Goal: Task Accomplishment & Management: Use online tool/utility

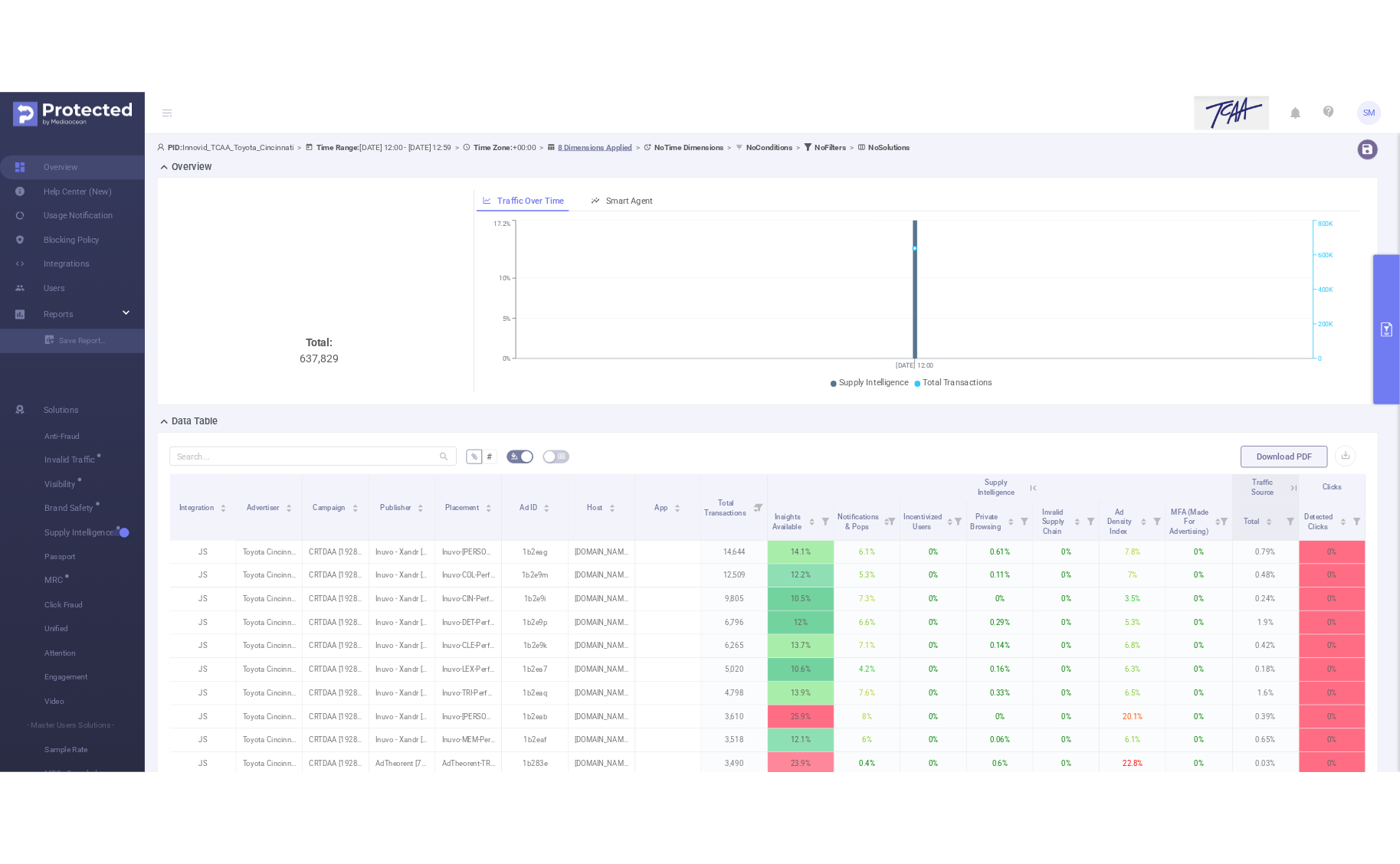
scroll to position [0, 16]
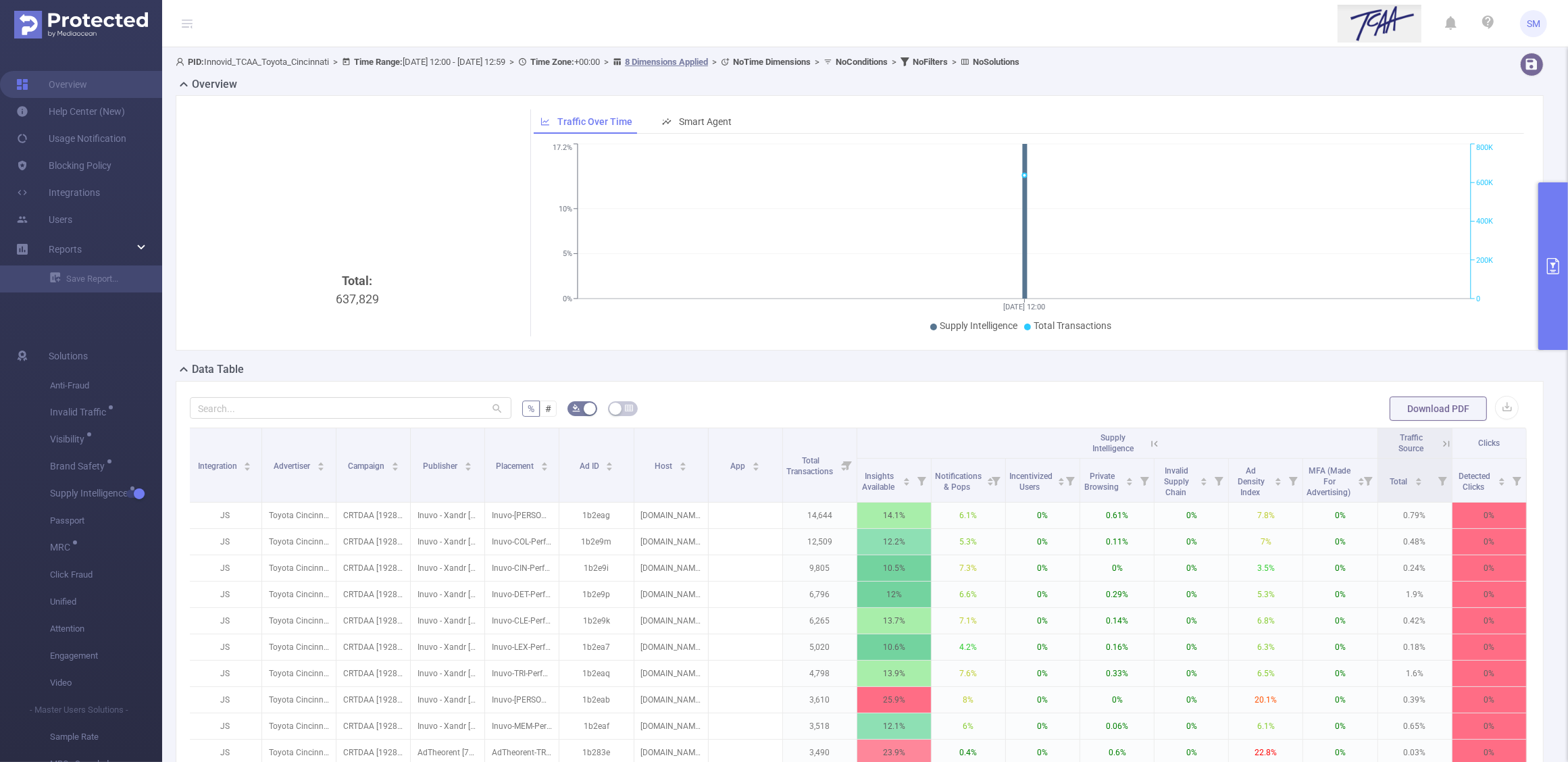
click at [1561, 269] on icon "primary" at bounding box center [1553, 267] width 17 height 17
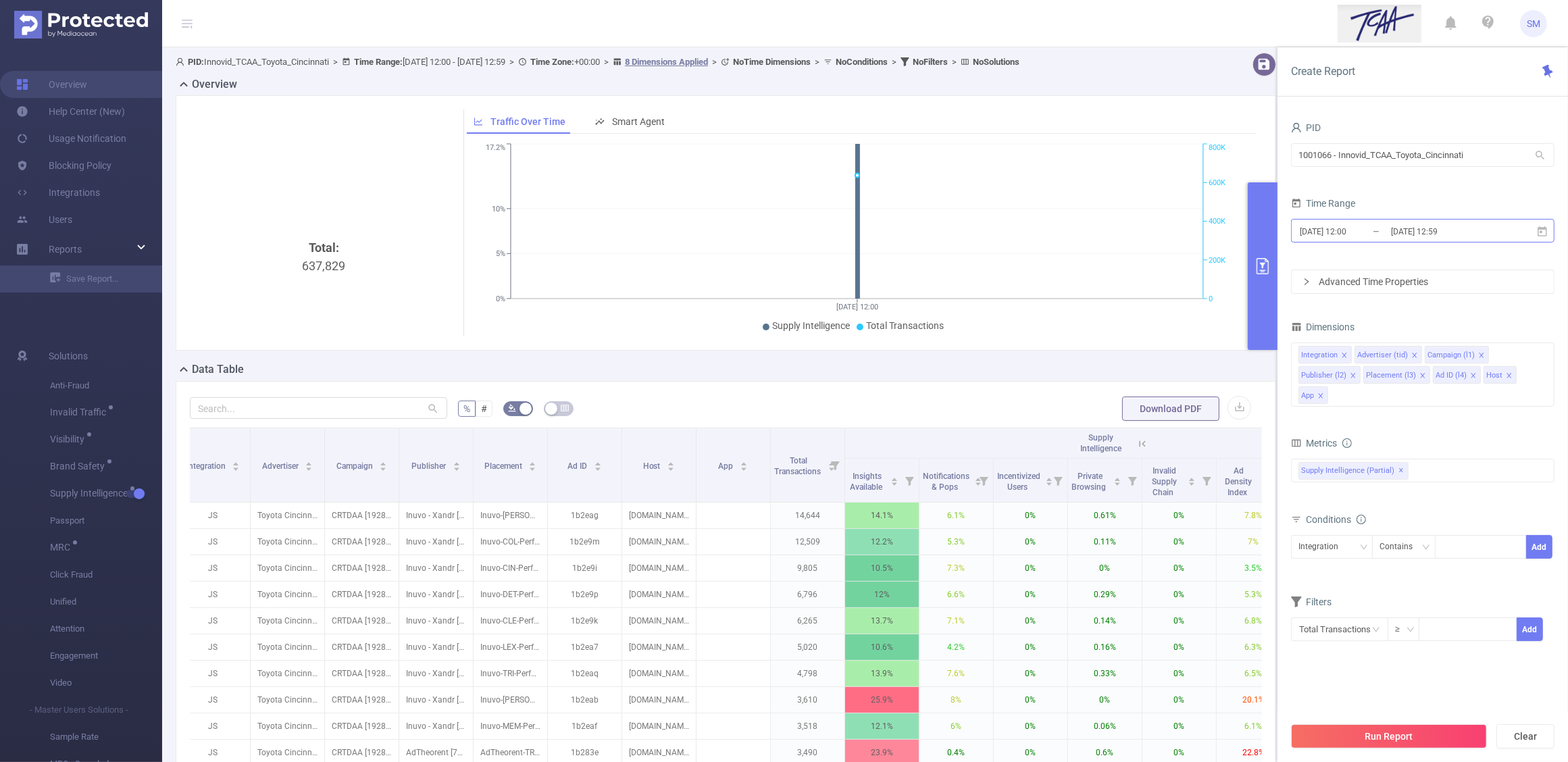
click at [1484, 230] on input "[DATE] 12:59" at bounding box center [1444, 231] width 110 height 18
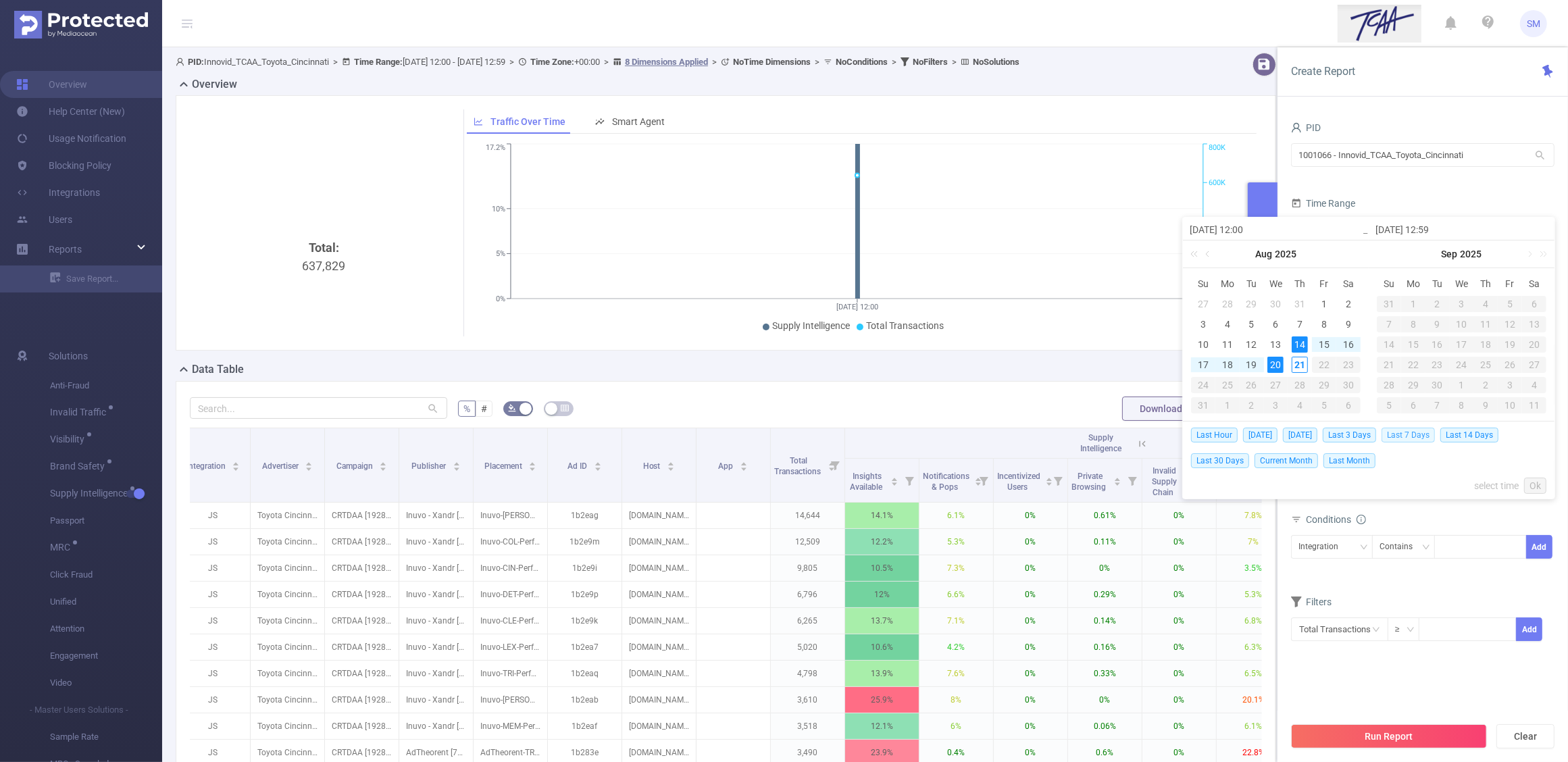
click at [1414, 428] on span "Last 7 Days" at bounding box center [1408, 435] width 54 height 15
type input "[DATE] 00:00"
type input "[DATE] 23:59"
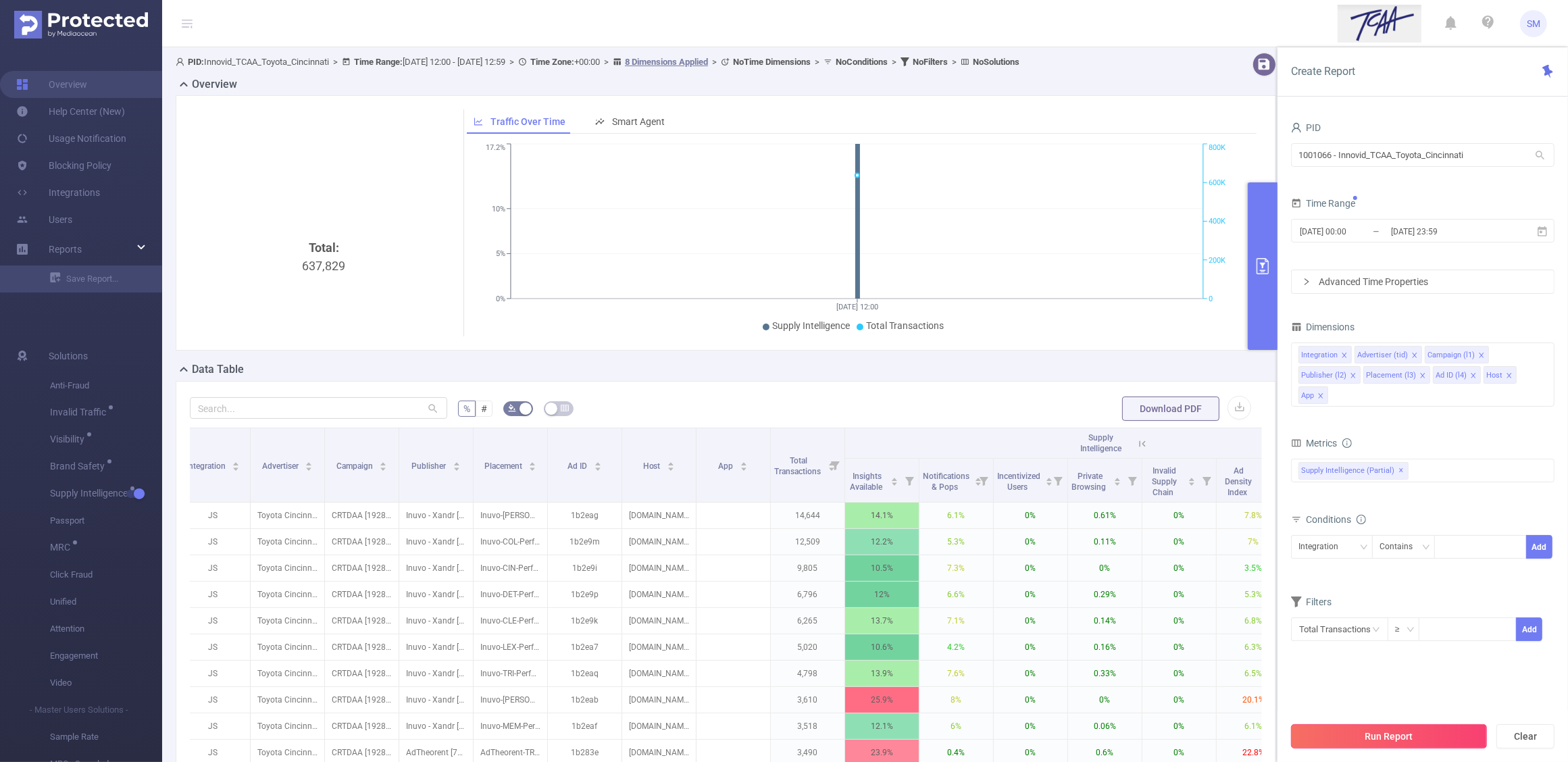
click at [1457, 743] on button "Run Report" at bounding box center [1388, 736] width 196 height 24
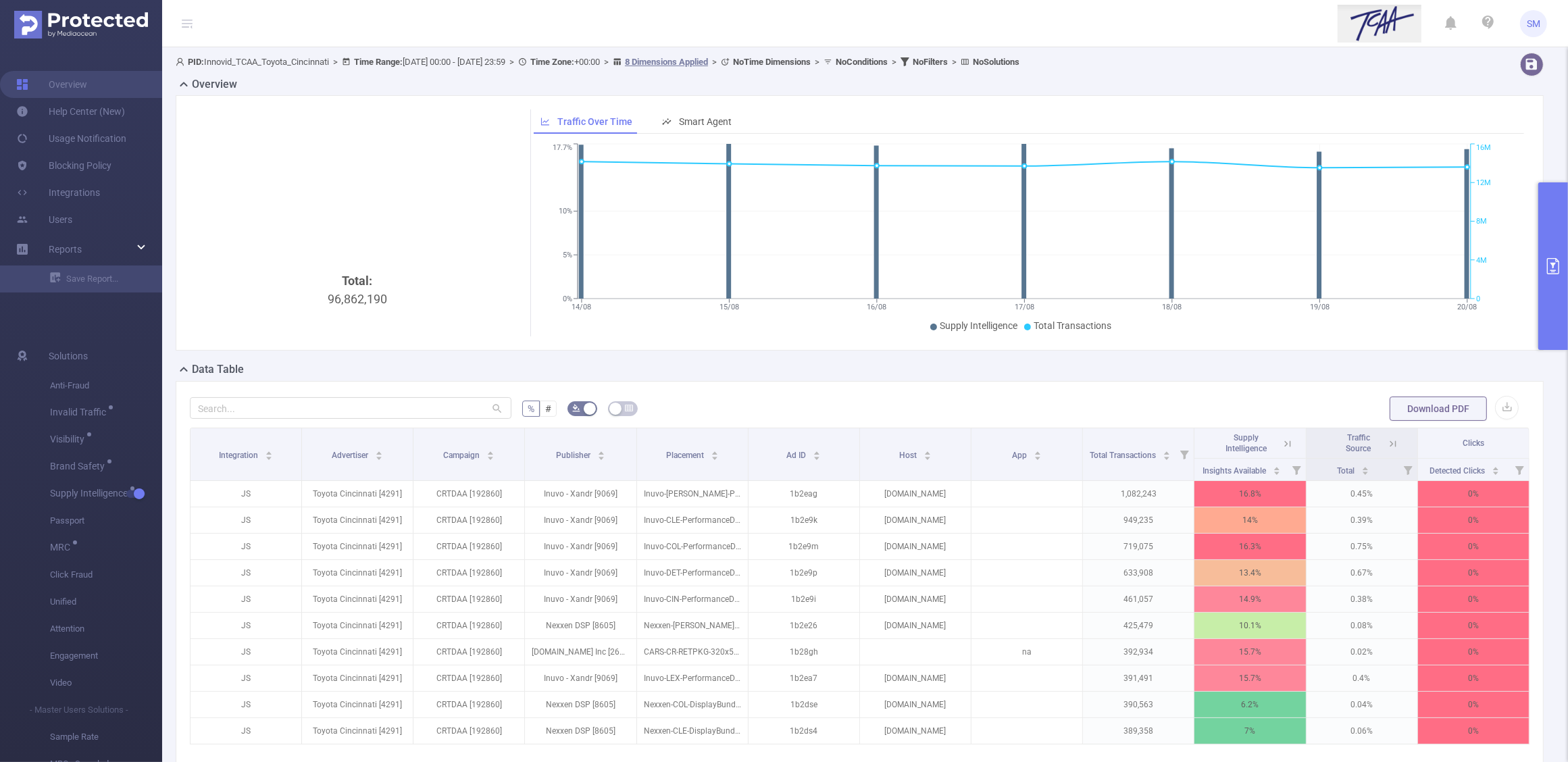
click at [1561, 255] on button "primary" at bounding box center [1553, 266] width 30 height 168
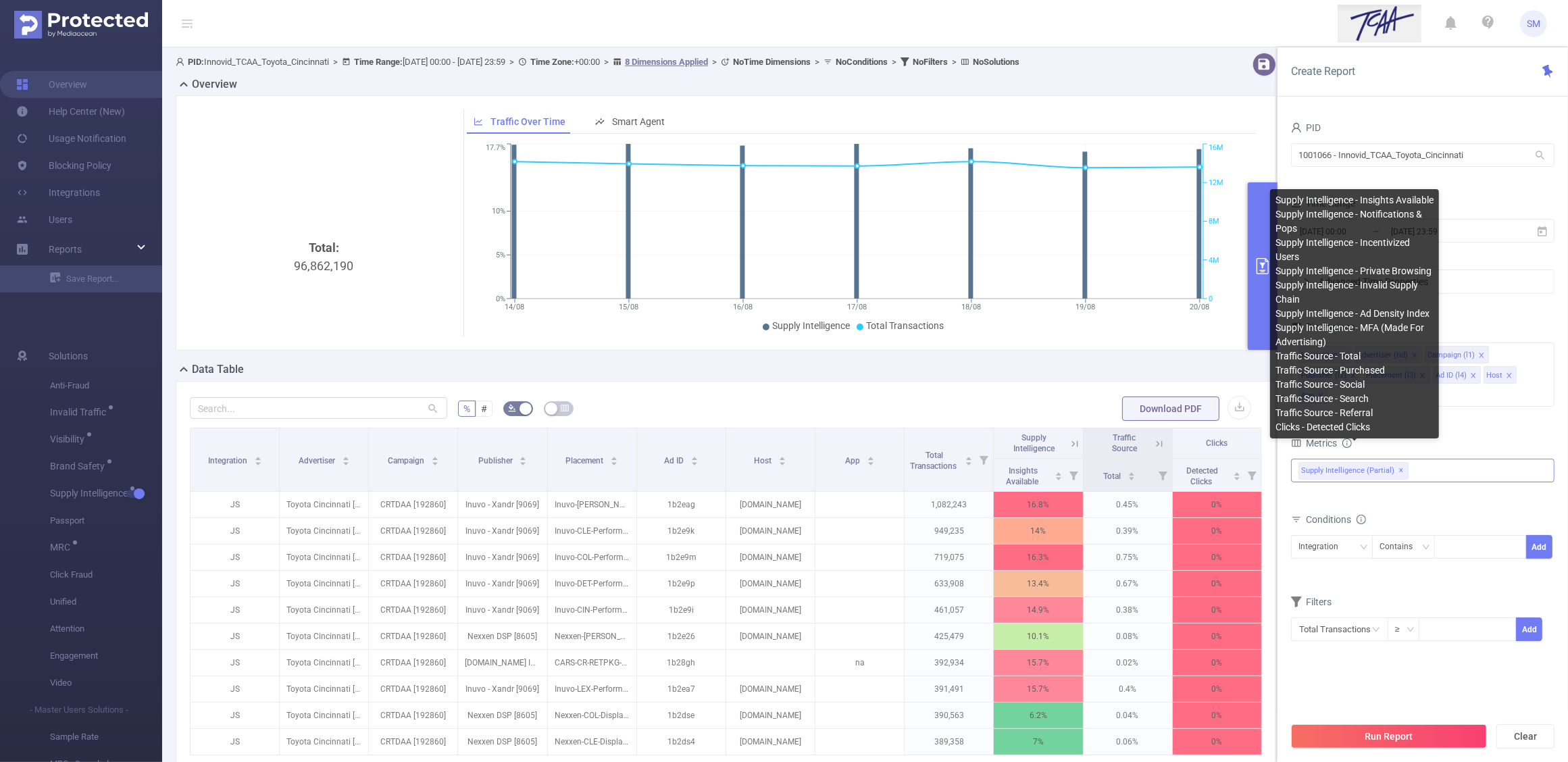
click at [1399, 467] on span "✕" at bounding box center [1401, 471] width 6 height 17
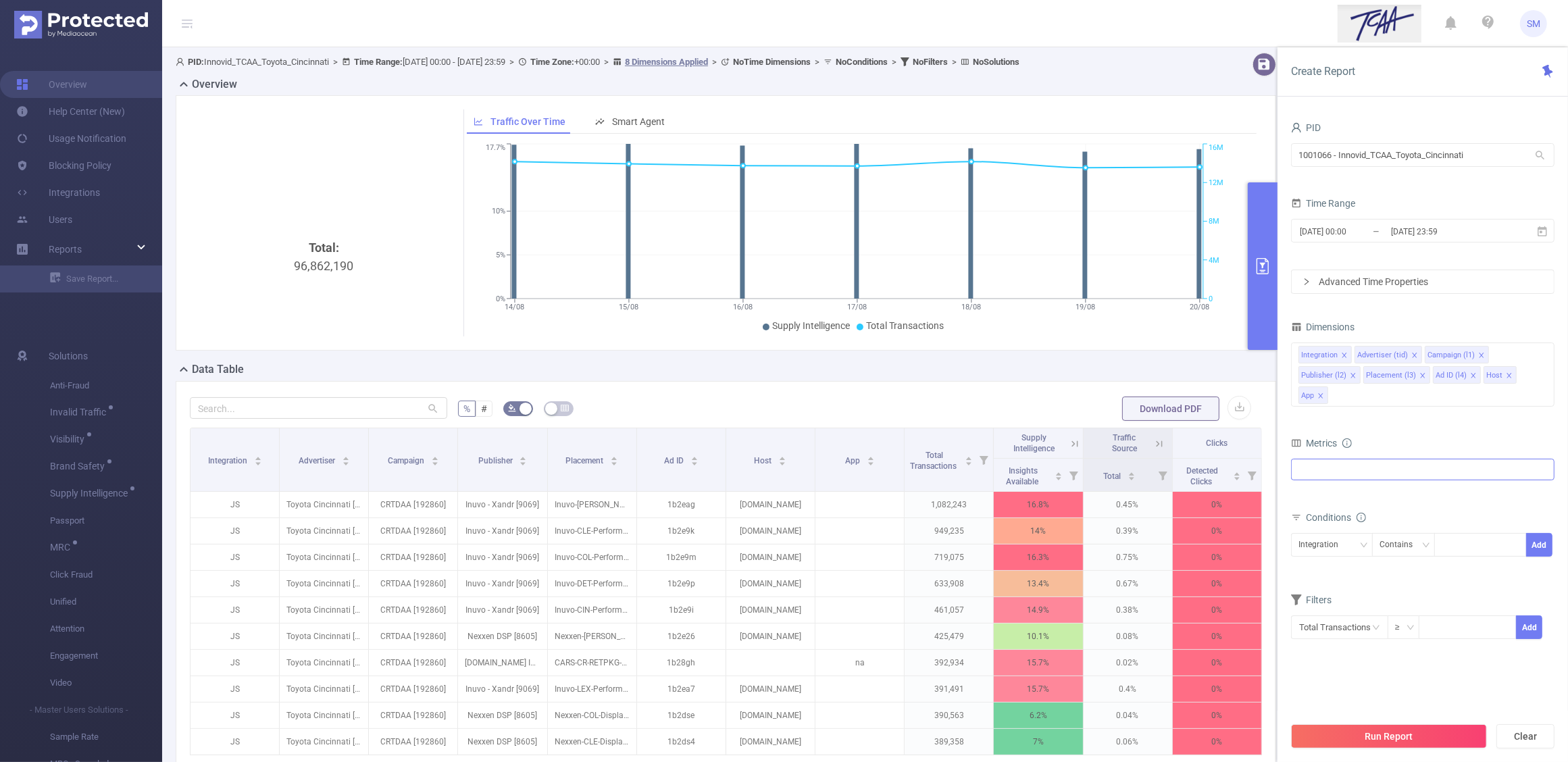
click at [1399, 467] on div "Anti-Fraud Invalid Traffic Visibility Brand Safety Supply Intelligence Supply I…" at bounding box center [1422, 470] width 263 height 21
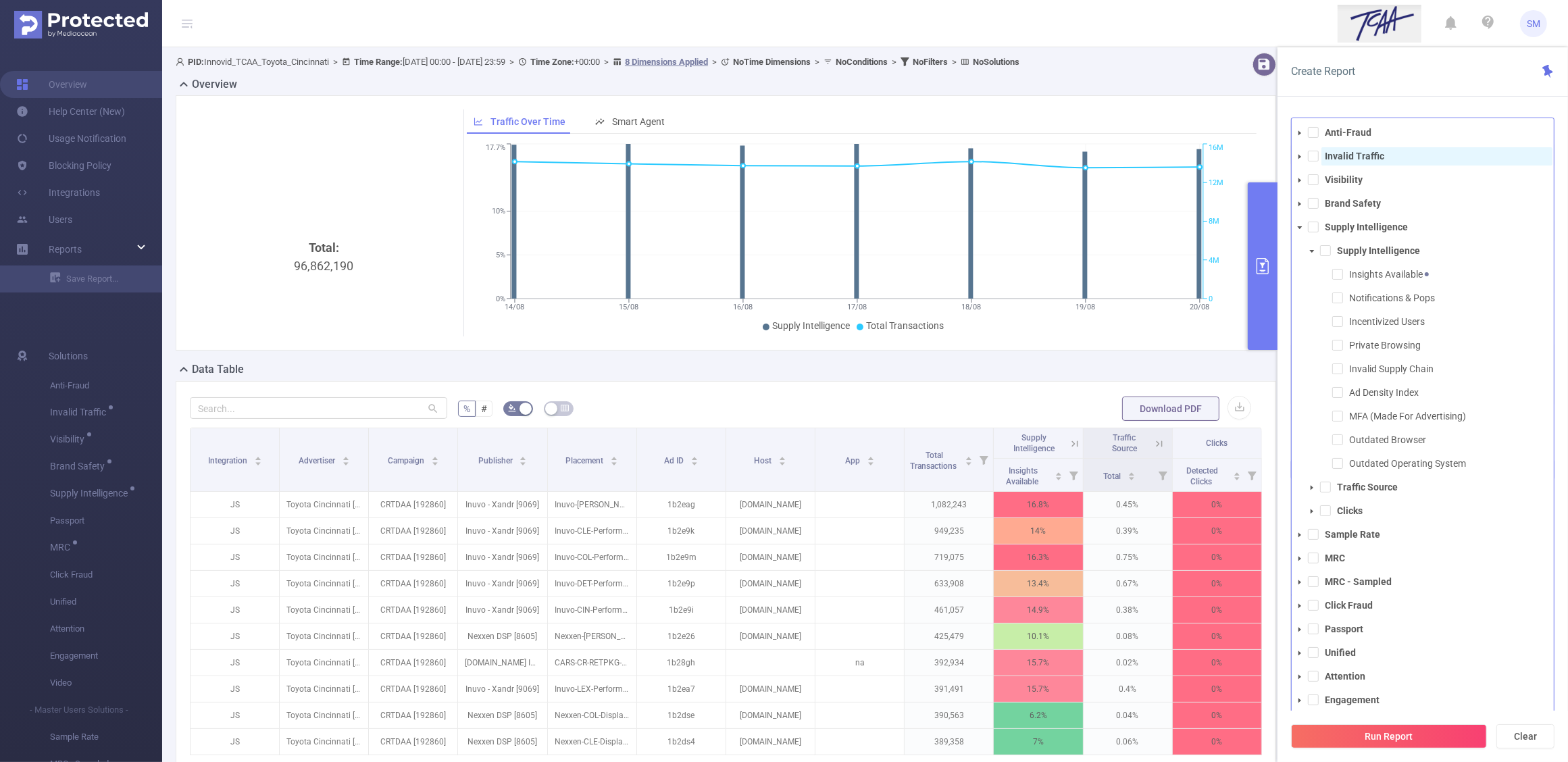
click at [1362, 161] on strong "Invalid Traffic" at bounding box center [1354, 156] width 59 height 11
click at [1396, 100] on div "Create Report PID 1001066 - Innovid_TCAA_Toyota_Cincinnati 1001066 - Innovid_TC…" at bounding box center [1423, 405] width 290 height 715
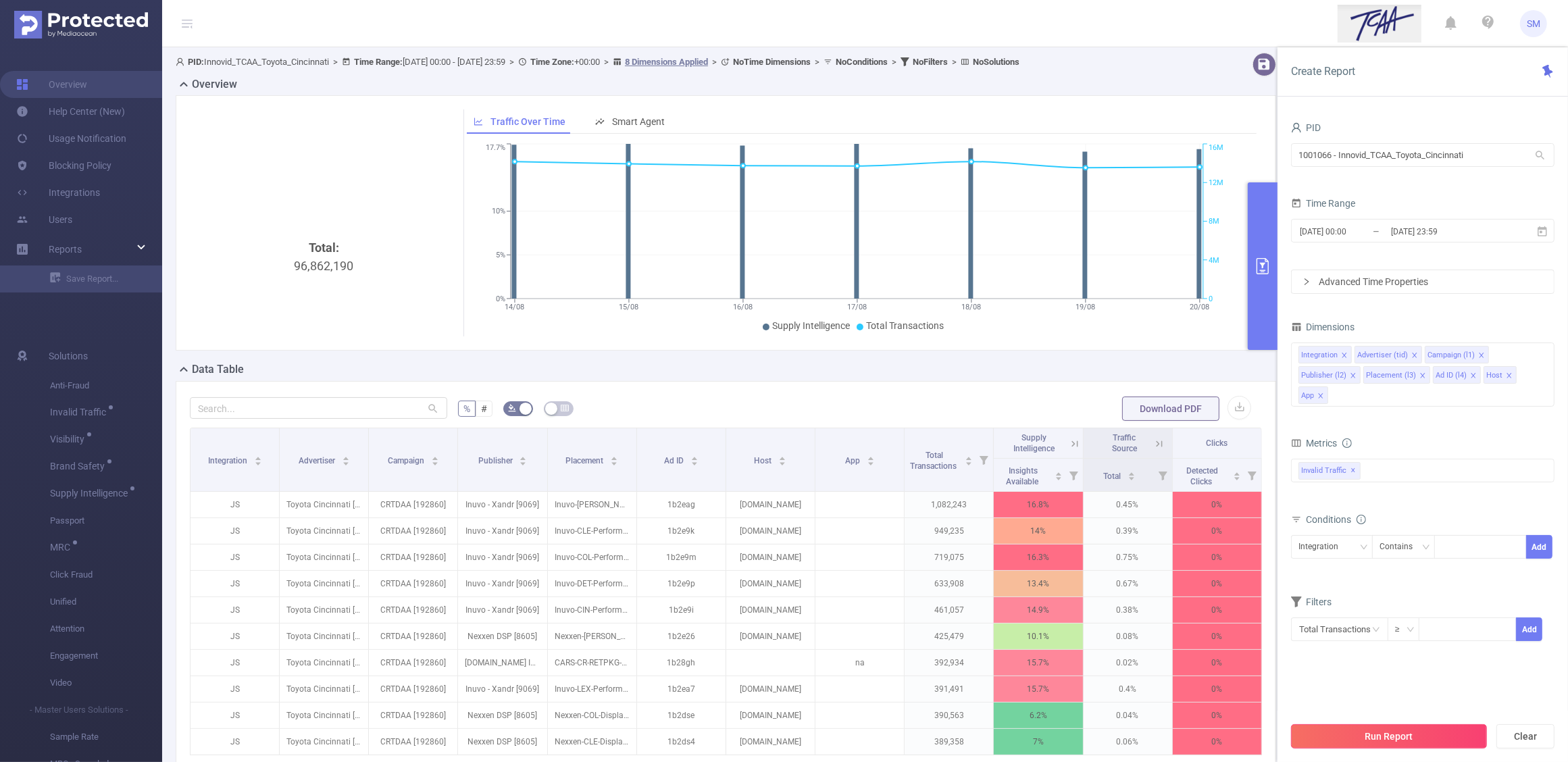
click at [1438, 736] on button "Run Report" at bounding box center [1388, 736] width 196 height 24
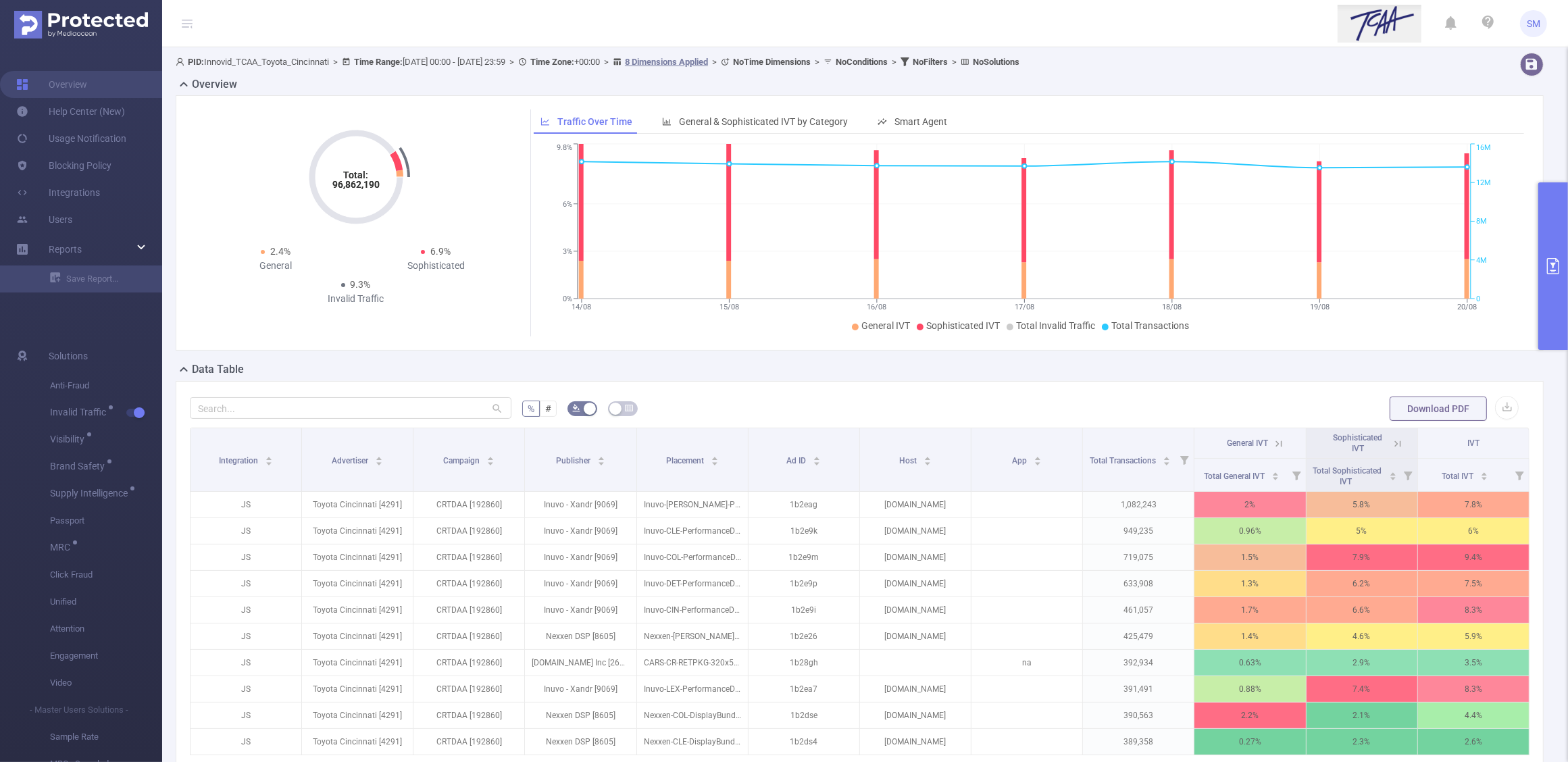
click at [885, 406] on form "% # Download PDF" at bounding box center [859, 409] width 1339 height 27
click at [1289, 80] on div "Overview" at bounding box center [865, 86] width 1379 height 19
click at [1547, 272] on icon "primary" at bounding box center [1553, 267] width 12 height 17
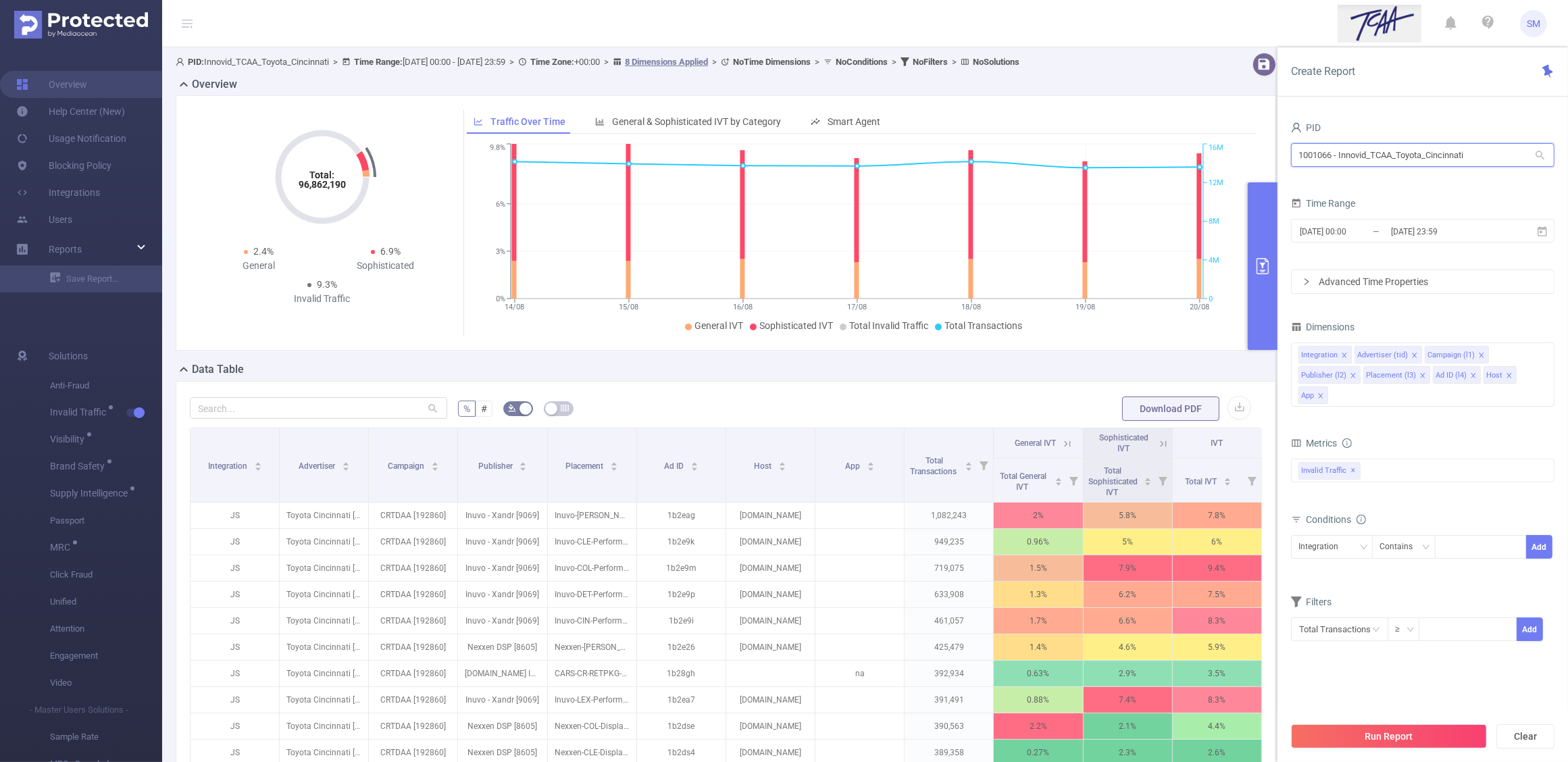
drag, startPoint x: 1495, startPoint y: 152, endPoint x: 1157, endPoint y: 140, distance: 338.2
click at [1157, 140] on section "PID: Innovid_TCAA_Toyota_Cincinnati > Time Range: [DATE] 00:00 - [DATE] 23:59 >…" at bounding box center [865, 466] width 1406 height 839
type input "cunard"
click at [1410, 187] on li "1001061 - FT_CunardCruises 5,588 [1,406 rows]" at bounding box center [1422, 183] width 263 height 21
click at [1415, 230] on input "[DATE] 23:59" at bounding box center [1444, 231] width 110 height 18
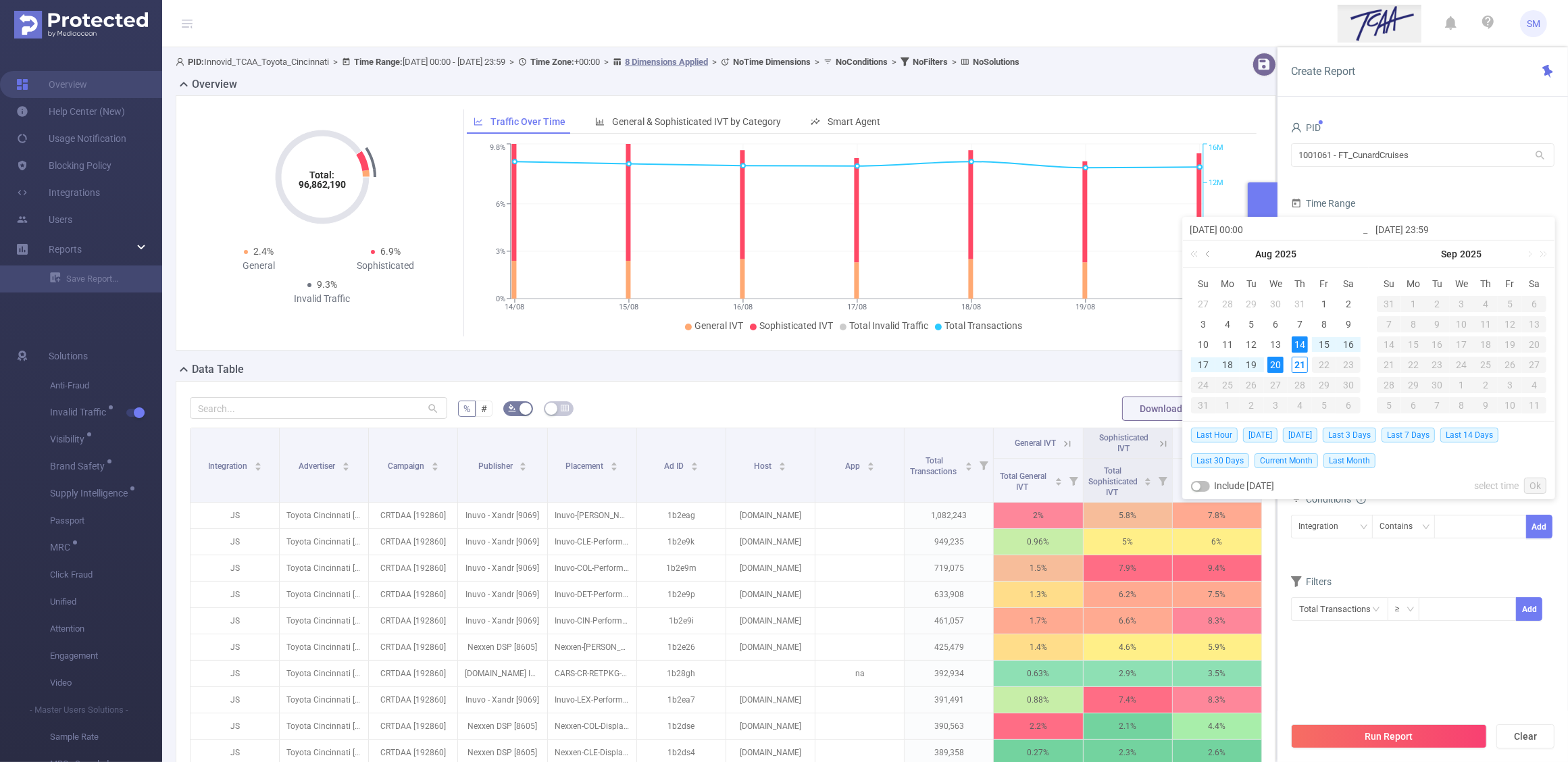
click at [1204, 252] on link at bounding box center [1208, 253] width 12 height 27
click at [1251, 301] on div "3" at bounding box center [1252, 305] width 17 height 17
click at [1392, 255] on link at bounding box center [1394, 253] width 12 height 27
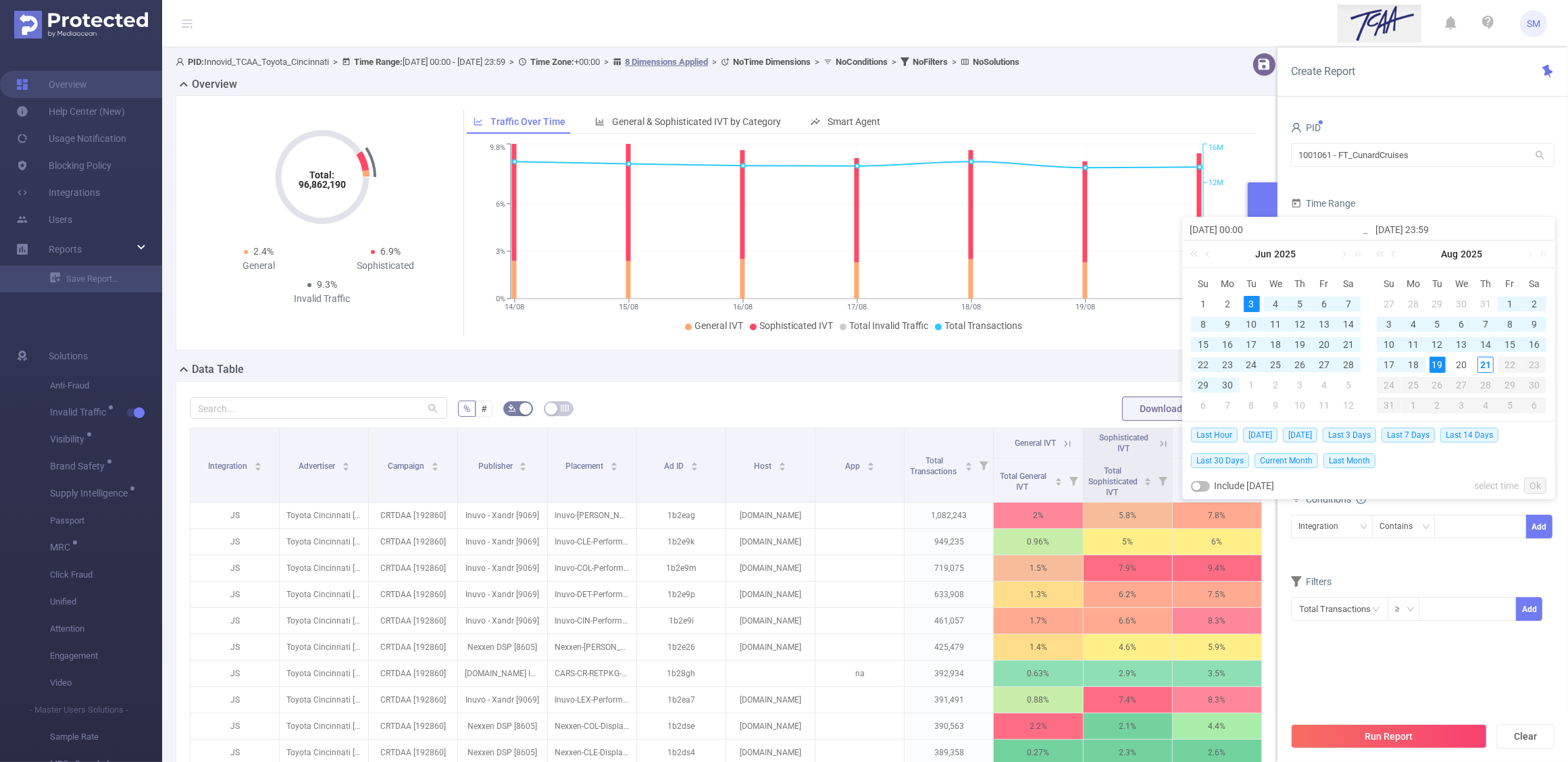
click at [1439, 365] on div "19" at bounding box center [1438, 365] width 17 height 17
type input "[DATE] 00:00"
type input "[DATE] 23:59"
type input "[DATE] 00:00"
type input "[DATE] 23:59"
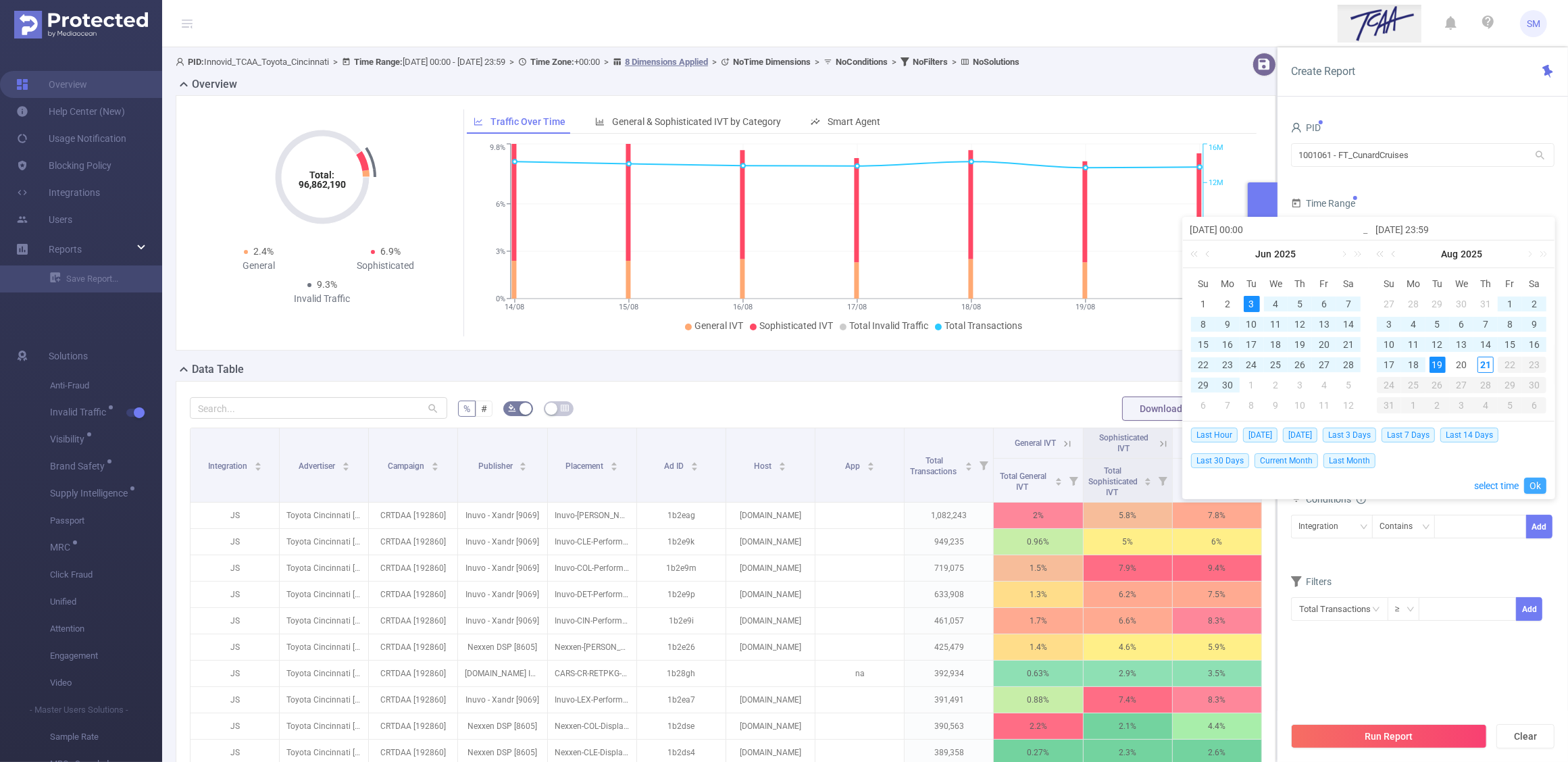
click at [1540, 485] on link "Ok" at bounding box center [1535, 486] width 22 height 17
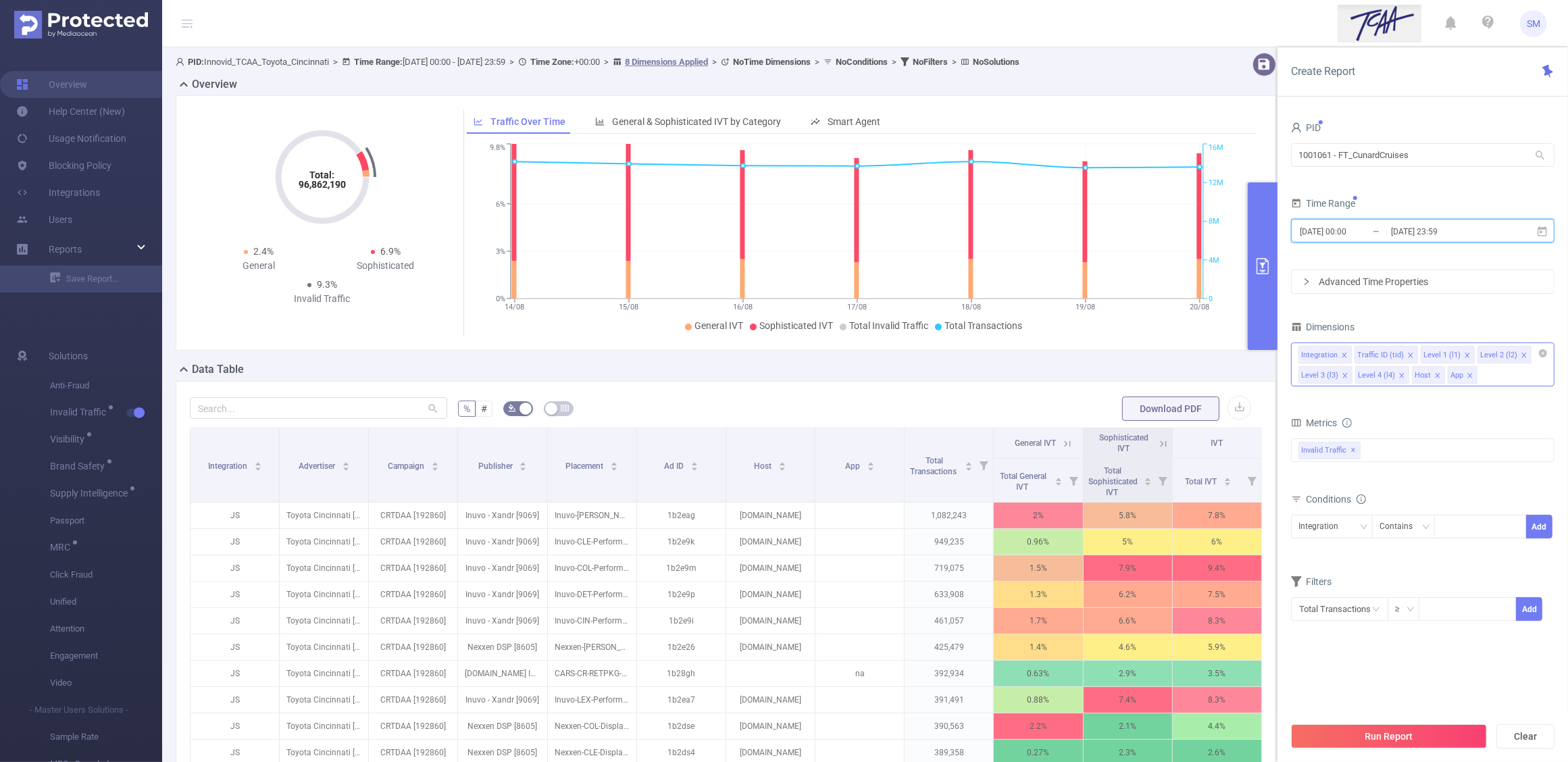
click at [1468, 376] on icon "icon: close" at bounding box center [1470, 376] width 5 height 5
click at [1436, 372] on icon "icon: close" at bounding box center [1438, 376] width 7 height 7
click at [1402, 376] on icon "icon: close" at bounding box center [1402, 376] width 7 height 7
click at [1348, 377] on li "Level 3 (l3)" at bounding box center [1325, 375] width 54 height 17
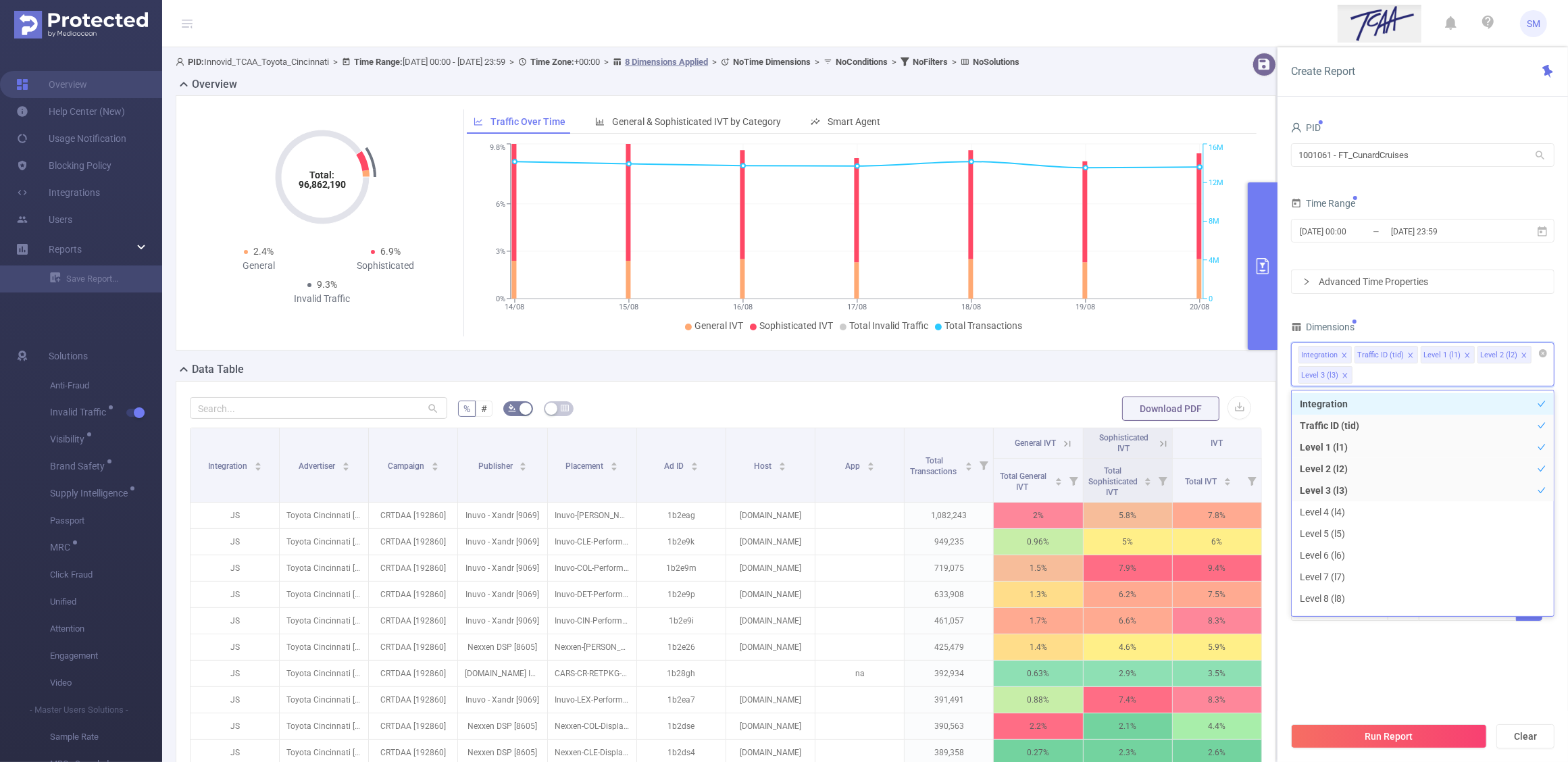
click at [1343, 376] on icon "icon: close" at bounding box center [1345, 376] width 7 height 7
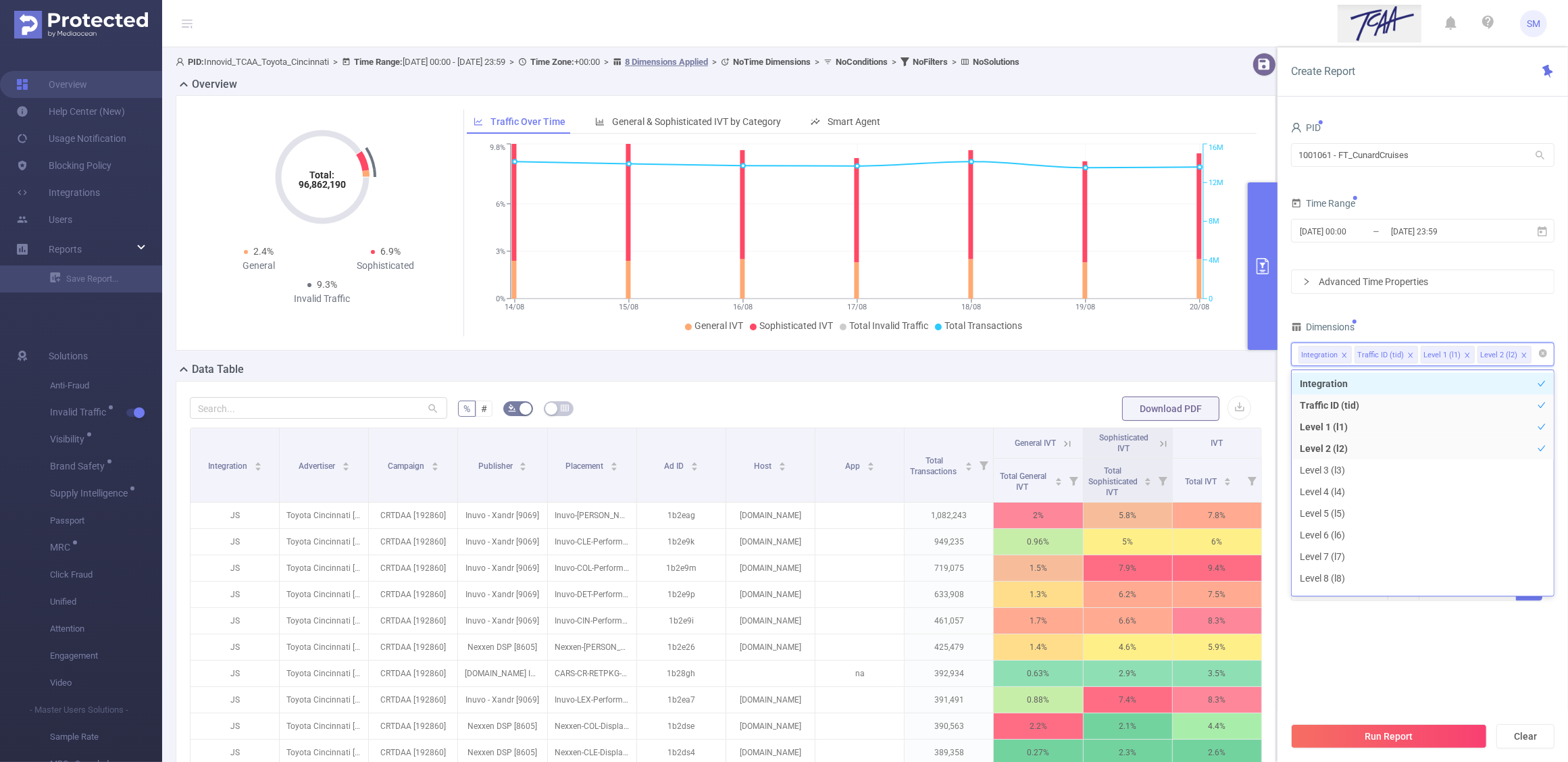
click at [1439, 331] on div "Dimensions" at bounding box center [1422, 329] width 263 height 22
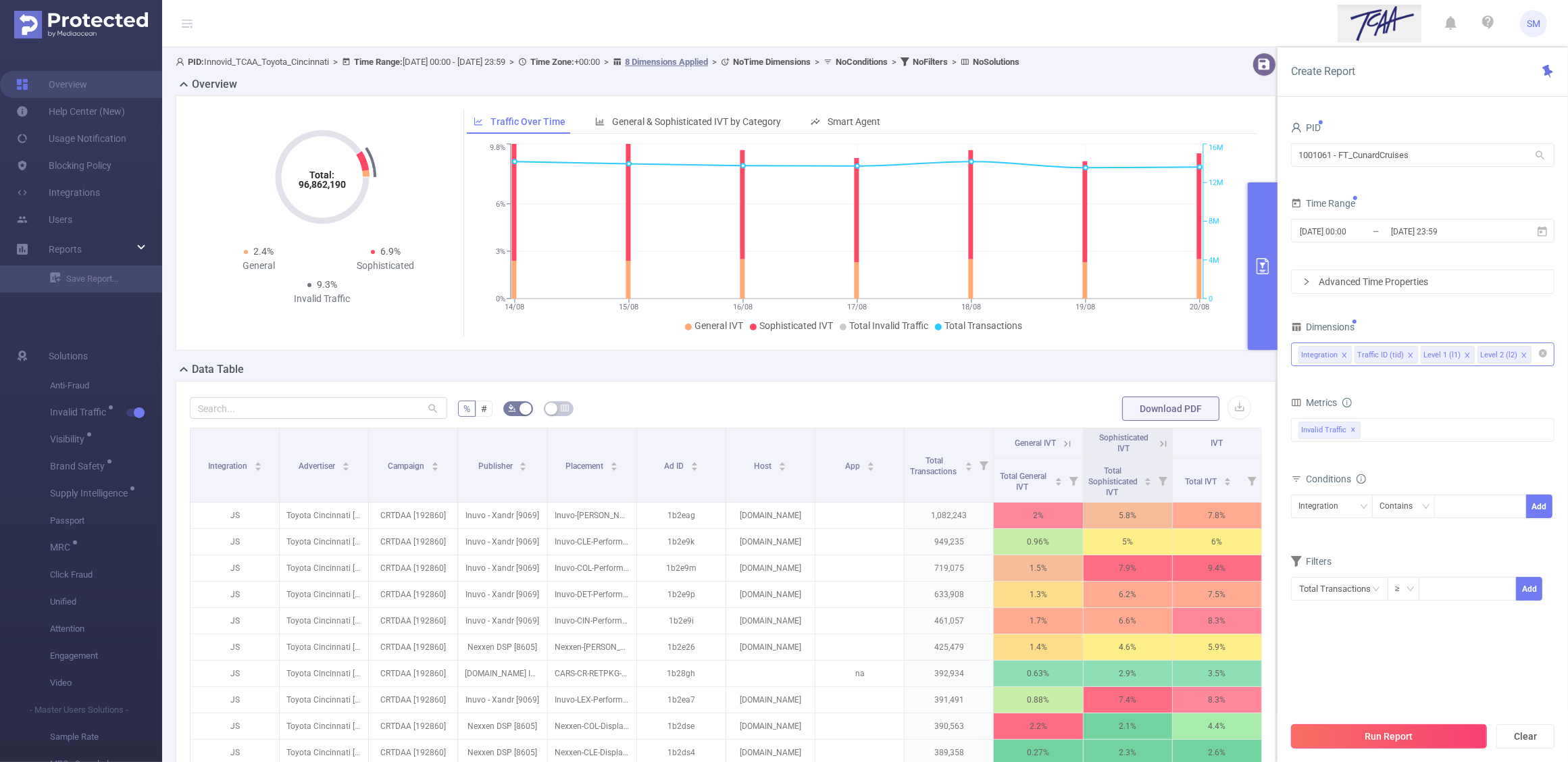
click at [1437, 730] on button "Run Report" at bounding box center [1388, 736] width 196 height 24
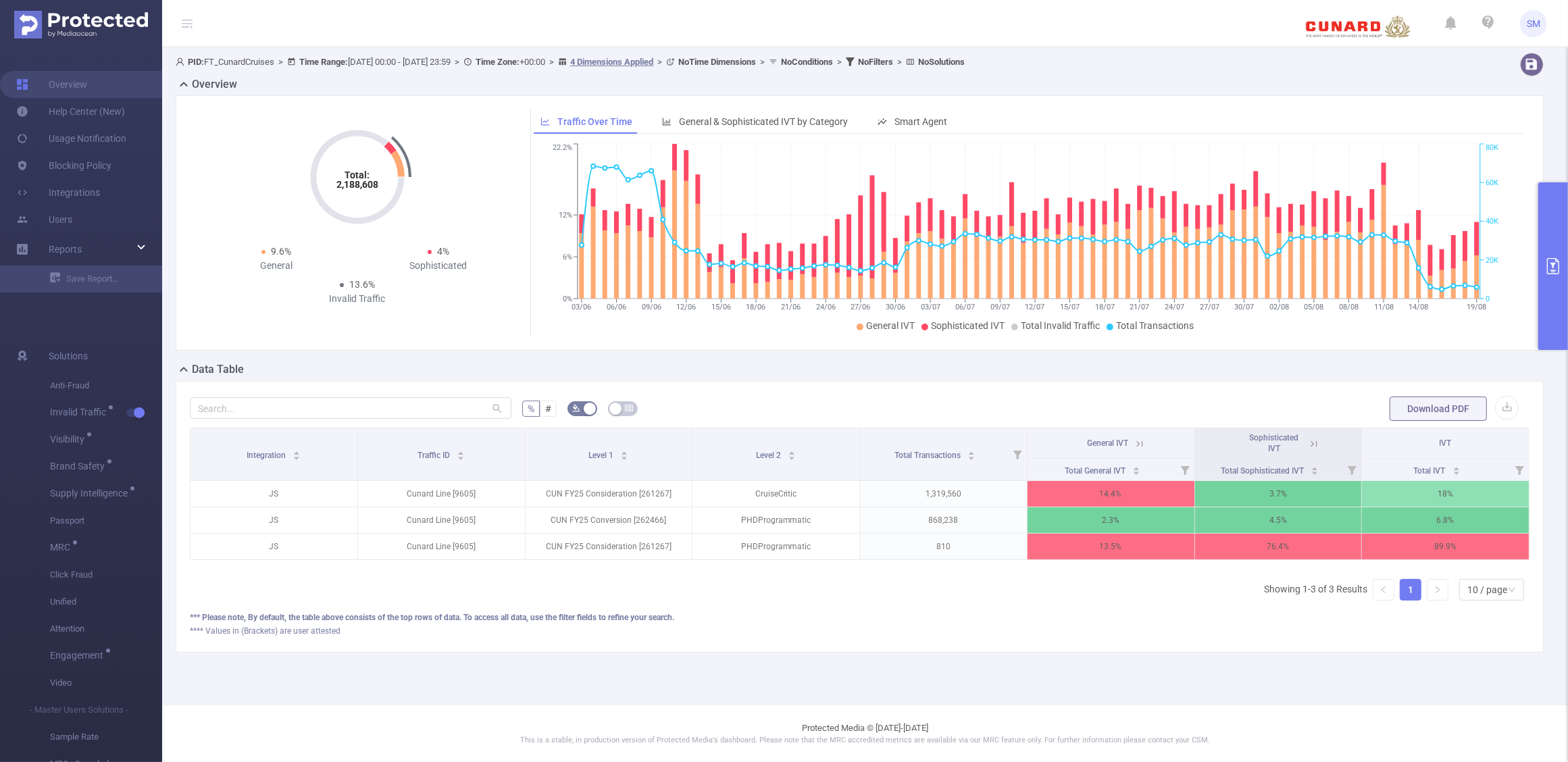
click at [955, 624] on div "*** Please note, By default, the table above consists of the top rows of data. …" at bounding box center [859, 618] width 1339 height 12
click at [1181, 653] on div "% # Download PDF Integration Traffic ID Level 1 Level 2 Total Transactions Gene…" at bounding box center [860, 517] width 1368 height 272
click at [880, 637] on div "**** Values in (Brackets) are user attested" at bounding box center [859, 631] width 1339 height 12
click at [1555, 274] on icon "primary" at bounding box center [1553, 267] width 12 height 17
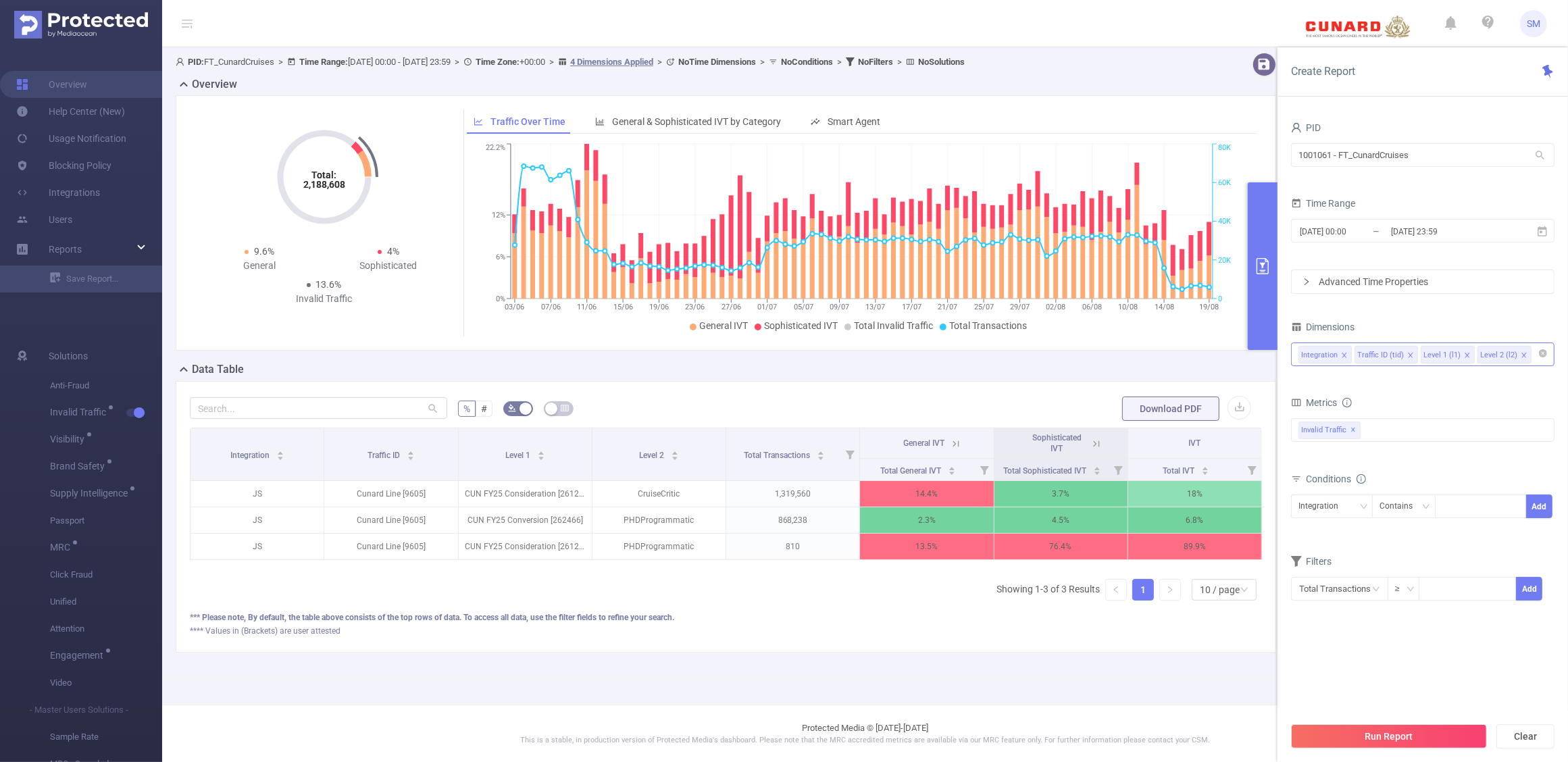
click at [1343, 353] on icon "icon: close" at bounding box center [1344, 355] width 7 height 7
click at [1431, 740] on button "Run Report" at bounding box center [1388, 736] width 196 height 24
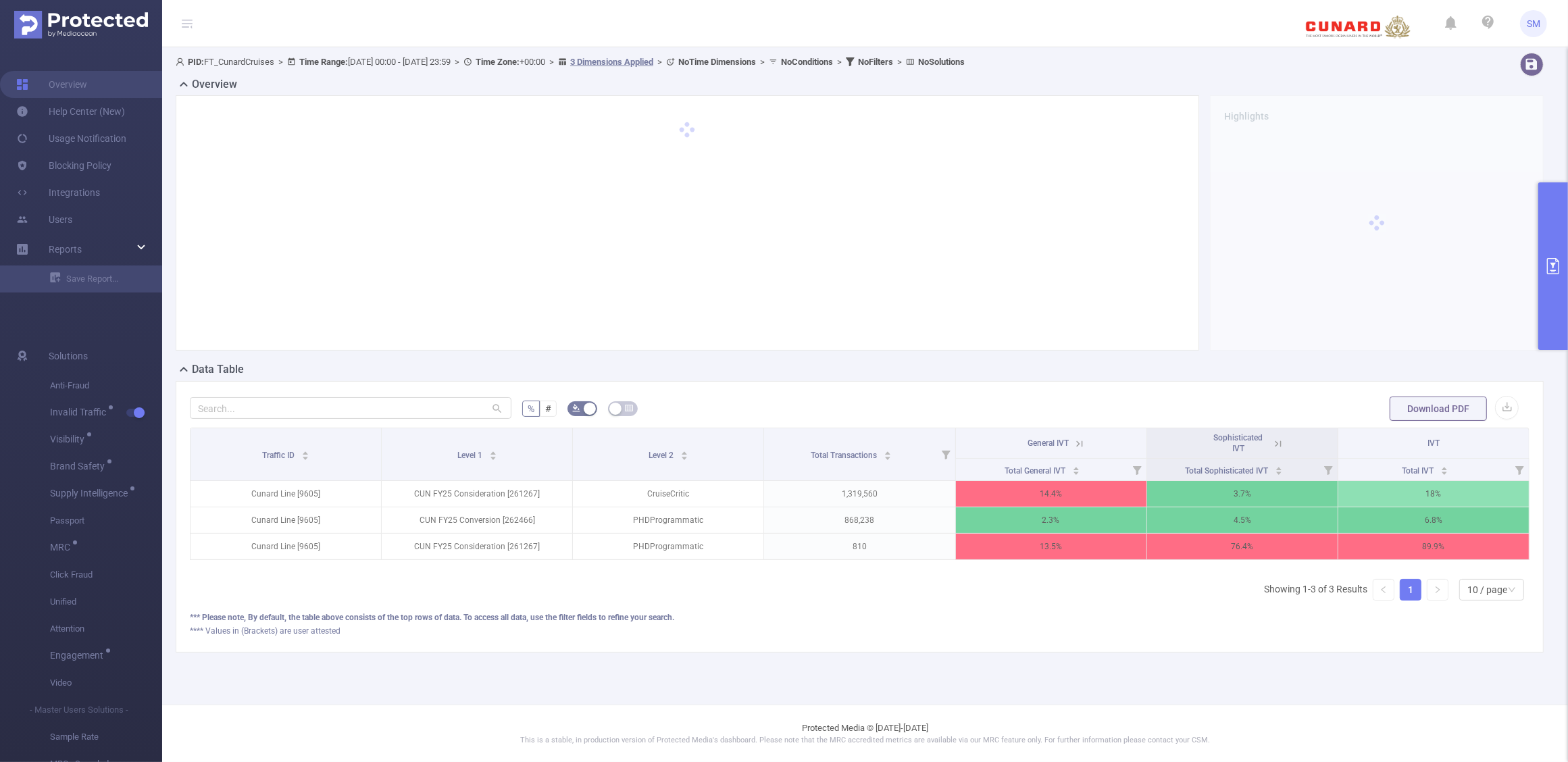
click at [1551, 252] on button "primary" at bounding box center [1553, 266] width 30 height 168
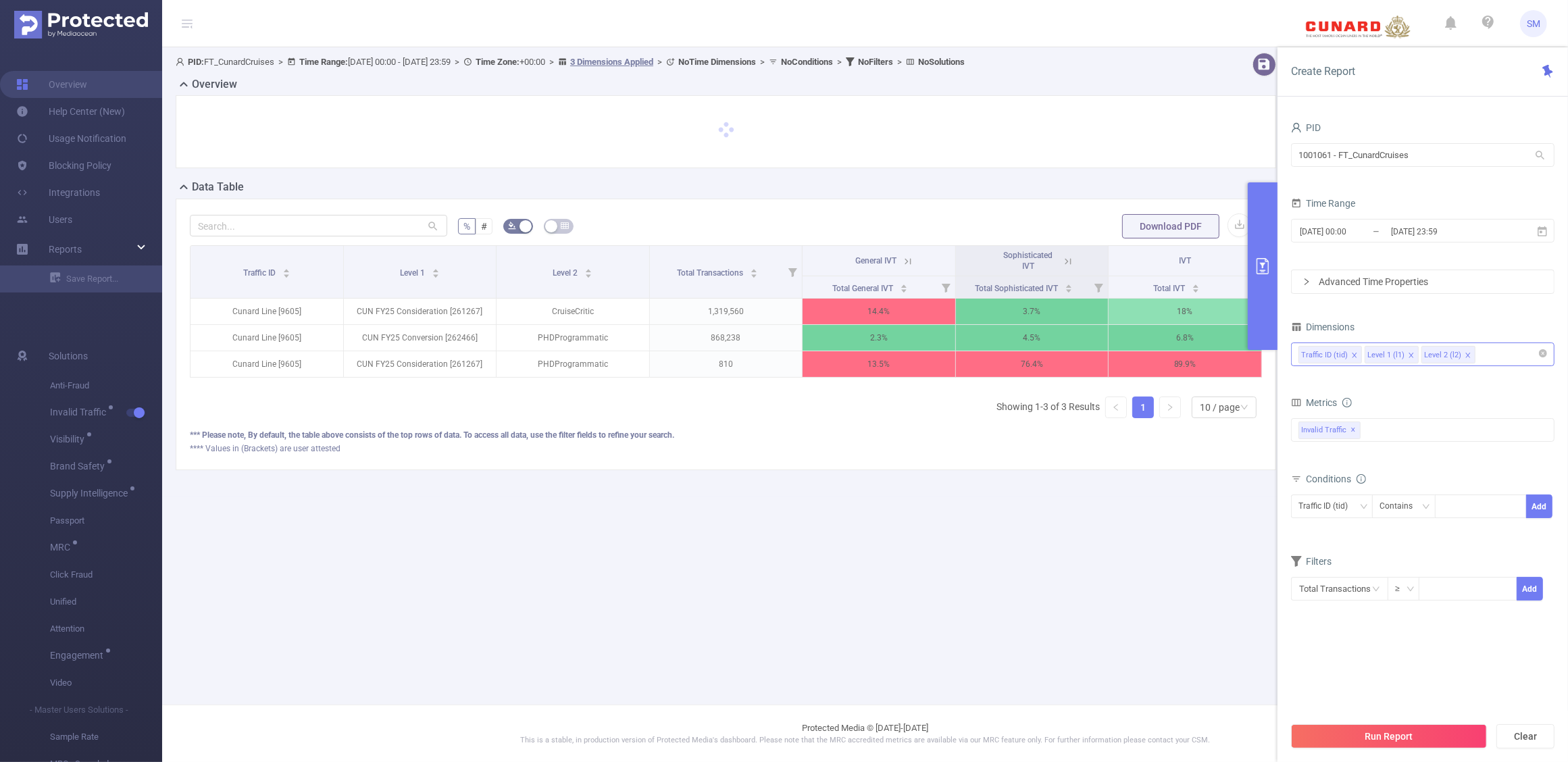
click at [1410, 356] on icon "icon: close" at bounding box center [1411, 355] width 5 height 5
click at [1439, 321] on div "Dimensions" at bounding box center [1422, 329] width 263 height 22
click at [1448, 733] on button "Run Report" at bounding box center [1388, 736] width 196 height 24
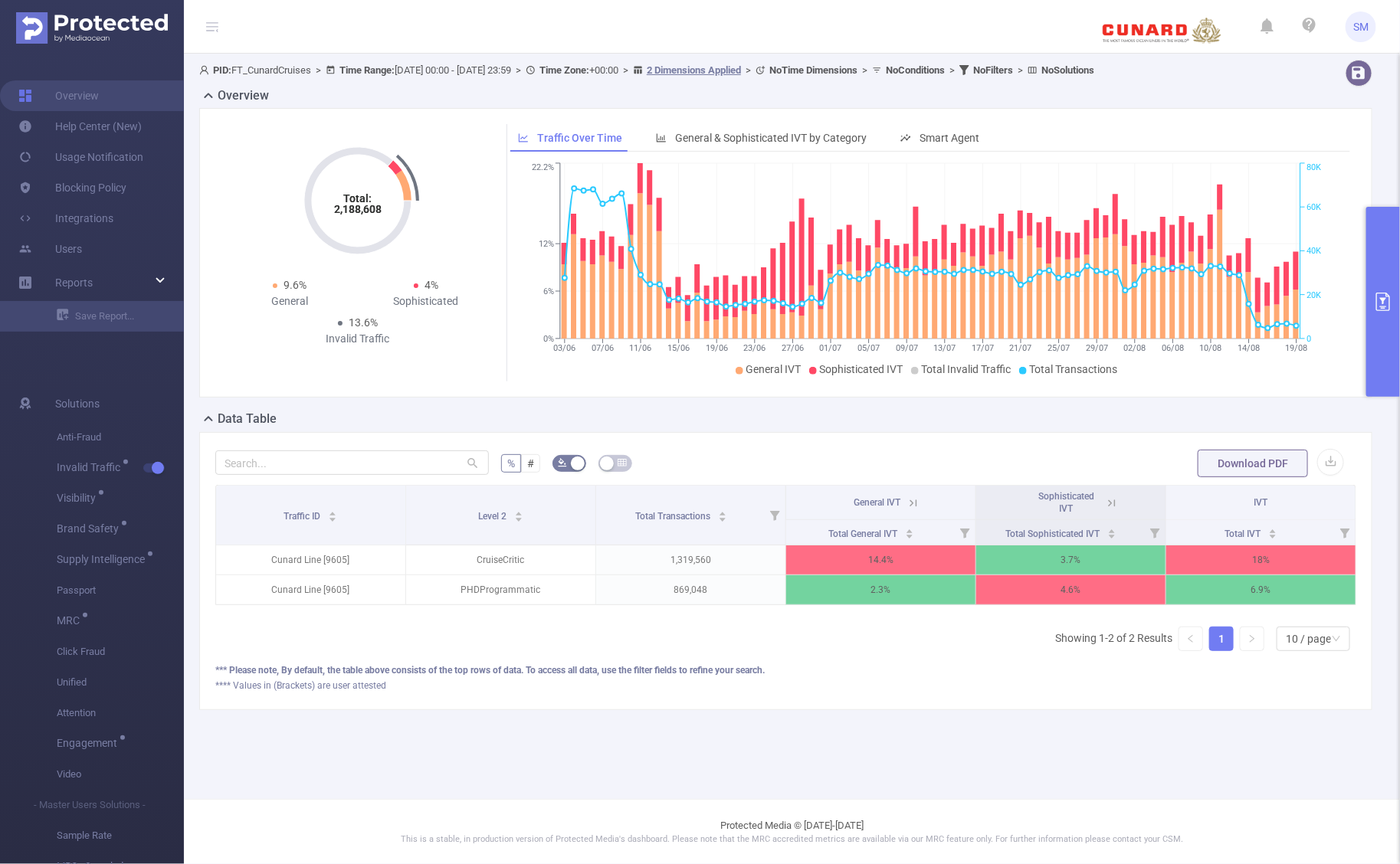
click at [1014, 741] on div "PID: FT_CunardCruises > Time Range: [DATE] 00:00 - [DATE] 23:59 > Time Zone: +0…" at bounding box center [791, 397] width 1216 height 687
click at [917, 734] on div "PID: FT_CunardCruises > Time Range: [DATE] 00:00 - [DATE] 23:59 > Time Zone: +0…" at bounding box center [791, 397] width 1216 height 687
click at [918, 503] on icon at bounding box center [912, 503] width 14 height 14
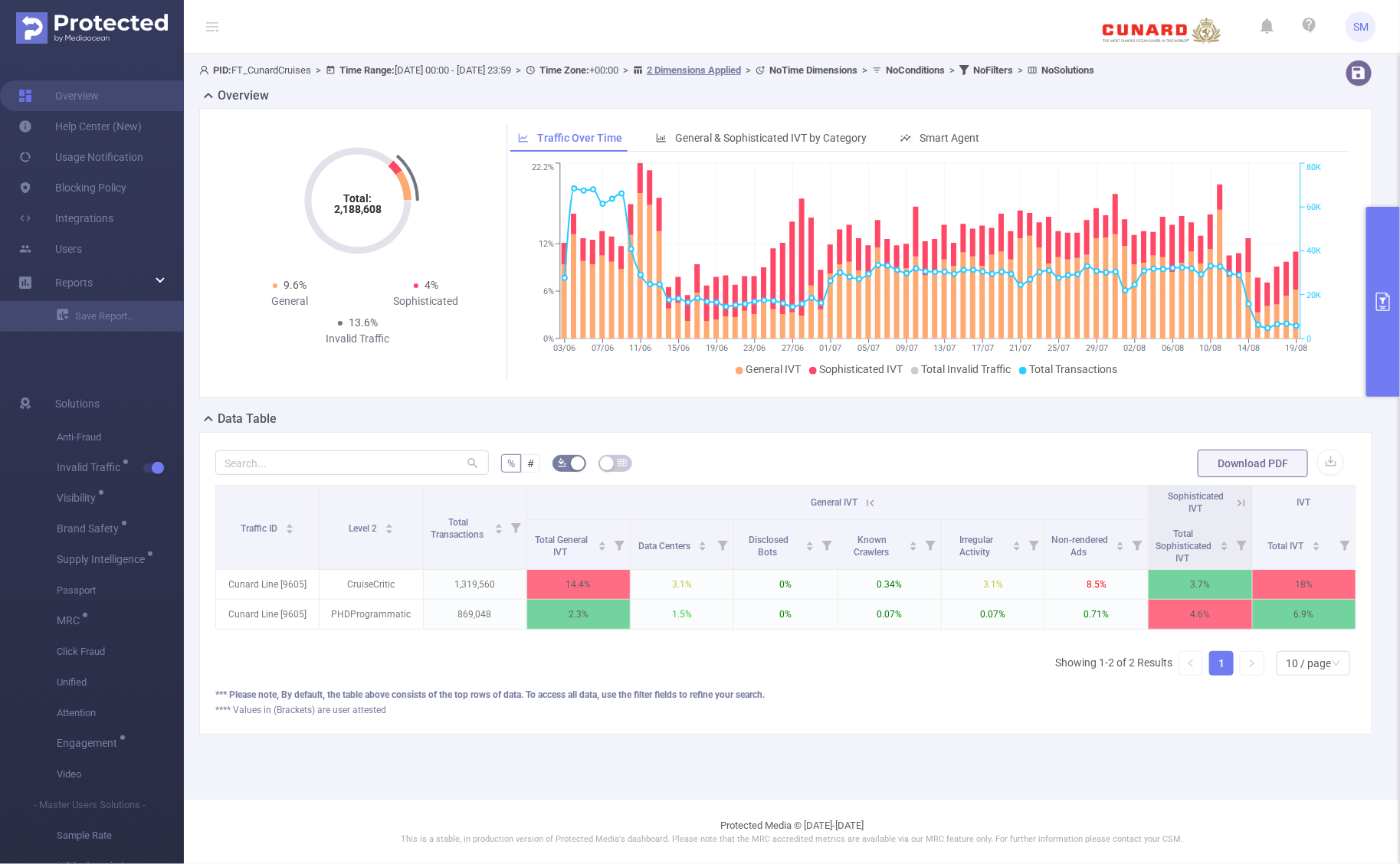
click at [1211, 717] on div "**** Values in (Brackets) are user attested" at bounding box center [785, 710] width 1141 height 14
click at [1242, 499] on icon at bounding box center [1241, 503] width 14 height 14
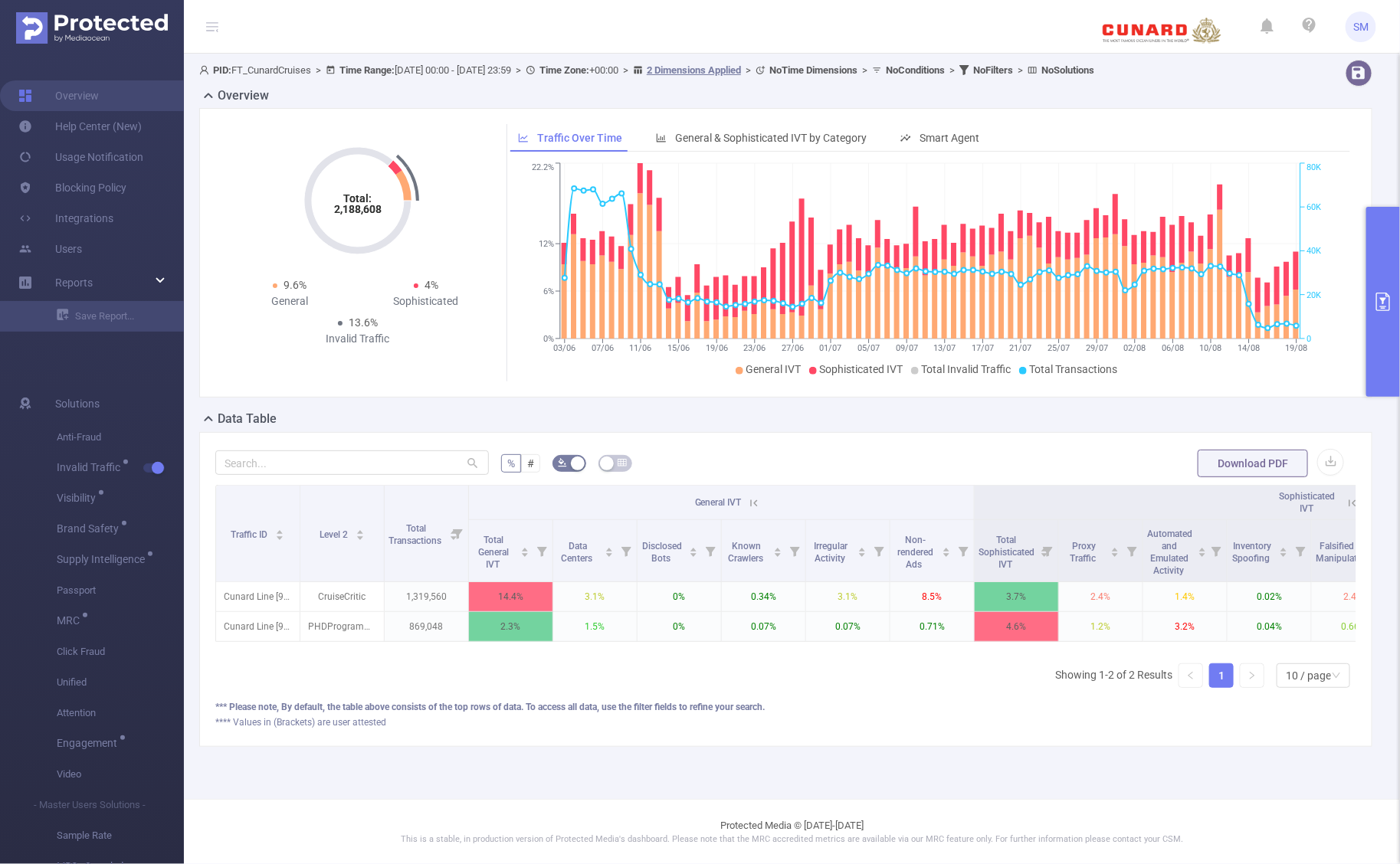
click at [755, 502] on icon at bounding box center [753, 503] width 14 height 14
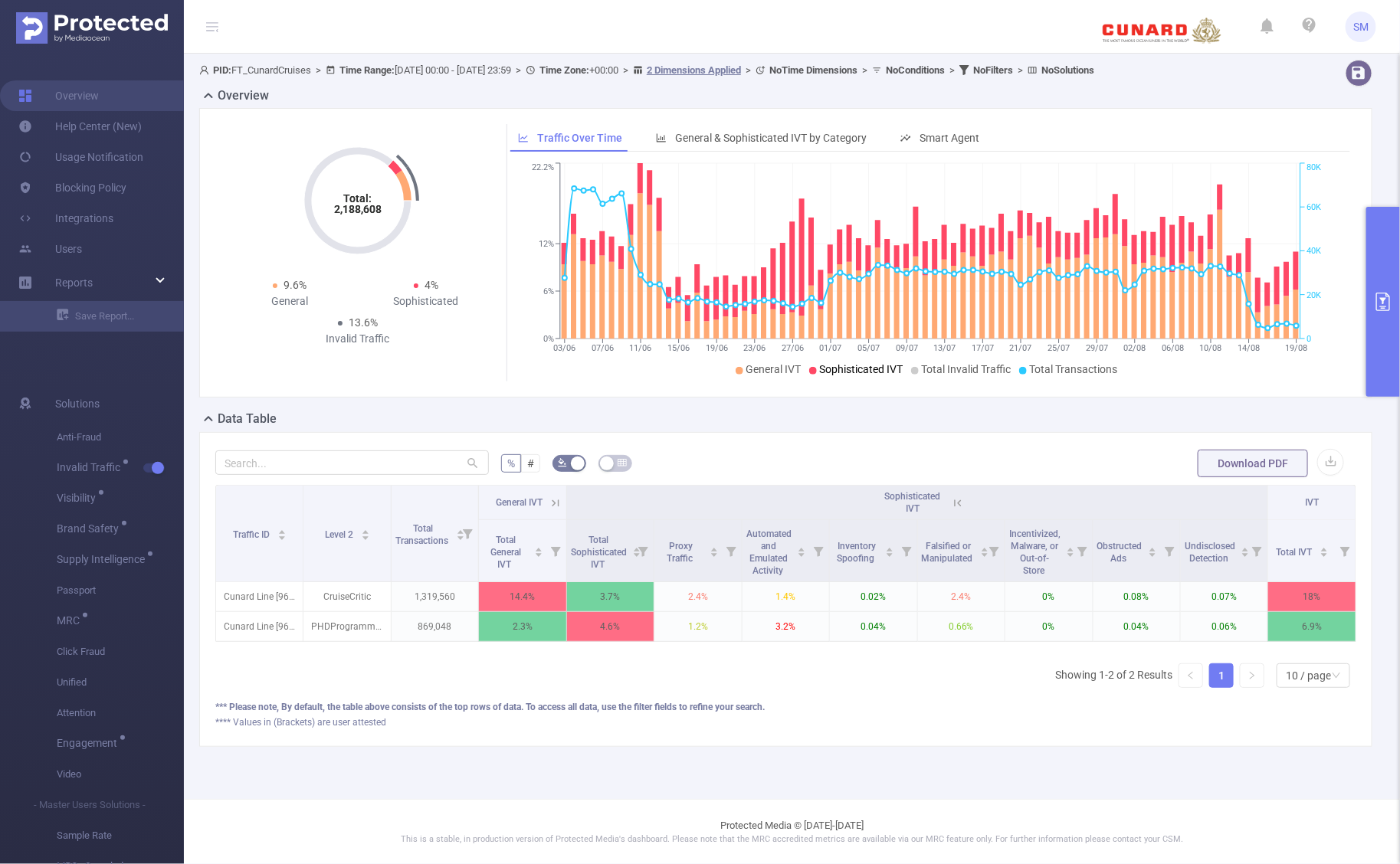
click at [963, 505] on icon at bounding box center [957, 503] width 14 height 14
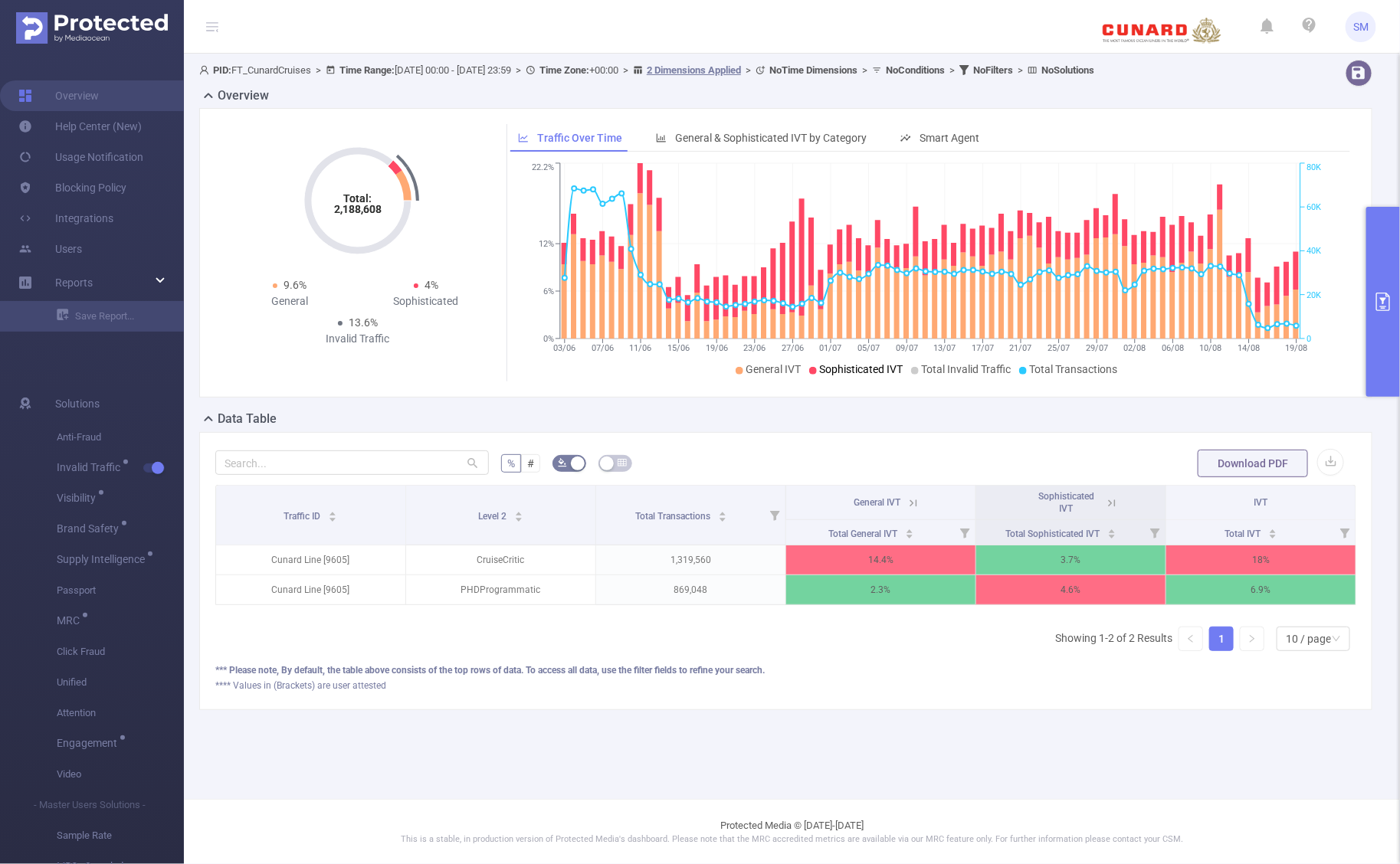
click at [915, 503] on icon at bounding box center [912, 503] width 14 height 14
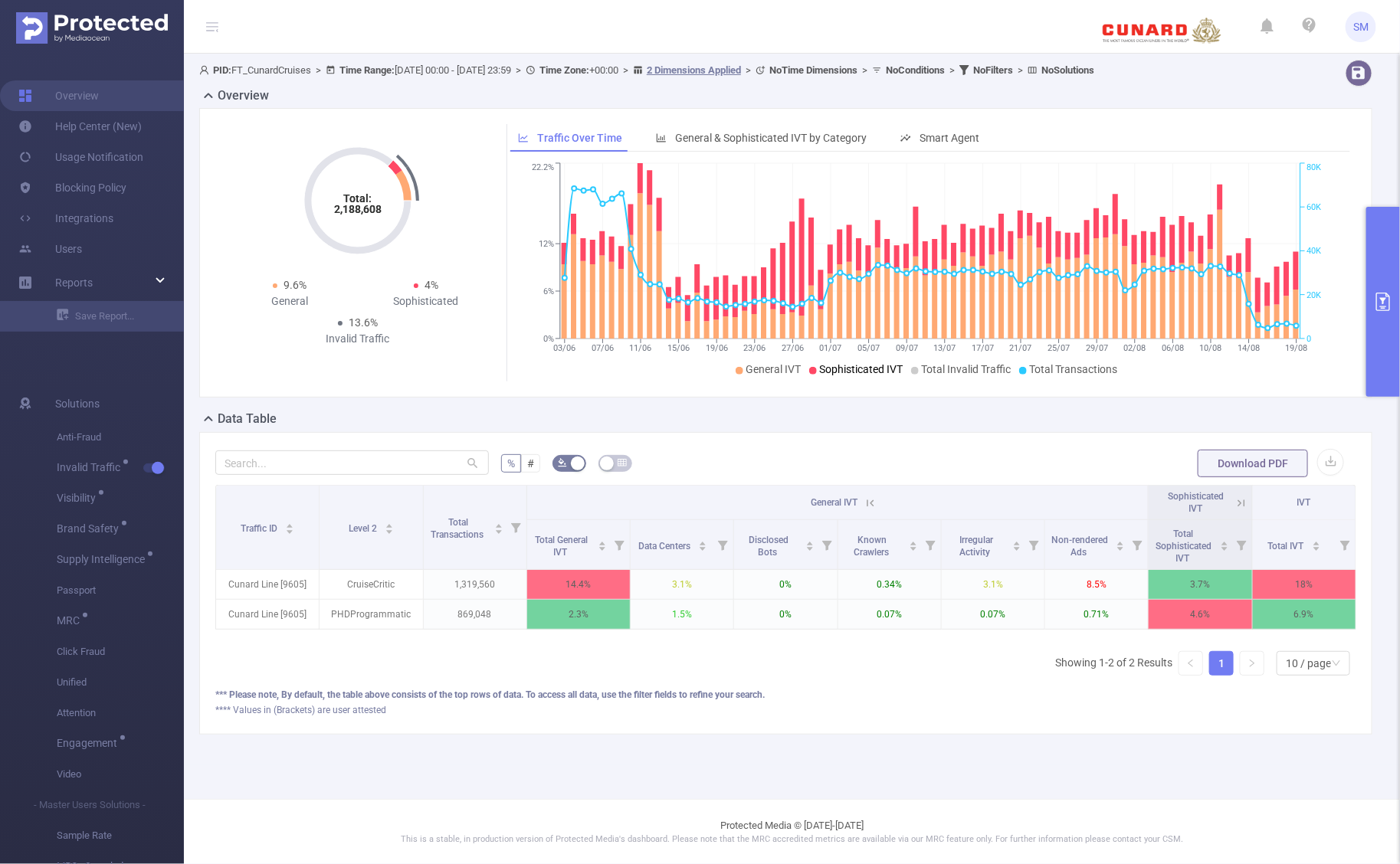
click at [1387, 297] on icon "primary" at bounding box center [1382, 302] width 14 height 19
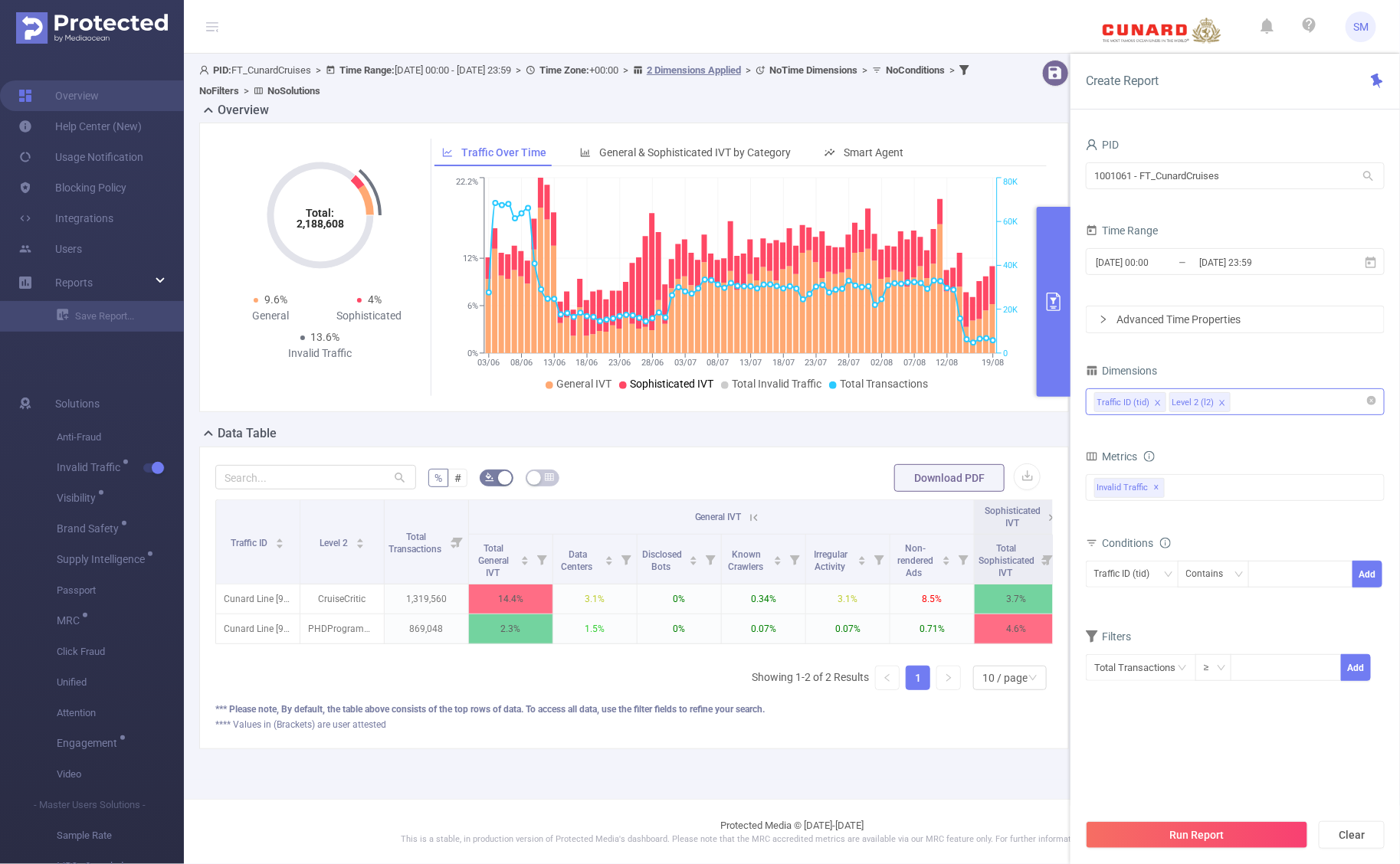
click at [1277, 399] on div "Traffic ID (tid) Level 2 (l2)" at bounding box center [1234, 402] width 282 height 25
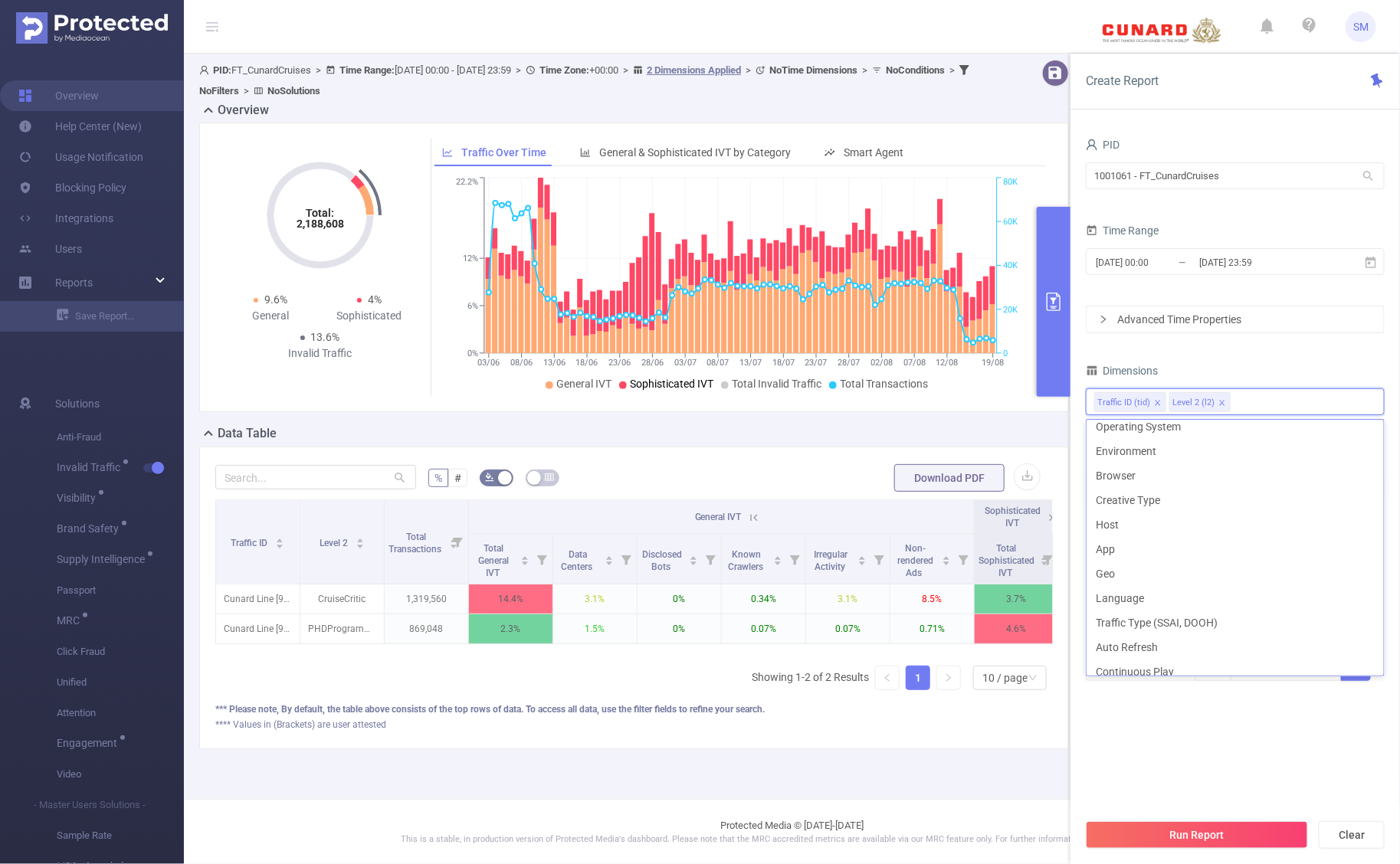
scroll to position [287, 0]
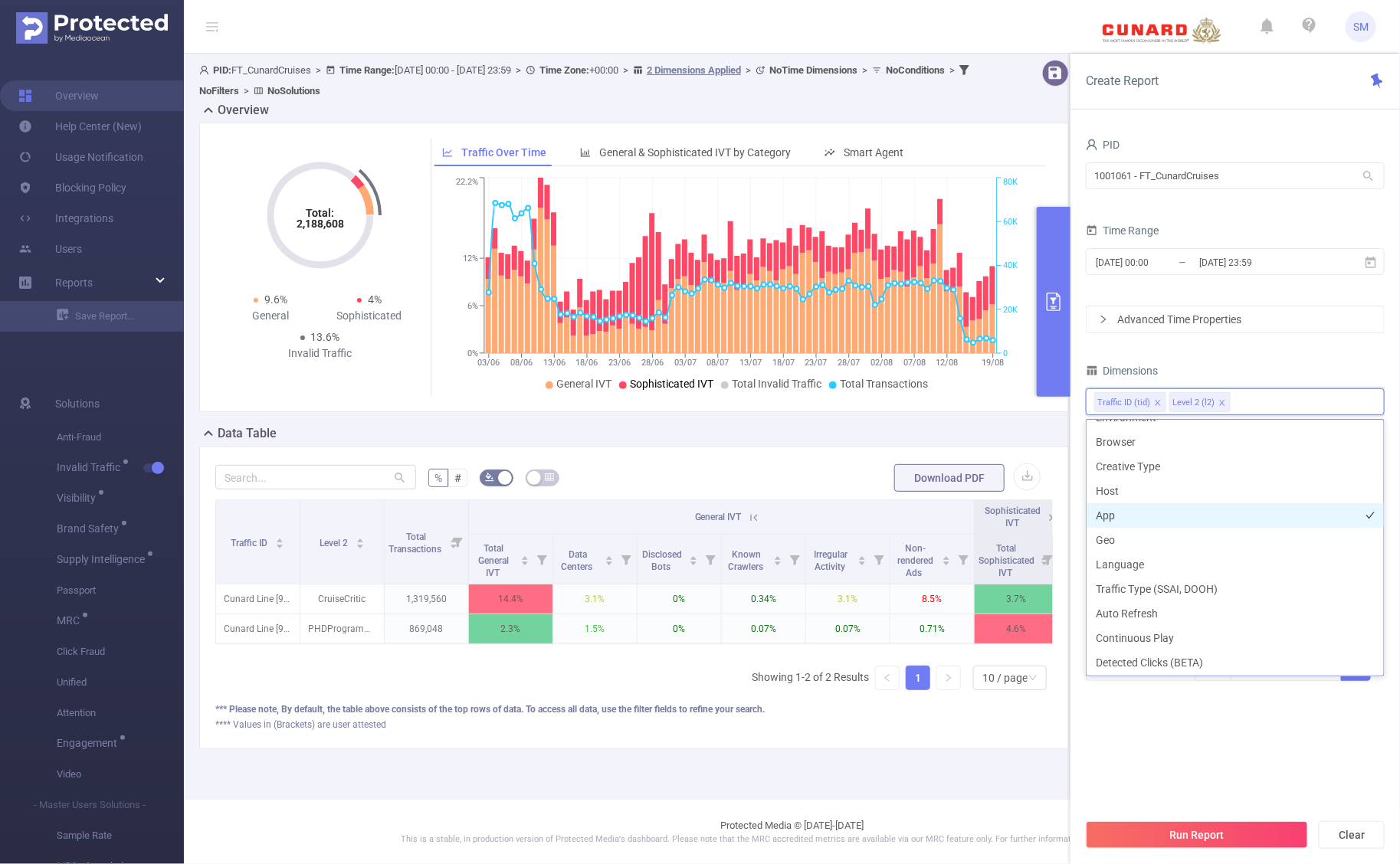
click at [1128, 513] on li "App" at bounding box center [1235, 516] width 298 height 24
click at [1192, 498] on li "Host" at bounding box center [1235, 491] width 298 height 24
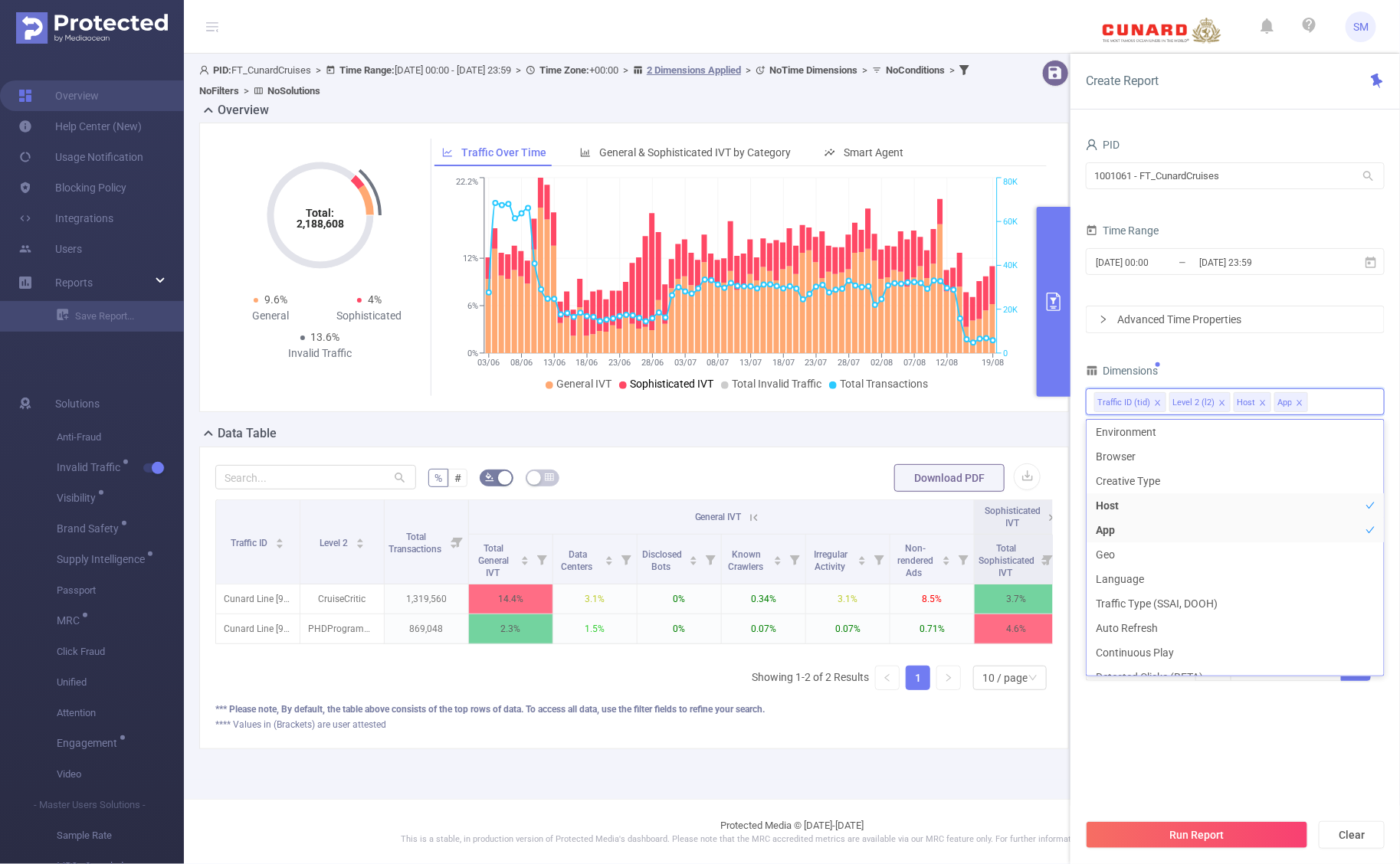
click at [1350, 369] on div "Dimensions" at bounding box center [1234, 373] width 299 height 25
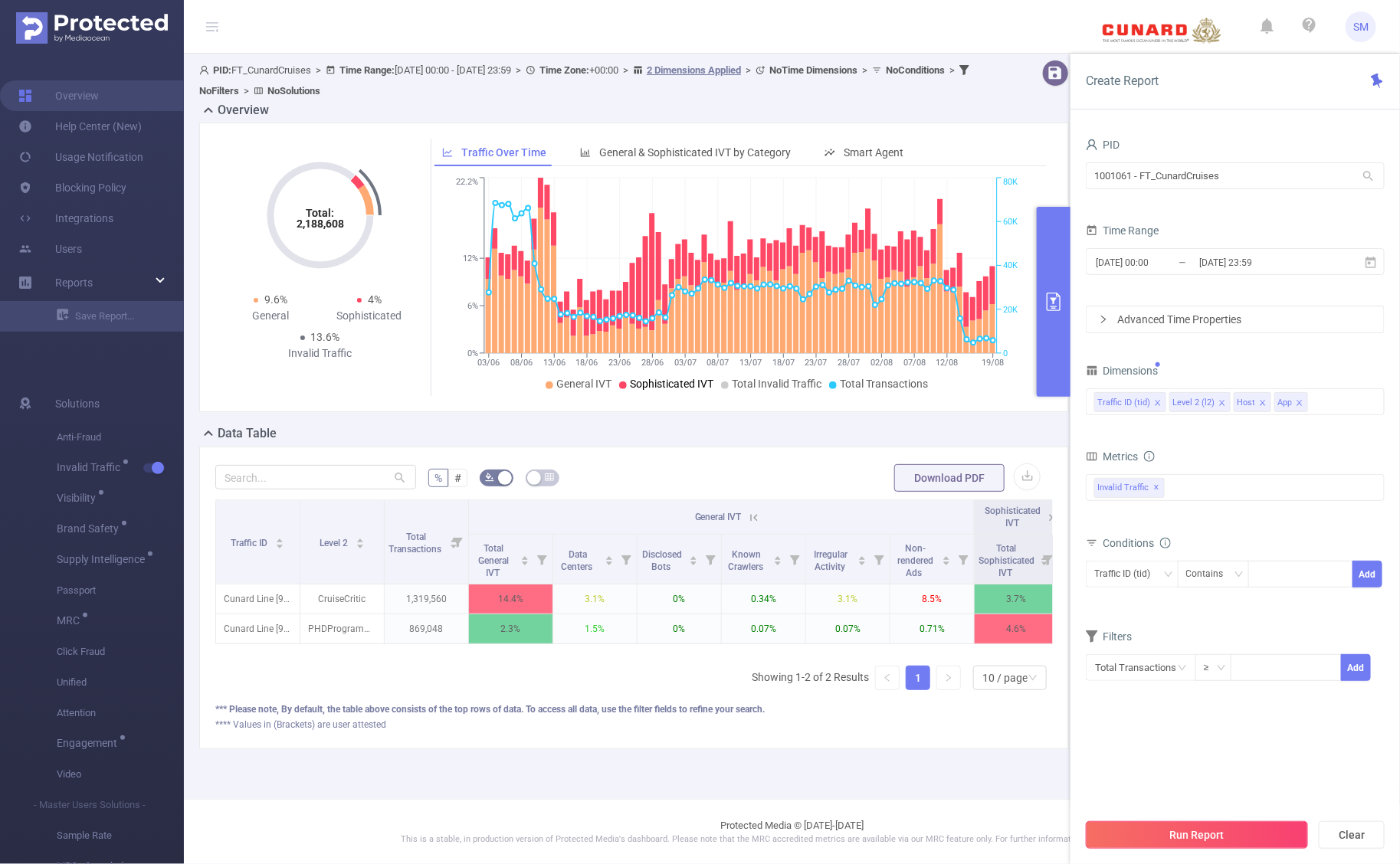
click at [1283, 848] on button "Run Report" at bounding box center [1196, 835] width 222 height 27
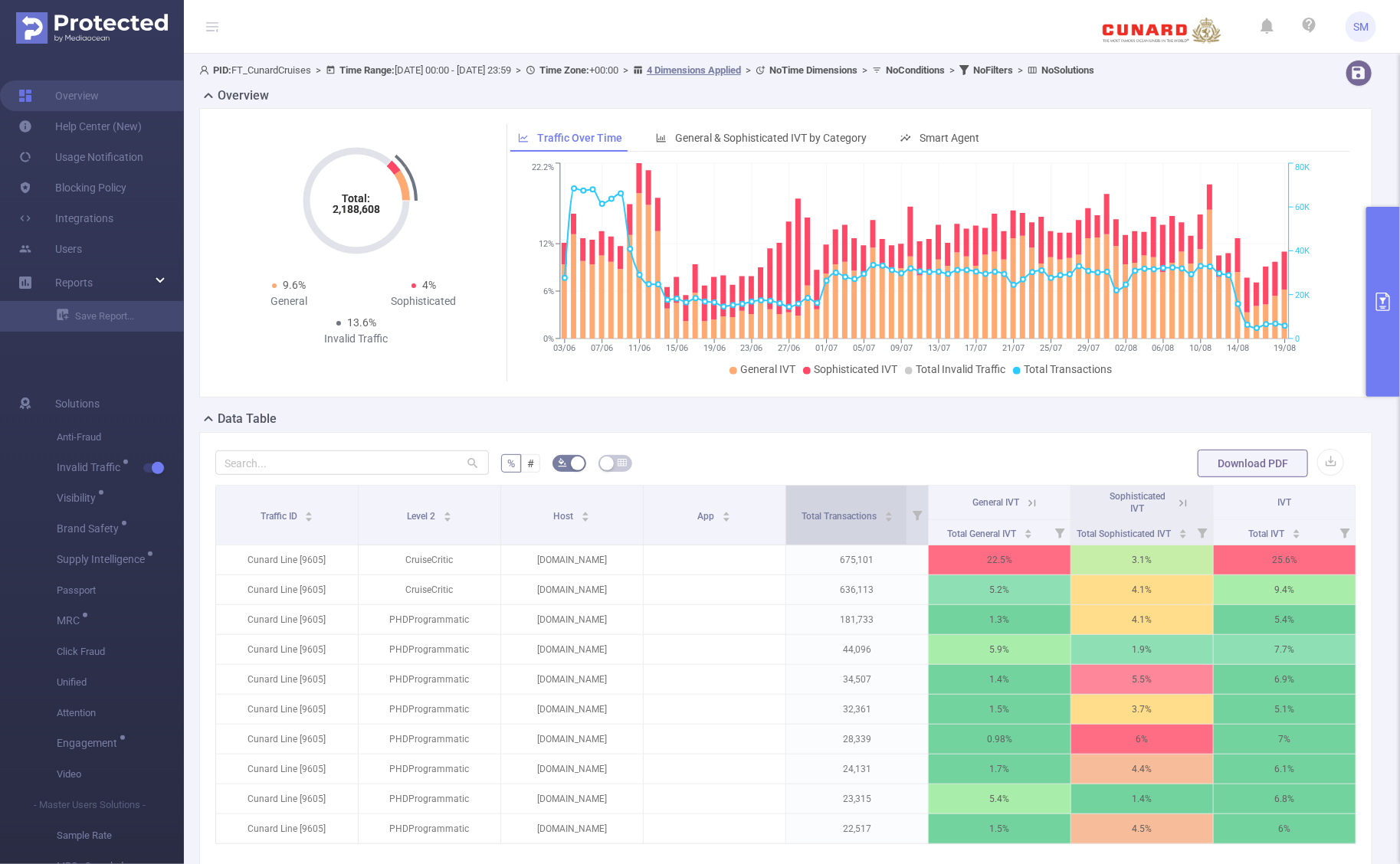
scroll to position [95, 0]
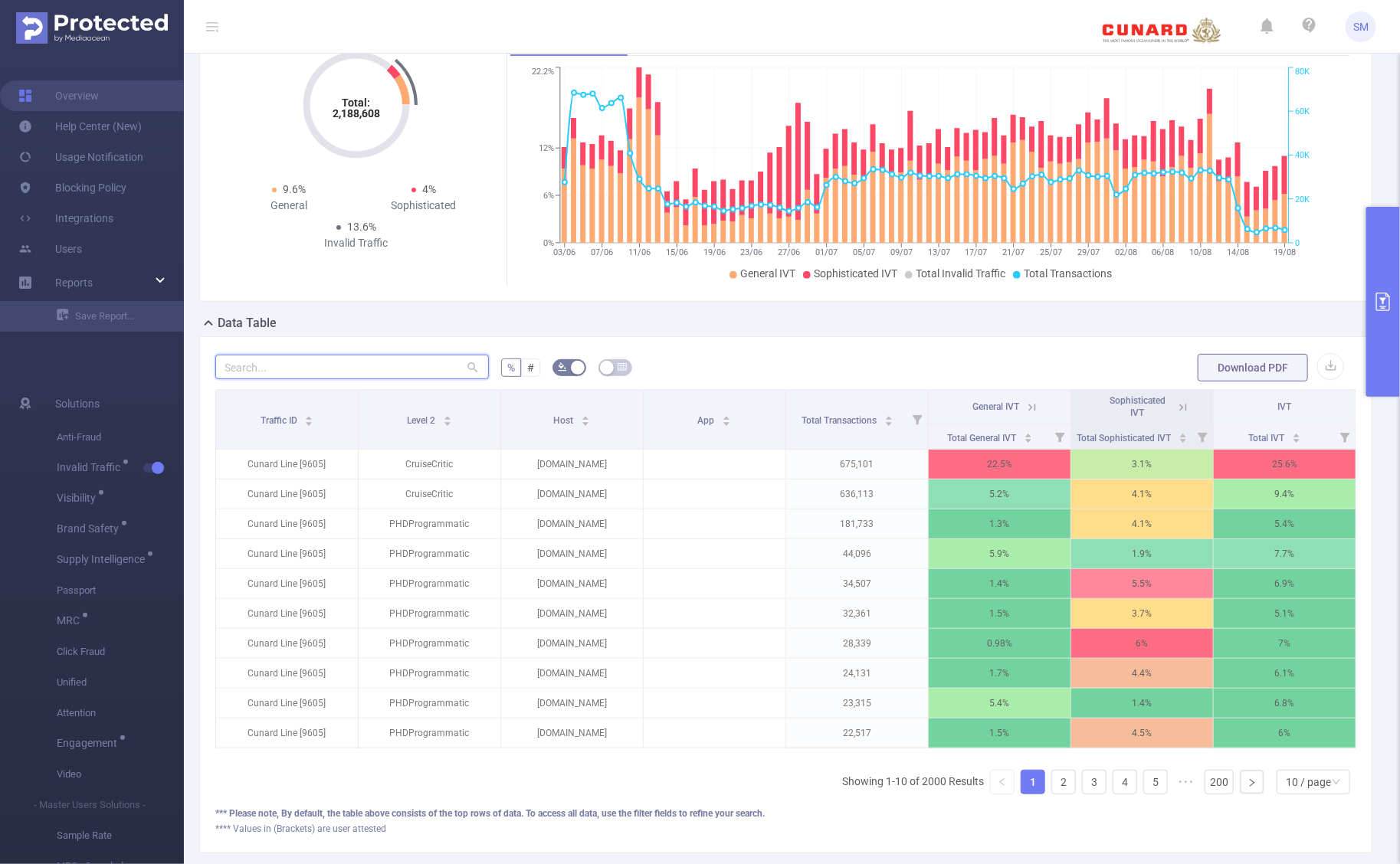
click at [278, 372] on input "text" at bounding box center [352, 367] width 273 height 24
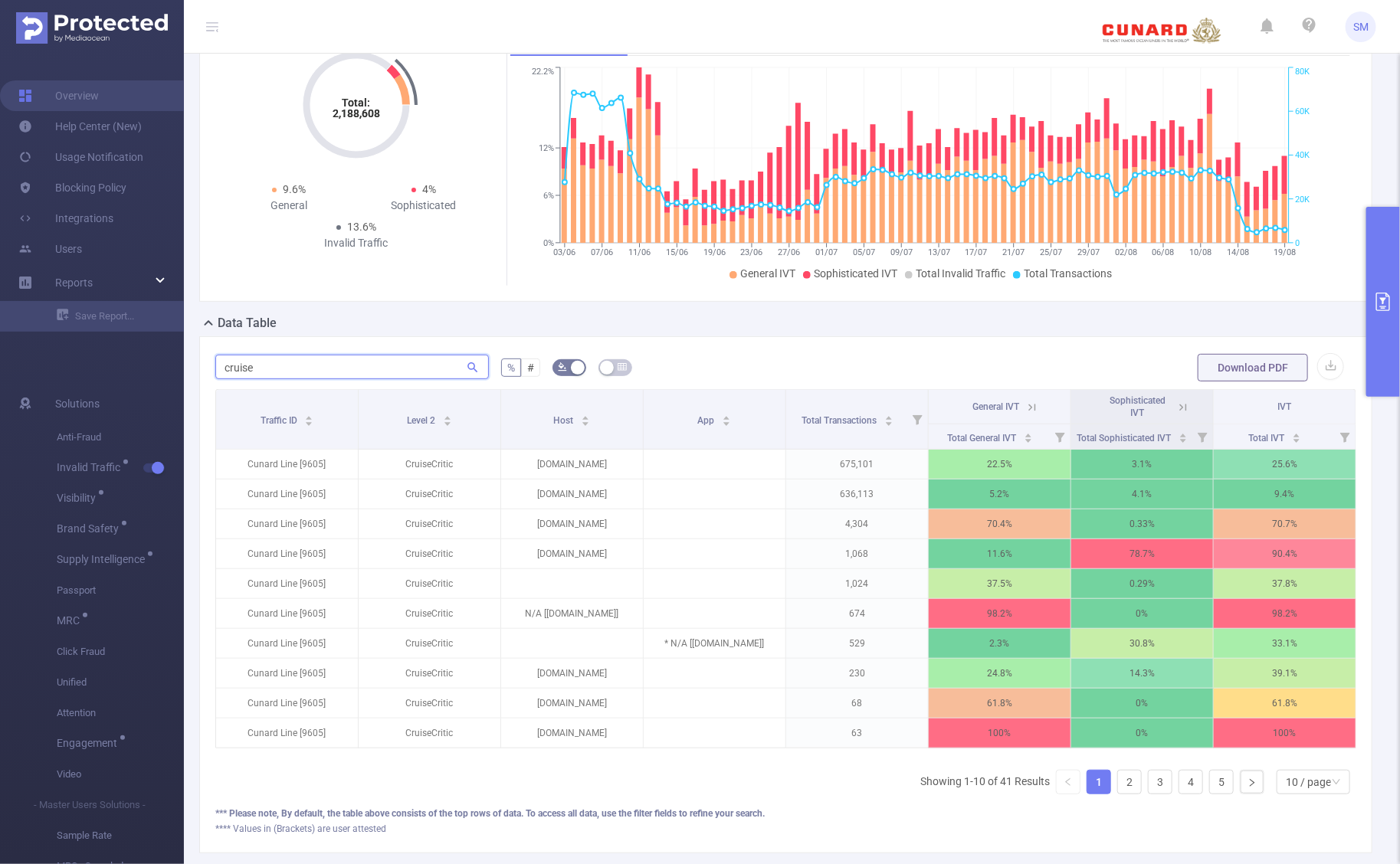
type input "cruise"
click at [1028, 410] on icon at bounding box center [1031, 406] width 7 height 7
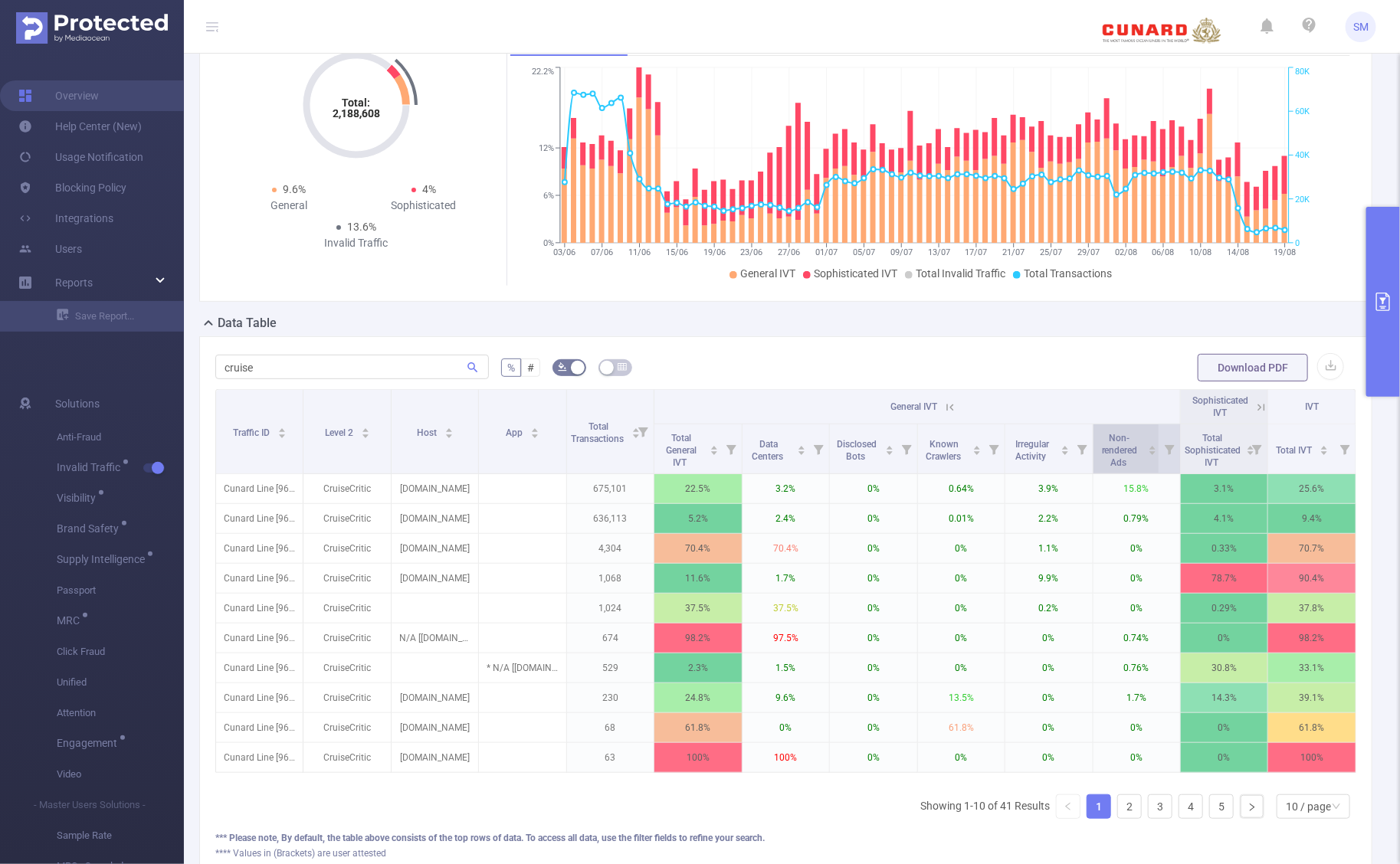
click at [1128, 460] on span "Non-rendered Ads" at bounding box center [1119, 448] width 46 height 40
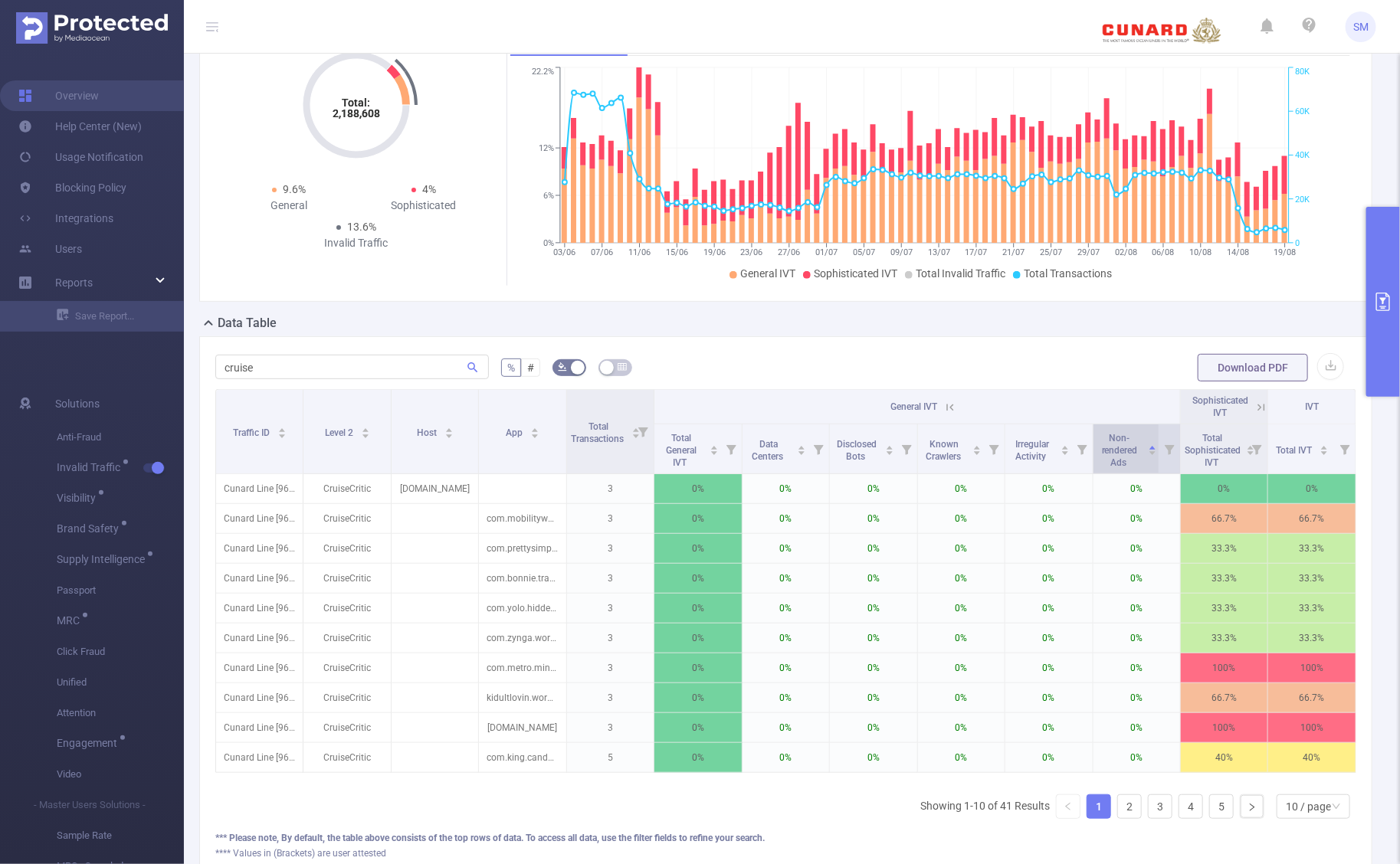
click at [1128, 460] on span "Non-rendered Ads" at bounding box center [1119, 448] width 46 height 40
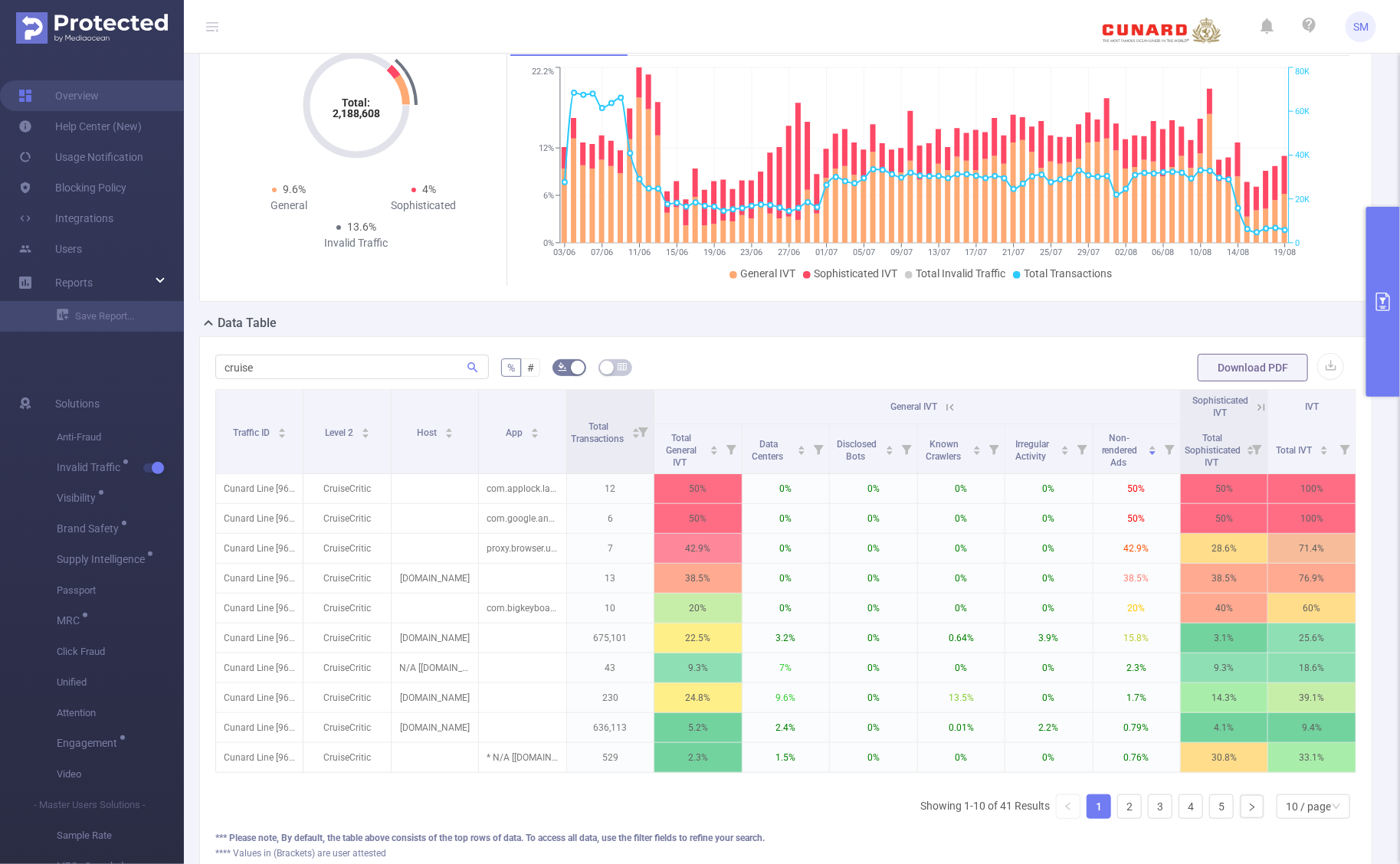
click at [1372, 306] on button "primary" at bounding box center [1383, 301] width 34 height 190
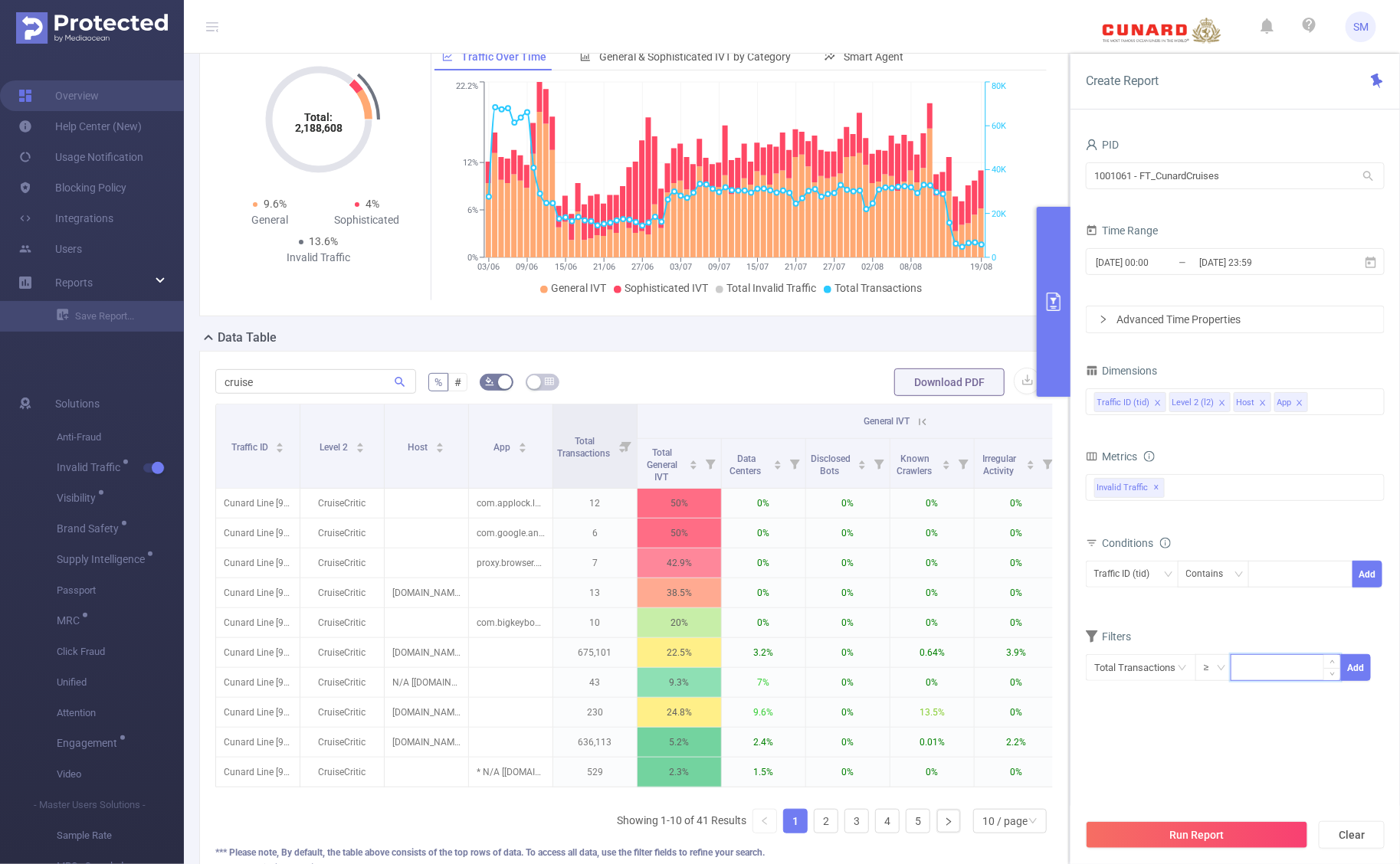
click at [1258, 670] on input at bounding box center [1285, 666] width 109 height 23
type input "1,000"
click at [1360, 661] on button "Add" at bounding box center [1356, 667] width 30 height 27
click at [1231, 836] on button "Run Report" at bounding box center [1196, 835] width 222 height 27
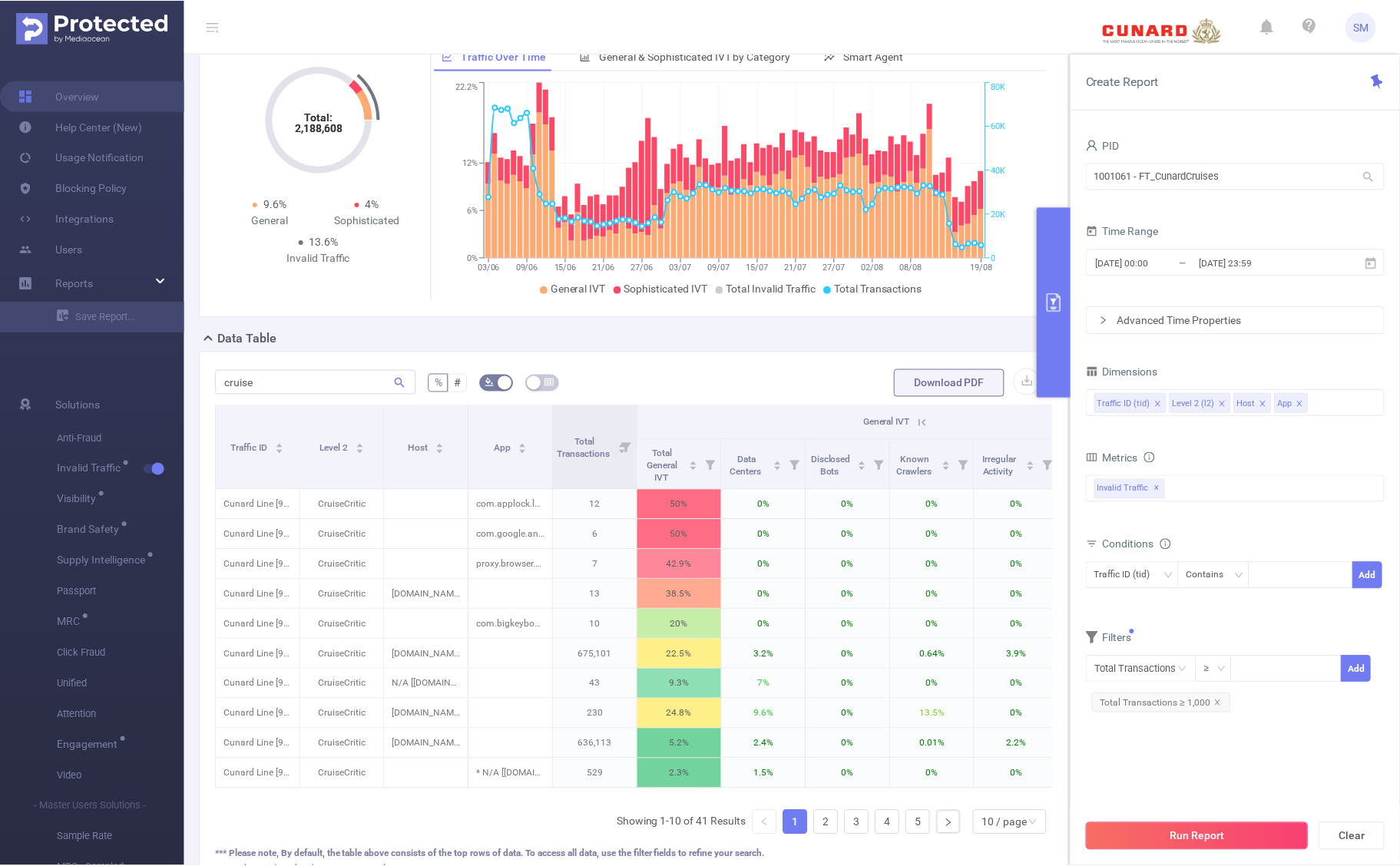
scroll to position [0, 0]
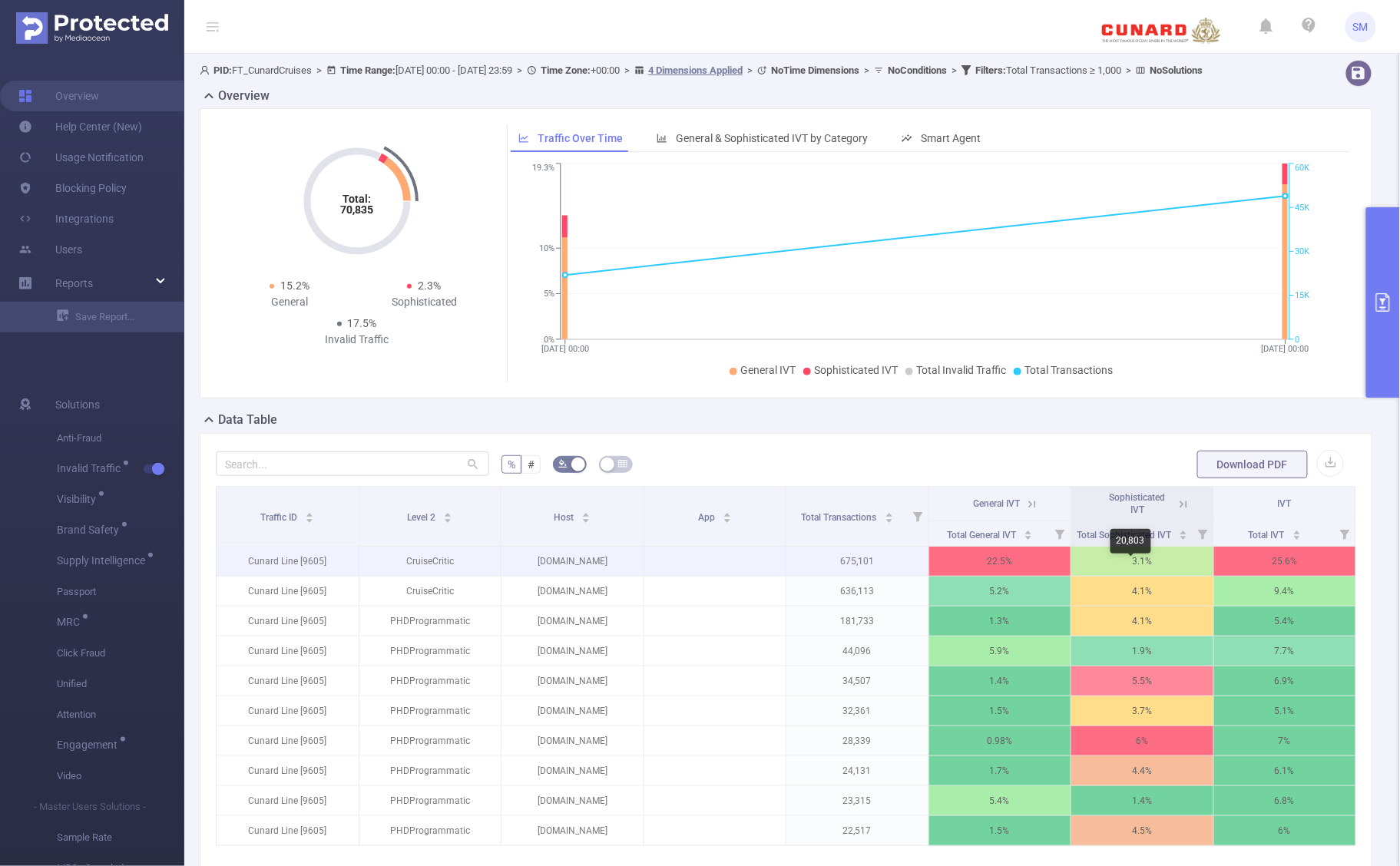
scroll to position [96, 0]
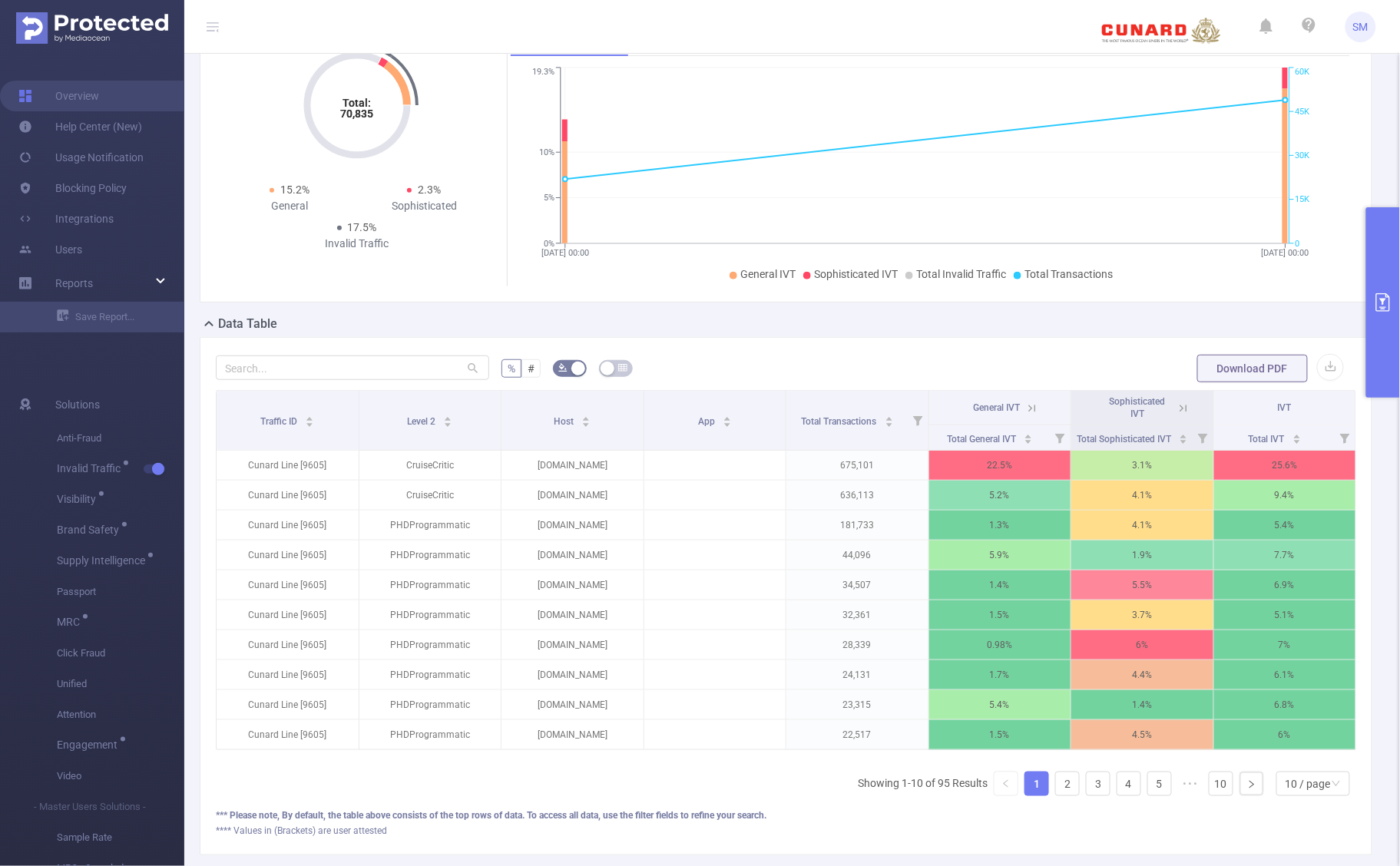
click at [1029, 412] on icon at bounding box center [1032, 407] width 7 height 7
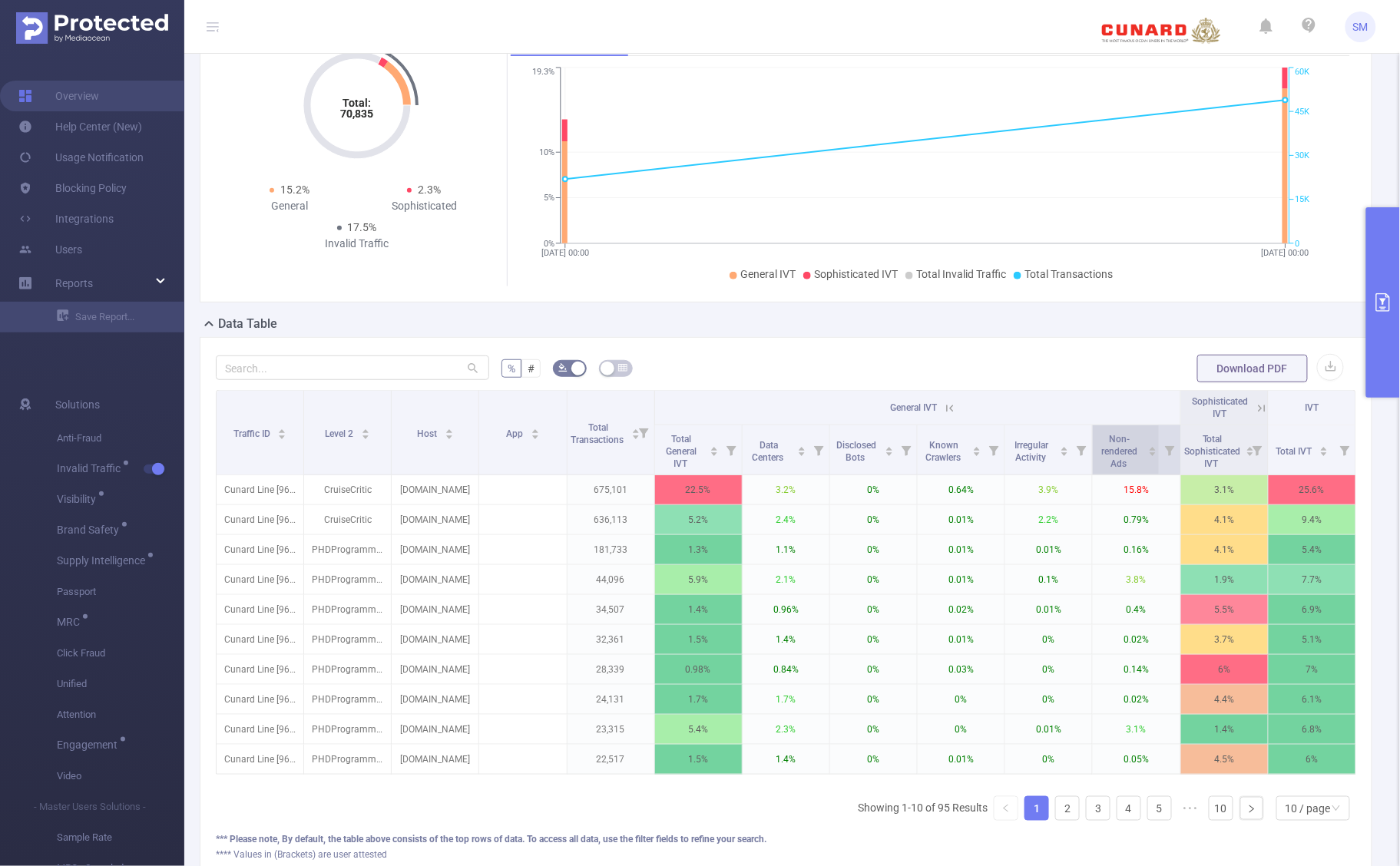
click at [1103, 461] on span "Non-rendered Ads" at bounding box center [1120, 452] width 36 height 36
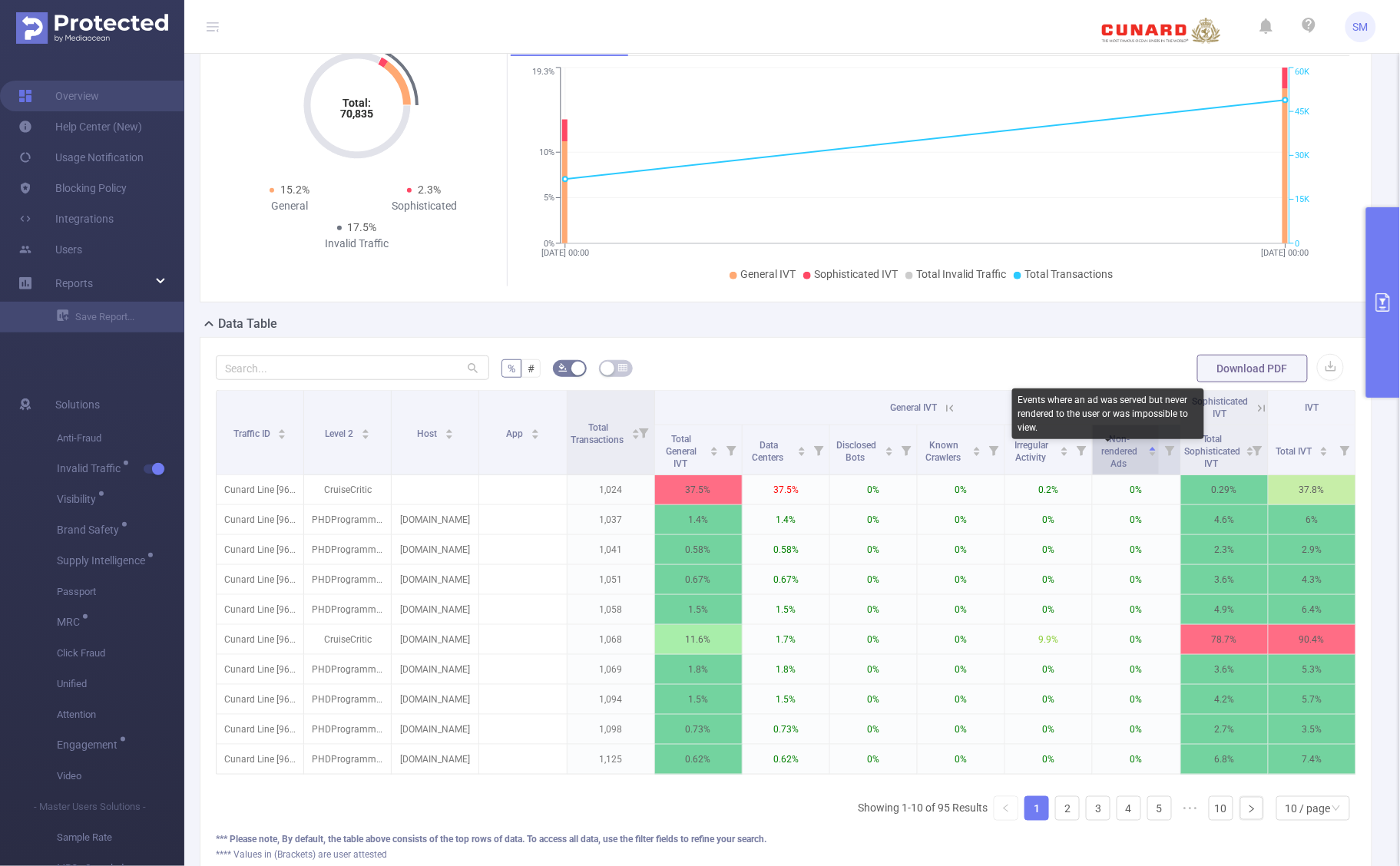
click at [1108, 464] on span "Non-rendered Ads" at bounding box center [1120, 452] width 36 height 36
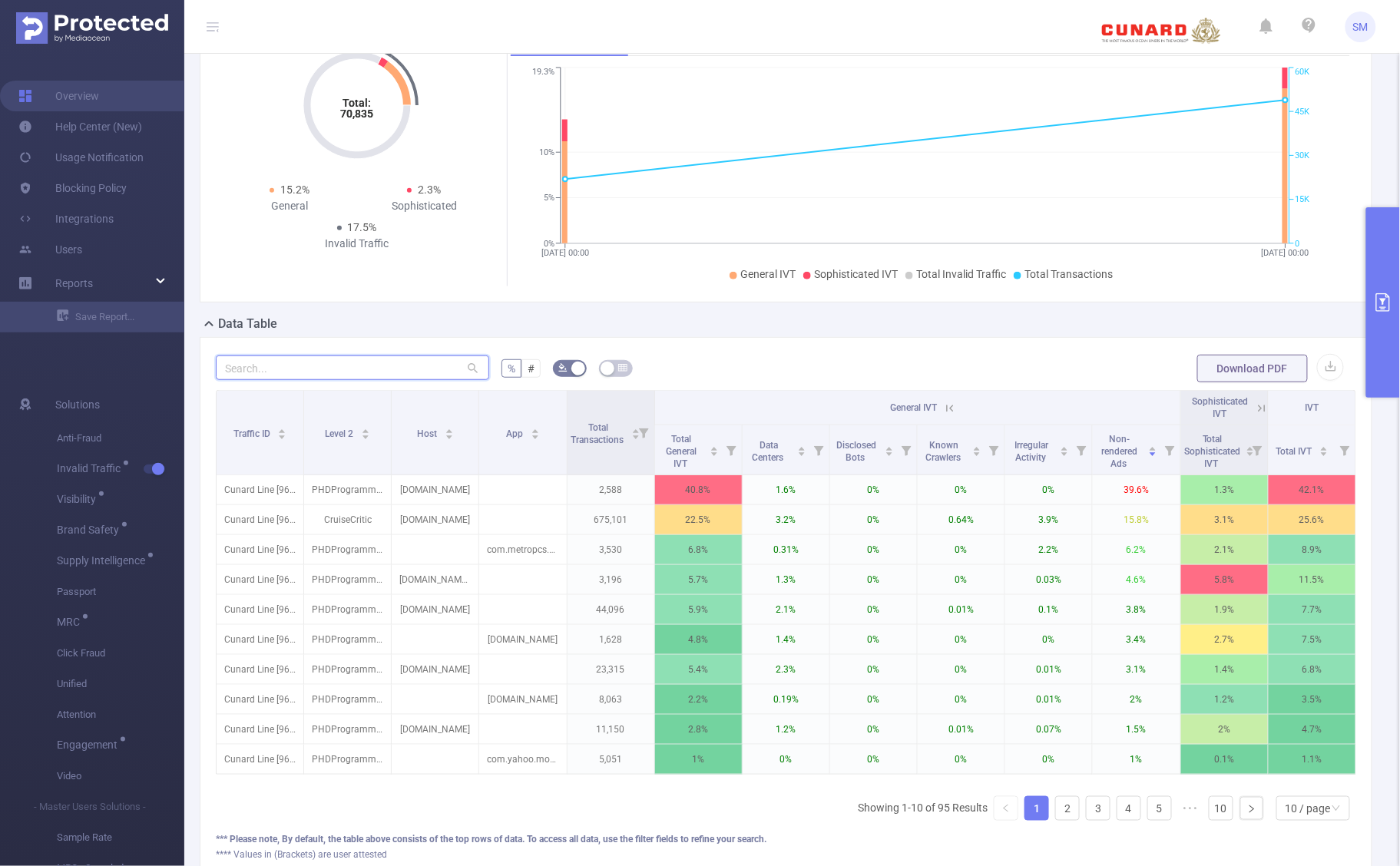
click at [266, 378] on input "text" at bounding box center [352, 368] width 273 height 24
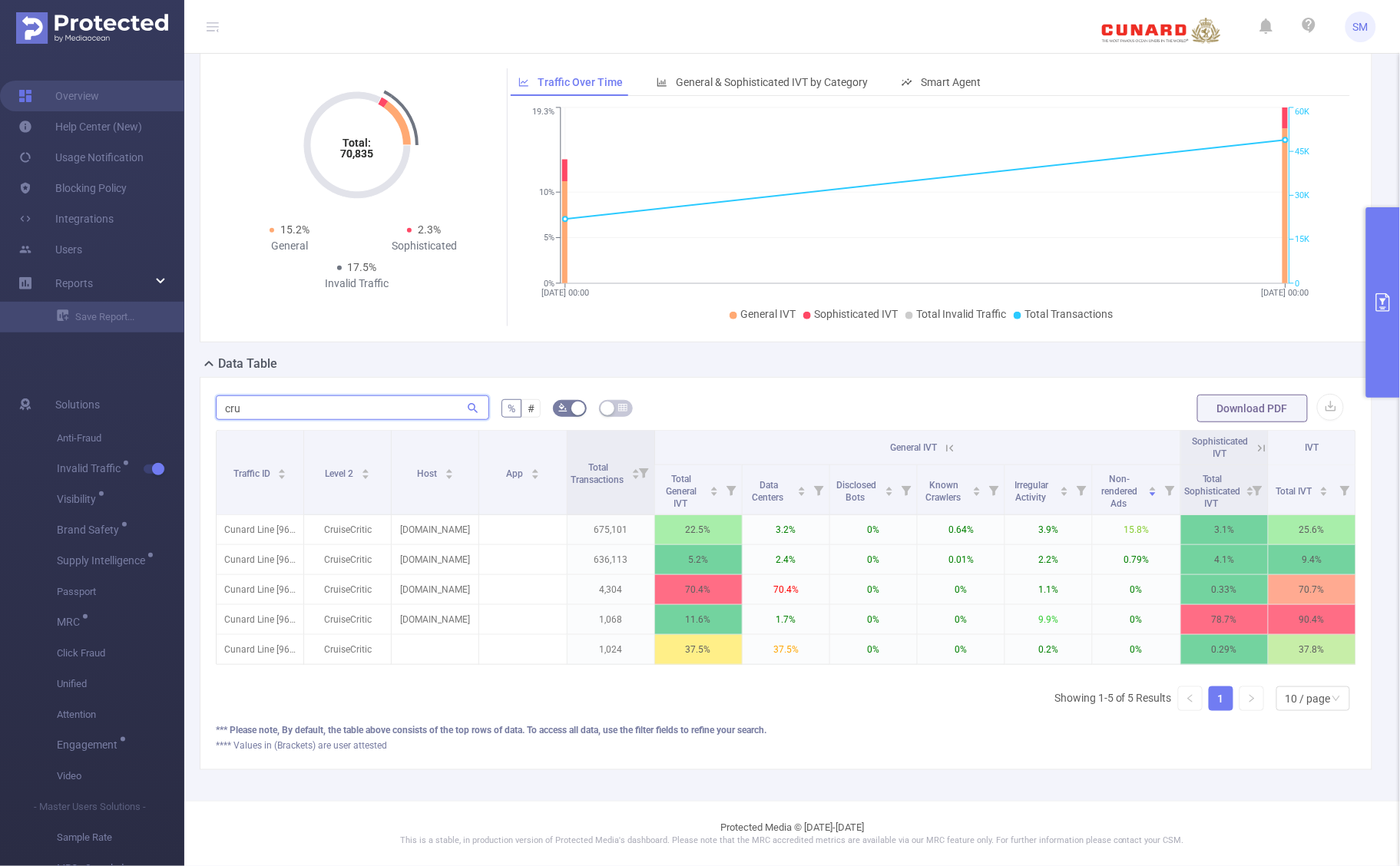
scroll to position [87, 0]
type input "cruise"
click at [1260, 785] on div "PID: FT_CunardCruises > Time Range: [DATE] 00:00 - [DATE] 23:59 > Time Zone: +0…" at bounding box center [792, 400] width 1216 height 803
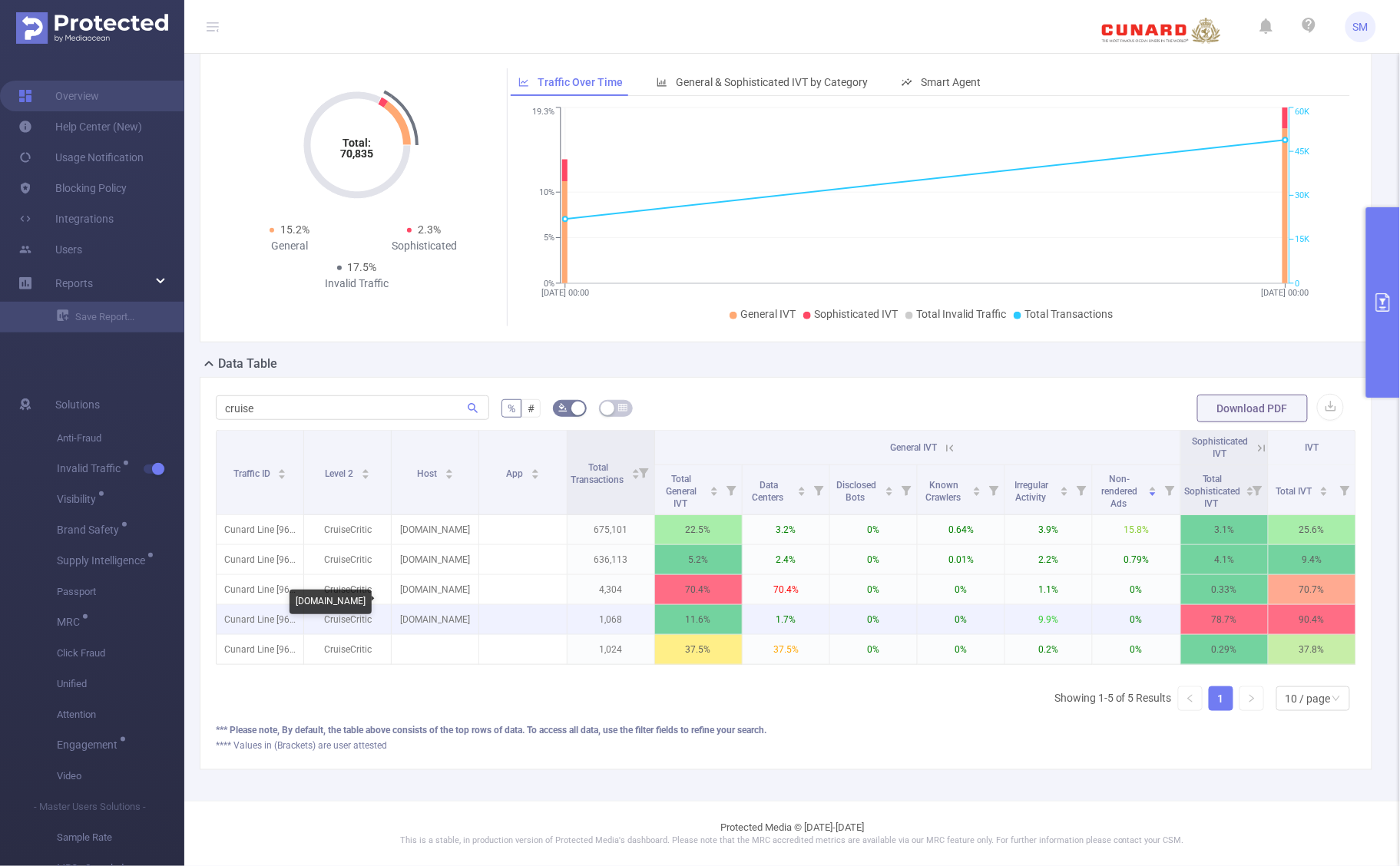
click at [431, 605] on p "[DOMAIN_NAME]" at bounding box center [434, 619] width 87 height 29
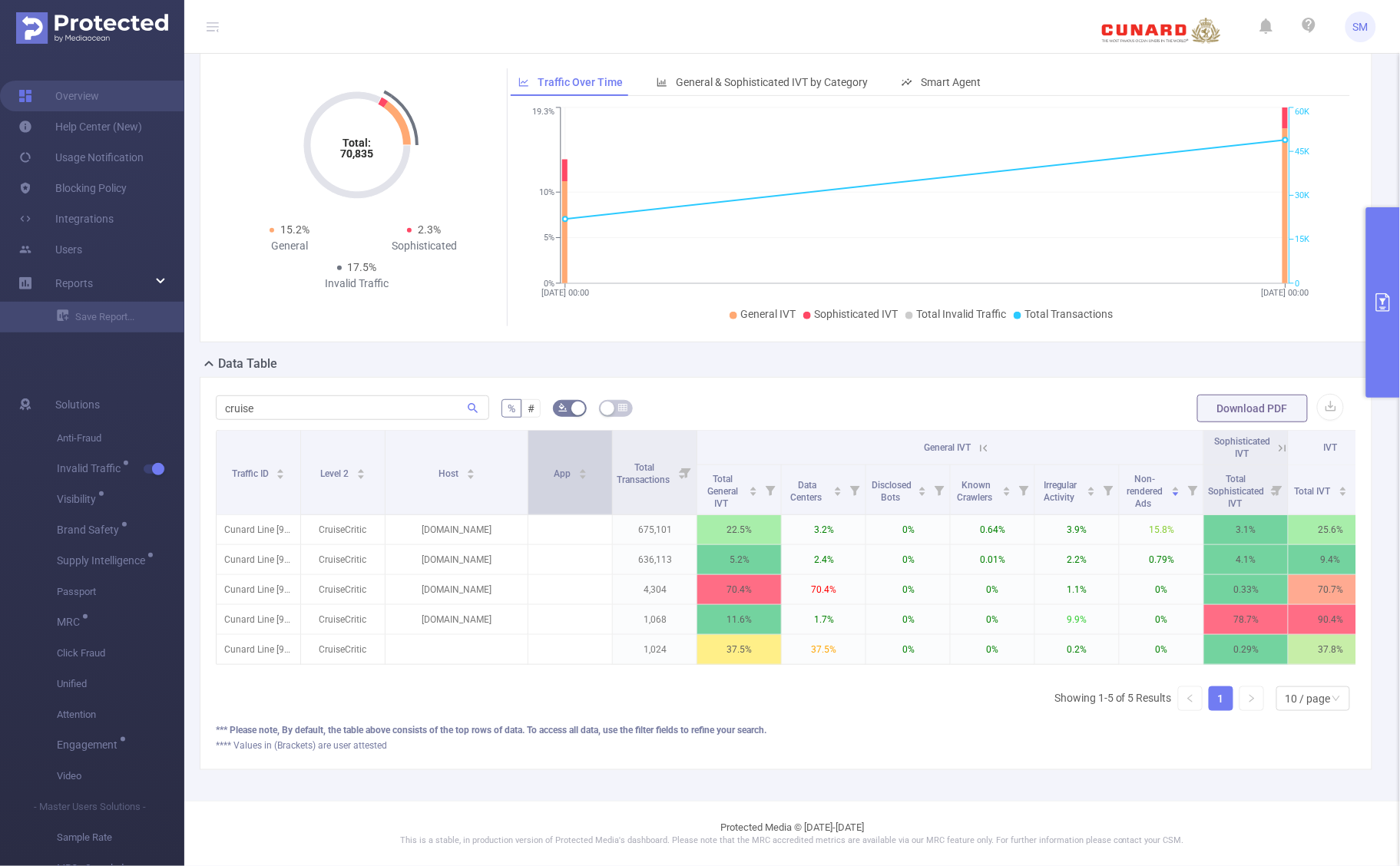
drag, startPoint x: 474, startPoint y: 433, endPoint x: 528, endPoint y: 434, distance: 54.0
click at [528, 434] on tr "Traffic ID Level 2 Host App Total Transactions General IVT Sophisticated IVT IVT" at bounding box center [795, 448] width 1157 height 35
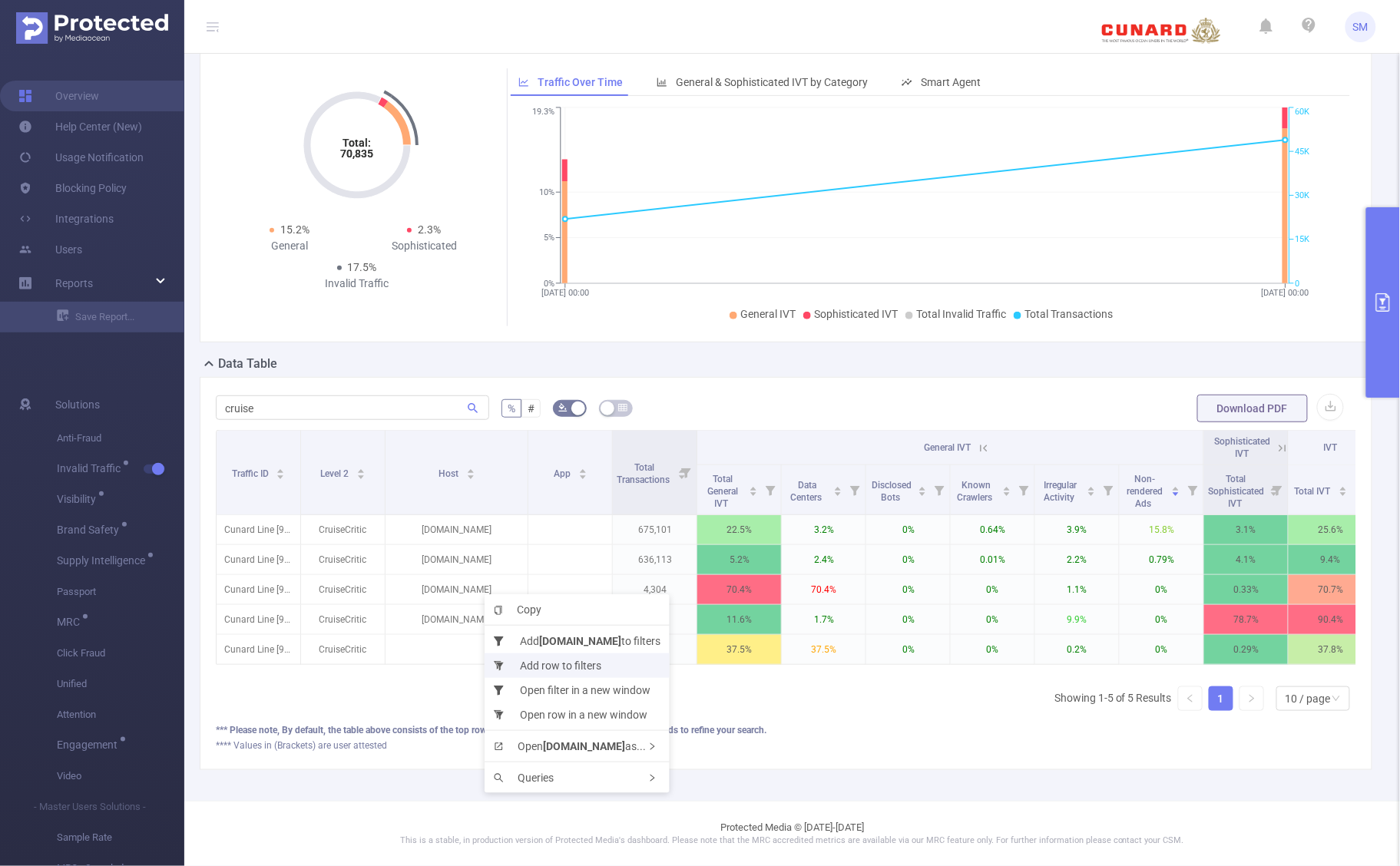
click at [546, 665] on li "Add row to filters" at bounding box center [577, 666] width 185 height 24
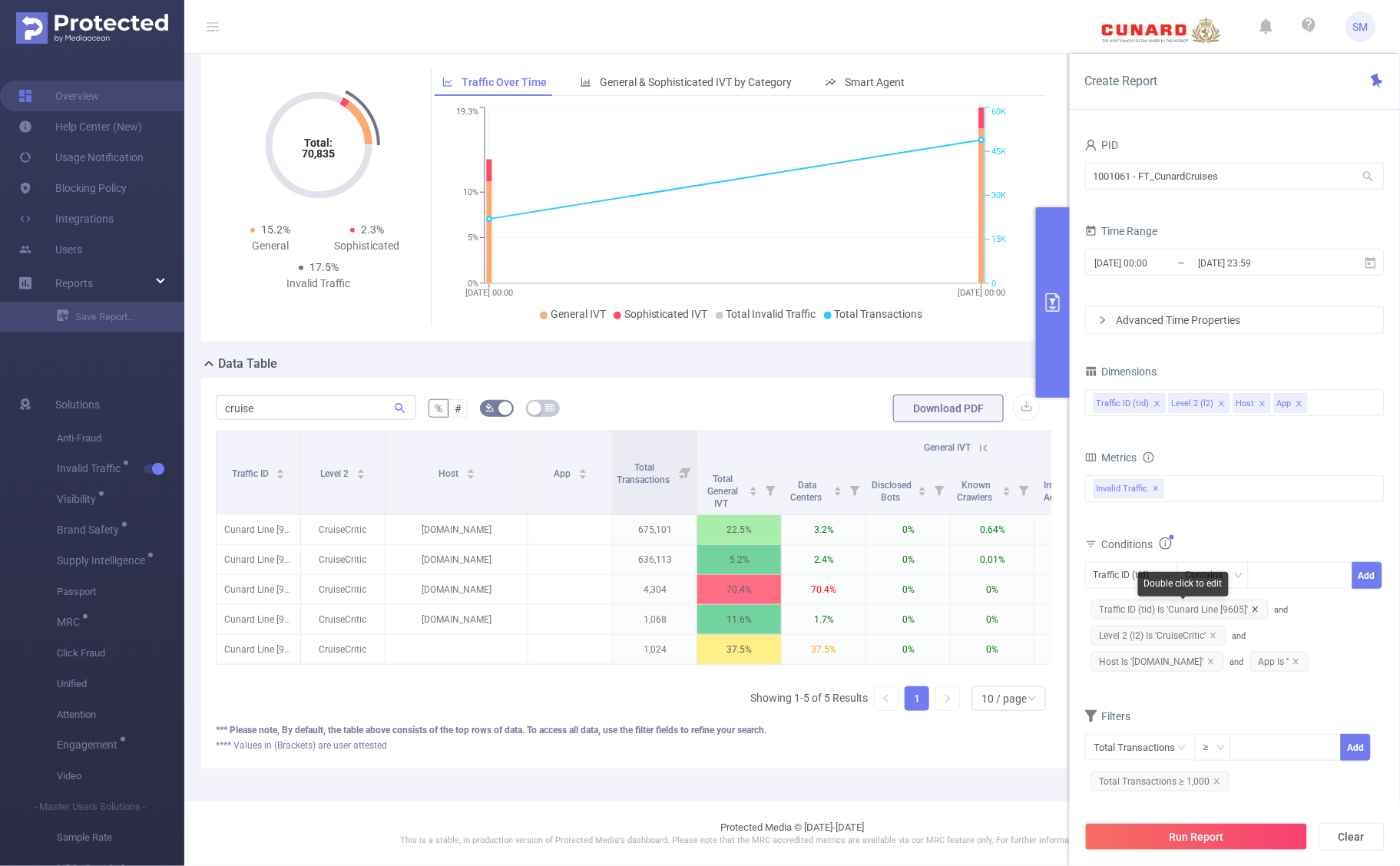
click at [1256, 612] on icon "icon: close" at bounding box center [1255, 610] width 8 height 8
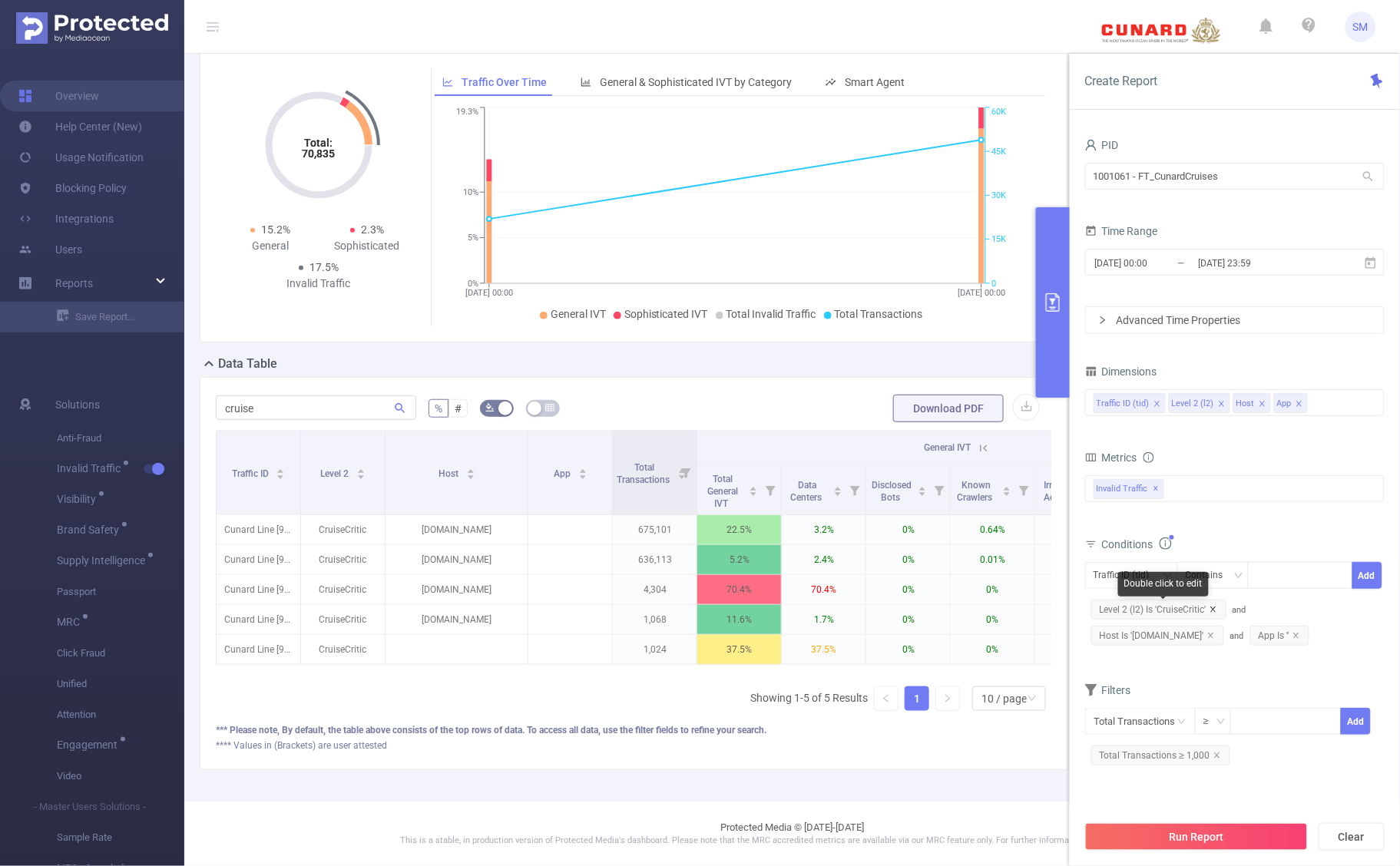
click at [1217, 608] on icon "icon: close" at bounding box center [1213, 610] width 8 height 8
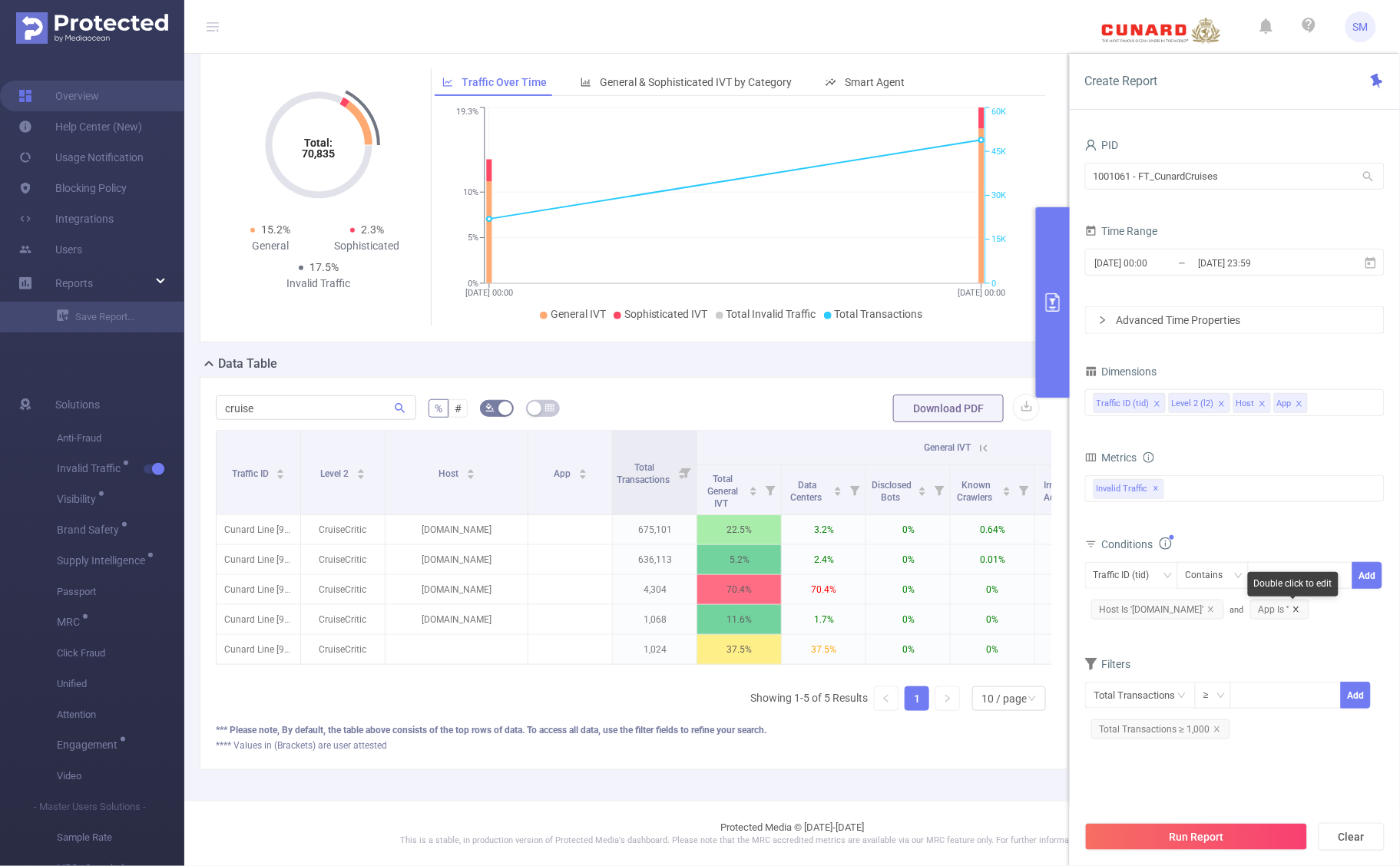
click at [1301, 614] on icon "icon: close" at bounding box center [1297, 610] width 8 height 8
click at [1292, 629] on div "Traffic ID (tid) Contains Add Host Is '[DOMAIN_NAME]'" at bounding box center [1235, 594] width 299 height 69
click at [1240, 835] on button "Run Report" at bounding box center [1196, 837] width 222 height 27
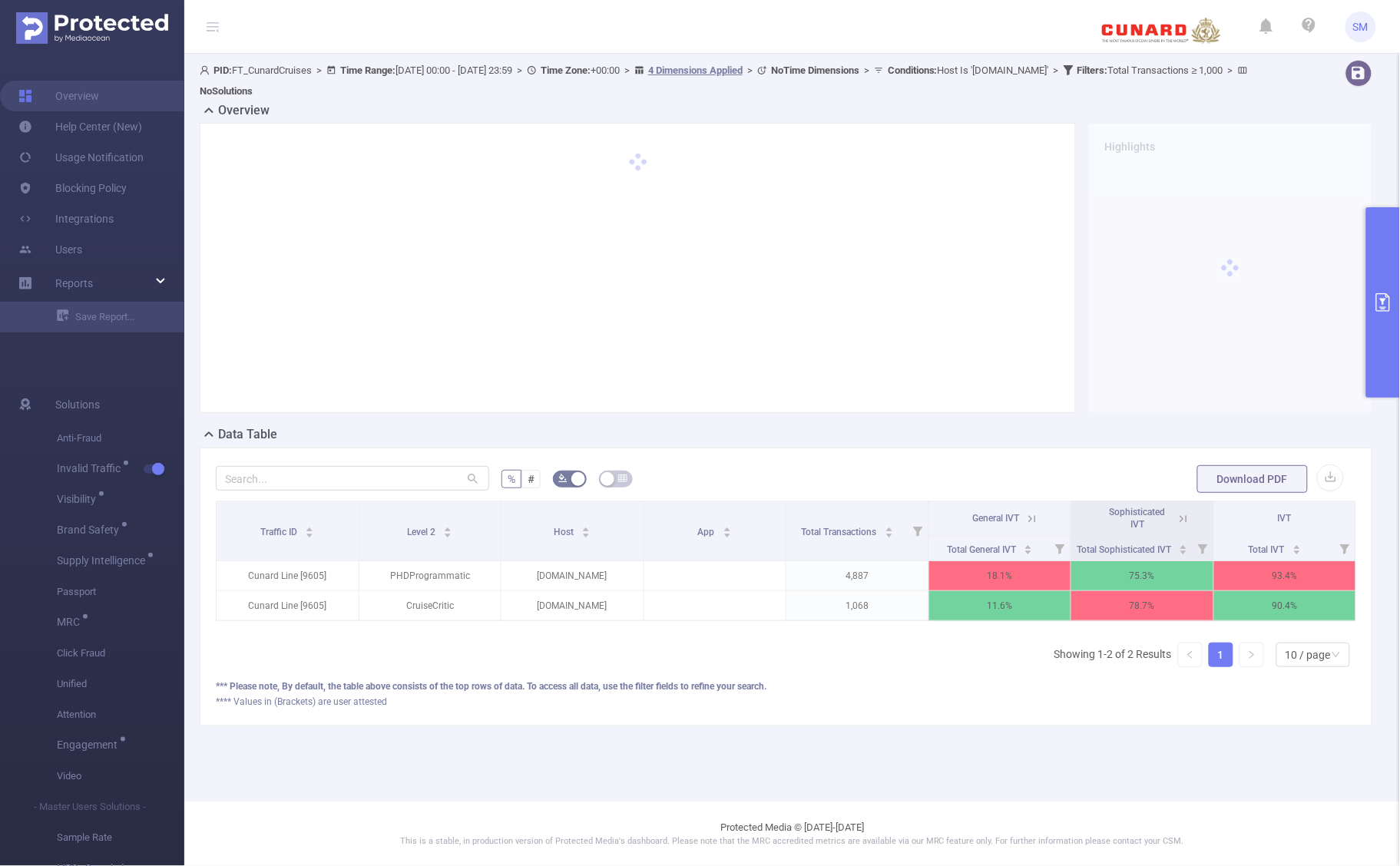
click at [1383, 296] on icon "primary" at bounding box center [1383, 303] width 19 height 19
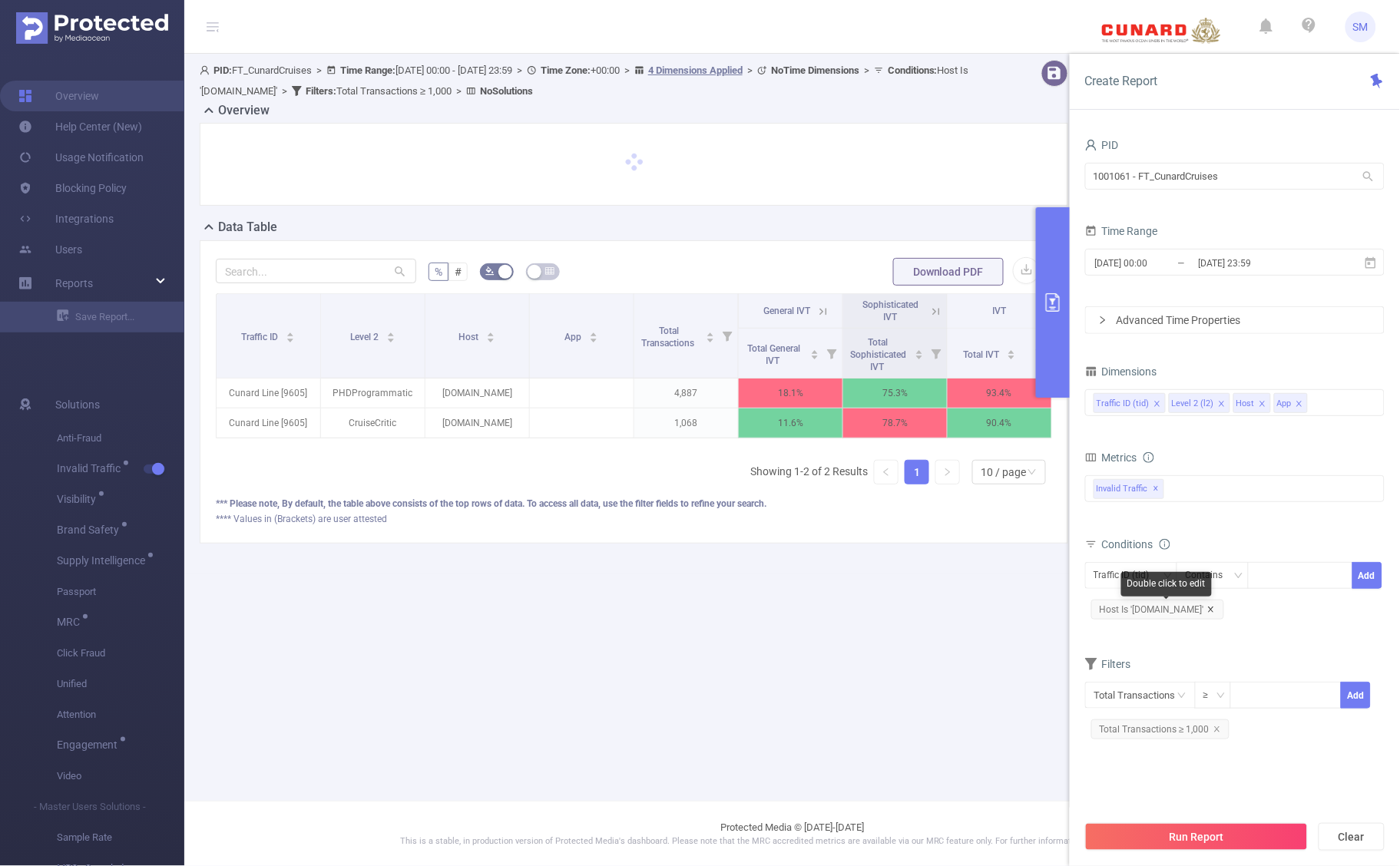
click at [1215, 609] on icon "icon: close" at bounding box center [1211, 610] width 8 height 8
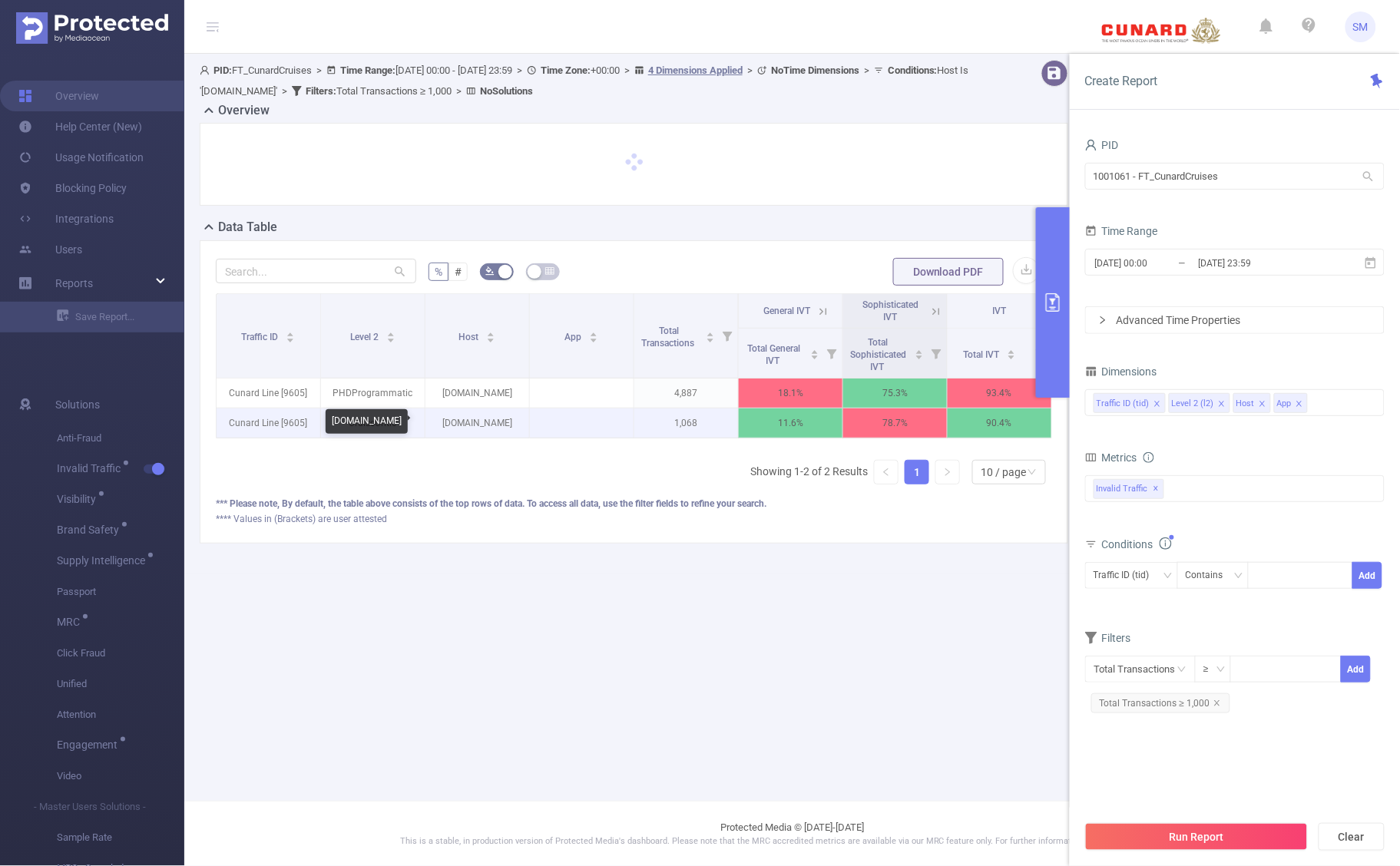
drag, startPoint x: 435, startPoint y: 426, endPoint x: 523, endPoint y: 428, distance: 88.0
click at [523, 428] on p "[DOMAIN_NAME]" at bounding box center [478, 422] width 104 height 29
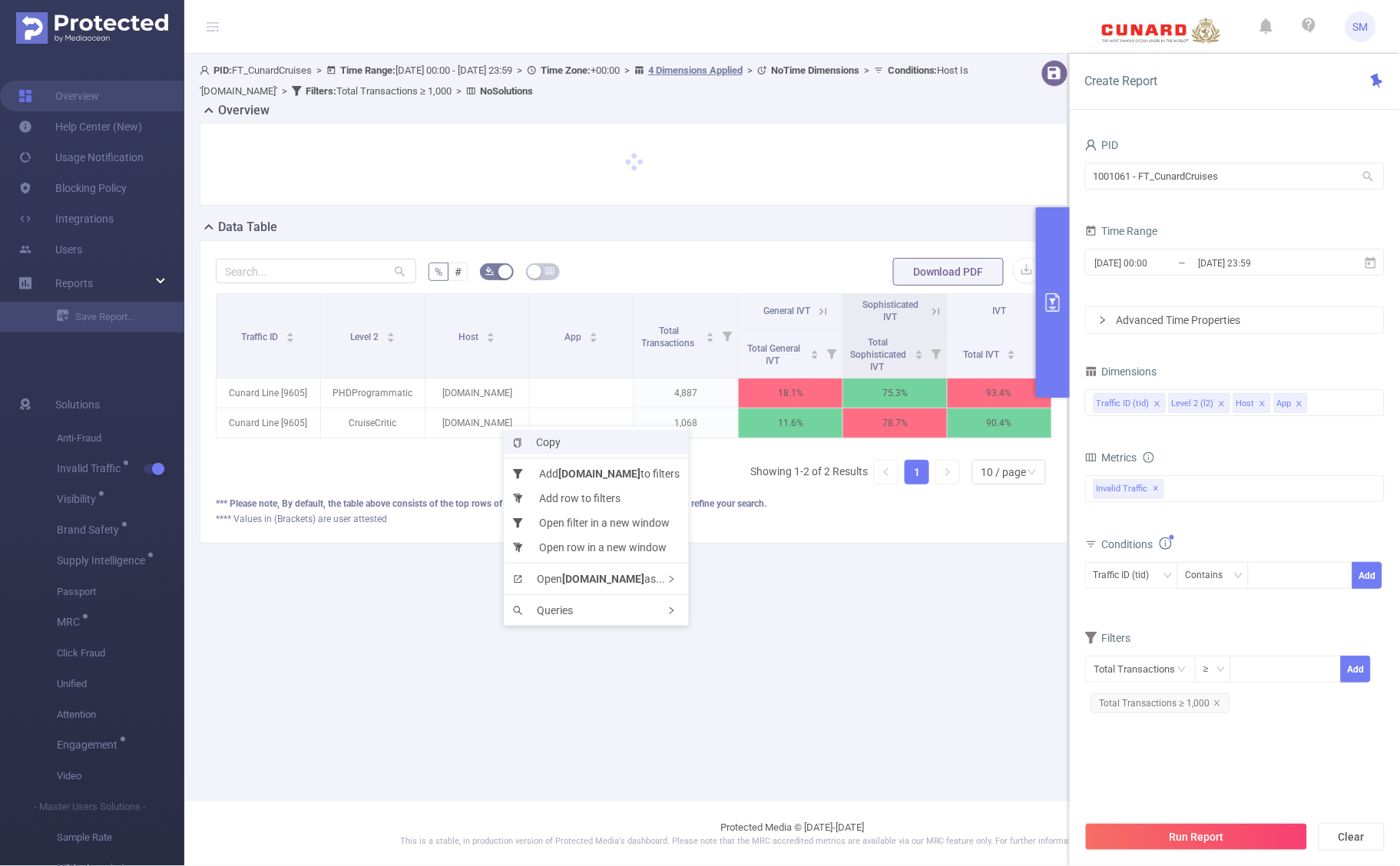
click at [544, 444] on span "Copy" at bounding box center [537, 442] width 48 height 12
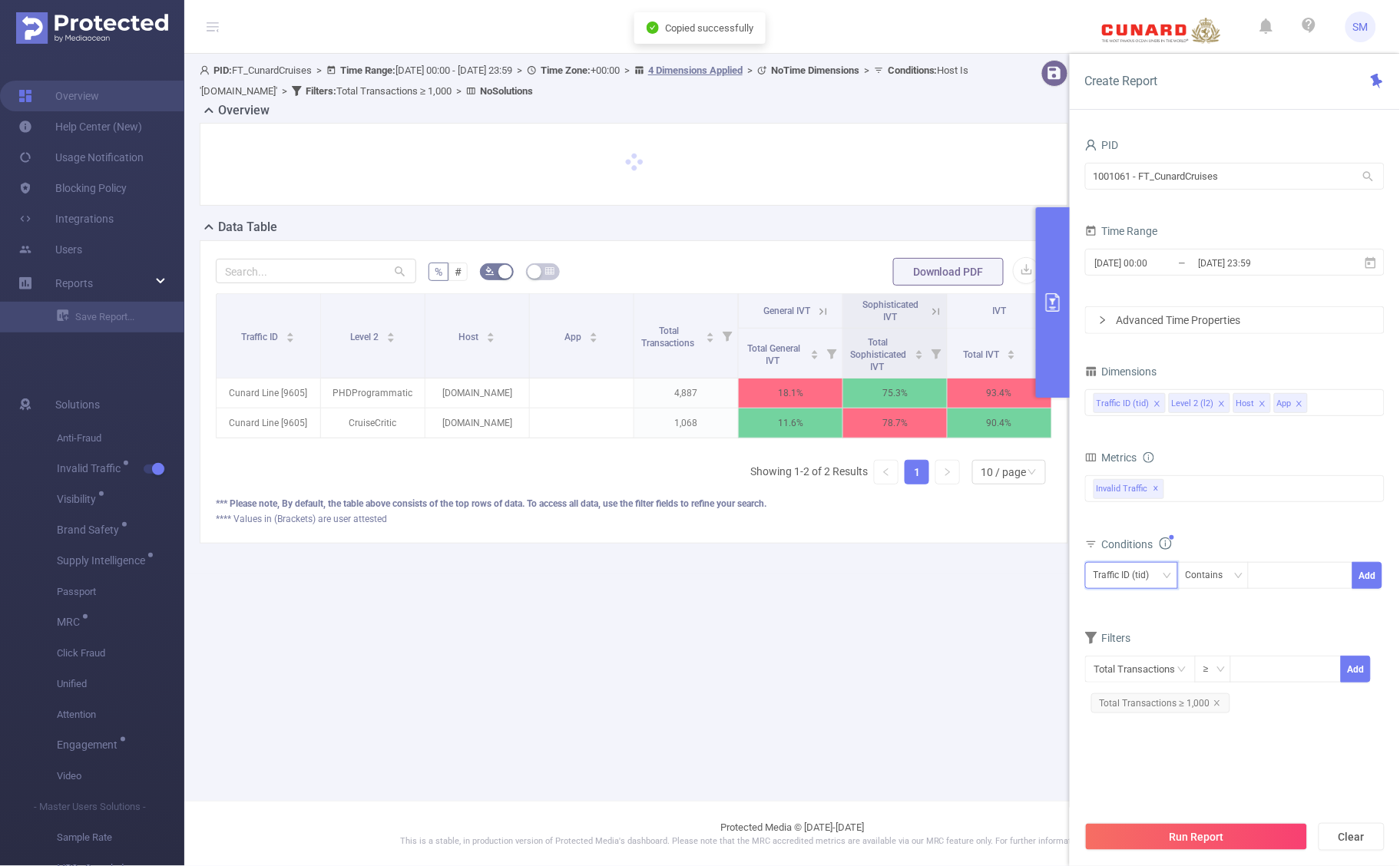
click at [1150, 578] on div "Traffic ID (tid)" at bounding box center [1127, 575] width 67 height 25
click at [1137, 653] on li "Host" at bounding box center [1132, 658] width 93 height 24
click at [1208, 582] on div "Contains" at bounding box center [1210, 575] width 49 height 25
click at [1248, 651] on li "Is Not" at bounding box center [1228, 658] width 102 height 24
click at [1291, 577] on div at bounding box center [1301, 575] width 88 height 25
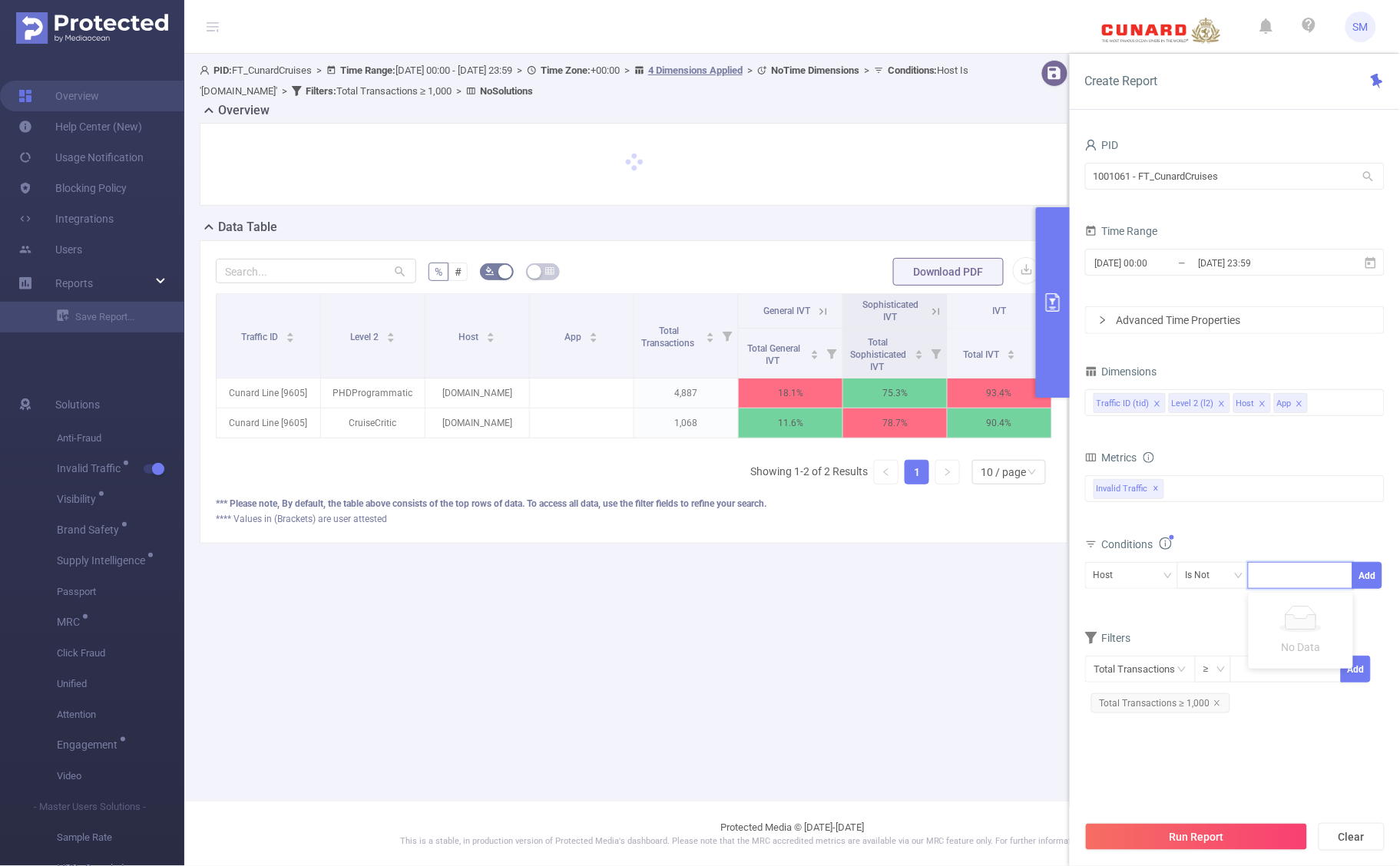
drag, startPoint x: 1291, startPoint y: 577, endPoint x: 1280, endPoint y: 576, distance: 11.0
click at [1226, 627] on form "Dimensions Traffic ID (tid) Level 2 (l2) Host App Metrics Score Score Score Tot…" at bounding box center [1235, 545] width 299 height 368
click at [1281, 573] on div at bounding box center [1301, 575] width 88 height 25
paste input "[DOMAIN_NAME]"
type input "[DOMAIN_NAME]"
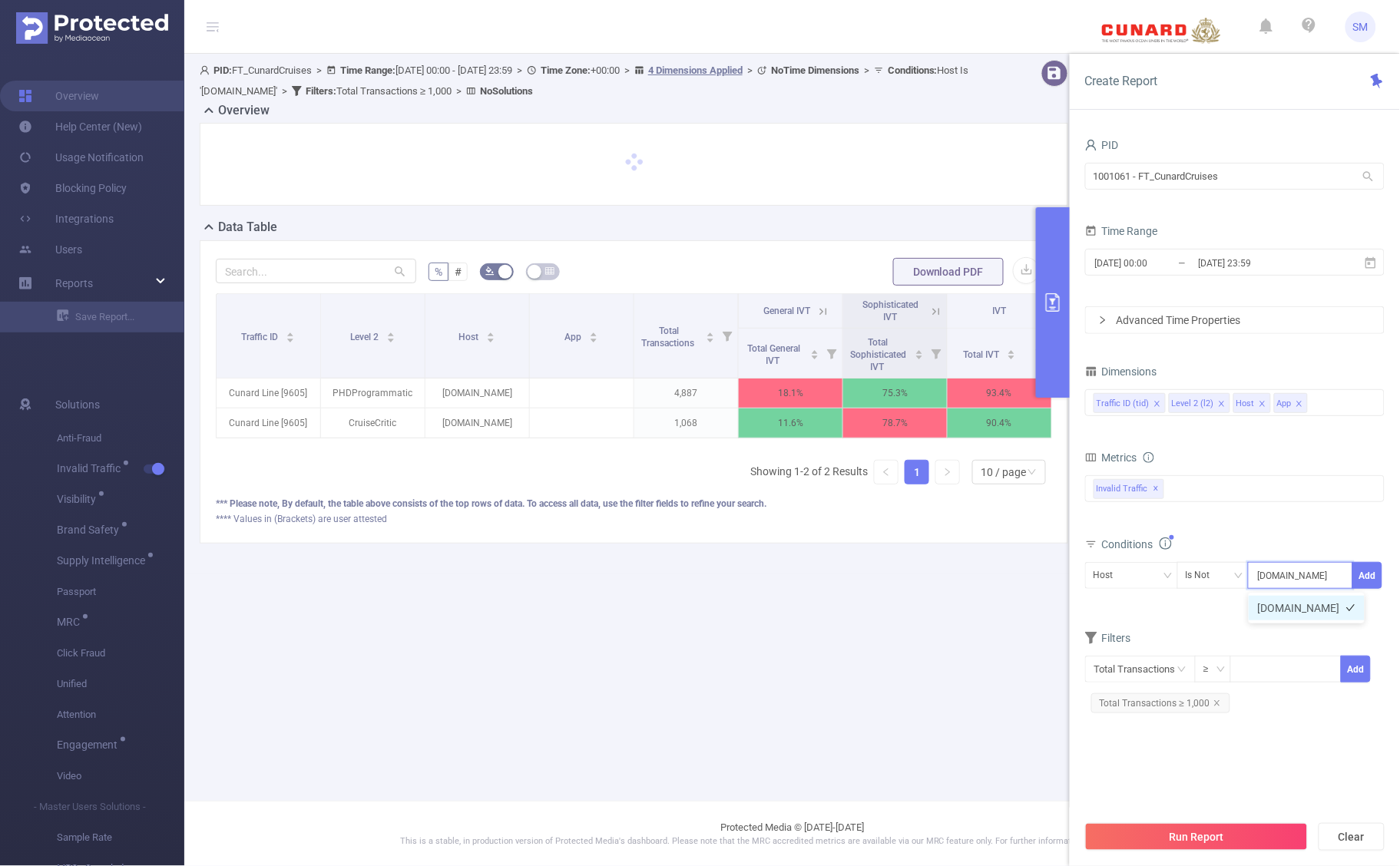
click at [1296, 612] on li "[DOMAIN_NAME]" at bounding box center [1307, 608] width 116 height 24
click at [1373, 573] on button "Add" at bounding box center [1368, 575] width 30 height 27
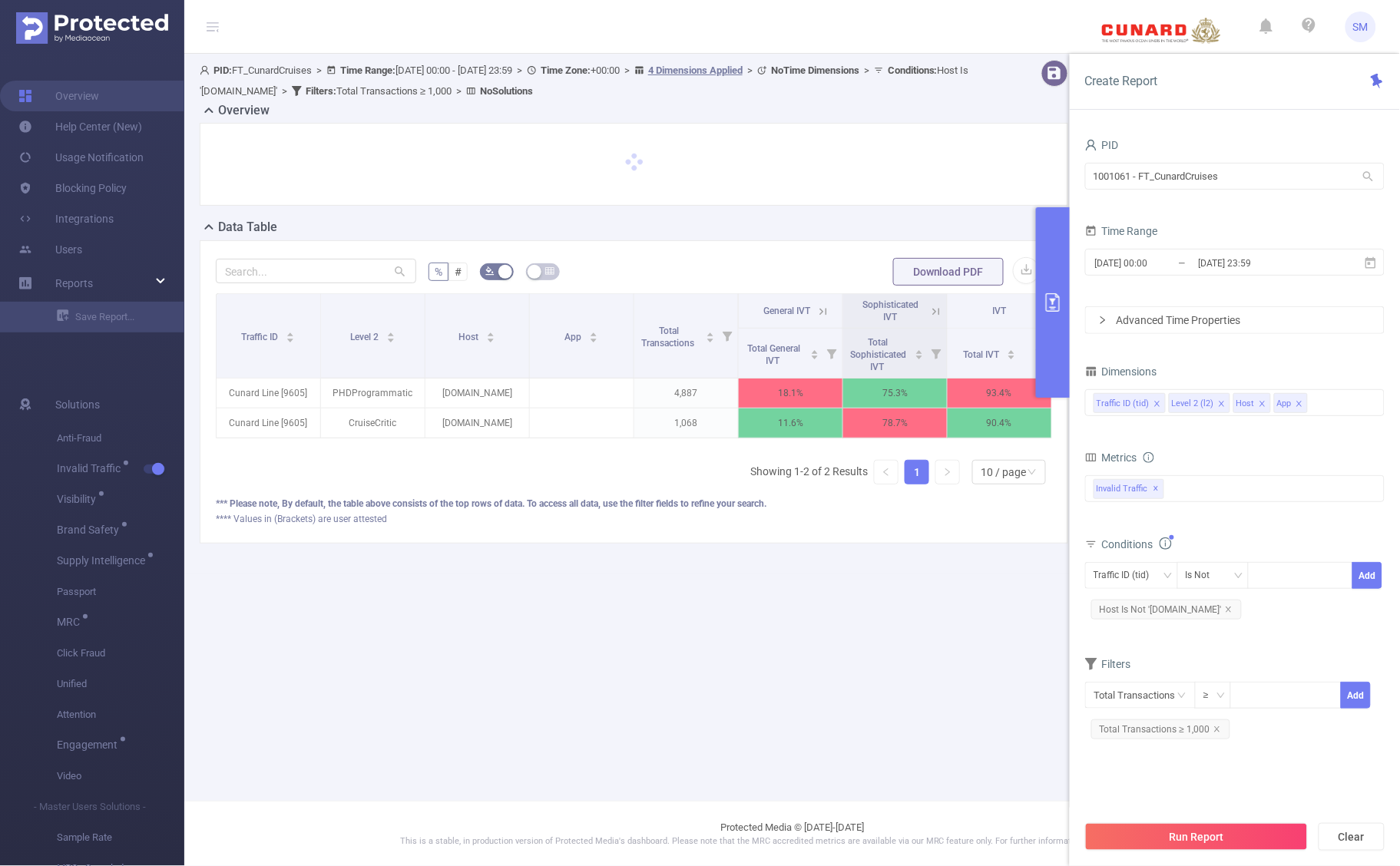
click at [1280, 632] on div "Conditions Traffic ID (tid) Is Not Add Host Is Not '[DOMAIN_NAME]'" at bounding box center [1235, 585] width 299 height 101
click at [1280, 831] on button "Run Report" at bounding box center [1196, 837] width 222 height 27
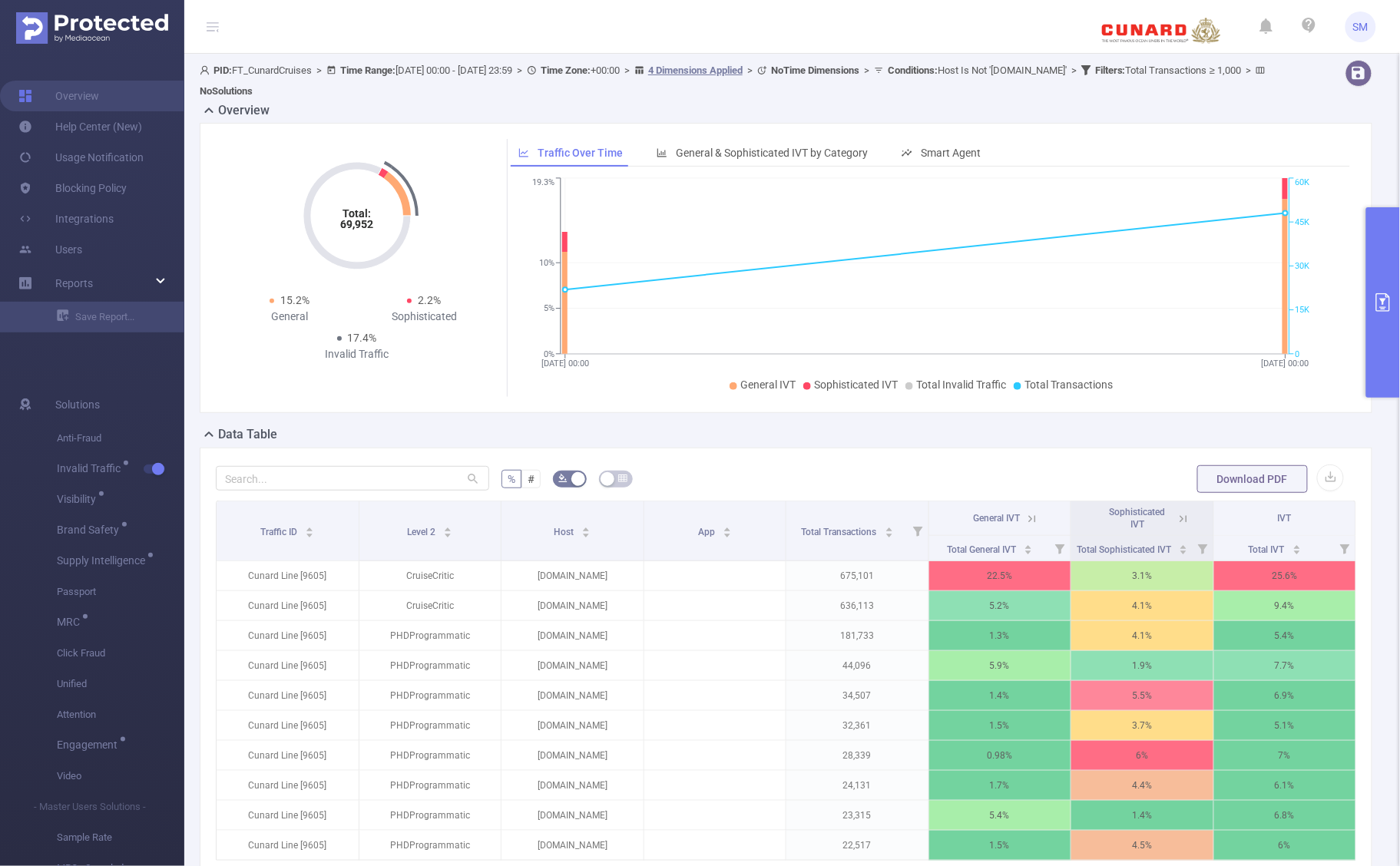
click at [870, 443] on div "Data Table" at bounding box center [792, 436] width 1185 height 22
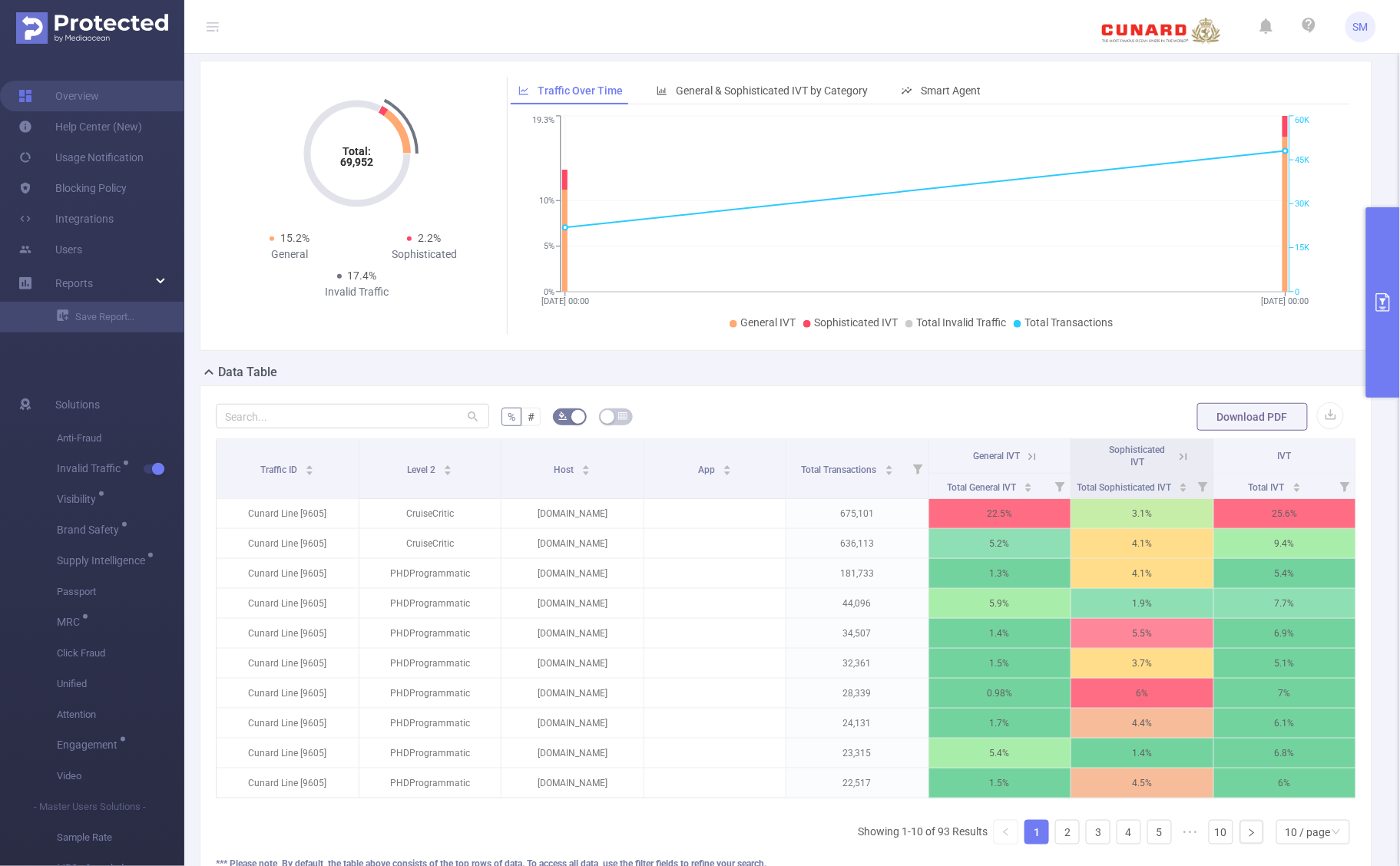
scroll to position [96, 0]
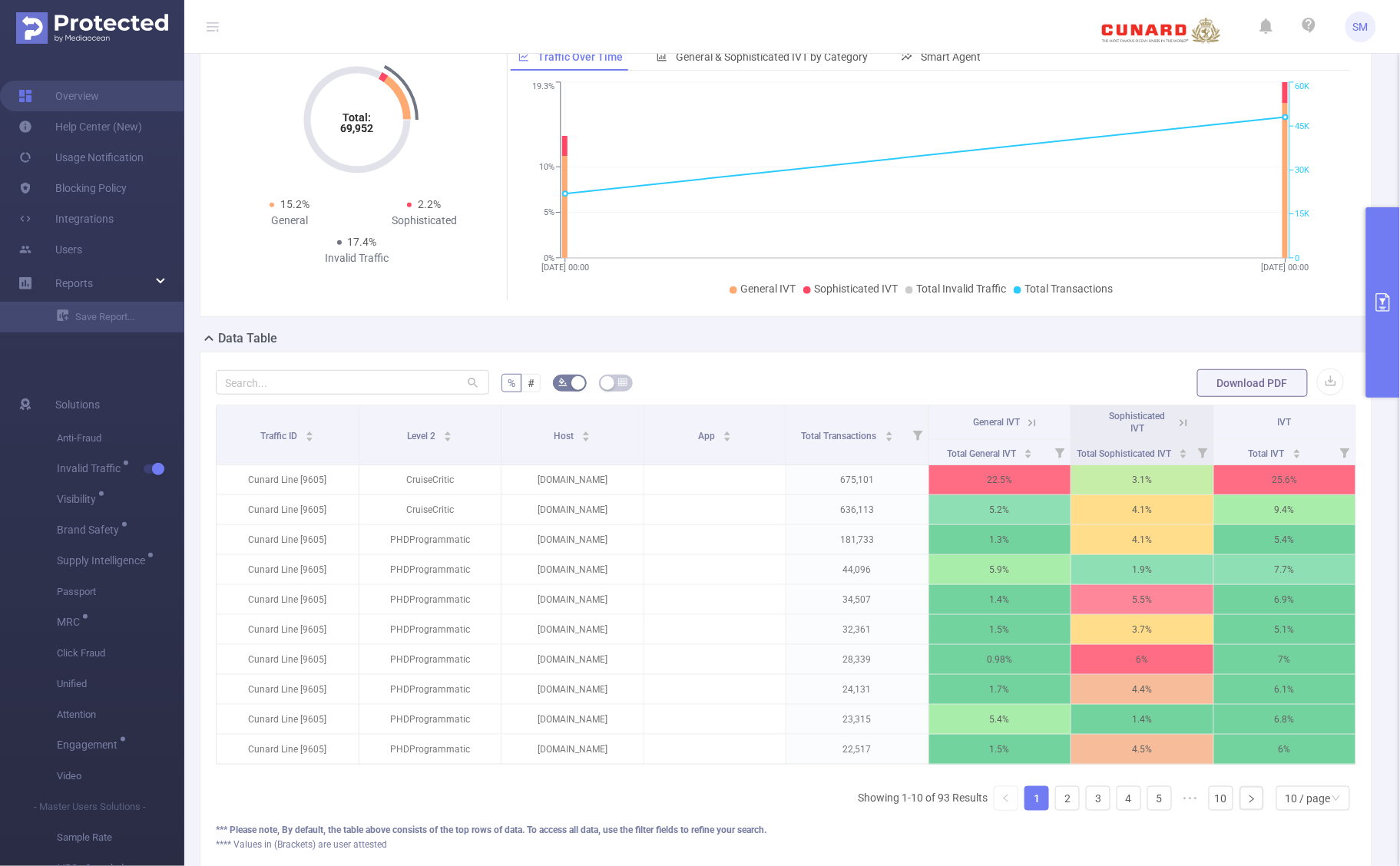
click at [1027, 423] on icon at bounding box center [1032, 423] width 14 height 14
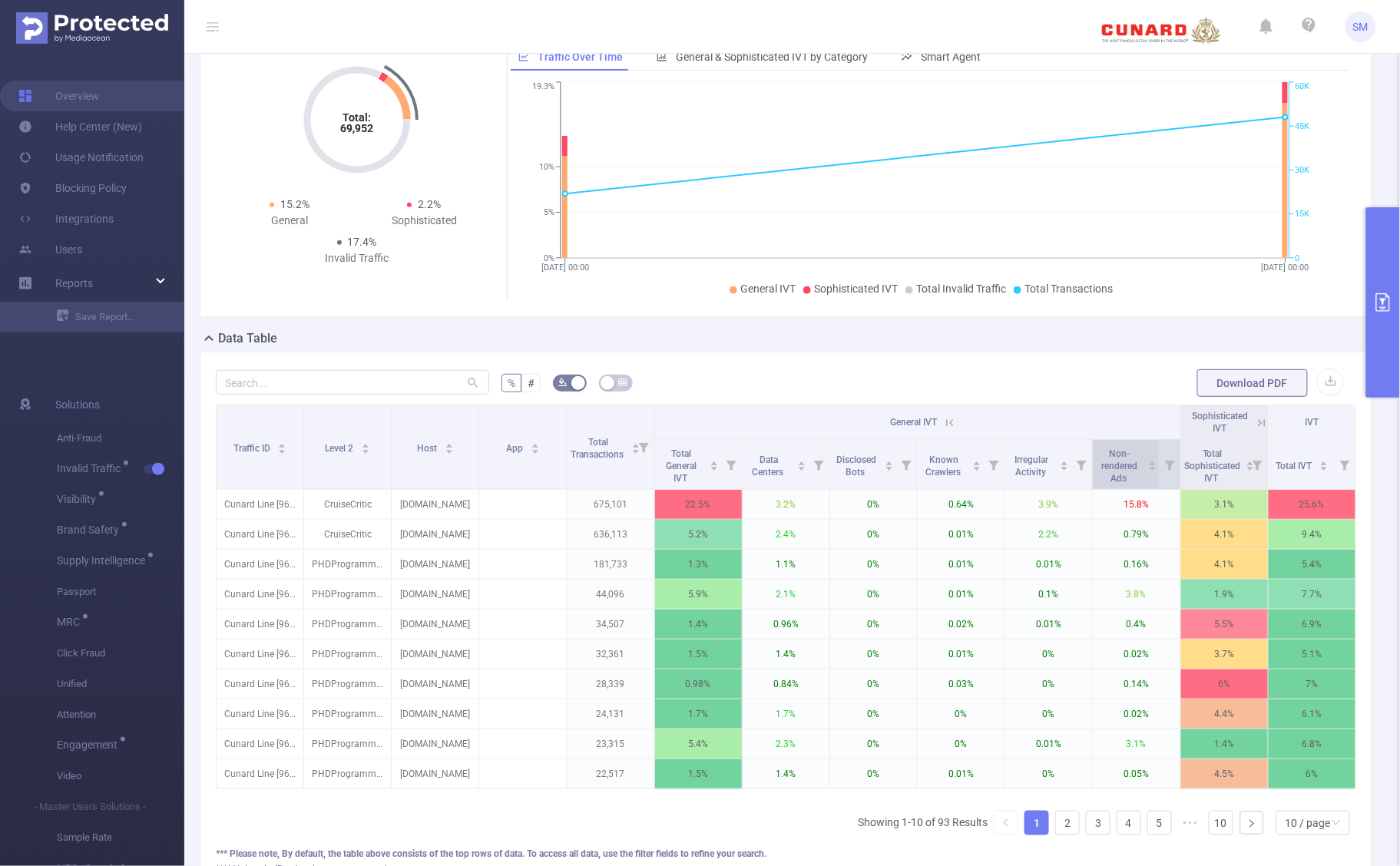
click at [1111, 465] on span "Non-rendered Ads" at bounding box center [1120, 466] width 36 height 36
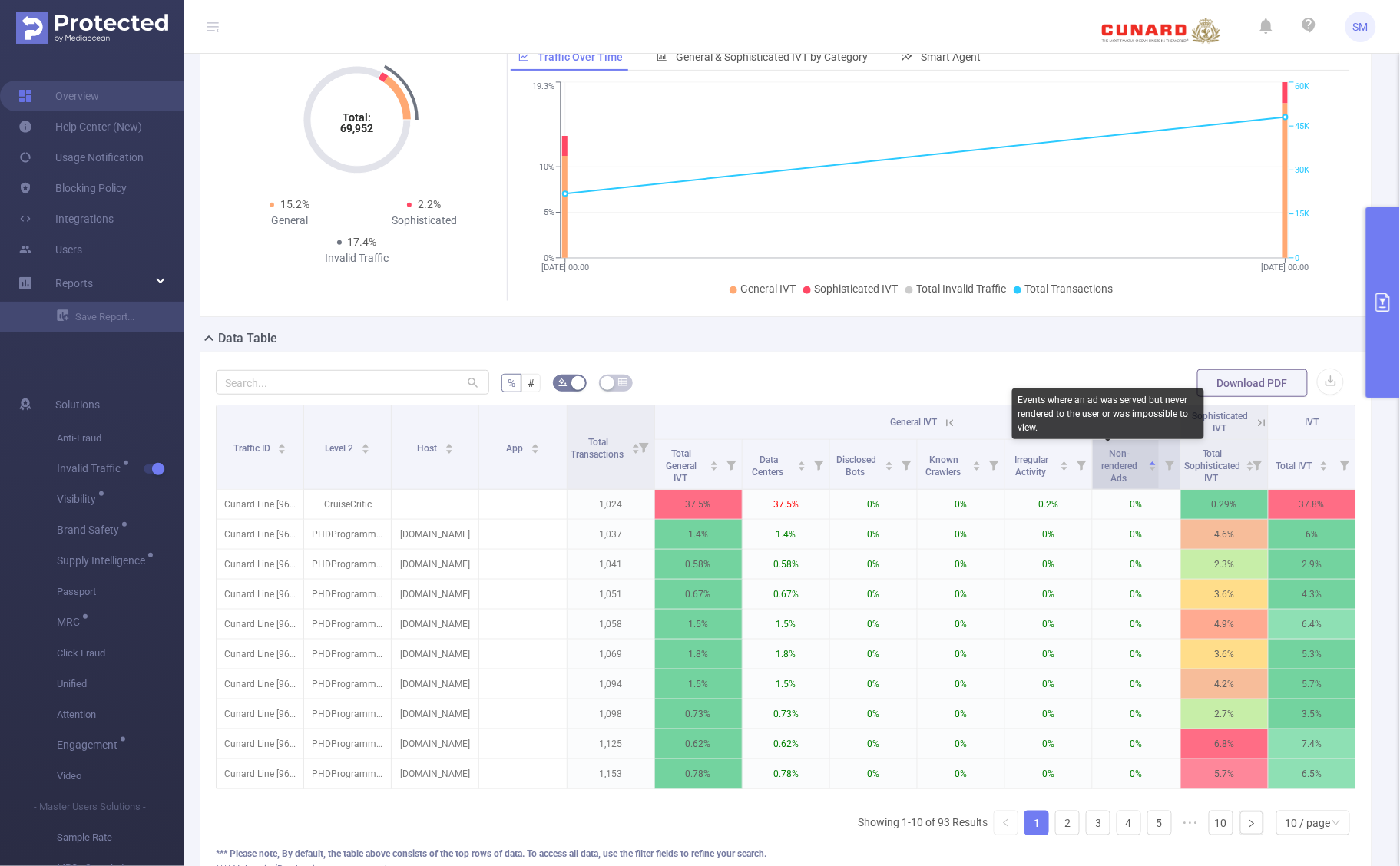
click at [1116, 465] on span "Non-rendered Ads" at bounding box center [1120, 466] width 36 height 36
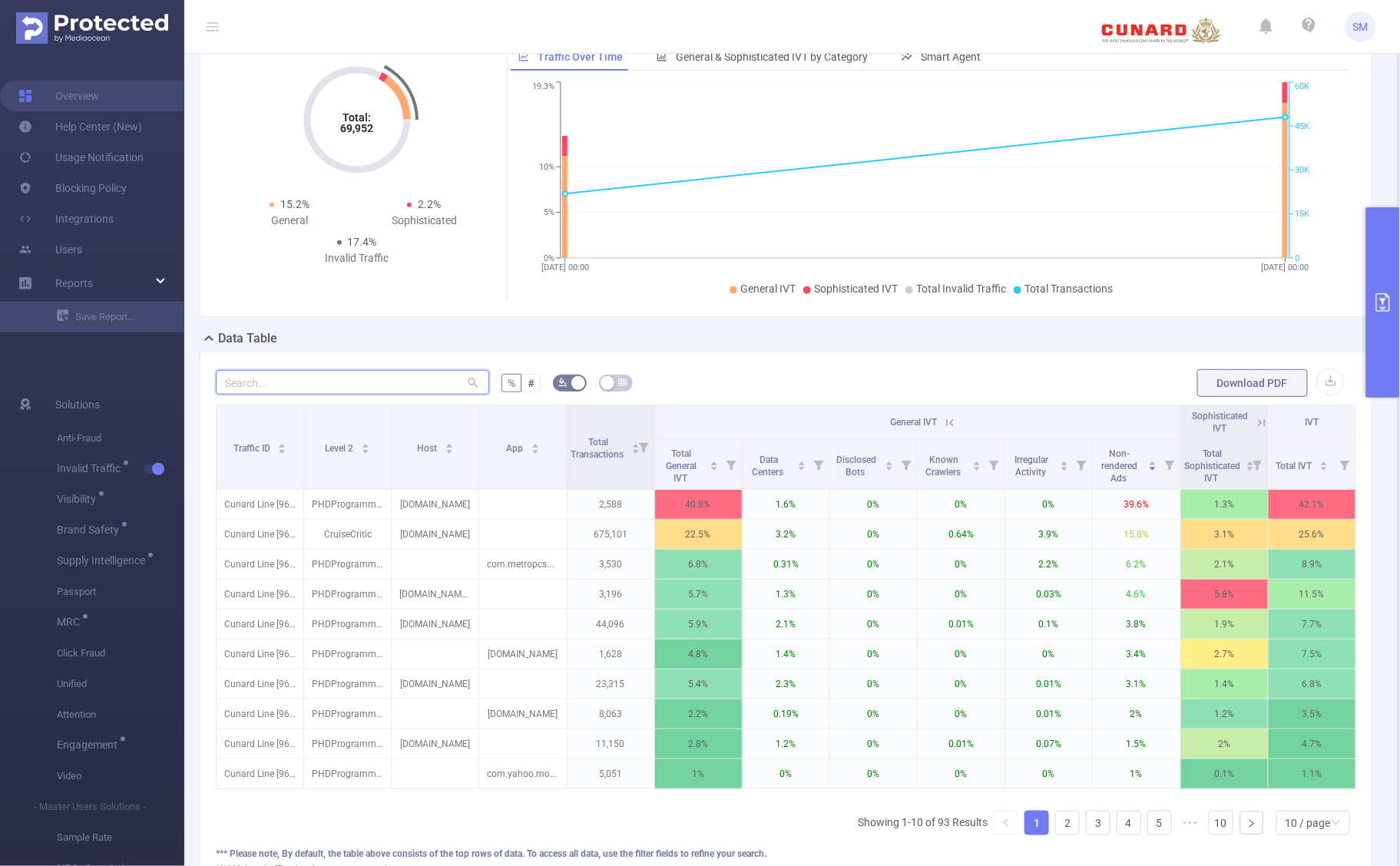
click at [279, 386] on input "text" at bounding box center [352, 383] width 273 height 24
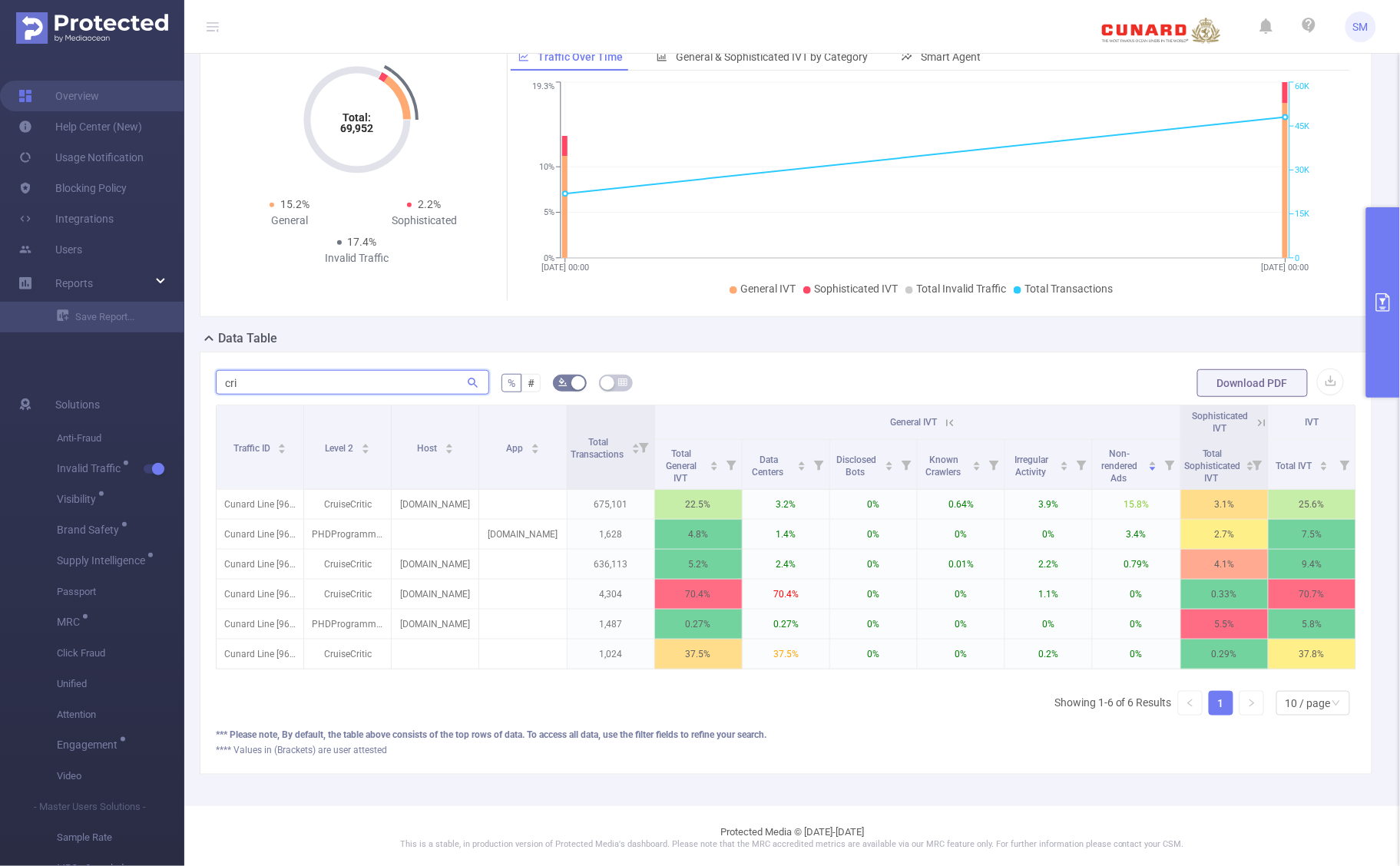
scroll to position [57, 0]
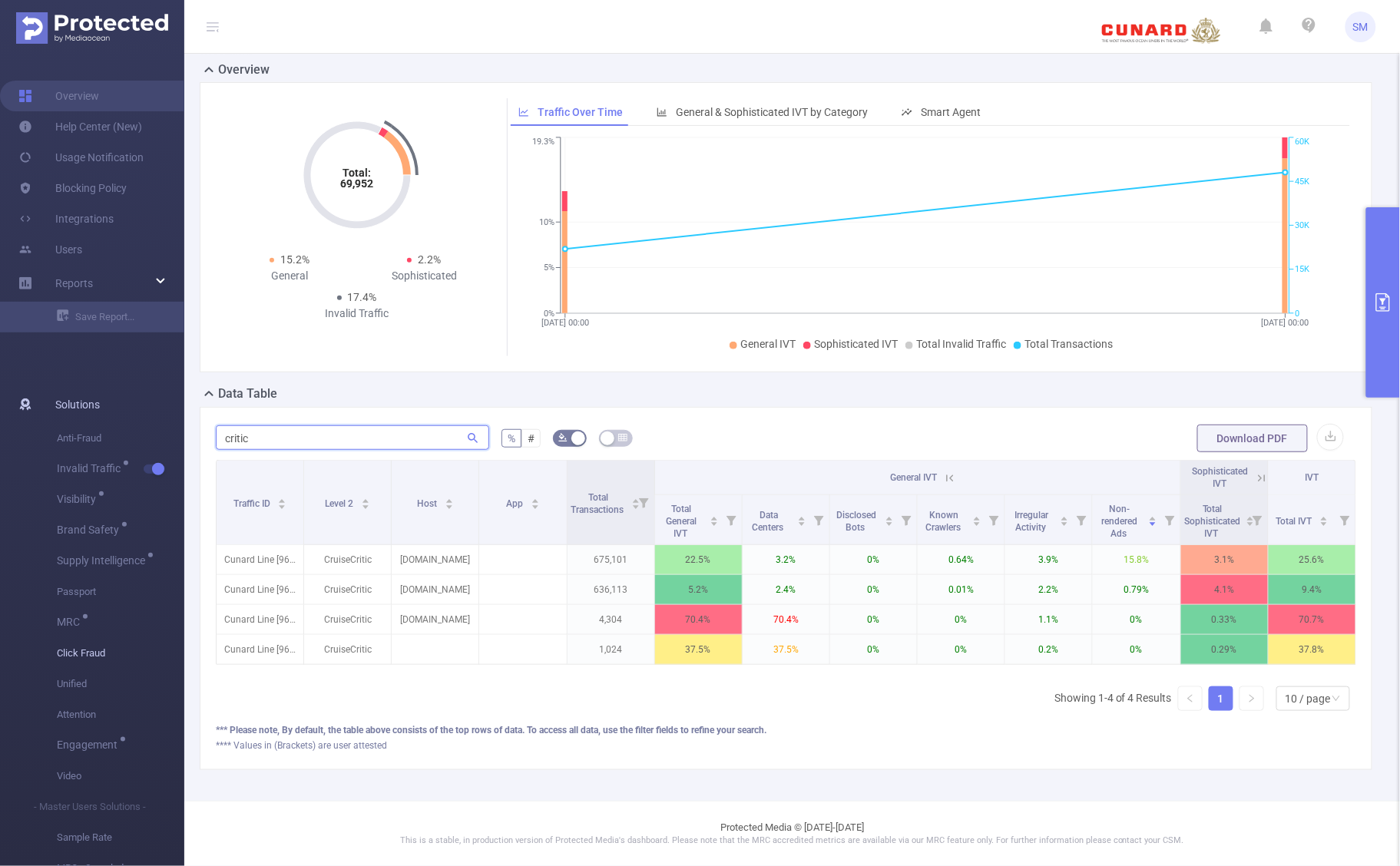
type input "critic"
click at [952, 741] on div "**** Values in (Brackets) are user attested" at bounding box center [786, 745] width 1141 height 14
click at [949, 723] on div "*** Please note, By default, the table above consists of the top rows of data. …" at bounding box center [786, 730] width 1141 height 14
click at [1380, 290] on button "primary" at bounding box center [1383, 302] width 34 height 190
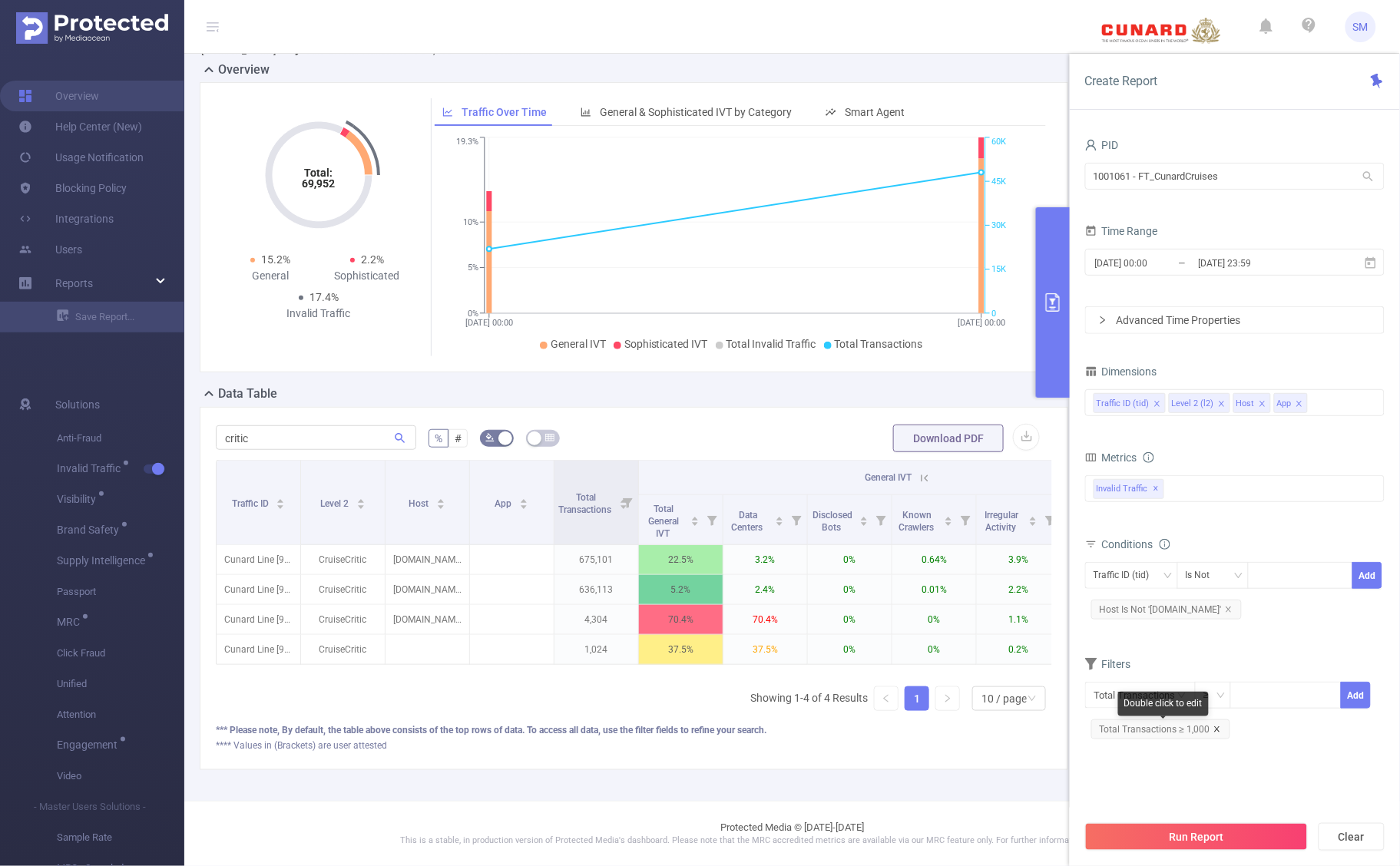
click at [1216, 732] on icon "icon: close" at bounding box center [1217, 729] width 6 height 6
click at [1288, 765] on section "PID 1001061 - FT_CunardCruises 1001061 - FT_CunardCruises Time Range [DATE] 00:…" at bounding box center [1235, 473] width 299 height 678
click at [1257, 830] on button "Run Report" at bounding box center [1196, 837] width 222 height 27
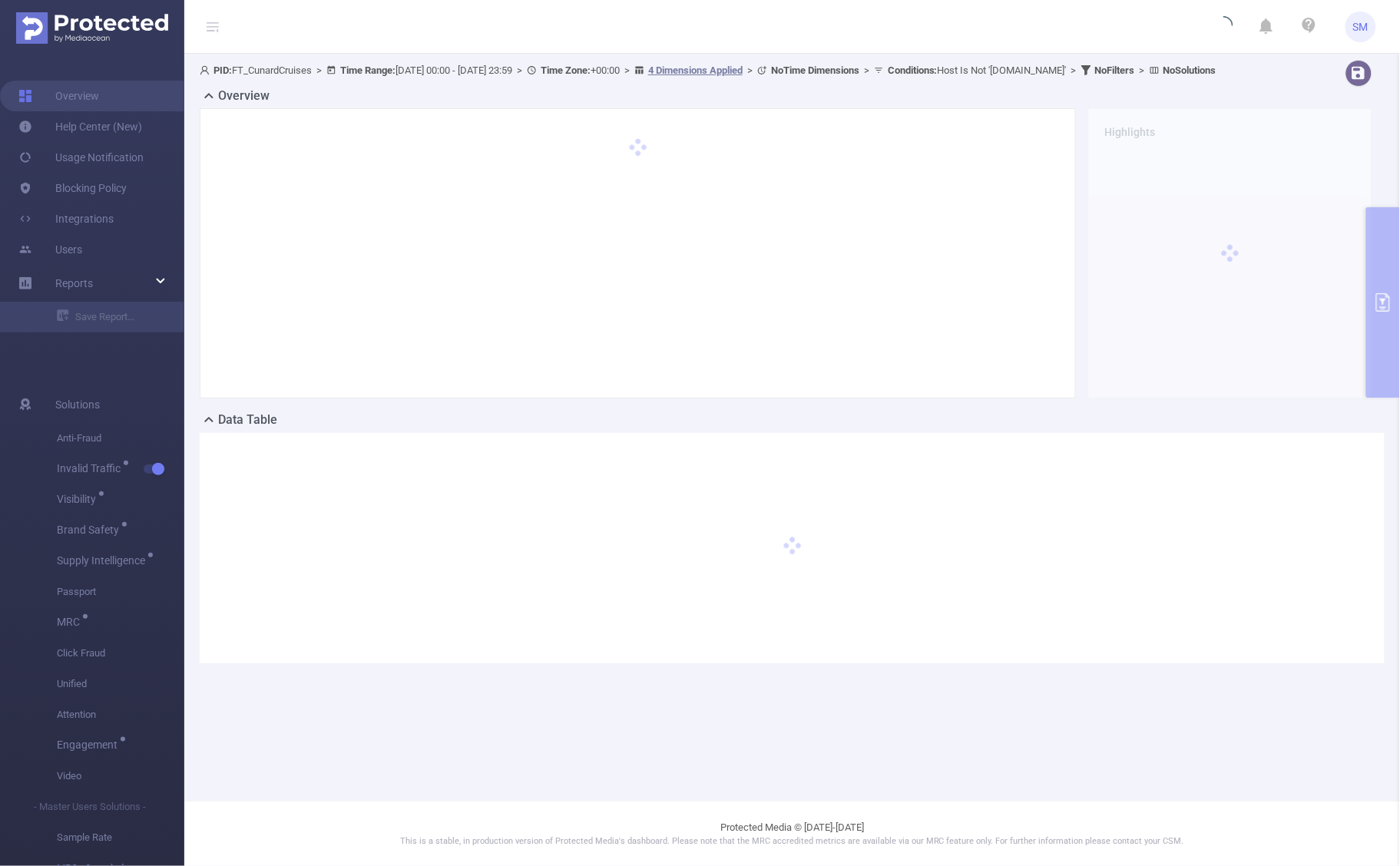
scroll to position [0, 0]
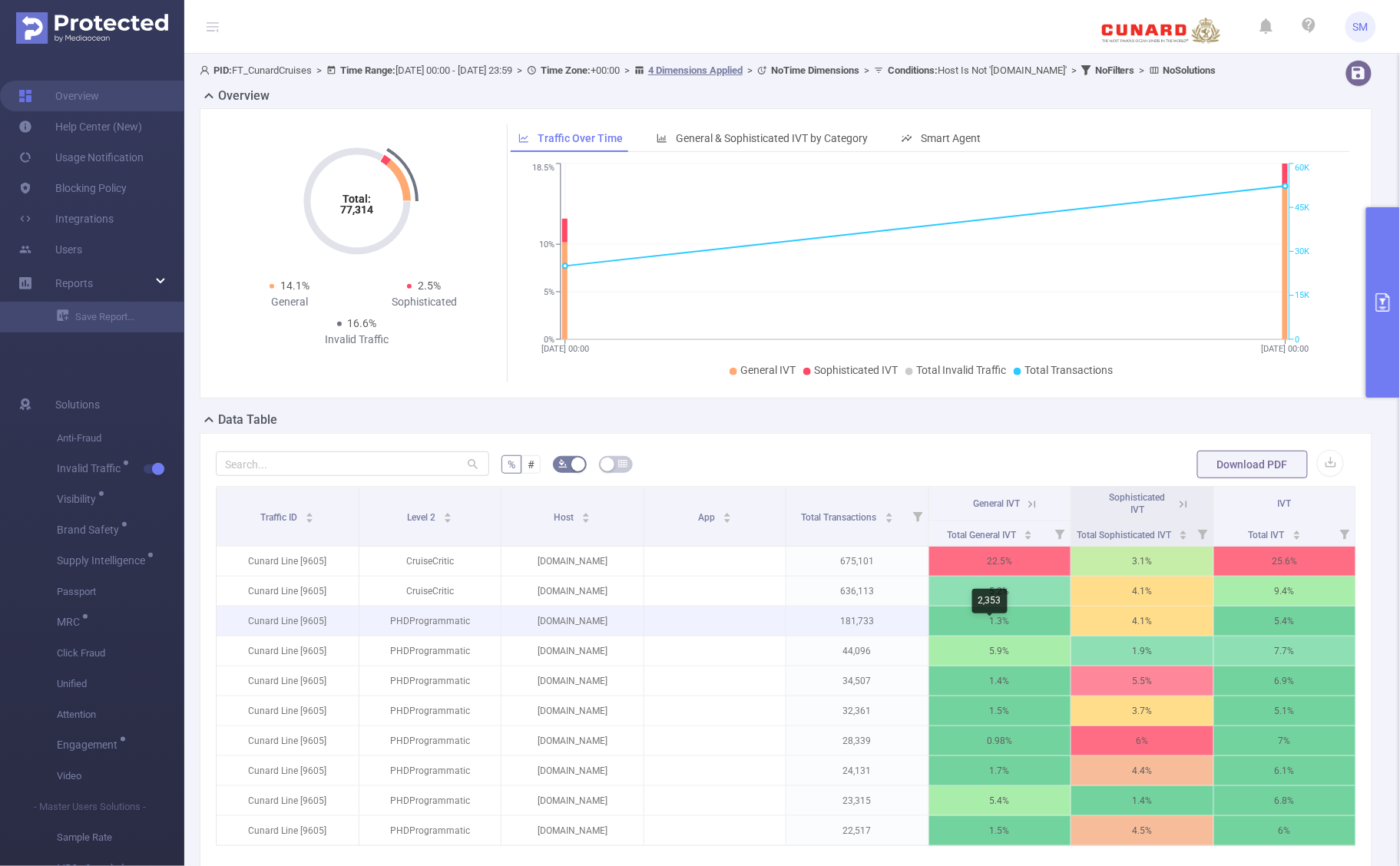
scroll to position [96, 0]
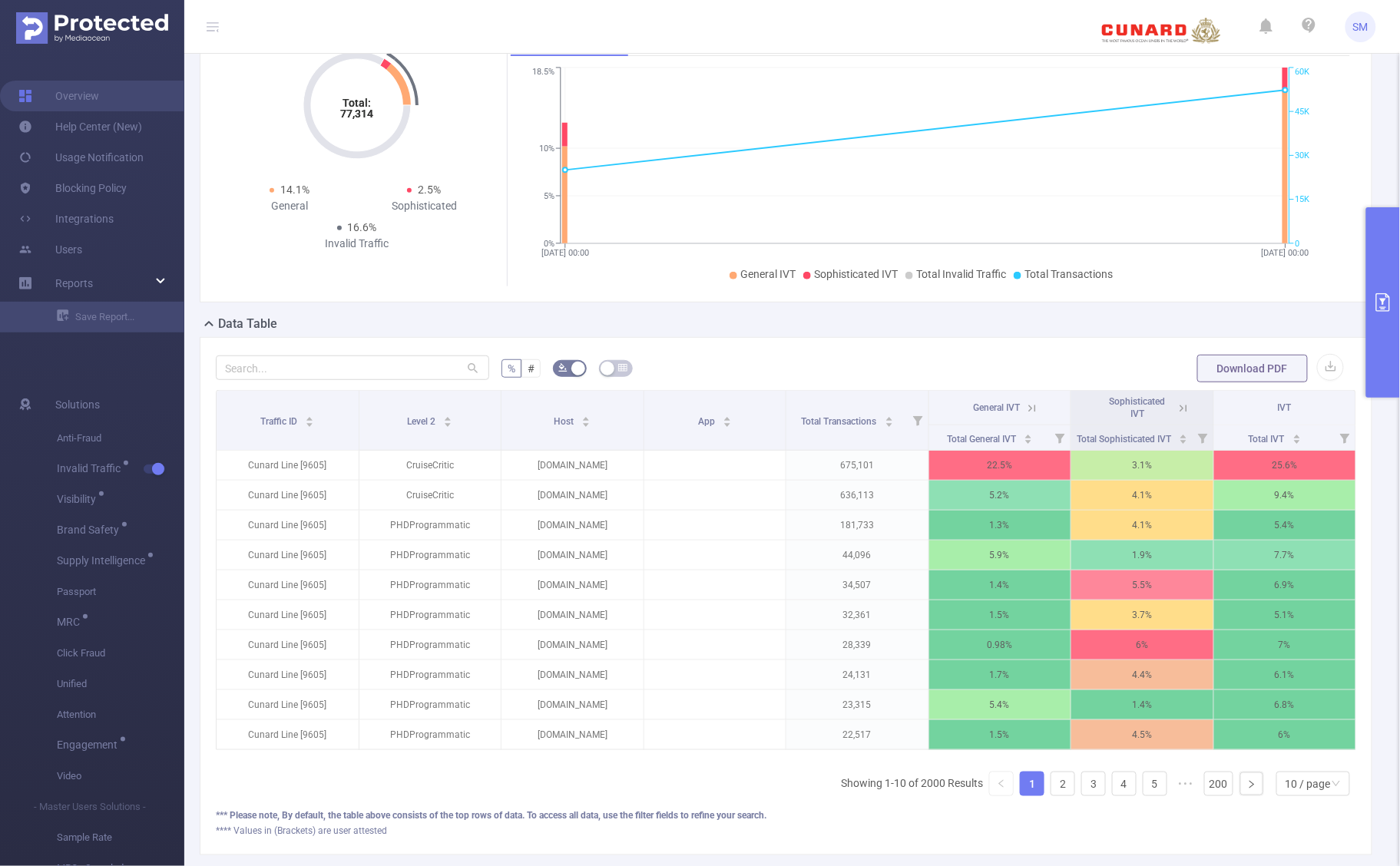
click at [1029, 412] on icon at bounding box center [1032, 407] width 7 height 7
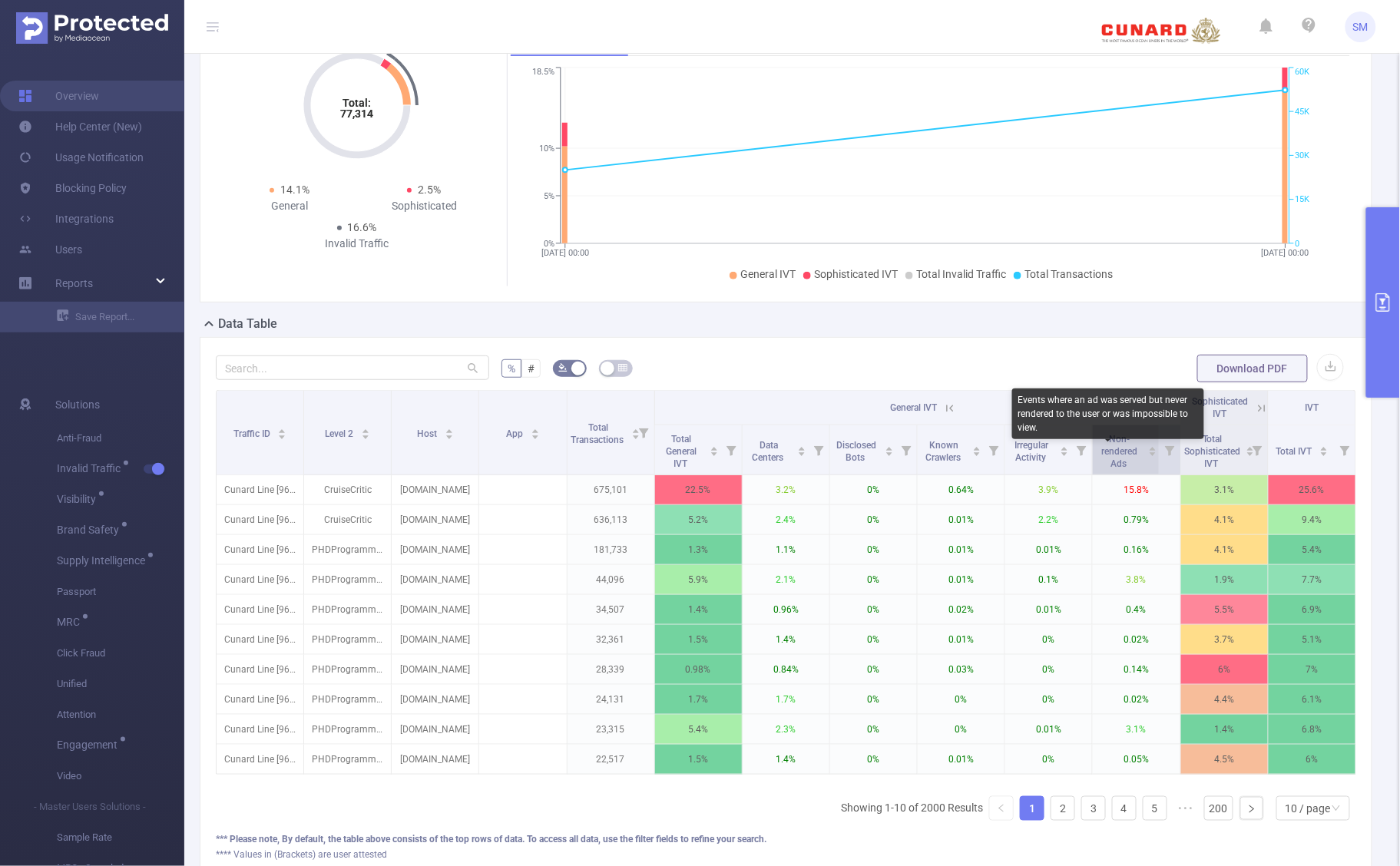
click at [1104, 460] on span "Non-rendered Ads" at bounding box center [1120, 452] width 36 height 36
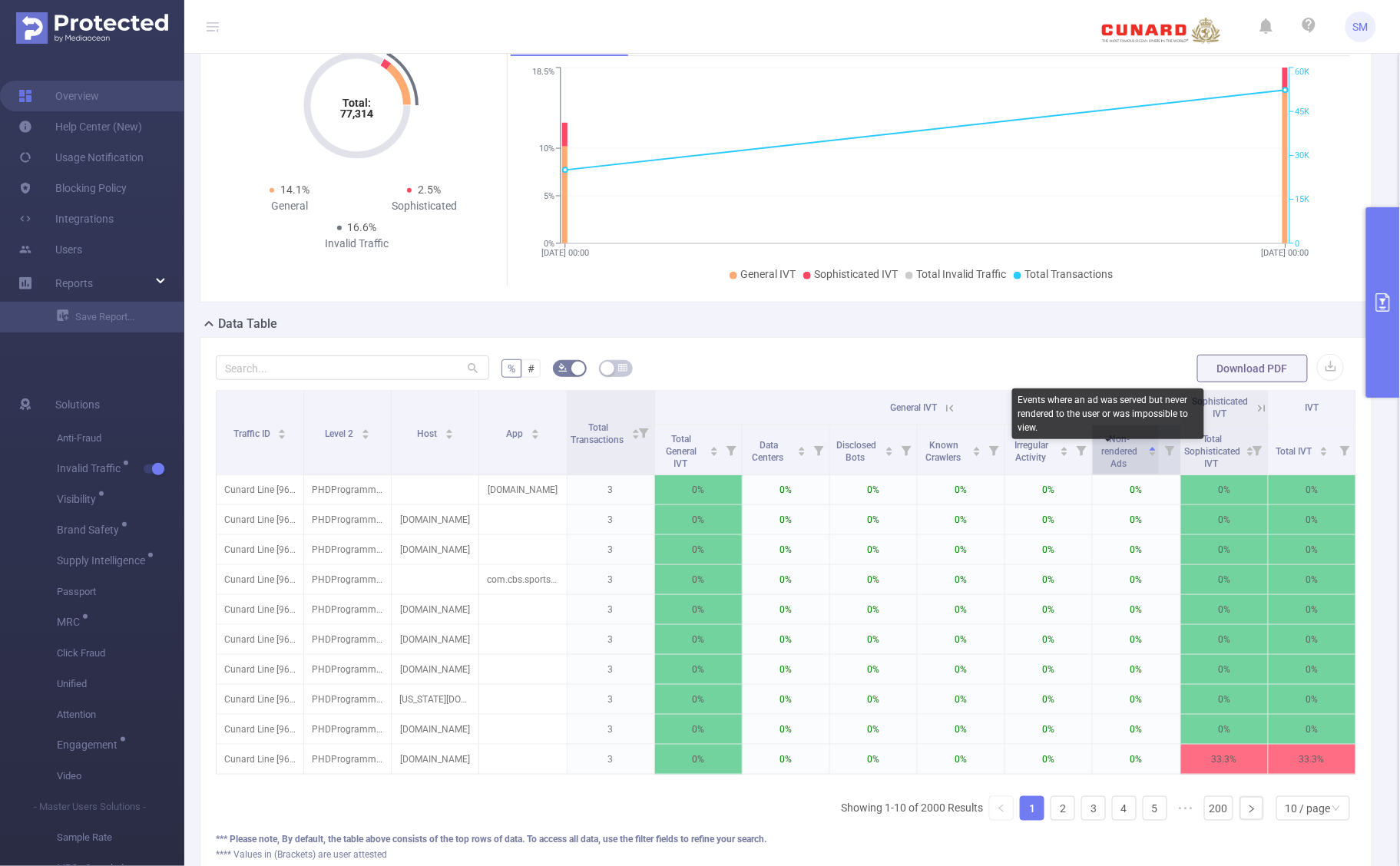
click at [1104, 460] on span "Non-rendered Ads" at bounding box center [1120, 452] width 36 height 36
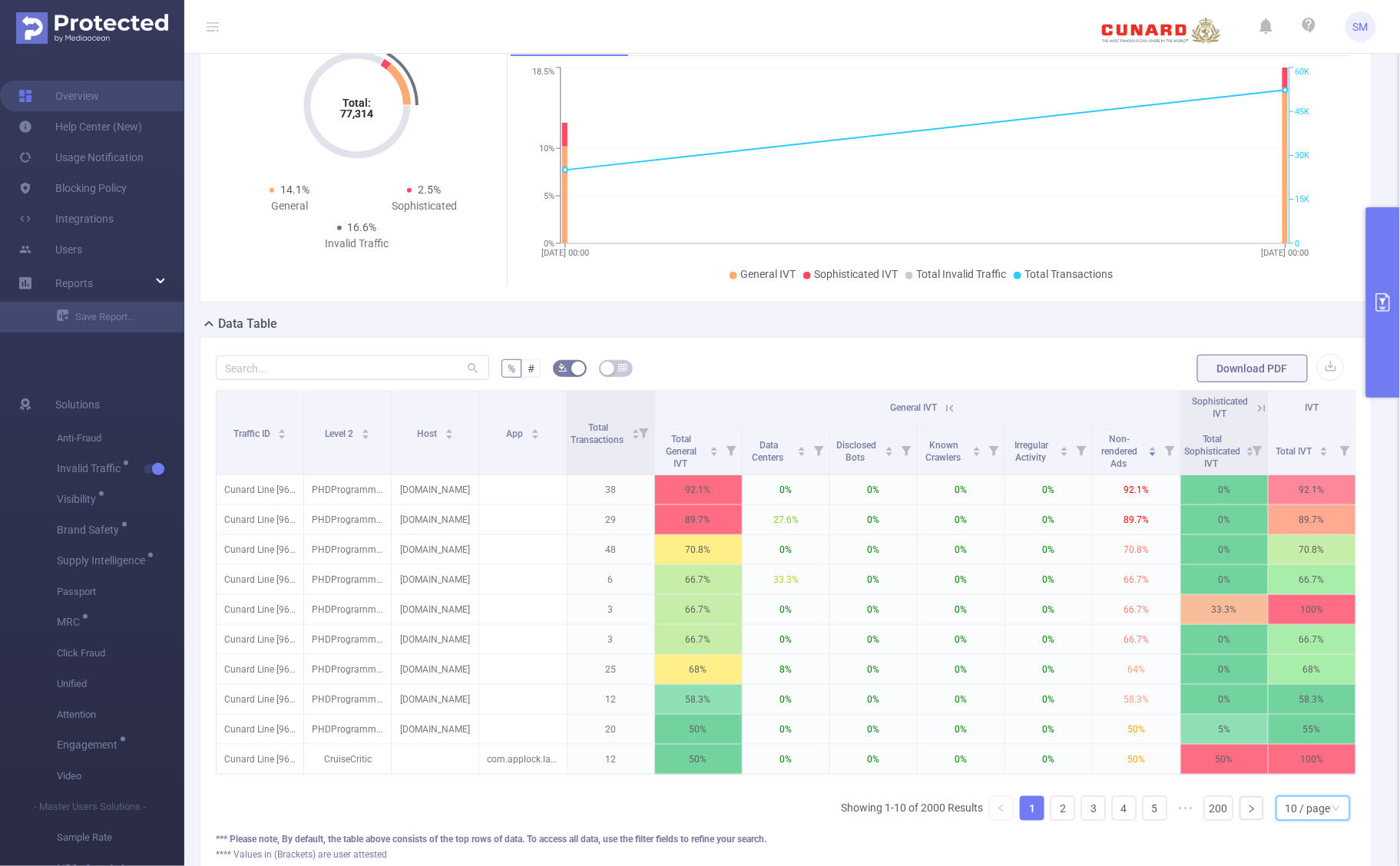
click at [1311, 820] on div "10 / page" at bounding box center [1308, 809] width 45 height 23
click at [1307, 737] on li "20 / page" at bounding box center [1299, 725] width 74 height 24
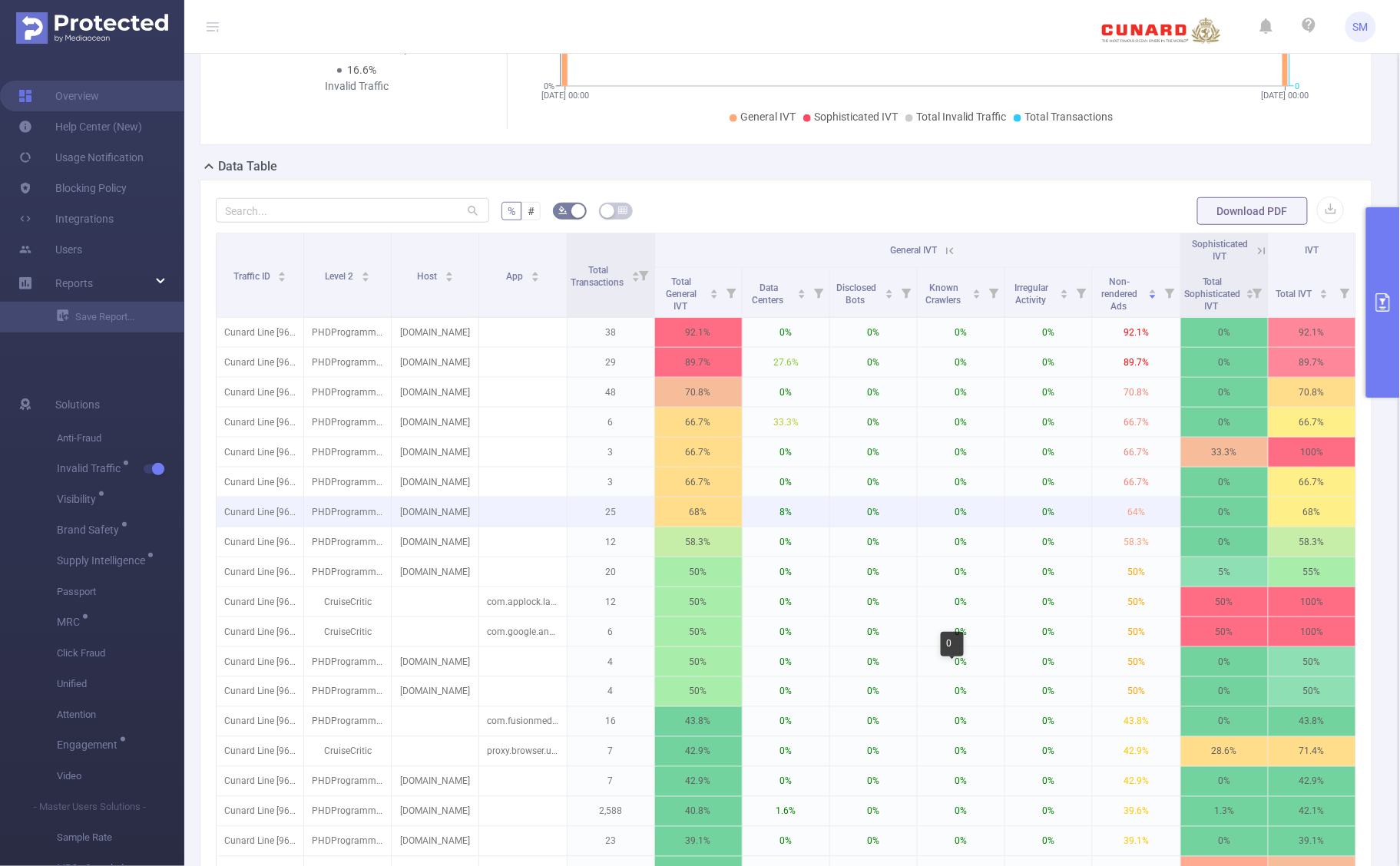
scroll to position [288, 0]
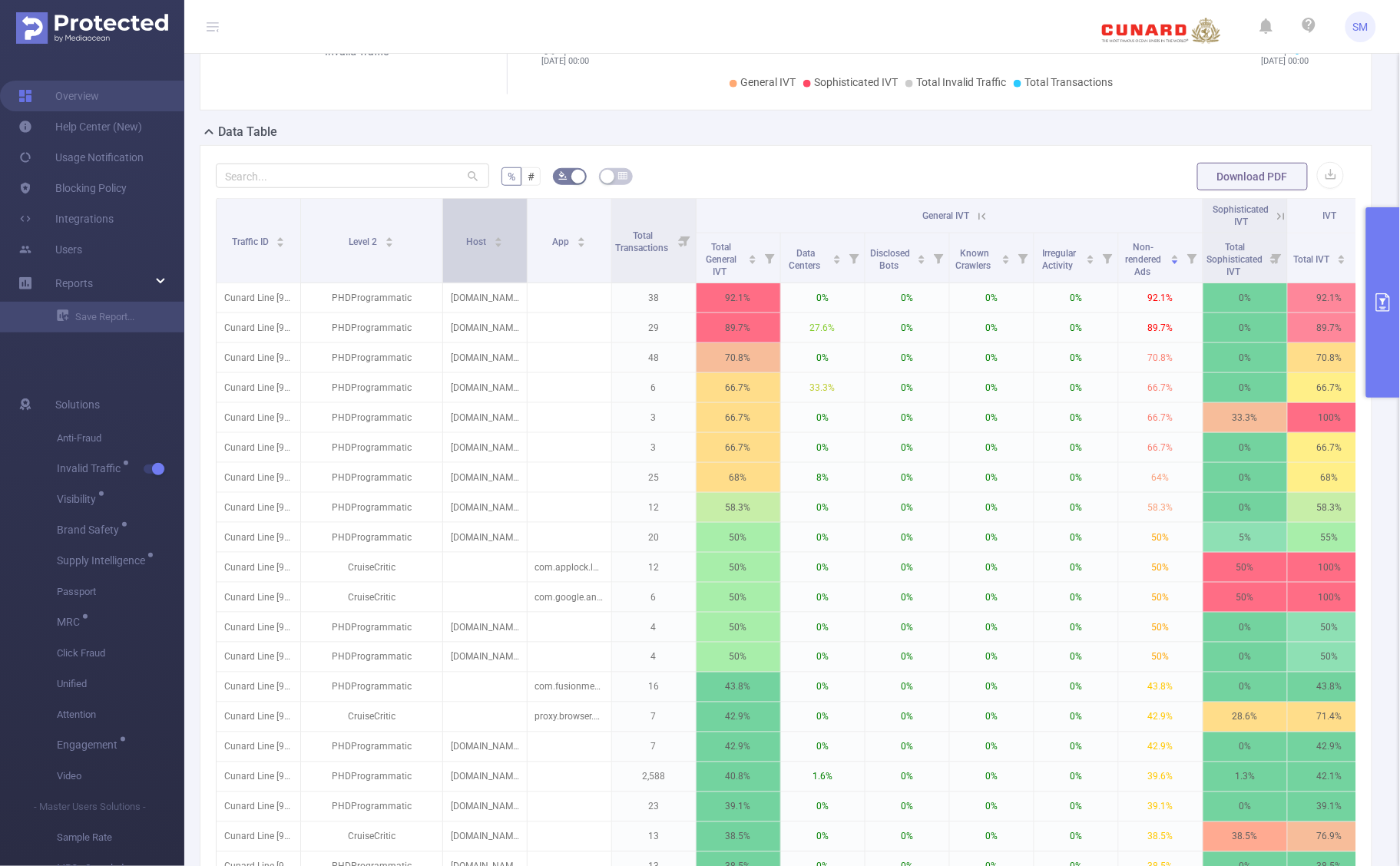
drag, startPoint x: 388, startPoint y: 242, endPoint x: 443, endPoint y: 247, distance: 55.2
click at [443, 234] on tr "Traffic ID Level 2 Host App Total Transactions General IVT Sophisticated IVT IVT" at bounding box center [795, 216] width 1156 height 35
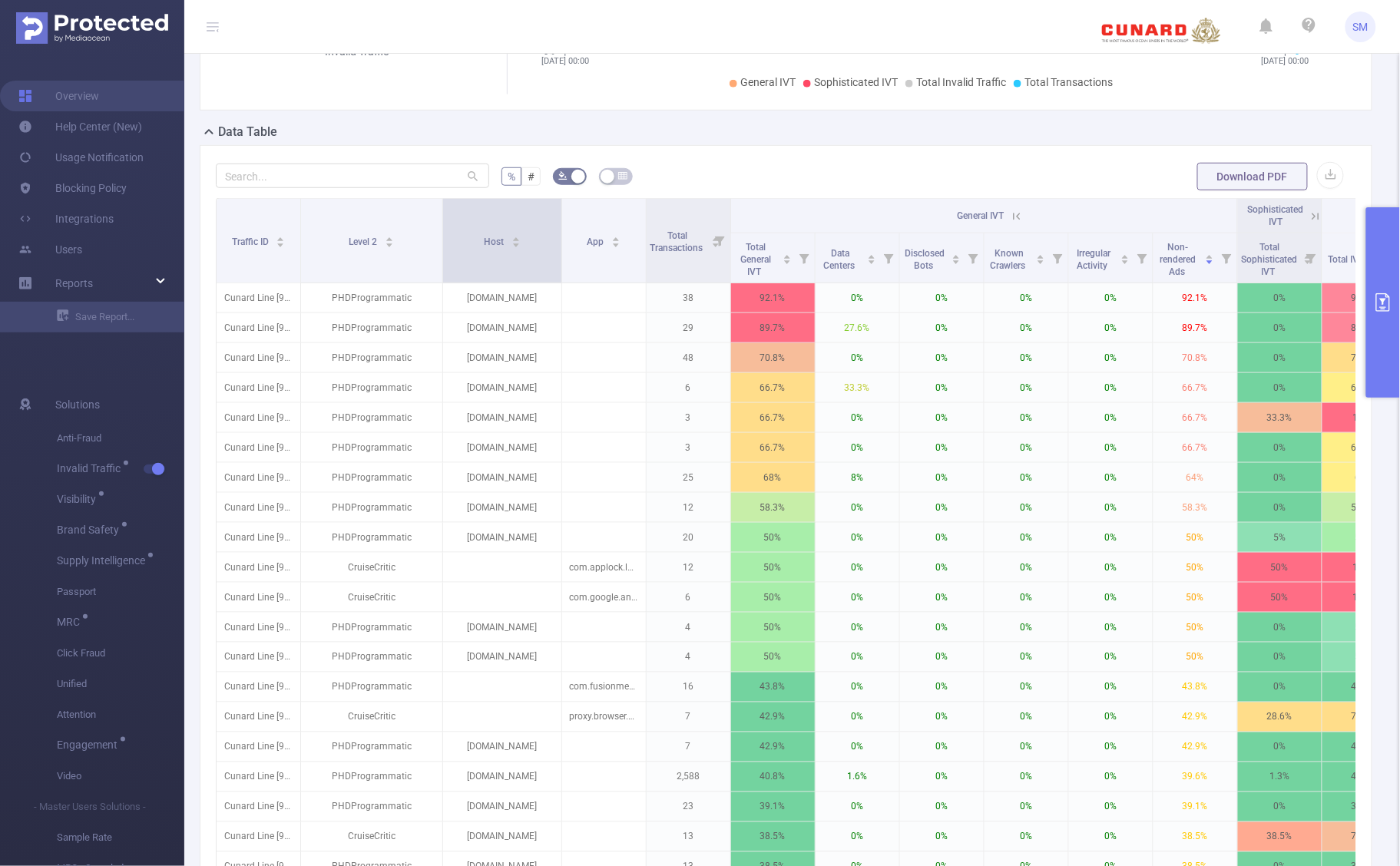
drag, startPoint x: 524, startPoint y: 238, endPoint x: 558, endPoint y: 243, distance: 34.4
click at [558, 243] on span at bounding box center [561, 240] width 8 height 84
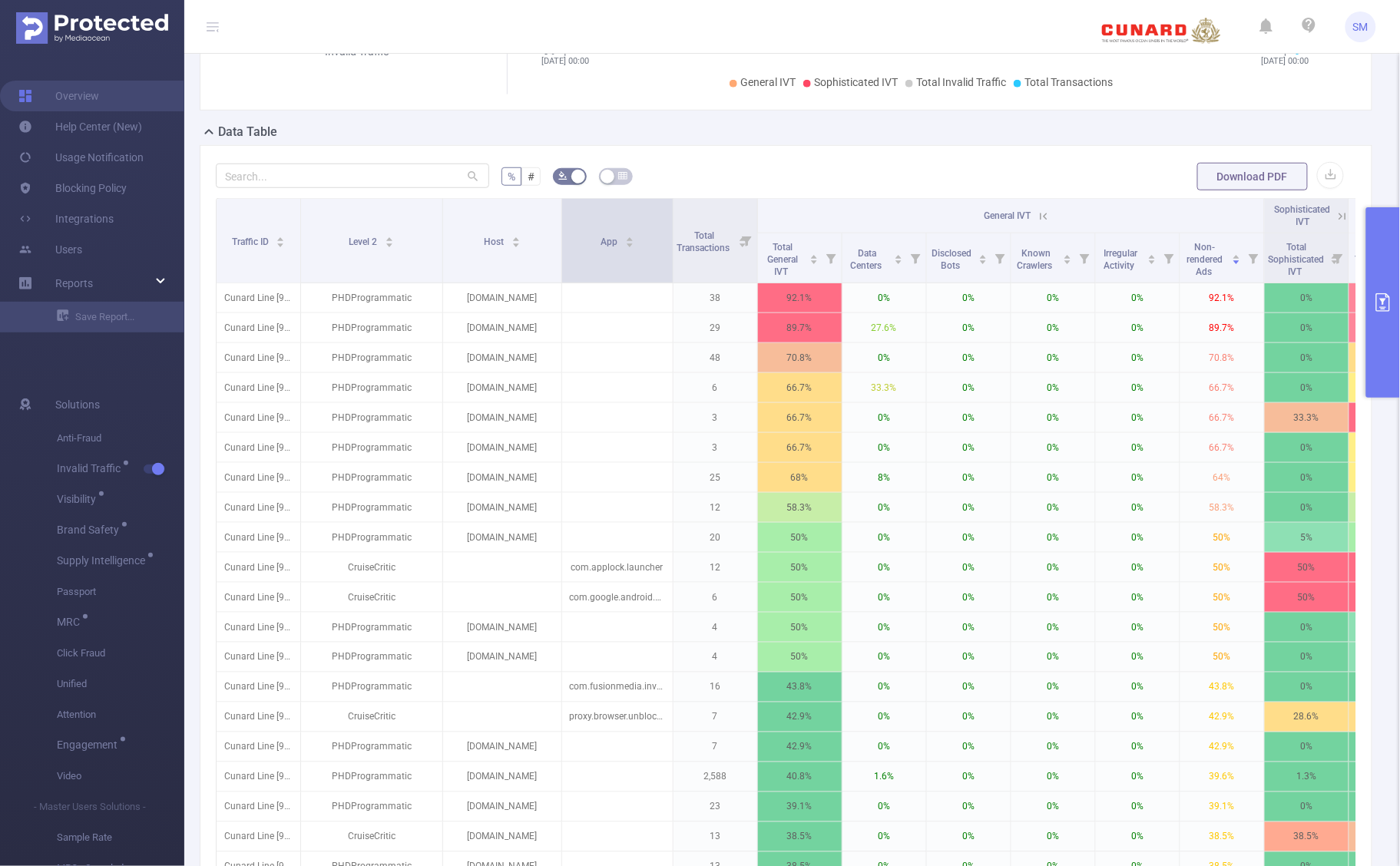
drag, startPoint x: 644, startPoint y: 238, endPoint x: 671, endPoint y: 236, distance: 27.1
click at [671, 236] on span at bounding box center [673, 240] width 8 height 84
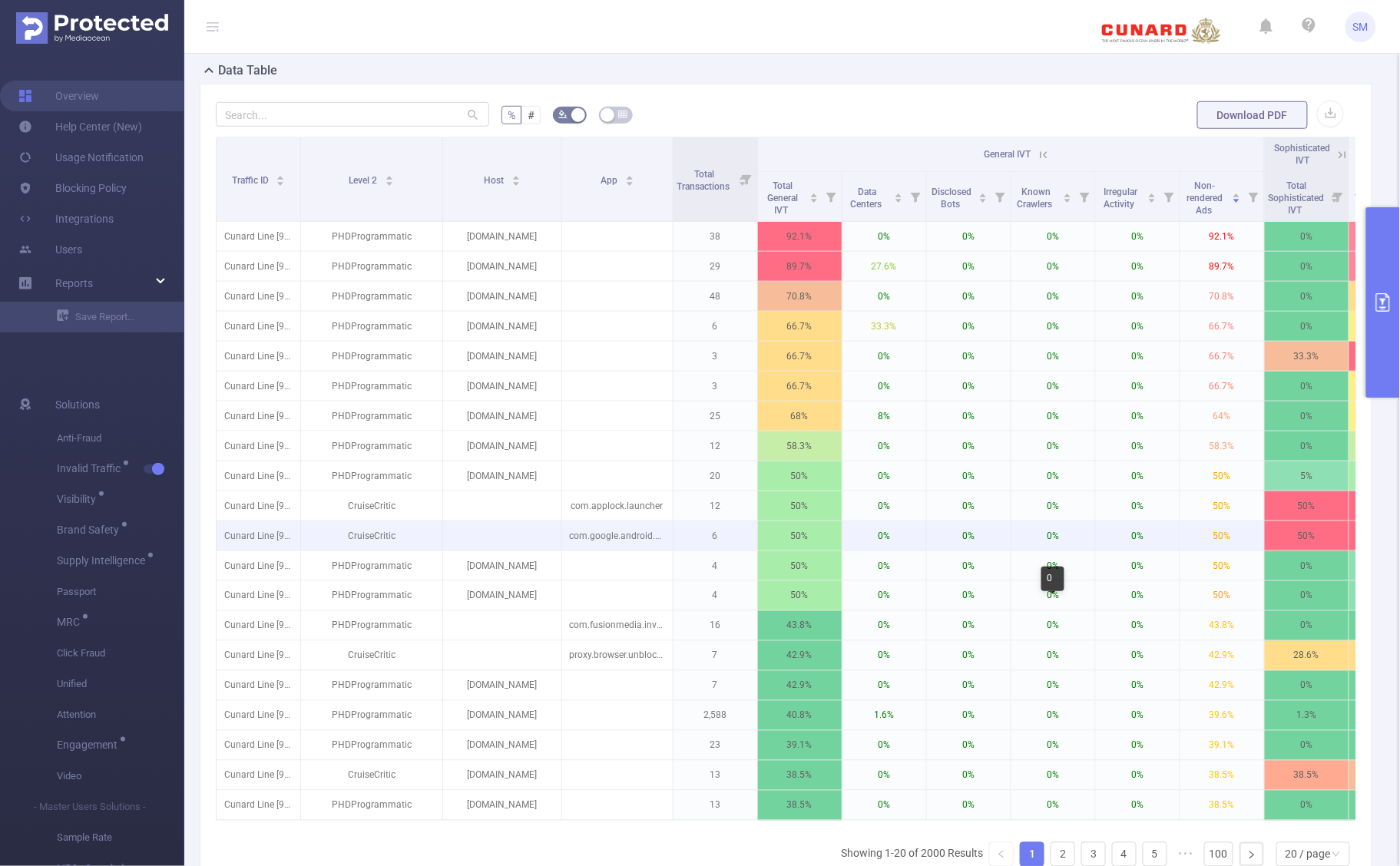
scroll to position [384, 0]
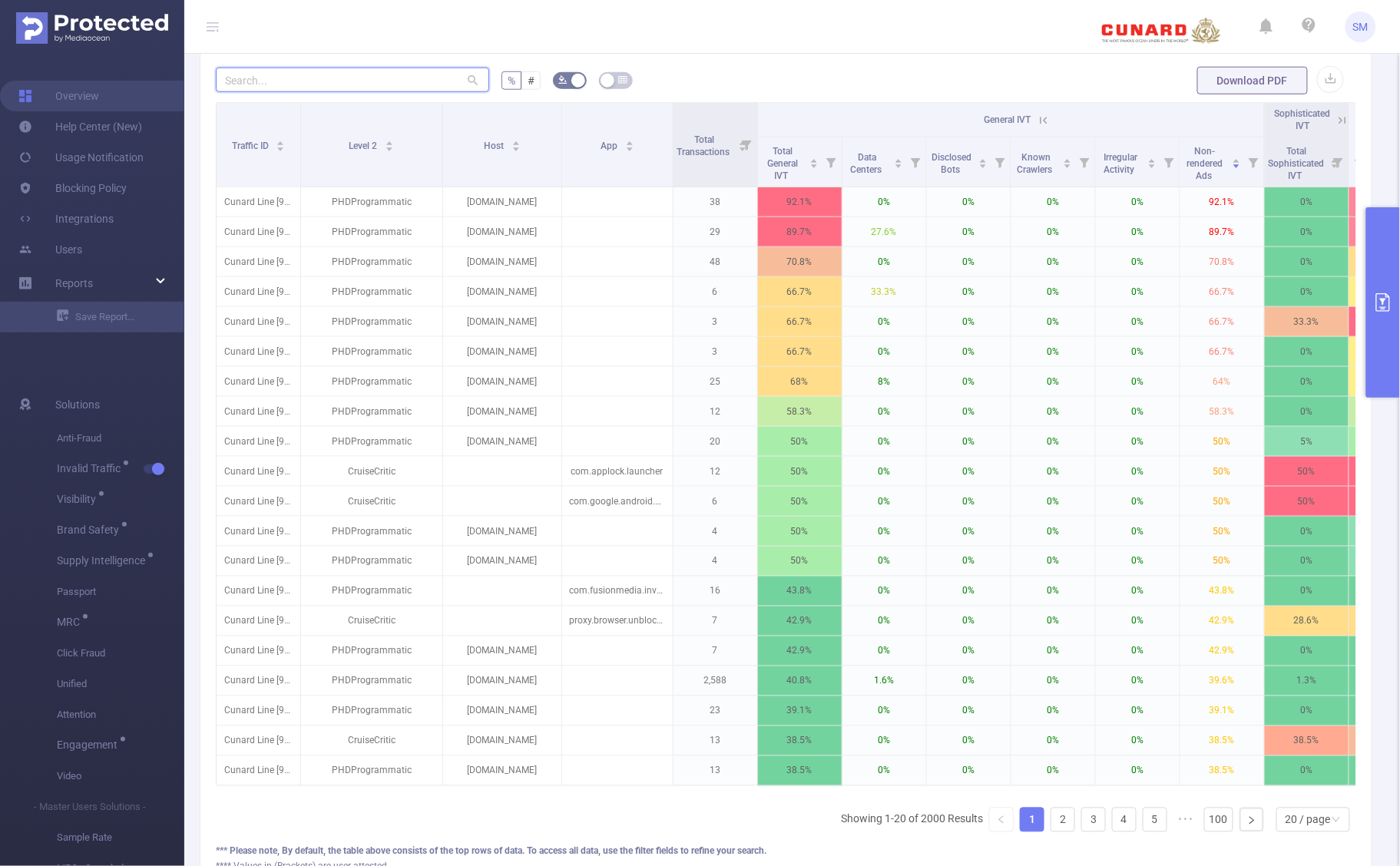
click at [281, 87] on input "text" at bounding box center [352, 80] width 273 height 24
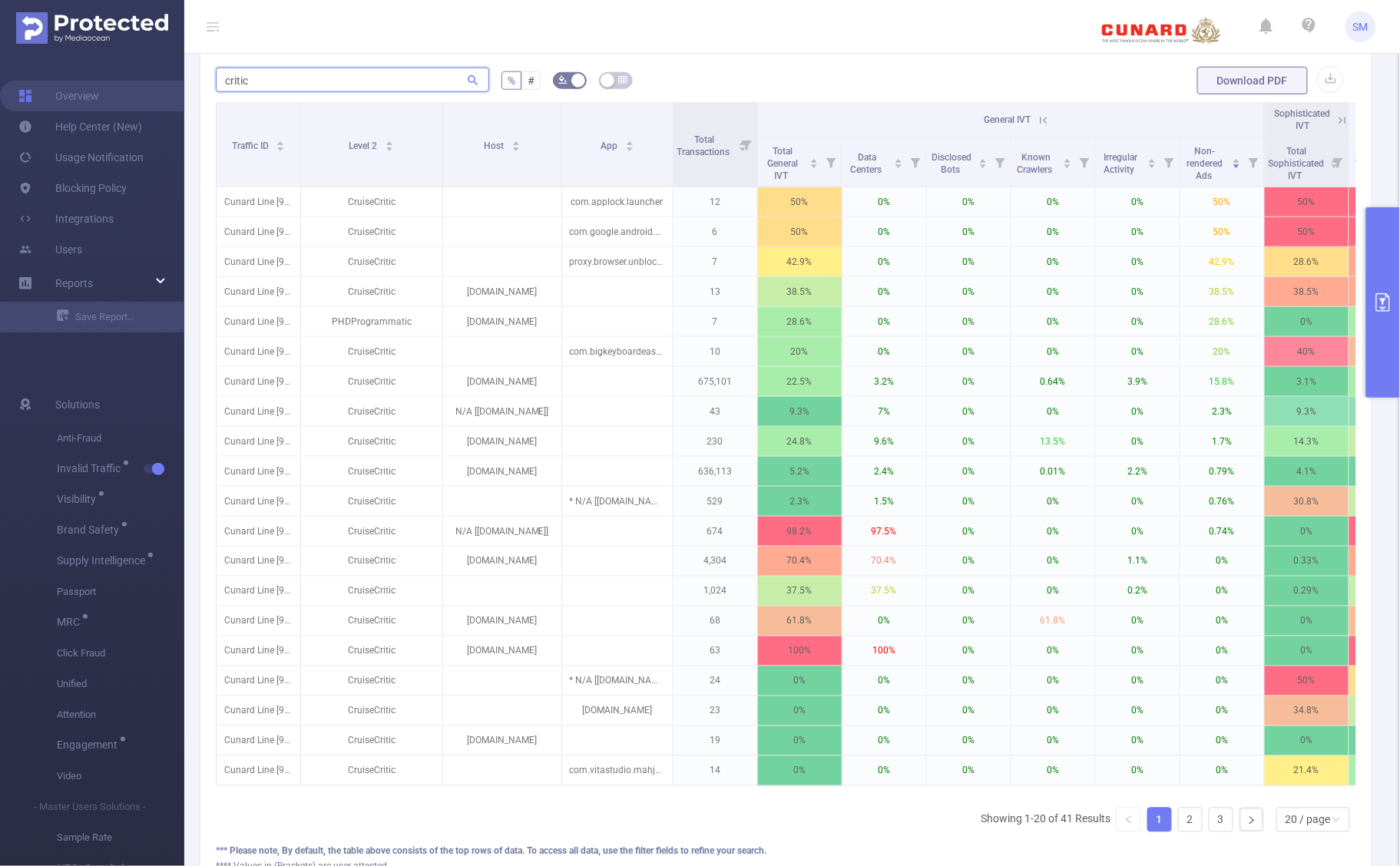
type input "critic"
click at [1384, 312] on button "primary" at bounding box center [1383, 302] width 34 height 190
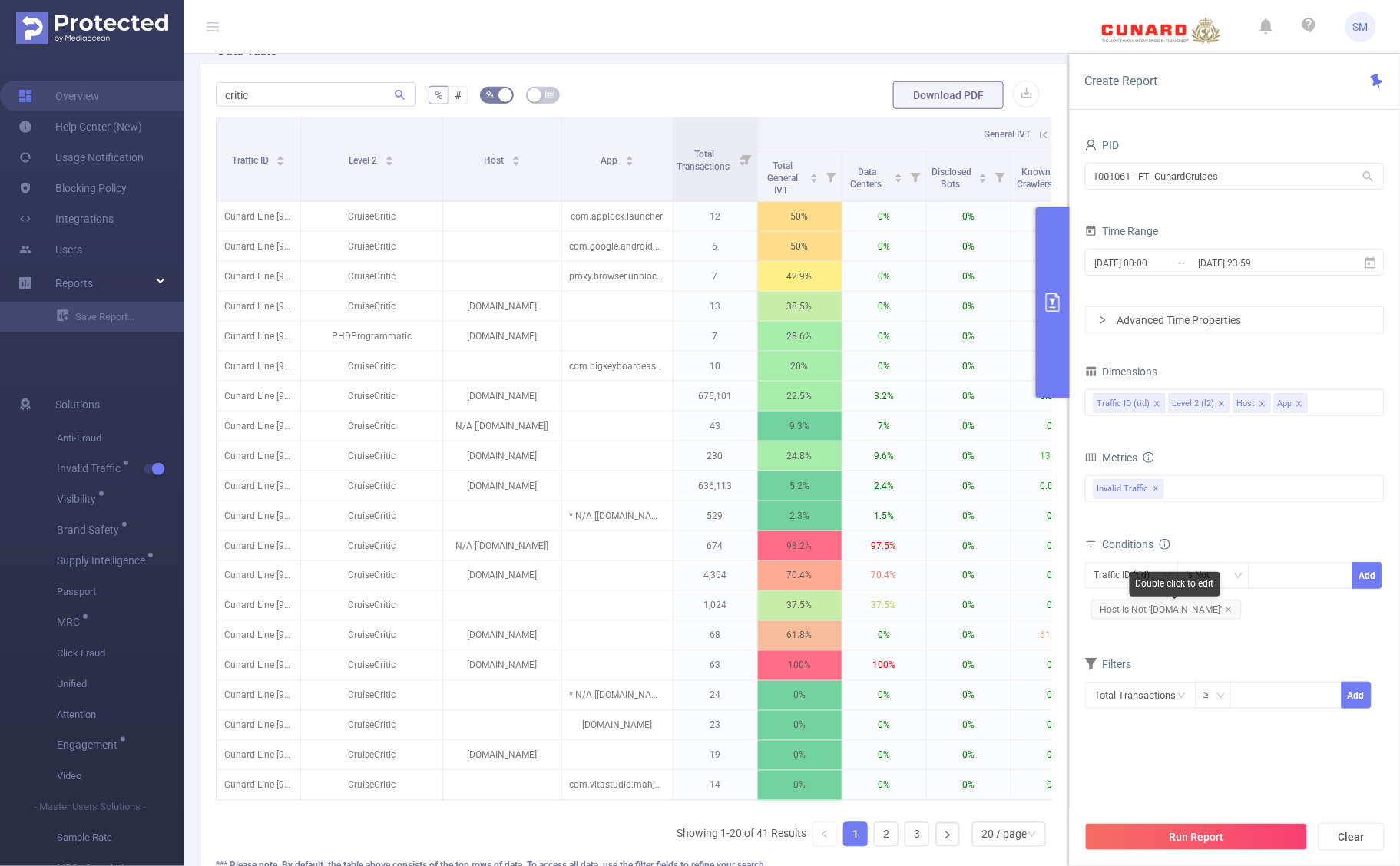
click at [1142, 582] on div "Double click to edit" at bounding box center [1175, 585] width 91 height 24
click at [1107, 578] on div "Traffic ID (tid)" at bounding box center [1127, 575] width 67 height 25
click at [1134, 627] on li "Level 2 (l2)" at bounding box center [1132, 632] width 93 height 24
click at [1206, 573] on div "Is Not" at bounding box center [1204, 575] width 36 height 25
click at [1230, 629] on li "Is" at bounding box center [1228, 632] width 102 height 24
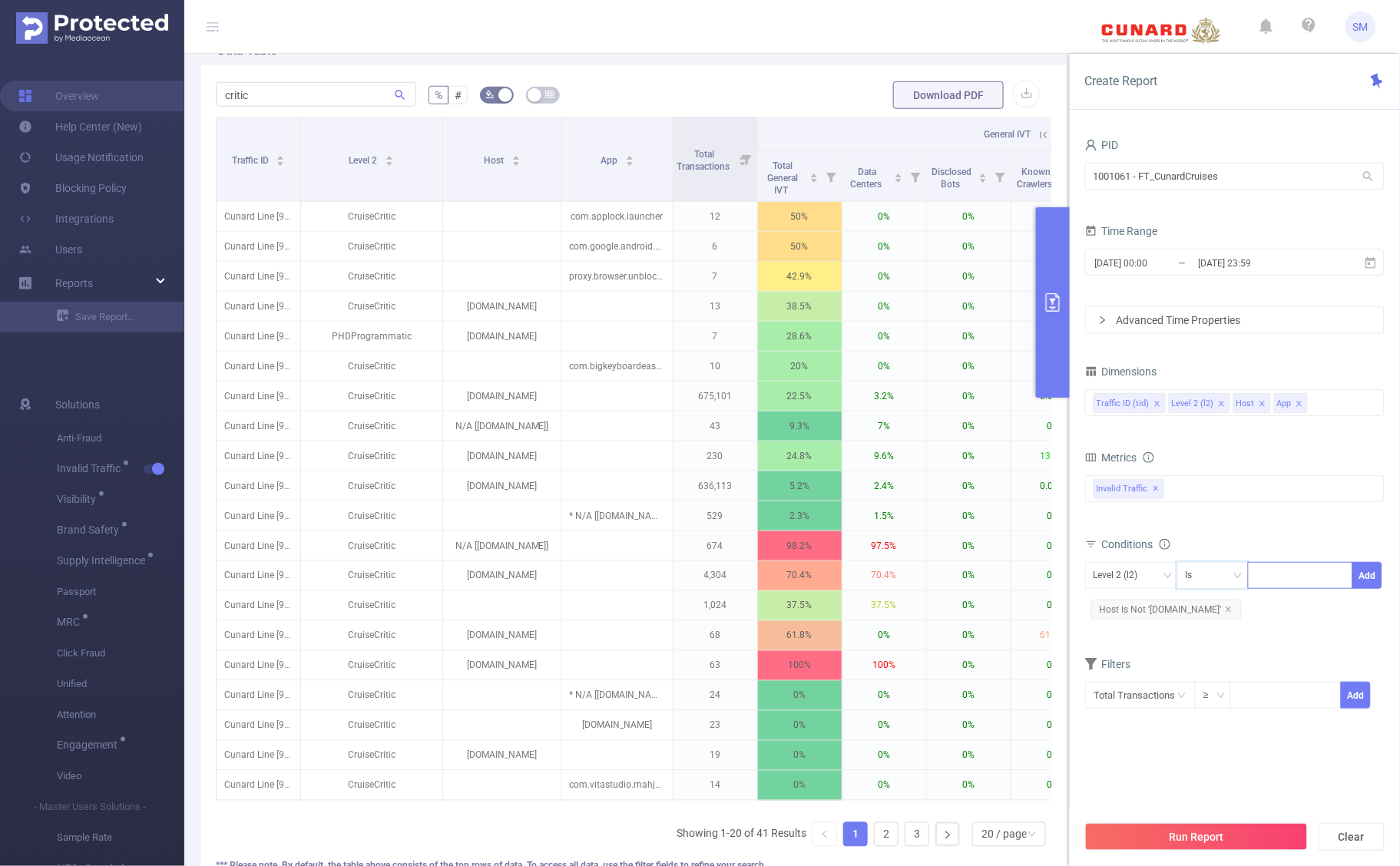
click at [1287, 585] on div at bounding box center [1301, 575] width 88 height 25
type input "CruiseCritic"
click at [1302, 600] on li "CruiseCritic" at bounding box center [1301, 608] width 104 height 24
click at [1362, 577] on button "Add" at bounding box center [1368, 575] width 30 height 27
click at [1286, 849] on button "Run Report" at bounding box center [1196, 837] width 222 height 27
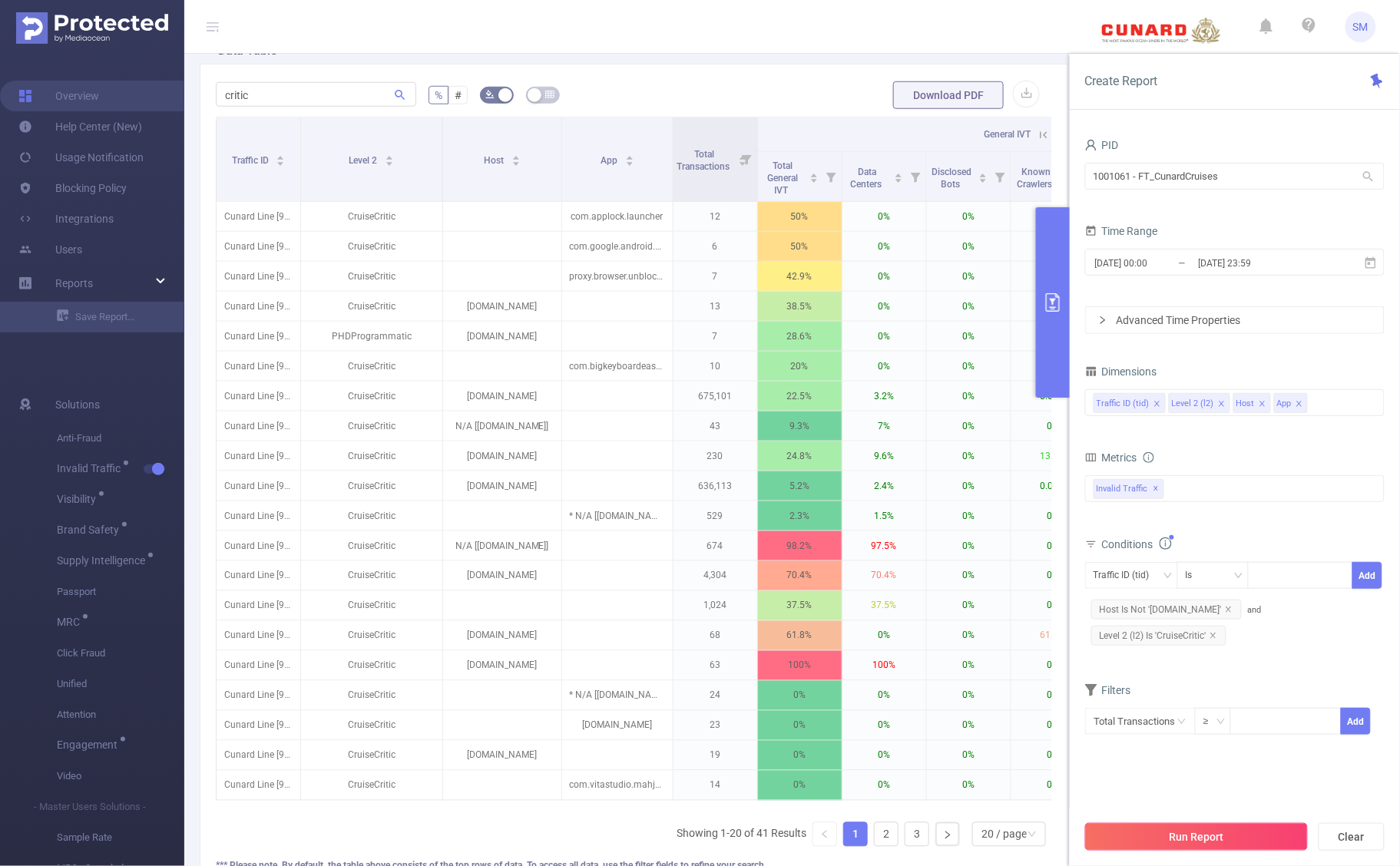
scroll to position [0, 0]
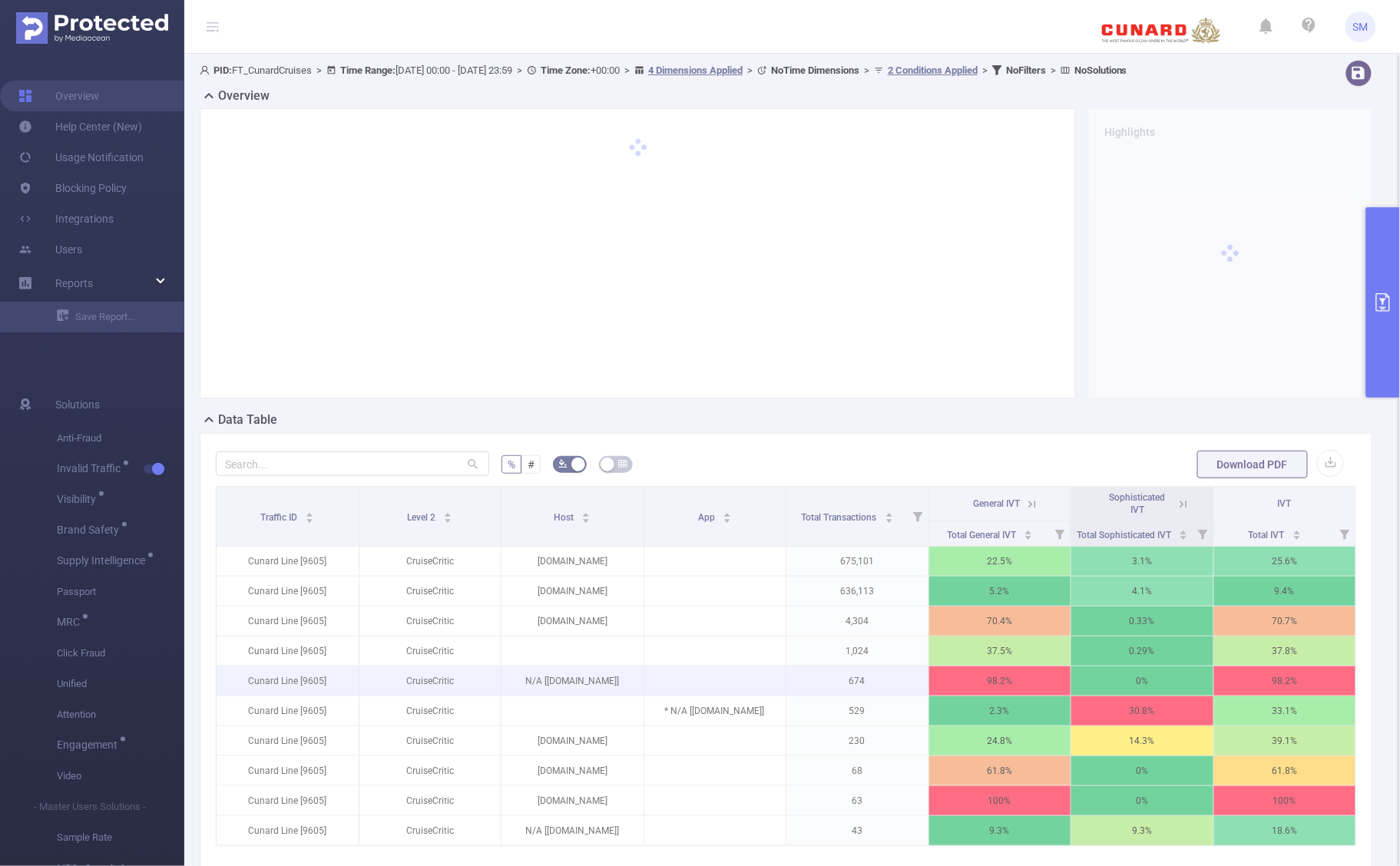
scroll to position [96, 0]
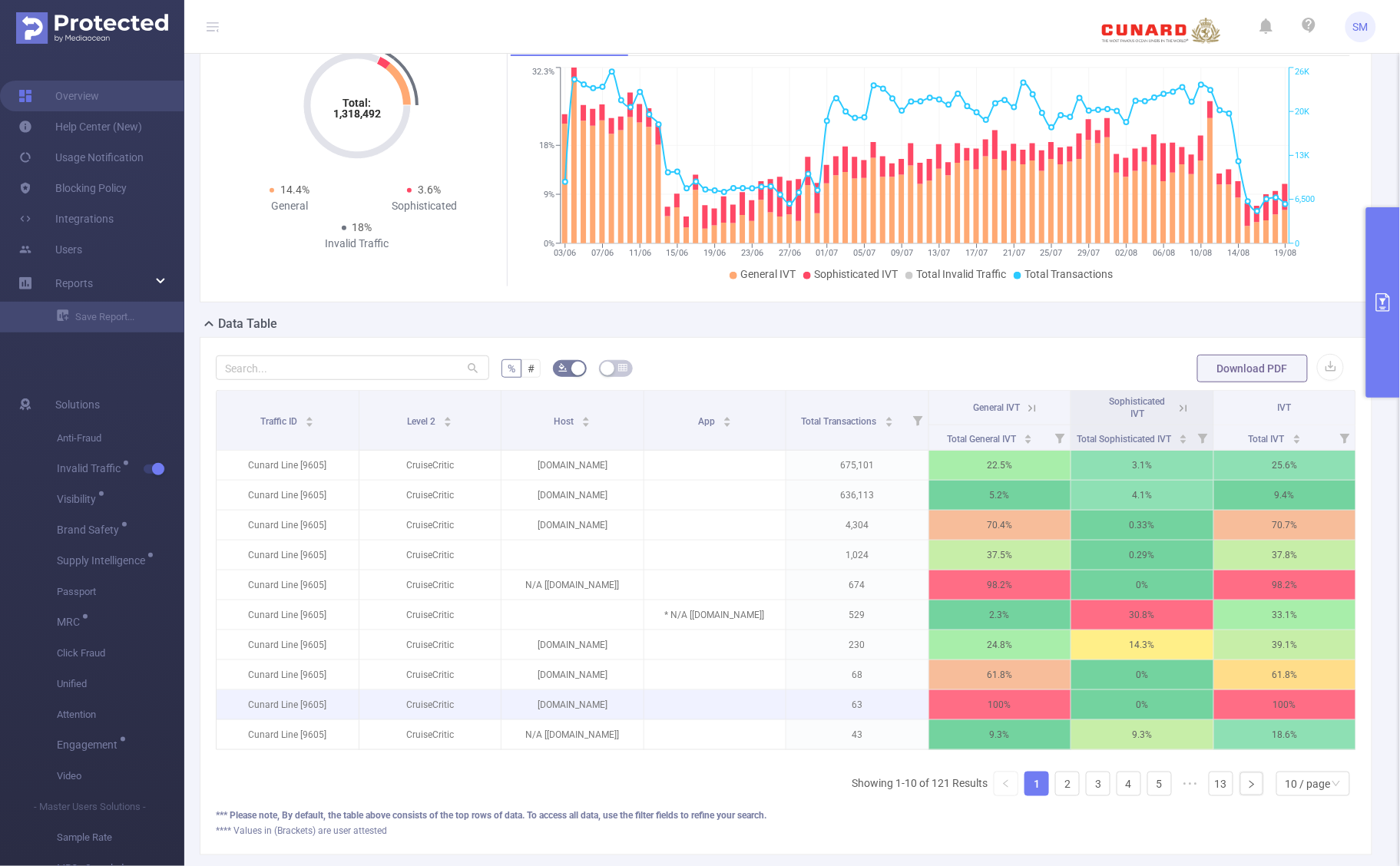
click at [886, 719] on p "63" at bounding box center [857, 705] width 142 height 29
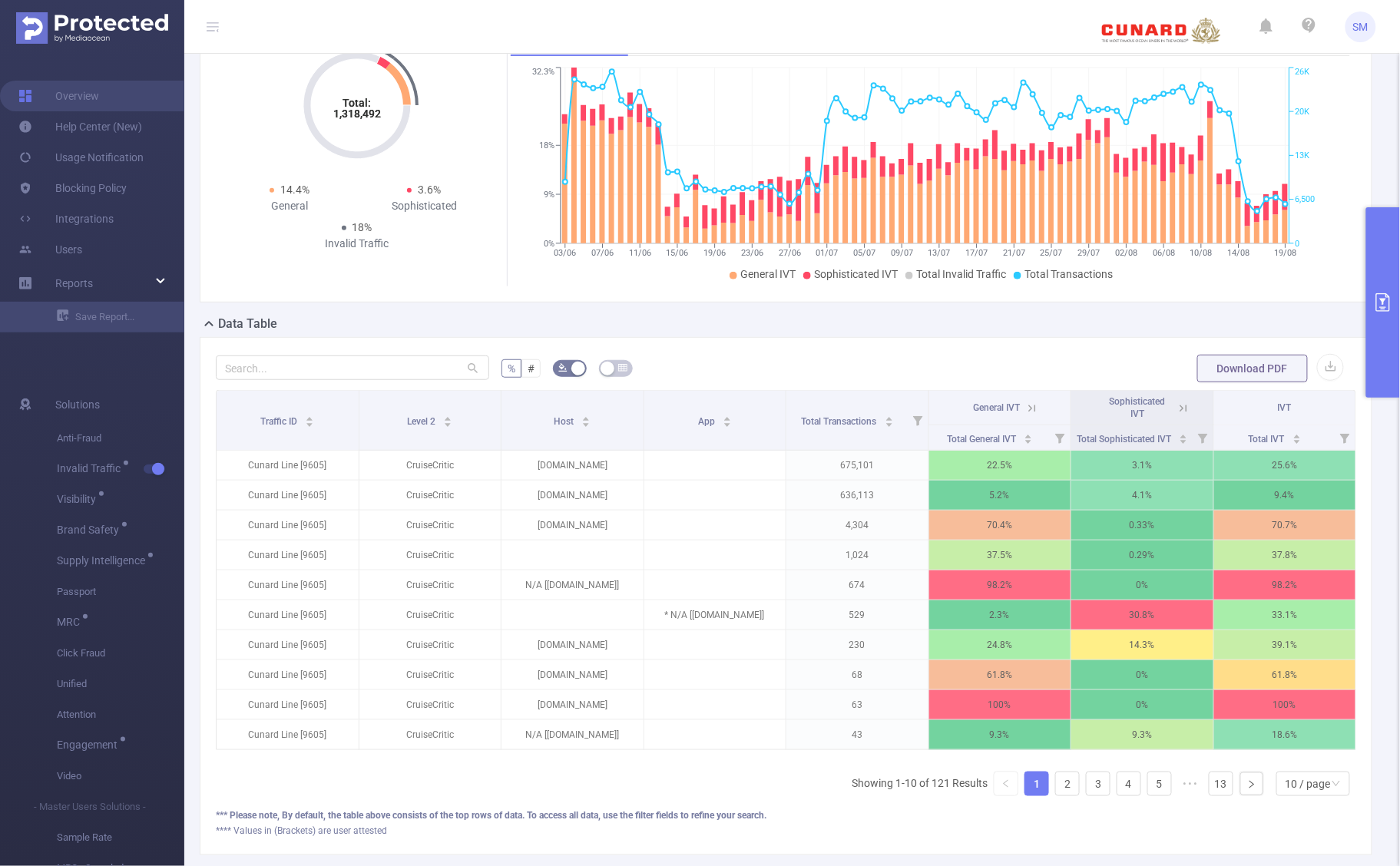
click at [1026, 405] on icon at bounding box center [1032, 408] width 14 height 14
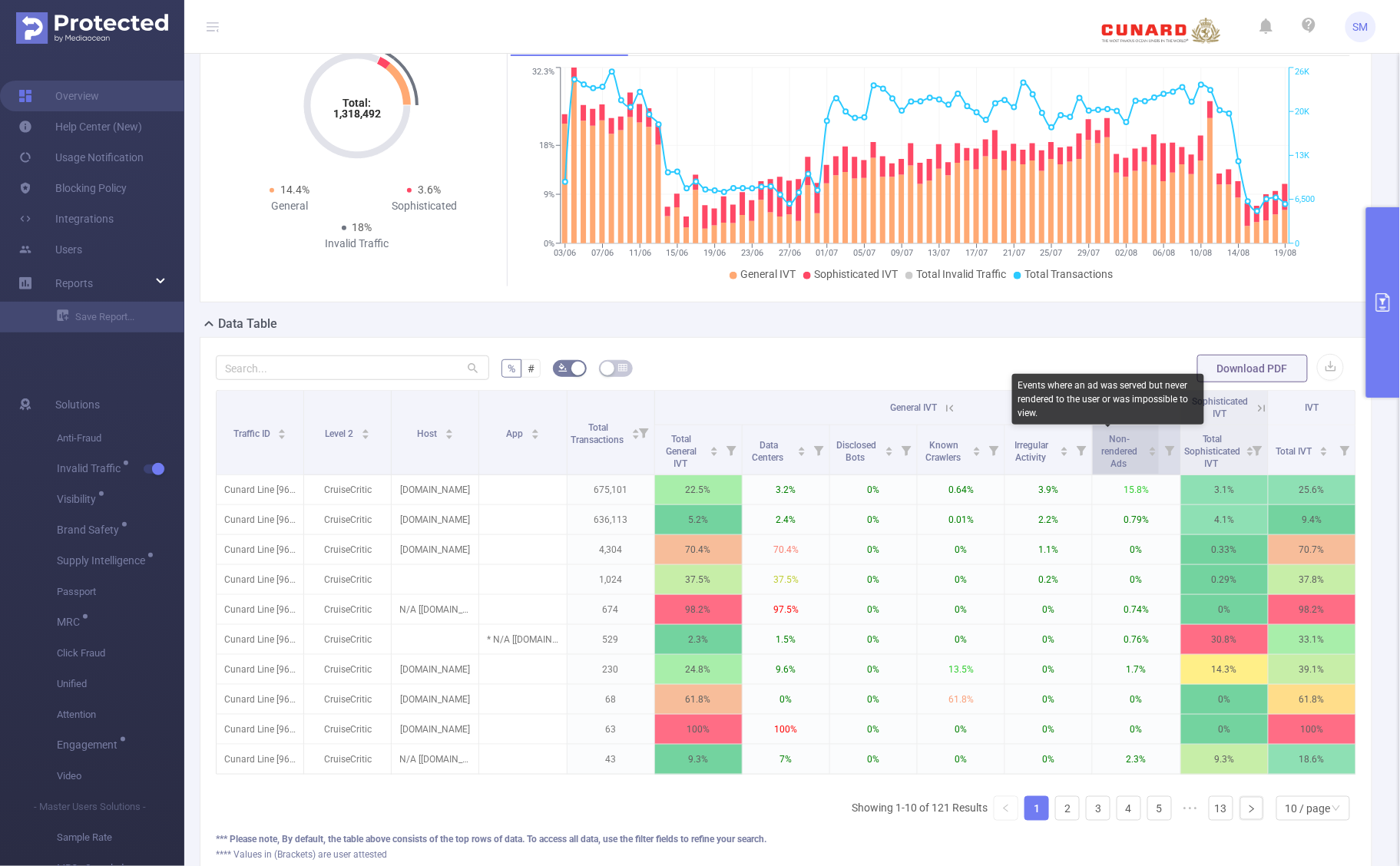
click at [1112, 454] on span "Non-rendered Ads" at bounding box center [1120, 452] width 36 height 36
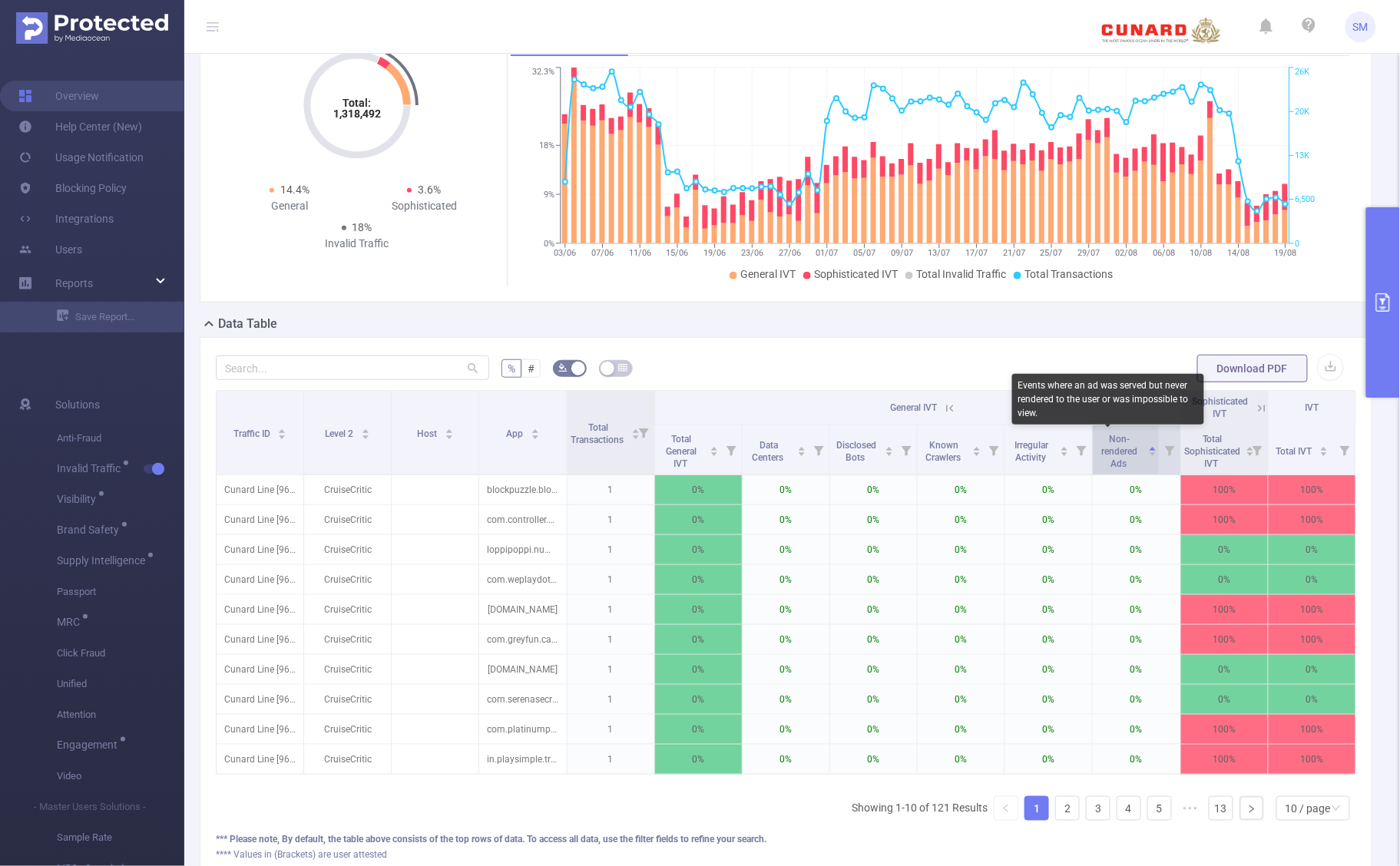
click at [1112, 454] on span "Non-rendered Ads" at bounding box center [1120, 452] width 36 height 36
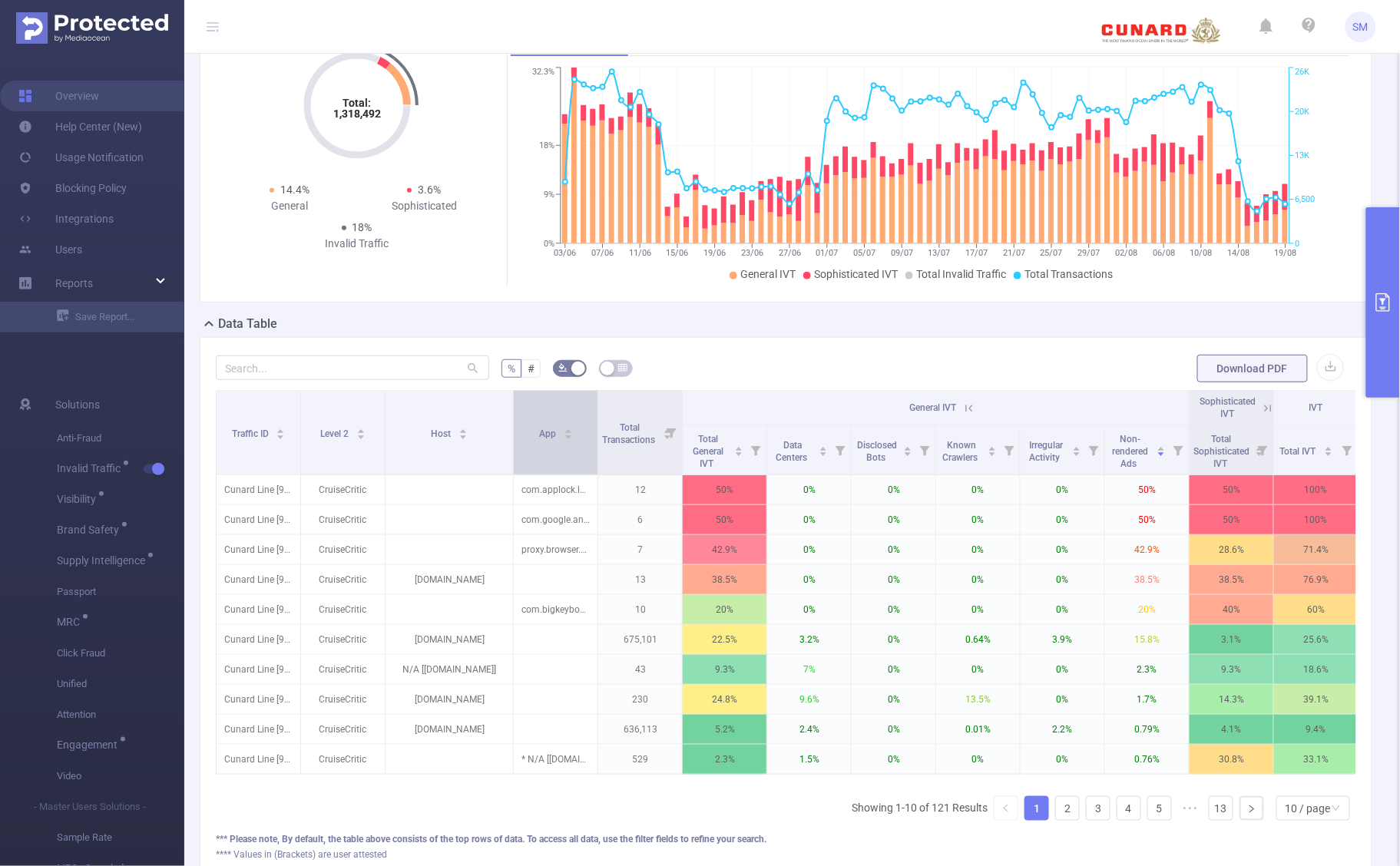
drag, startPoint x: 475, startPoint y: 413, endPoint x: 514, endPoint y: 409, distance: 39.2
click at [514, 409] on tr "Traffic ID Level 2 Host App Total Transactions General IVT Sophisticated IVT IVT" at bounding box center [787, 408] width 1142 height 35
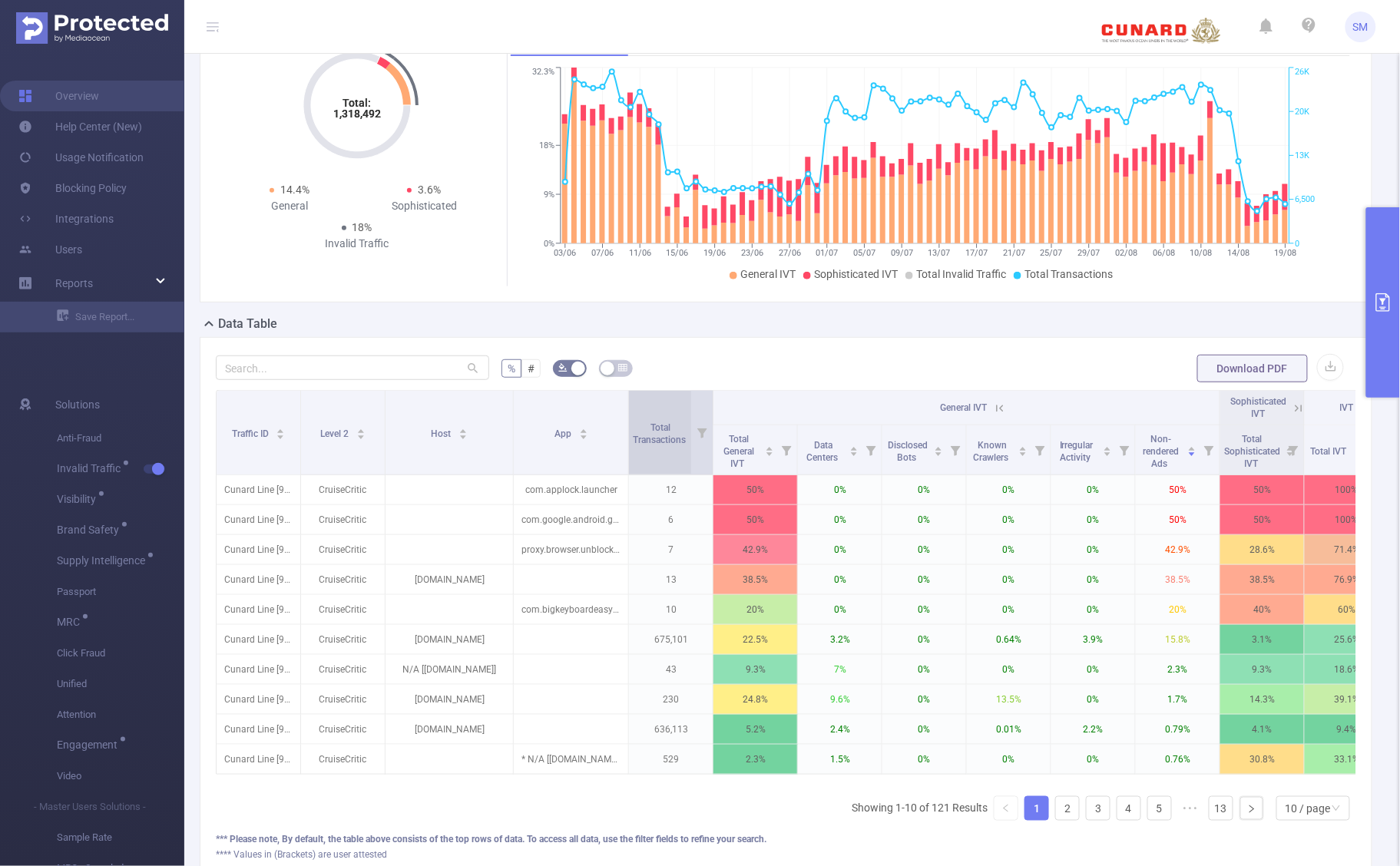
drag, startPoint x: 597, startPoint y: 405, endPoint x: 628, endPoint y: 409, distance: 31.3
click at [628, 409] on span at bounding box center [629, 433] width 8 height 84
click at [1377, 342] on button "primary" at bounding box center [1383, 302] width 34 height 190
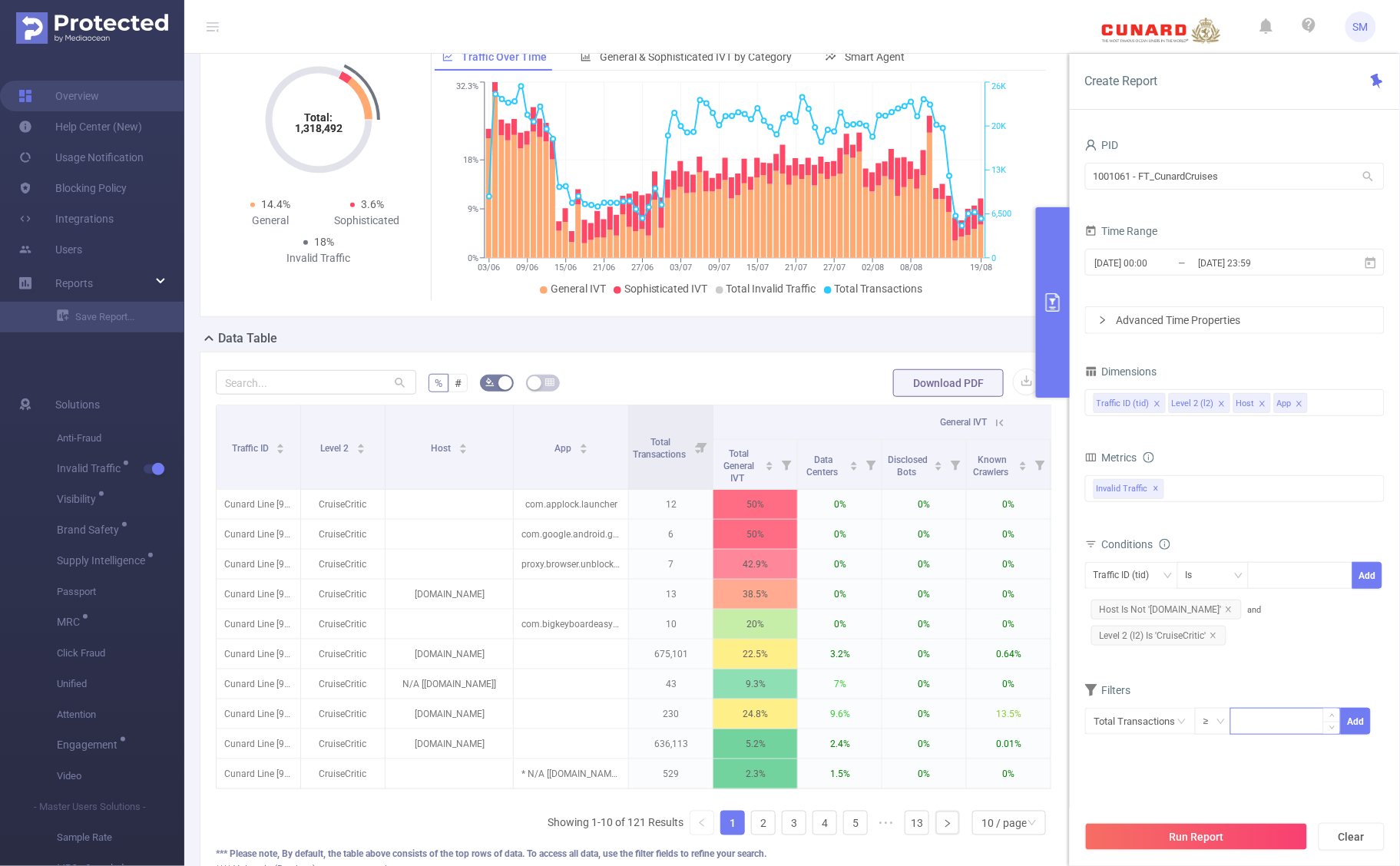
click at [1262, 726] on input at bounding box center [1286, 721] width 109 height 23
type input "1,000"
click at [1348, 722] on button "Add" at bounding box center [1356, 722] width 30 height 27
click at [1230, 842] on button "Run Report" at bounding box center [1196, 837] width 222 height 27
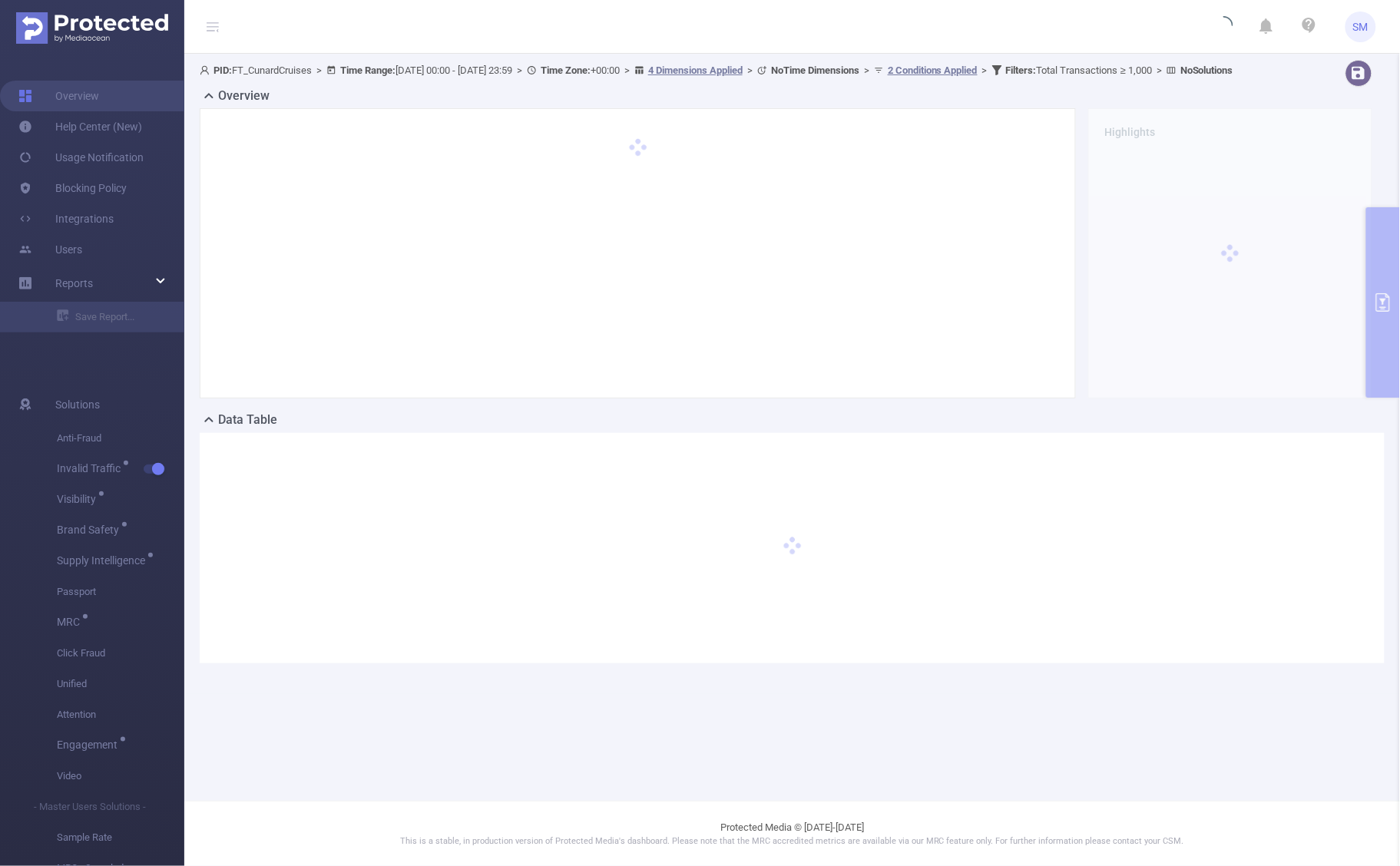
scroll to position [0, 0]
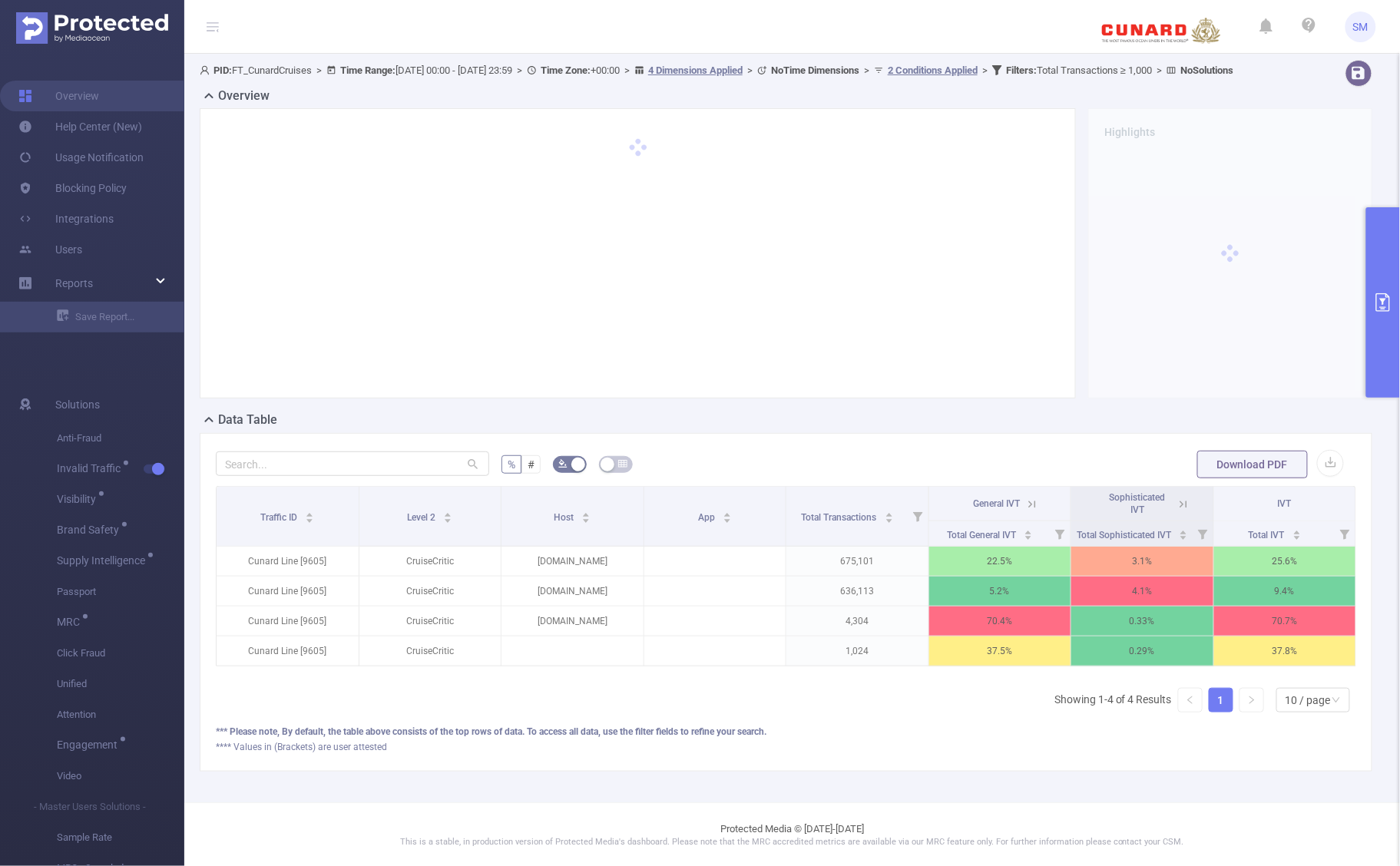
click at [1026, 511] on icon at bounding box center [1032, 504] width 14 height 14
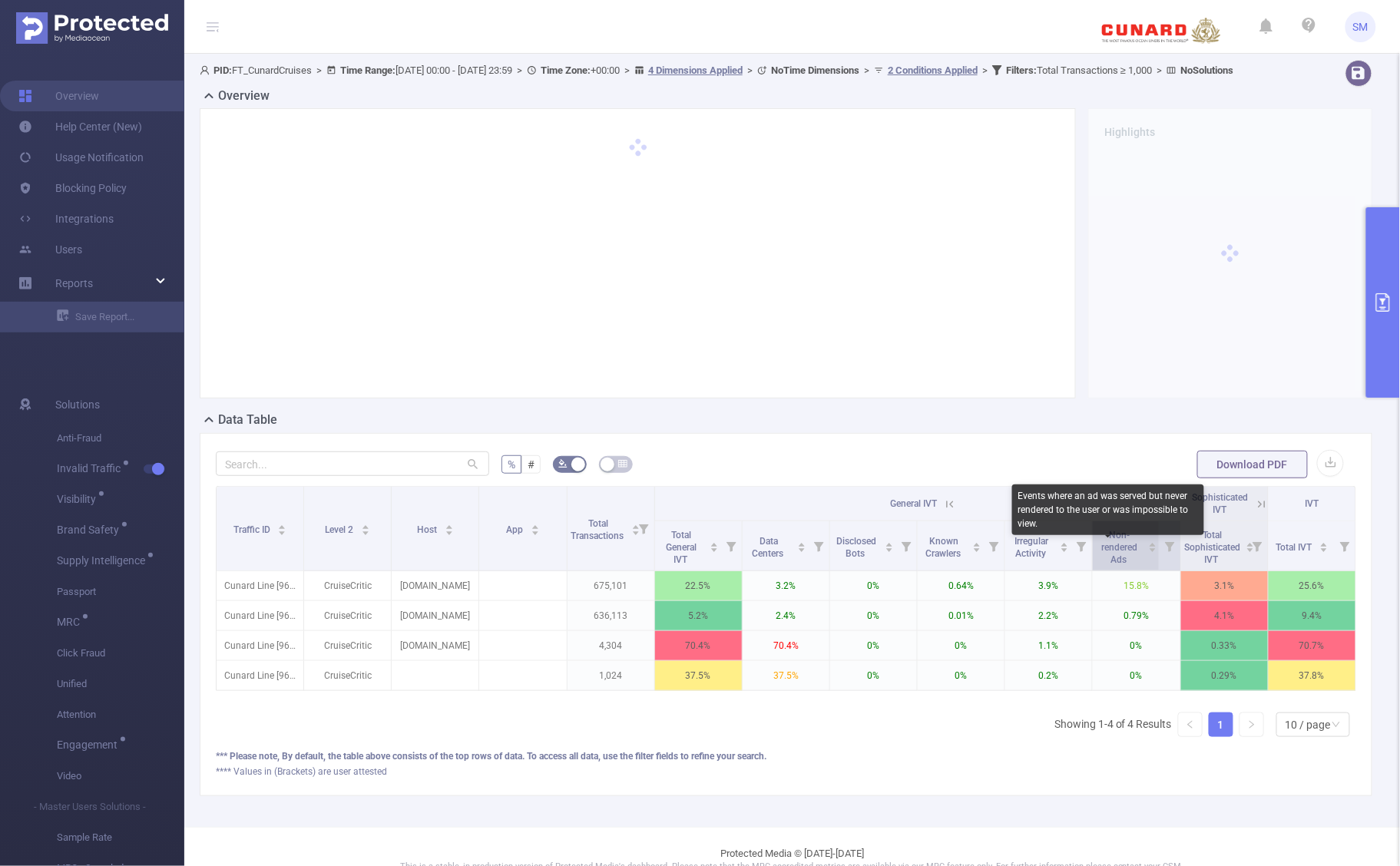
click at [1104, 559] on span "Non-rendered Ads" at bounding box center [1120, 548] width 36 height 36
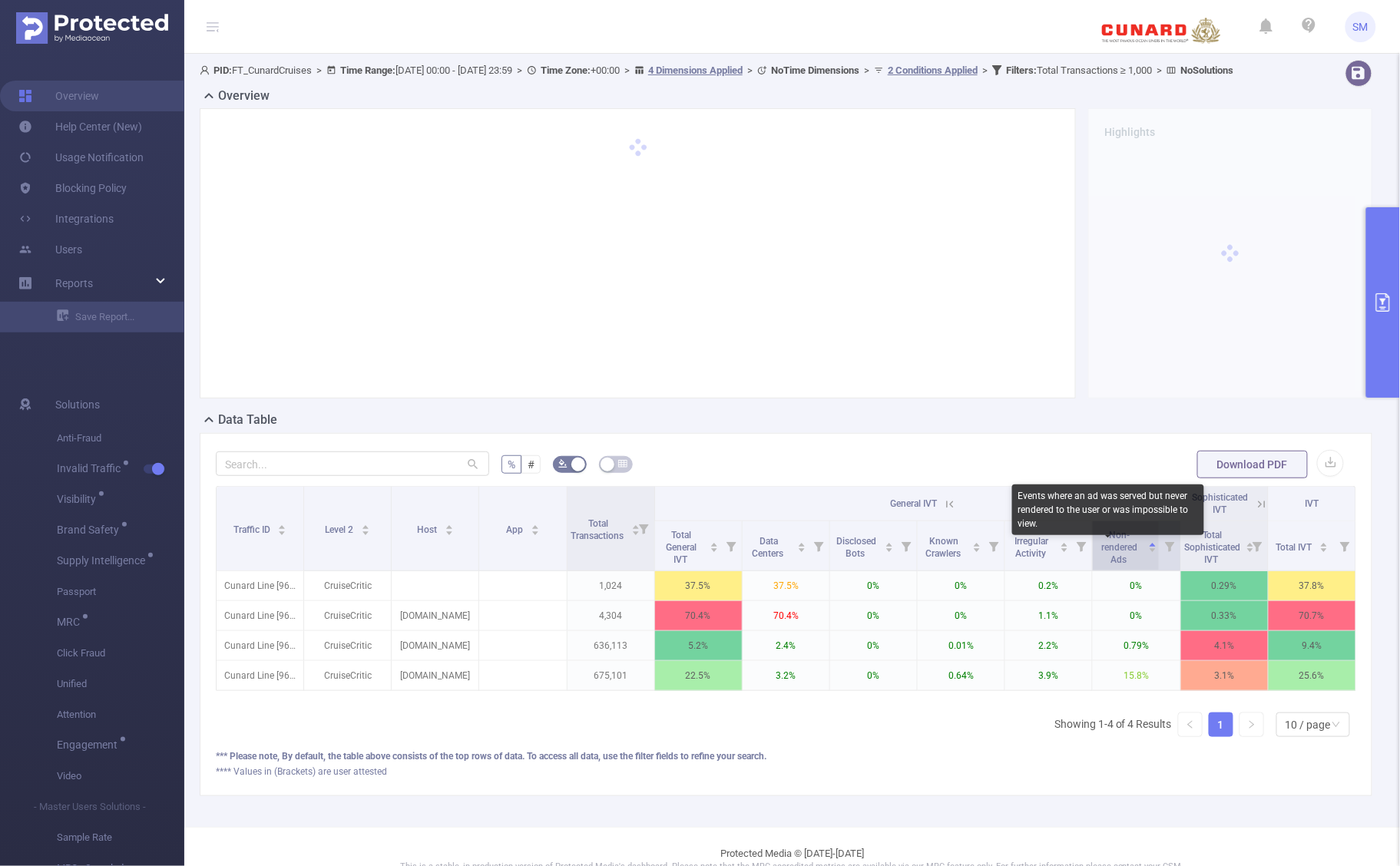
click at [1104, 559] on span "Non-rendered Ads" at bounding box center [1120, 548] width 36 height 36
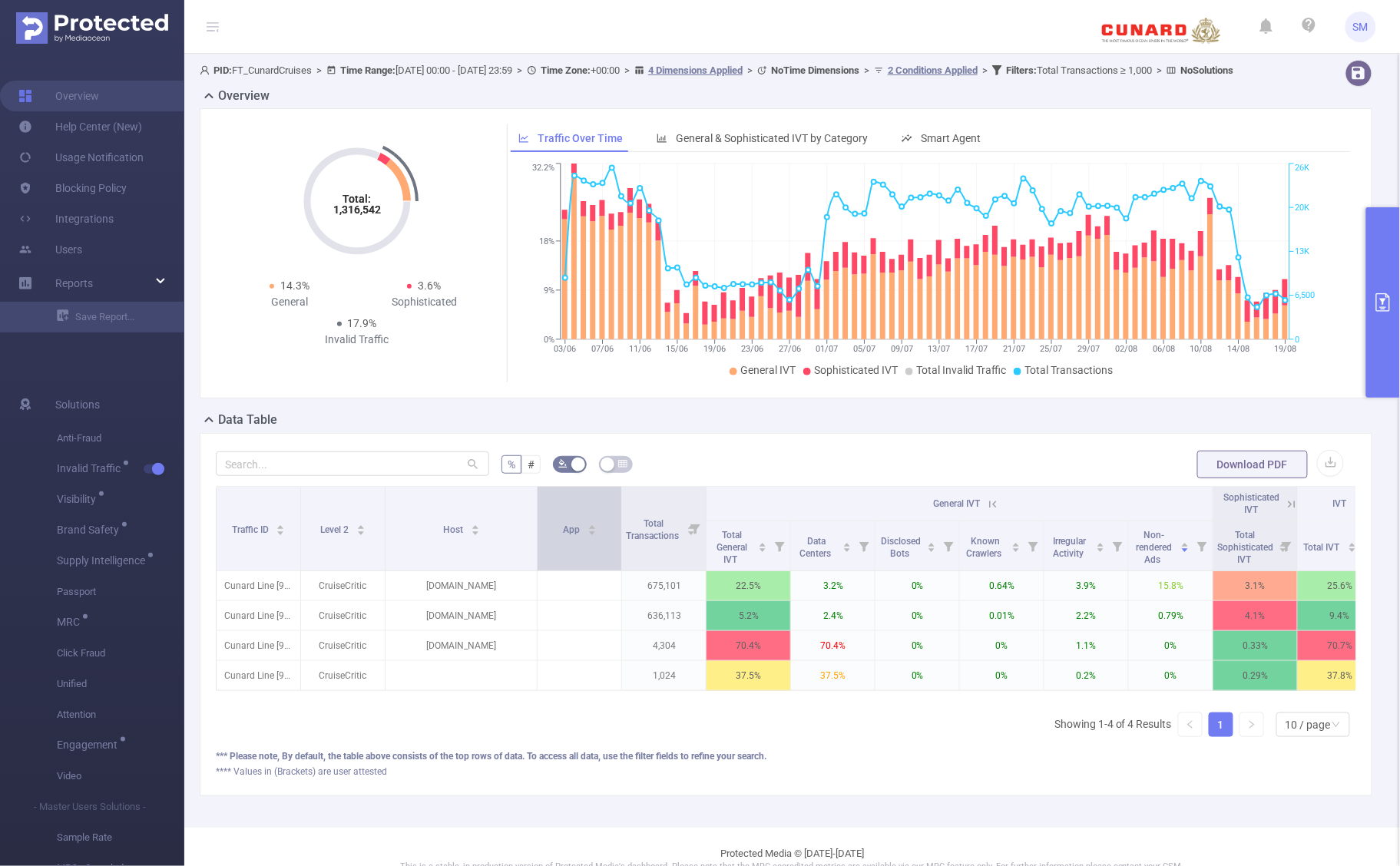
drag, startPoint x: 475, startPoint y: 507, endPoint x: 539, endPoint y: 507, distance: 64.0
click at [539, 507] on tr "Traffic ID Level 2 Host App Total Transactions General IVT Sophisticated IVT IVT" at bounding box center [799, 504] width 1166 height 35
click at [1389, 292] on button "primary" at bounding box center [1383, 302] width 34 height 190
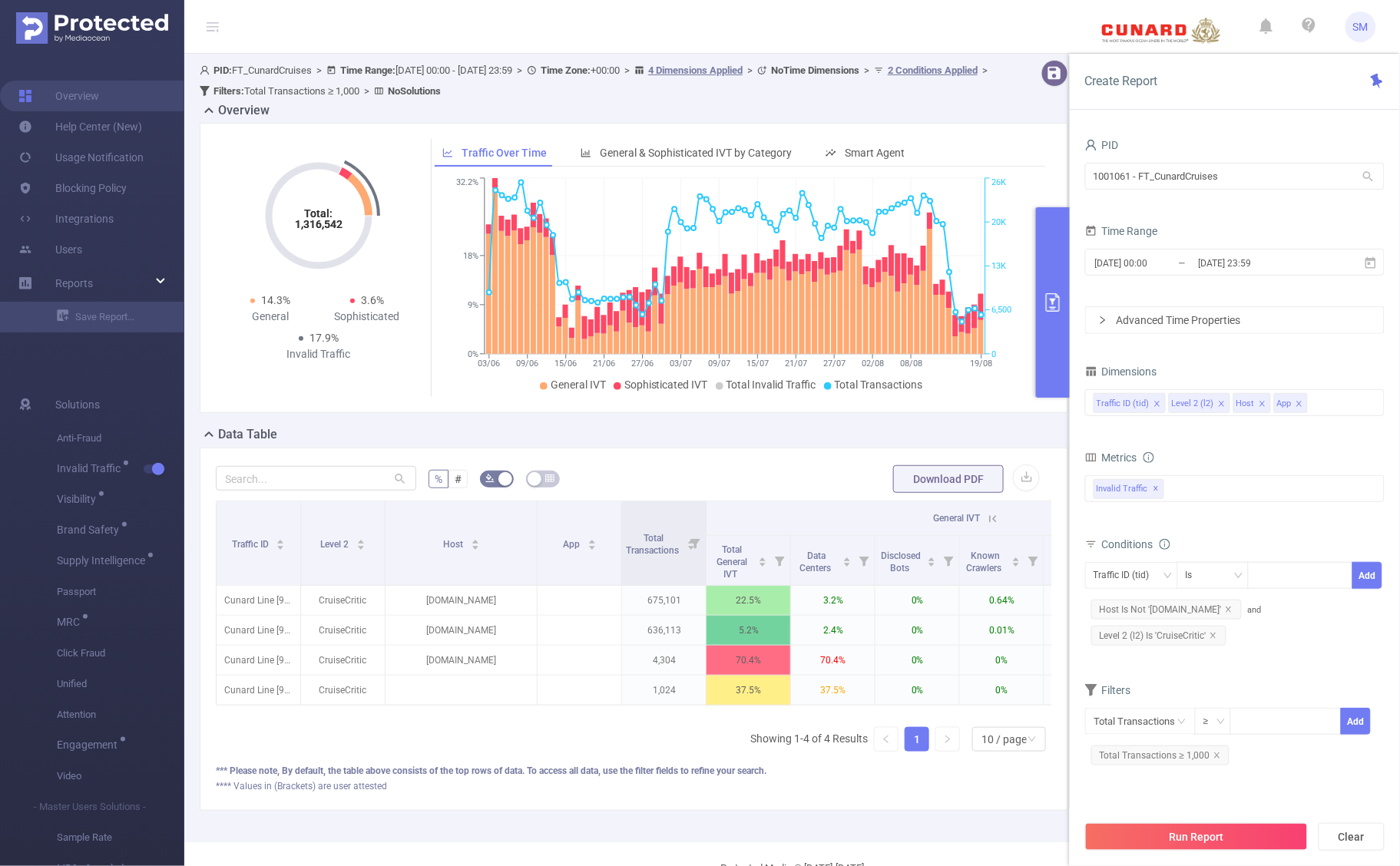
click at [1297, 400] on icon "icon: close" at bounding box center [1300, 403] width 8 height 8
click at [1297, 431] on form "Dimensions Traffic ID (tid) Level 2 (l2) Host Metrics Score Score Score Total P…" at bounding box center [1235, 571] width 299 height 420
click at [1217, 761] on span "Total Transactions ≥ 1,000" at bounding box center [1161, 755] width 139 height 20
click at [1269, 730] on input at bounding box center [1286, 721] width 109 height 23
click at [1213, 756] on icon "icon: close" at bounding box center [1217, 755] width 8 height 8
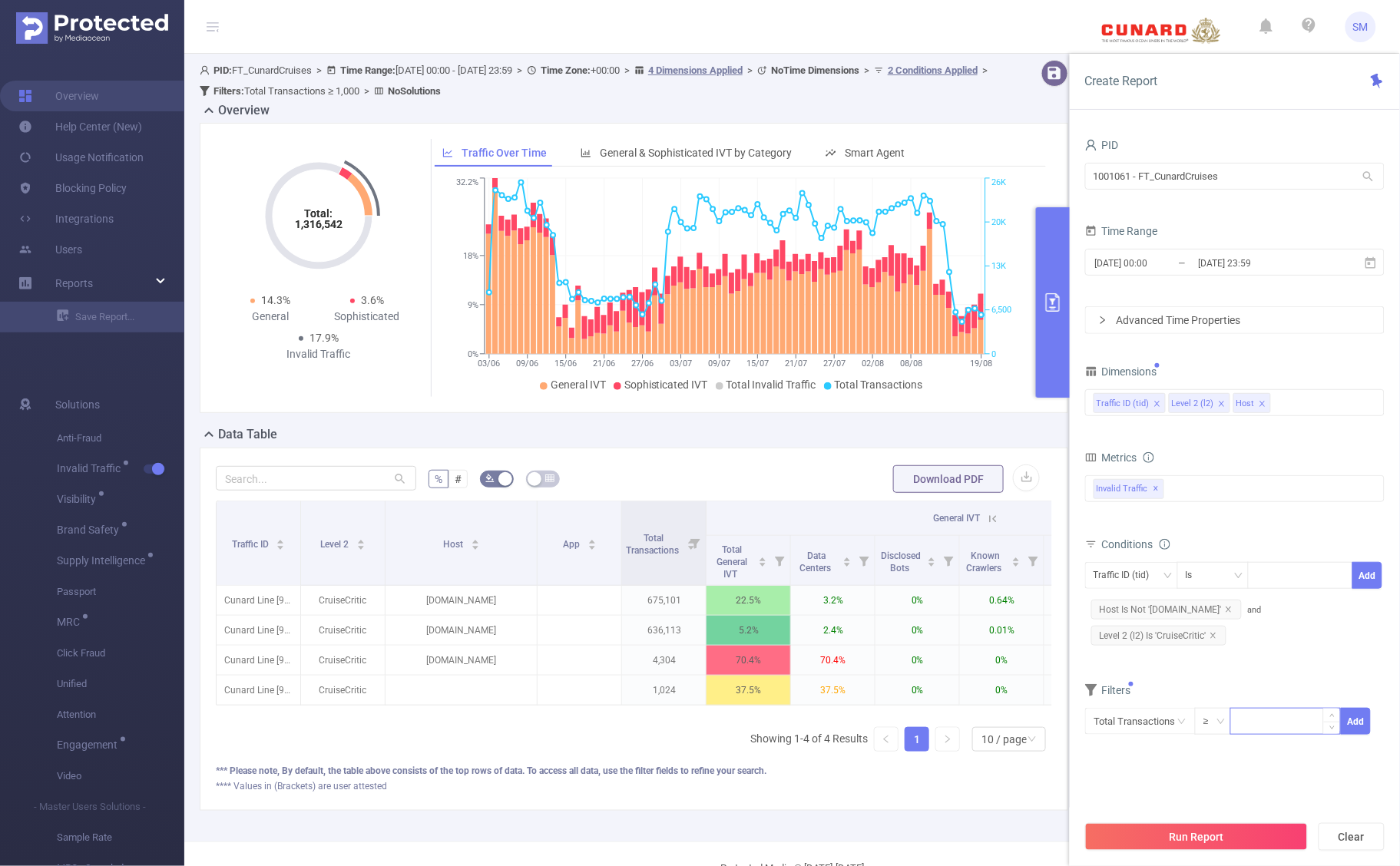
click at [1264, 722] on input at bounding box center [1286, 721] width 109 height 23
type input "500"
click at [1362, 722] on button "Add" at bounding box center [1356, 722] width 30 height 27
click at [1245, 828] on button "Run Report" at bounding box center [1196, 837] width 222 height 27
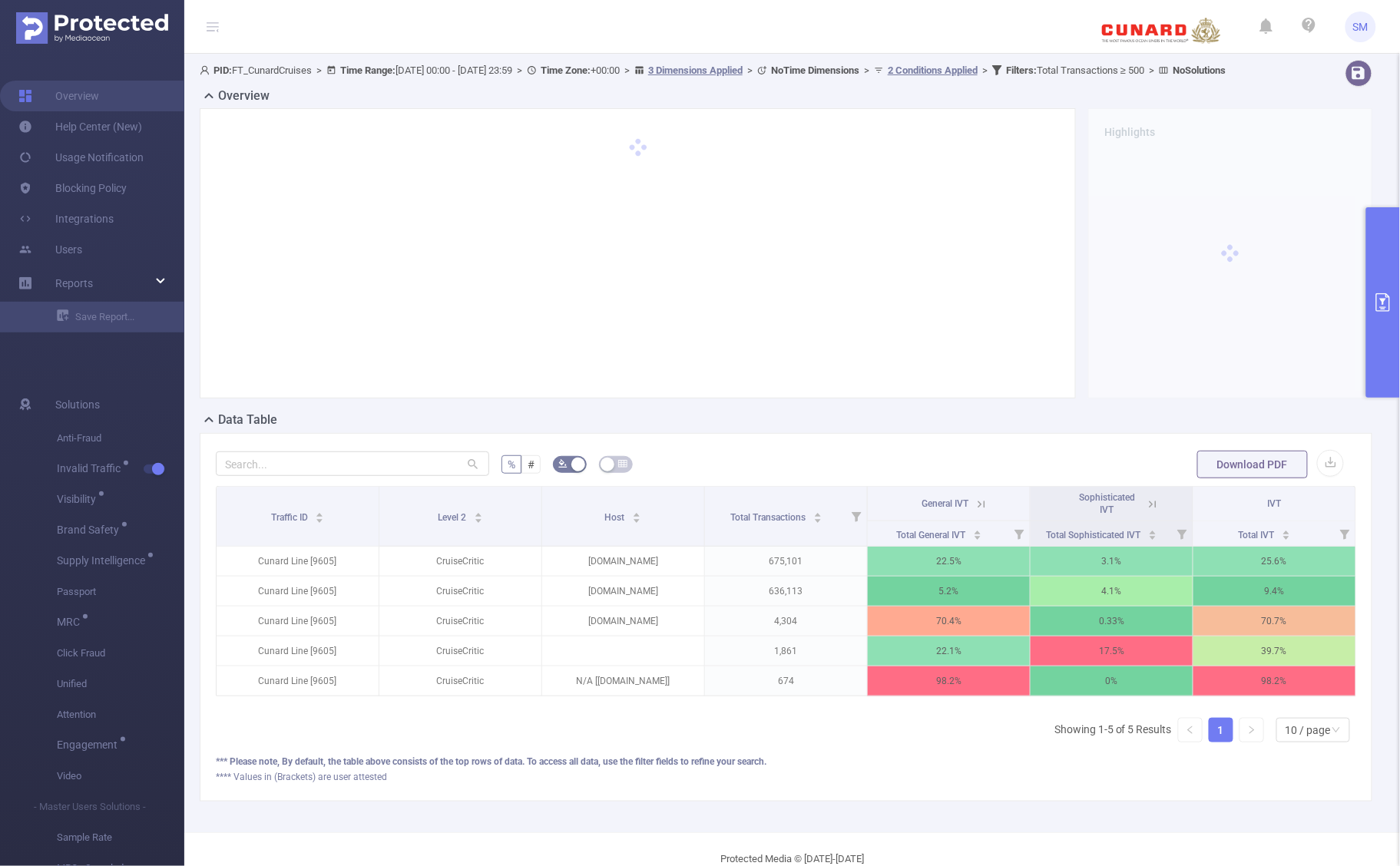
click at [864, 768] on div "*** Please note, By default, the table above consists of the top rows of data. …" at bounding box center [786, 762] width 1141 height 14
click at [979, 508] on icon at bounding box center [982, 504] width 7 height 7
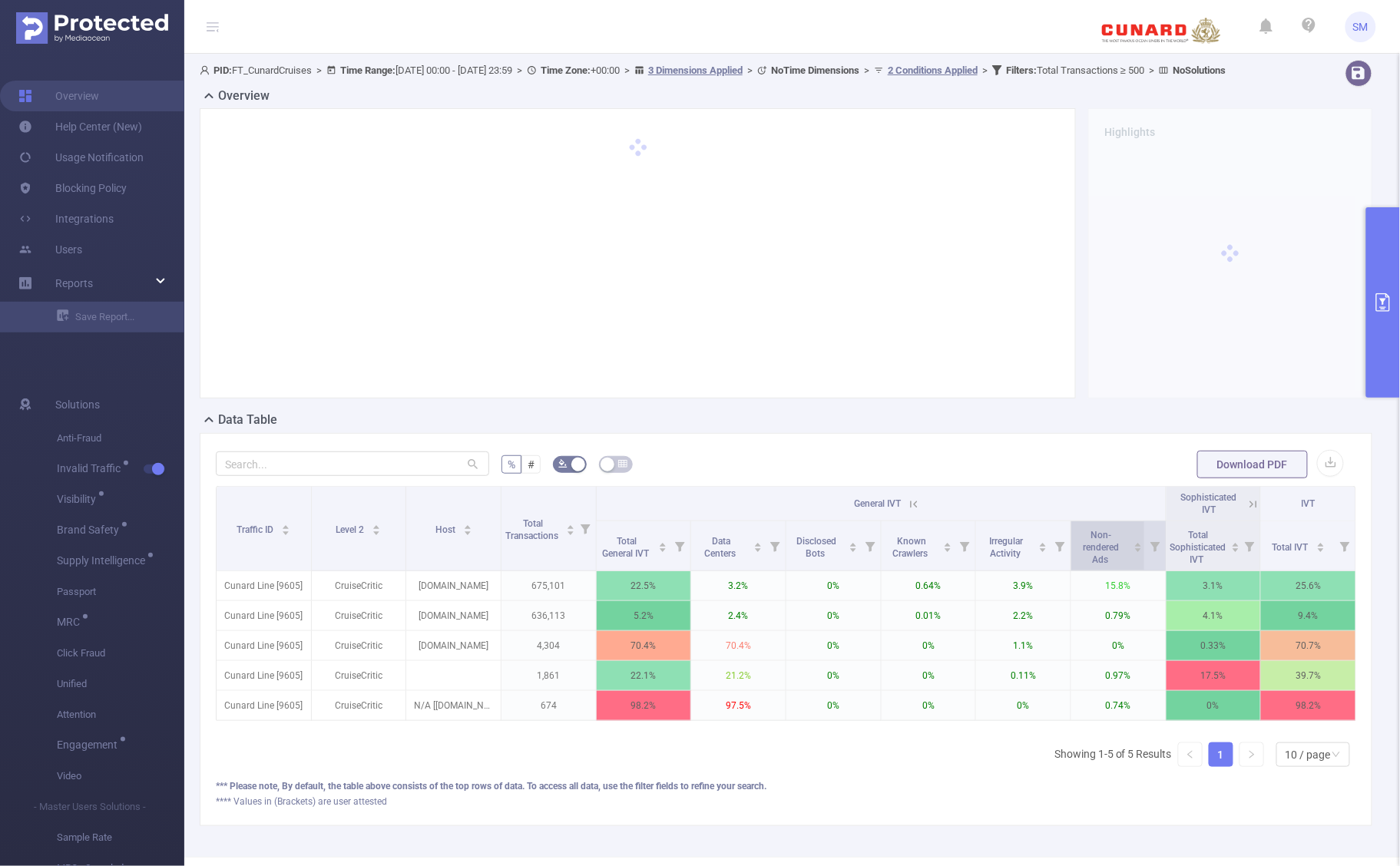
click at [1097, 565] on span "Non-rendered Ads" at bounding box center [1102, 548] width 36 height 36
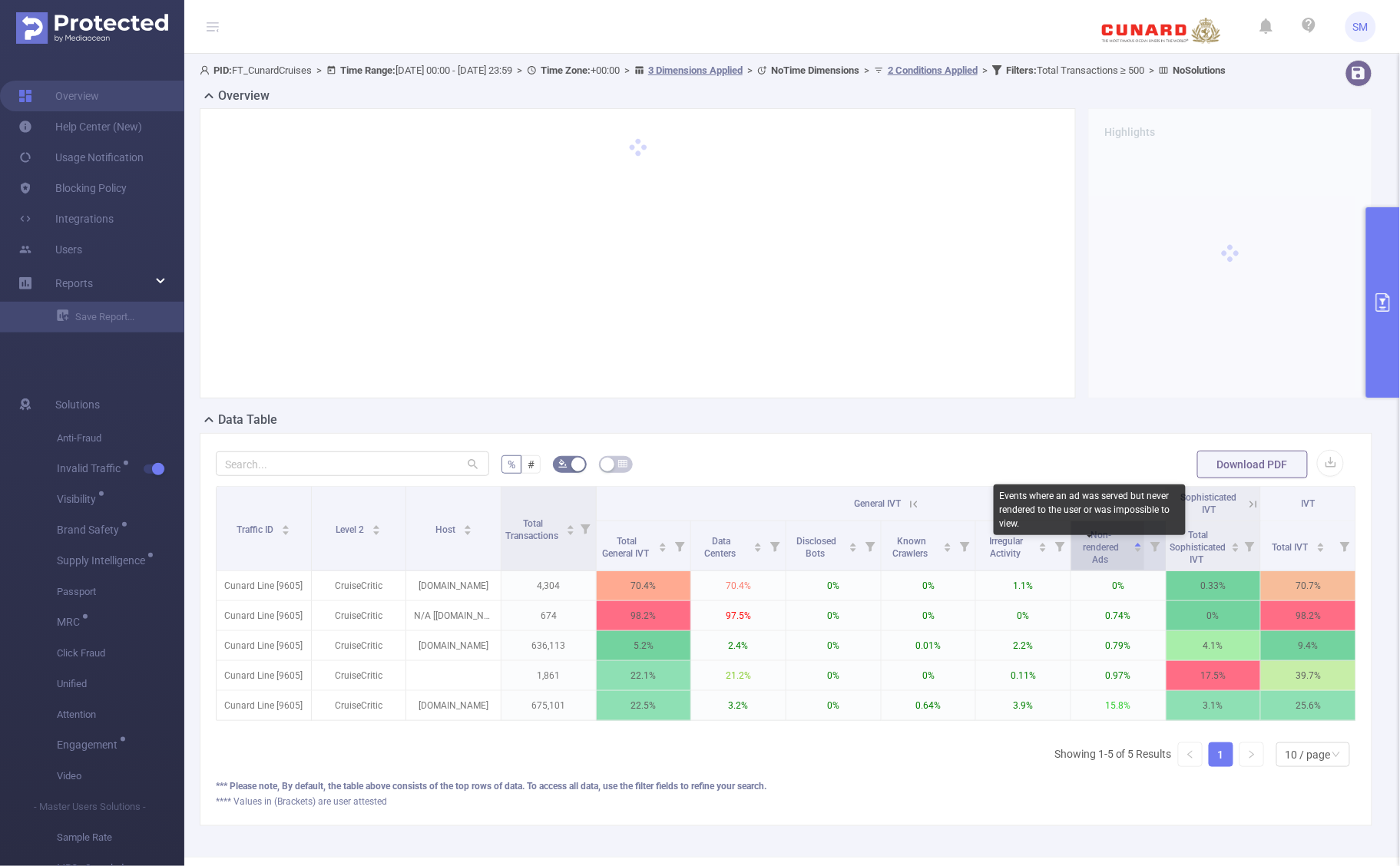
click at [1097, 565] on span "Non-rendered Ads" at bounding box center [1102, 548] width 36 height 36
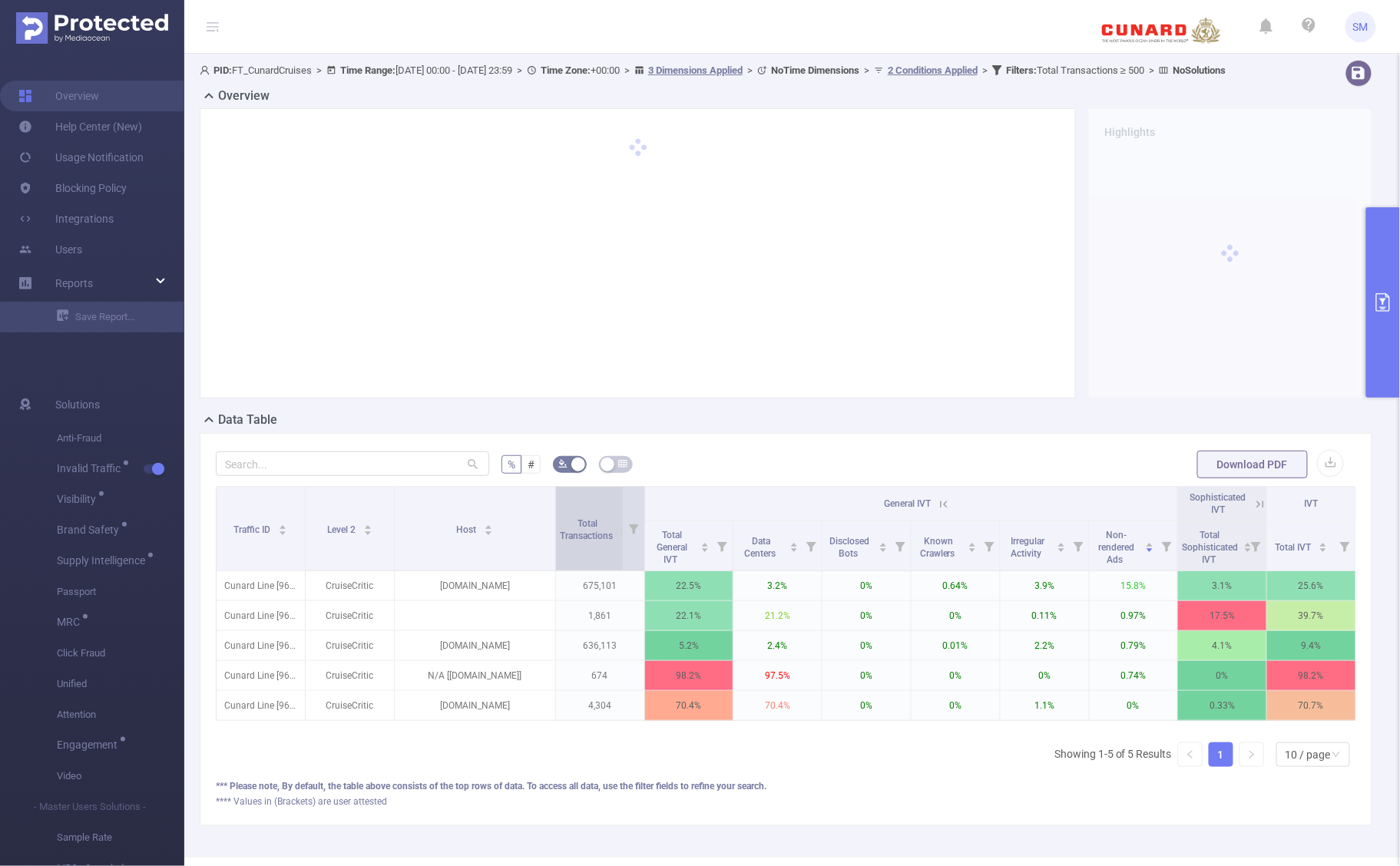
drag, startPoint x: 497, startPoint y: 513, endPoint x: 554, endPoint y: 508, distance: 57.2
click at [554, 508] on tr "Traffic ID Level 2 Host Total Transactions General IVT Sophisticated IVT IVT" at bounding box center [786, 504] width 1140 height 35
click at [1380, 332] on button "primary" at bounding box center [1383, 302] width 34 height 190
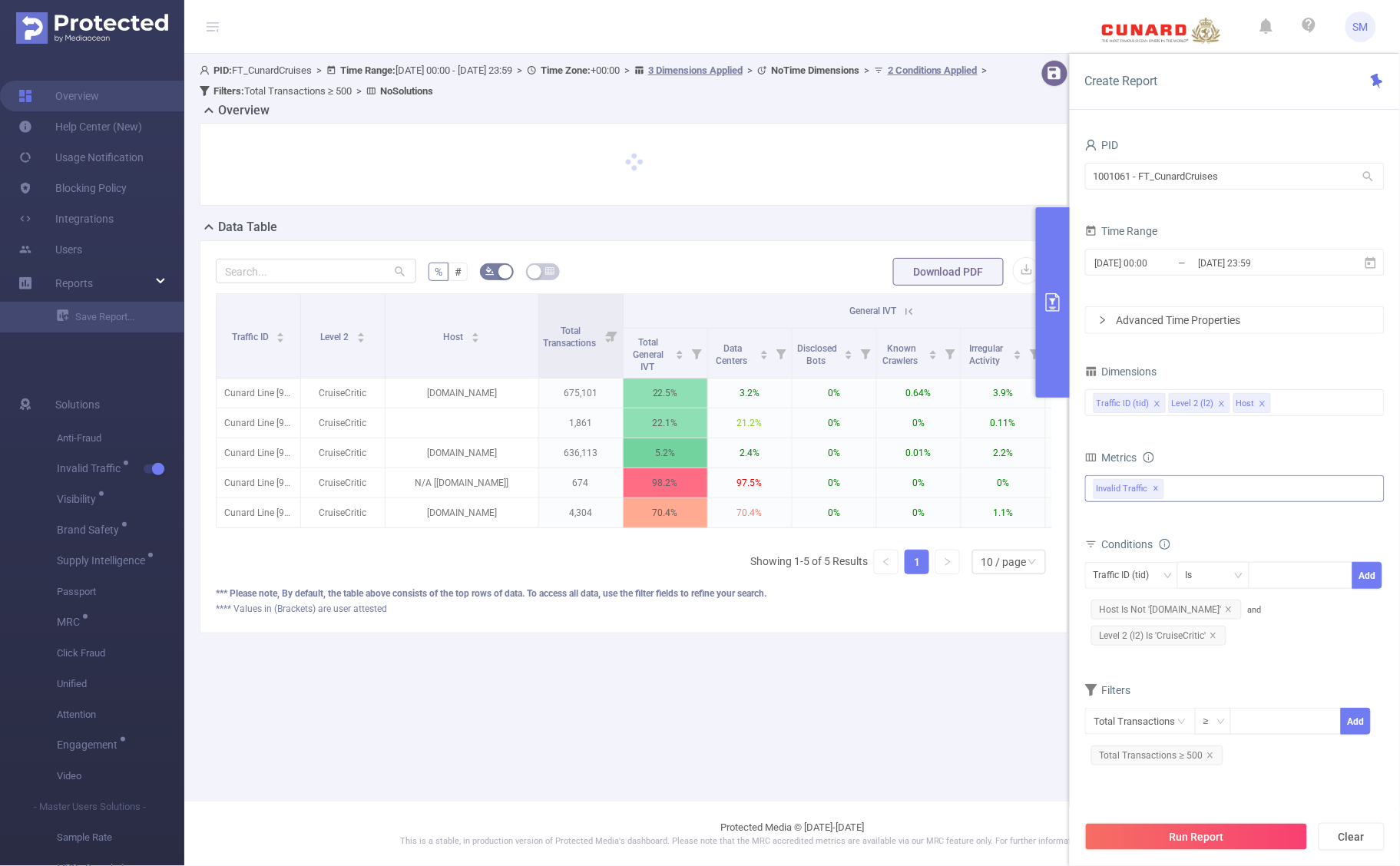
click at [1121, 489] on span "Invalid Traffic ✕" at bounding box center [1129, 489] width 70 height 20
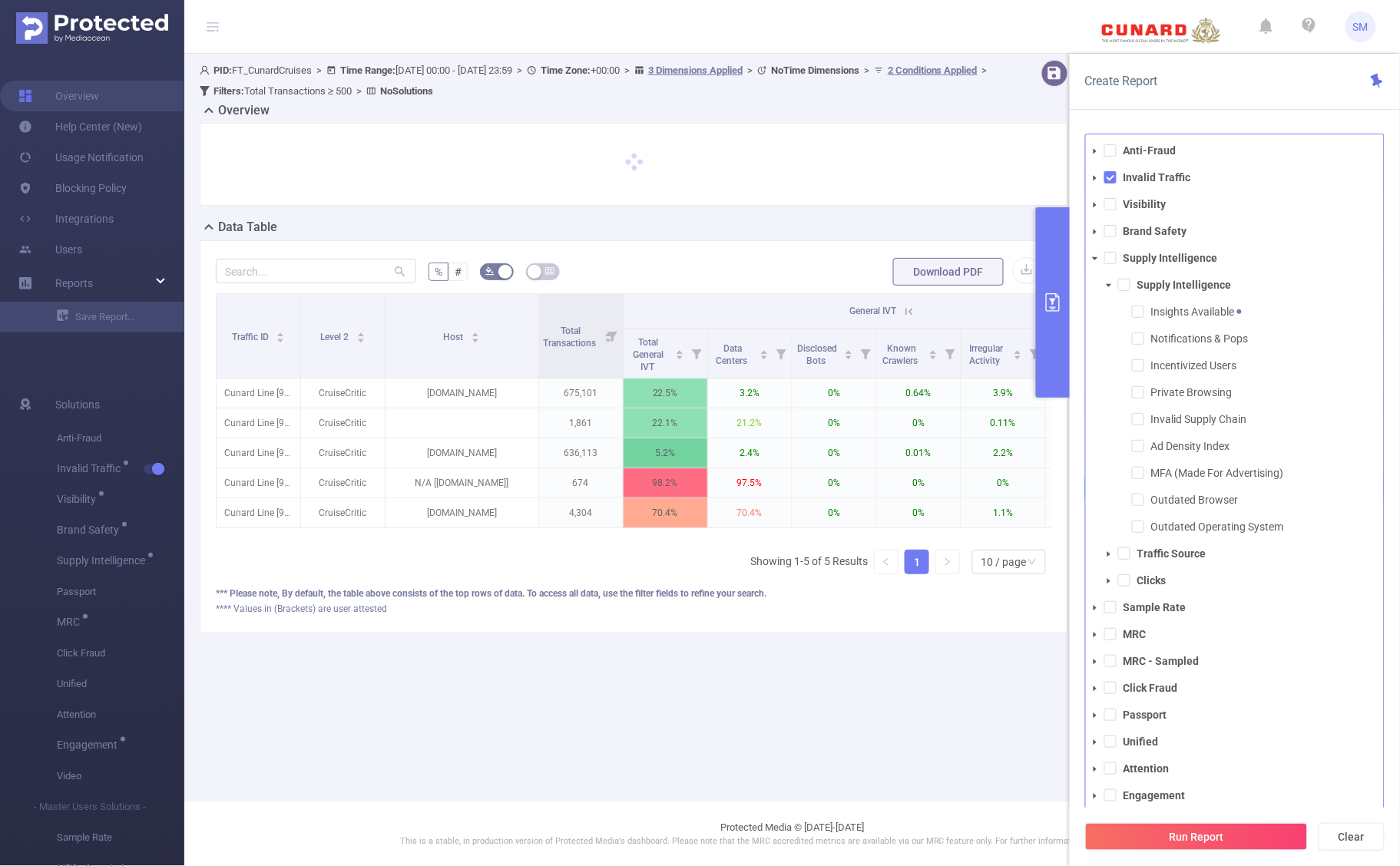
click at [1096, 183] on span at bounding box center [1096, 178] width 19 height 19
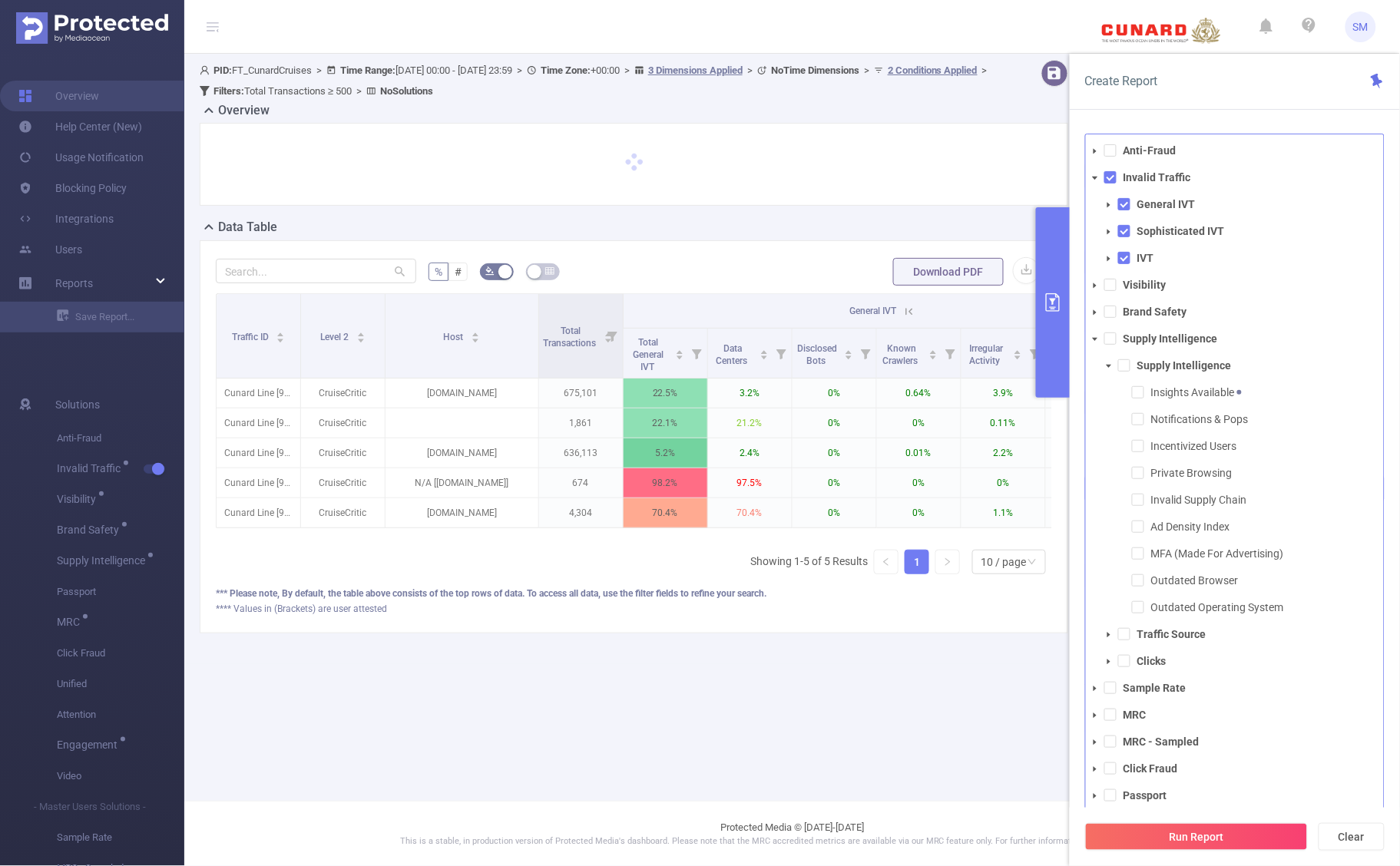
click at [1095, 342] on icon "icon: caret-down" at bounding box center [1095, 340] width 8 height 8
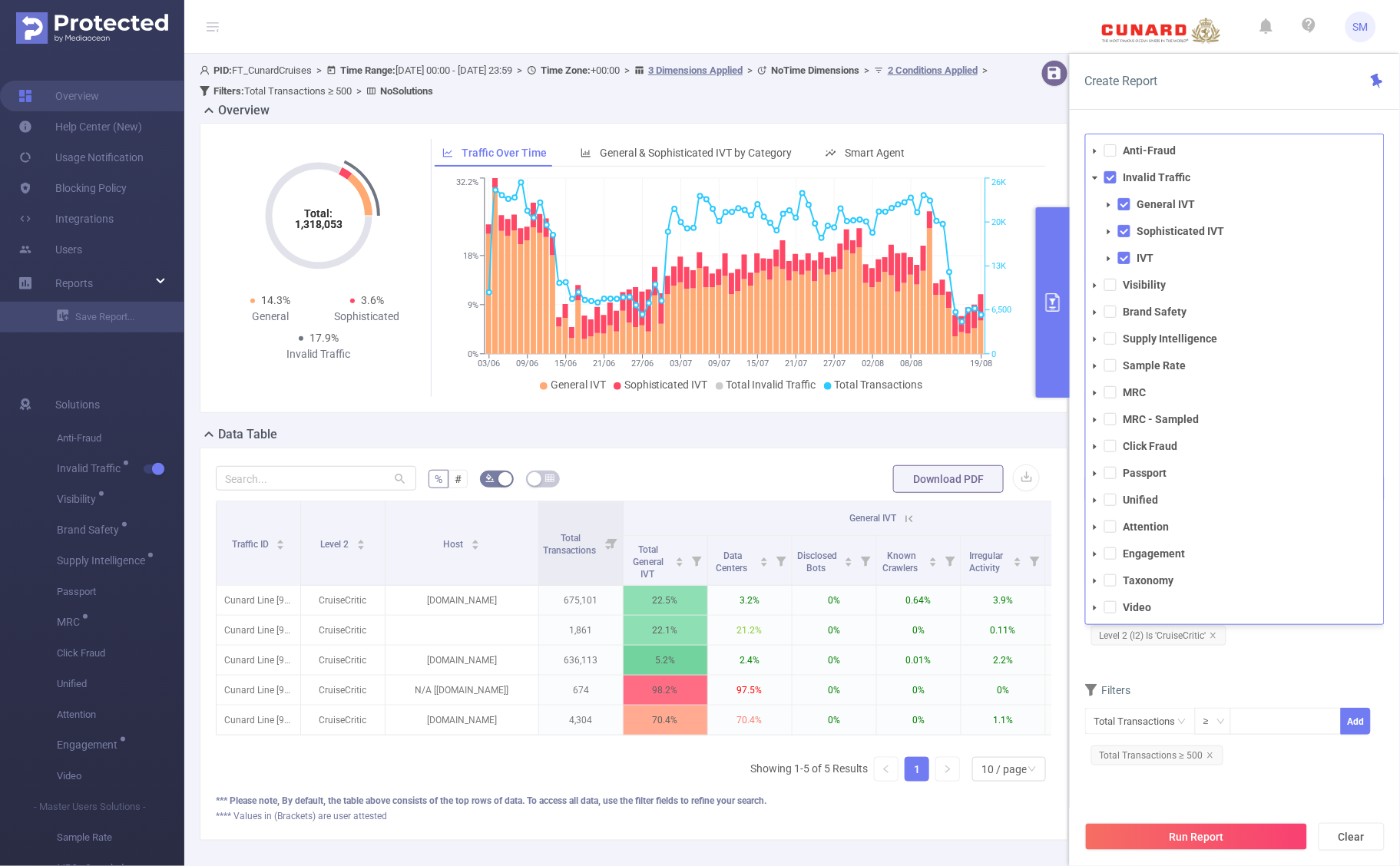
click at [1107, 205] on icon "icon: caret-down" at bounding box center [1109, 205] width 8 height 8
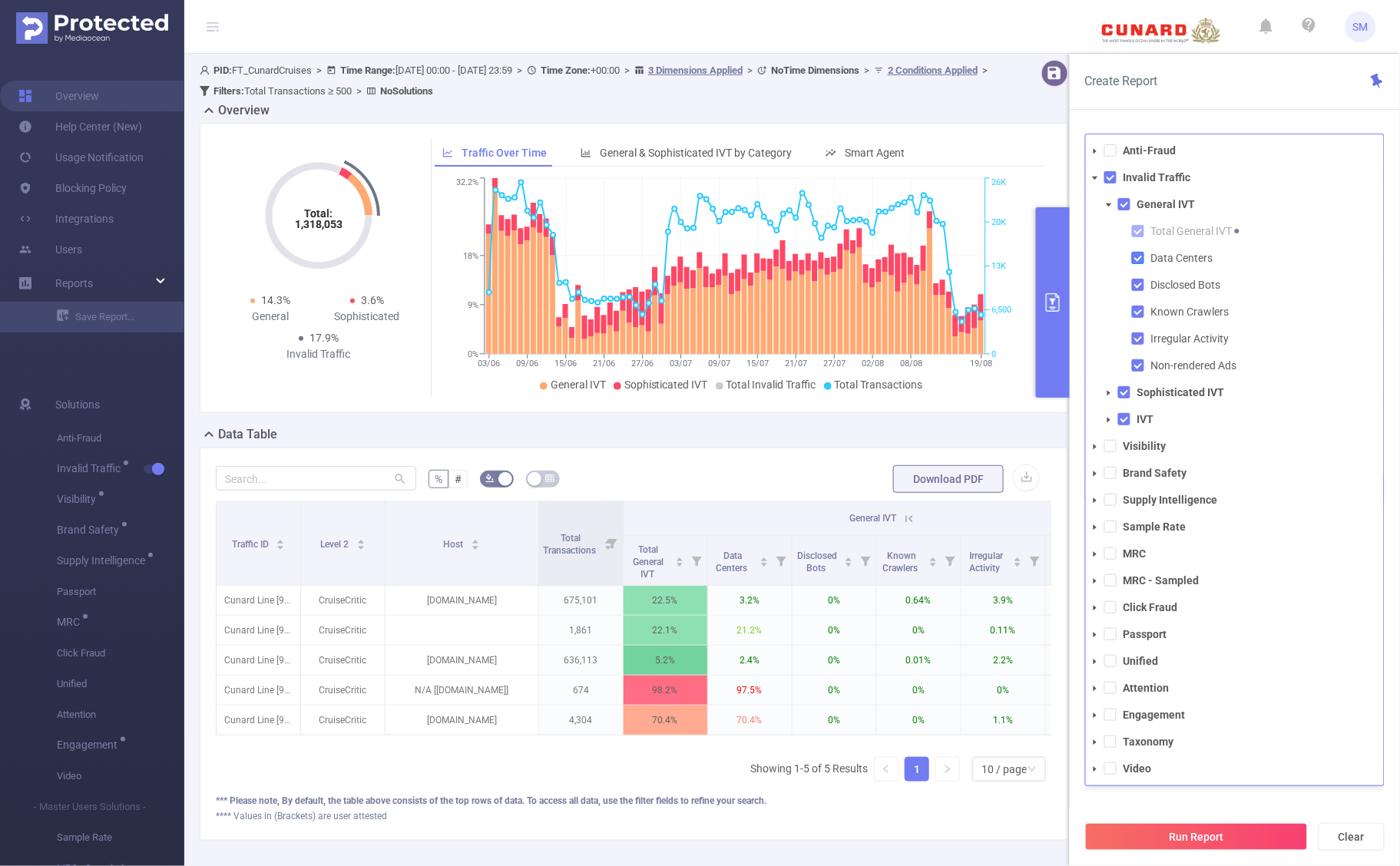
click at [1137, 257] on span at bounding box center [1138, 258] width 12 height 12
click at [1258, 115] on div "Create Report PID 1001061 - FT_CunardCruises 1001061 - FT_CunardCruises Time Ra…" at bounding box center [1235, 460] width 330 height 813
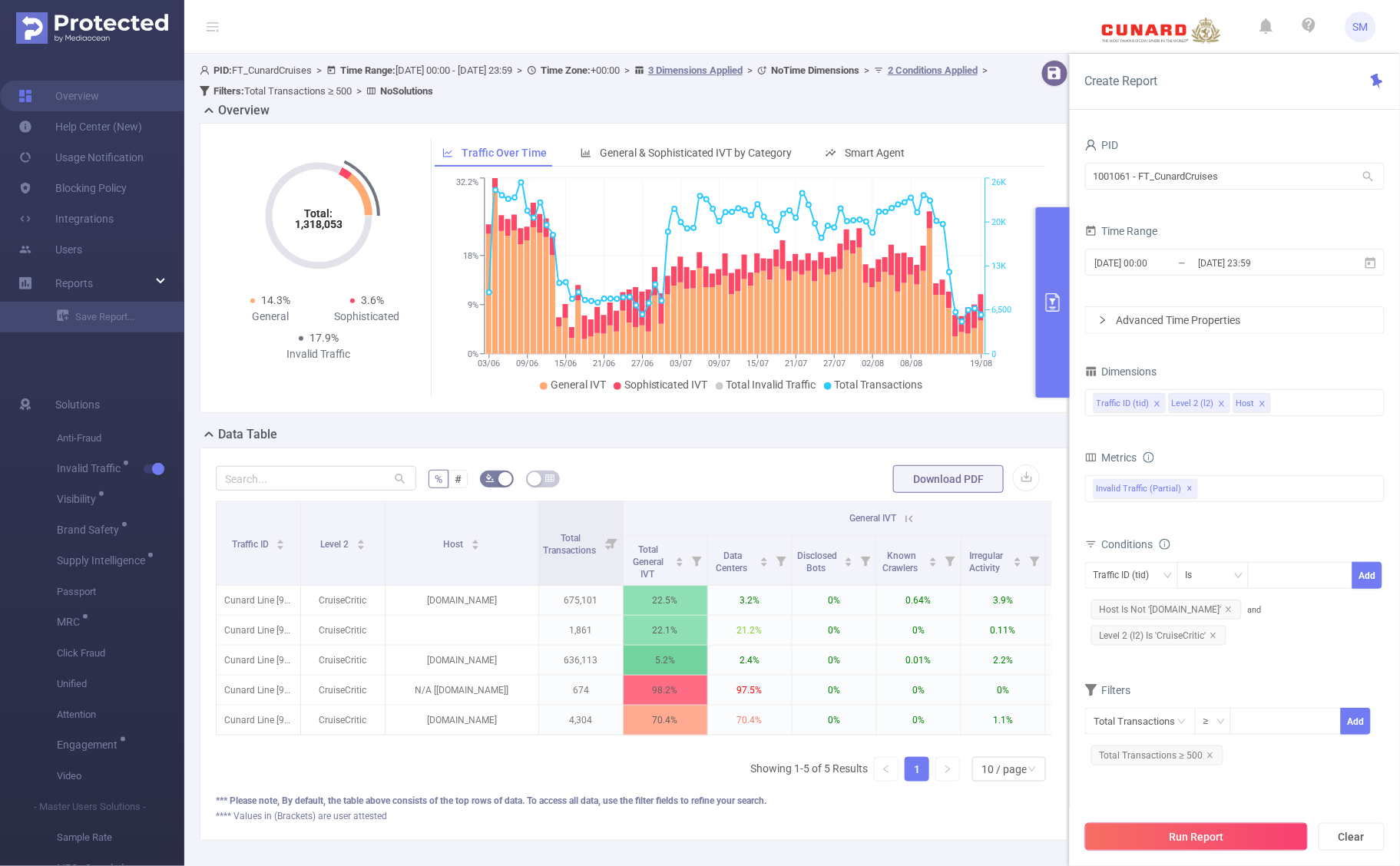
click at [1277, 849] on button "Run Report" at bounding box center [1196, 837] width 222 height 27
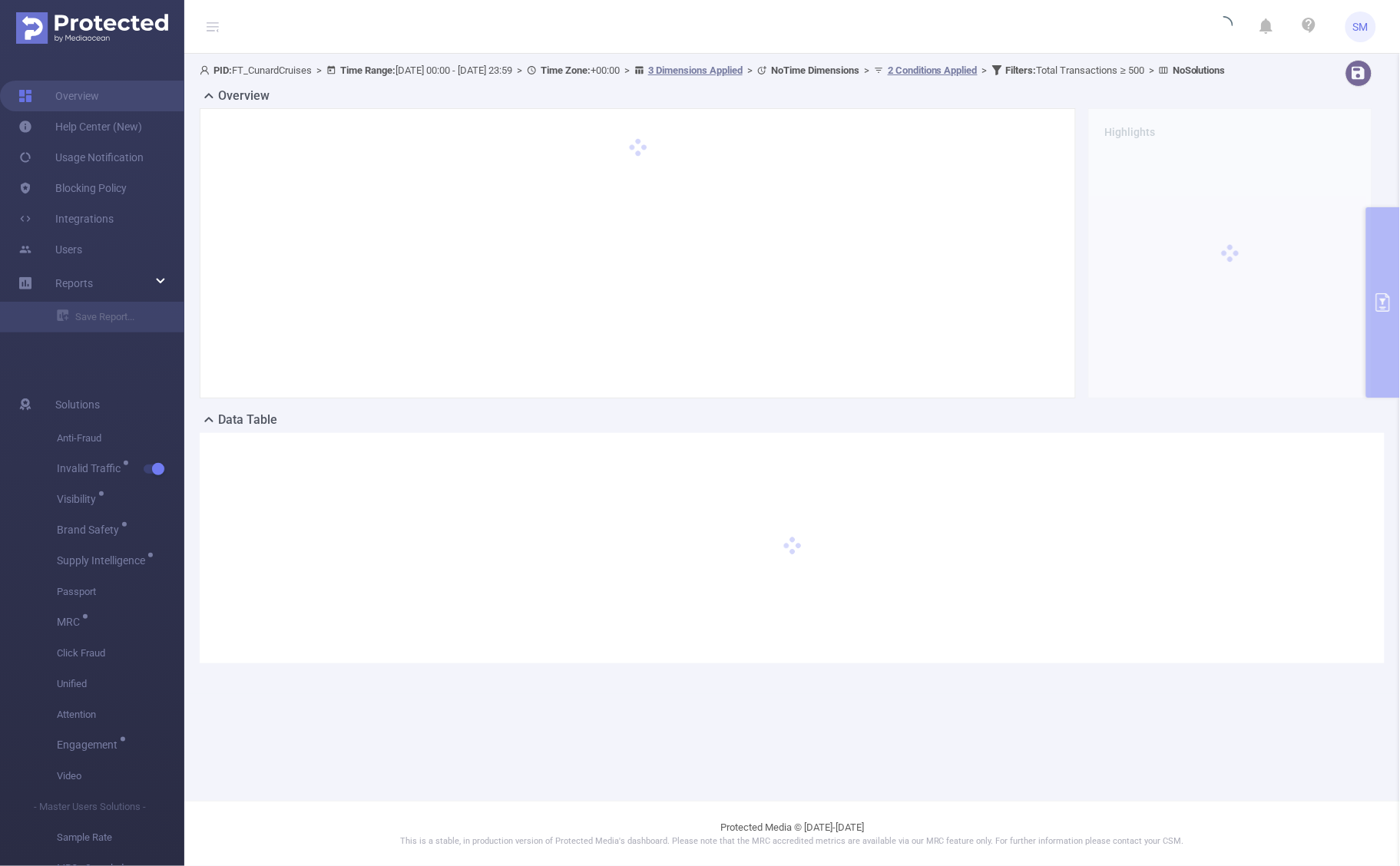
click at [690, 754] on main "PID: FT_CunardCruises > Time Range: [DATE] 00:00 - [DATE] 23:59 > Time Zone: +0…" at bounding box center [792, 401] width 1216 height 801
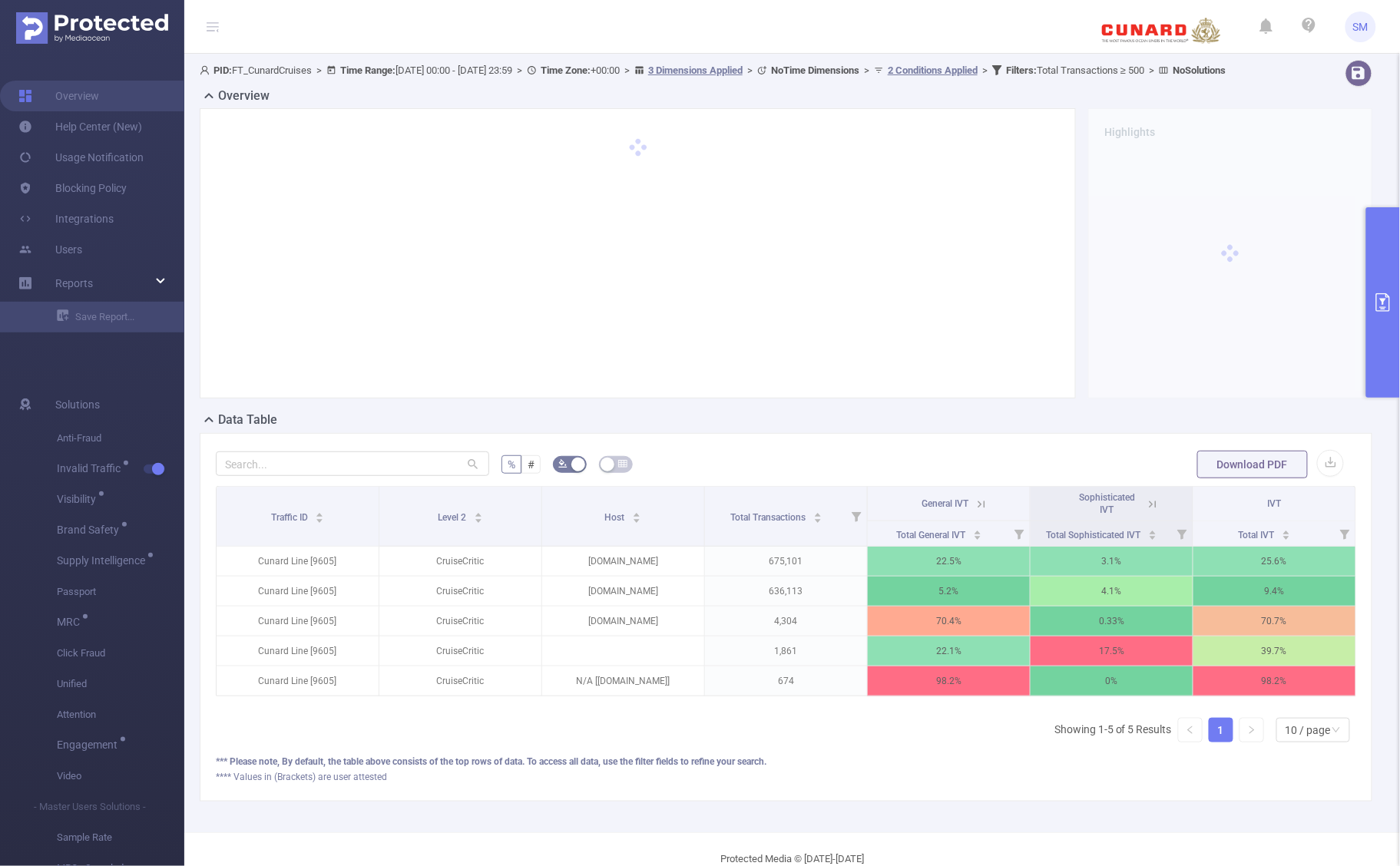
click at [975, 511] on icon at bounding box center [982, 504] width 14 height 14
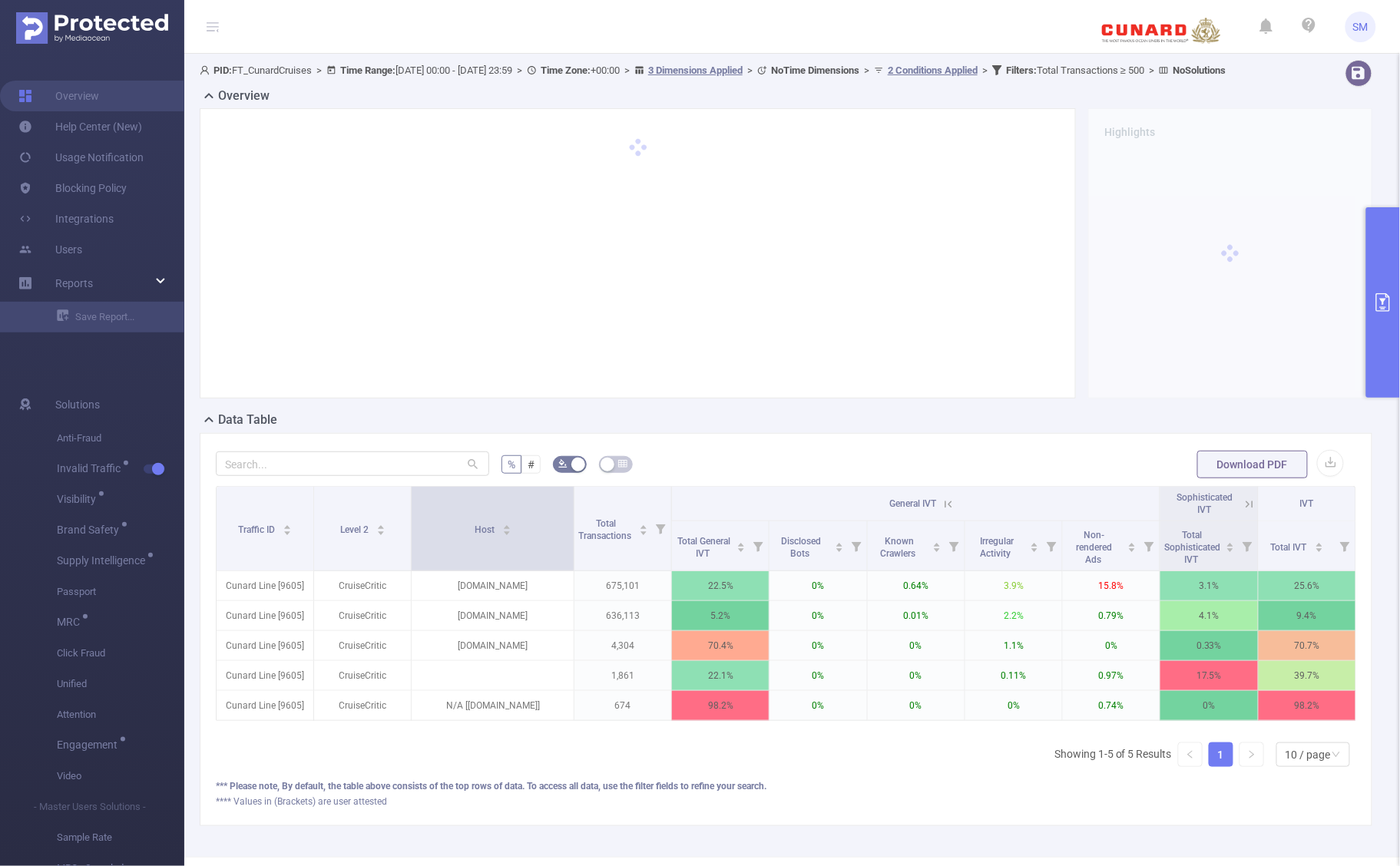
drag, startPoint x: 523, startPoint y: 531, endPoint x: 567, endPoint y: 527, distance: 44.2
click at [570, 527] on span at bounding box center [573, 528] width 8 height 84
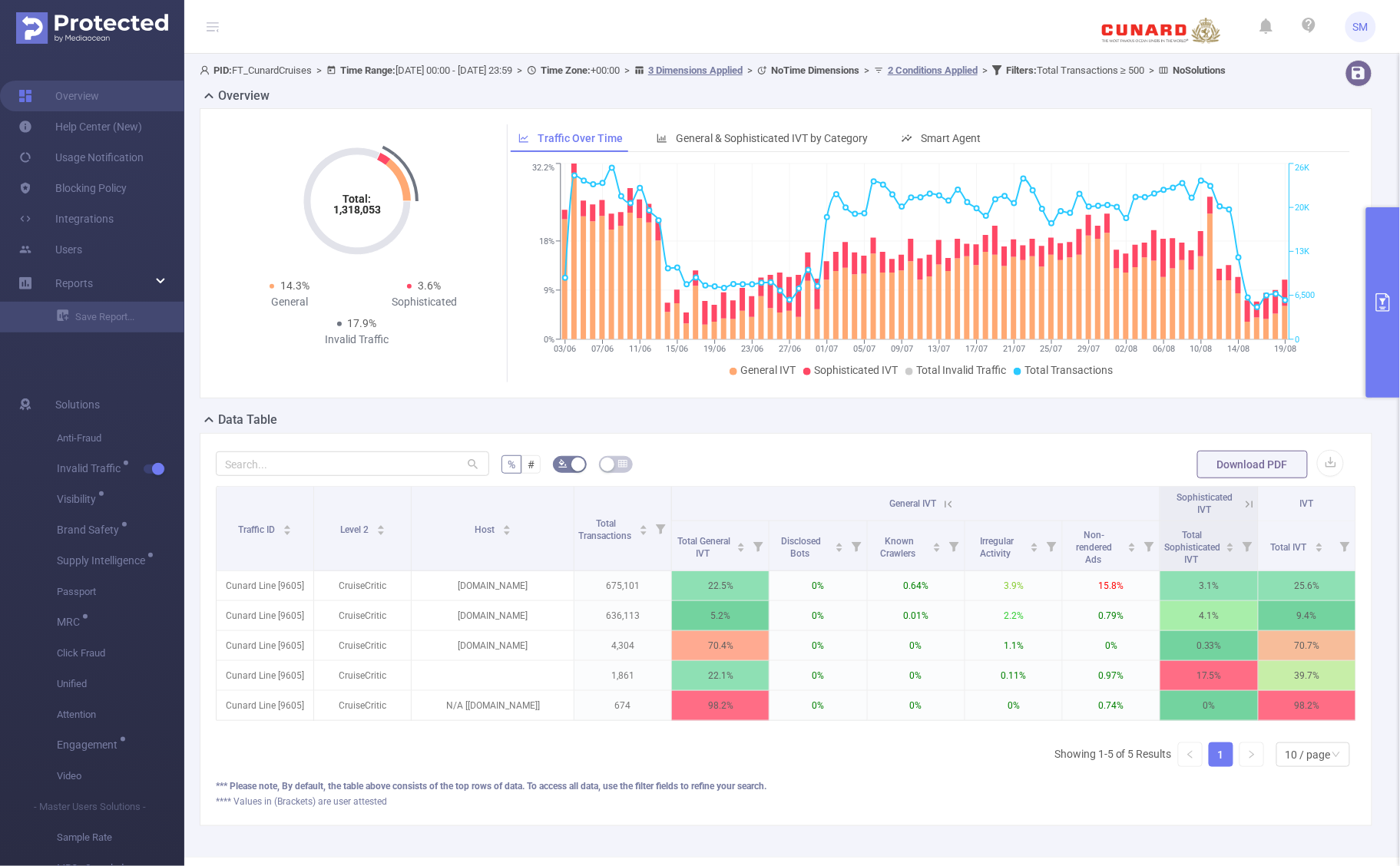
click at [942, 511] on icon at bounding box center [949, 504] width 14 height 14
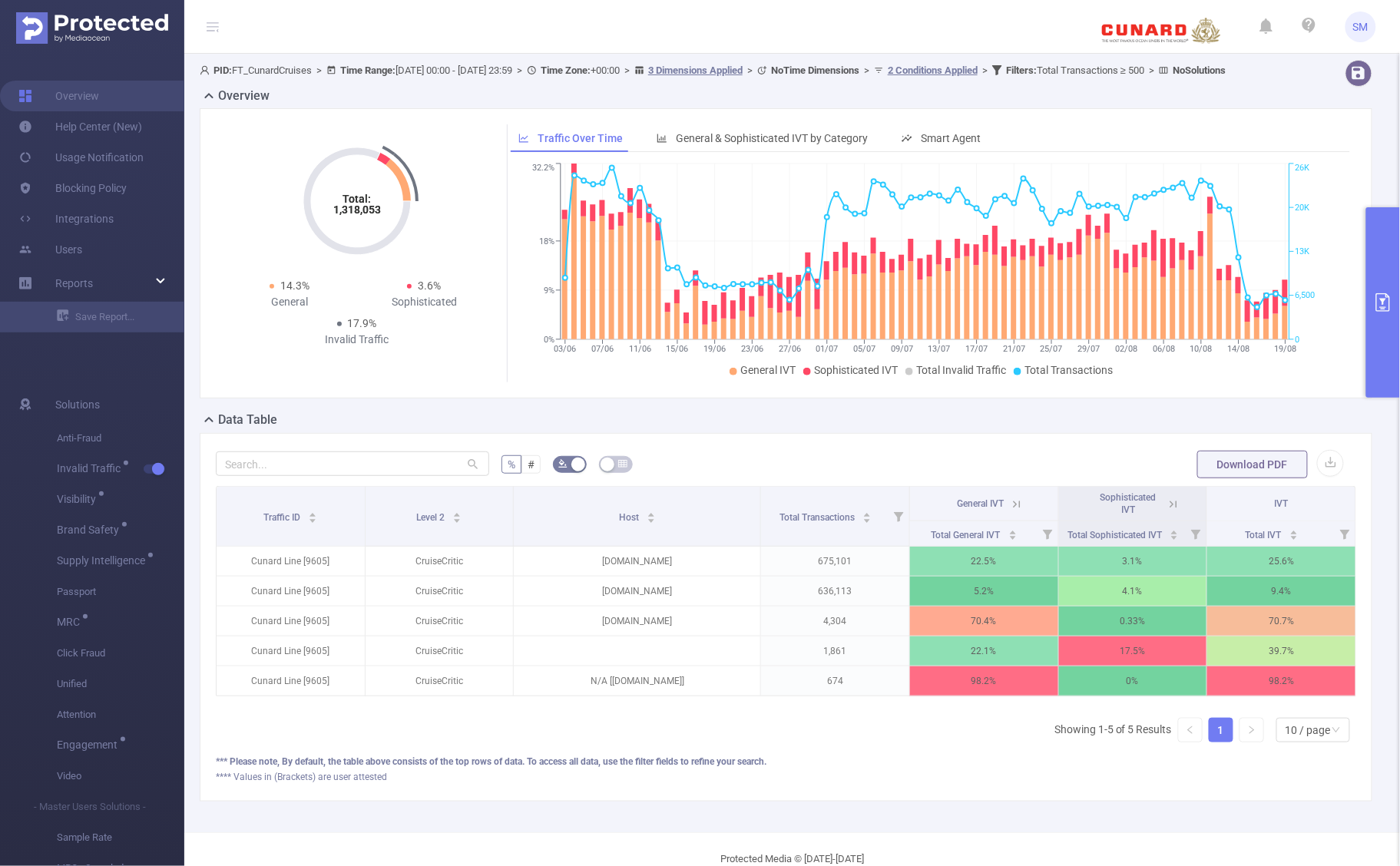
click at [1392, 311] on button "primary" at bounding box center [1383, 302] width 34 height 190
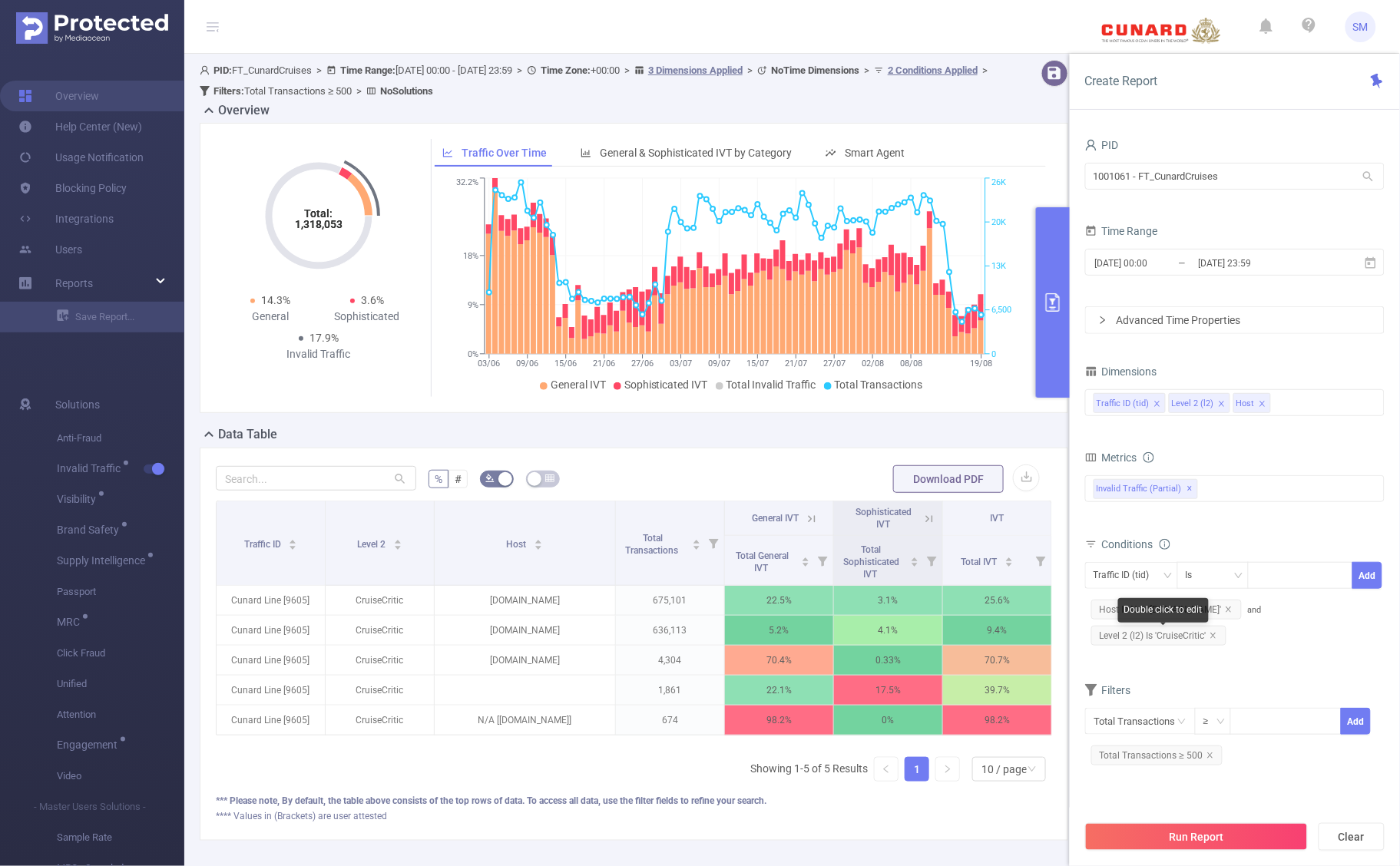
click at [1214, 634] on icon "icon: close" at bounding box center [1213, 636] width 8 height 8
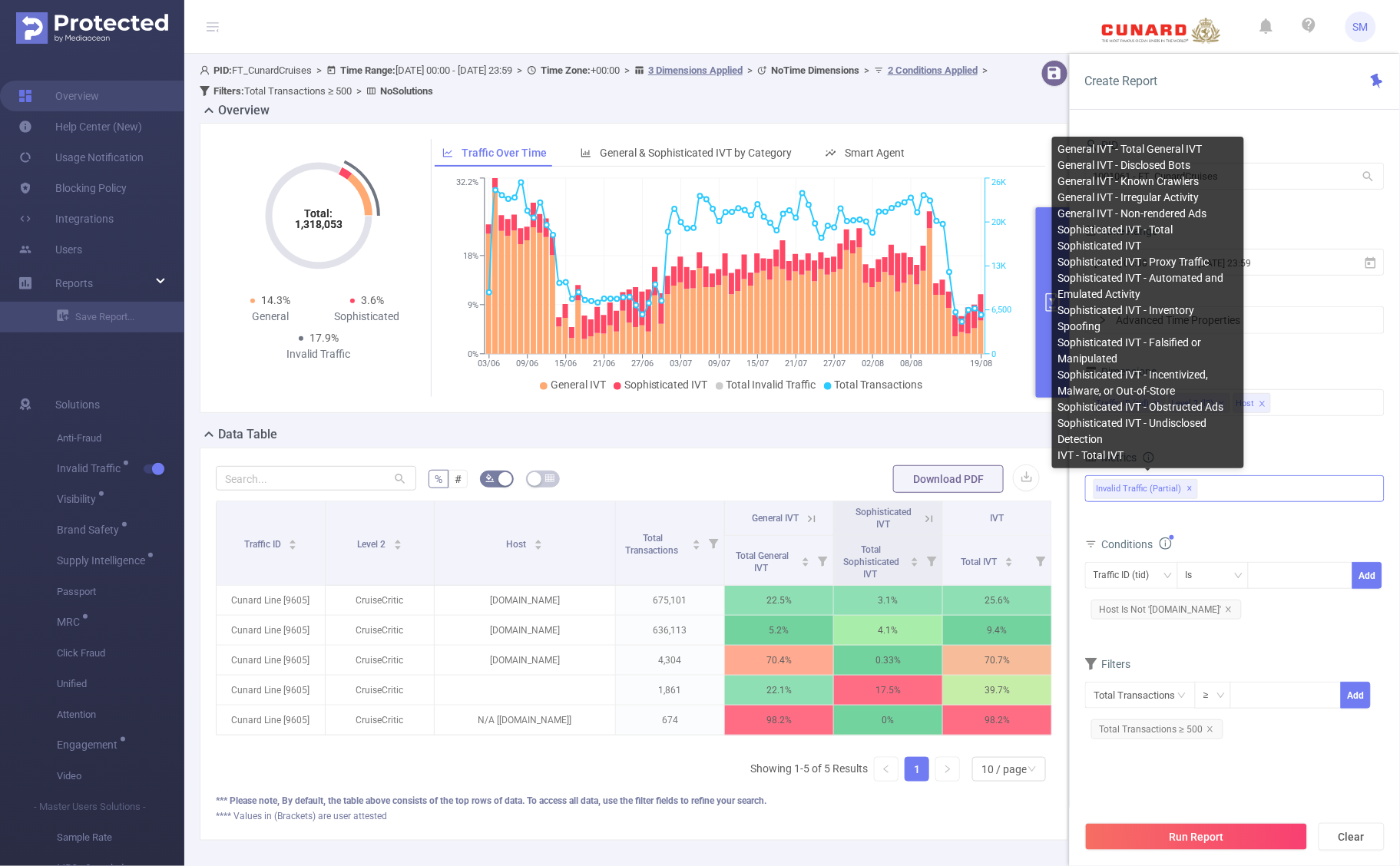
click at [1188, 485] on span "✕" at bounding box center [1191, 490] width 7 height 19
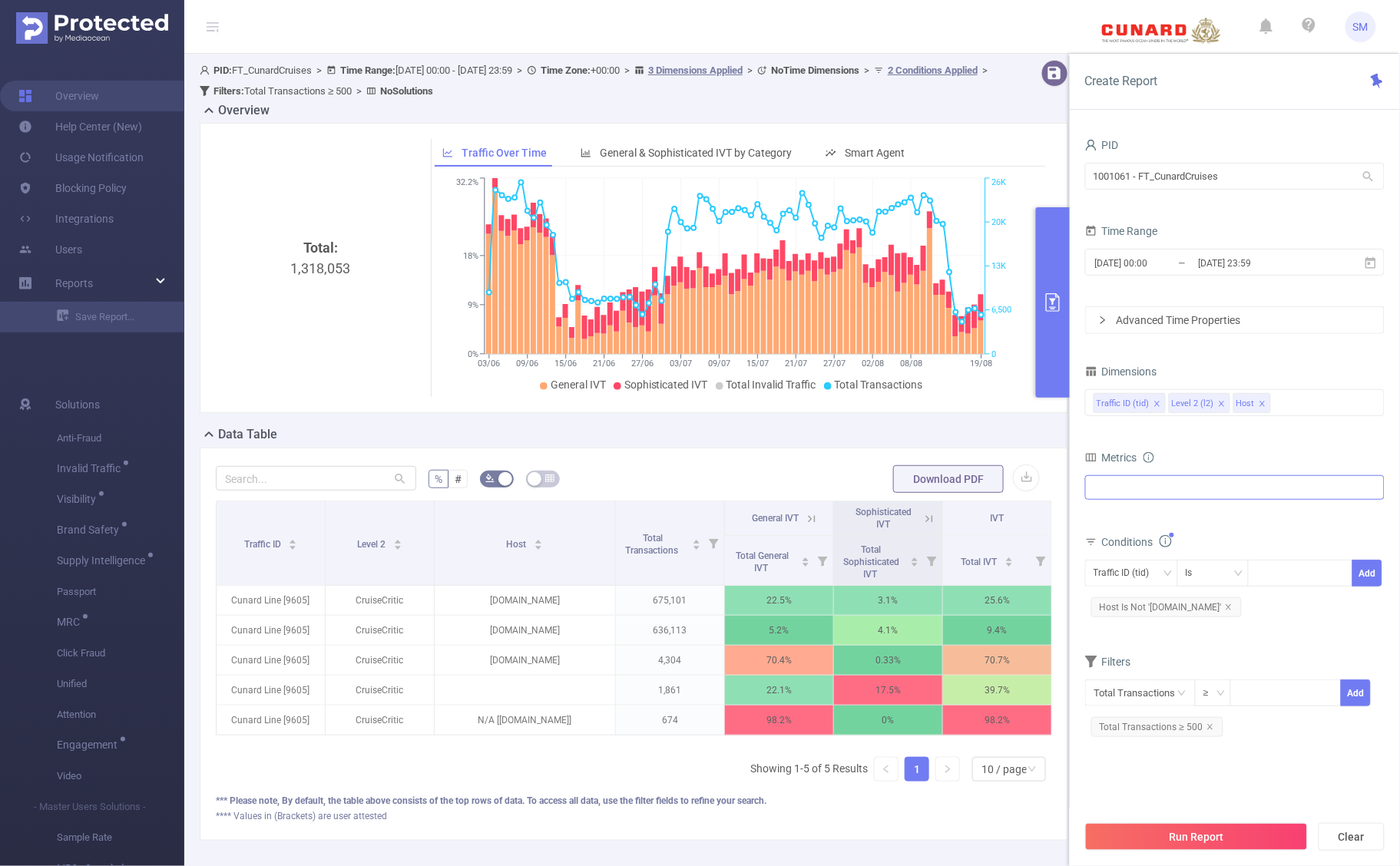
click at [1210, 489] on div "Anti-Fraud Invalid Traffic General IVT Total General IVT Data Centers Disclosed…" at bounding box center [1235, 488] width 299 height 24
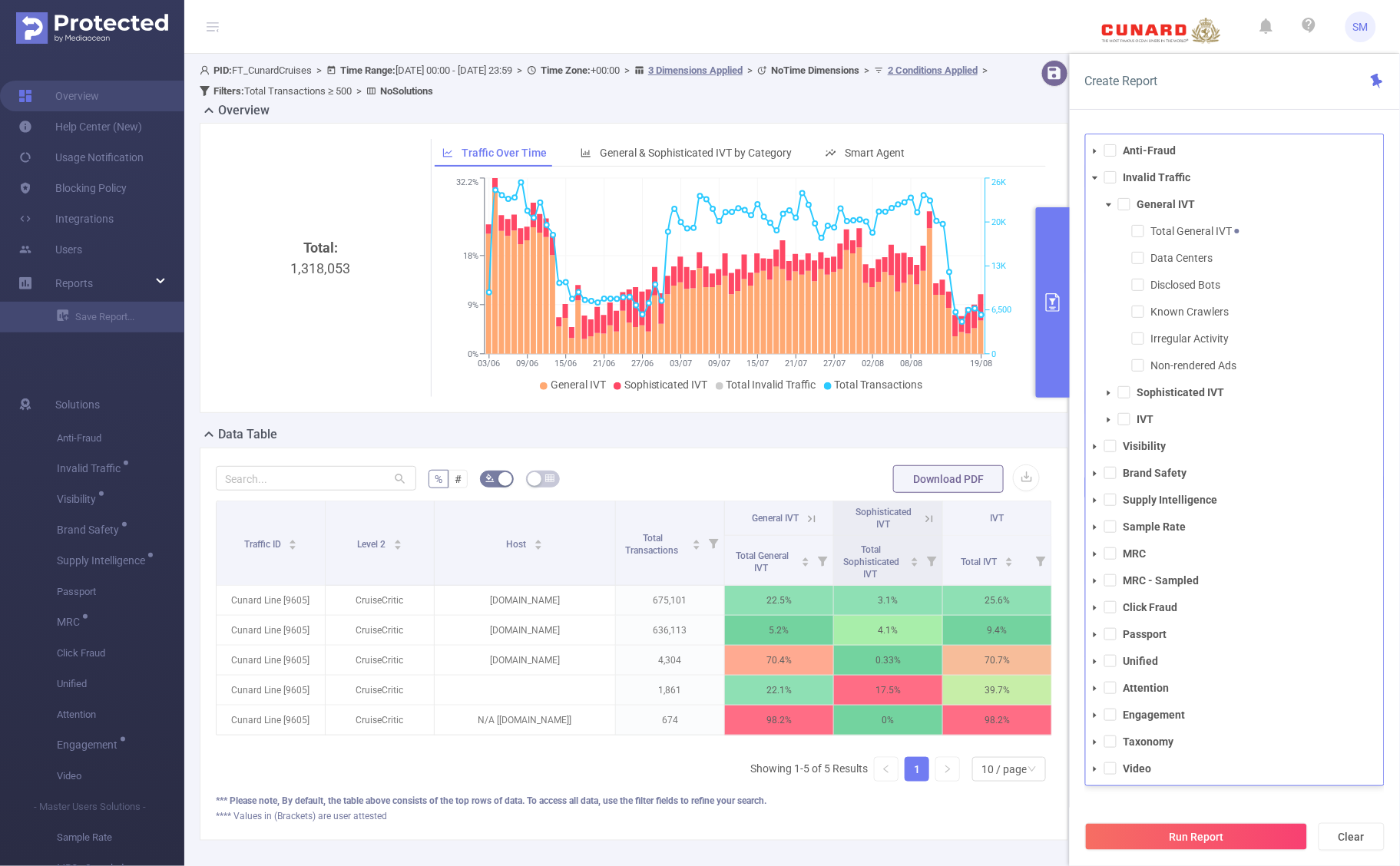
click at [1099, 180] on icon "icon: caret-down" at bounding box center [1095, 178] width 8 height 8
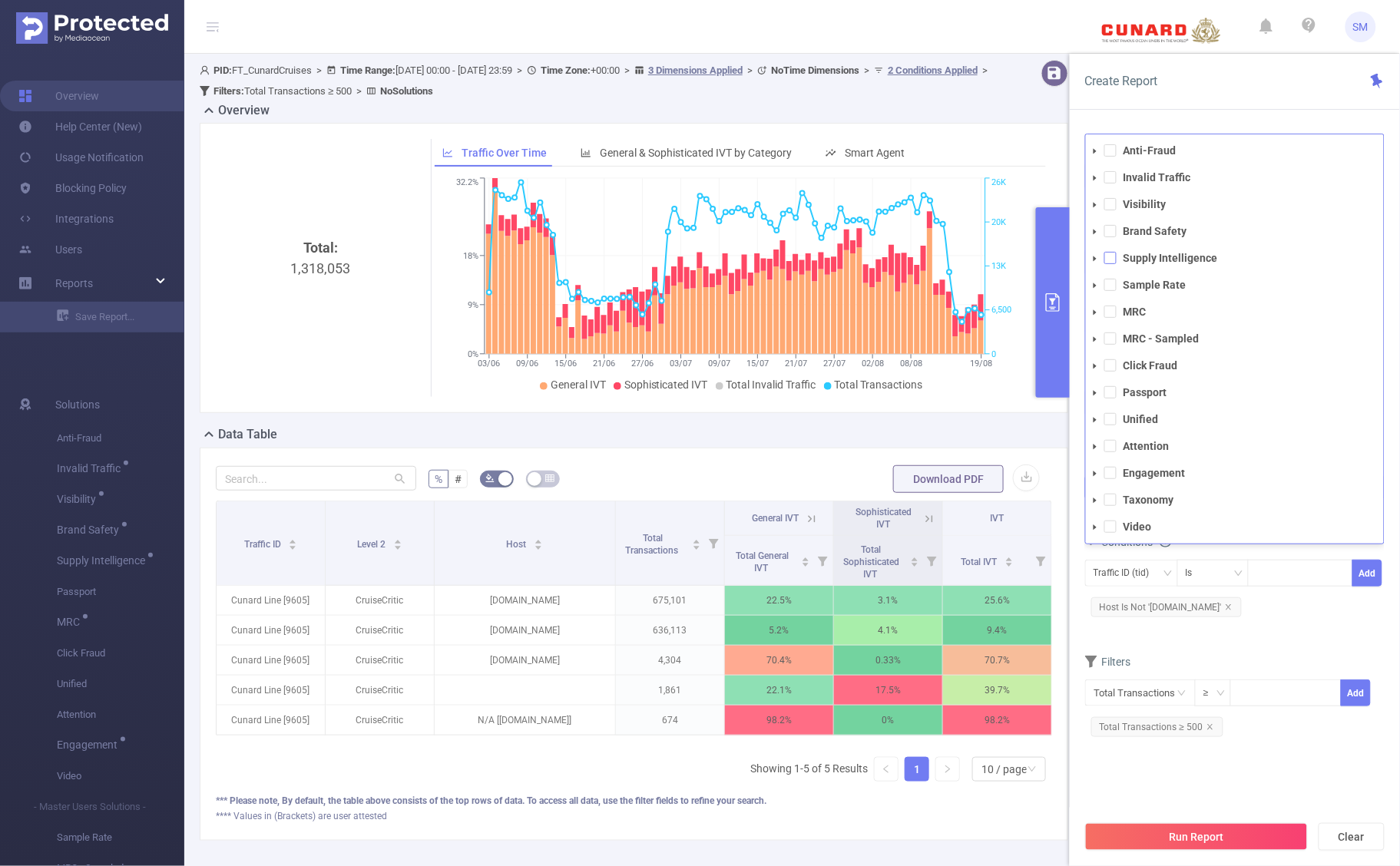
click at [1110, 258] on span at bounding box center [1110, 258] width 12 height 12
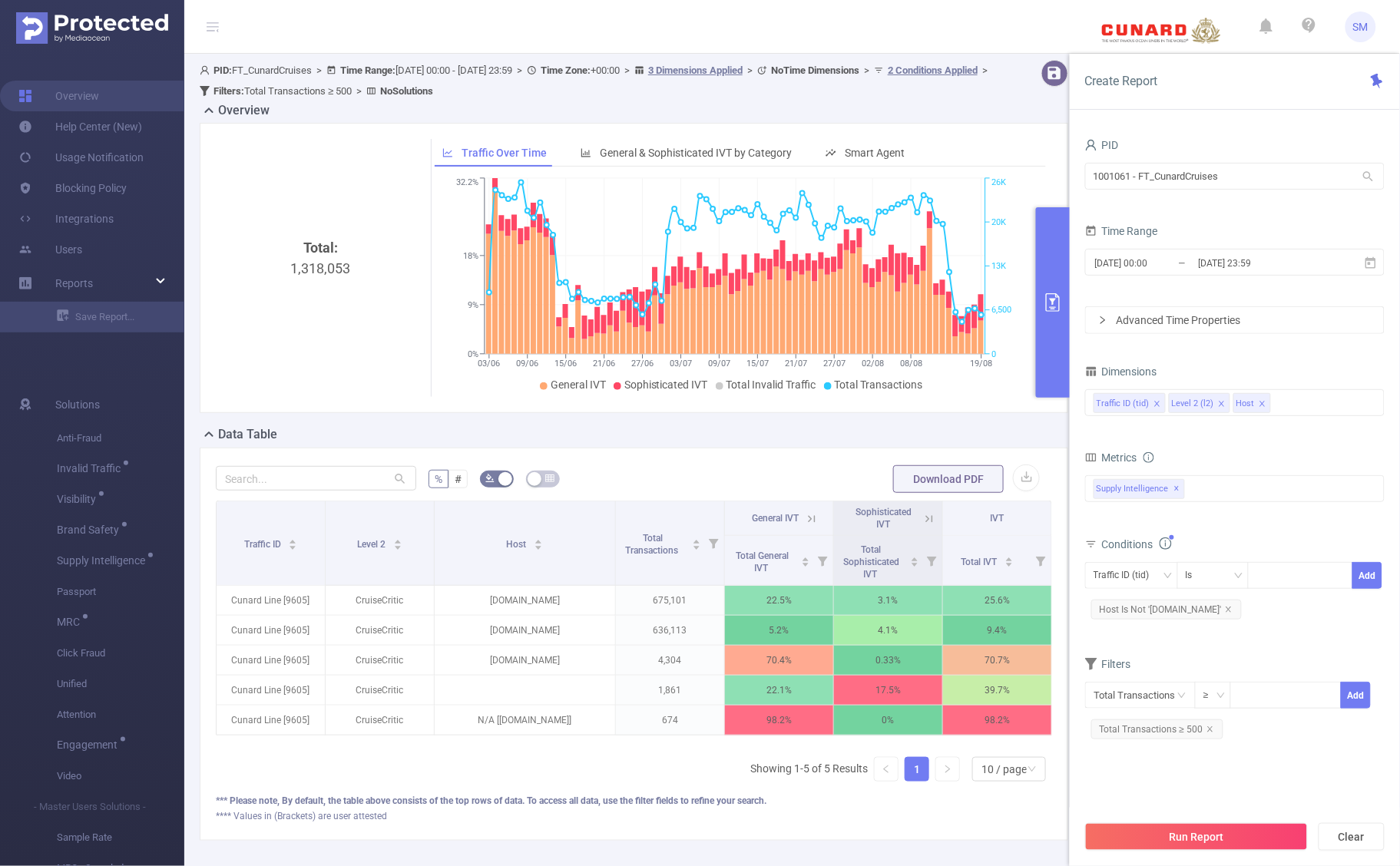
click at [1269, 553] on div "Conditions" at bounding box center [1235, 546] width 299 height 25
click at [1290, 839] on button "Run Report" at bounding box center [1196, 837] width 222 height 27
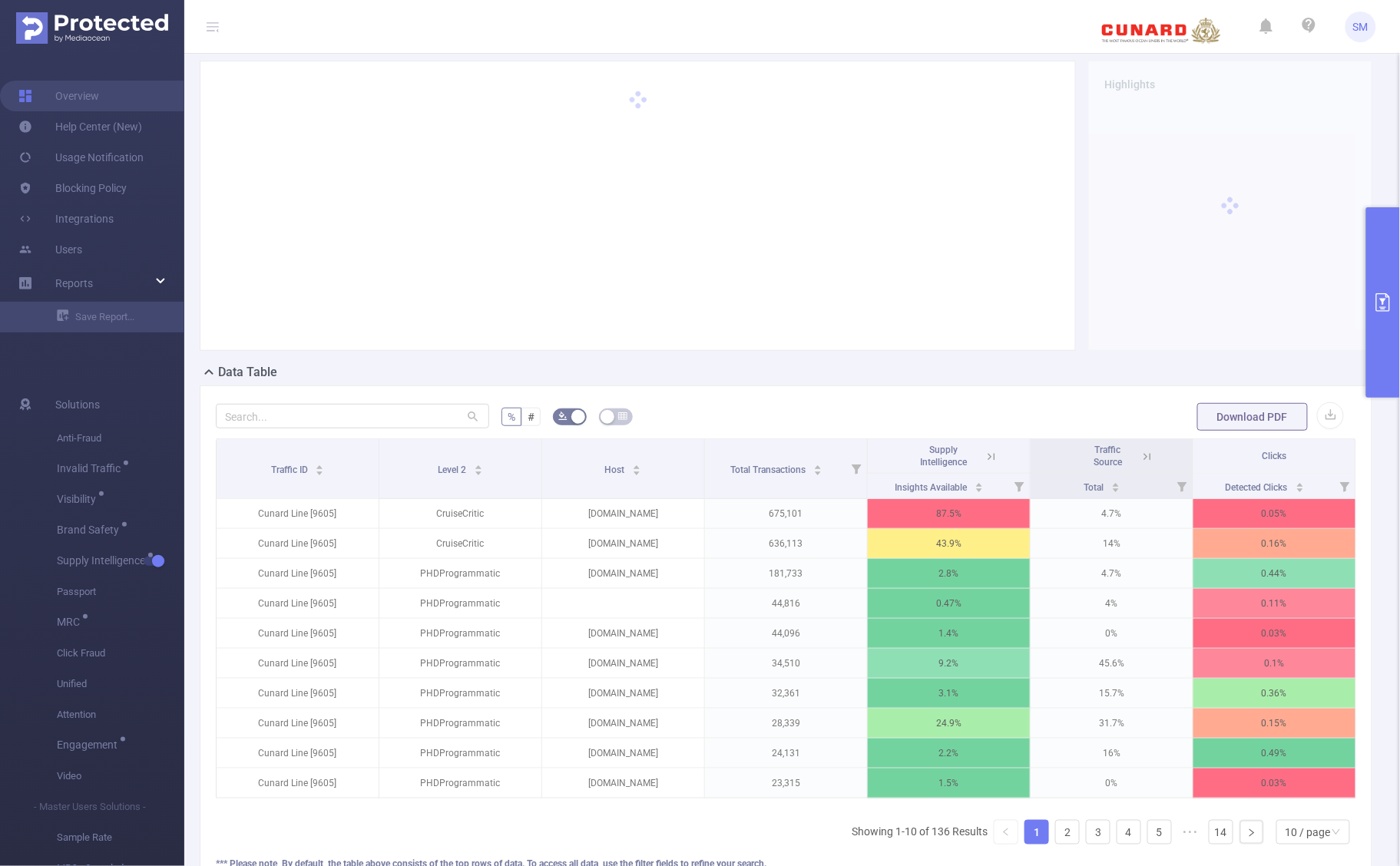
scroll to position [96, 0]
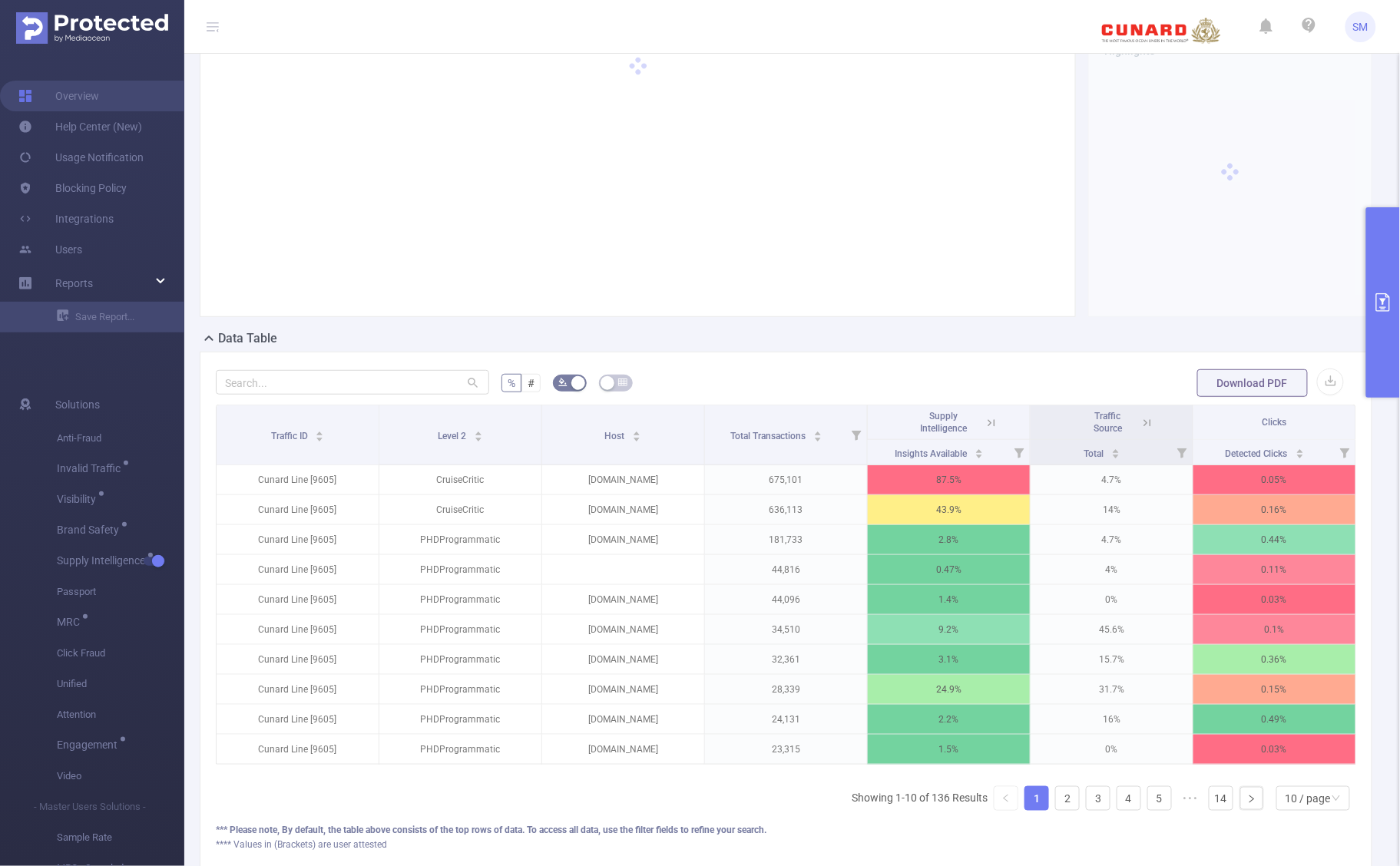
click at [984, 423] on icon at bounding box center [991, 423] width 14 height 14
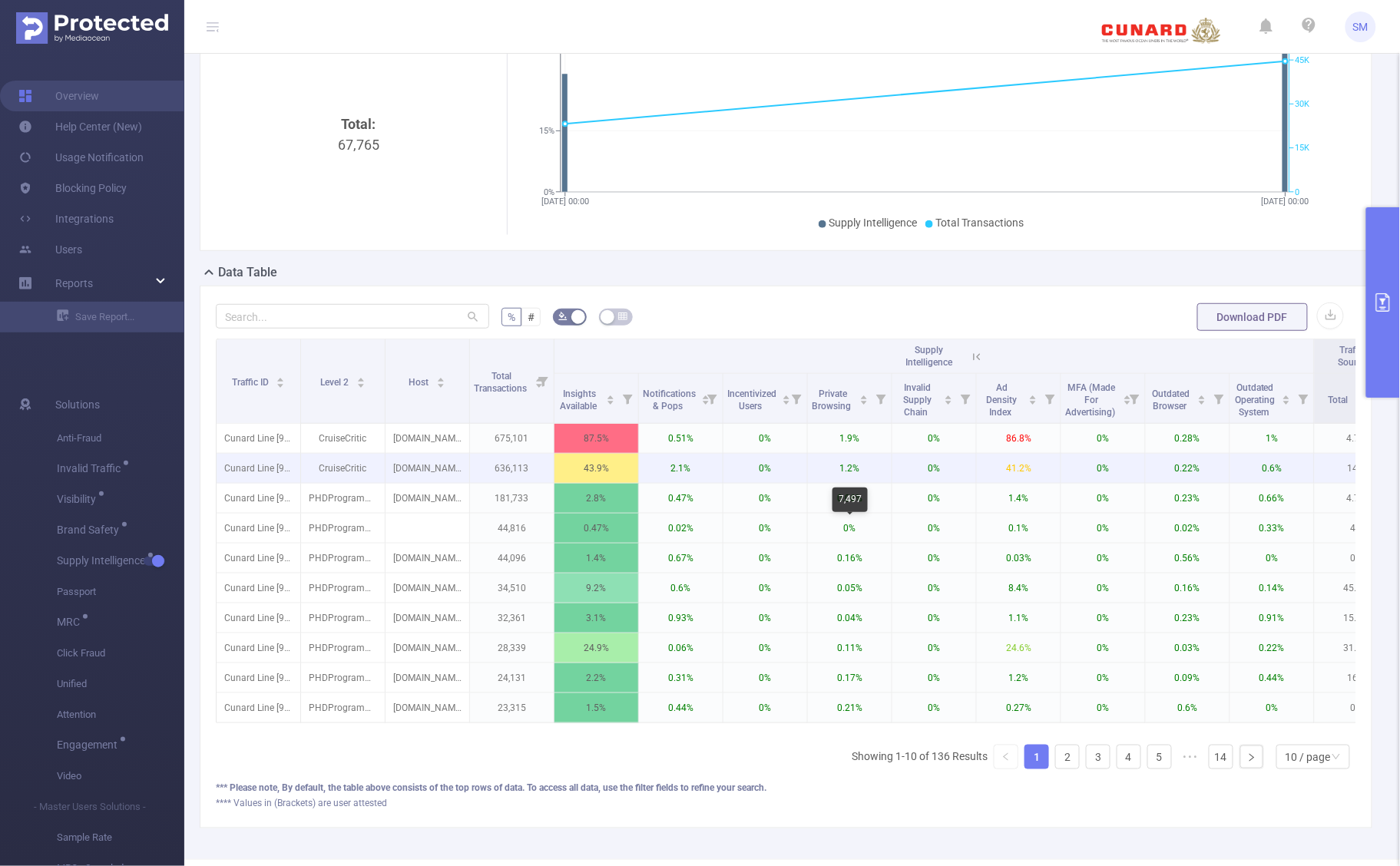
scroll to position [192, 0]
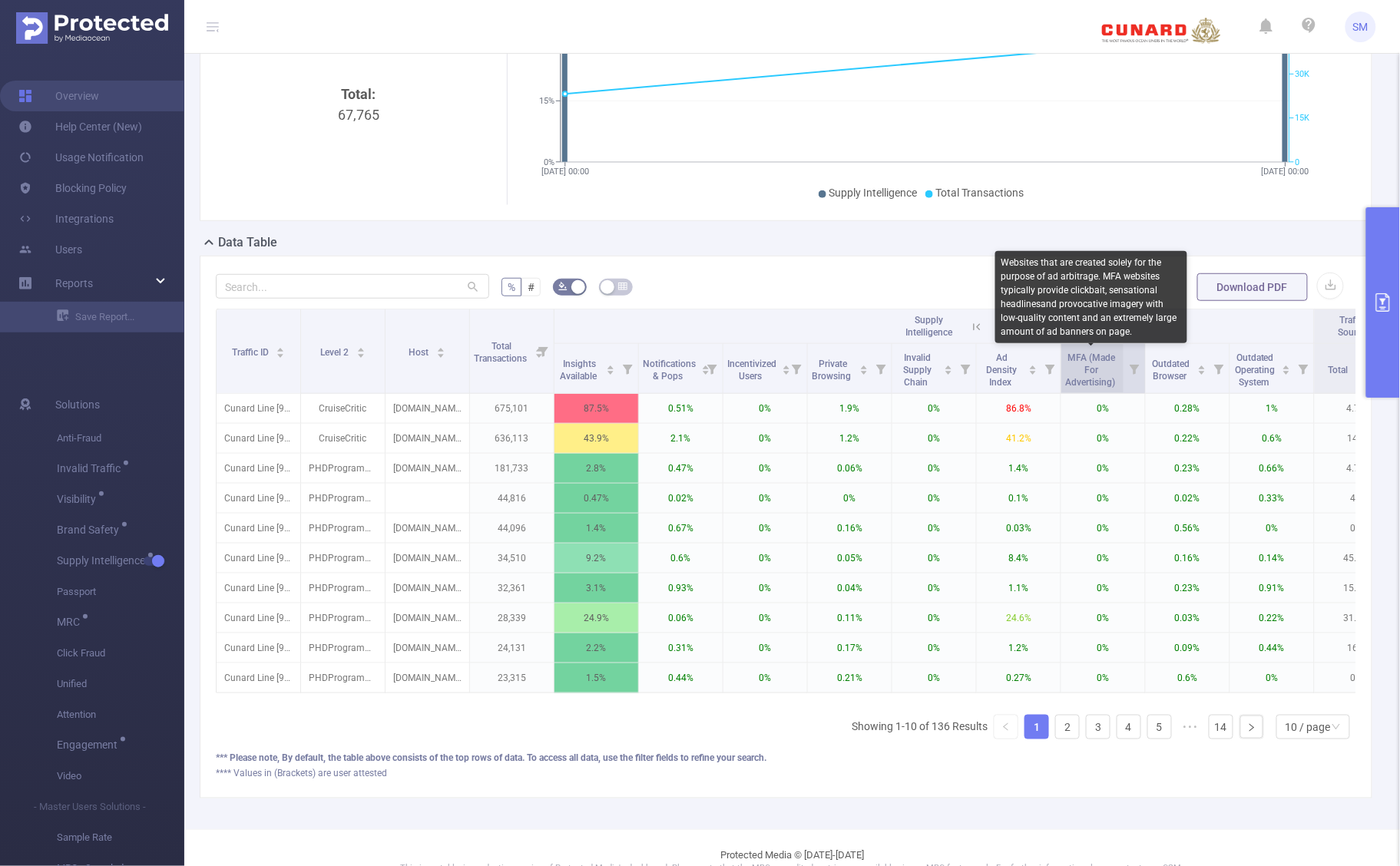
click at [1080, 384] on span "MFA (Made For Advertising)" at bounding box center [1091, 371] width 53 height 36
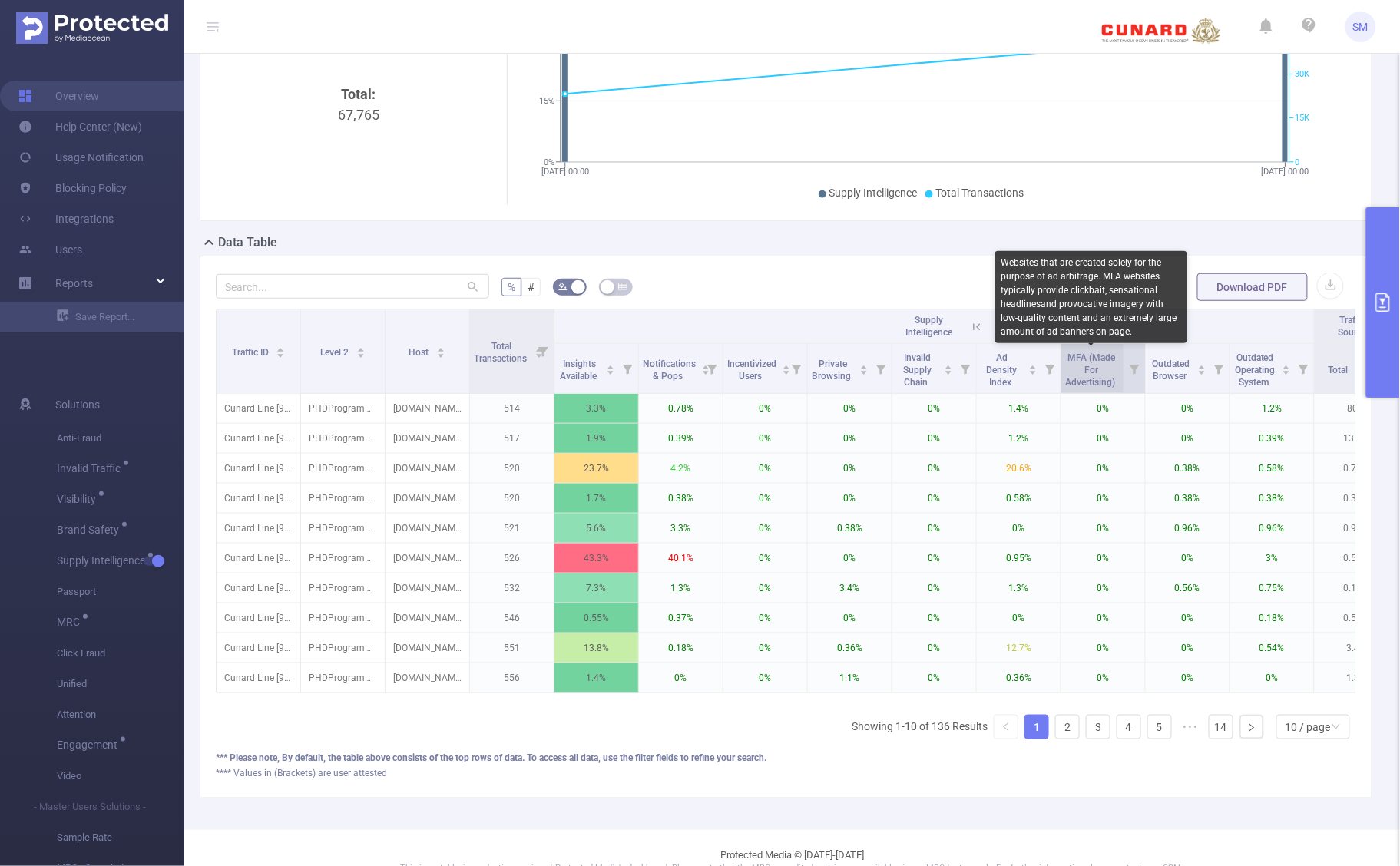
click at [1084, 381] on span "MFA (Made For Advertising)" at bounding box center [1091, 371] width 53 height 36
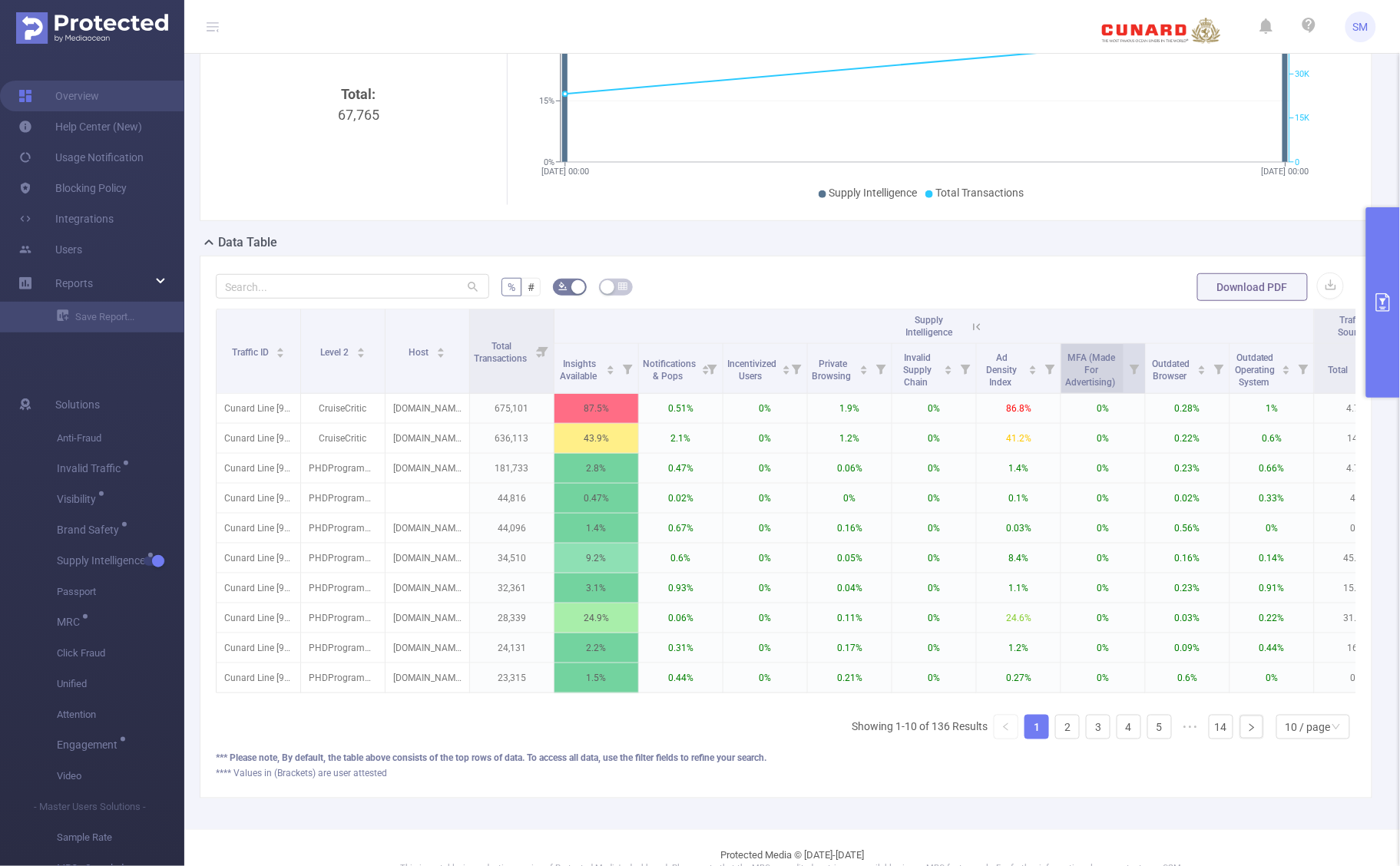
click at [1084, 377] on span "MFA (Made For Advertising)" at bounding box center [1091, 371] width 53 height 36
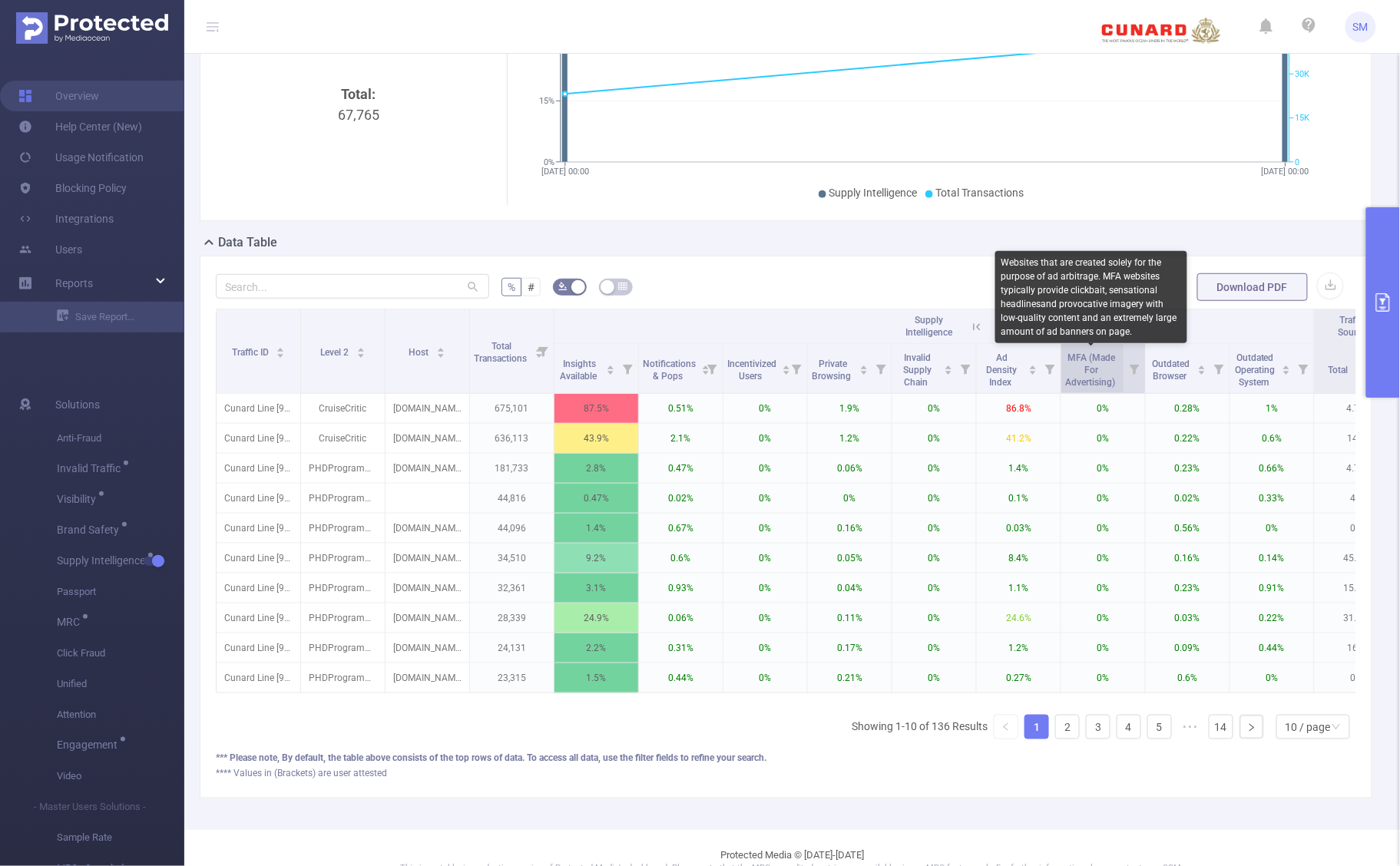
click at [1084, 377] on span "MFA (Made For Advertising)" at bounding box center [1091, 371] width 53 height 36
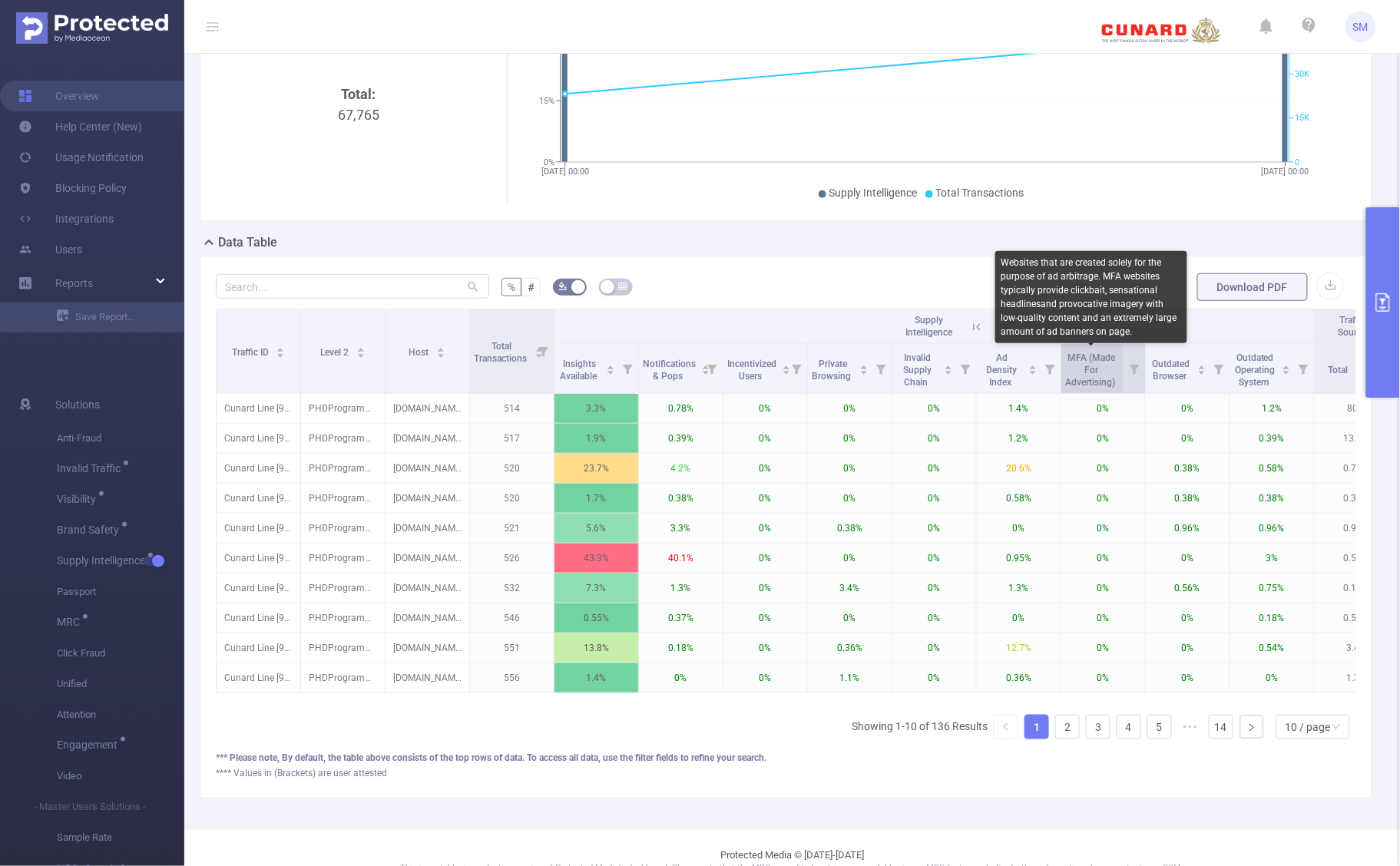
click at [1084, 377] on span "MFA (Made For Advertising)" at bounding box center [1091, 371] width 53 height 36
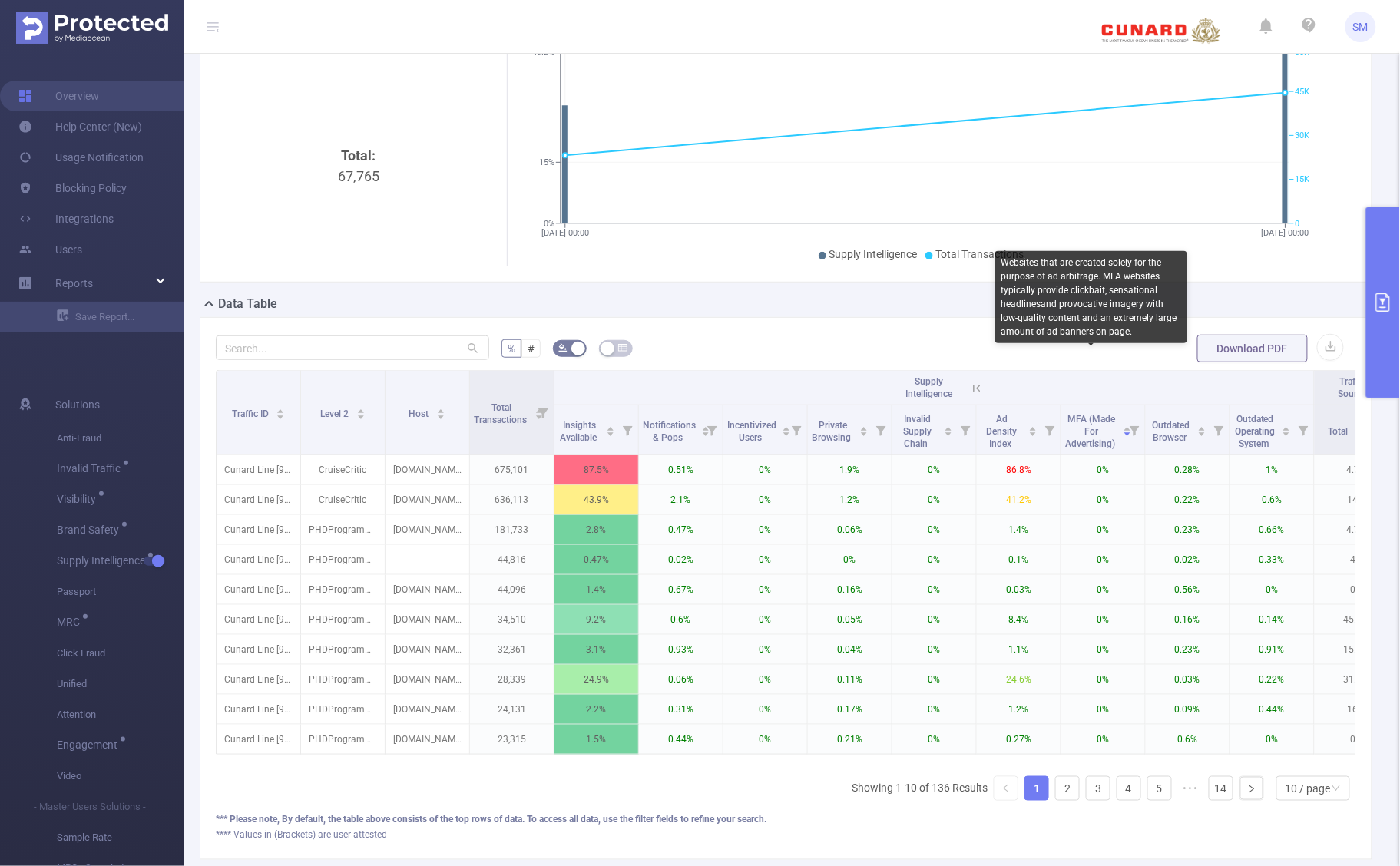
scroll to position [96, 0]
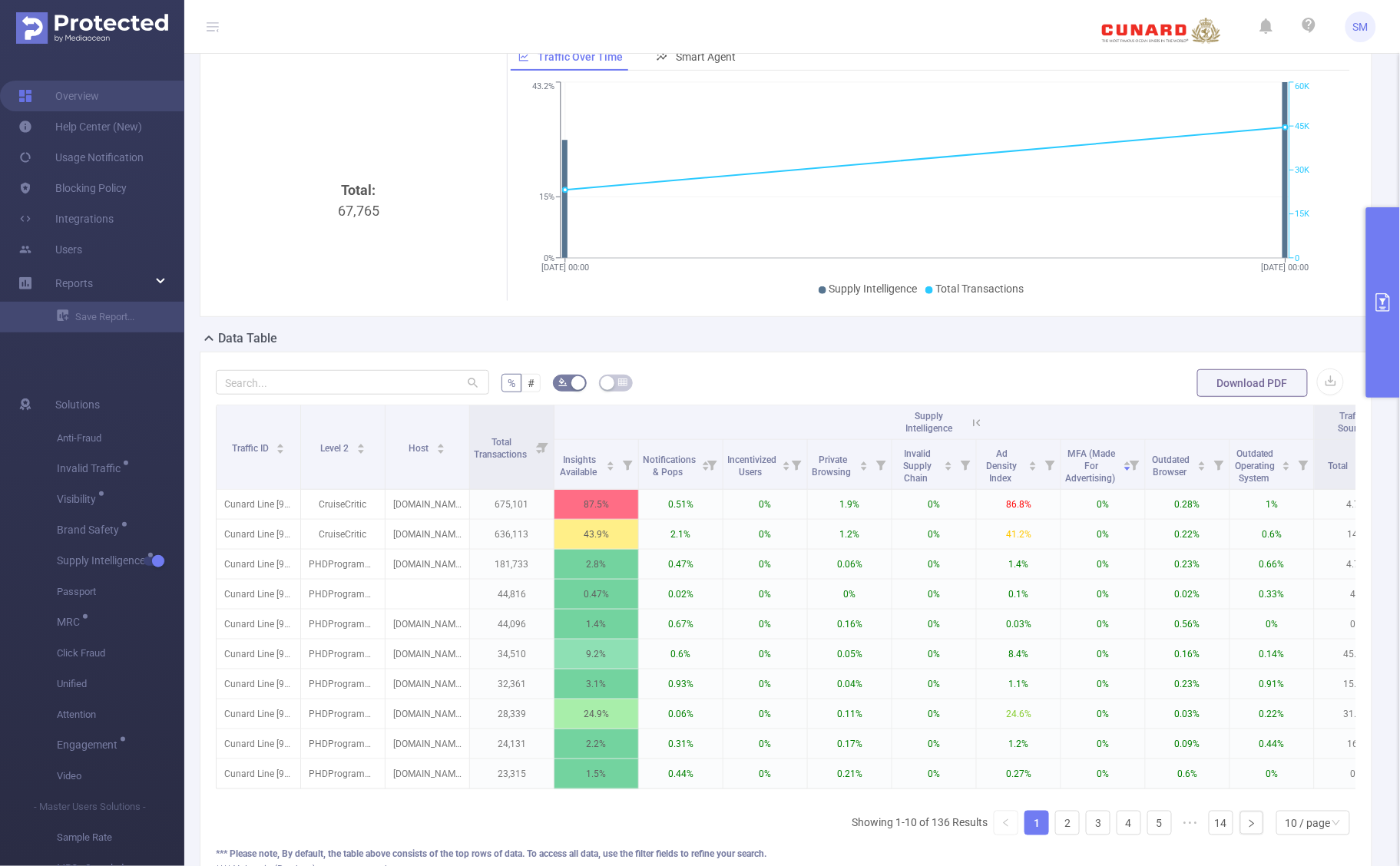
click at [1380, 299] on icon "primary" at bounding box center [1383, 303] width 19 height 19
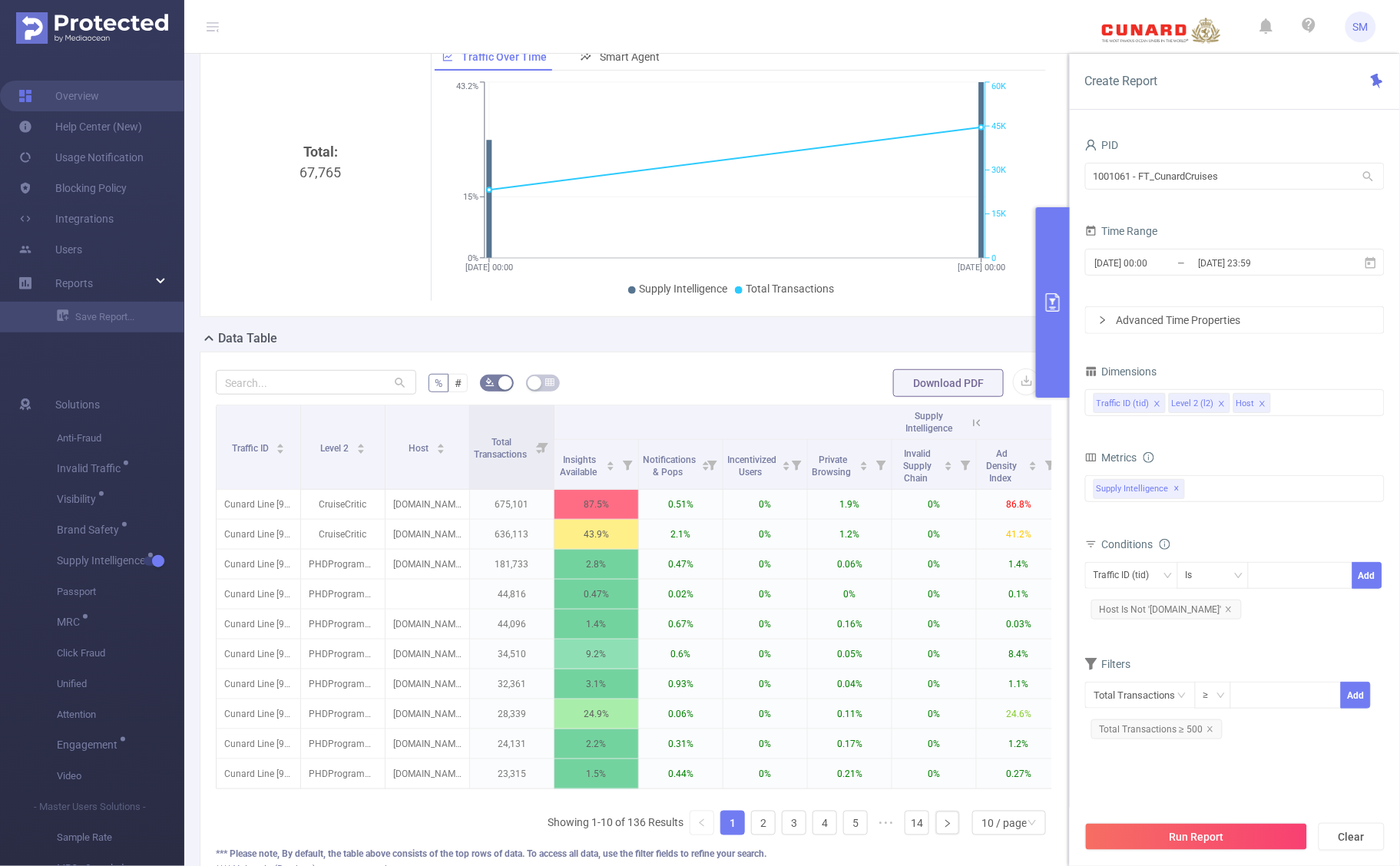
click at [1058, 324] on button "primary" at bounding box center [1053, 302] width 34 height 190
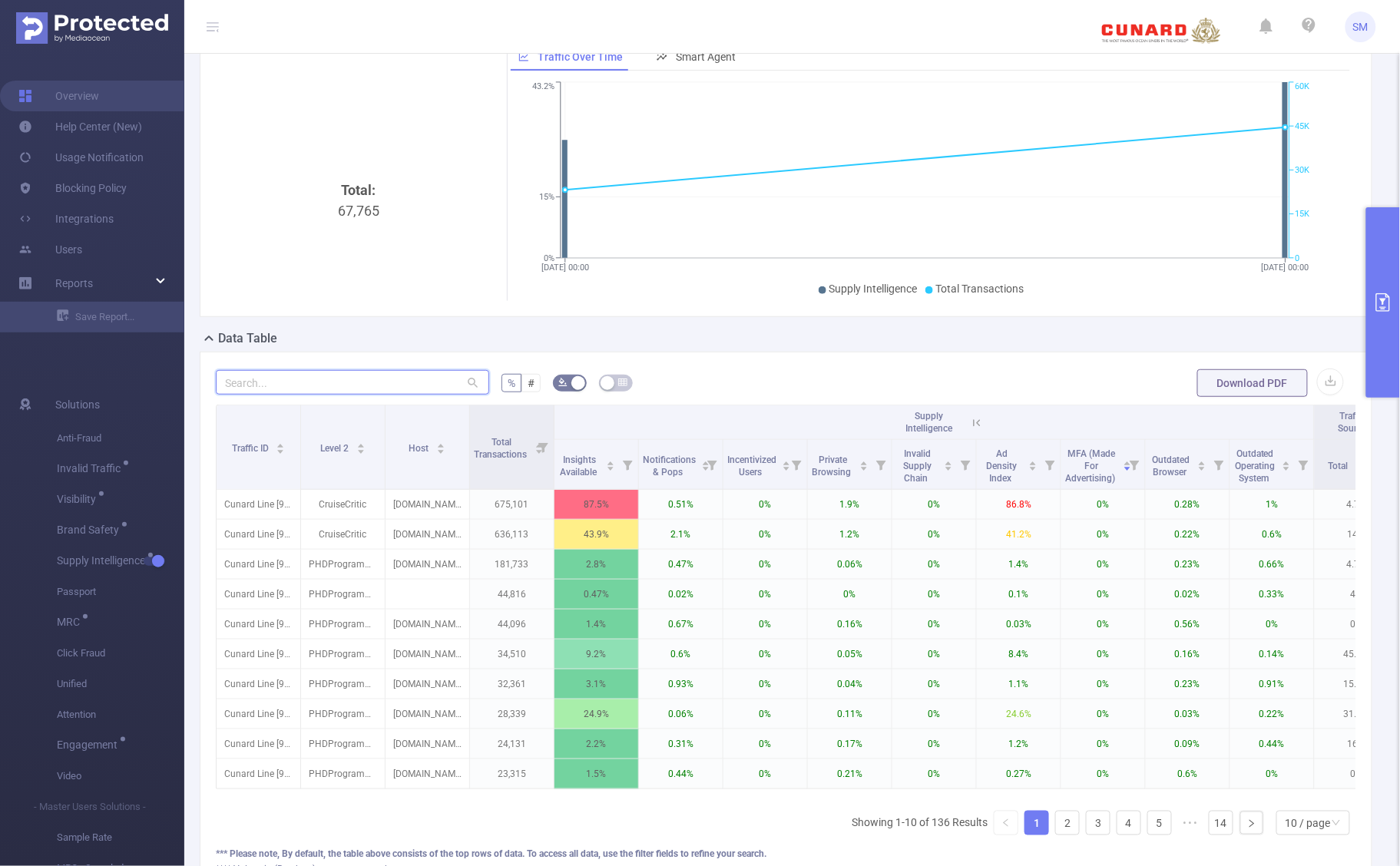
click at [346, 387] on input "text" at bounding box center [352, 383] width 273 height 24
type input "r"
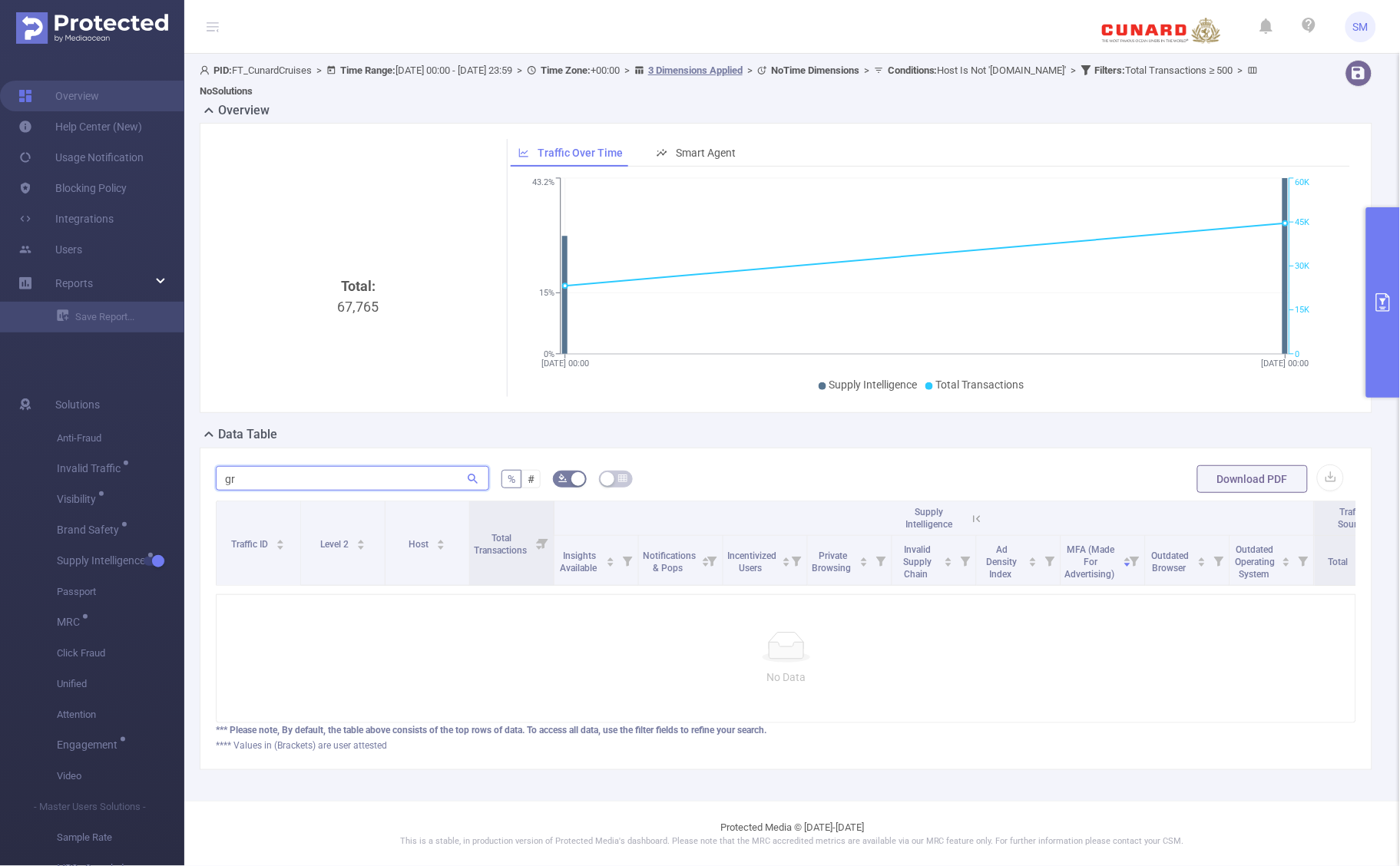
type input "g"
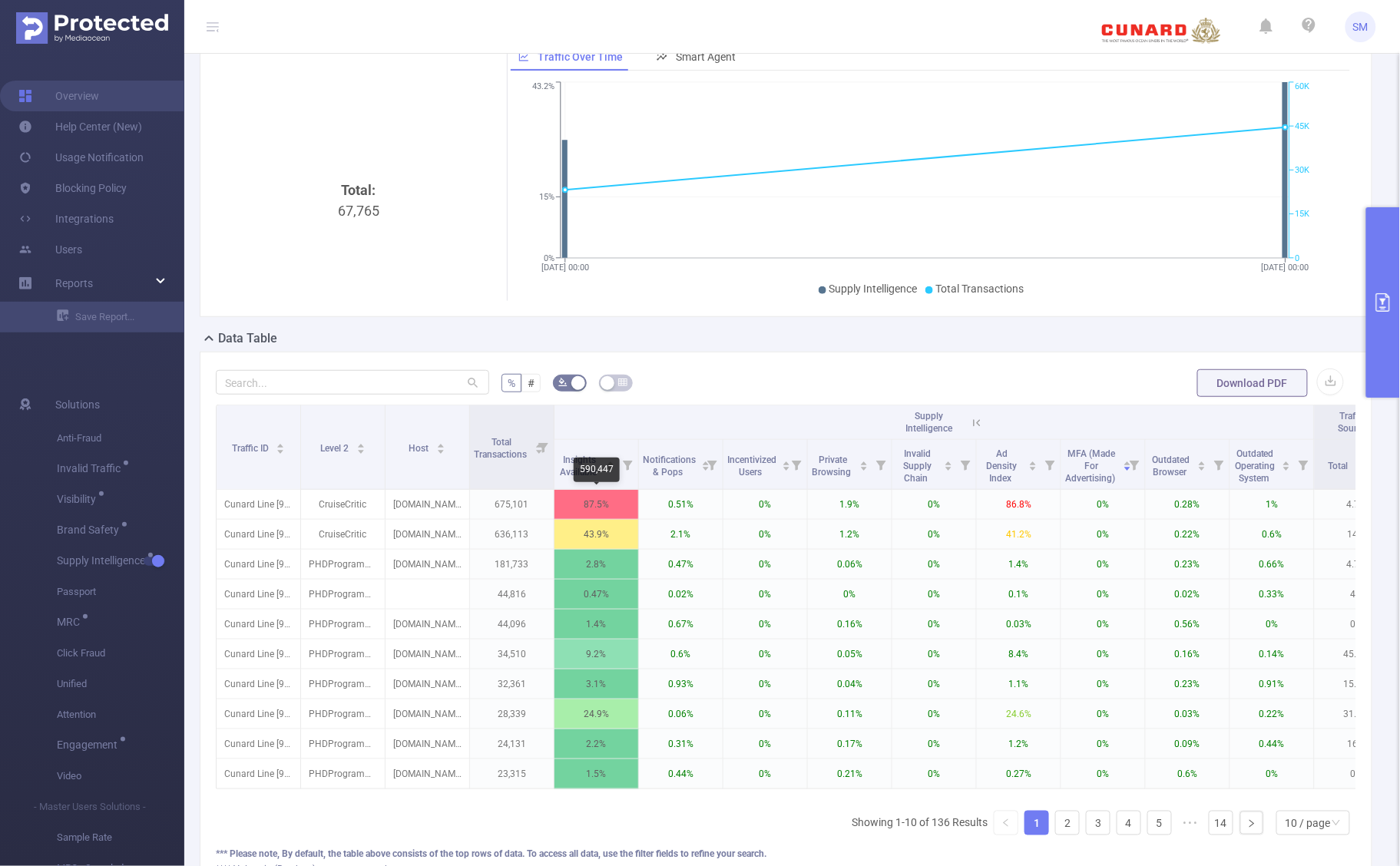
click at [589, 484] on div "590,447" at bounding box center [596, 473] width 46 height 31
click at [592, 471] on span "Insights Available" at bounding box center [580, 466] width 39 height 23
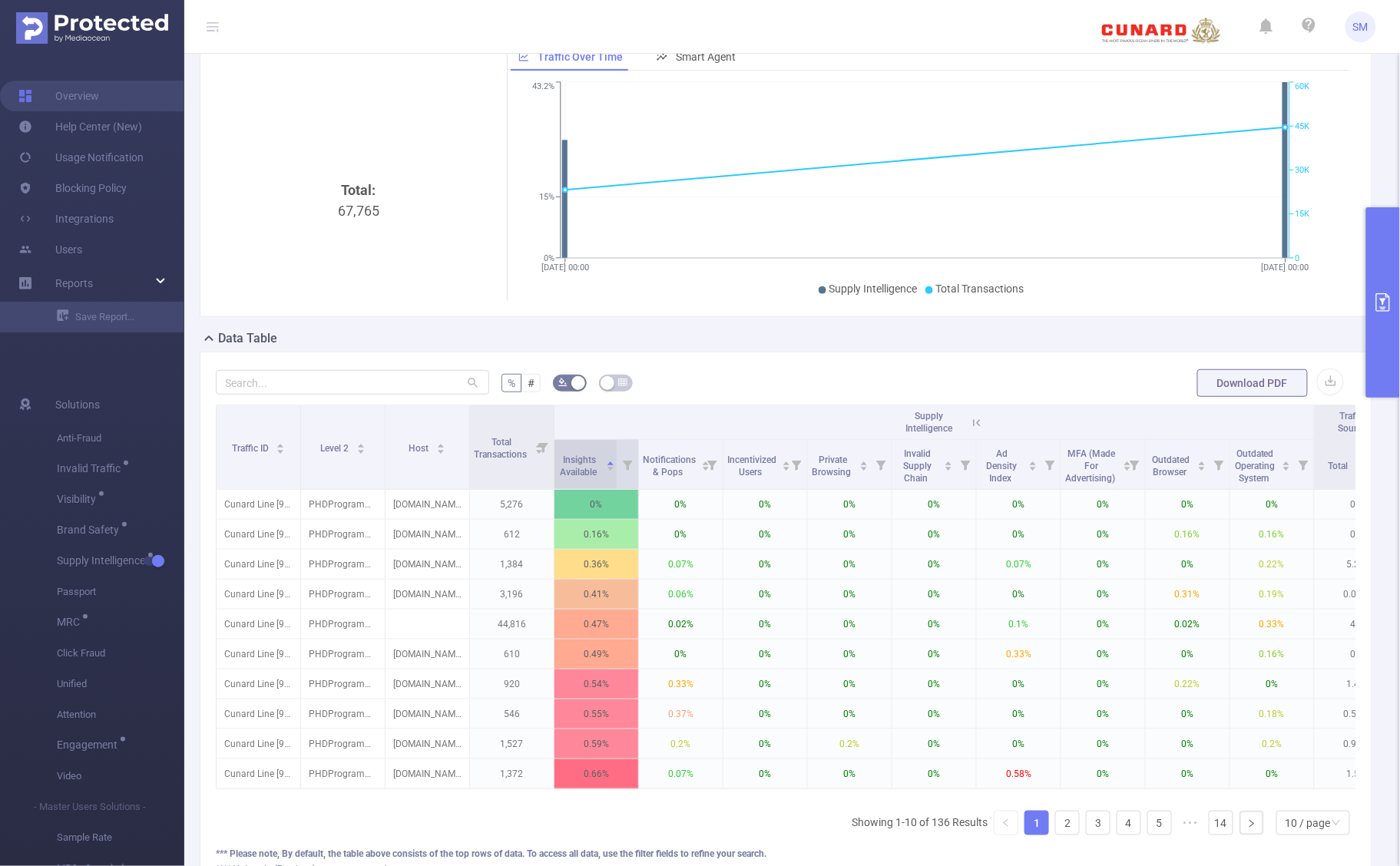
click at [592, 471] on span "Insights Available" at bounding box center [580, 466] width 39 height 23
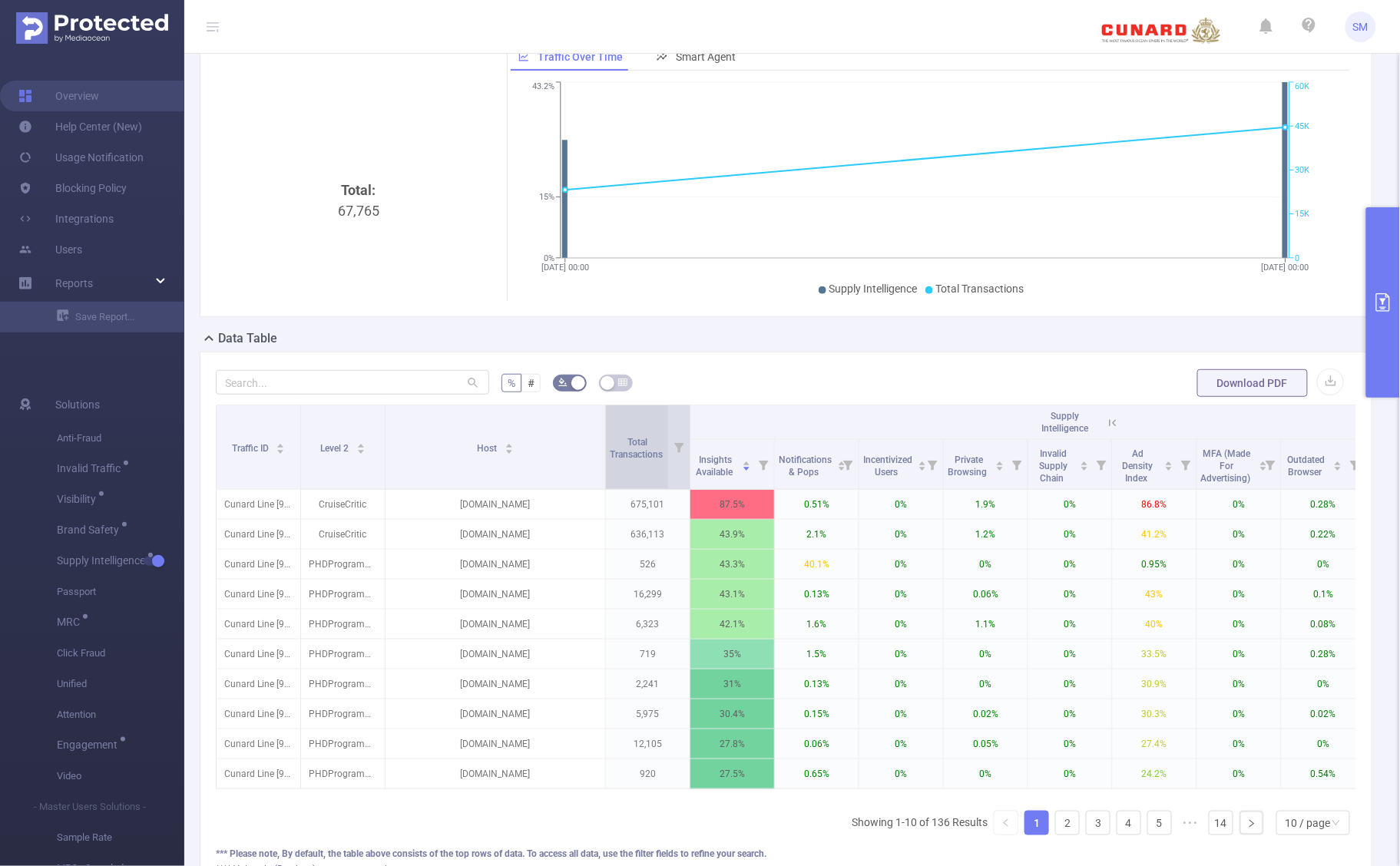
drag, startPoint x: 468, startPoint y: 421, endPoint x: 604, endPoint y: 428, distance: 136.2
click at [604, 428] on span at bounding box center [605, 447] width 8 height 84
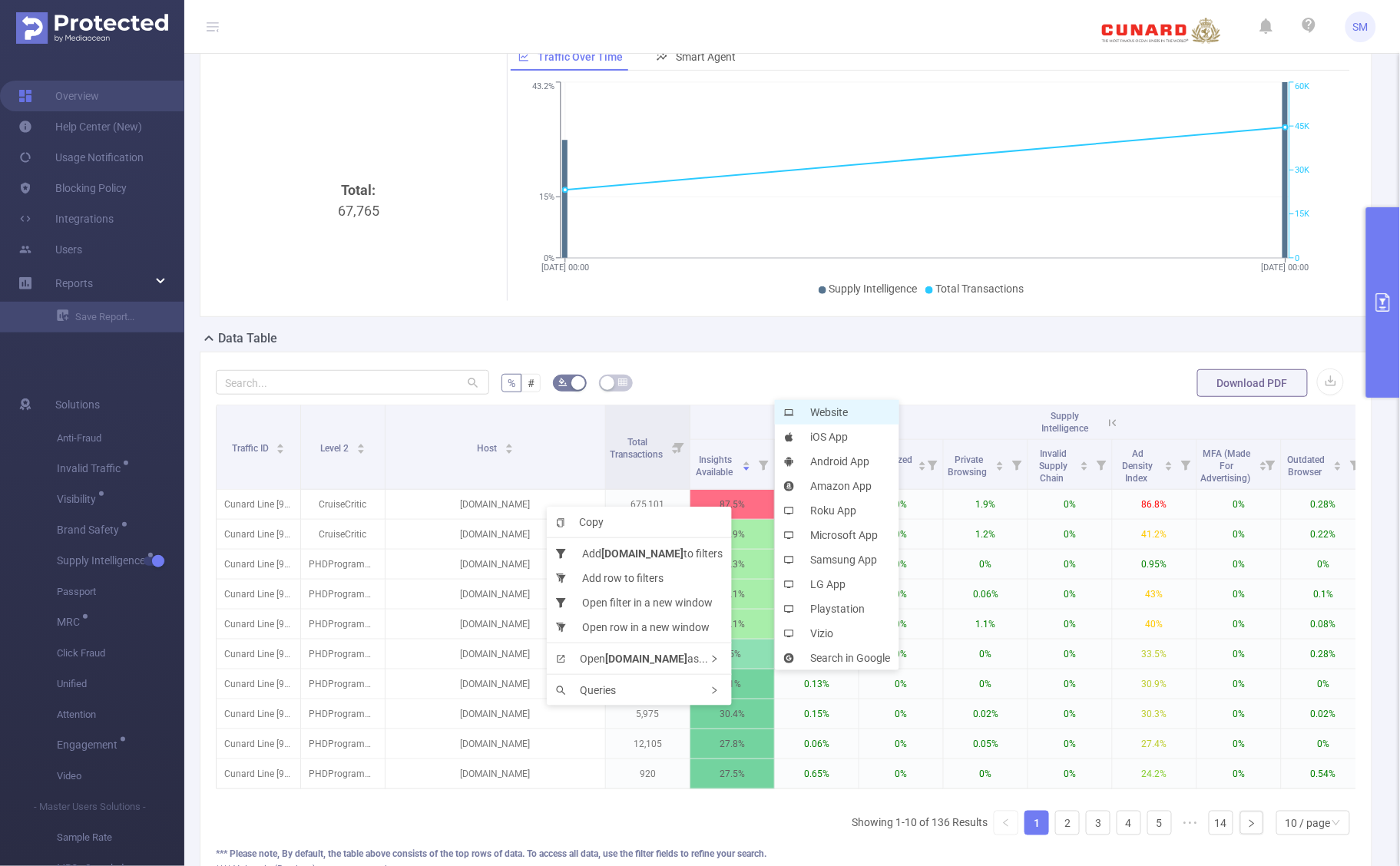
click at [846, 416] on li "Website" at bounding box center [837, 412] width 125 height 24
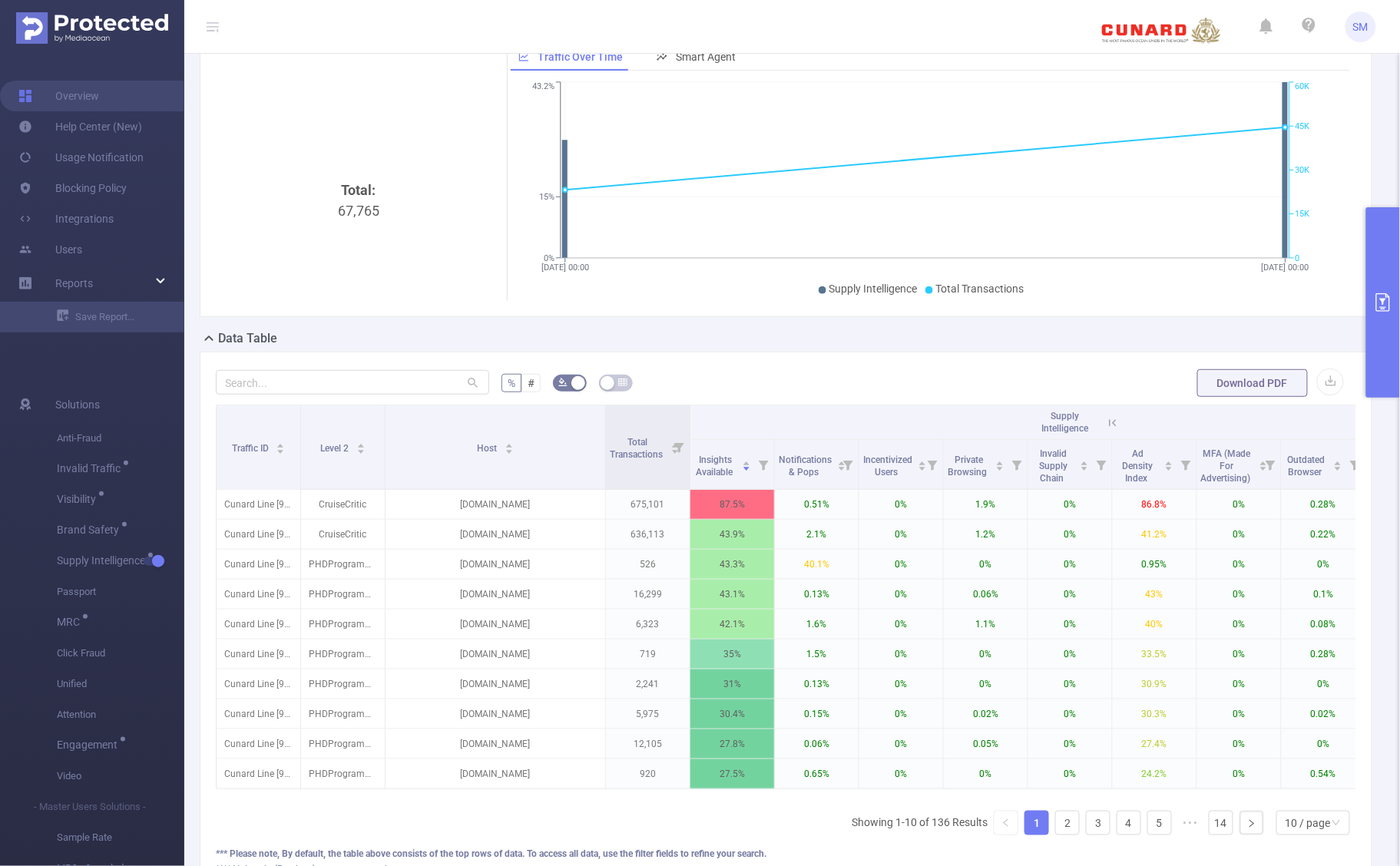
click at [1389, 303] on icon "primary" at bounding box center [1383, 303] width 19 height 19
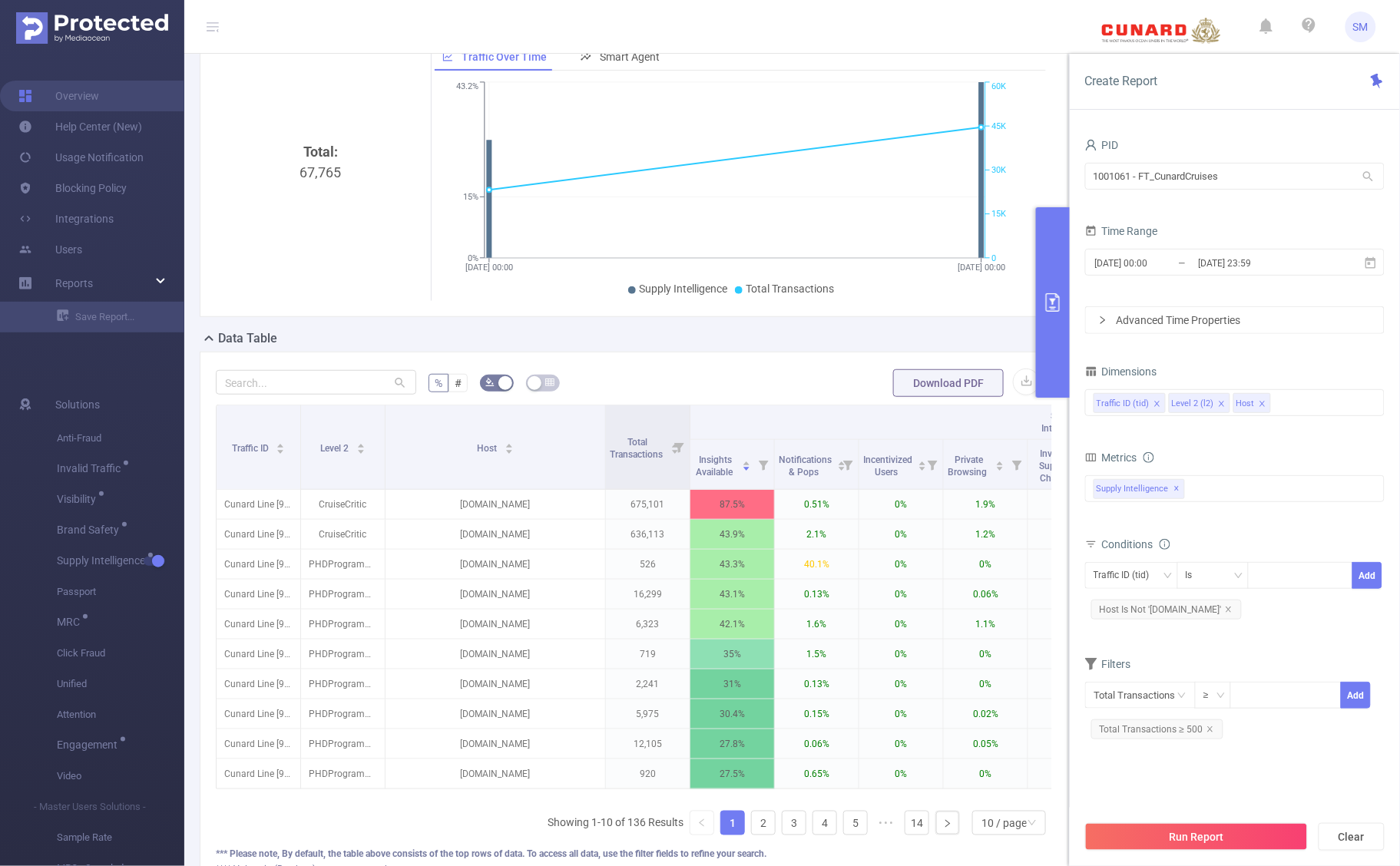
click at [1264, 642] on form "Dimensions Traffic ID (tid) Level 2 (l2) Host Metrics Score Score Score Insight…" at bounding box center [1235, 558] width 299 height 394
click at [1210, 728] on icon "icon: close" at bounding box center [1210, 729] width 6 height 6
click at [1264, 743] on div "PID 1001061 - FT_CunardCruises 1001061 - FT_CunardCruises Time Range [DATE] 00:…" at bounding box center [1235, 440] width 299 height 613
click at [1265, 838] on button "Run Report" at bounding box center [1196, 837] width 222 height 27
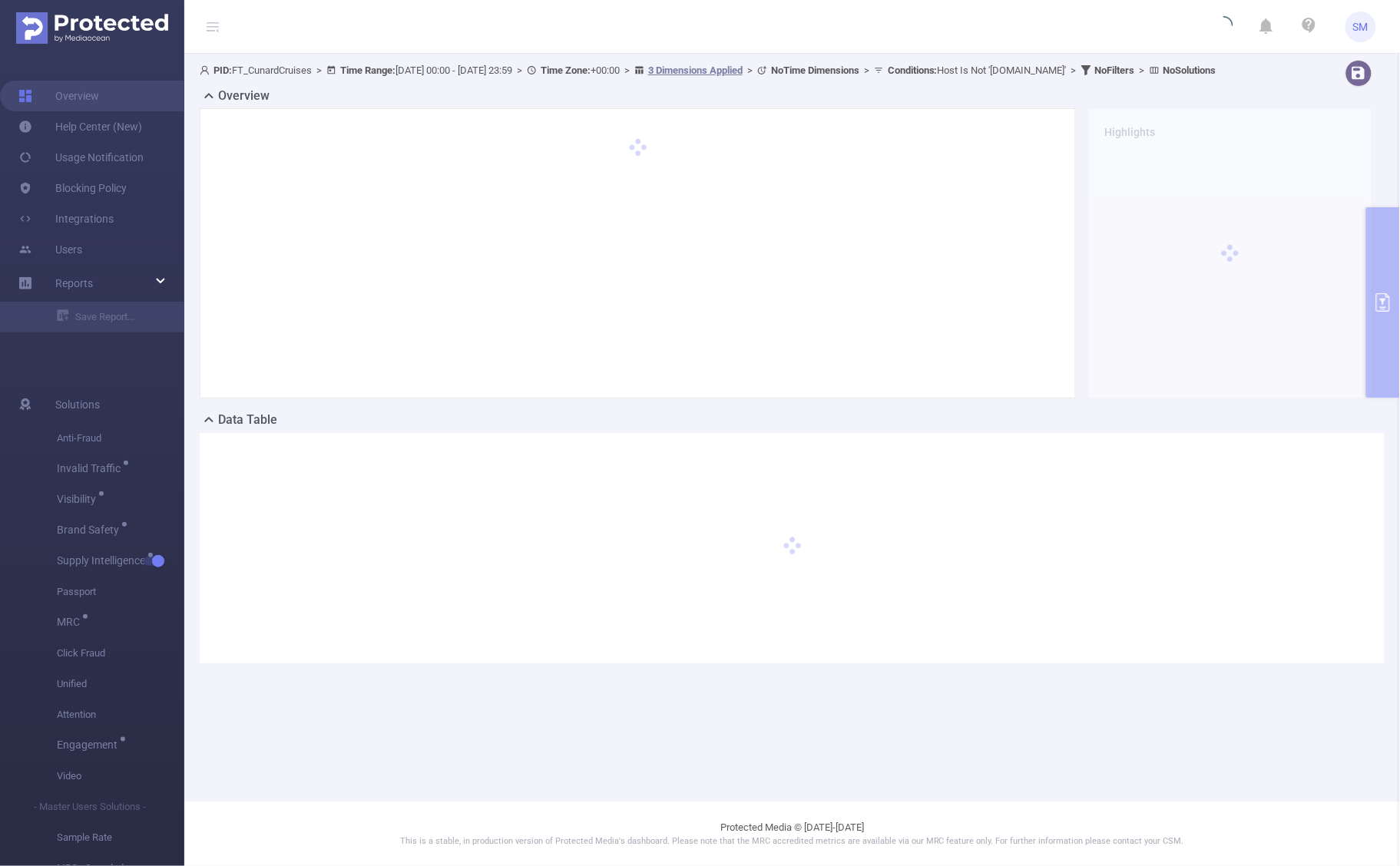
scroll to position [0, 0]
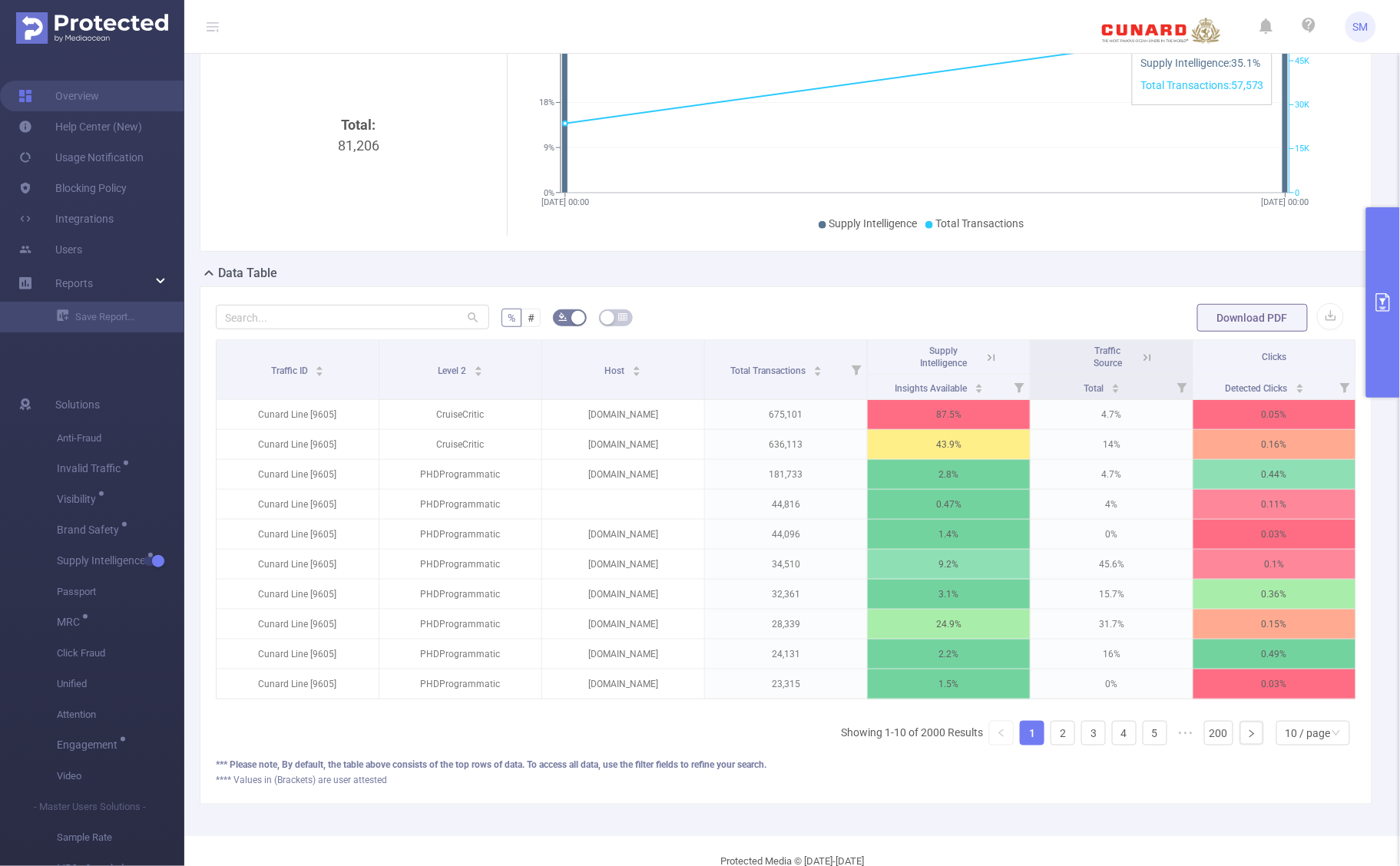
scroll to position [117, 0]
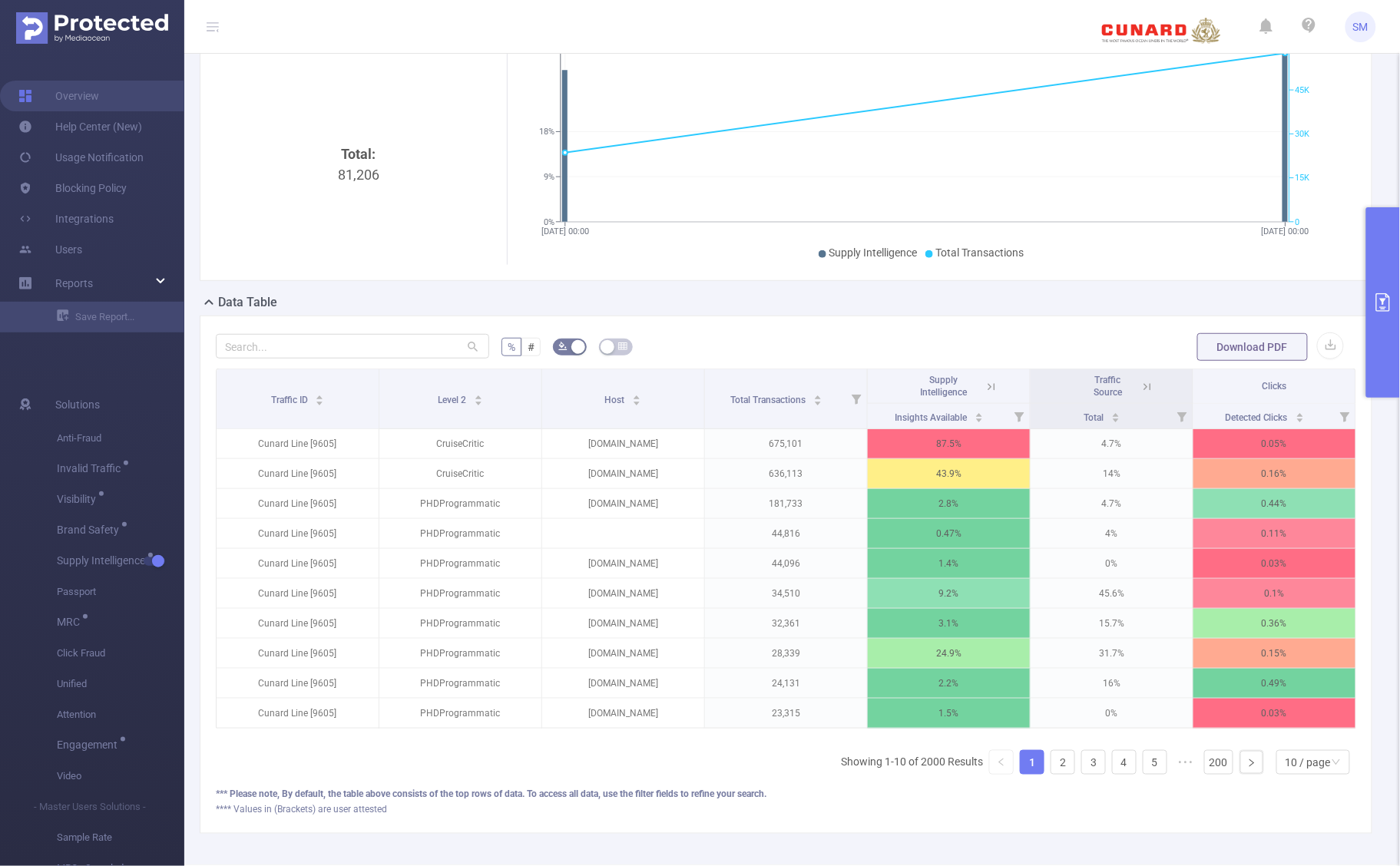
click at [984, 394] on icon at bounding box center [991, 387] width 14 height 14
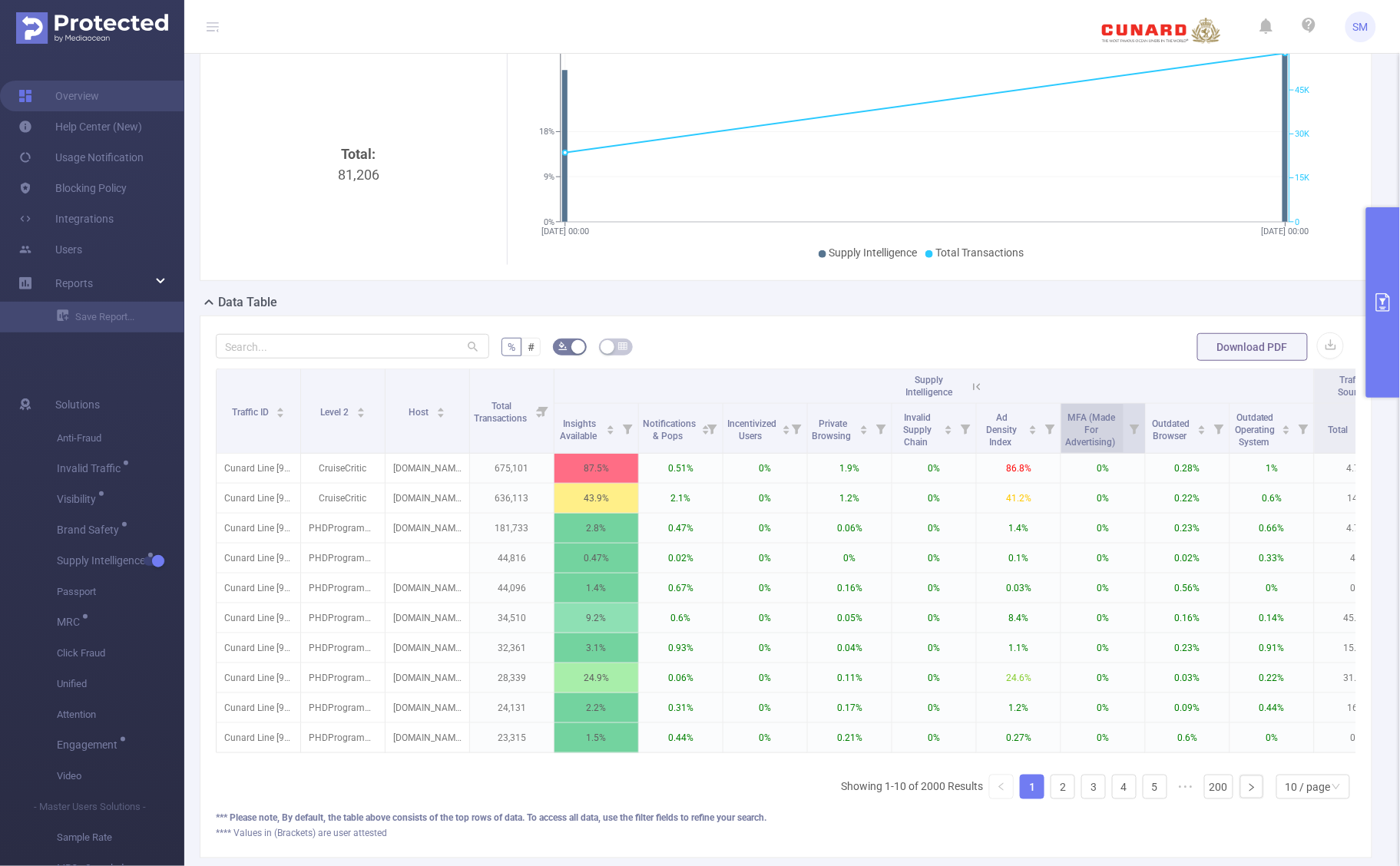
click at [1107, 438] on span "MFA (Made For Advertising)" at bounding box center [1091, 428] width 53 height 40
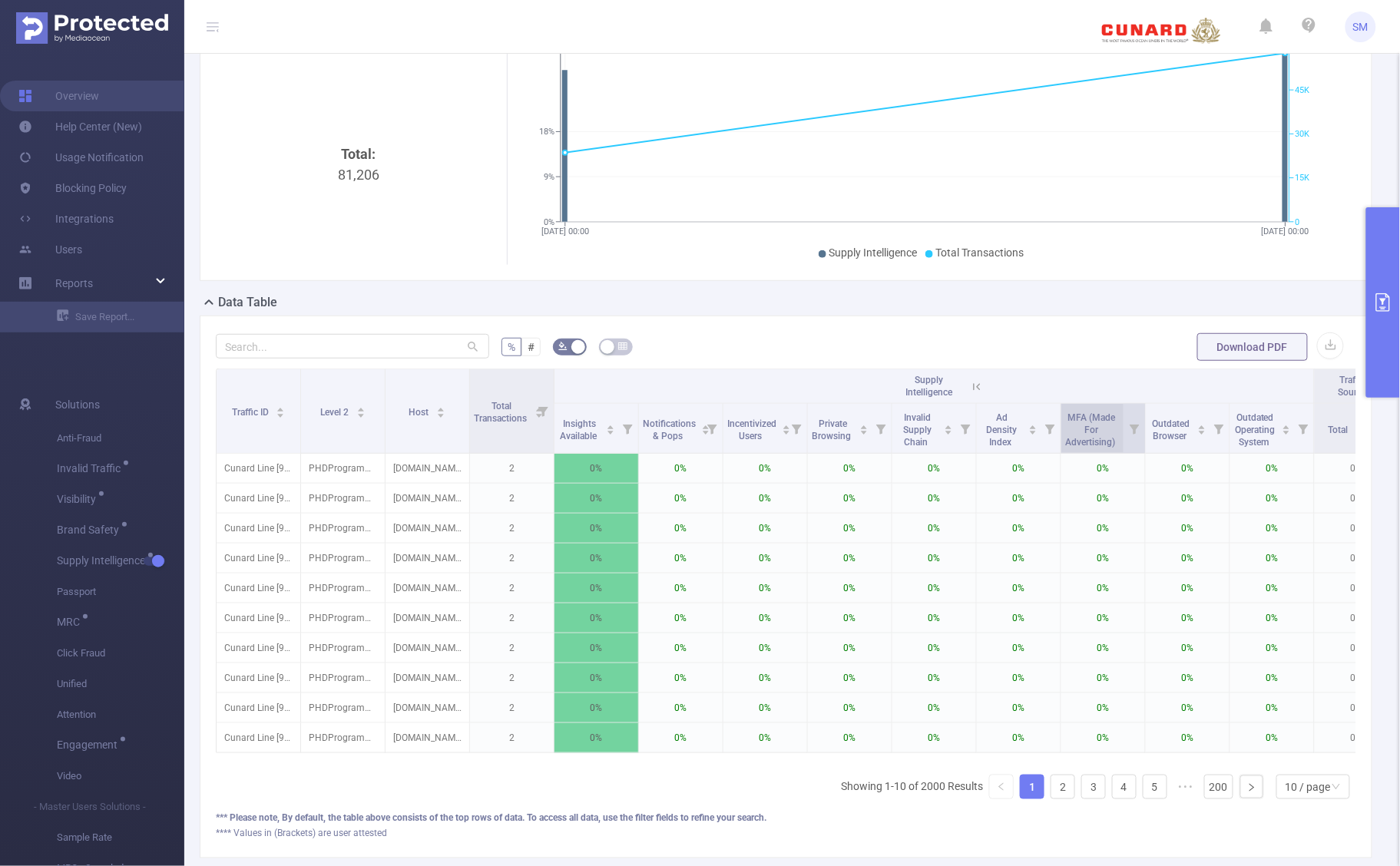
click at [1107, 438] on span "MFA (Made For Advertising)" at bounding box center [1091, 428] width 53 height 40
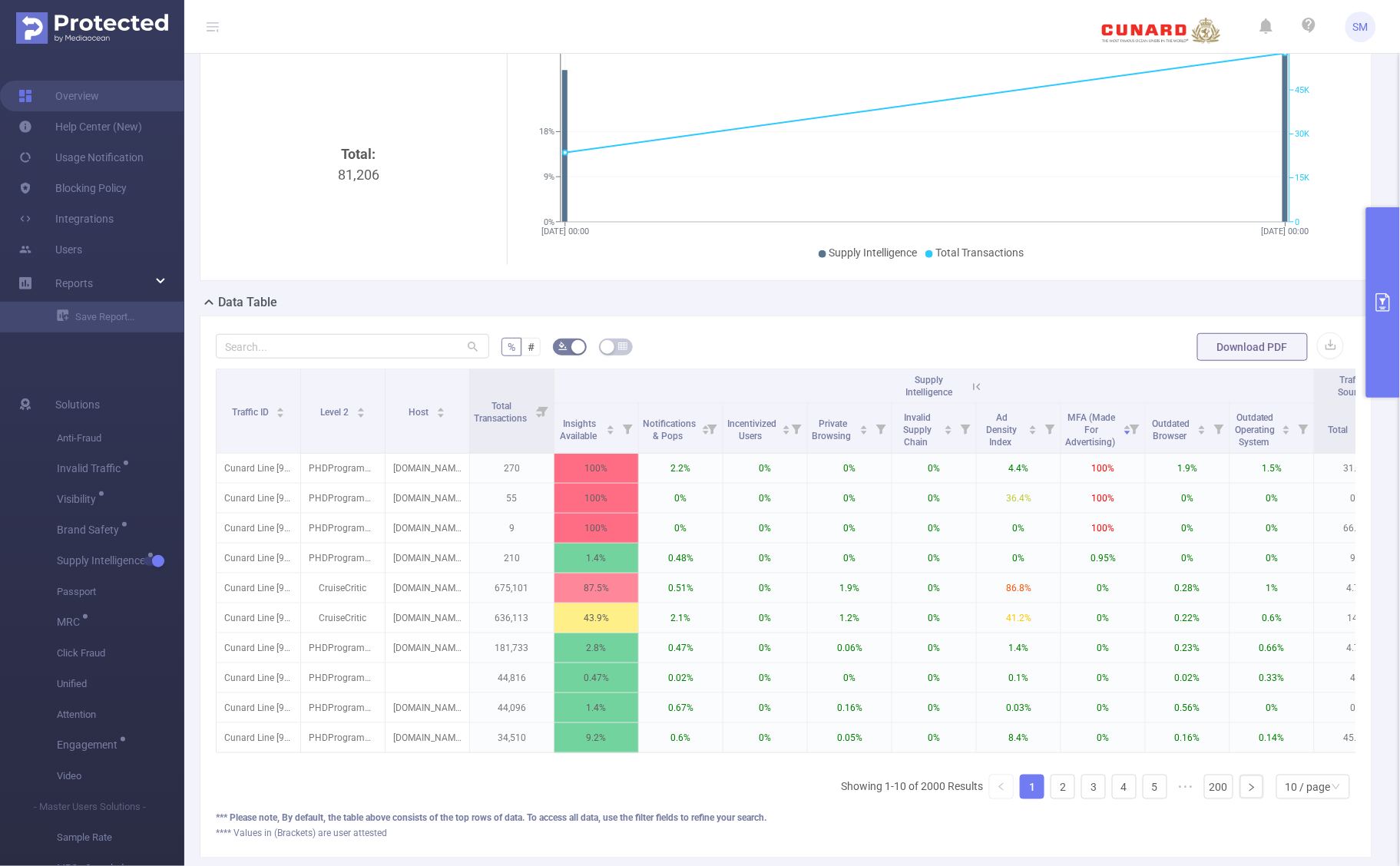
click at [1378, 731] on div "PID: FT_CunardCruises > Time Range: [DATE] 00:00 - [DATE] 23:59 > Time Zone: +0…" at bounding box center [792, 413] width 1216 height 953
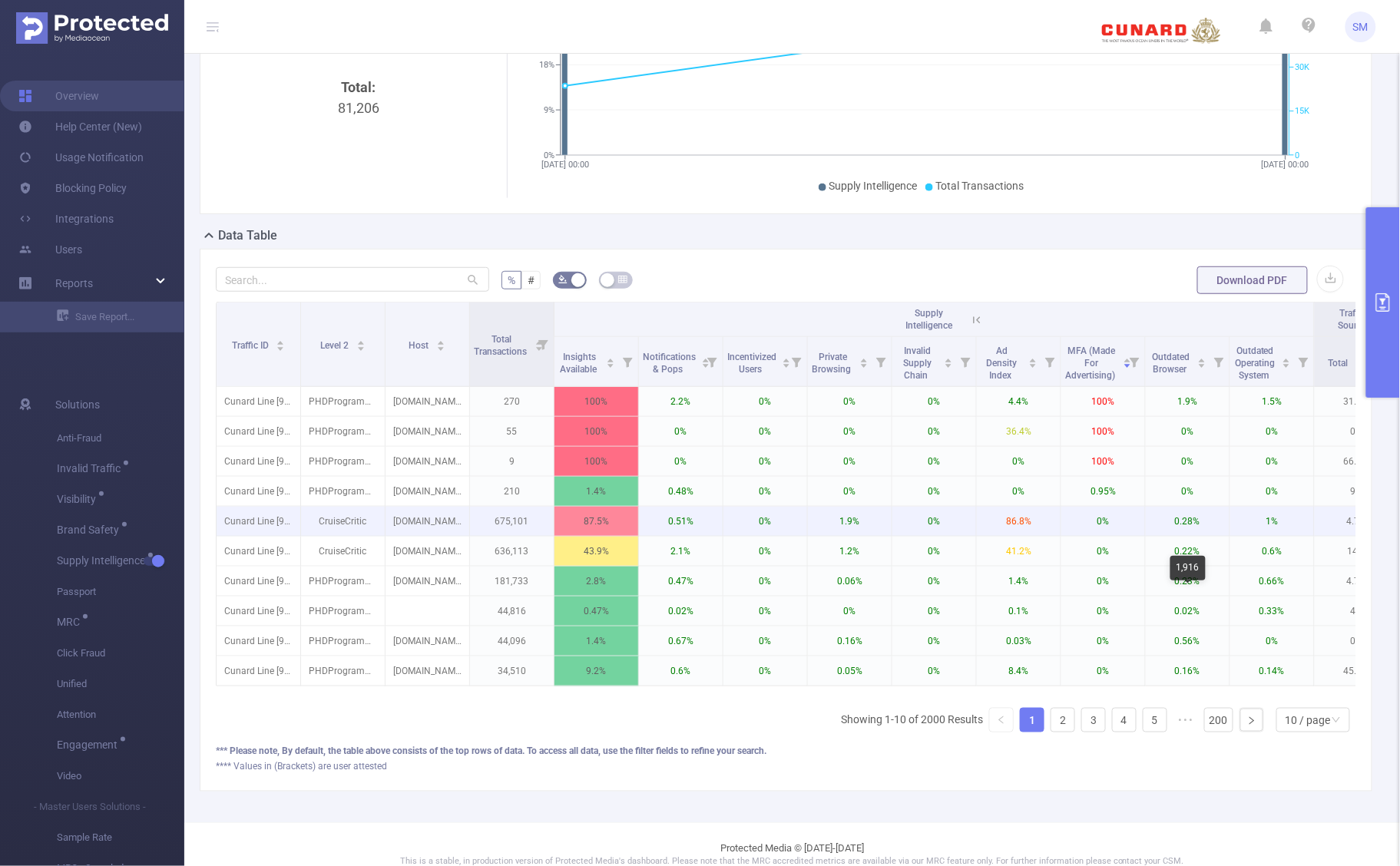
scroll to position [214, 0]
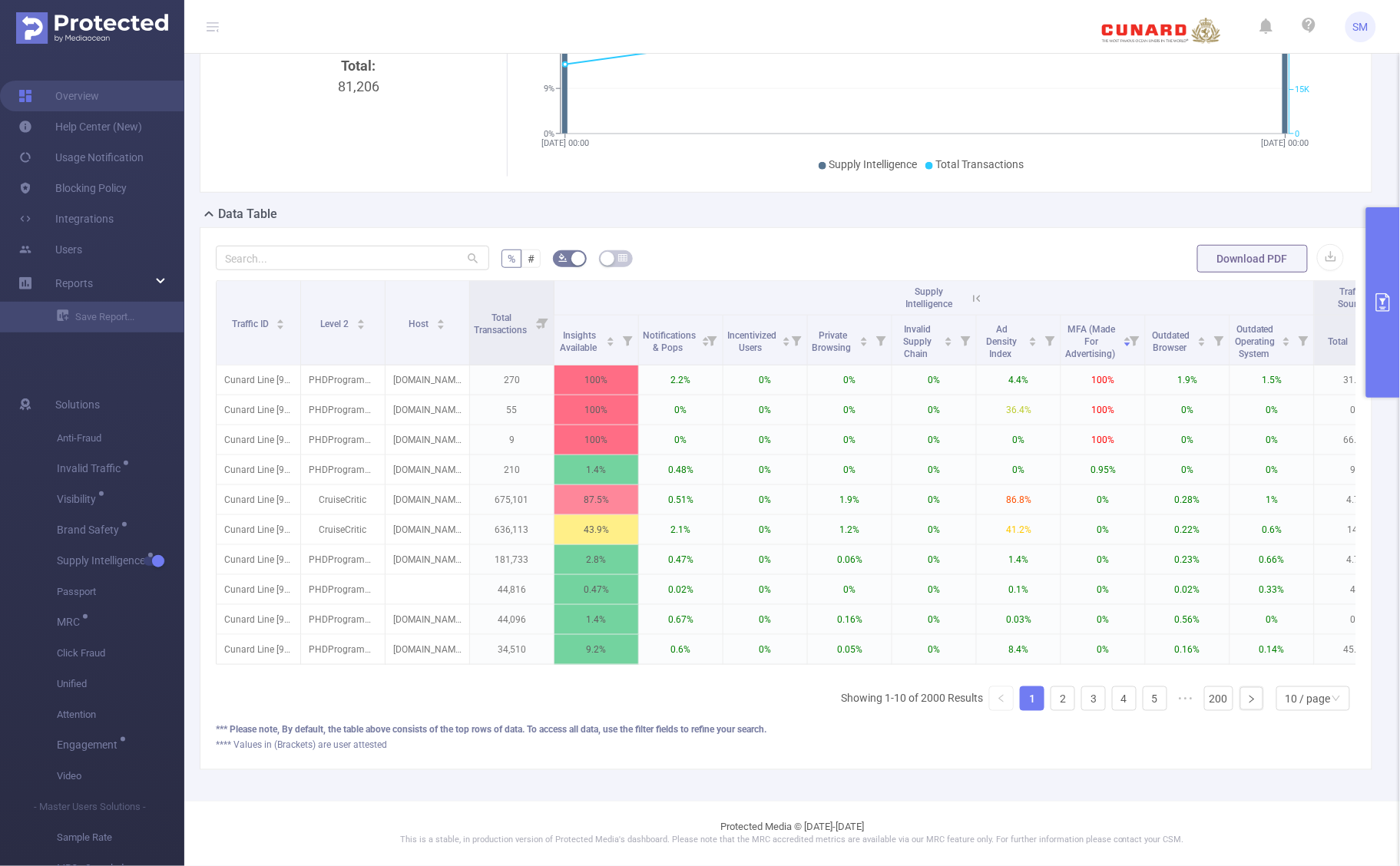
click at [1019, 752] on div "**** Values in (Brackets) are user attested" at bounding box center [786, 745] width 1141 height 14
click at [865, 770] on div "% # Download PDF Traffic ID Level 2 Host Total Transactions Supply Intelligence…" at bounding box center [786, 498] width 1173 height 543
click at [1394, 304] on button "primary" at bounding box center [1383, 302] width 34 height 190
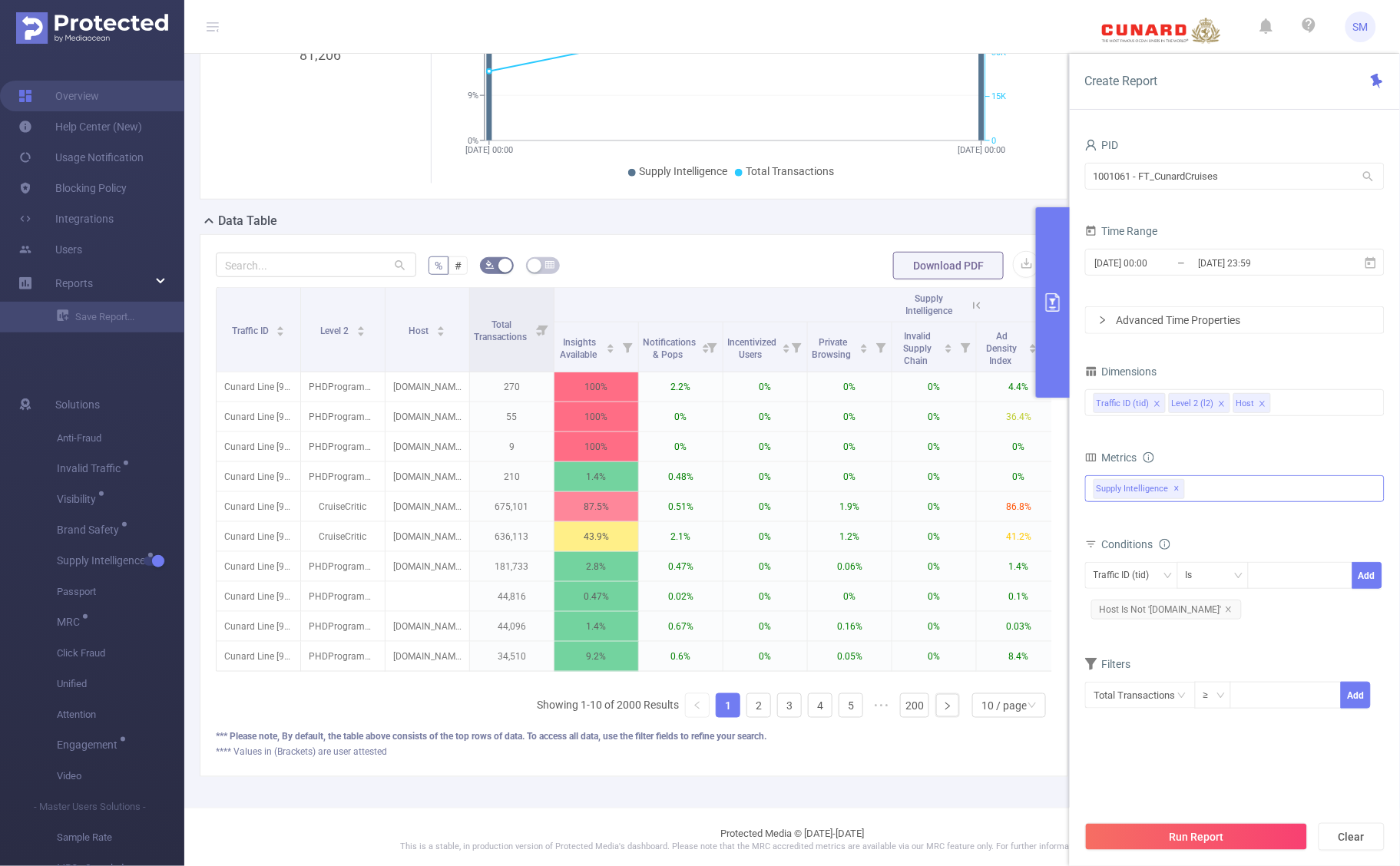
click at [1176, 490] on span "✕" at bounding box center [1178, 490] width 7 height 19
click at [1192, 484] on div "Anti-Fraud Invalid Traffic Visibility Brand Safety Supply Intelligence Sample R…" at bounding box center [1235, 488] width 299 height 24
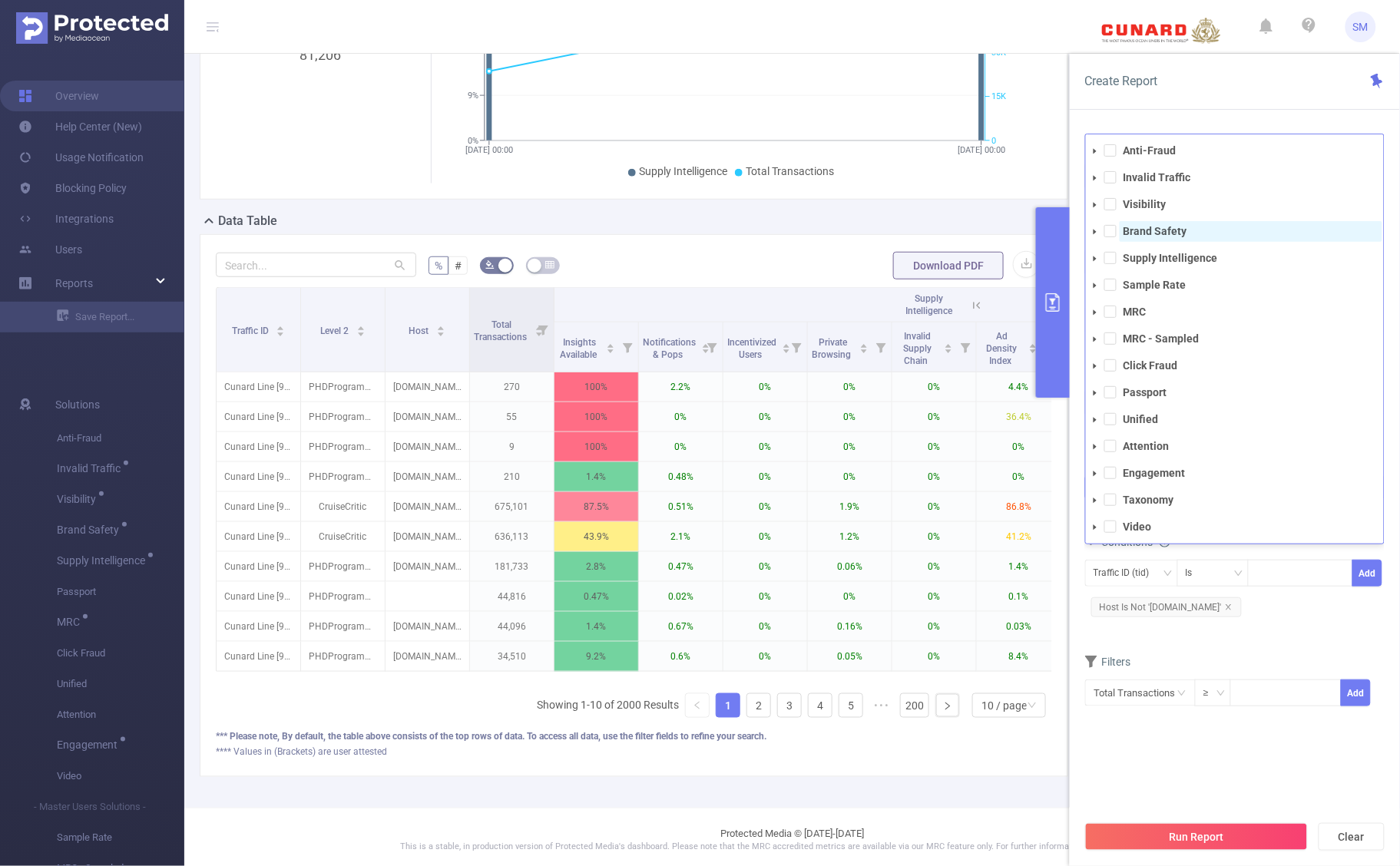
click at [1171, 235] on strong "Brand Safety" at bounding box center [1156, 231] width 64 height 12
click at [1210, 93] on div "Create Report" at bounding box center [1235, 82] width 330 height 56
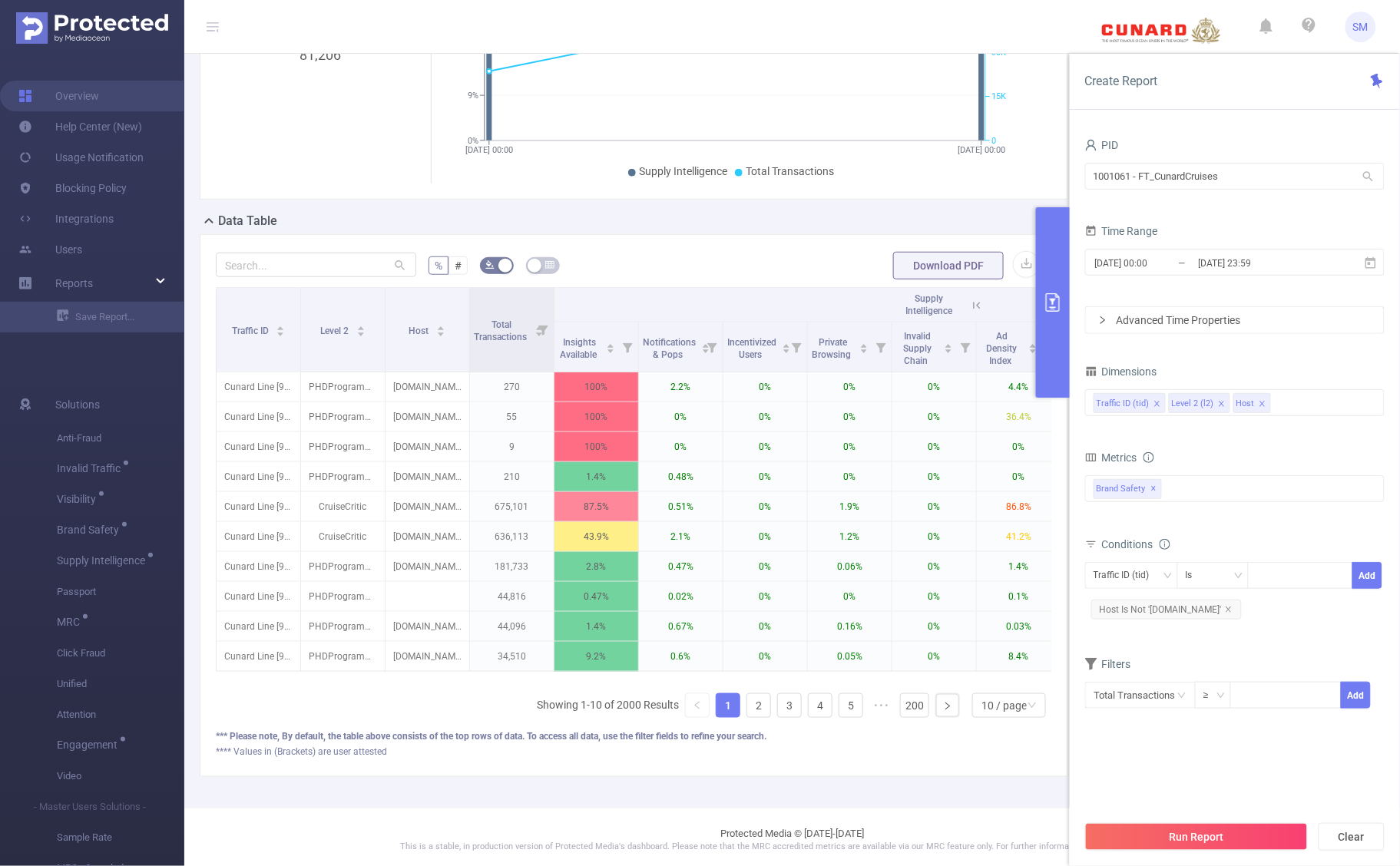
click at [1225, 741] on div "PID 1001061 - FT_CunardCruises 1001061 - FT_CunardCruises Time Range [DATE] 00:…" at bounding box center [1235, 440] width 299 height 613
click at [1239, 828] on button "Run Report" at bounding box center [1196, 837] width 222 height 27
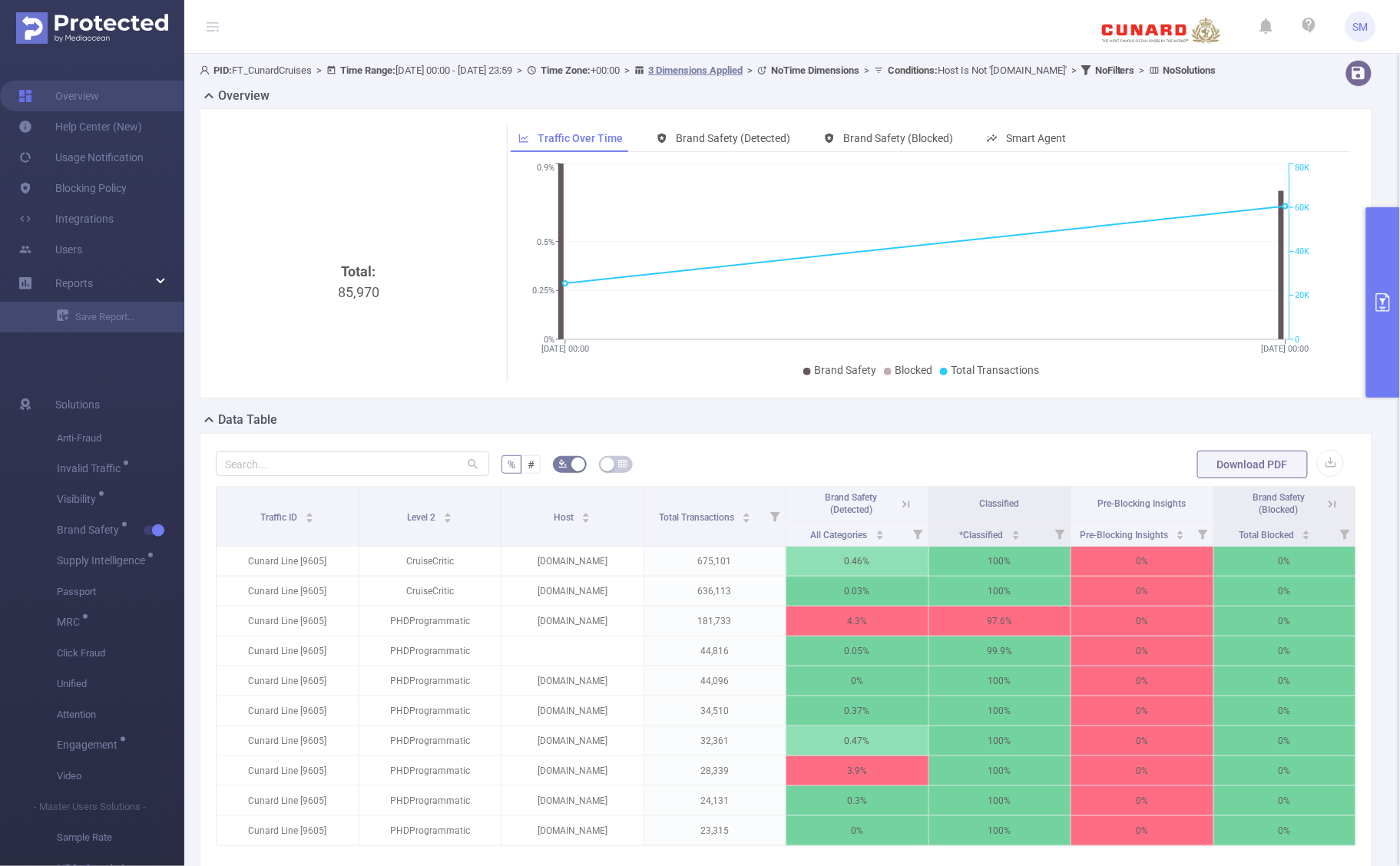
click at [1362, 146] on div "Total: 85,970 Traffic Over Time Brand Safety (Detected) Brand Safety (Blocked) …" at bounding box center [785, 252] width 1185 height 290
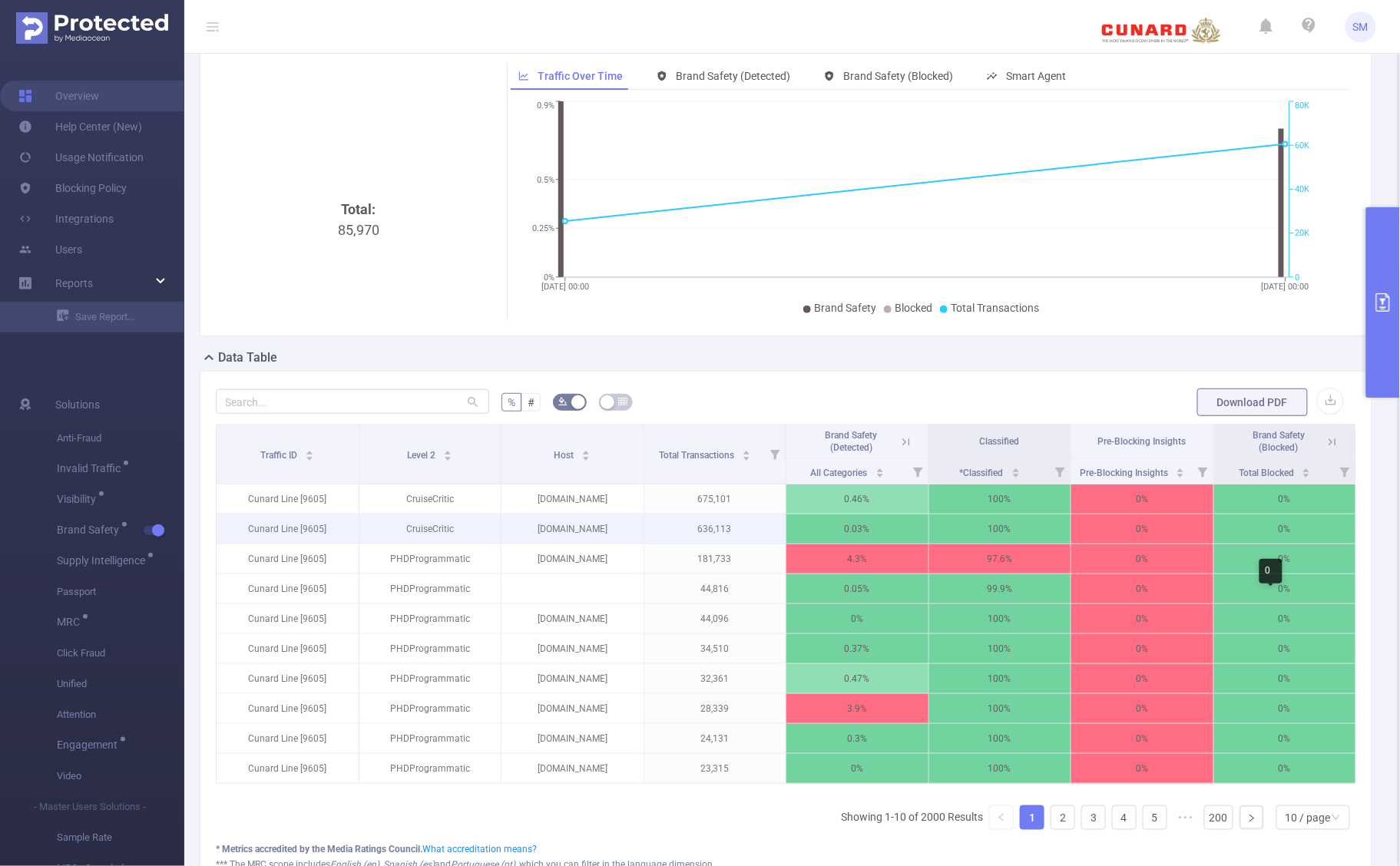
scroll to position [96, 0]
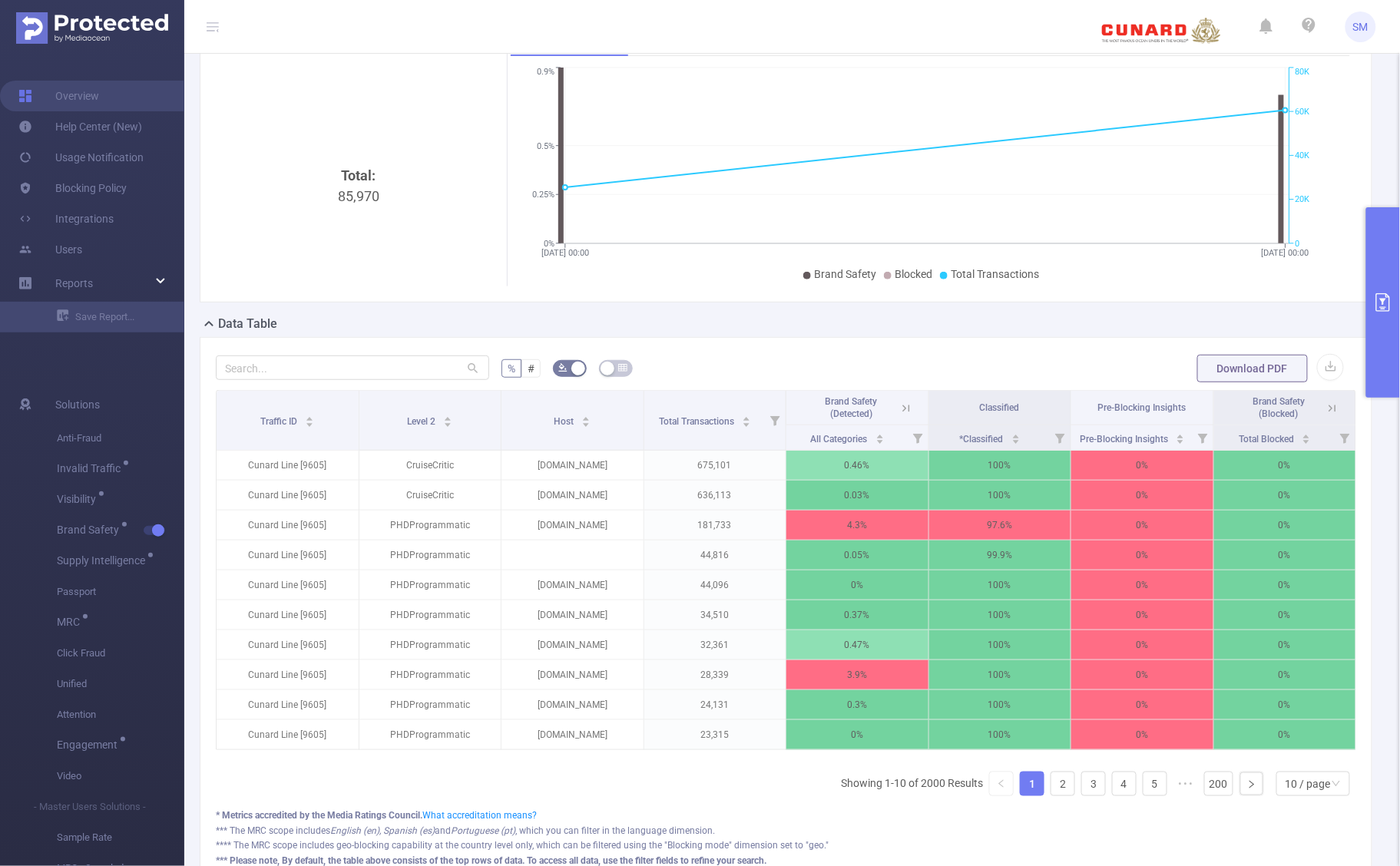
click at [903, 416] on icon at bounding box center [906, 408] width 14 height 14
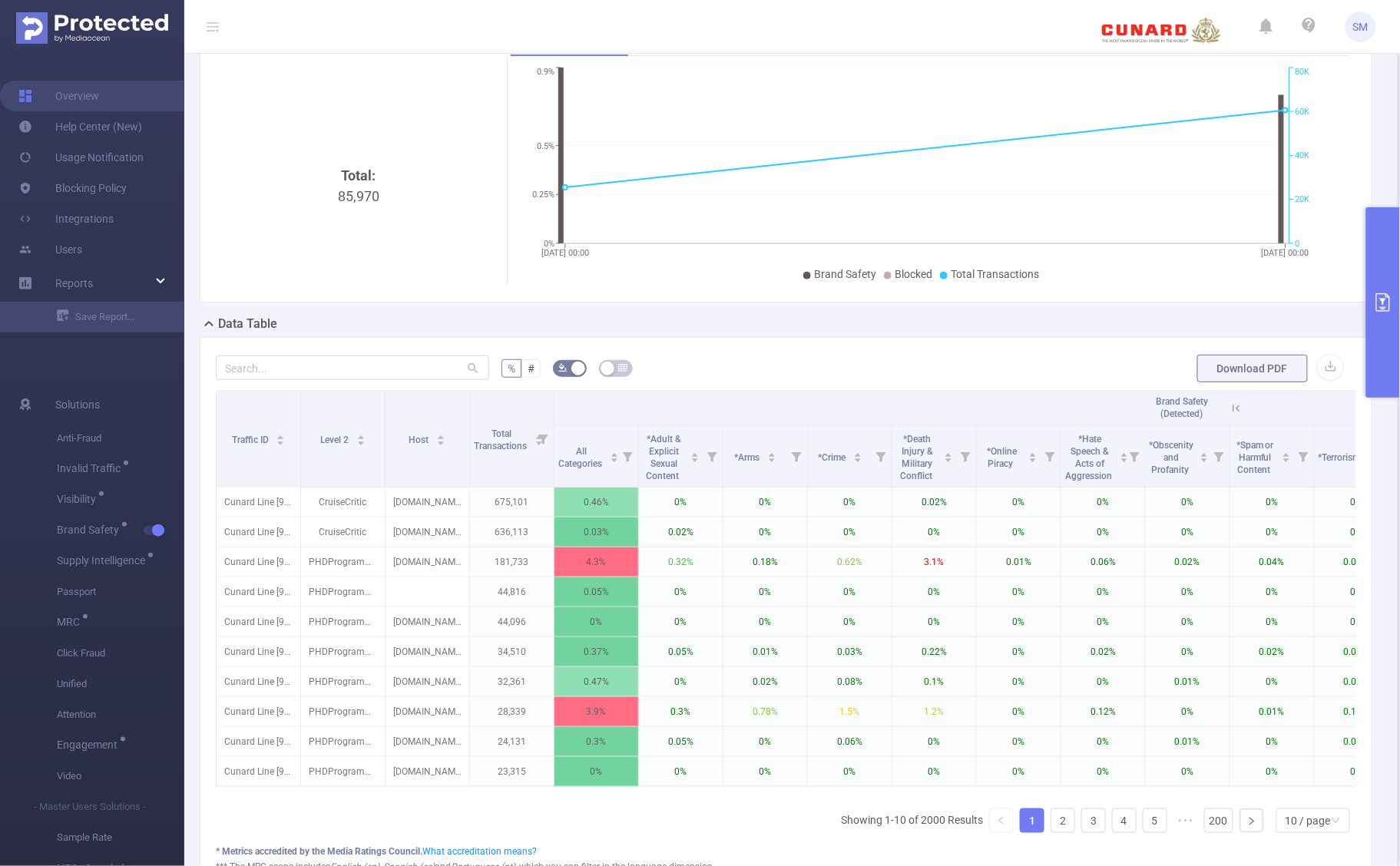
click at [753, 49] on span "Brand Safety (Detected)" at bounding box center [733, 41] width 114 height 12
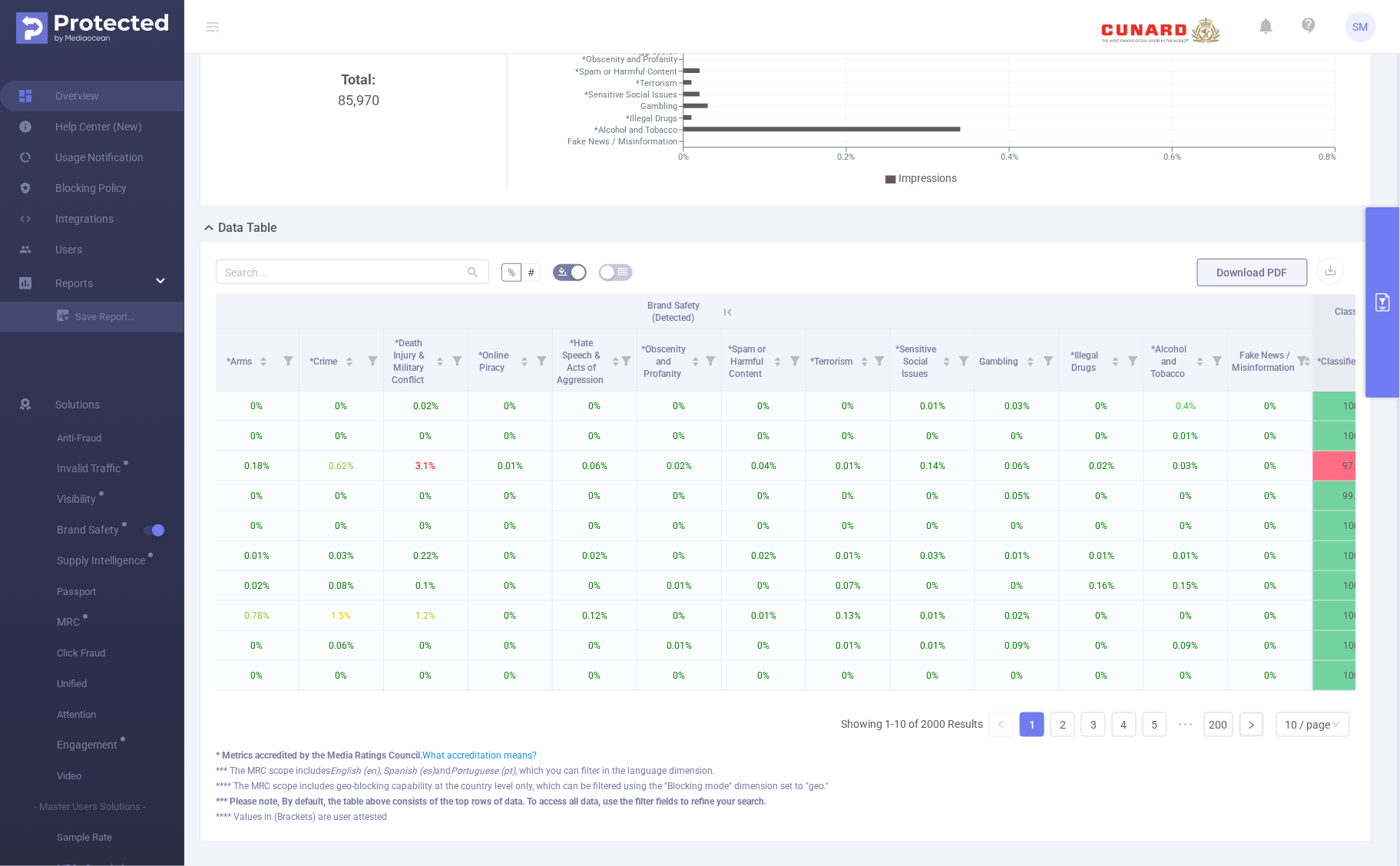
scroll to position [0, 513]
click at [1179, 379] on span "*Alcohol and Tobacco" at bounding box center [1164, 362] width 37 height 36
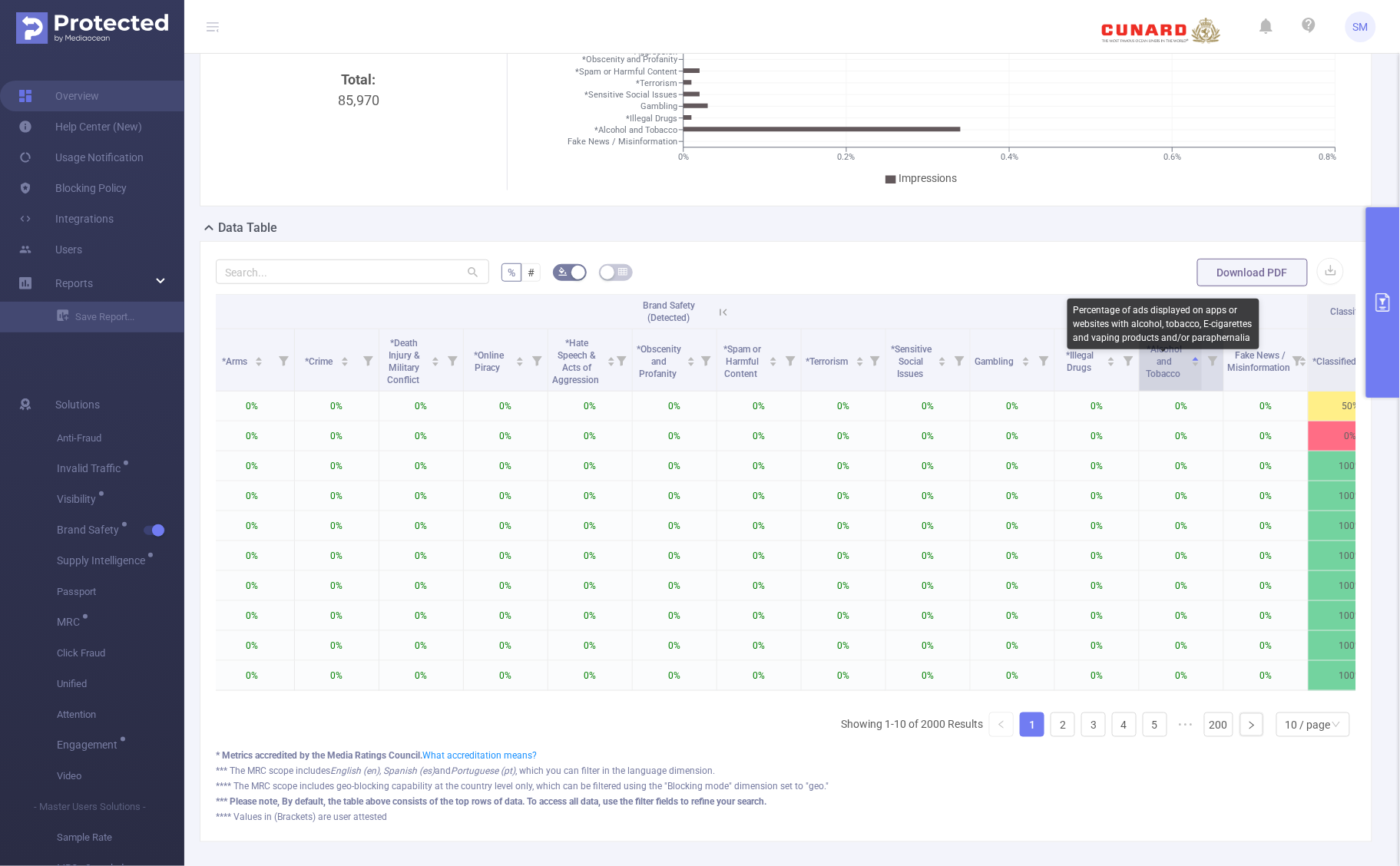
click at [1179, 379] on span "*Alcohol and Tobacco" at bounding box center [1164, 362] width 37 height 36
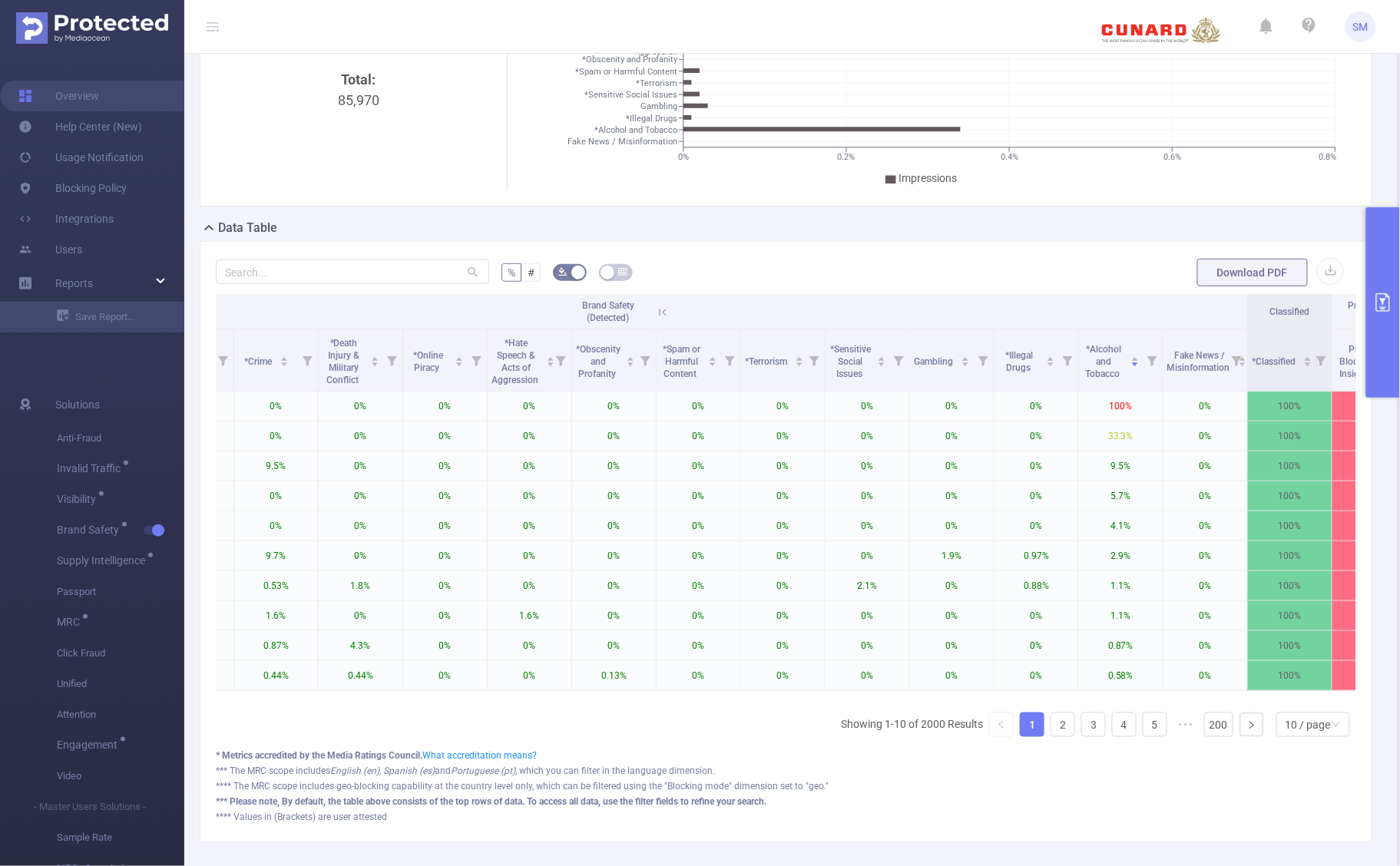
scroll to position [0, 711]
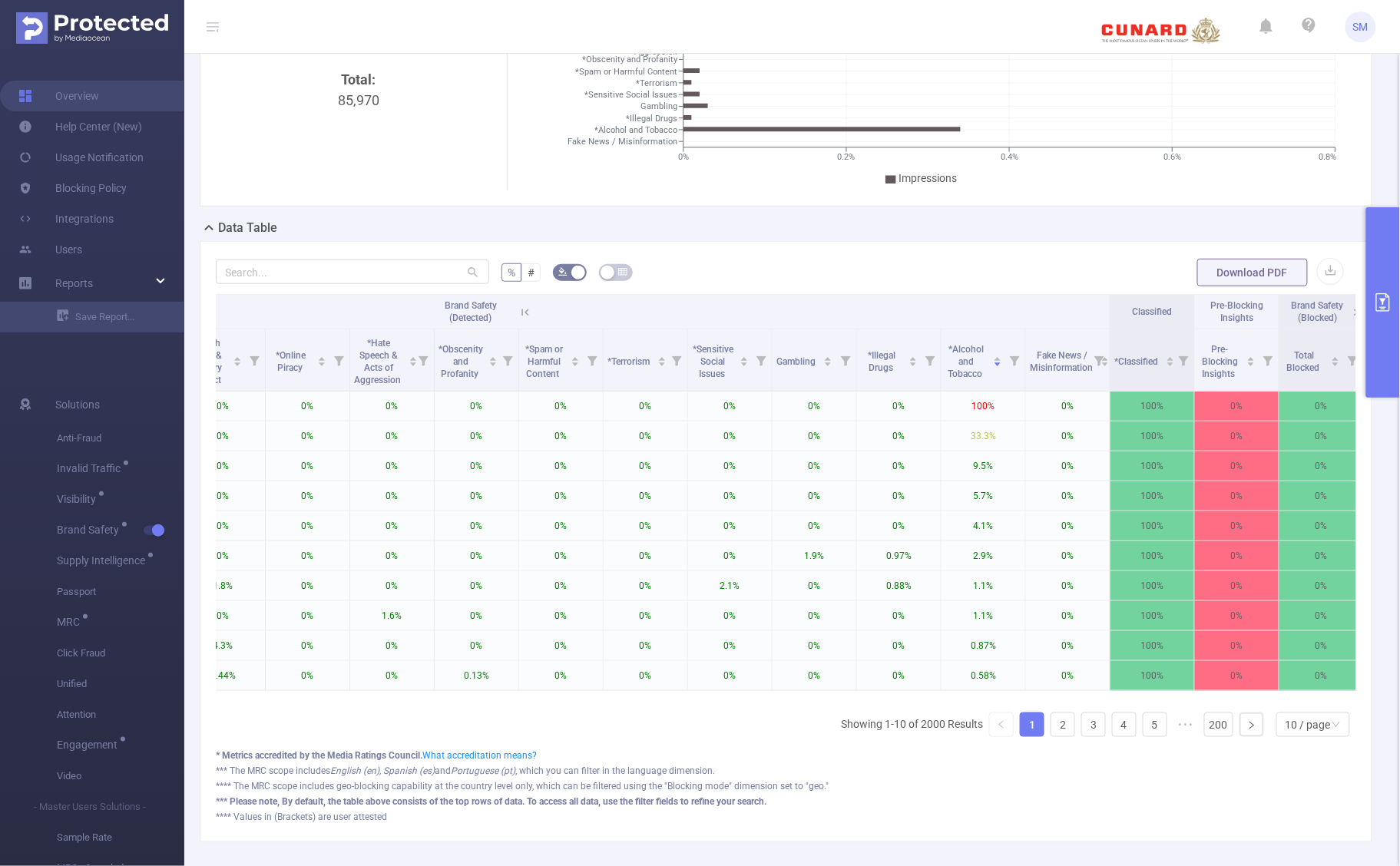
click at [1387, 311] on icon "primary" at bounding box center [1383, 303] width 14 height 19
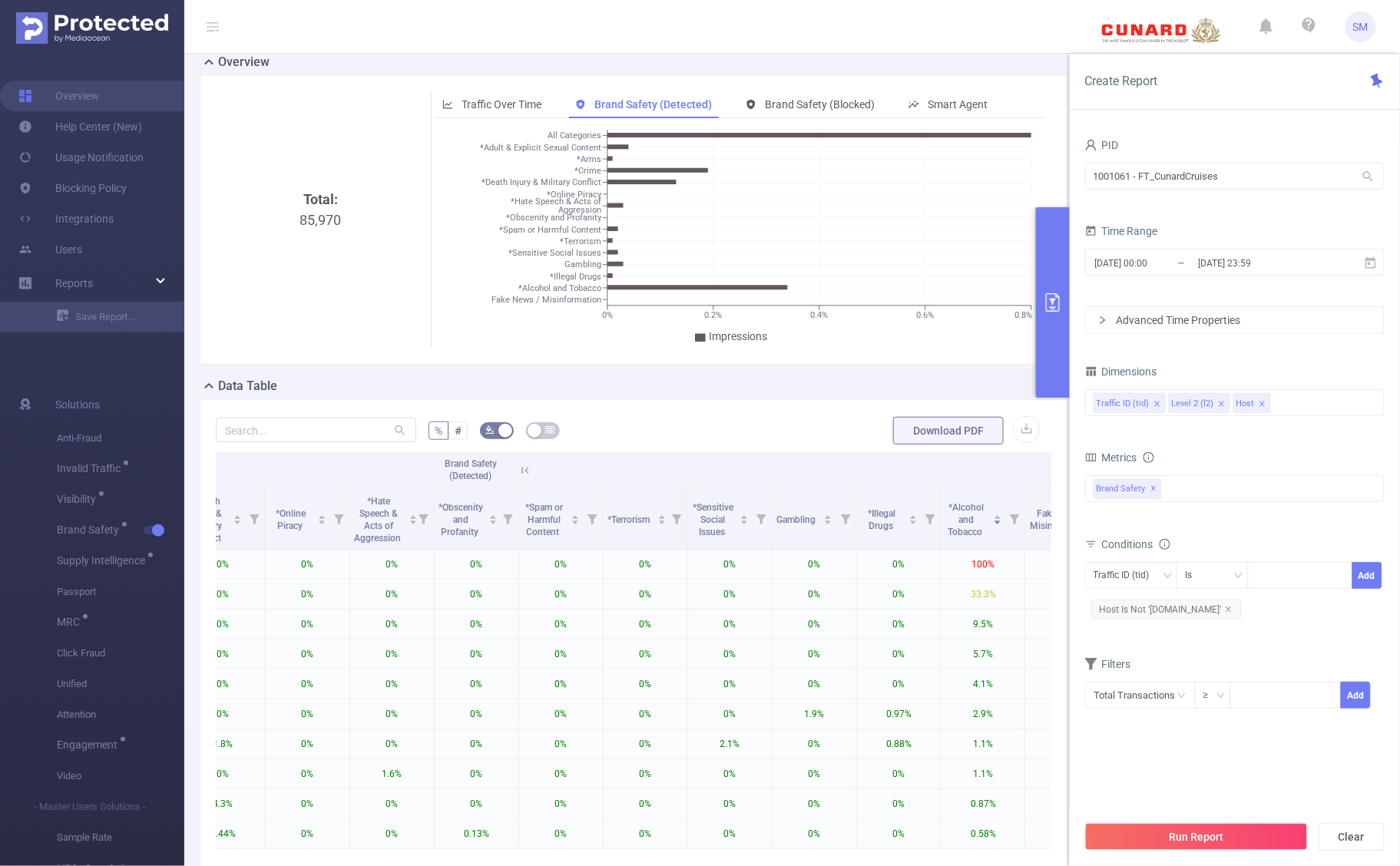
scroll to position [0, 0]
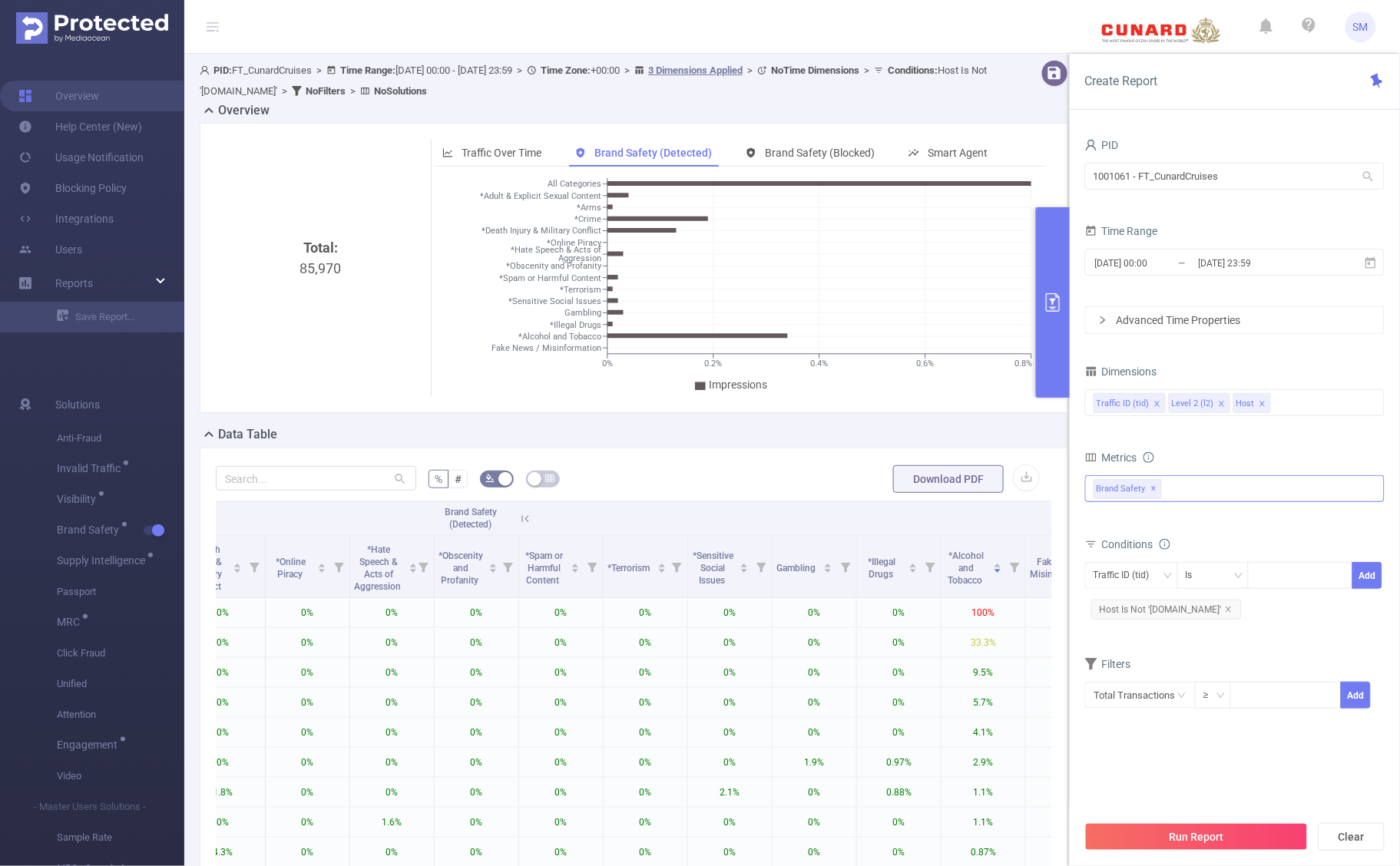
click at [1111, 492] on span "Brand Safety ✕" at bounding box center [1128, 489] width 68 height 20
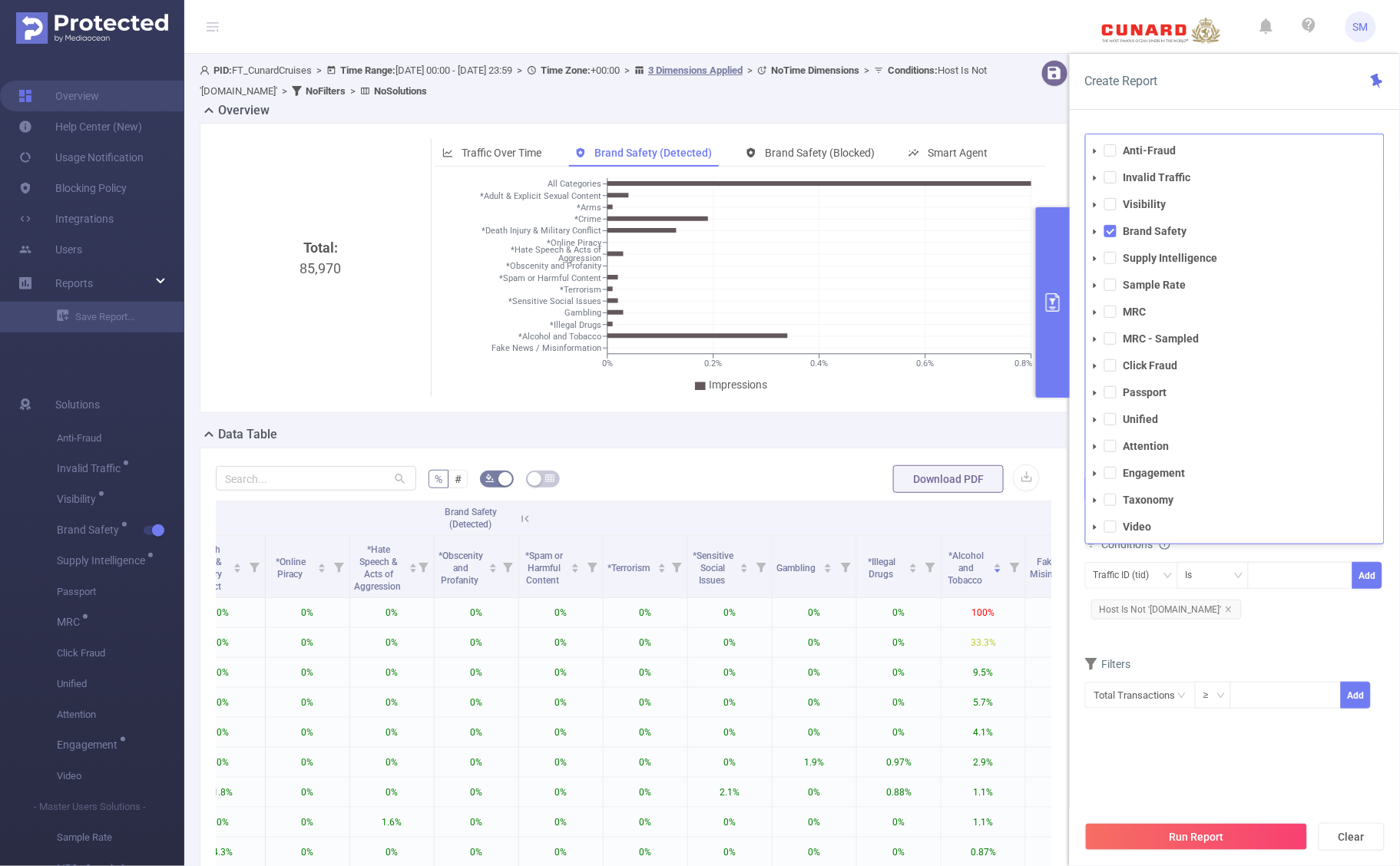
click at [1095, 232] on icon "icon: caret-down" at bounding box center [1095, 232] width 8 height 8
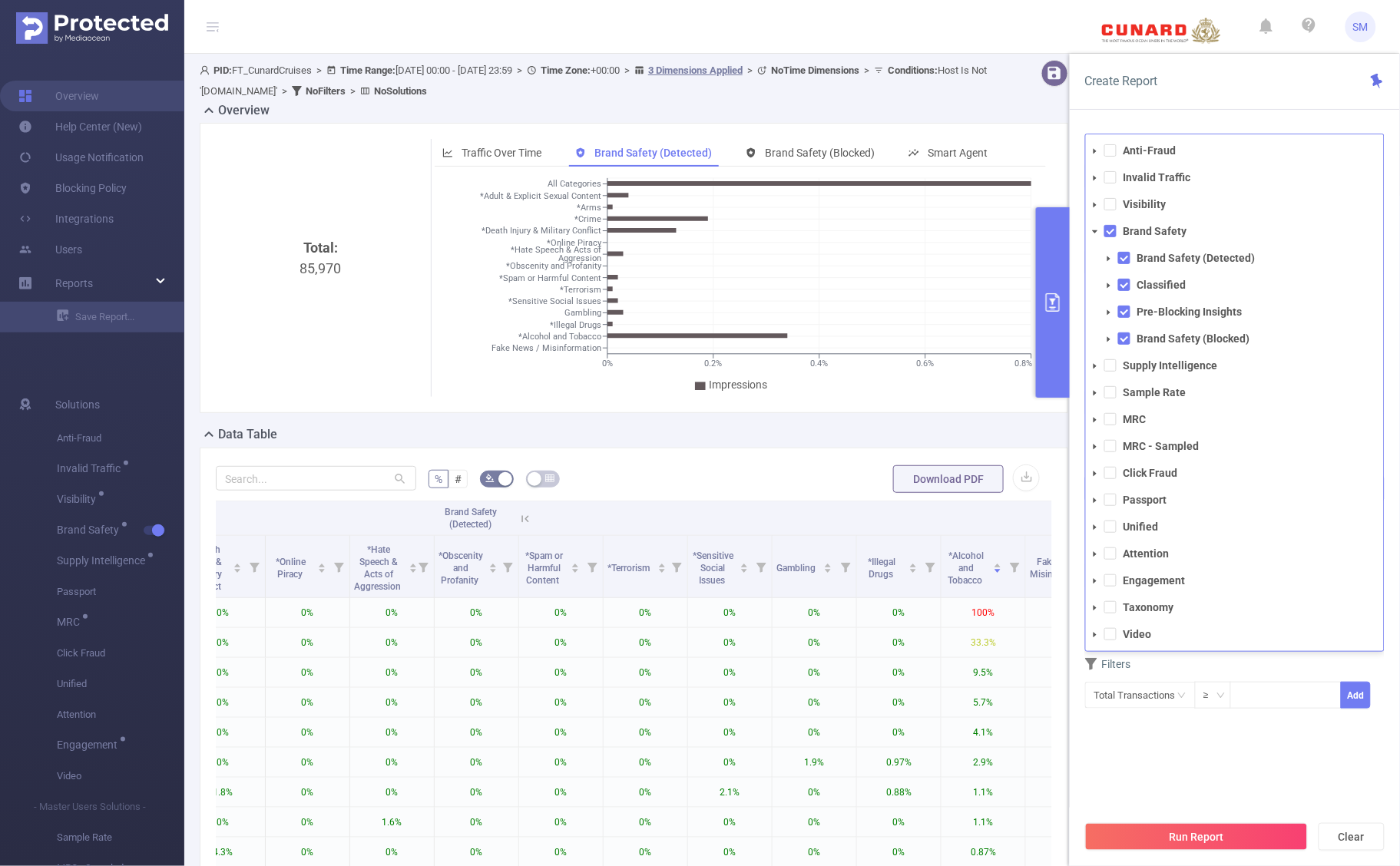
click at [1105, 256] on icon "icon: caret-down" at bounding box center [1109, 259] width 8 height 8
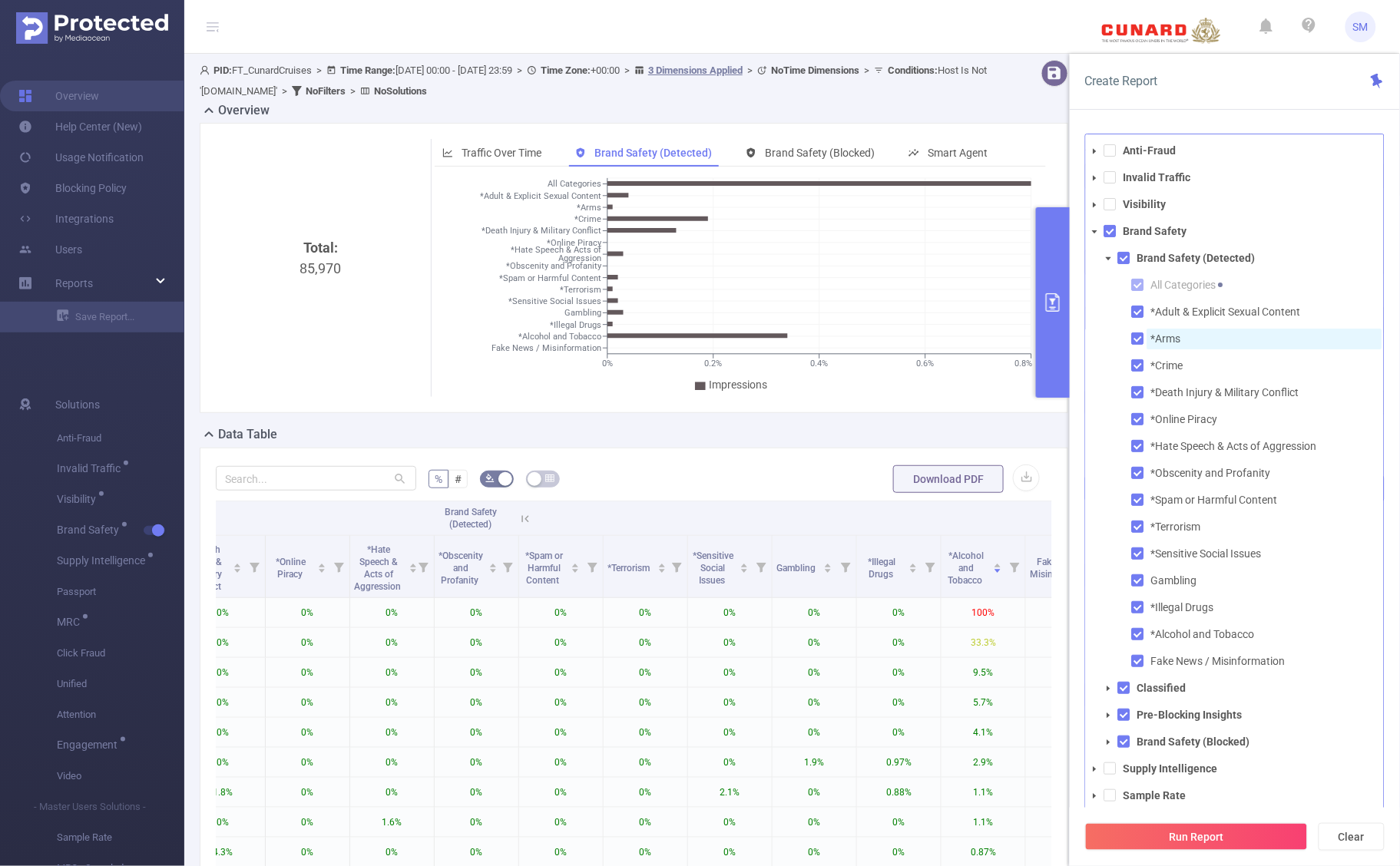
click at [1179, 334] on span "*Arms" at bounding box center [1166, 338] width 30 height 12
click at [1163, 423] on span "*Online Piracy" at bounding box center [1184, 418] width 67 height 12
click at [1169, 474] on span "*Obscenity and Profanity" at bounding box center [1211, 473] width 120 height 12
click at [1176, 501] on span "*Spam or Harmful Content" at bounding box center [1214, 499] width 127 height 12
click at [1183, 521] on span "*Terrorism" at bounding box center [1176, 526] width 50 height 12
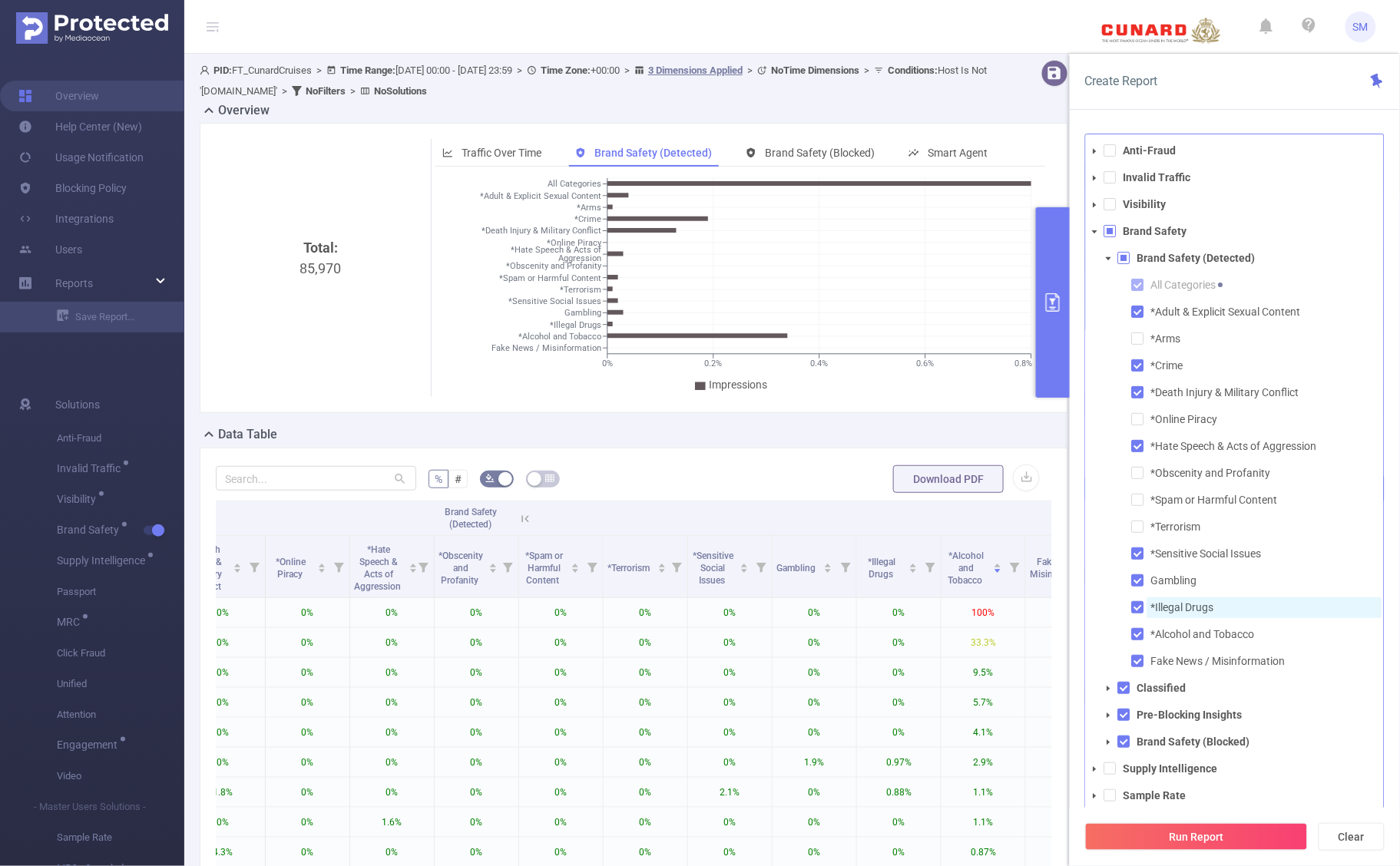
click at [1191, 612] on span "*Illegal Drugs" at bounding box center [1182, 607] width 63 height 12
click at [1216, 659] on span "Fake News / Misinformation" at bounding box center [1218, 661] width 134 height 12
click at [1246, 828] on button "Run Report" at bounding box center [1196, 837] width 222 height 27
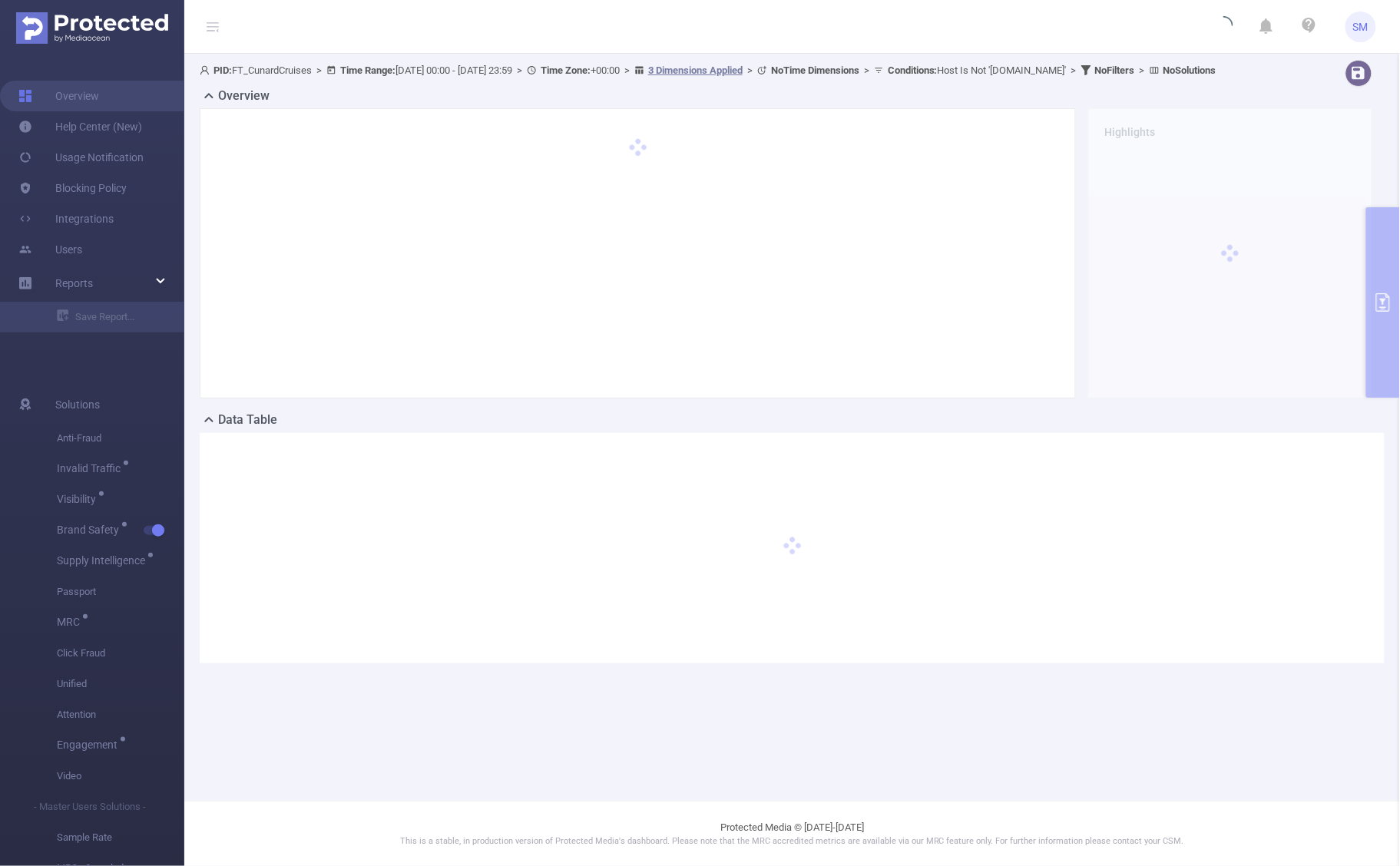
click at [1374, 281] on div "Highlights" at bounding box center [1230, 252] width 297 height 290
click at [275, 820] on footer "Protected Media © [DATE]-[DATE] This is a stable, in production version of Prot…" at bounding box center [792, 834] width 1216 height 66
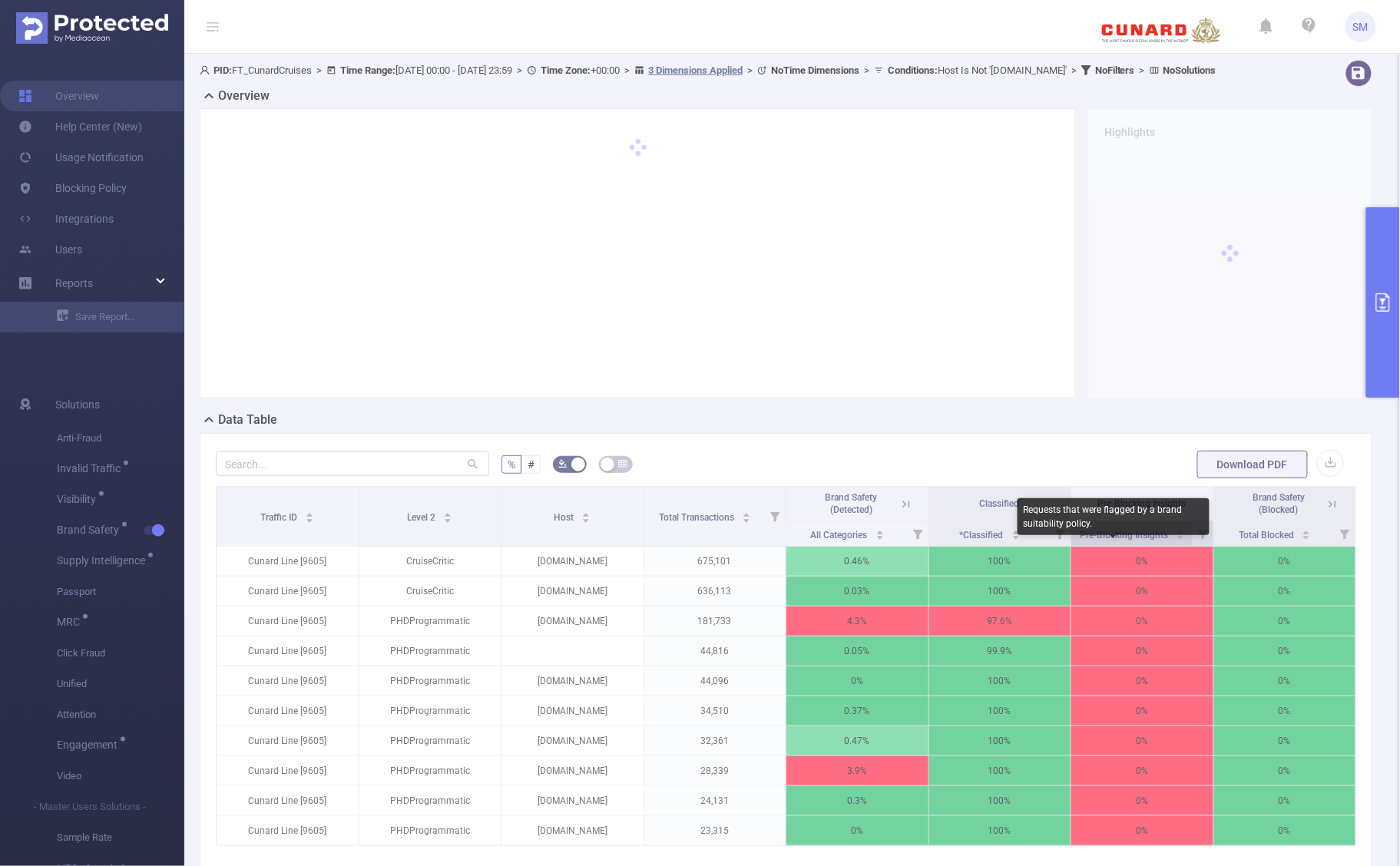
scroll to position [96, 0]
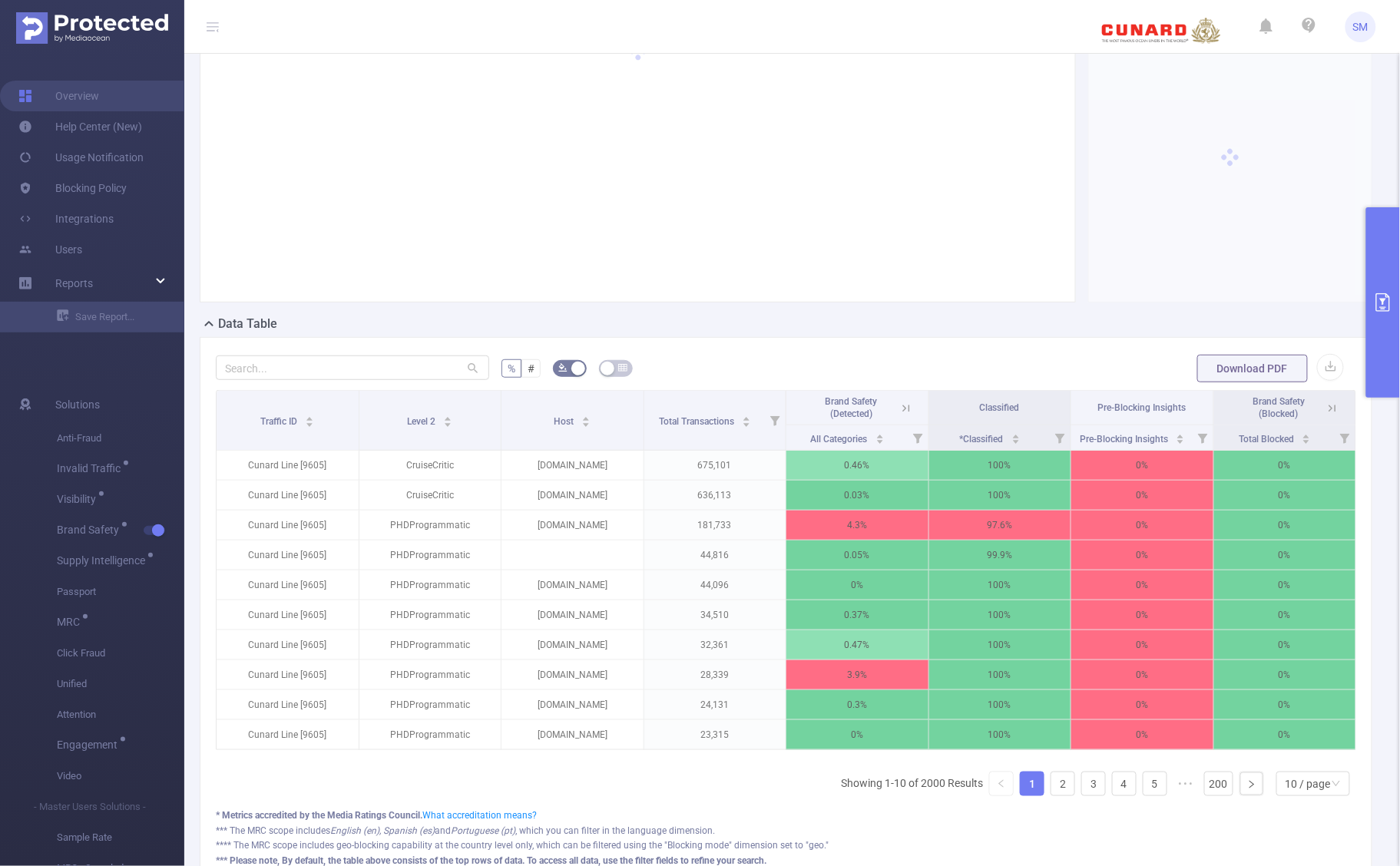
click at [1326, 416] on icon at bounding box center [1332, 408] width 14 height 14
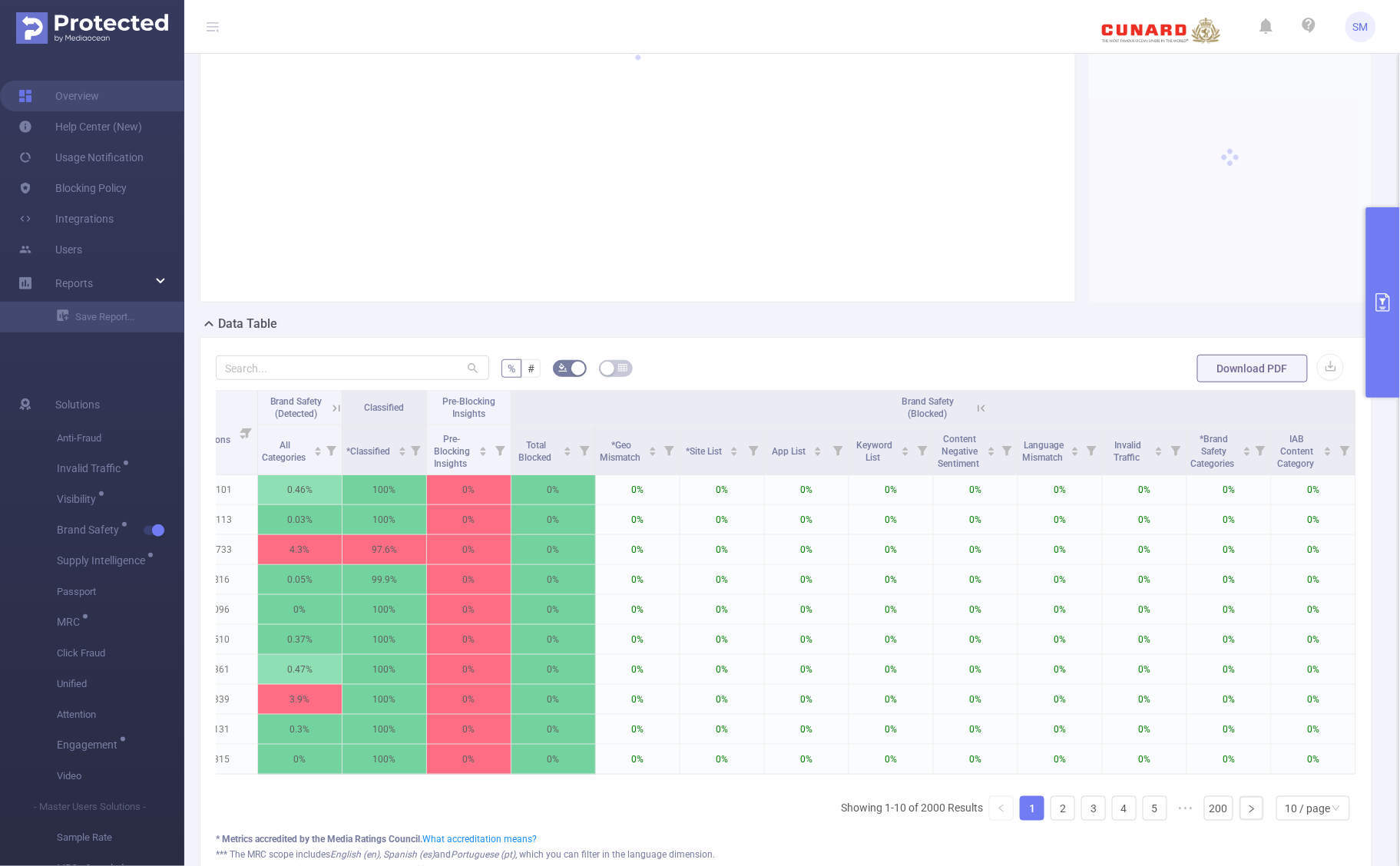
scroll to position [0, 313]
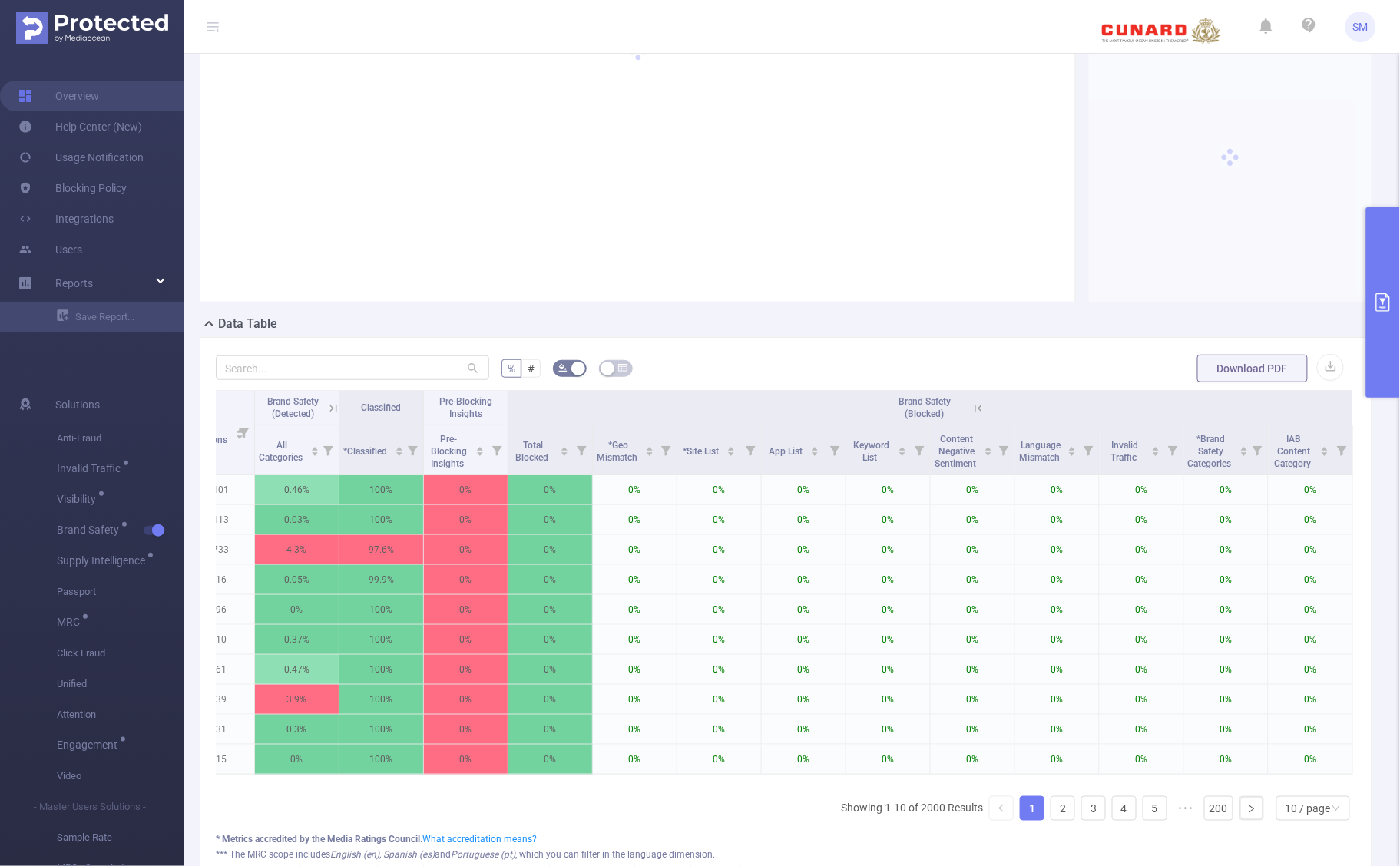
click at [972, 416] on icon at bounding box center [979, 408] width 14 height 14
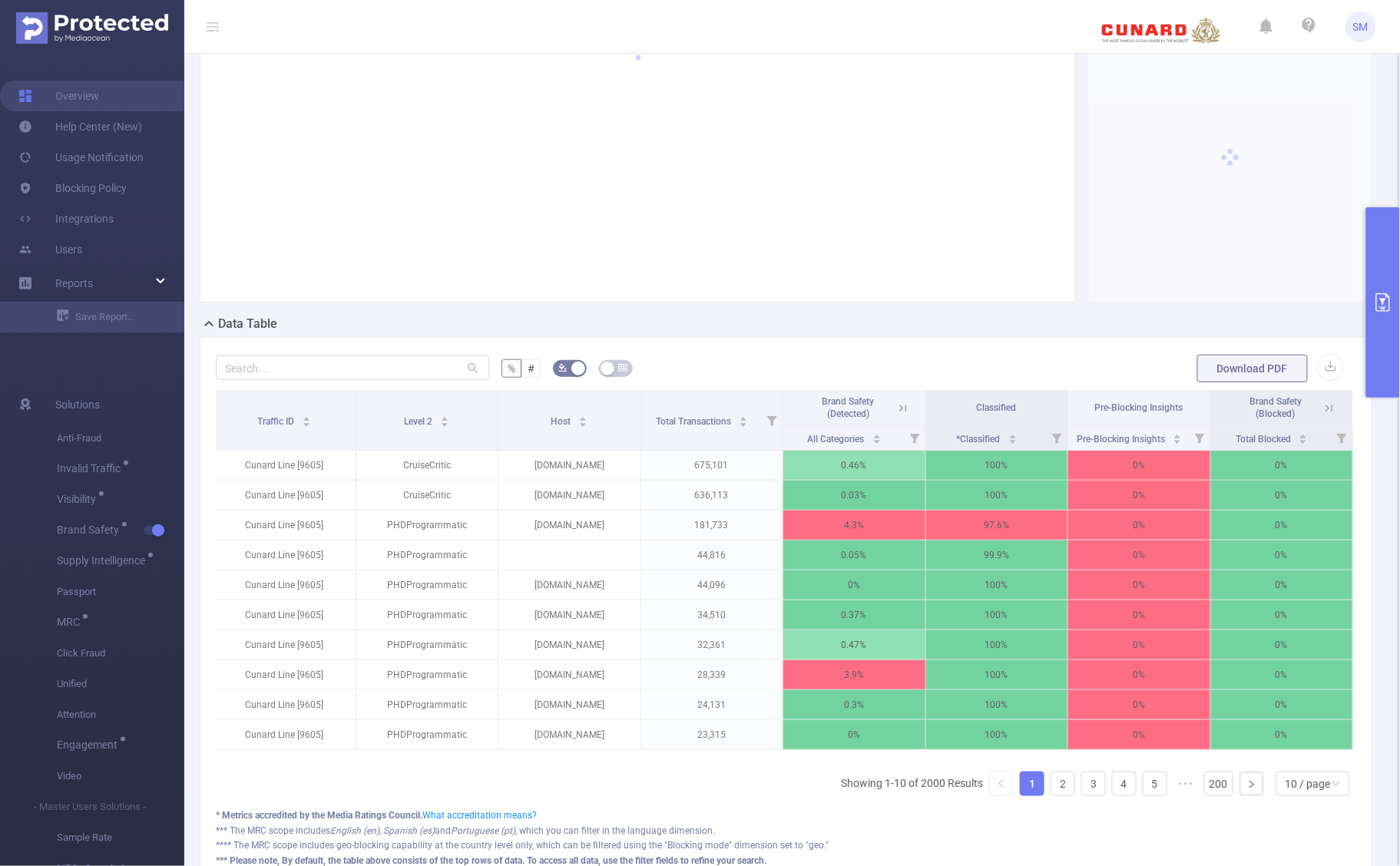
scroll to position [0, 2]
click at [897, 416] on icon at bounding box center [904, 408] width 14 height 14
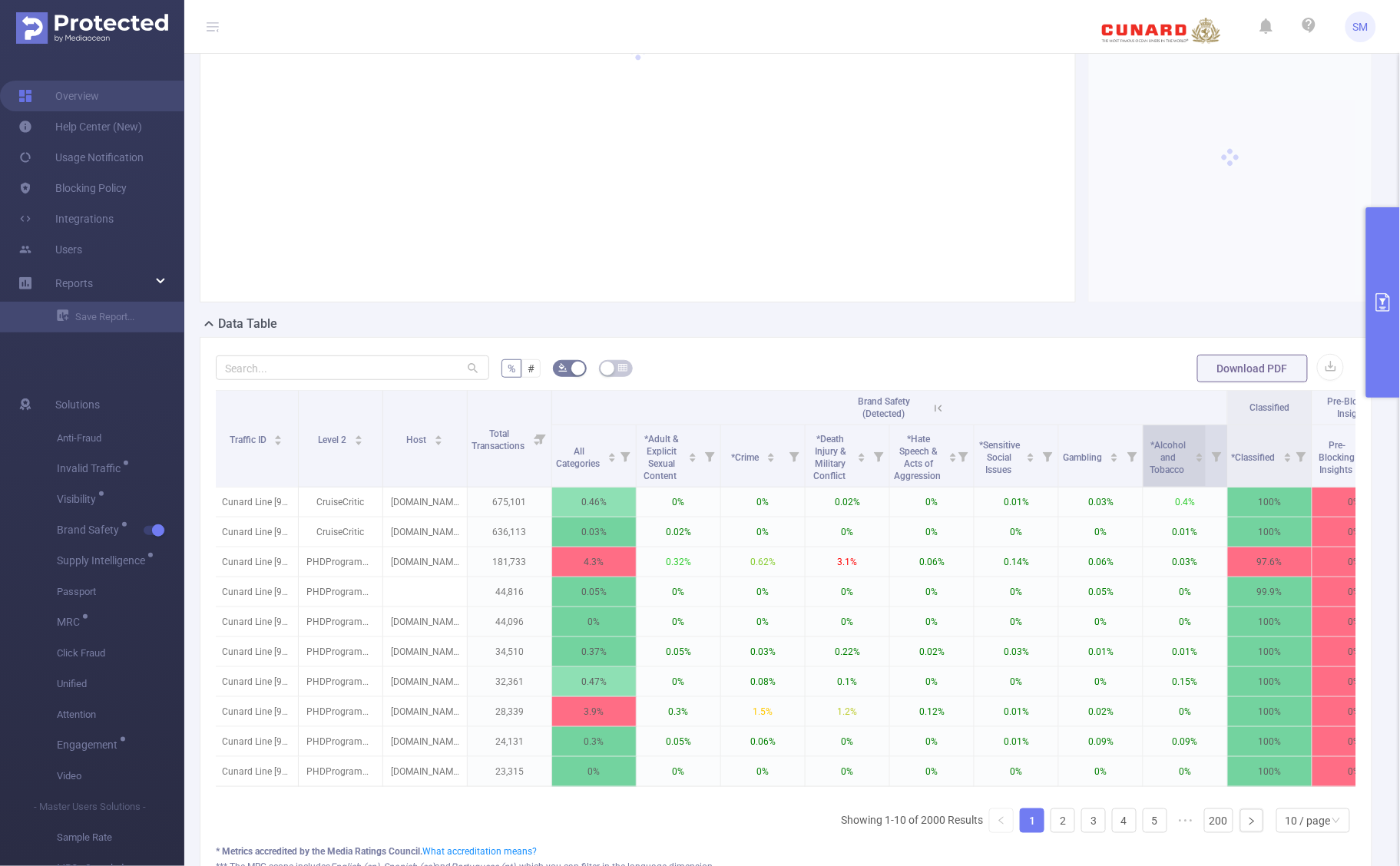
click at [1168, 477] on div "*Alcohol and Tobacco" at bounding box center [1176, 456] width 57 height 40
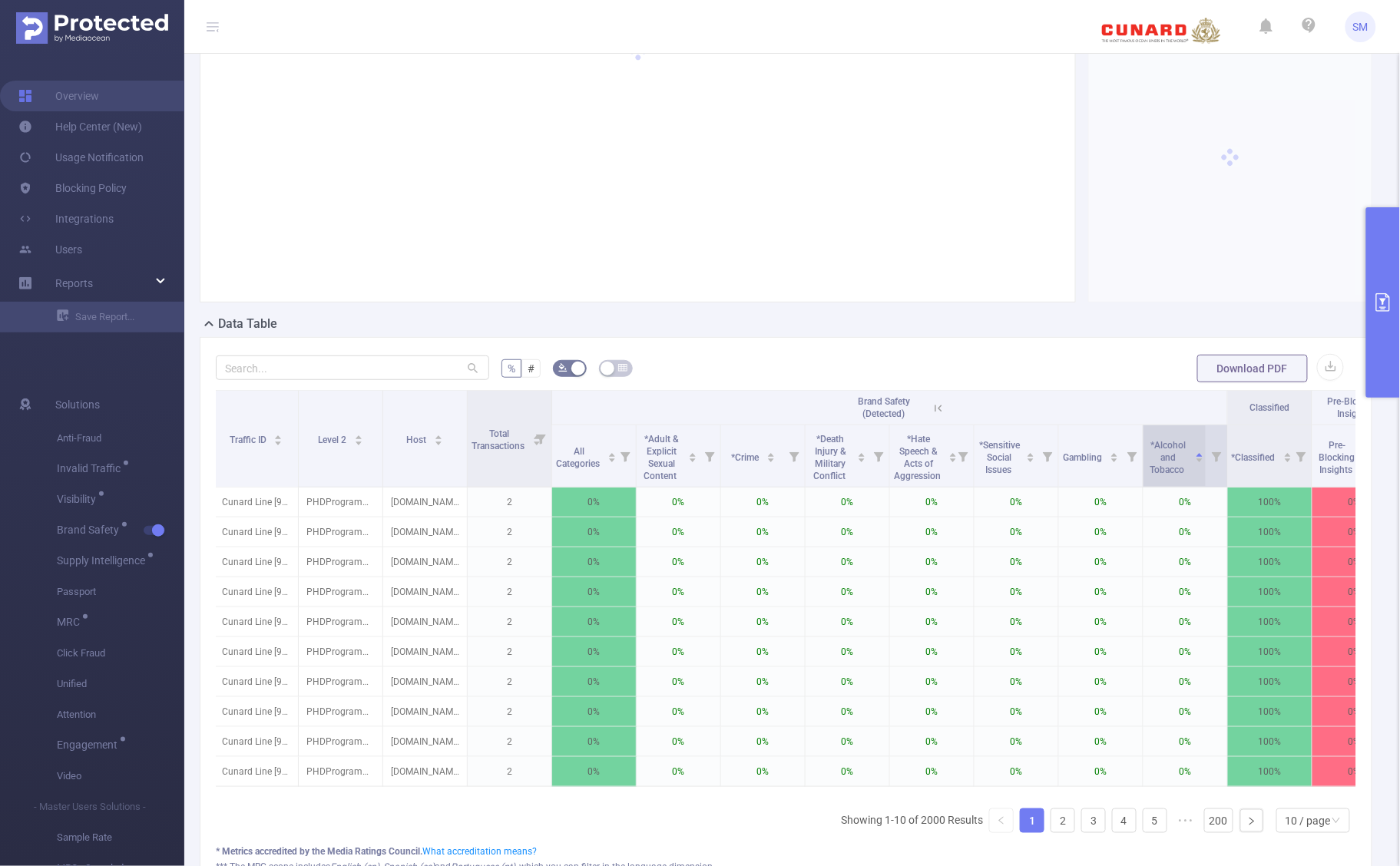
click at [1168, 477] on div "*Alcohol and Tobacco" at bounding box center [1176, 456] width 57 height 40
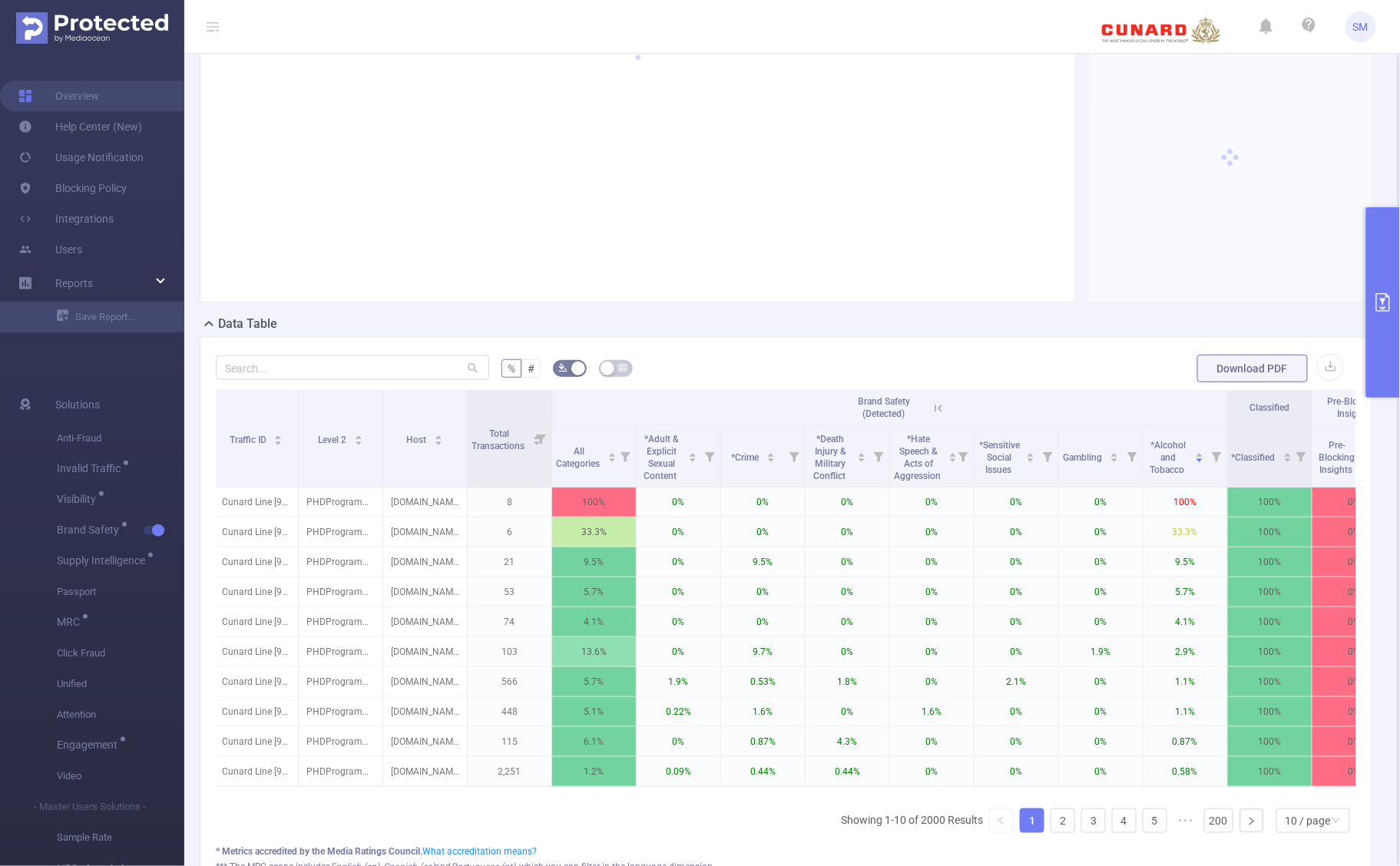
click at [1383, 324] on button "primary" at bounding box center [1383, 302] width 34 height 190
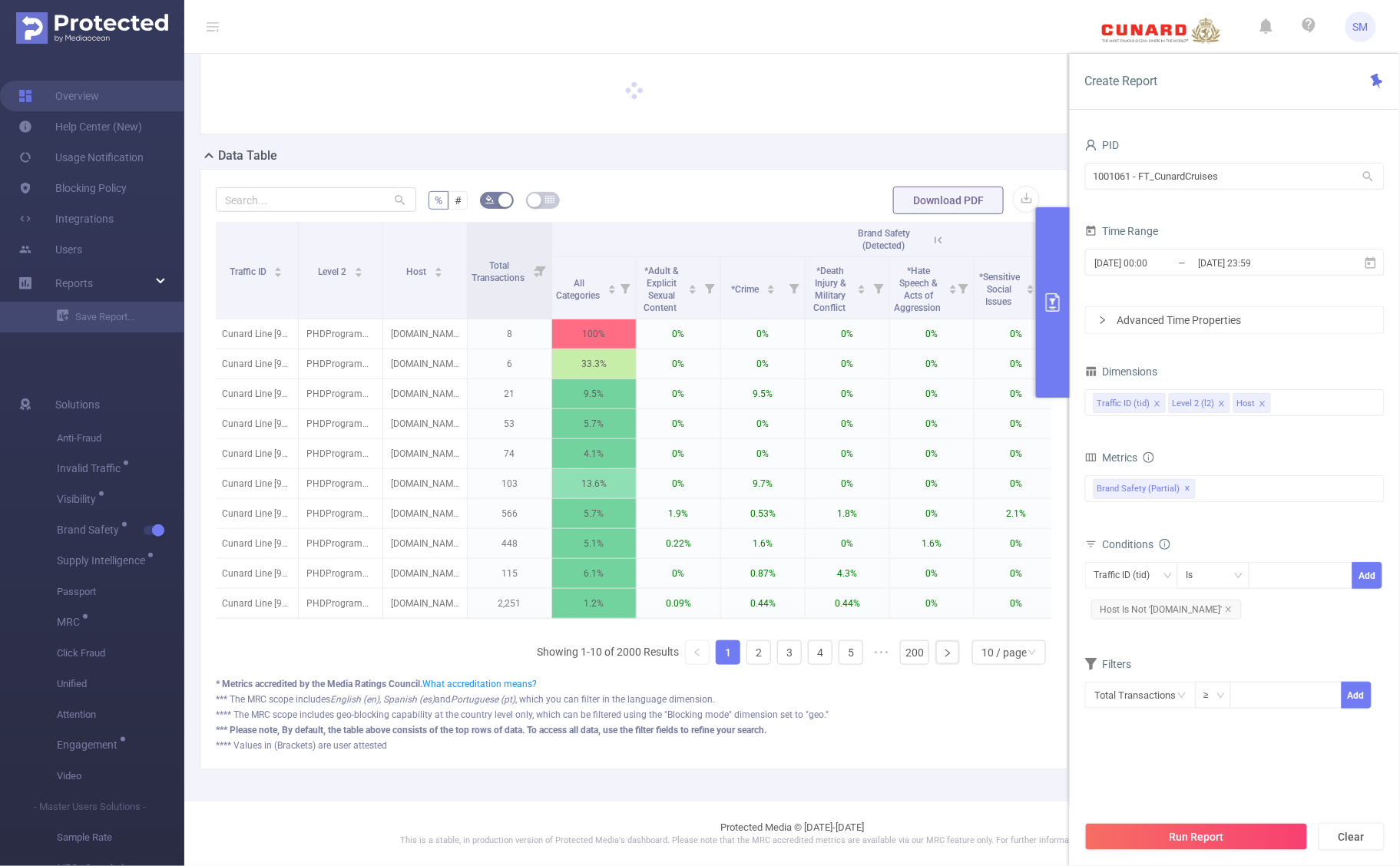
scroll to position [89, 0]
click at [1277, 706] on input at bounding box center [1286, 694] width 109 height 23
type input "2"
type input "500"
click at [1364, 696] on button "Add" at bounding box center [1356, 695] width 30 height 27
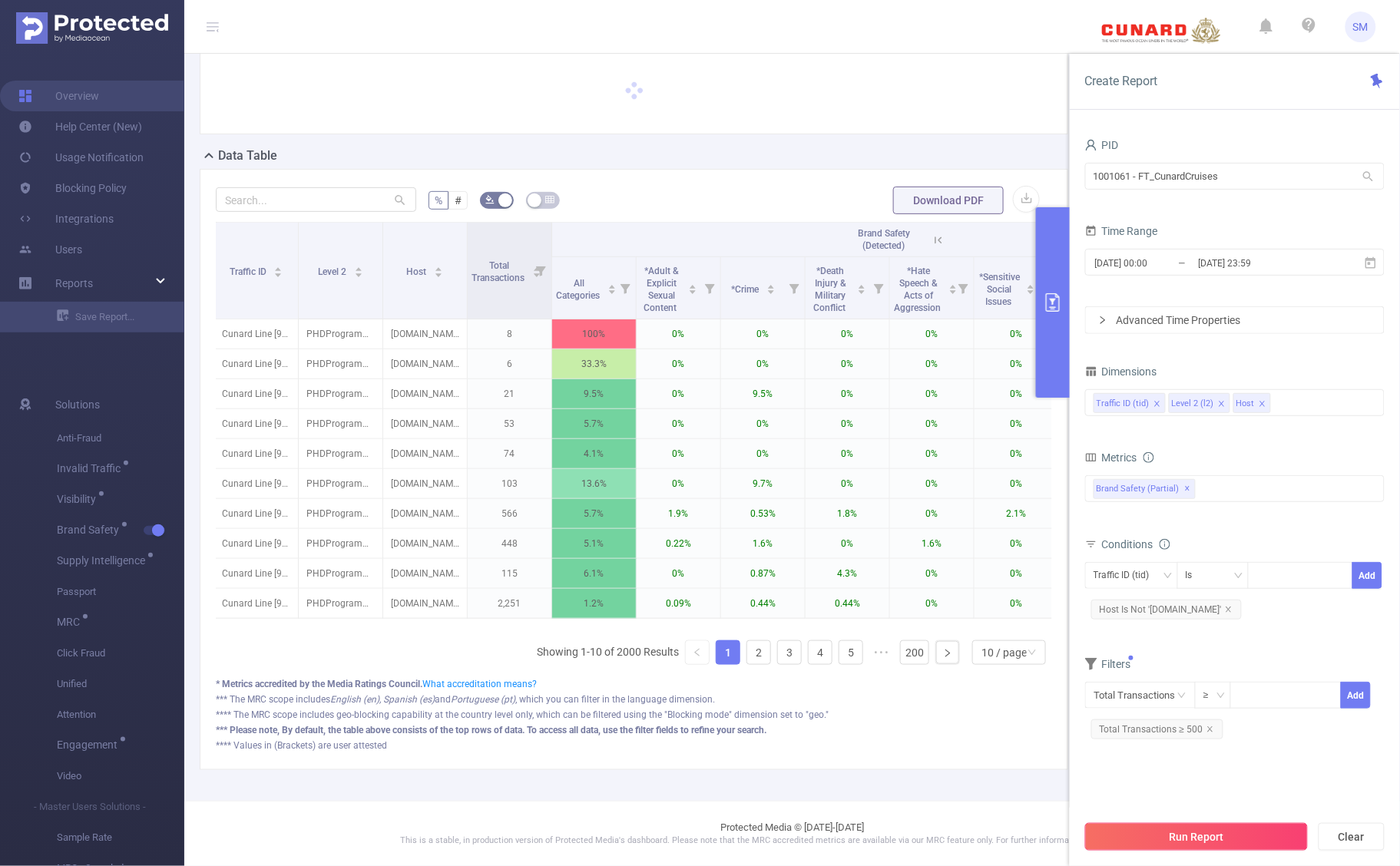
click at [1252, 839] on button "Run Report" at bounding box center [1196, 837] width 222 height 27
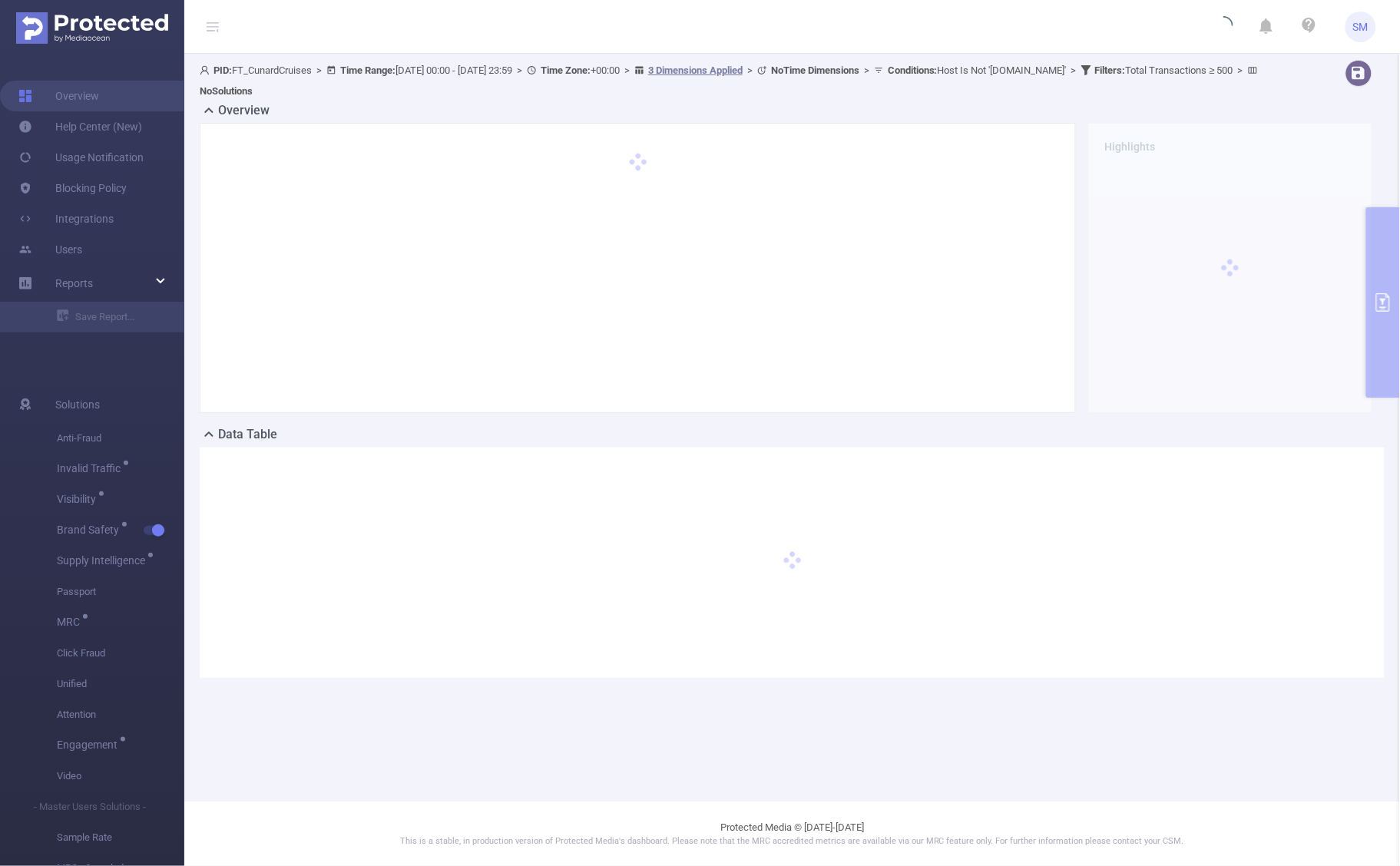
scroll to position [0, 0]
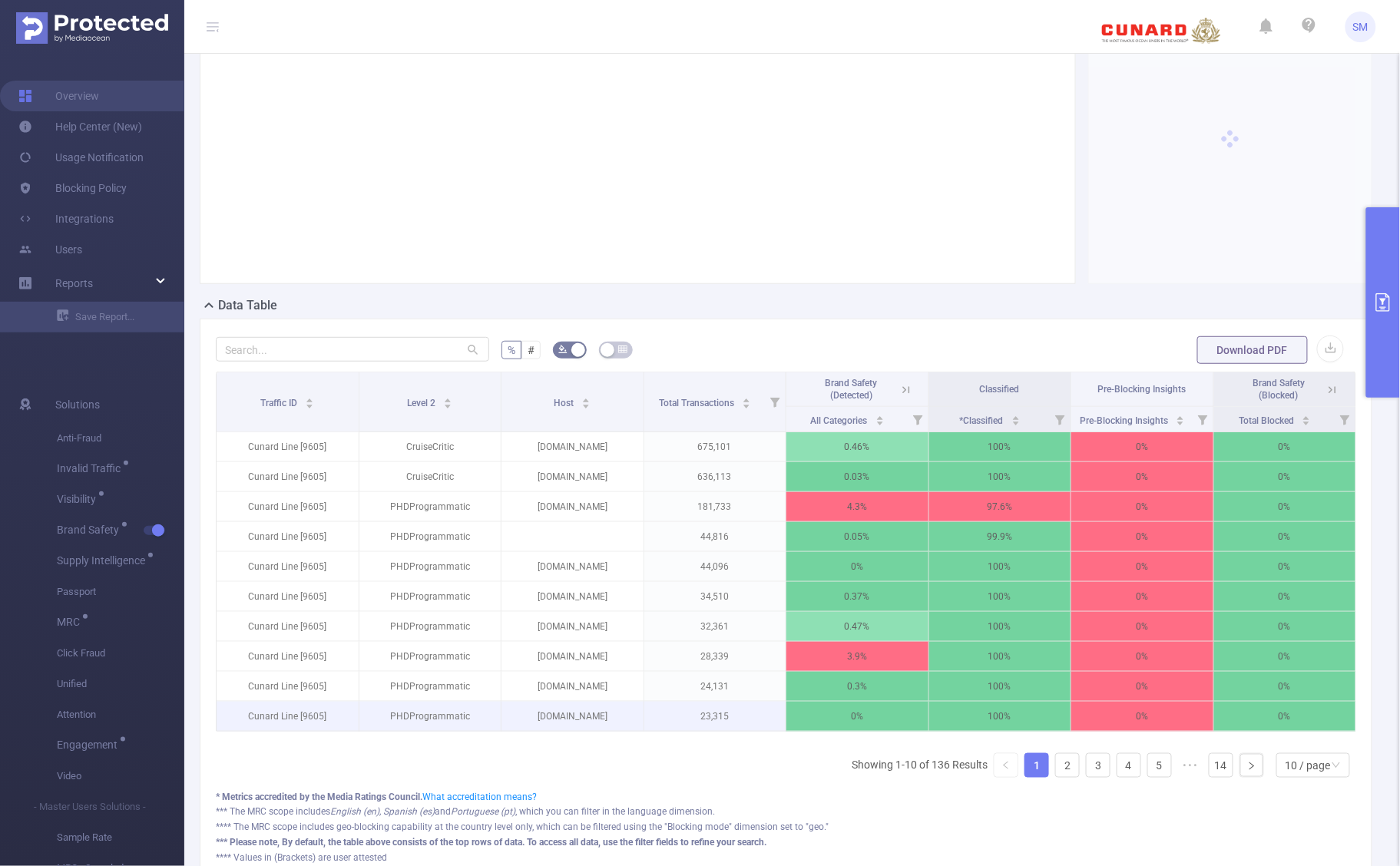
scroll to position [96, 0]
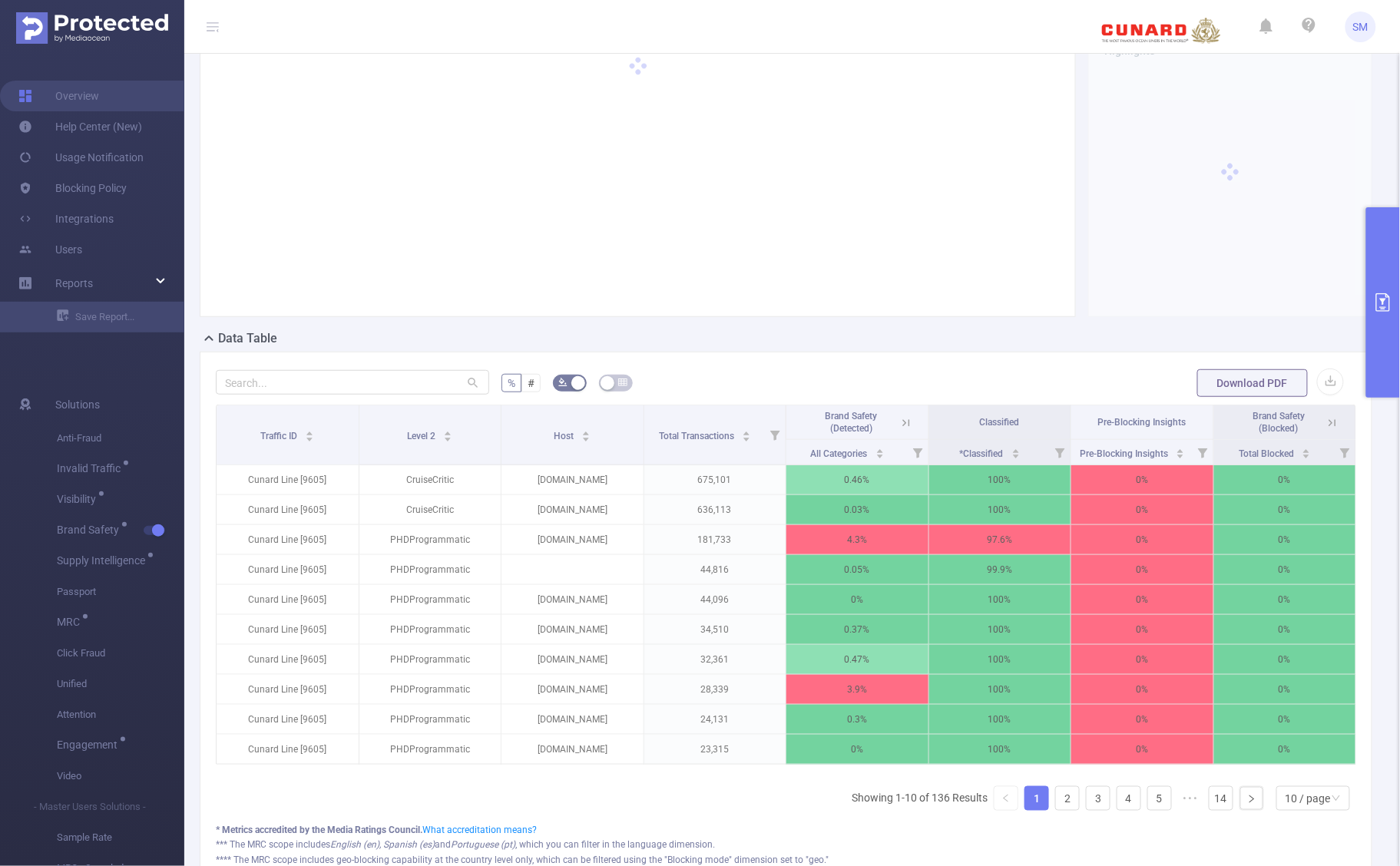
click at [900, 418] on icon at bounding box center [906, 423] width 14 height 14
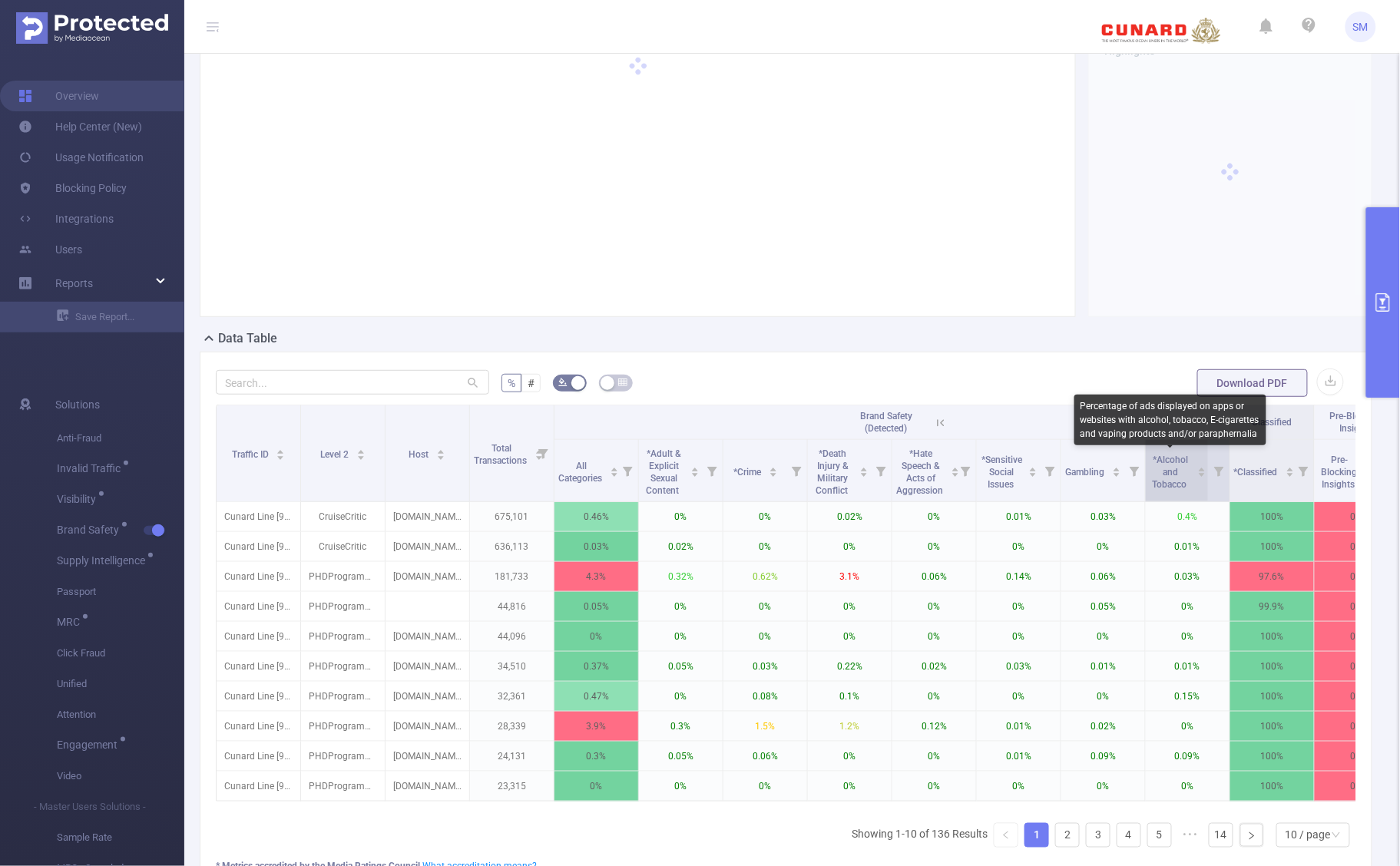
click at [1164, 485] on span "*Alcohol and Tobacco" at bounding box center [1171, 473] width 37 height 36
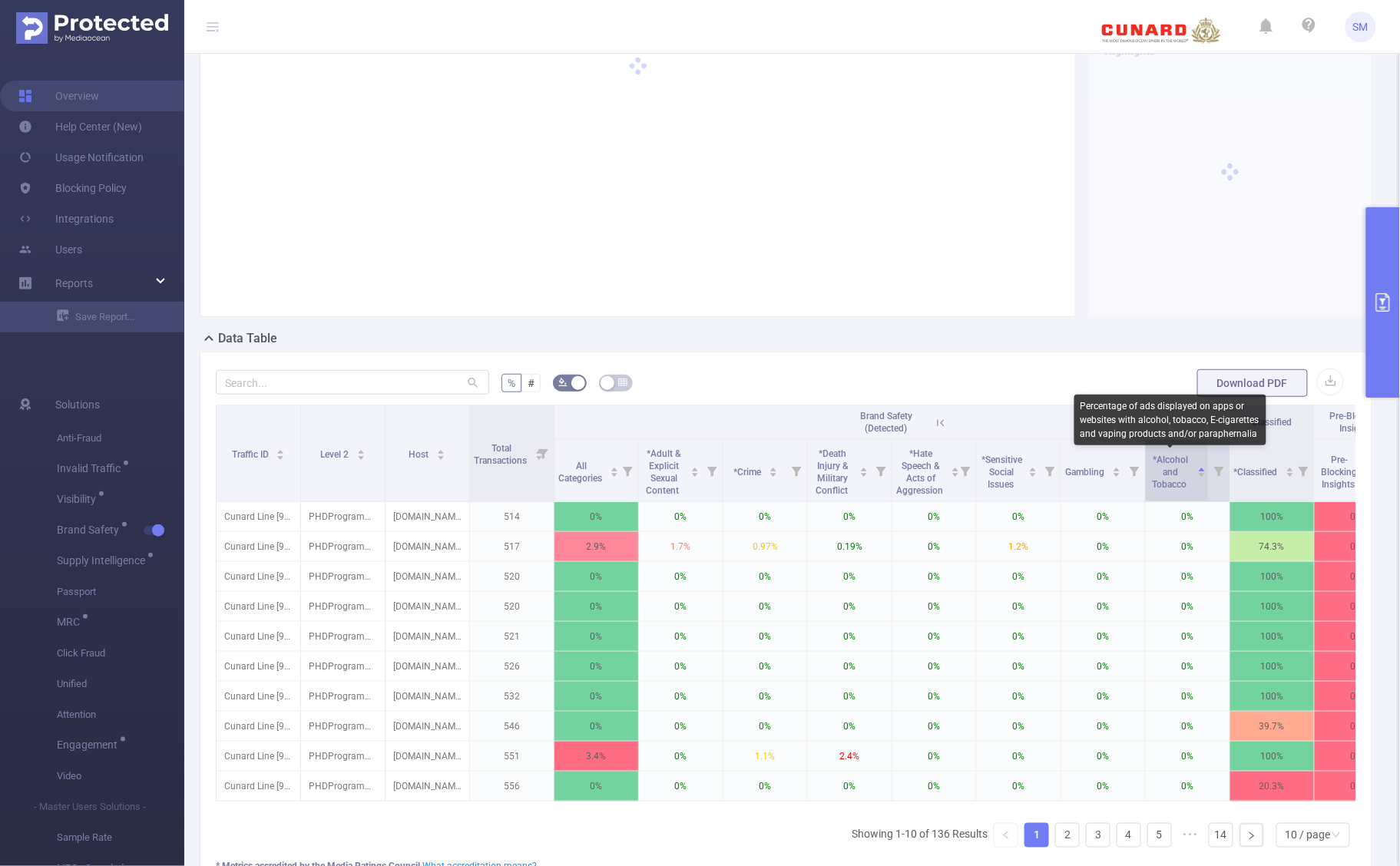
click at [1164, 485] on span "*Alcohol and Tobacco" at bounding box center [1171, 473] width 37 height 36
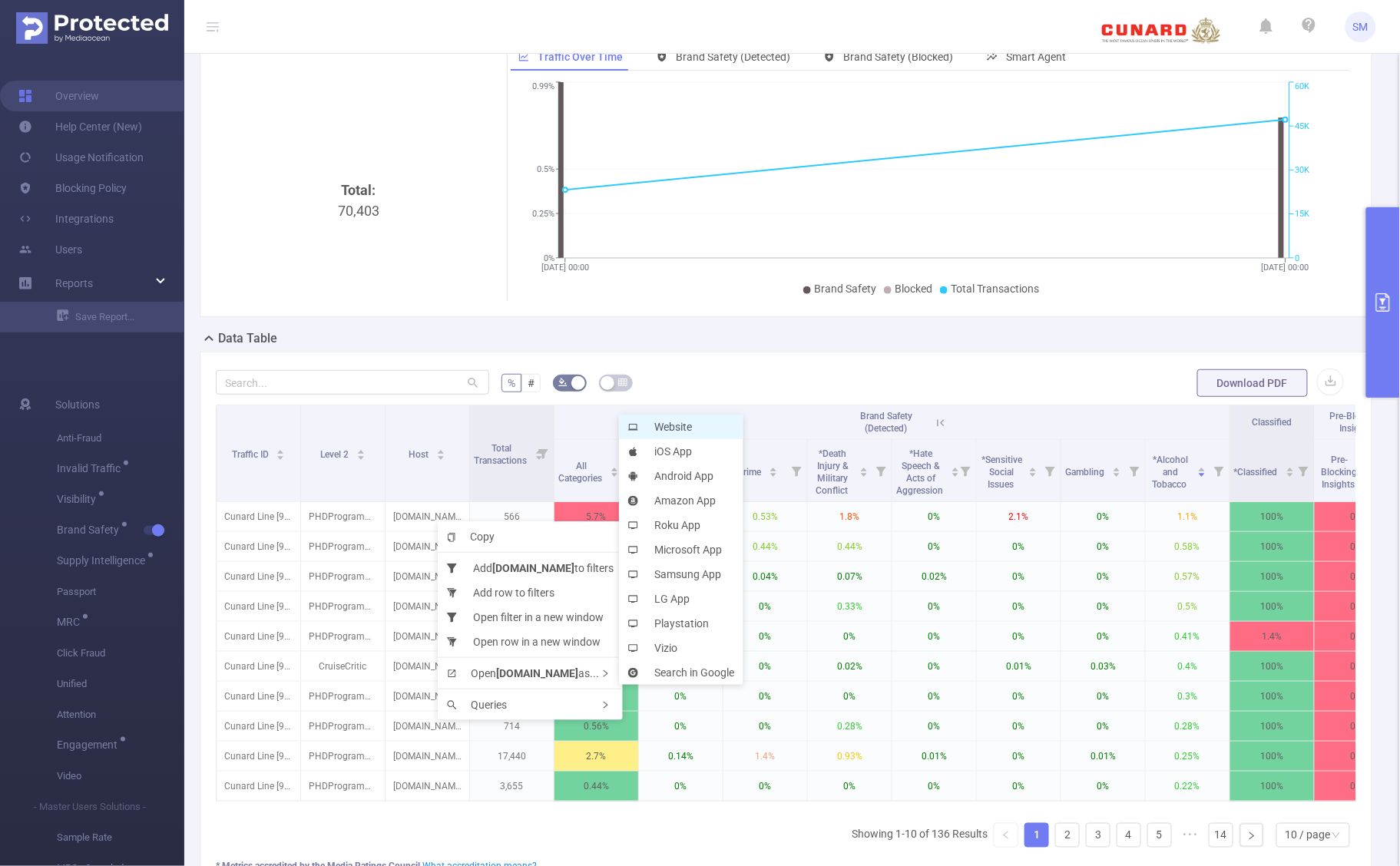
click at [701, 432] on li "Website" at bounding box center [681, 427] width 125 height 24
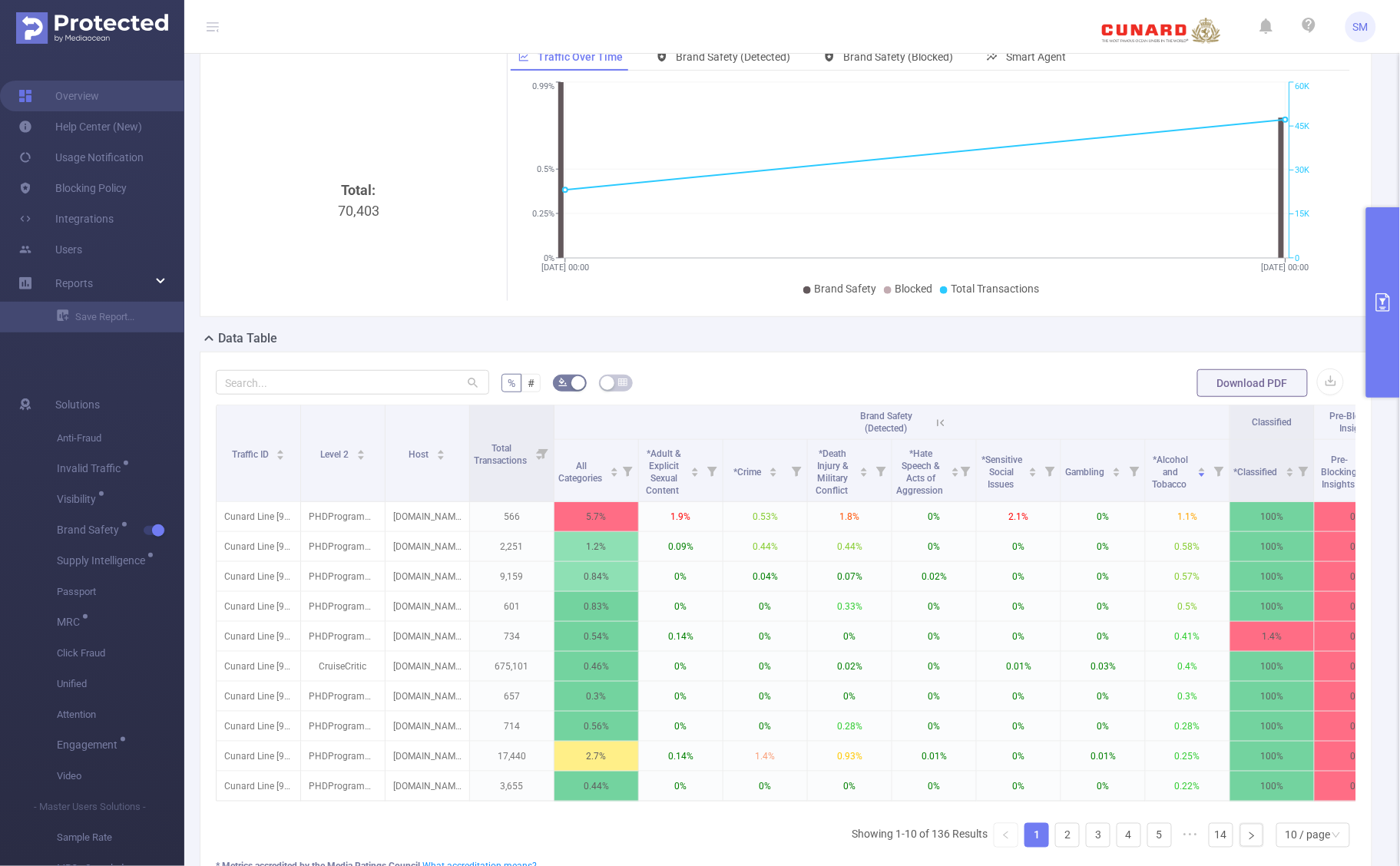
click at [1391, 290] on button "primary" at bounding box center [1383, 302] width 34 height 190
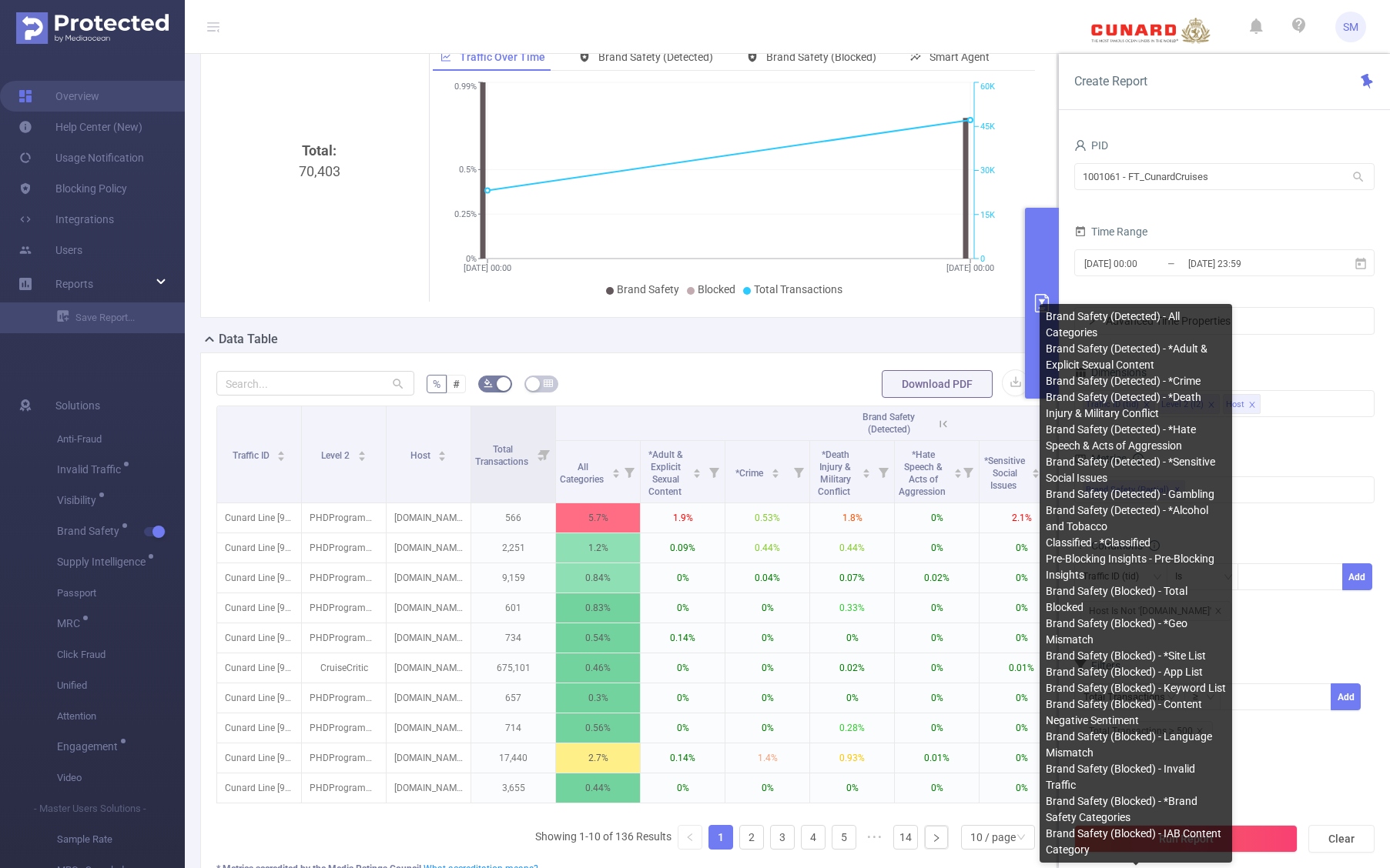
click at [1191, 490] on span "Brand Safety (Detected) - Gambling" at bounding box center [1129, 494] width 168 height 12
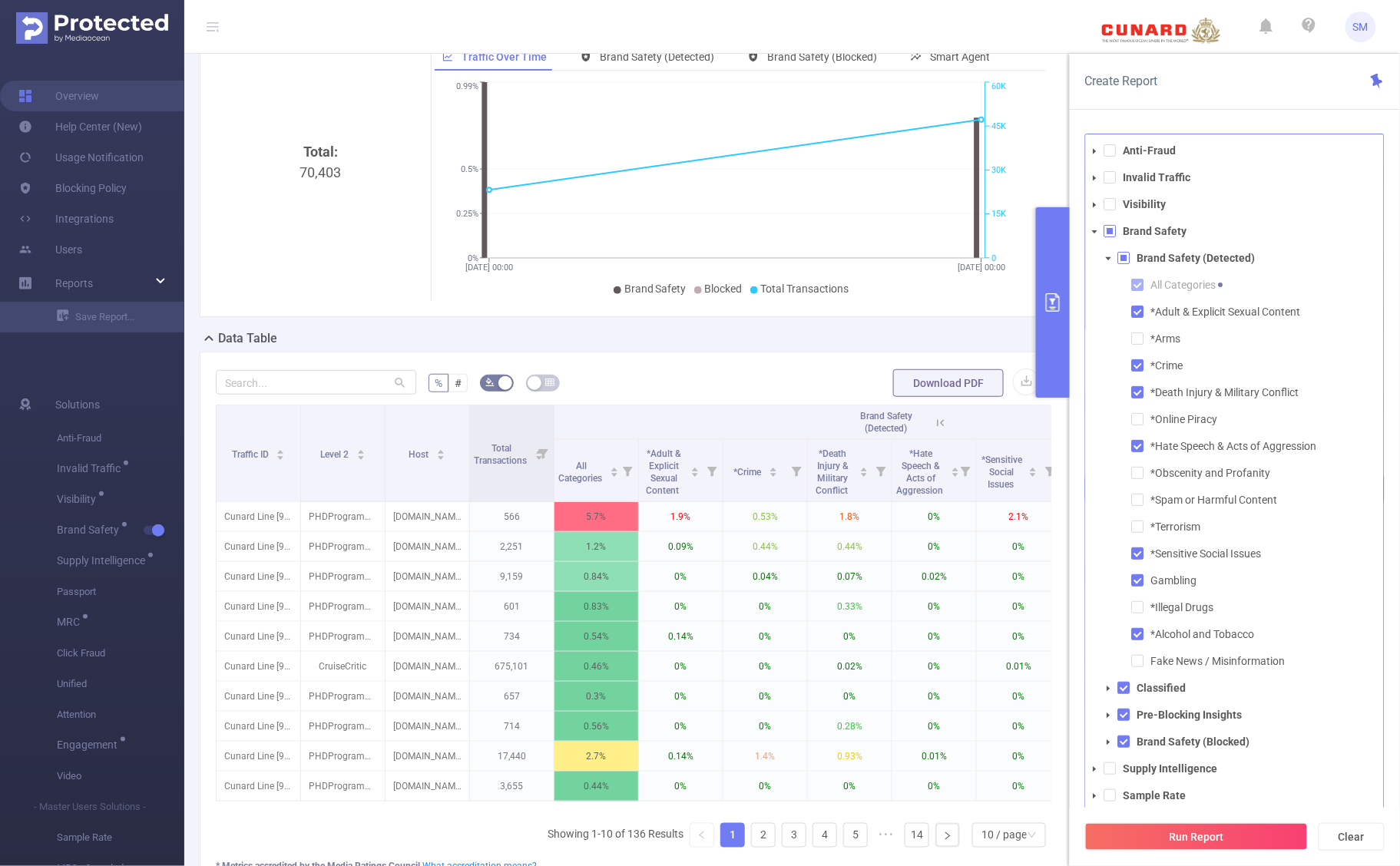
click at [1112, 233] on span at bounding box center [1110, 231] width 12 height 12
click at [1099, 233] on icon "icon: caret-down" at bounding box center [1095, 232] width 8 height 8
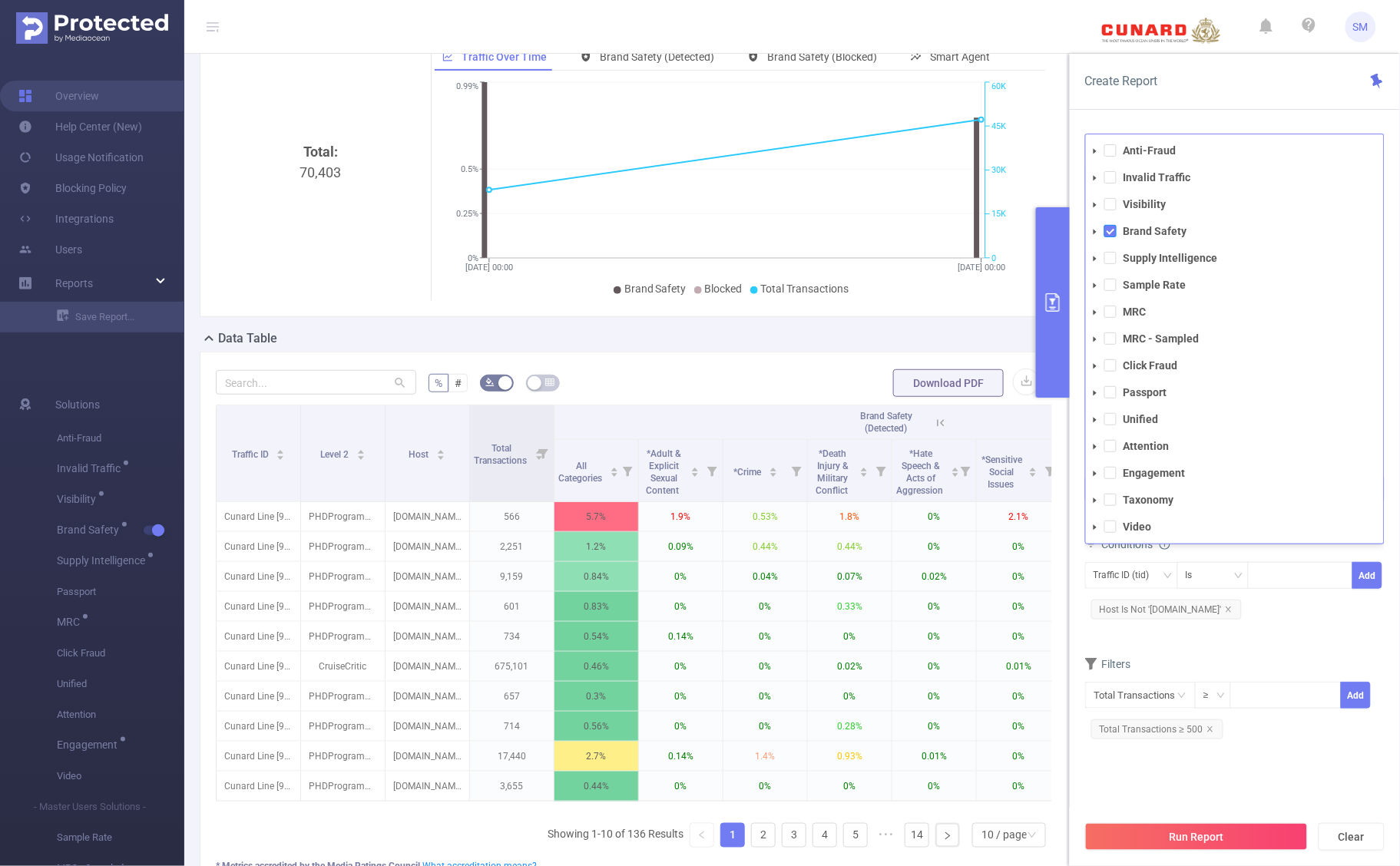
click at [1110, 231] on span at bounding box center [1110, 231] width 12 height 12
click at [1112, 449] on span at bounding box center [1110, 446] width 12 height 12
click at [1264, 117] on div "Create Report PID 1001061 - FT_CunardCruises 1001061 - FT_CunardCruises Time Ra…" at bounding box center [1235, 460] width 330 height 813
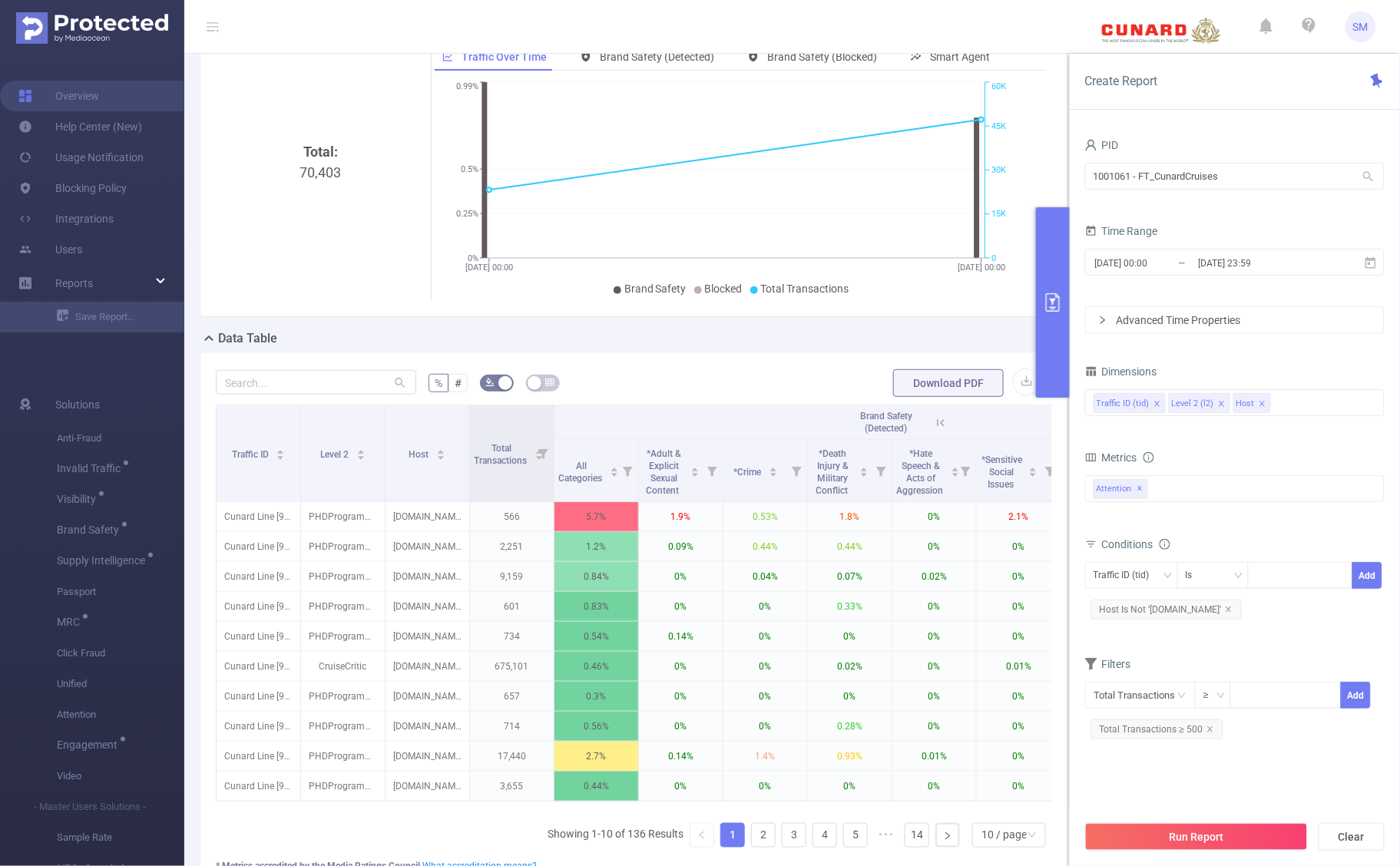
click at [1262, 408] on icon "icon: close" at bounding box center [1263, 403] width 8 height 8
click at [1233, 612] on icon "icon: close" at bounding box center [1229, 610] width 8 height 8
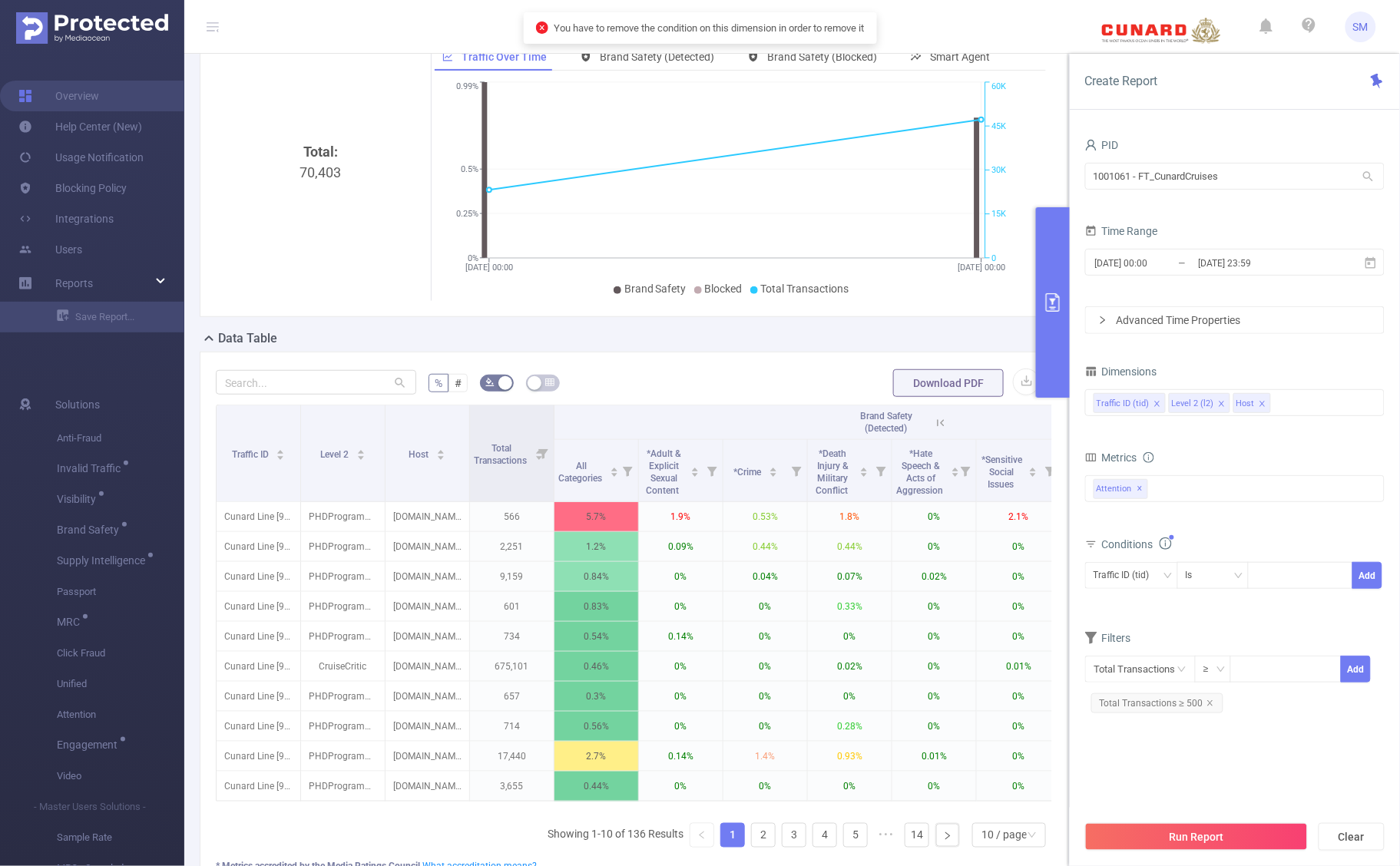
click at [1246, 516] on div "Score Score Score Insights Available Notifications & Pops Incentivized Users Pr…" at bounding box center [1235, 498] width 299 height 45
click at [1260, 400] on span at bounding box center [1263, 404] width 8 height 17
click at [1258, 400] on div "Traffic ID (tid) Level 2 (l2)" at bounding box center [1235, 403] width 282 height 25
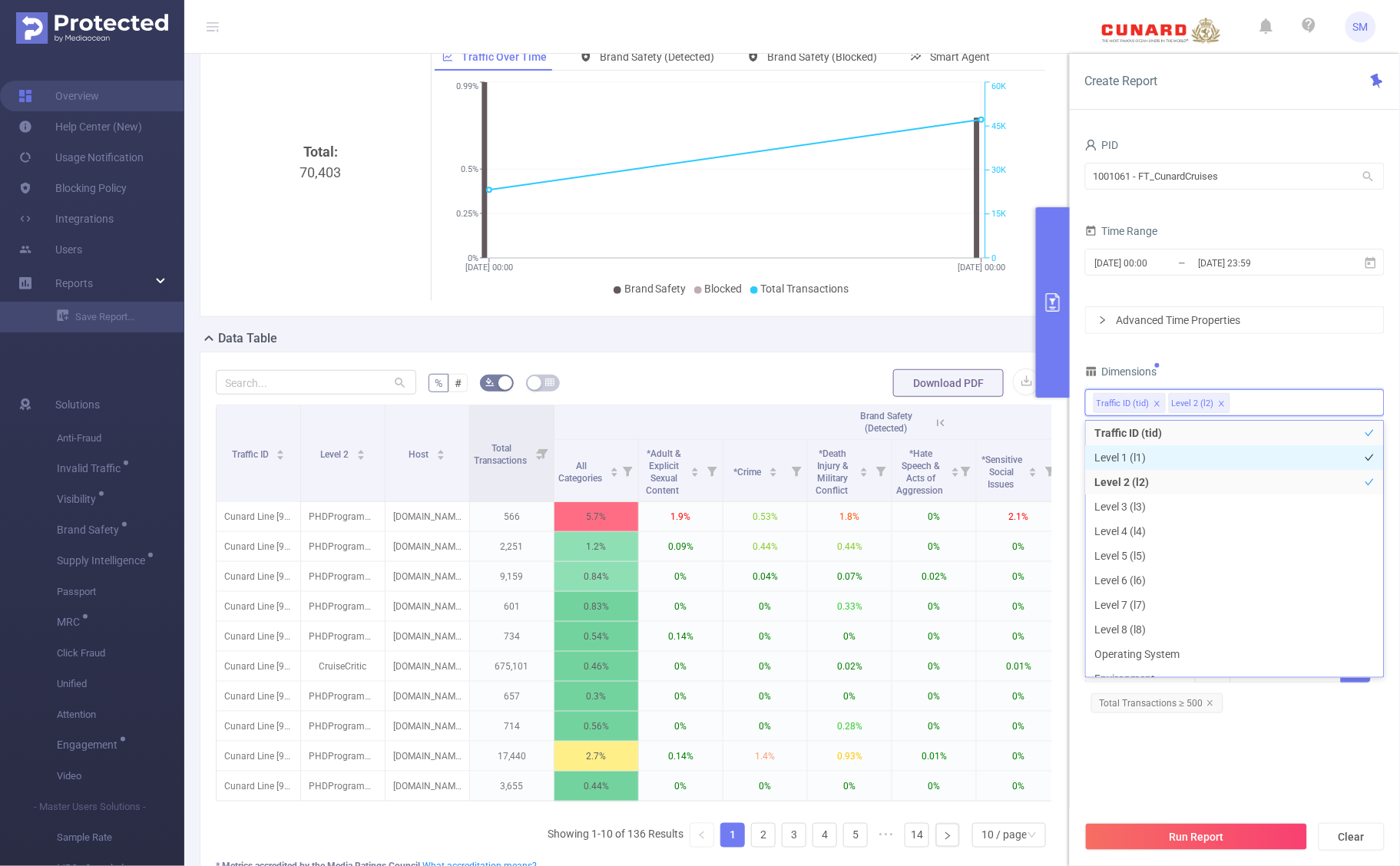
click at [1219, 463] on li "Level 1 (l1)" at bounding box center [1236, 458] width 298 height 24
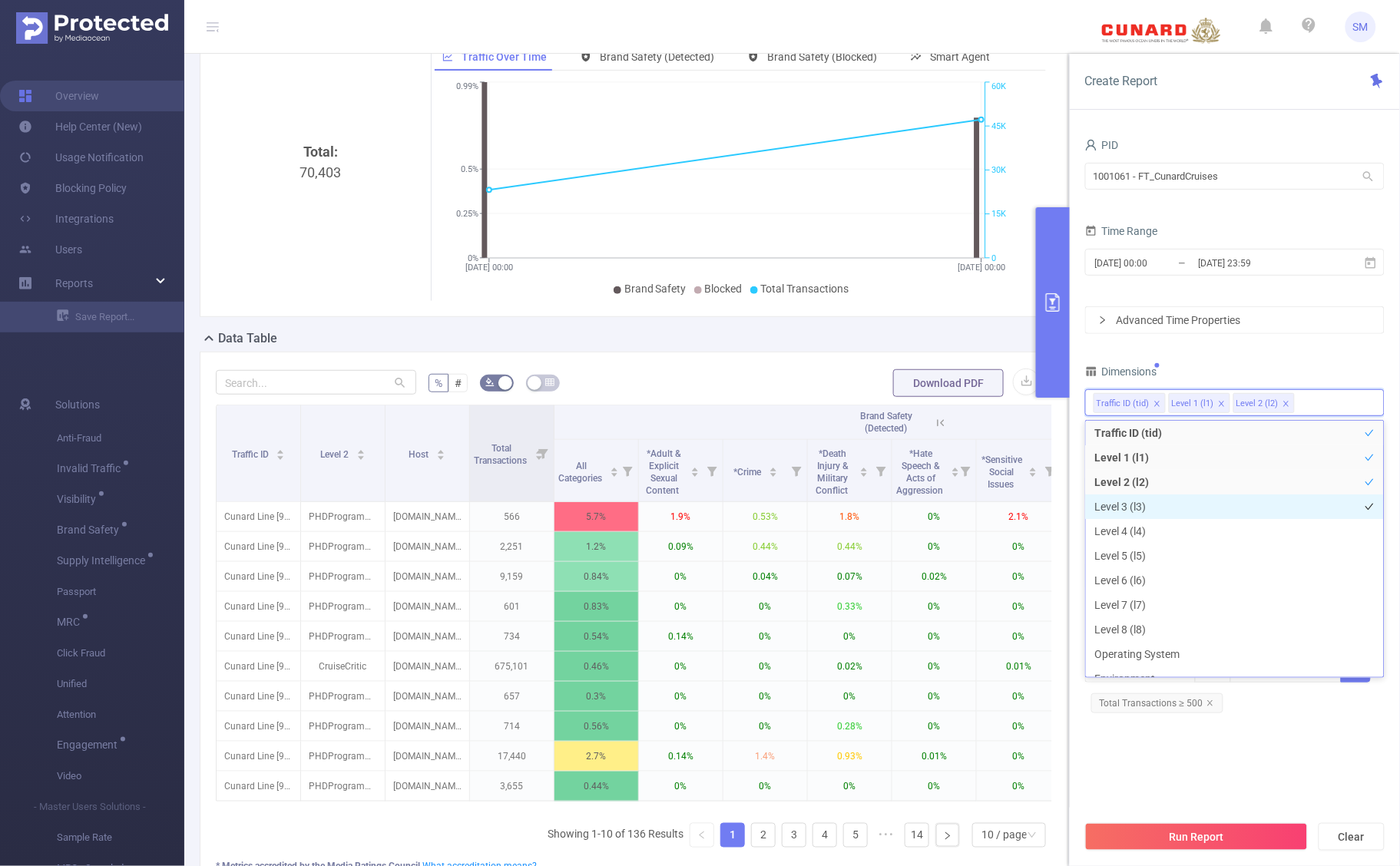
click at [1222, 509] on li "Level 3 (l3)" at bounding box center [1236, 507] width 298 height 24
click at [1210, 605] on li "Level 7 (l7)" at bounding box center [1236, 605] width 298 height 24
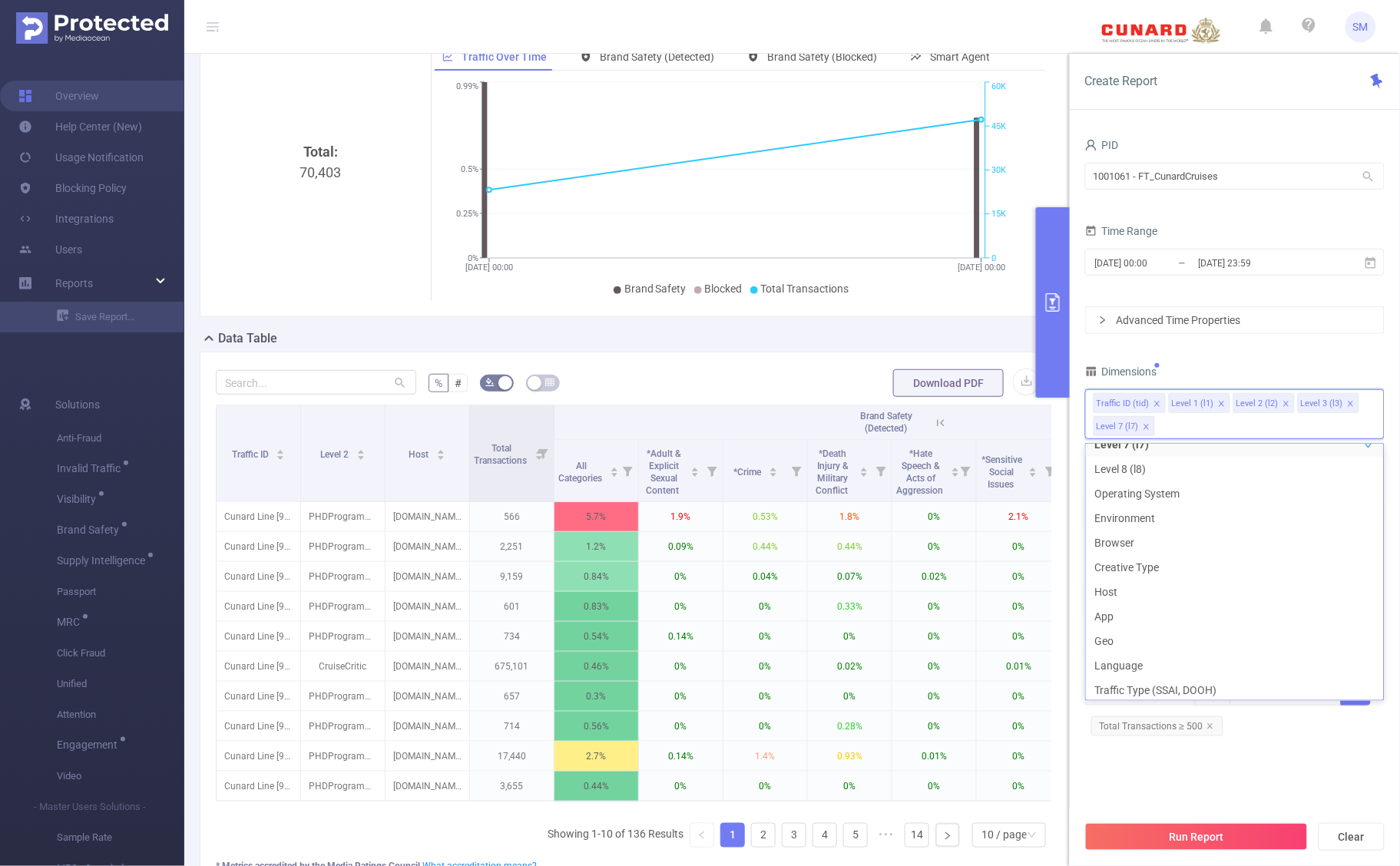
scroll to position [220, 0]
click at [1183, 501] on li "Environment" at bounding box center [1236, 509] width 298 height 24
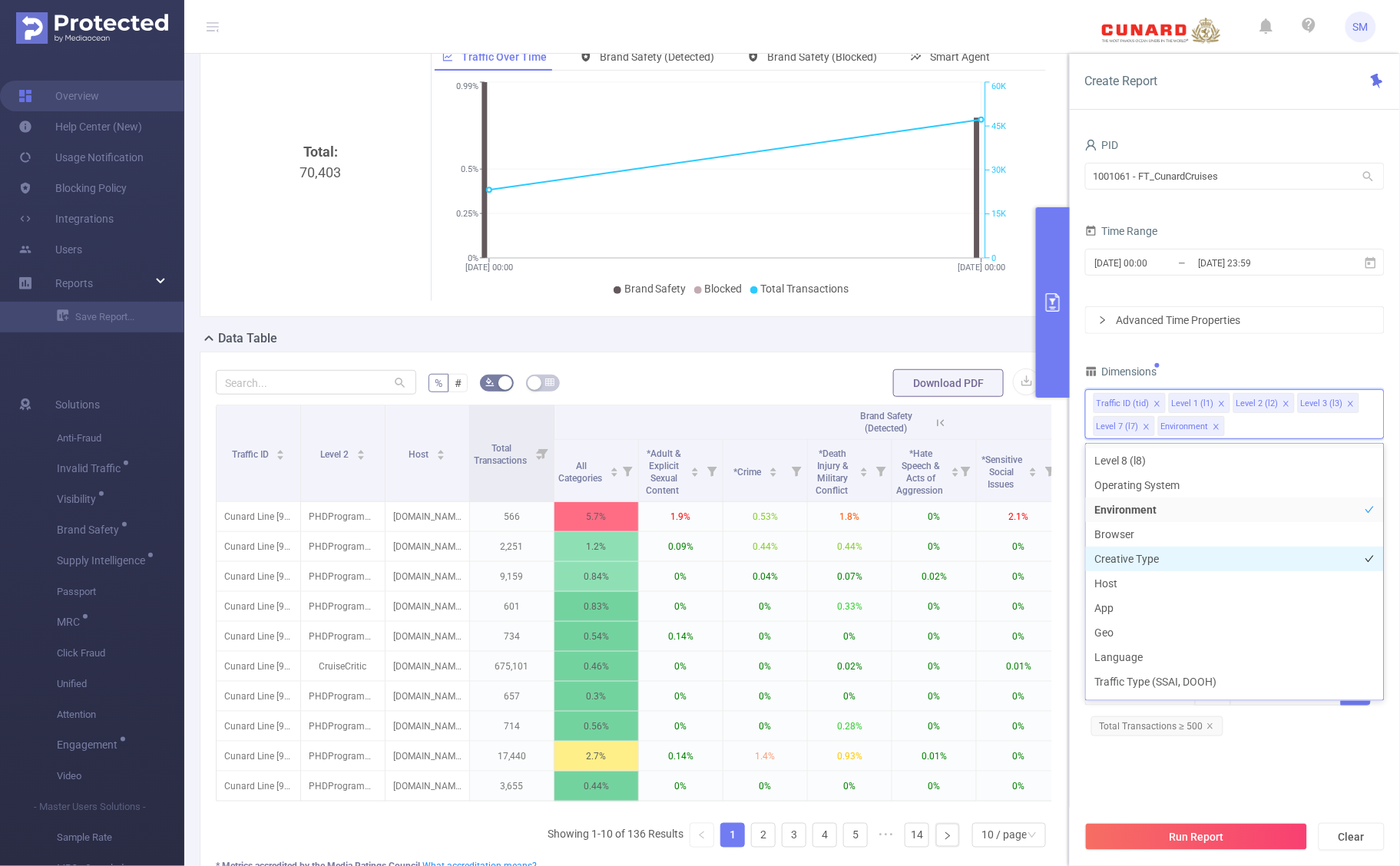
click at [1179, 558] on li "Creative Type" at bounding box center [1236, 559] width 298 height 24
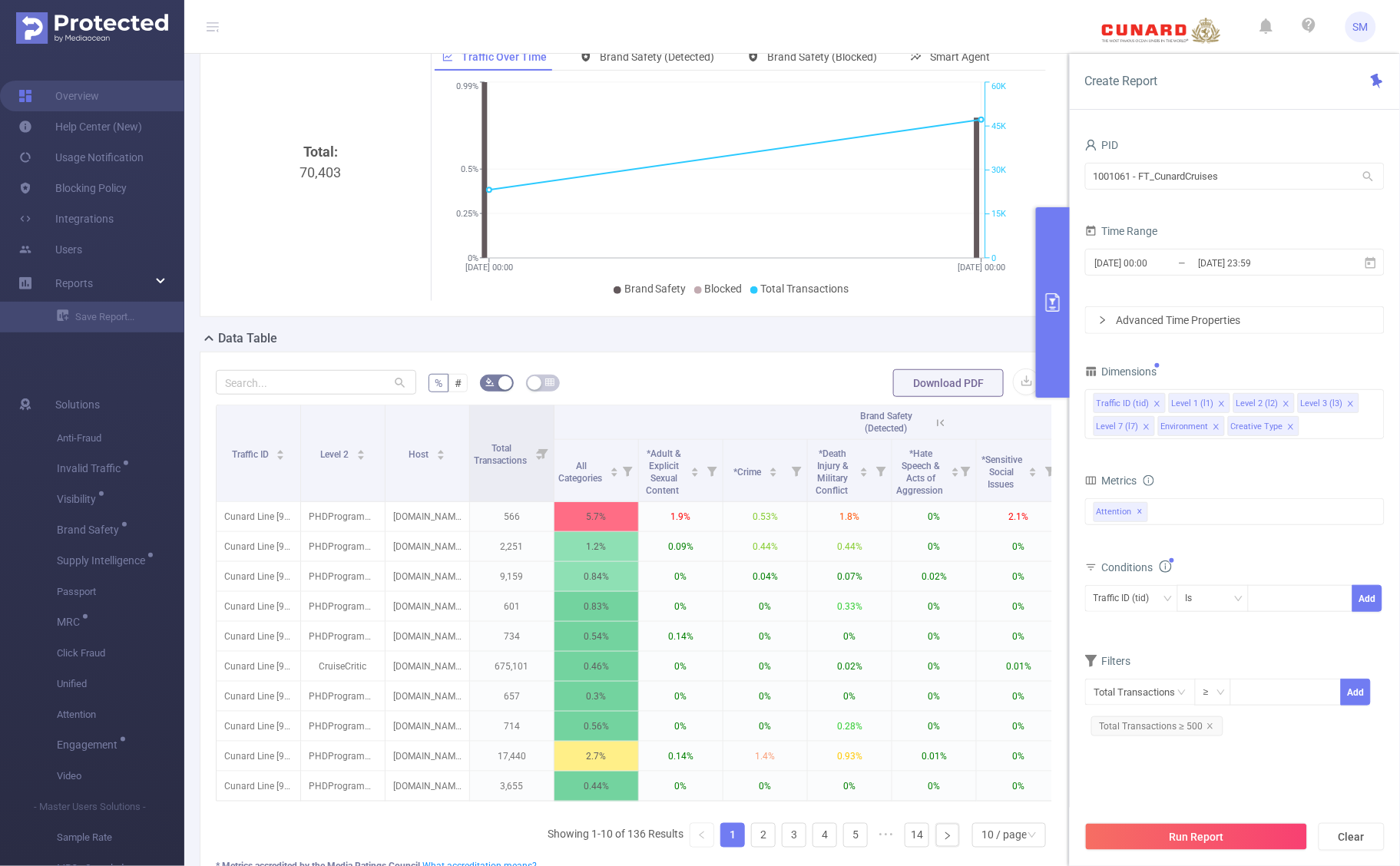
click at [1285, 351] on div "PID 1001061 - FT_CunardCruises 1001061 - FT_CunardCruises Time Range [DATE] 00:…" at bounding box center [1235, 443] width 299 height 617
click at [1210, 732] on span "Total Transactions ≥ 500" at bounding box center [1157, 726] width 132 height 20
click at [1295, 828] on button "Run Report" at bounding box center [1196, 837] width 222 height 27
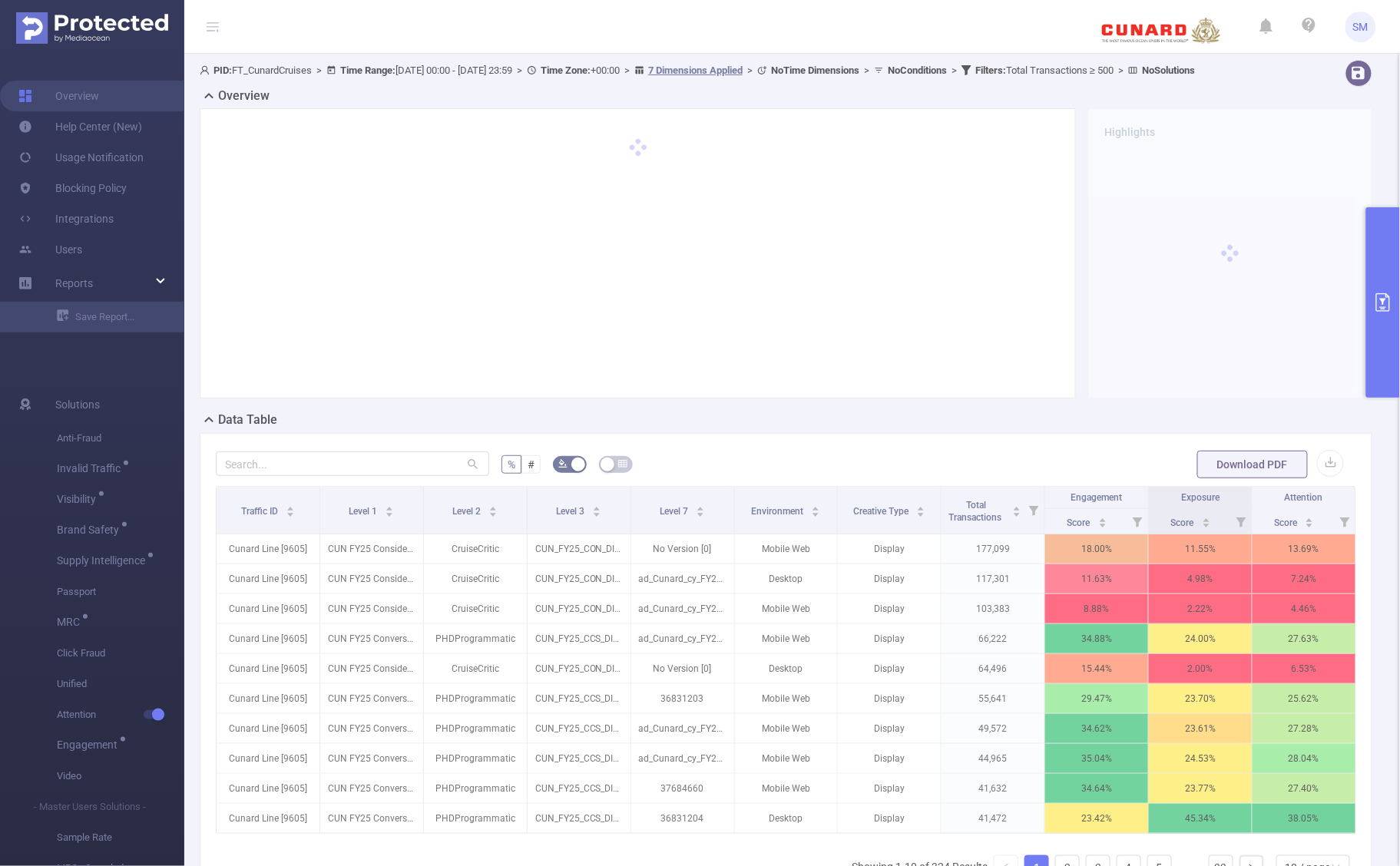
scroll to position [96, 0]
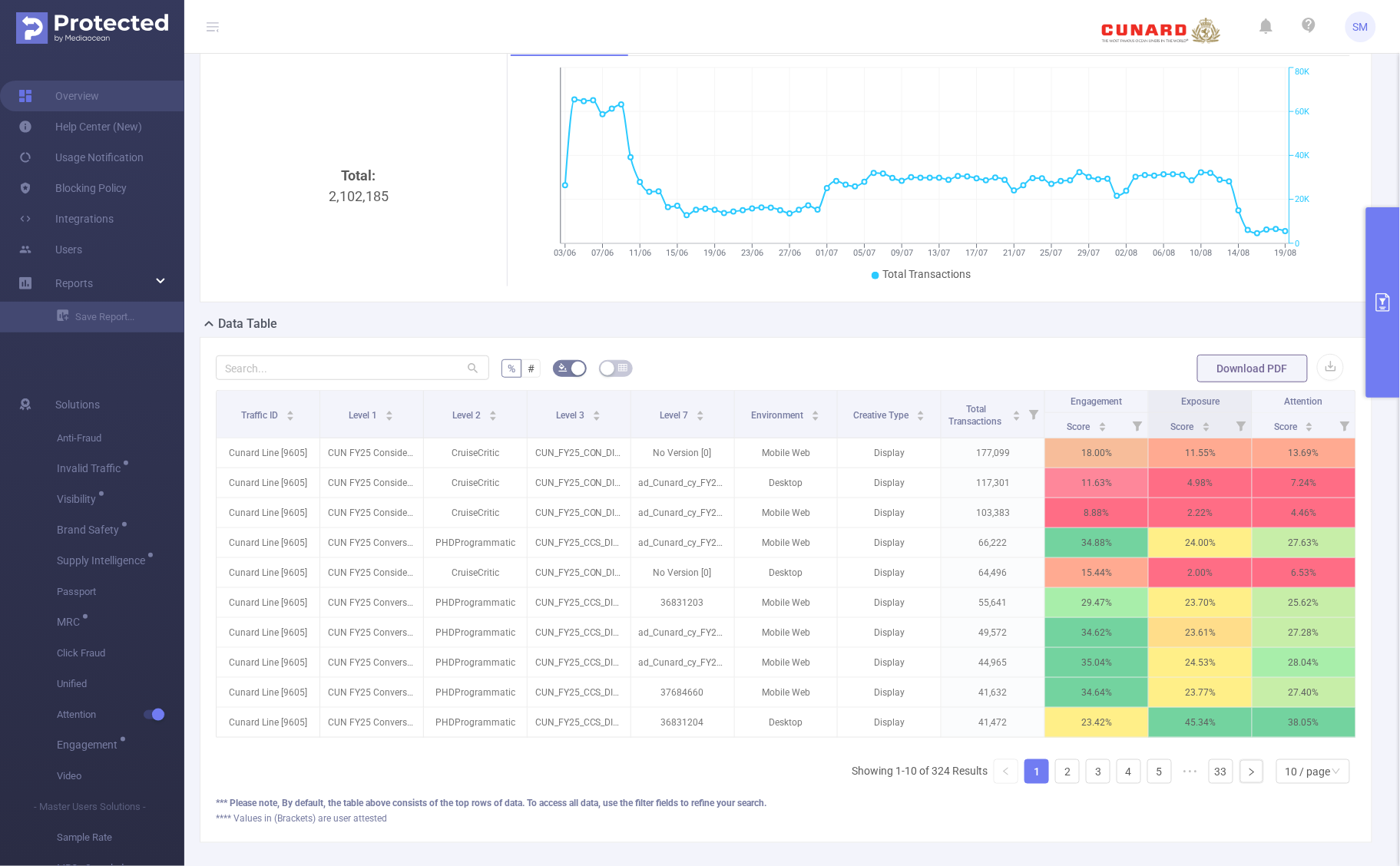
click at [1391, 320] on button "primary" at bounding box center [1383, 302] width 34 height 190
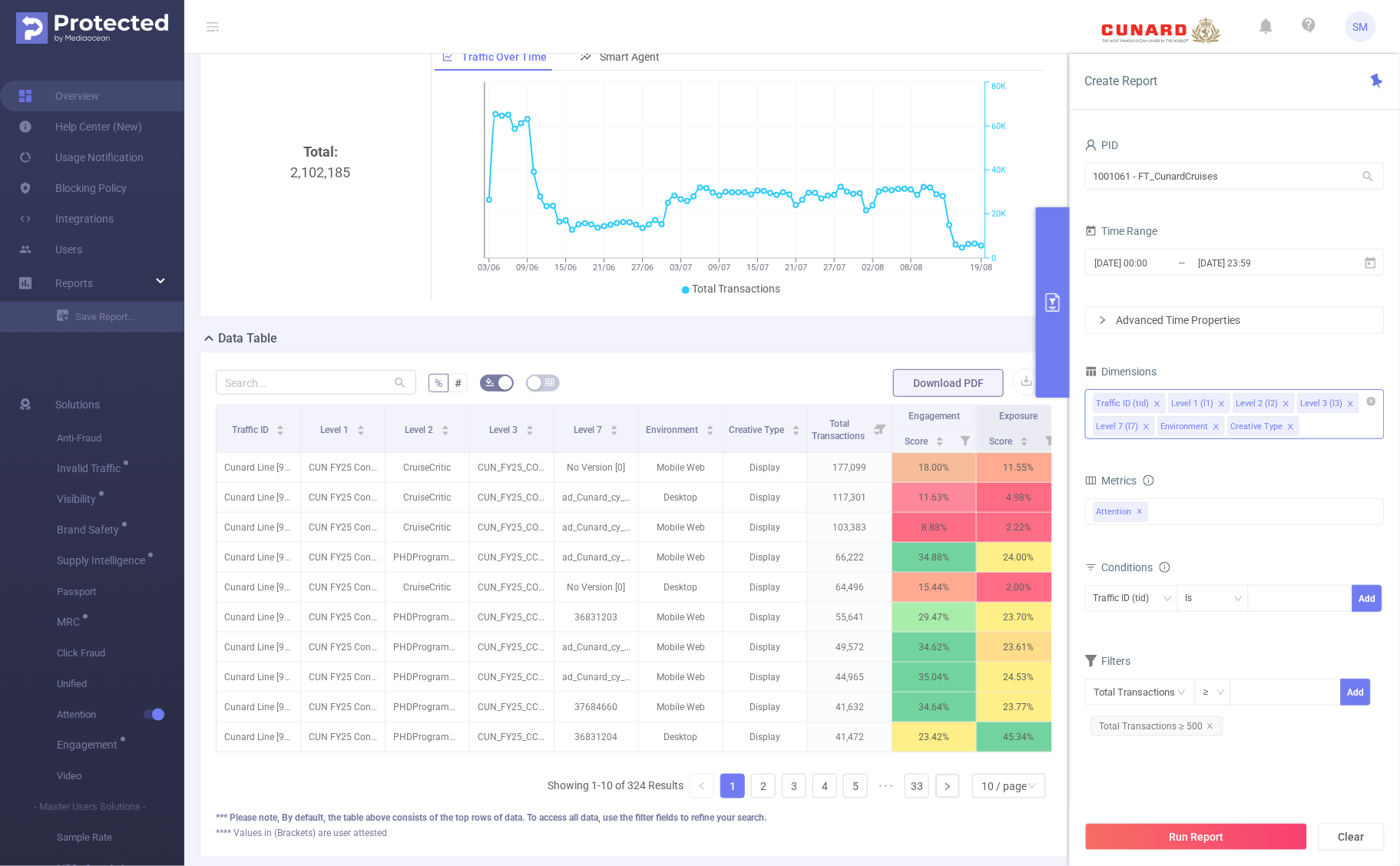
click at [1329, 429] on div "Traffic ID (tid) Level 1 (l1) Level 2 (l2) Level 3 (l3) Level 7 (l7) Environmen…" at bounding box center [1235, 414] width 299 height 50
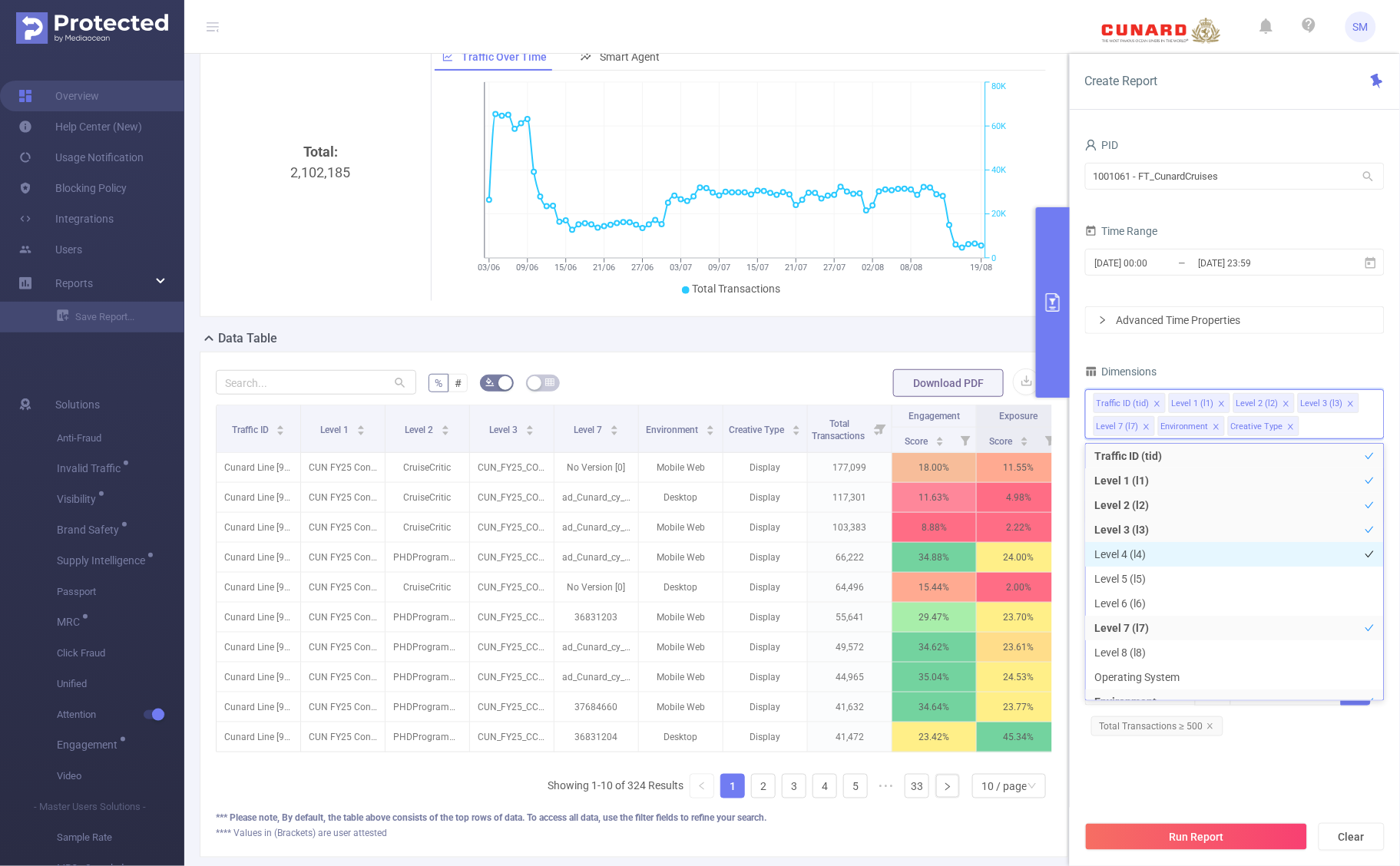
click at [1156, 555] on li "Level 4 (l4)" at bounding box center [1236, 555] width 298 height 24
click at [1264, 357] on div "PID 1001061 - FT_CunardCruises 1001061 - FT_CunardCruises Time Range [DATE] 00:…" at bounding box center [1235, 443] width 299 height 617
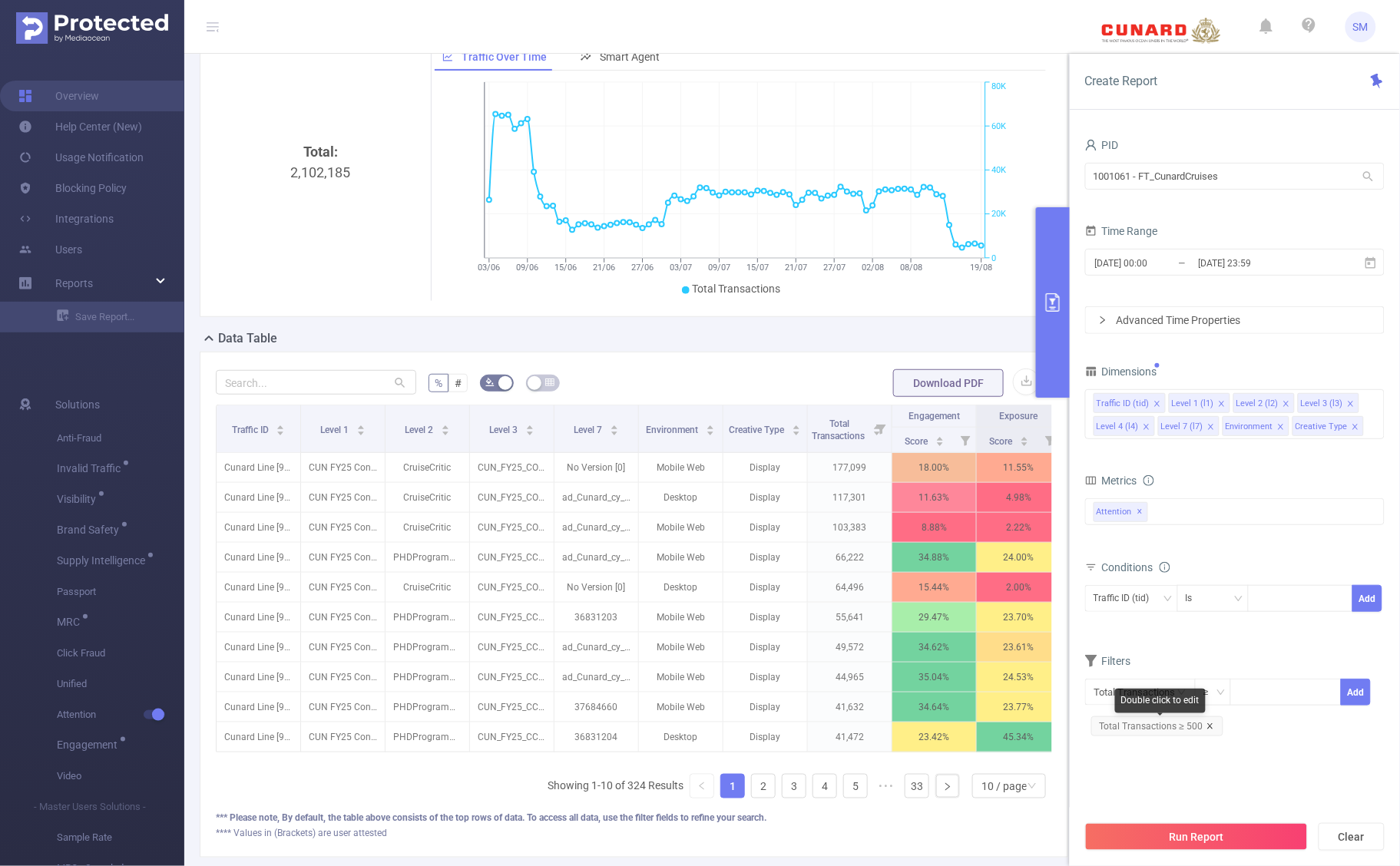
click at [1208, 729] on icon "icon: close" at bounding box center [1210, 726] width 6 height 6
click at [1291, 761] on section "PID 1001061 - FT_CunardCruises 1001061 - FT_CunardCruises Time Range [DATE] 00:…" at bounding box center [1235, 473] width 299 height 678
click at [1293, 831] on button "Run Report" at bounding box center [1196, 837] width 222 height 27
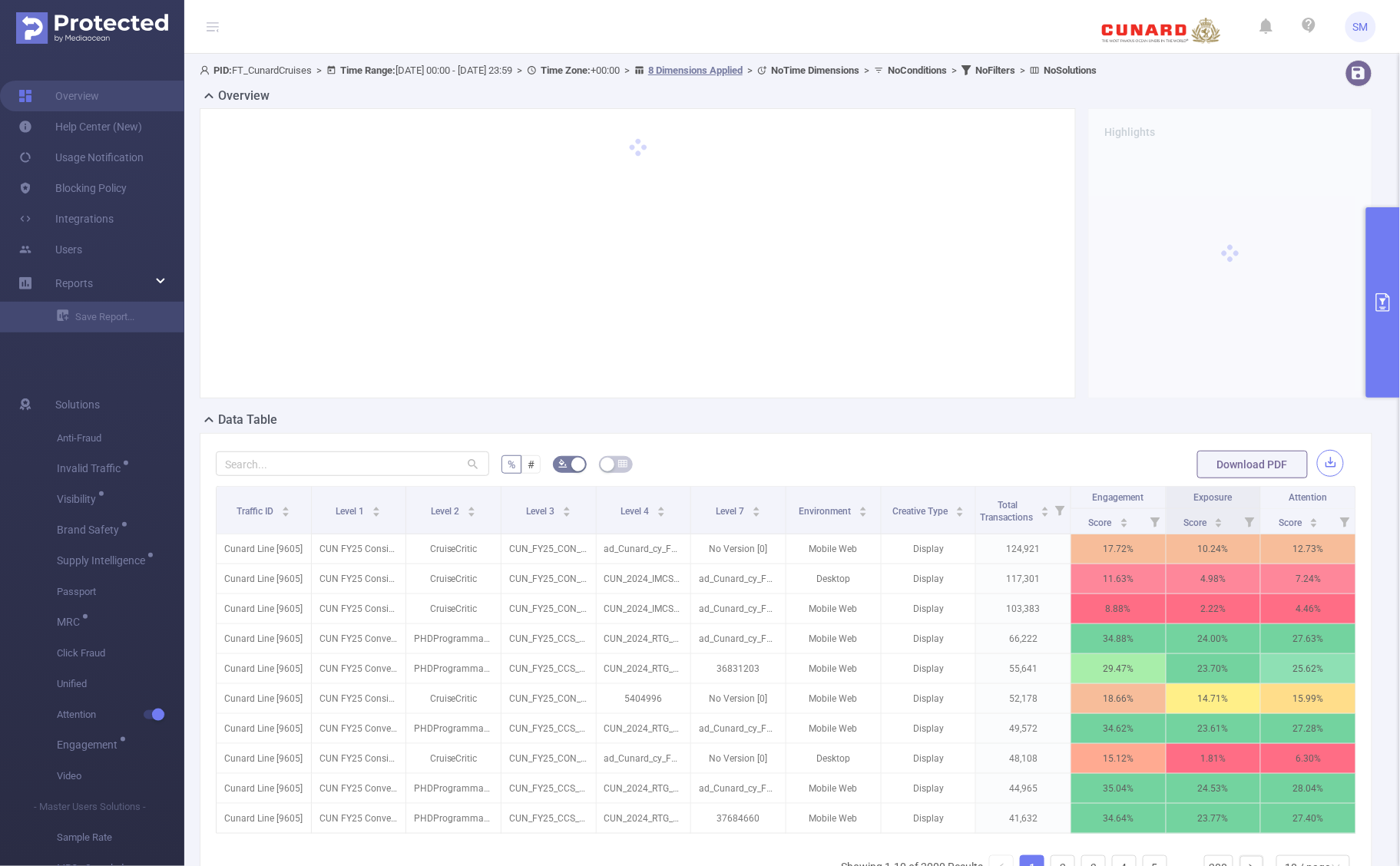
click at [1318, 465] on button "button" at bounding box center [1331, 463] width 27 height 27
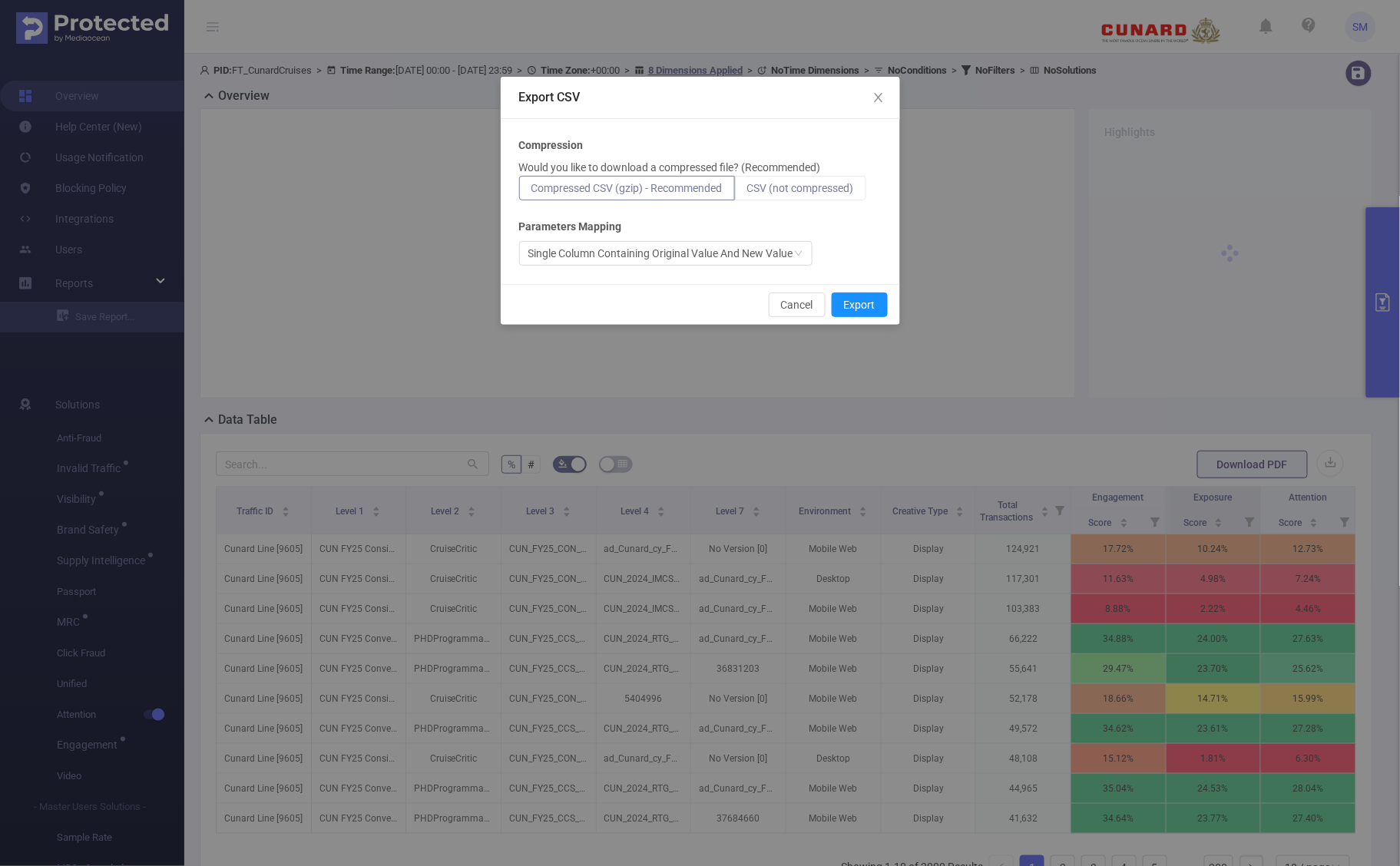
click at [837, 190] on span "CSV (not compressed)" at bounding box center [800, 188] width 107 height 12
click at [747, 192] on input "CSV (not compressed)" at bounding box center [747, 192] width 0 height 0
click at [870, 302] on button "Export" at bounding box center [860, 305] width 56 height 24
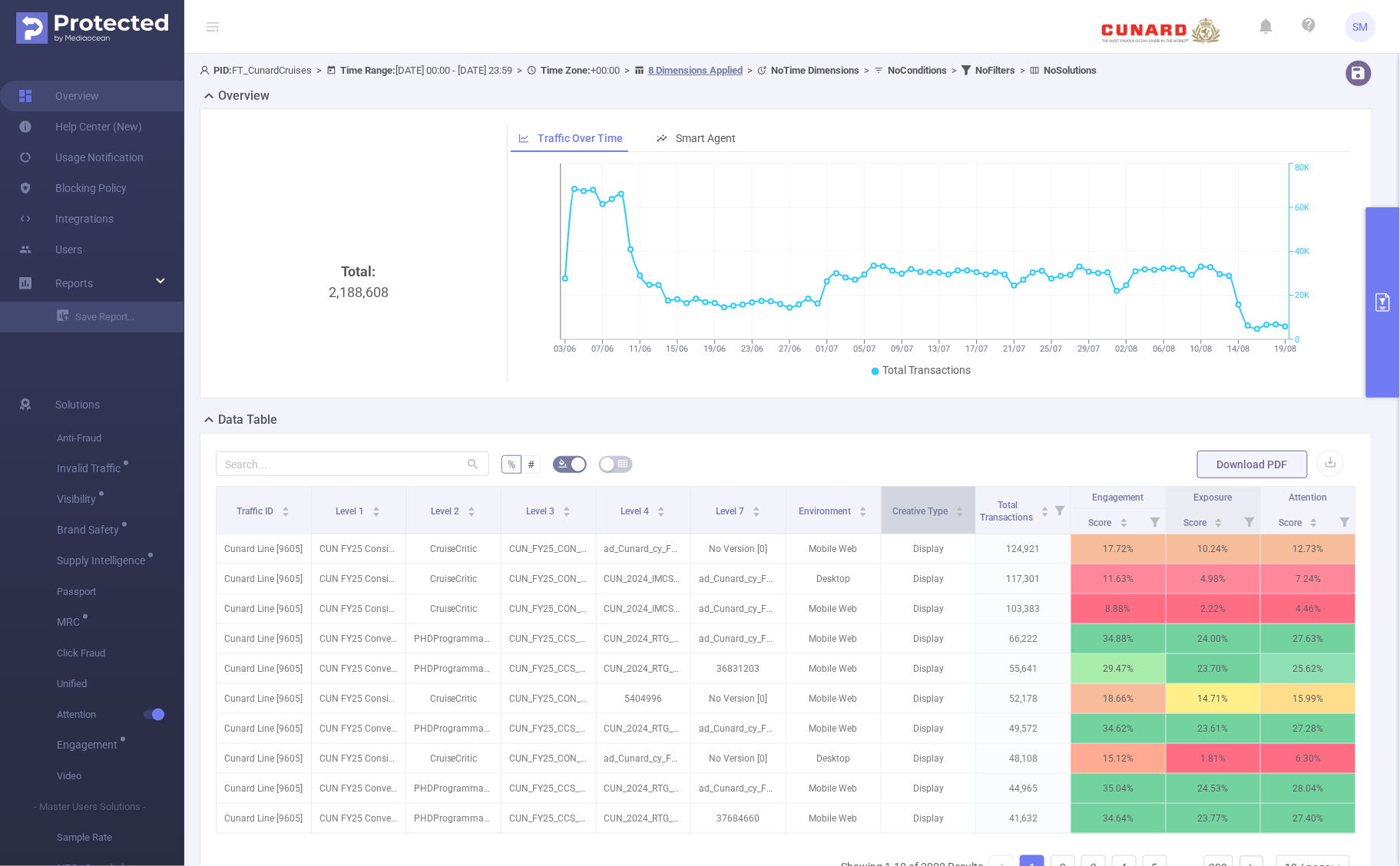
click at [895, 518] on div "Creative Type" at bounding box center [928, 509] width 72 height 15
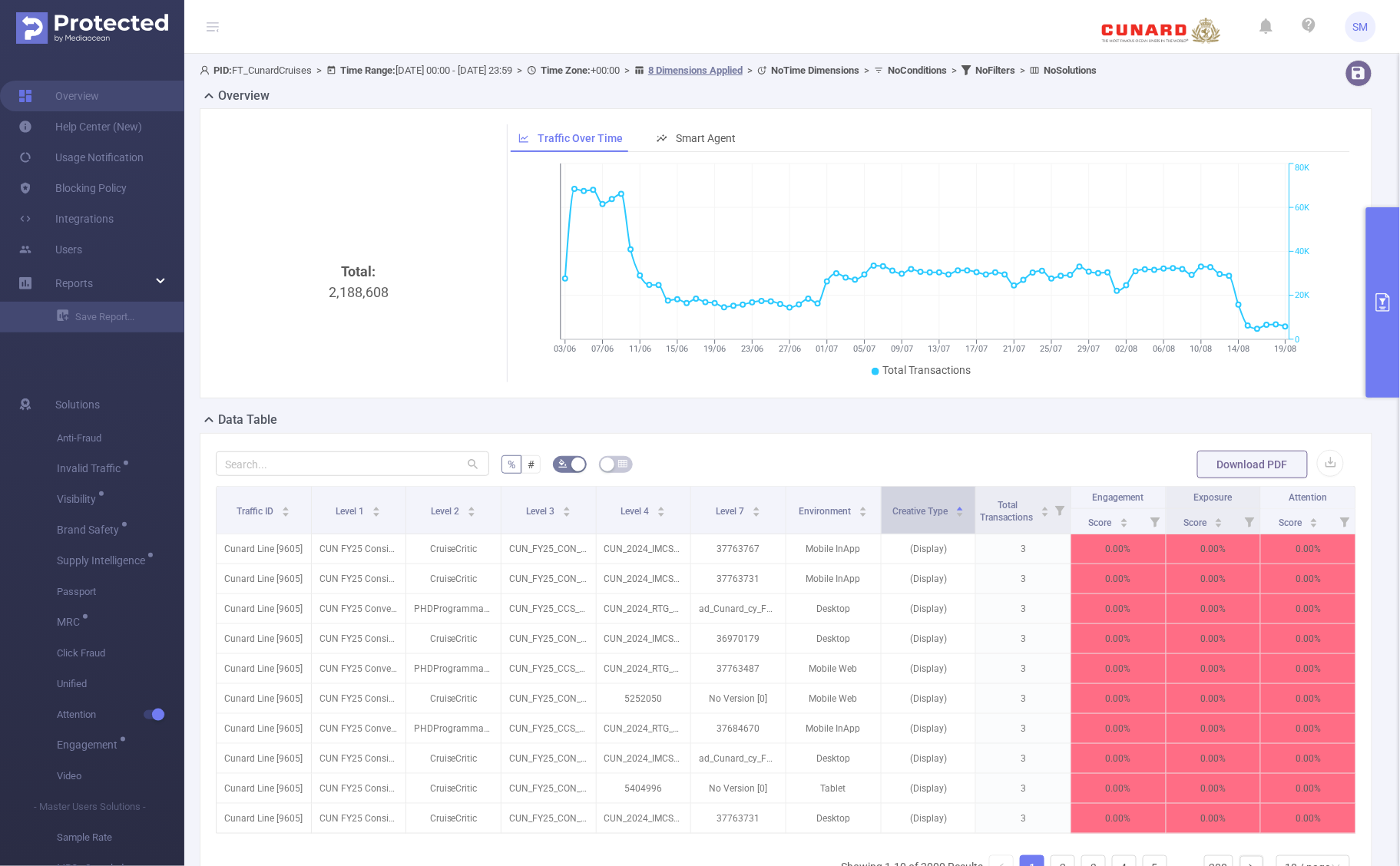
click at [903, 518] on div "Creative Type" at bounding box center [928, 509] width 72 height 15
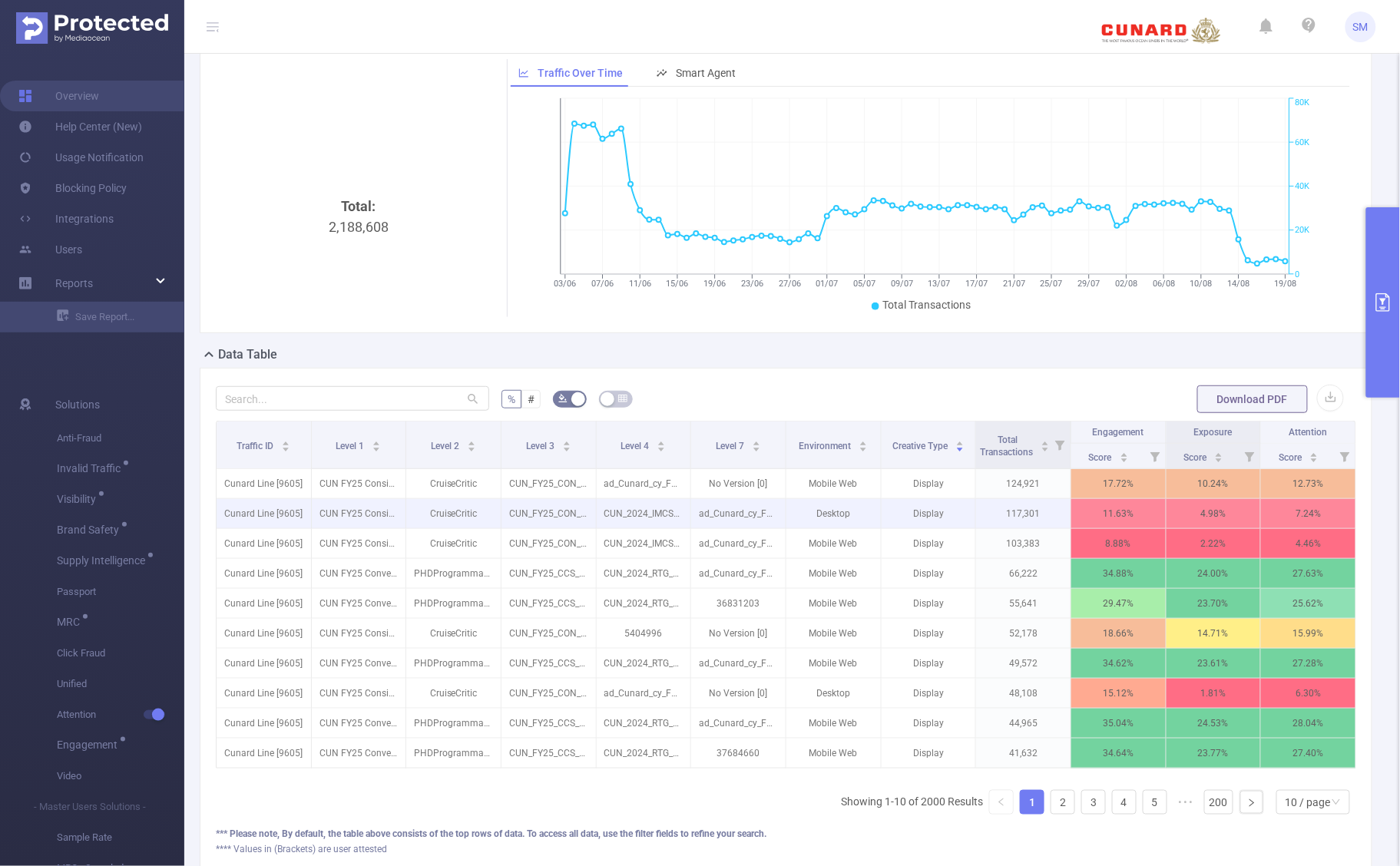
scroll to position [96, 0]
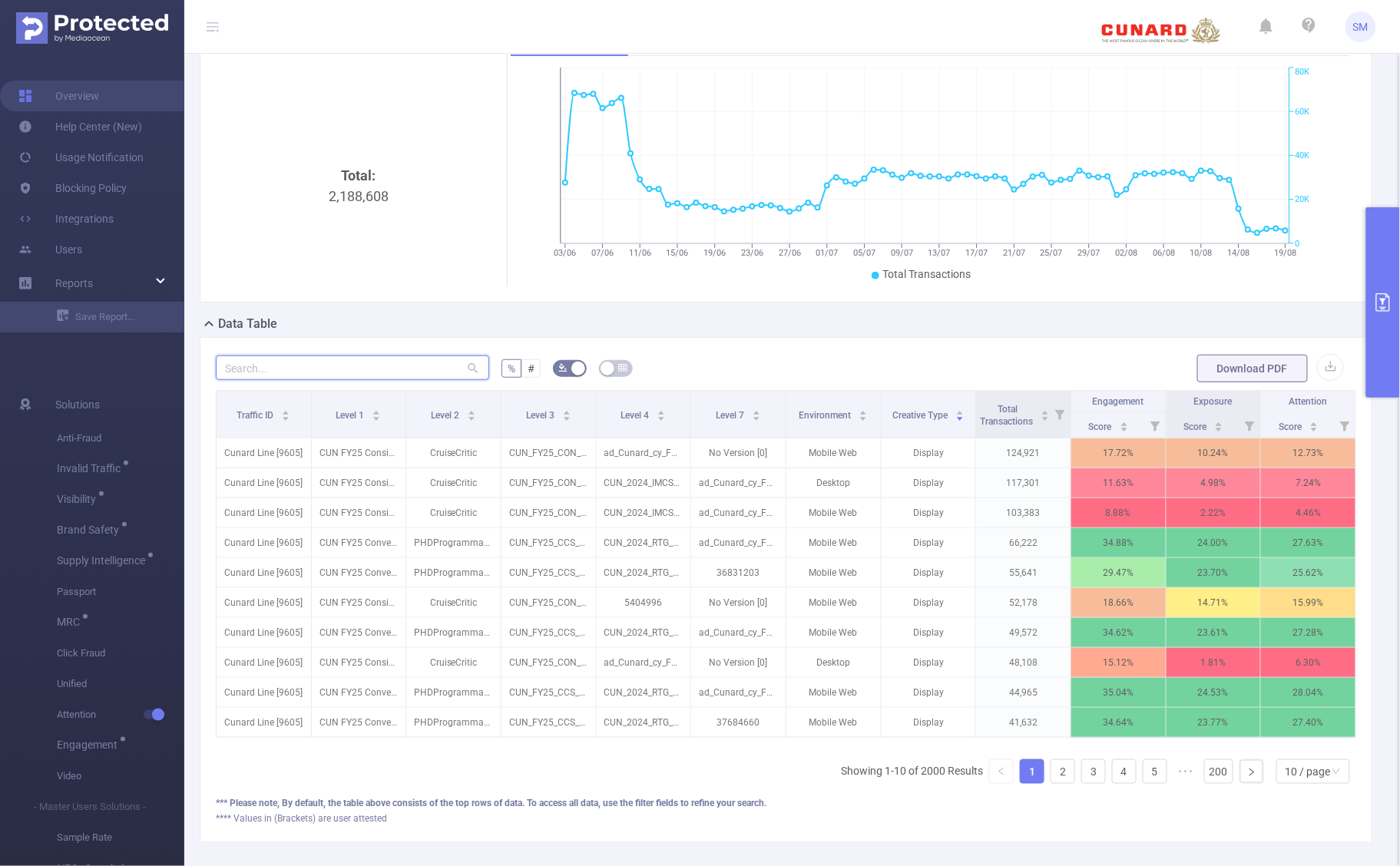
click at [344, 367] on input "text" at bounding box center [352, 368] width 273 height 24
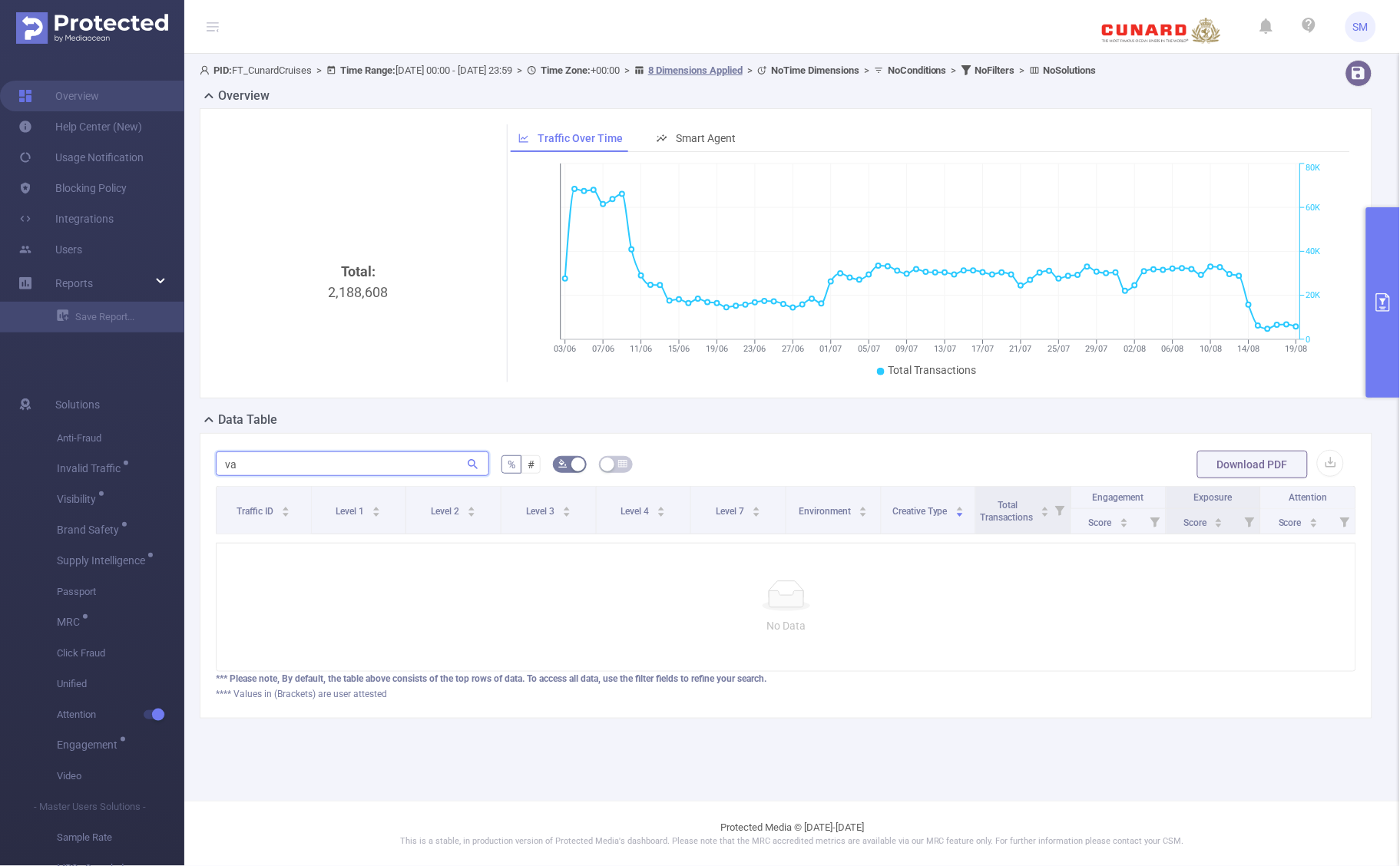
scroll to position [0, 0]
type input "v"
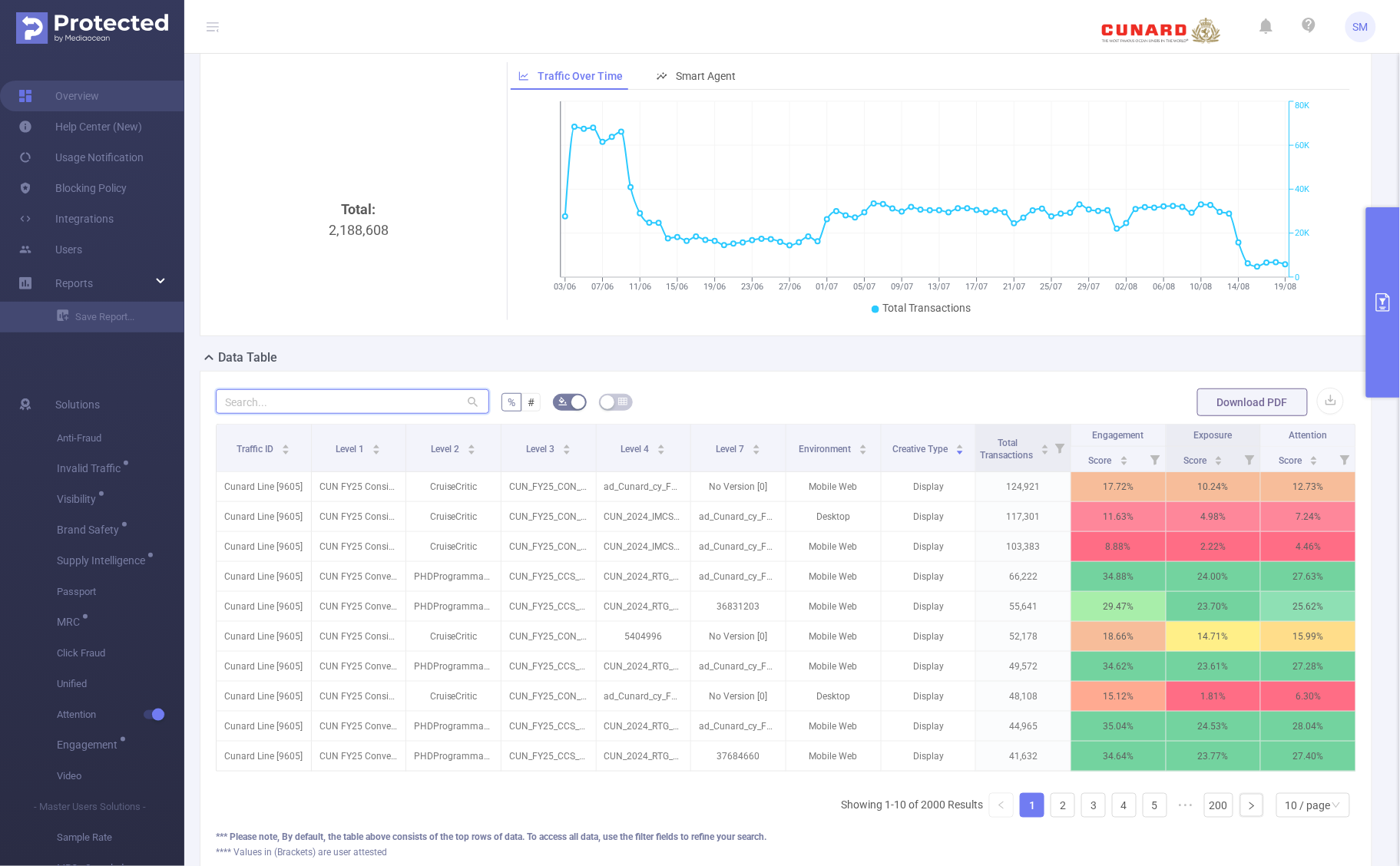
scroll to position [96, 0]
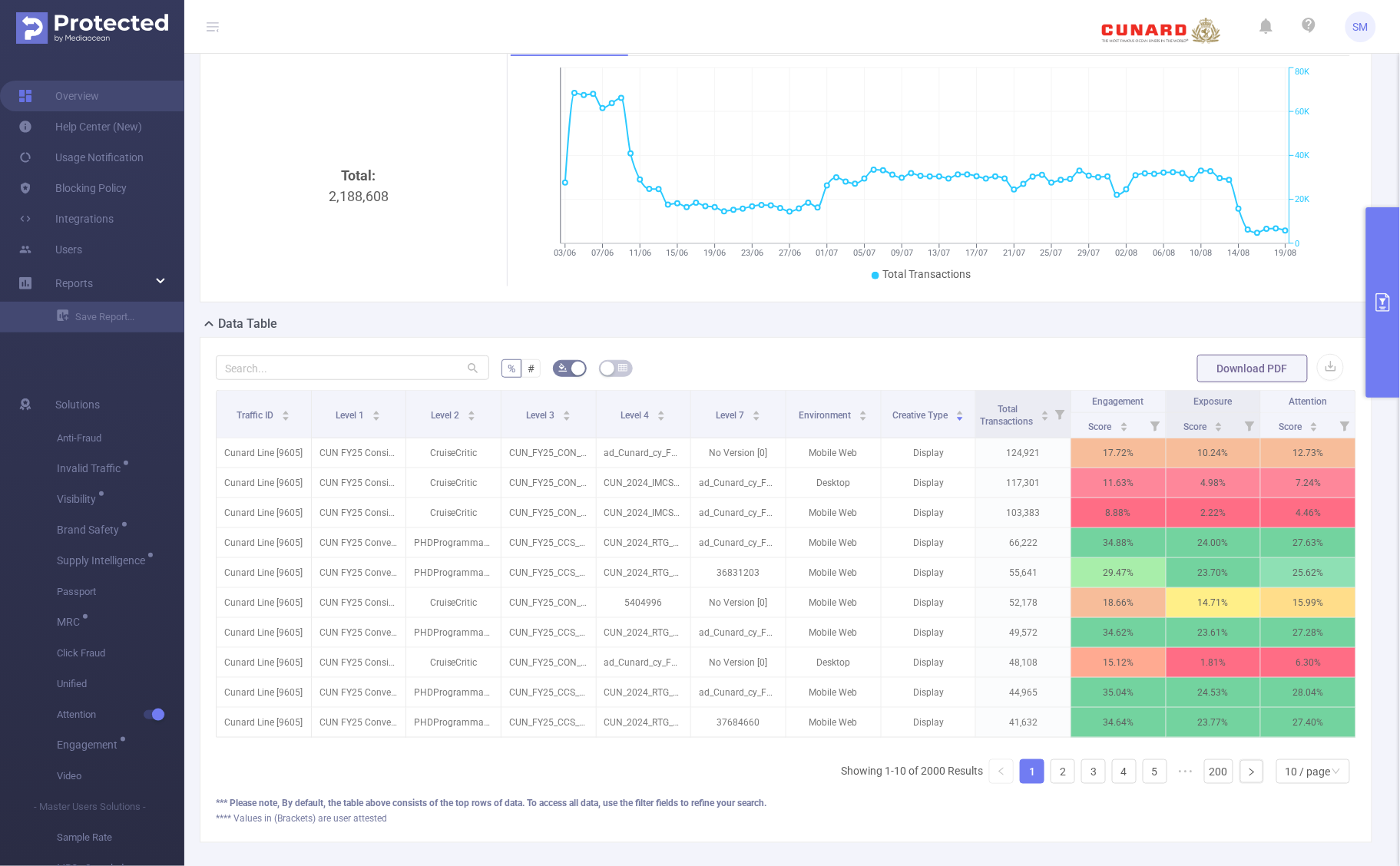
click at [1381, 292] on button "primary" at bounding box center [1383, 302] width 34 height 190
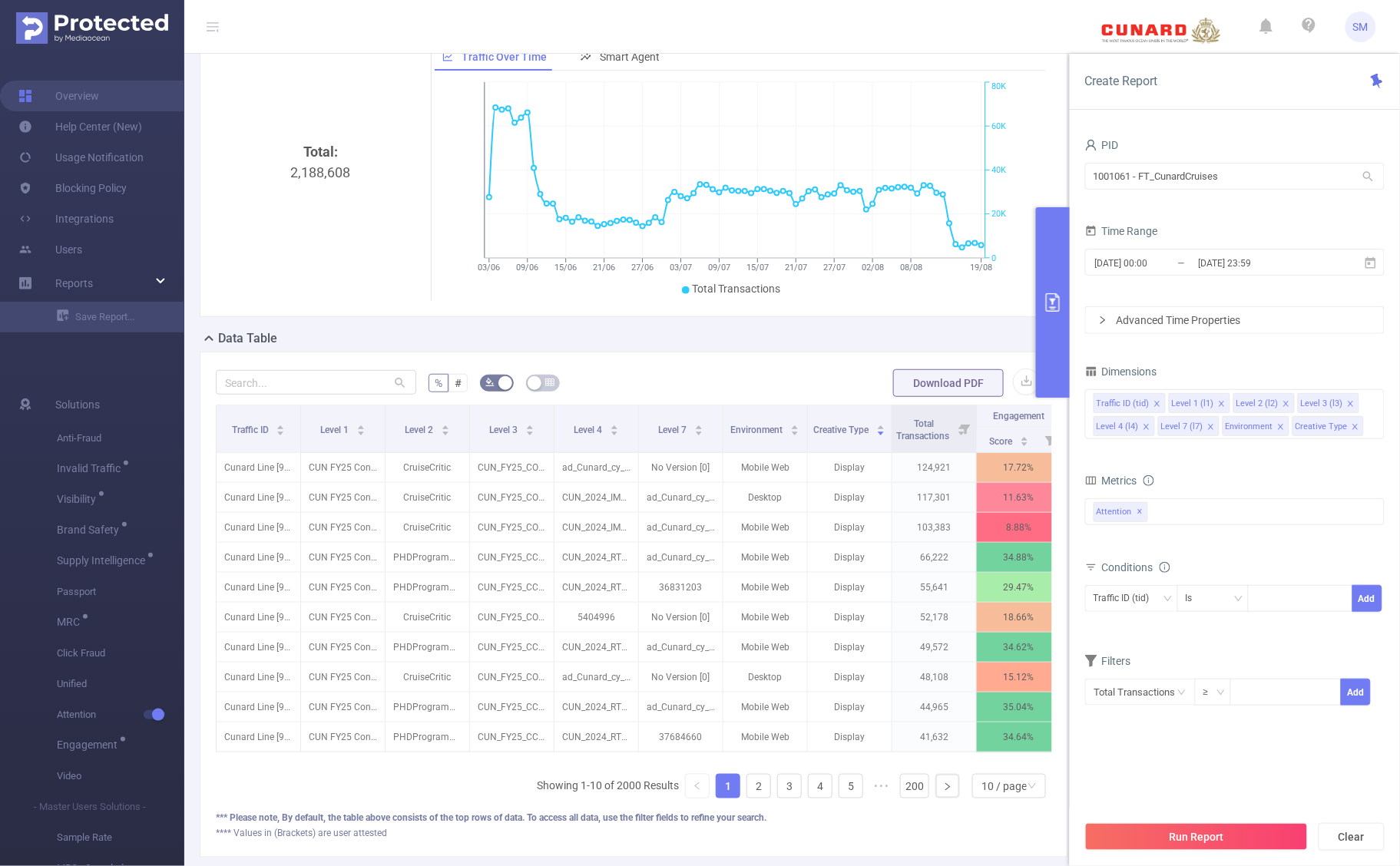
click at [1353, 430] on icon "icon: close" at bounding box center [1356, 427] width 8 height 8
click at [1348, 404] on icon "icon: close" at bounding box center [1351, 403] width 6 height 6
click at [1218, 425] on icon "icon: close" at bounding box center [1216, 427] width 6 height 6
click at [1146, 430] on icon "icon: close" at bounding box center [1147, 427] width 8 height 8
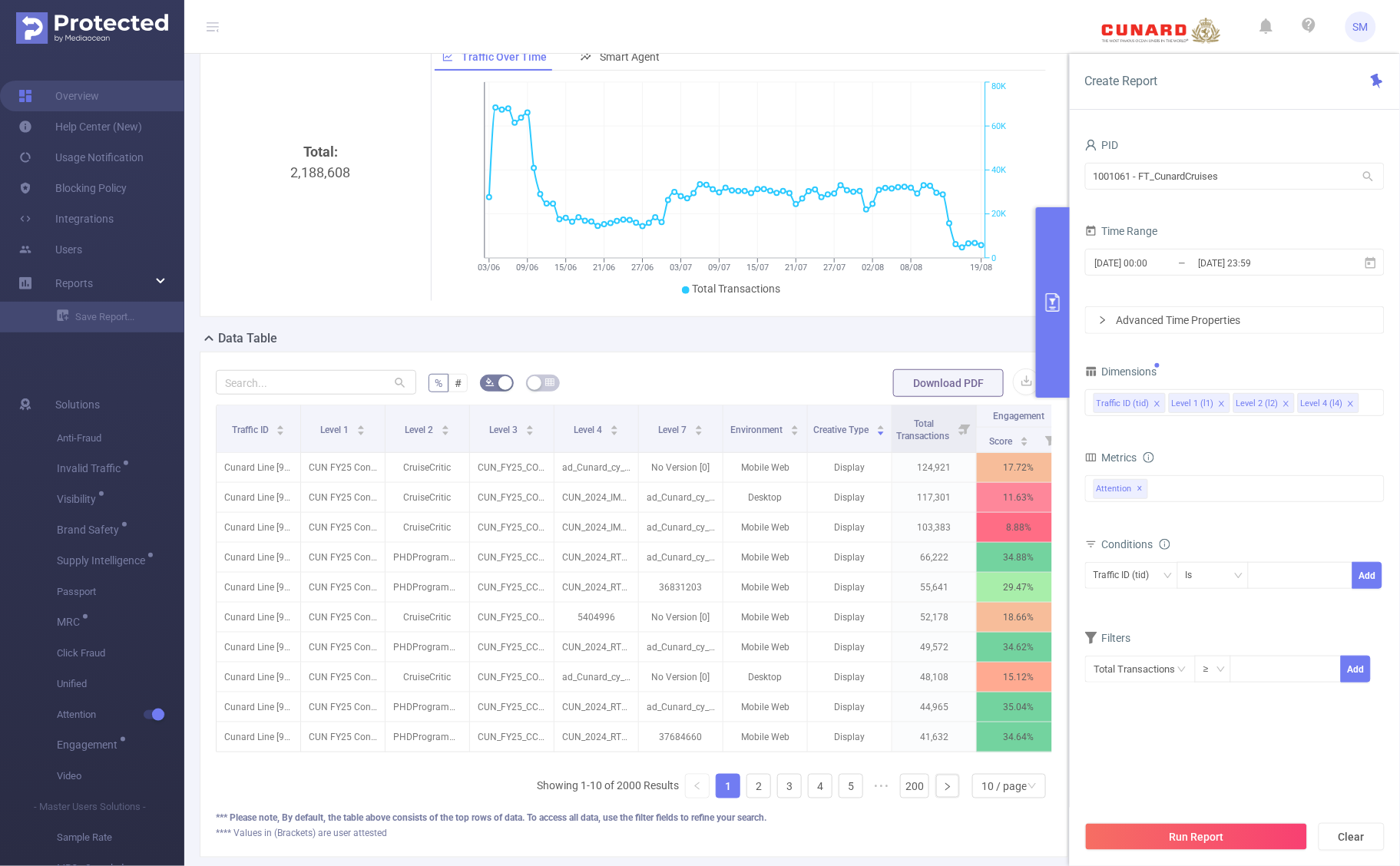
click at [1219, 404] on icon "icon: close" at bounding box center [1222, 403] width 6 height 6
click at [1222, 404] on icon "icon: close" at bounding box center [1222, 403] width 8 height 8
click at [1219, 405] on icon "icon: close" at bounding box center [1222, 403] width 6 height 6
click at [1276, 830] on button "Run Report" at bounding box center [1196, 837] width 222 height 27
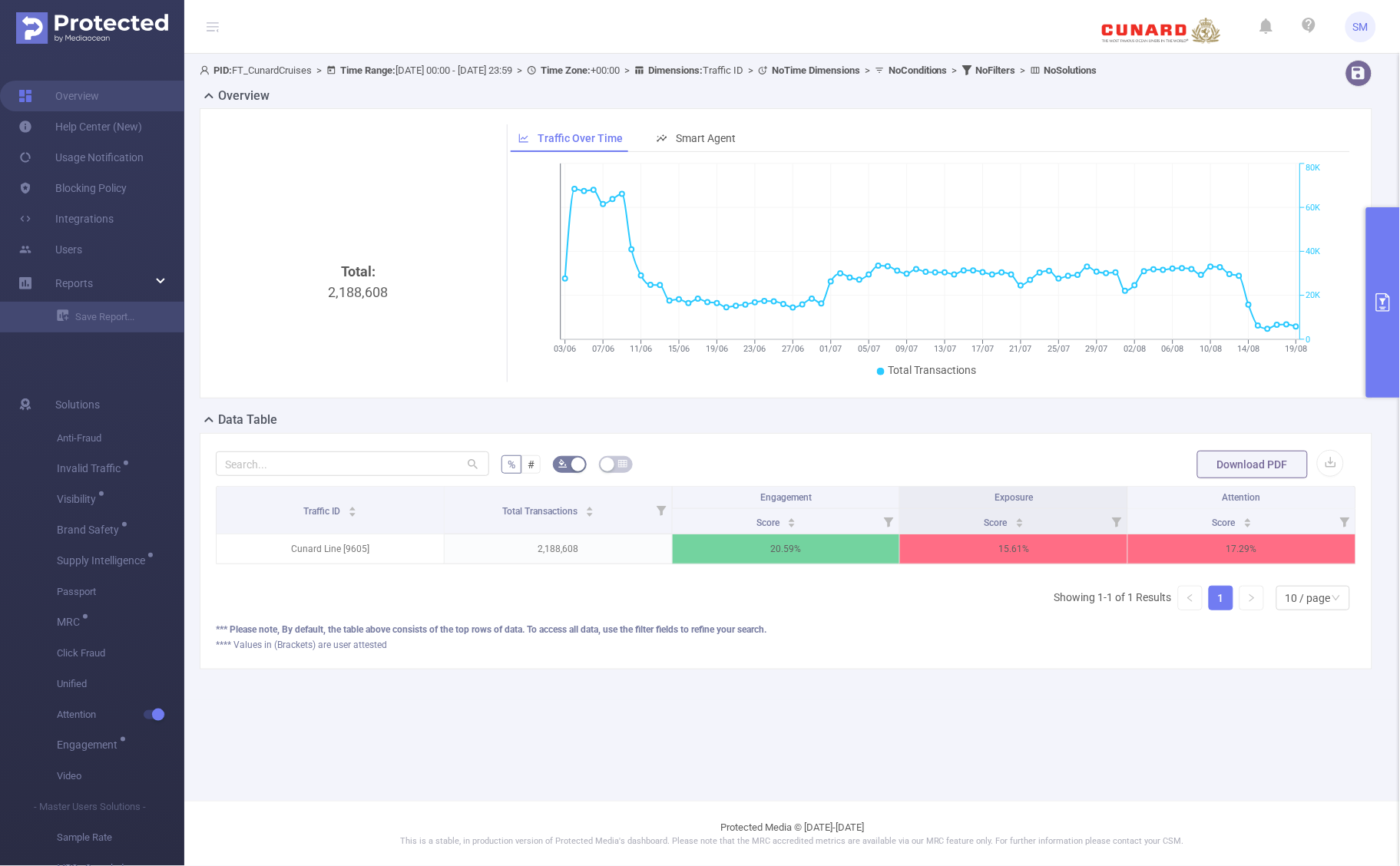
click at [1388, 289] on button "primary" at bounding box center [1383, 302] width 34 height 190
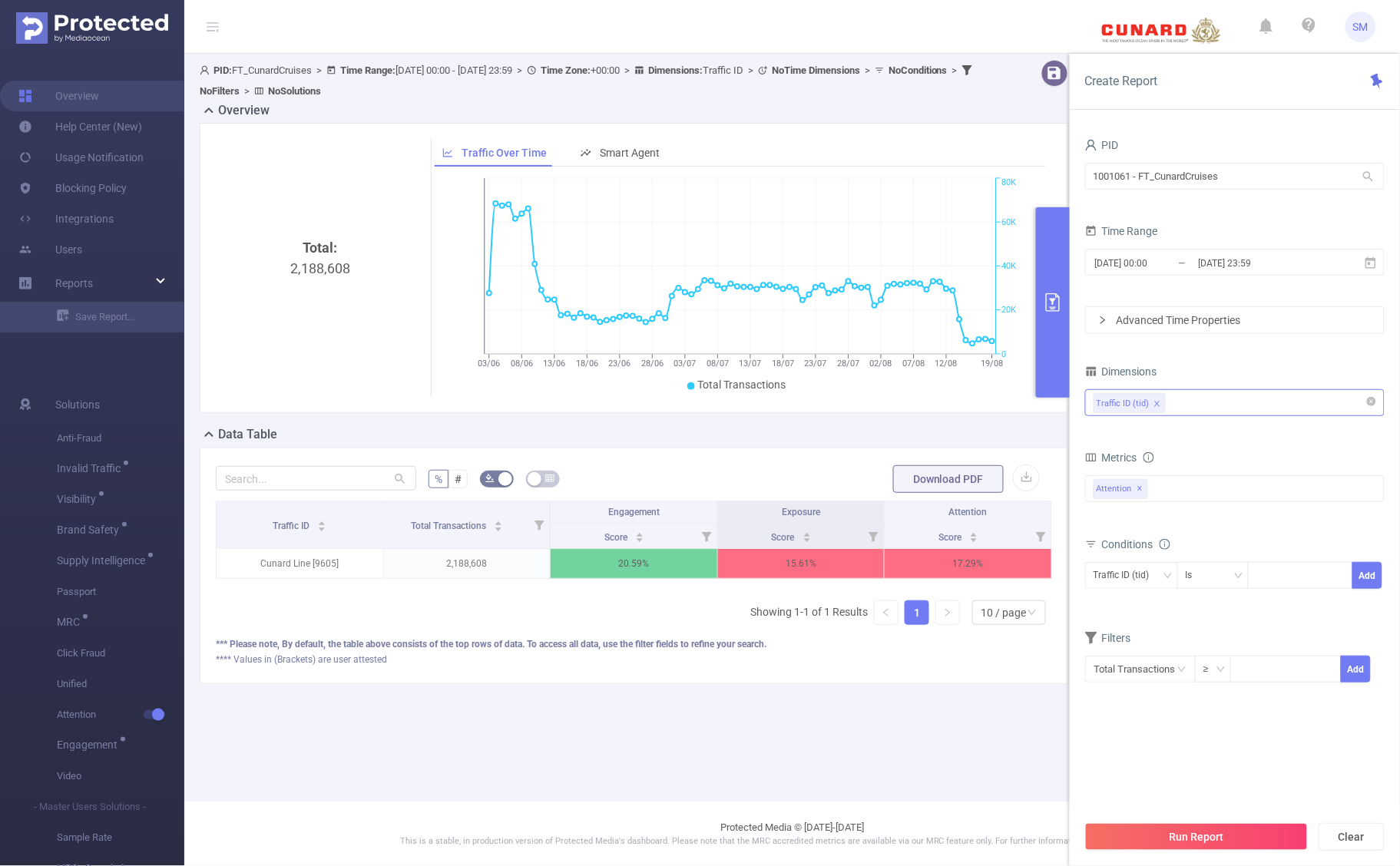
click at [1233, 405] on div "Traffic ID (tid)" at bounding box center [1235, 403] width 282 height 25
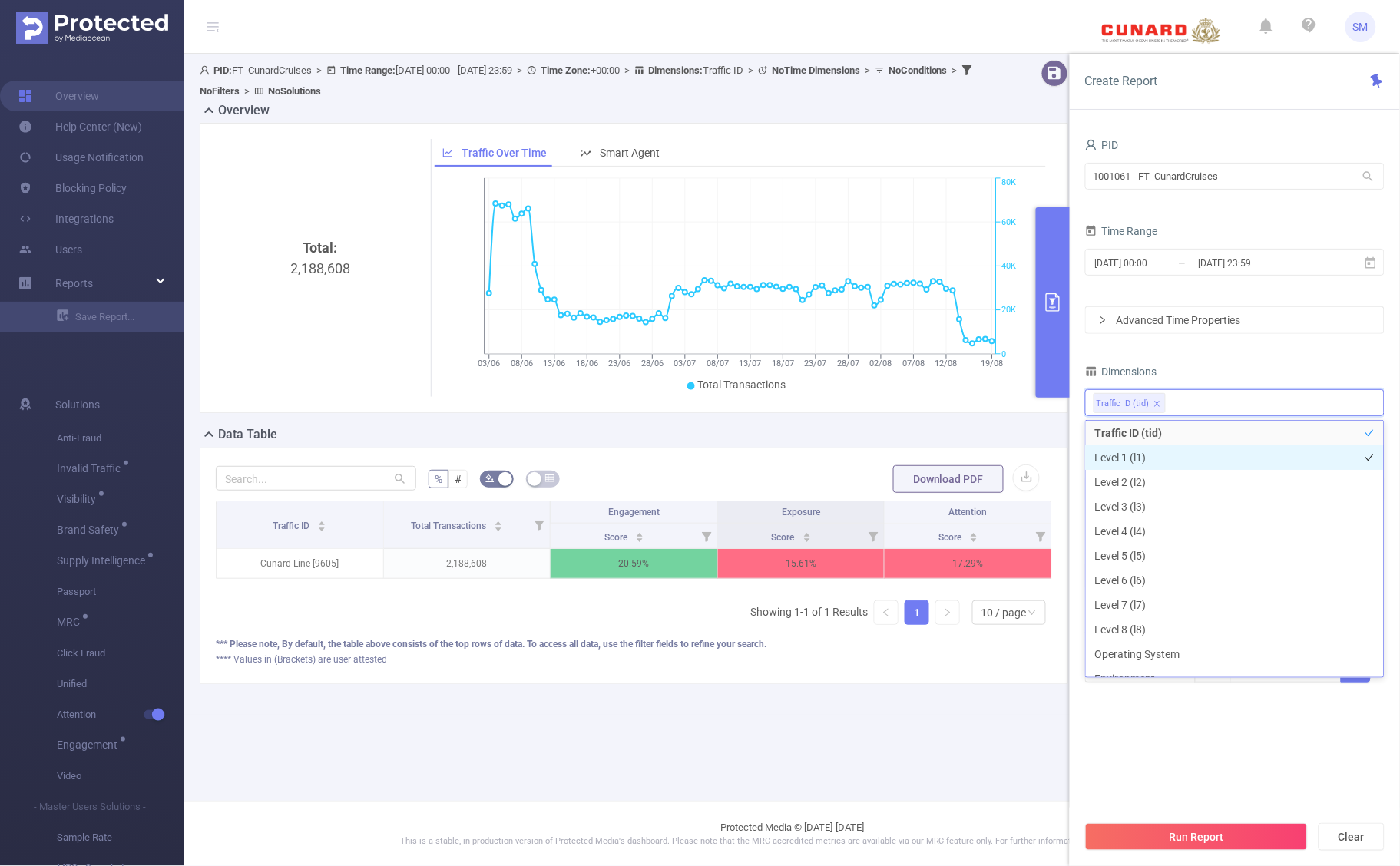
click at [1178, 448] on li "Level 1 (l1)" at bounding box center [1236, 458] width 298 height 24
click at [1177, 474] on li "Level 2 (l2)" at bounding box center [1236, 482] width 298 height 24
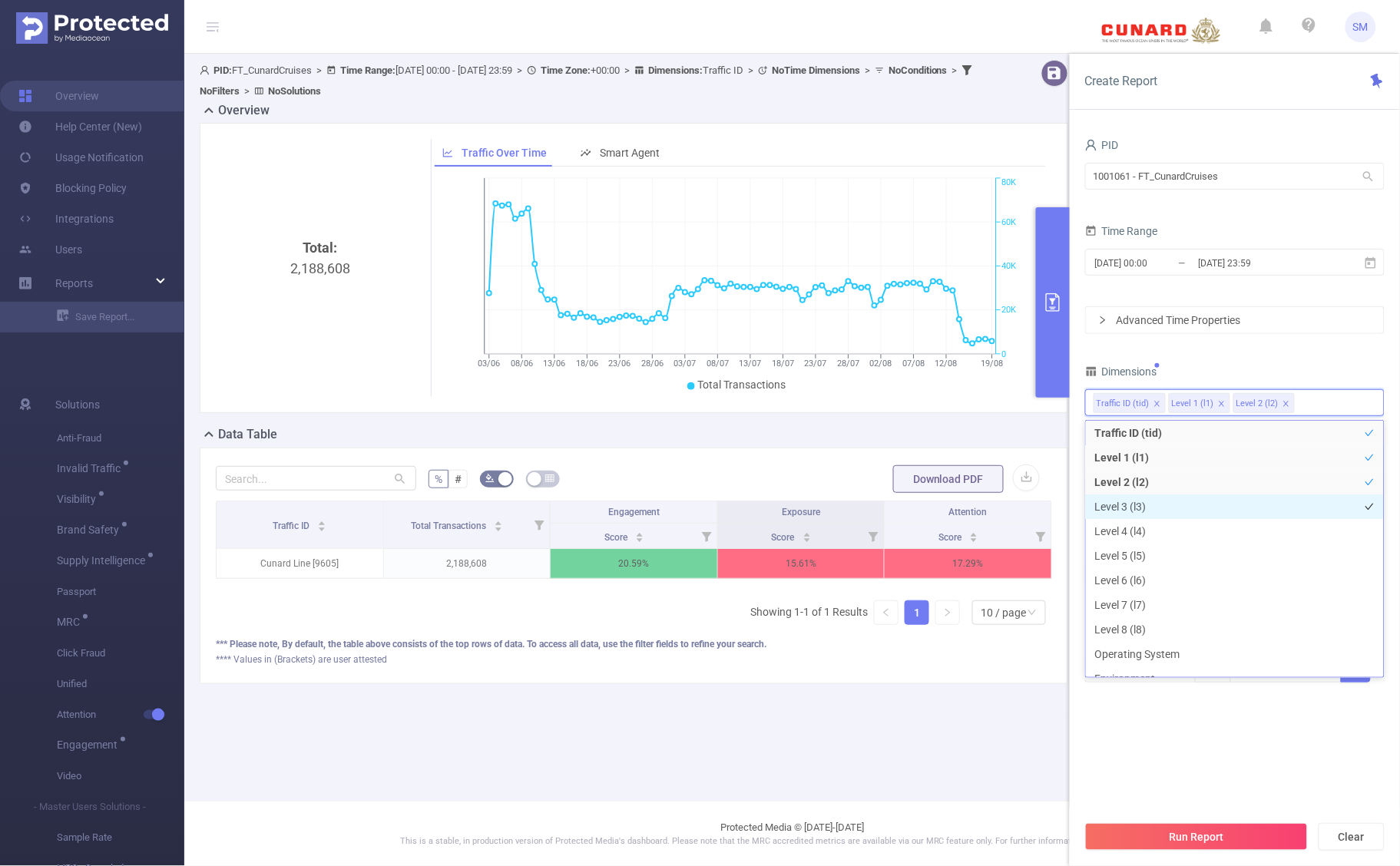
click at [1171, 506] on li "Level 3 (l3)" at bounding box center [1236, 507] width 298 height 24
click at [1175, 531] on li "Level 4 (l4)" at bounding box center [1236, 531] width 298 height 24
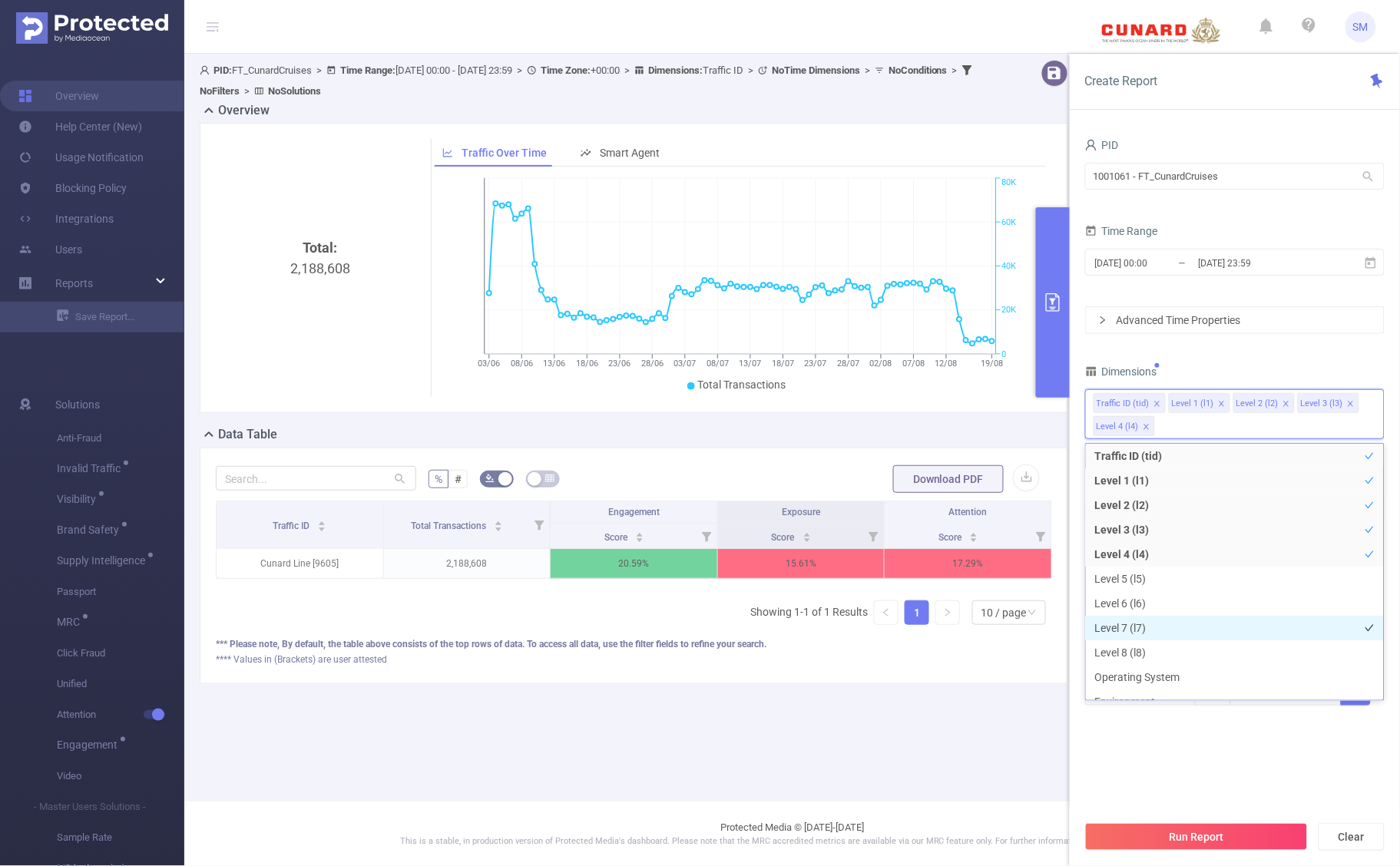
click at [1175, 631] on li "Level 7 (l7)" at bounding box center [1236, 629] width 298 height 24
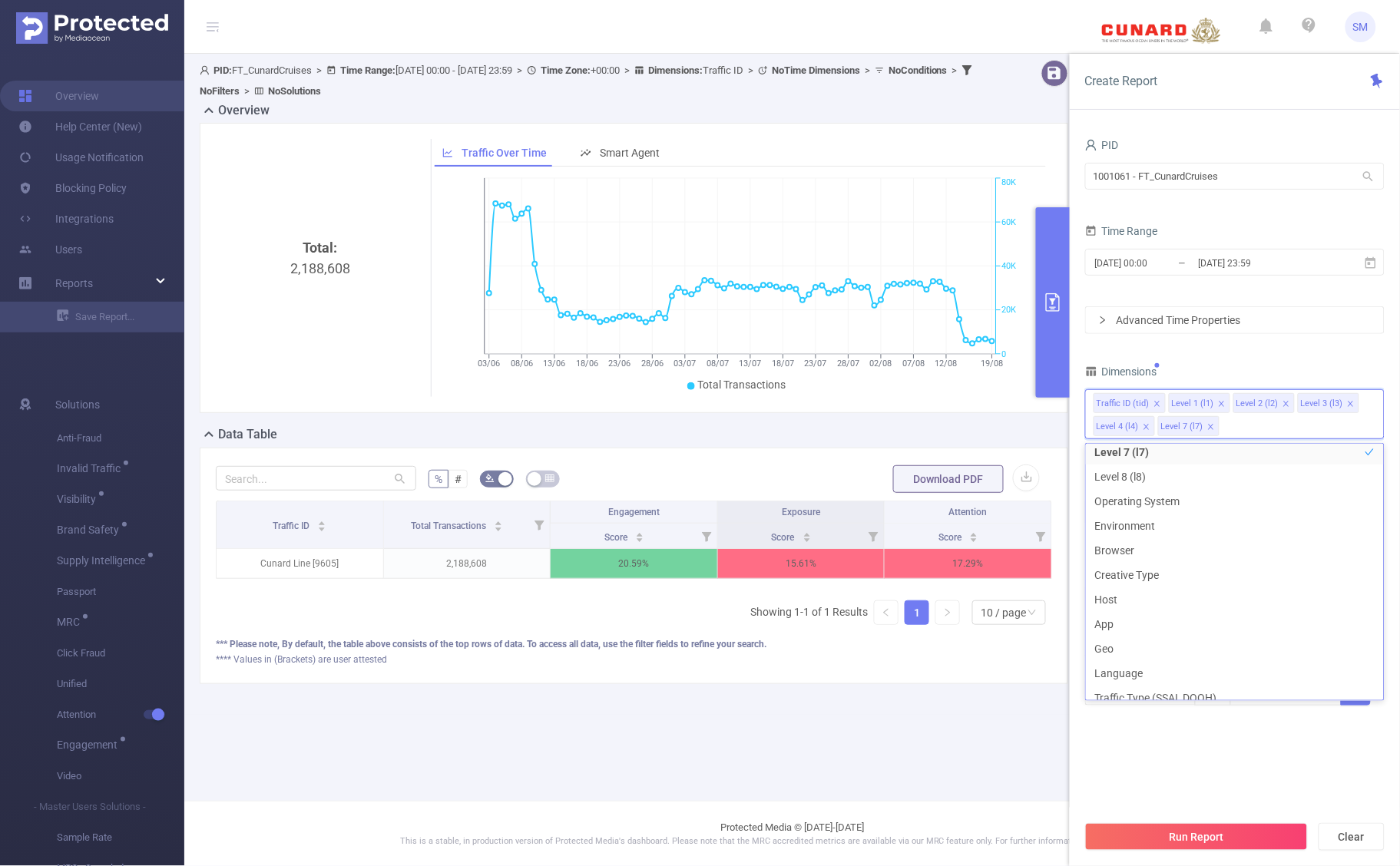
scroll to position [220, 0]
click at [1210, 509] on li "Environment" at bounding box center [1236, 509] width 298 height 24
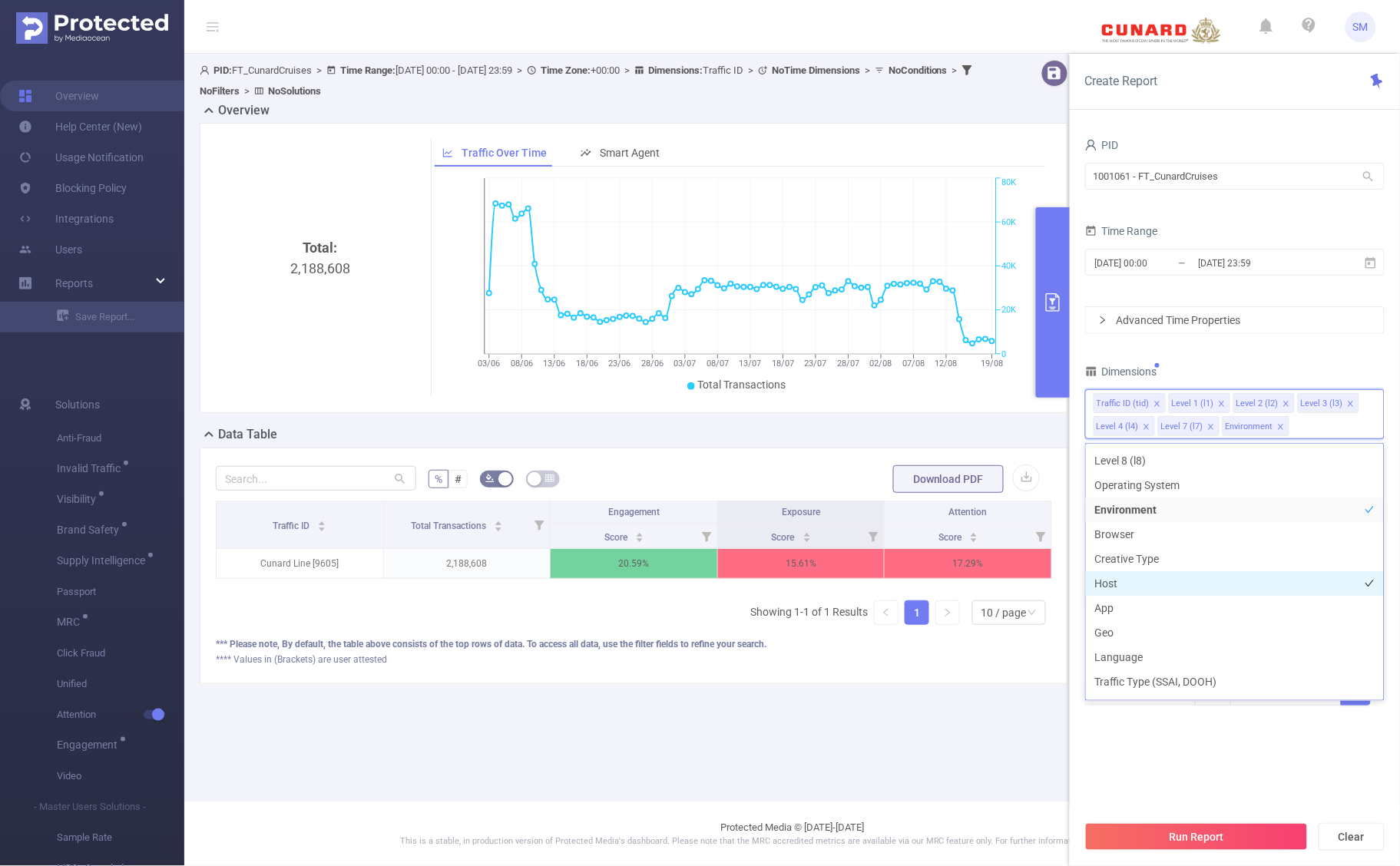
click at [1224, 585] on li "Host" at bounding box center [1236, 584] width 298 height 24
click at [1214, 615] on li "App" at bounding box center [1236, 608] width 298 height 24
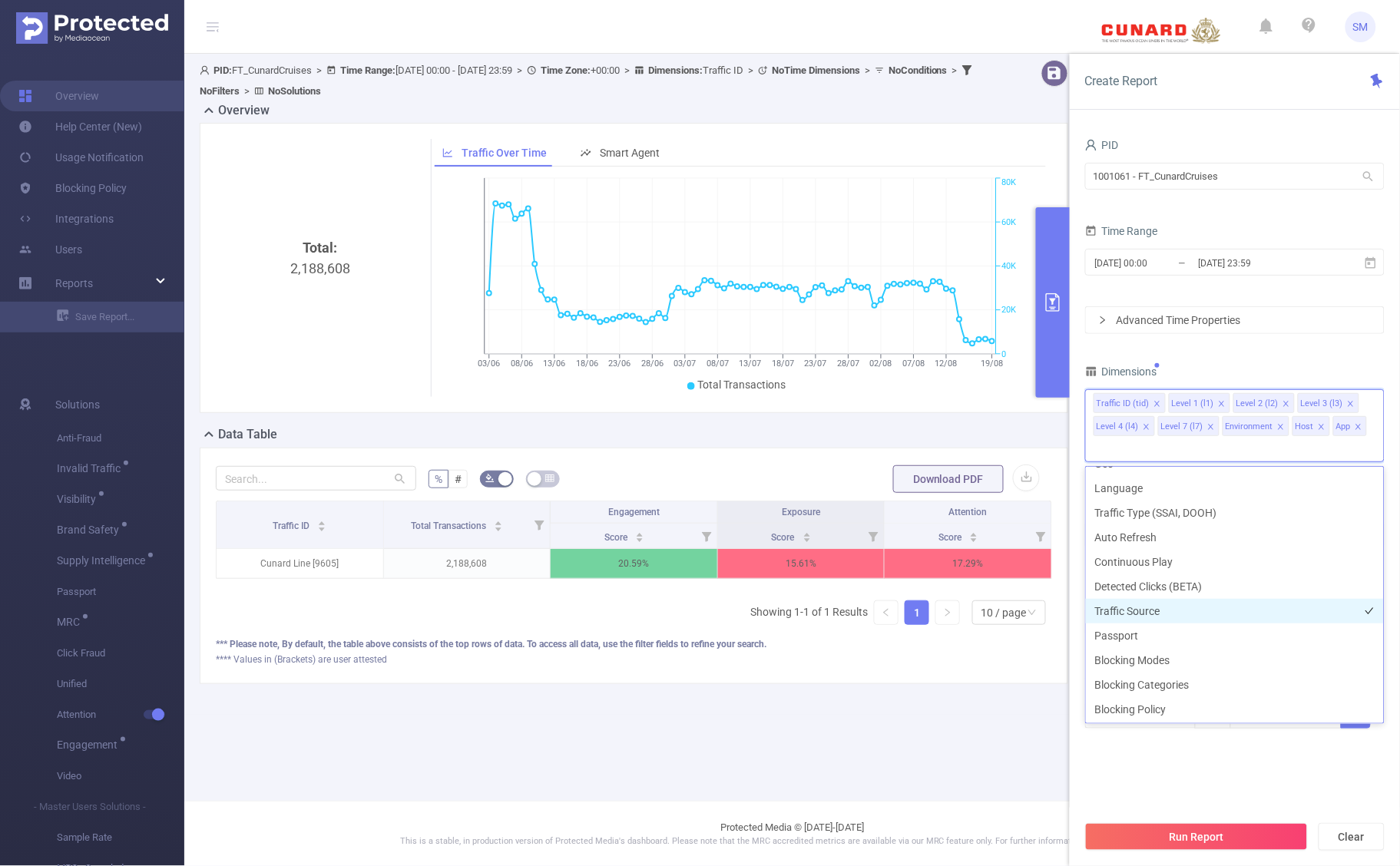
scroll to position [438, 0]
click at [1233, 766] on div "PID 1001061 - FT_CunardCruises 1001061 - FT_CunardCruises Time Range [DATE] 00:…" at bounding box center [1235, 450] width 299 height 633
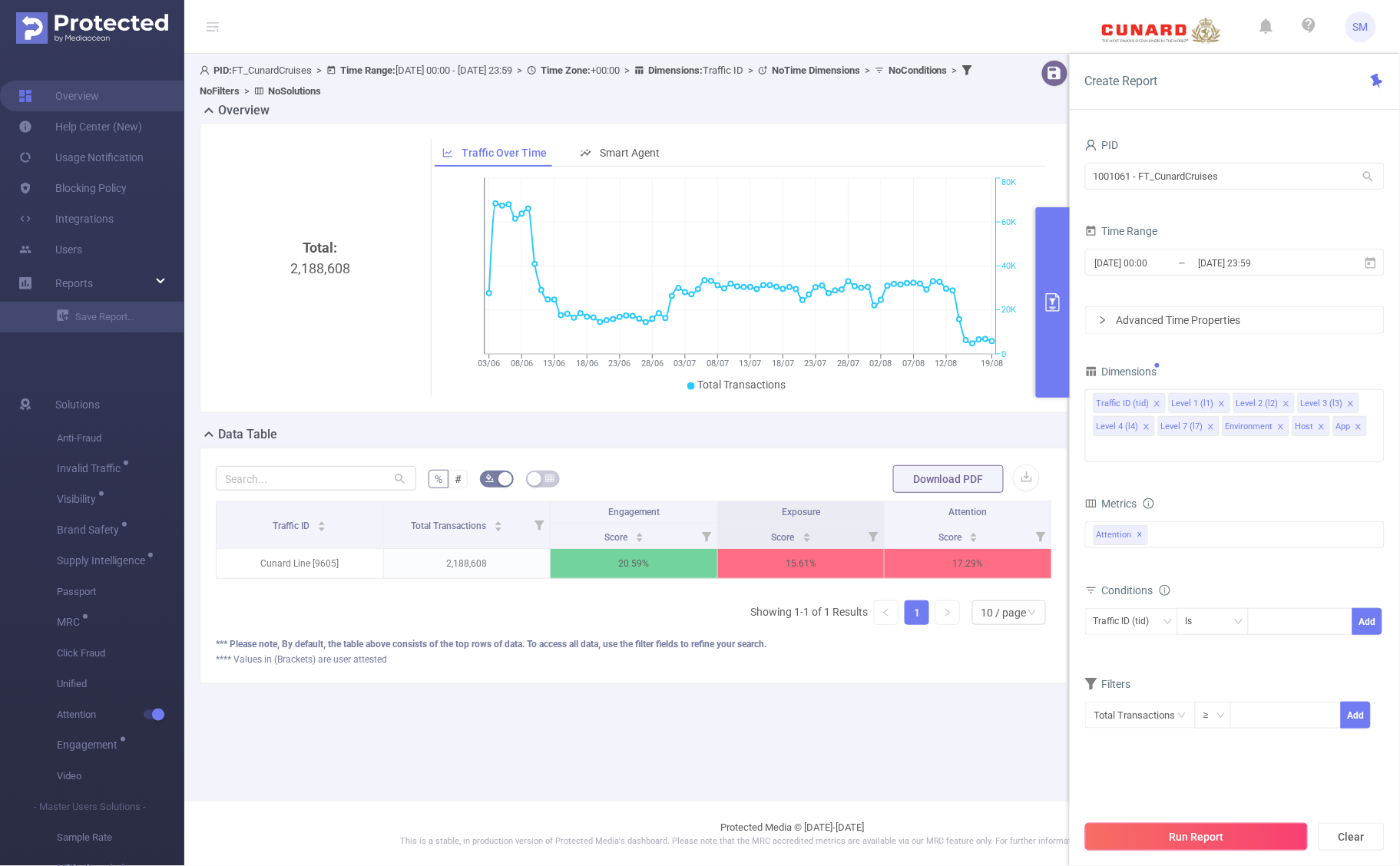
click at [1264, 832] on button "Run Report" at bounding box center [1196, 837] width 222 height 27
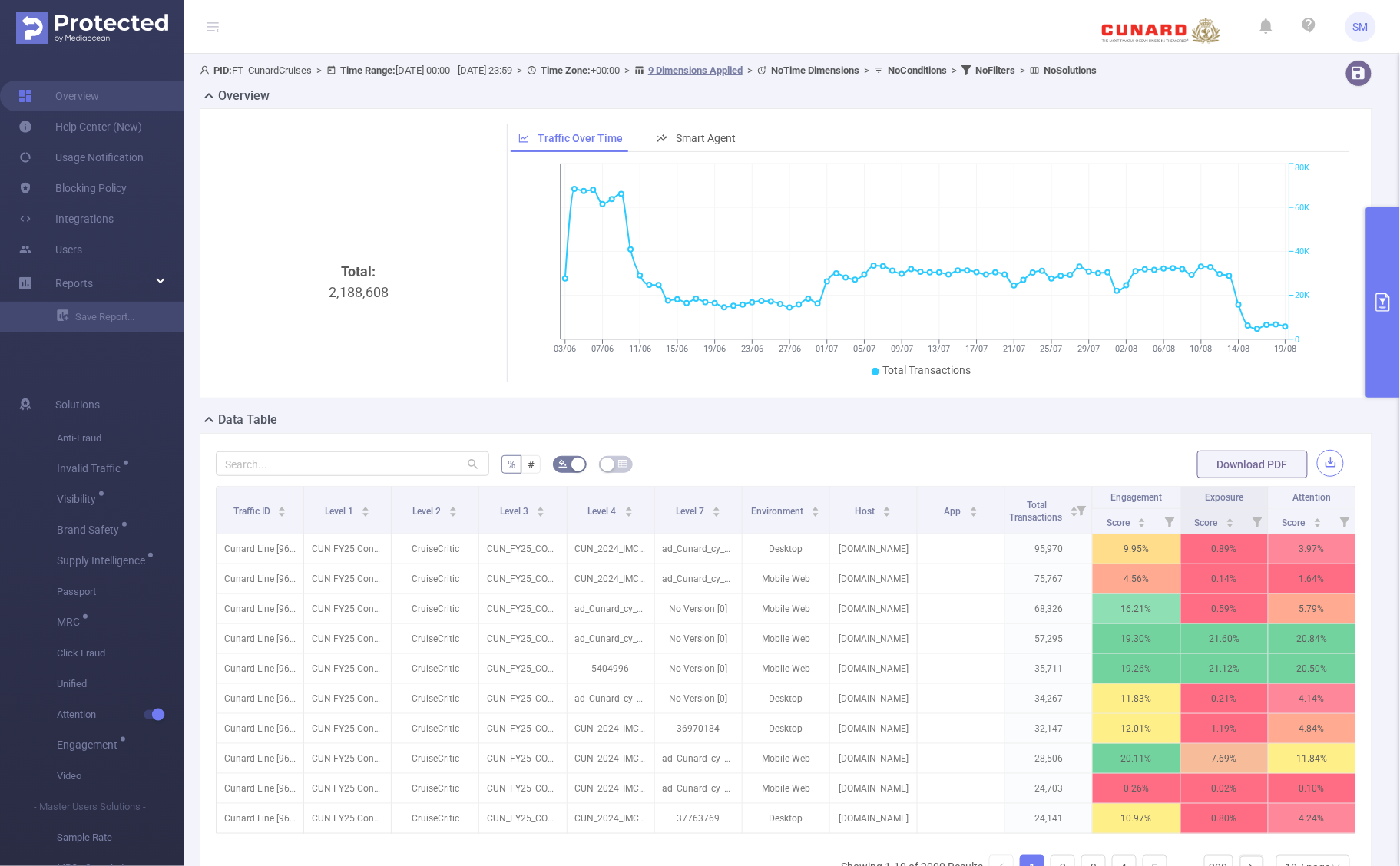
click at [1321, 463] on button "button" at bounding box center [1331, 463] width 27 height 27
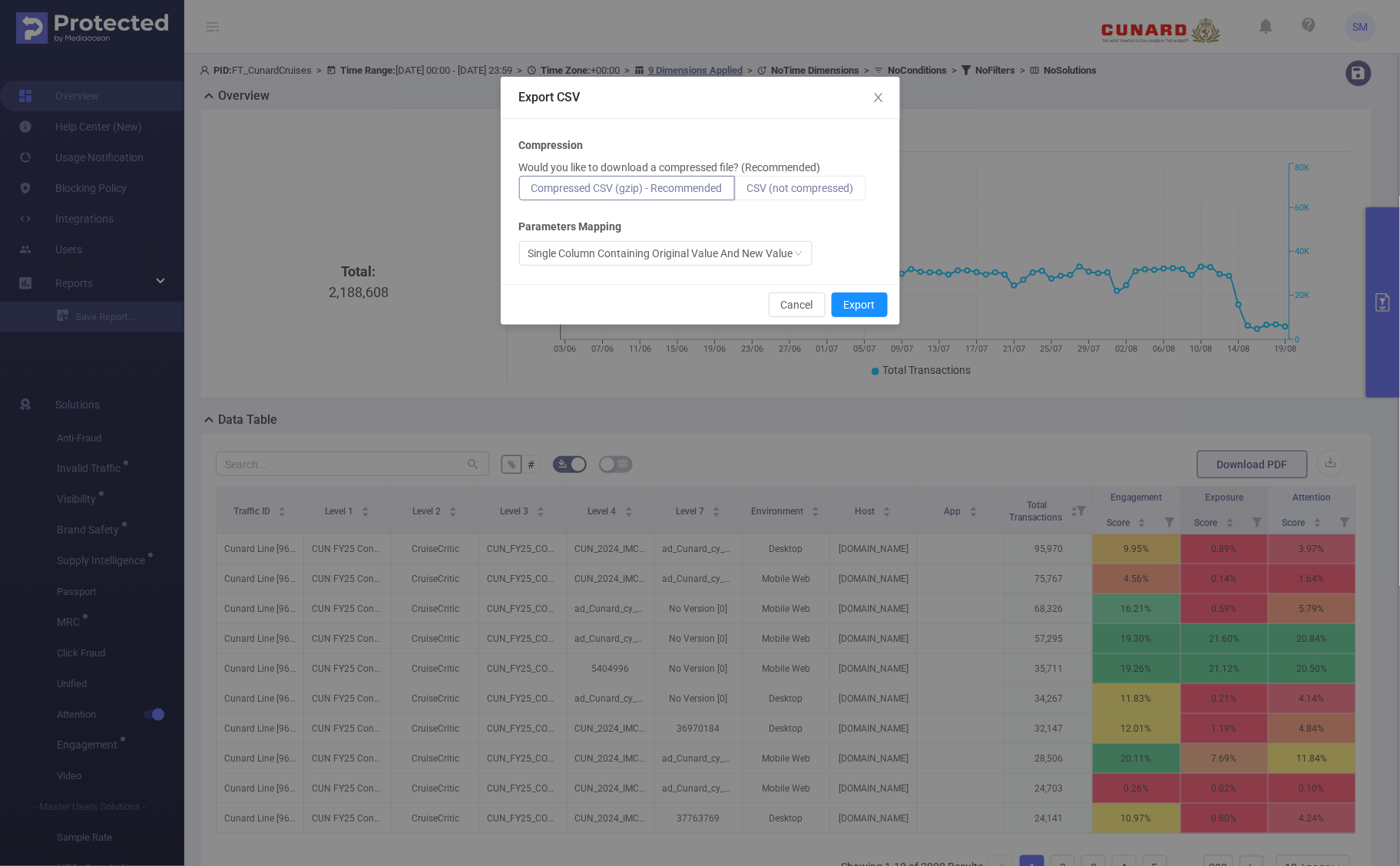
click at [792, 192] on span "CSV (not compressed)" at bounding box center [800, 188] width 107 height 12
click at [747, 192] on input "CSV (not compressed)" at bounding box center [747, 192] width 0 height 0
click at [860, 302] on button "Export" at bounding box center [860, 305] width 56 height 24
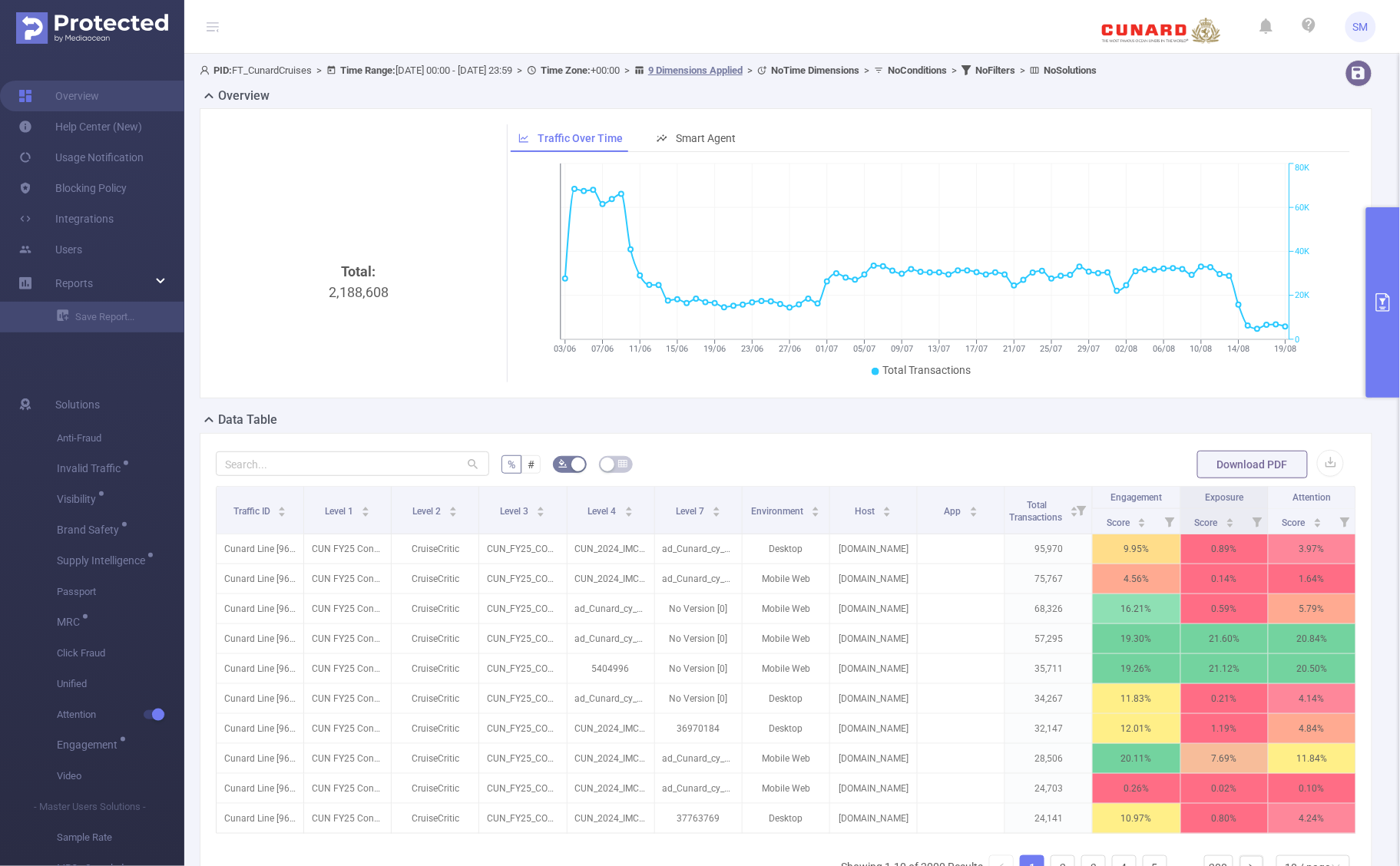
click at [1381, 327] on button "primary" at bounding box center [1383, 302] width 34 height 190
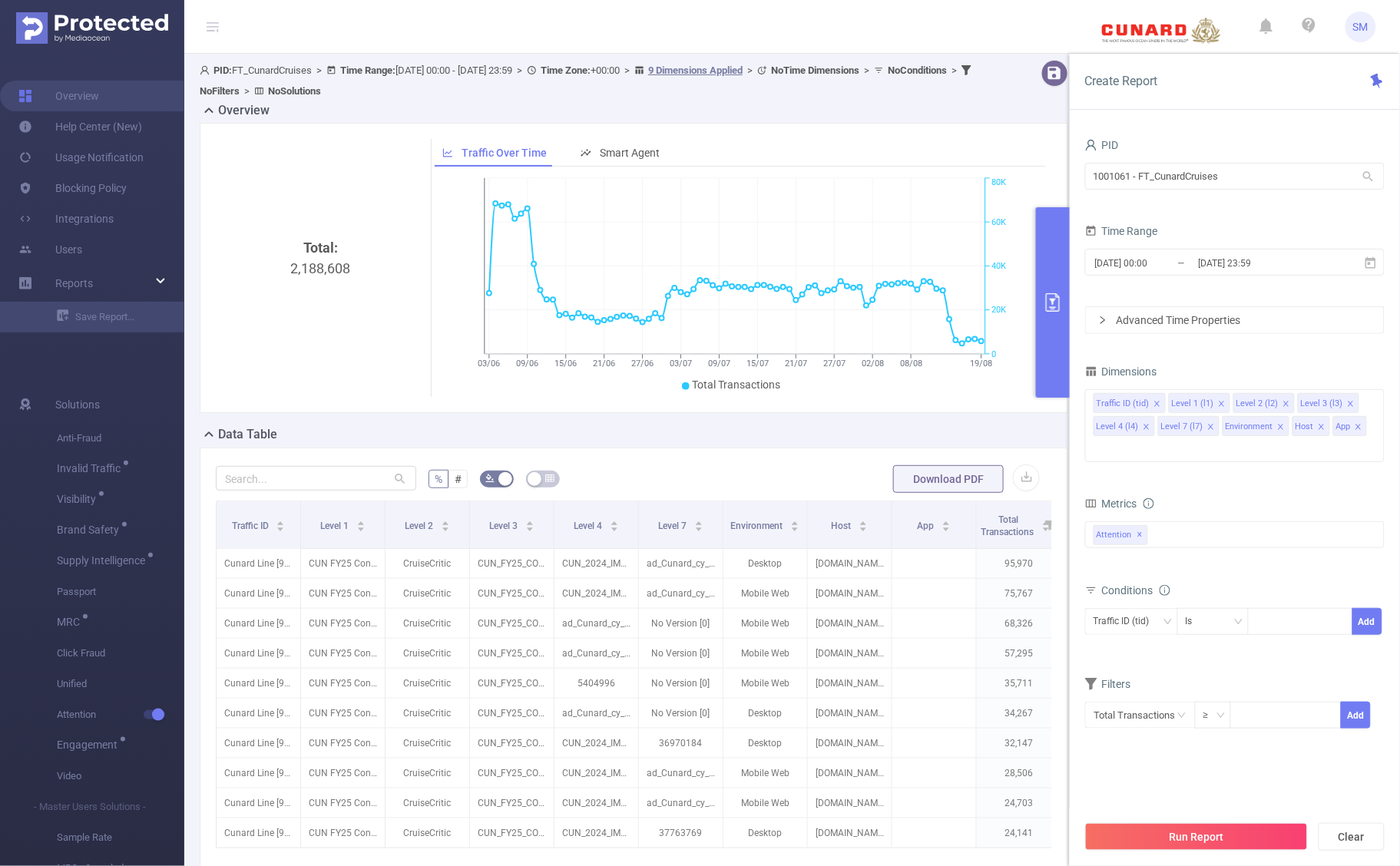
click at [1357, 424] on icon "icon: close" at bounding box center [1359, 427] width 8 height 8
drag, startPoint x: 1323, startPoint y: 422, endPoint x: 1314, endPoint y: 423, distance: 9.1
click at [1323, 423] on span at bounding box center [1322, 427] width 8 height 17
click at [1279, 423] on icon "icon: close" at bounding box center [1281, 427] width 8 height 8
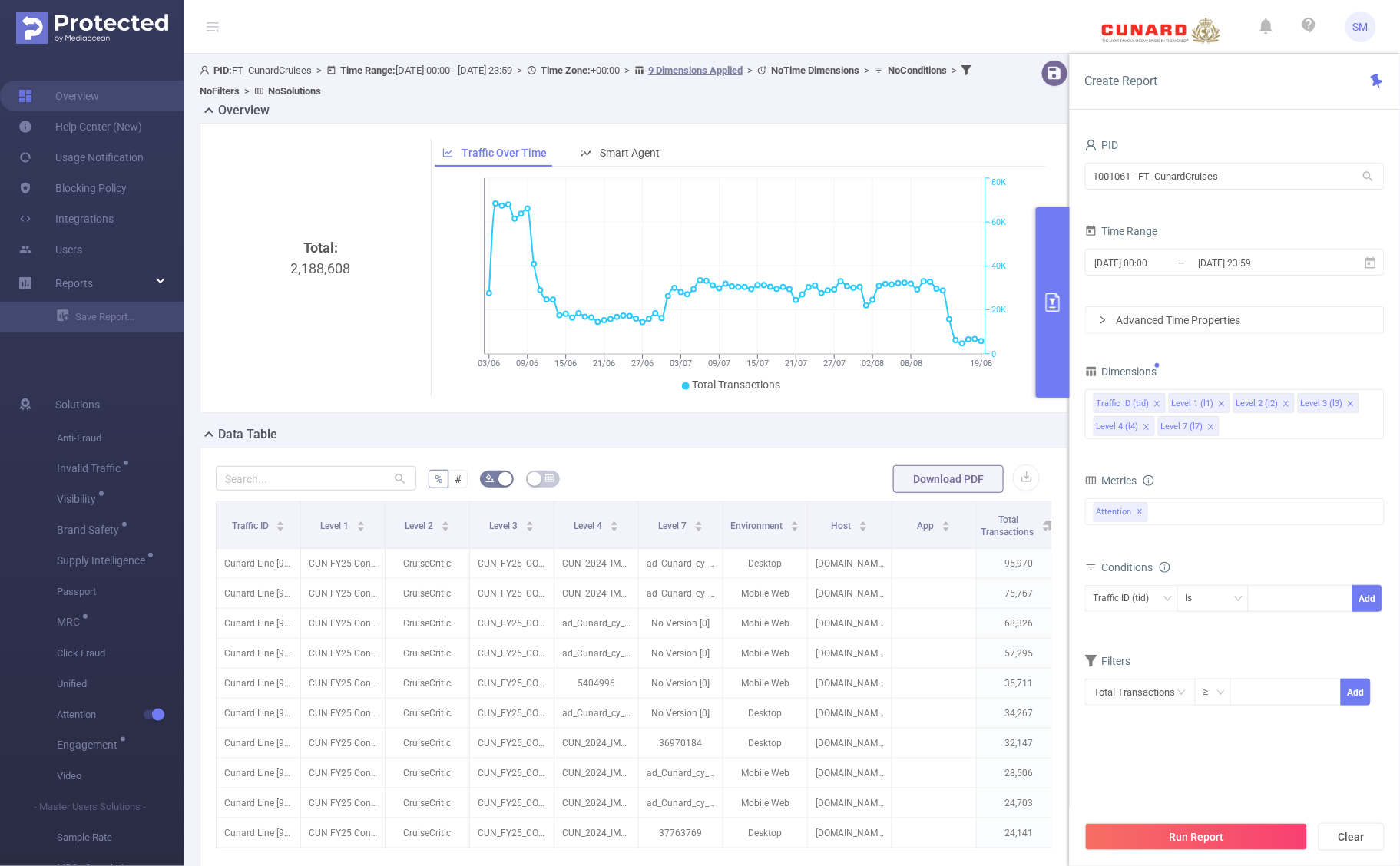
click at [1215, 424] on li "Level 7 (l7)" at bounding box center [1188, 426] width 61 height 20
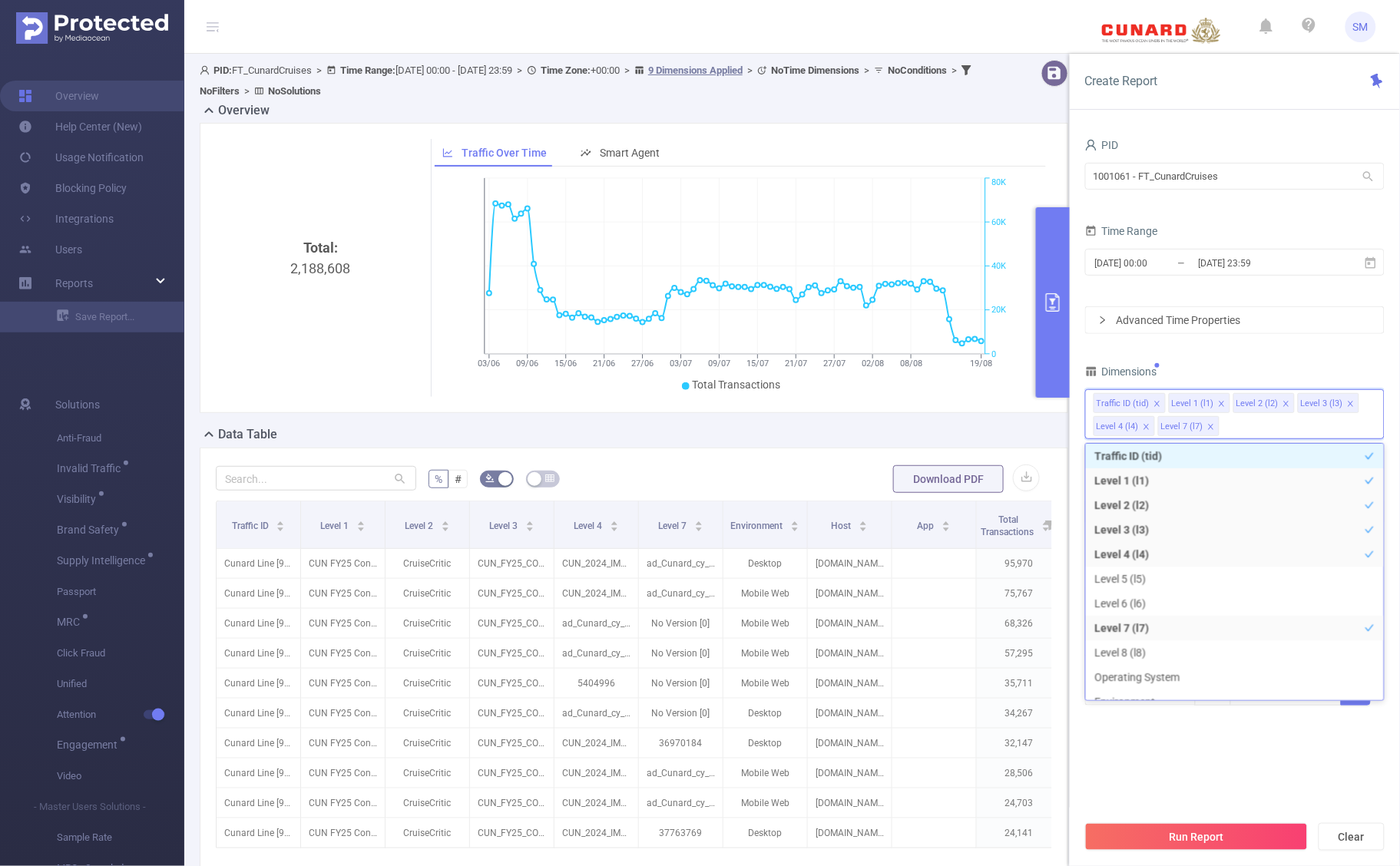
click at [1209, 429] on icon "icon: close" at bounding box center [1211, 427] width 8 height 8
click at [1147, 431] on icon "icon: close" at bounding box center [1147, 427] width 8 height 8
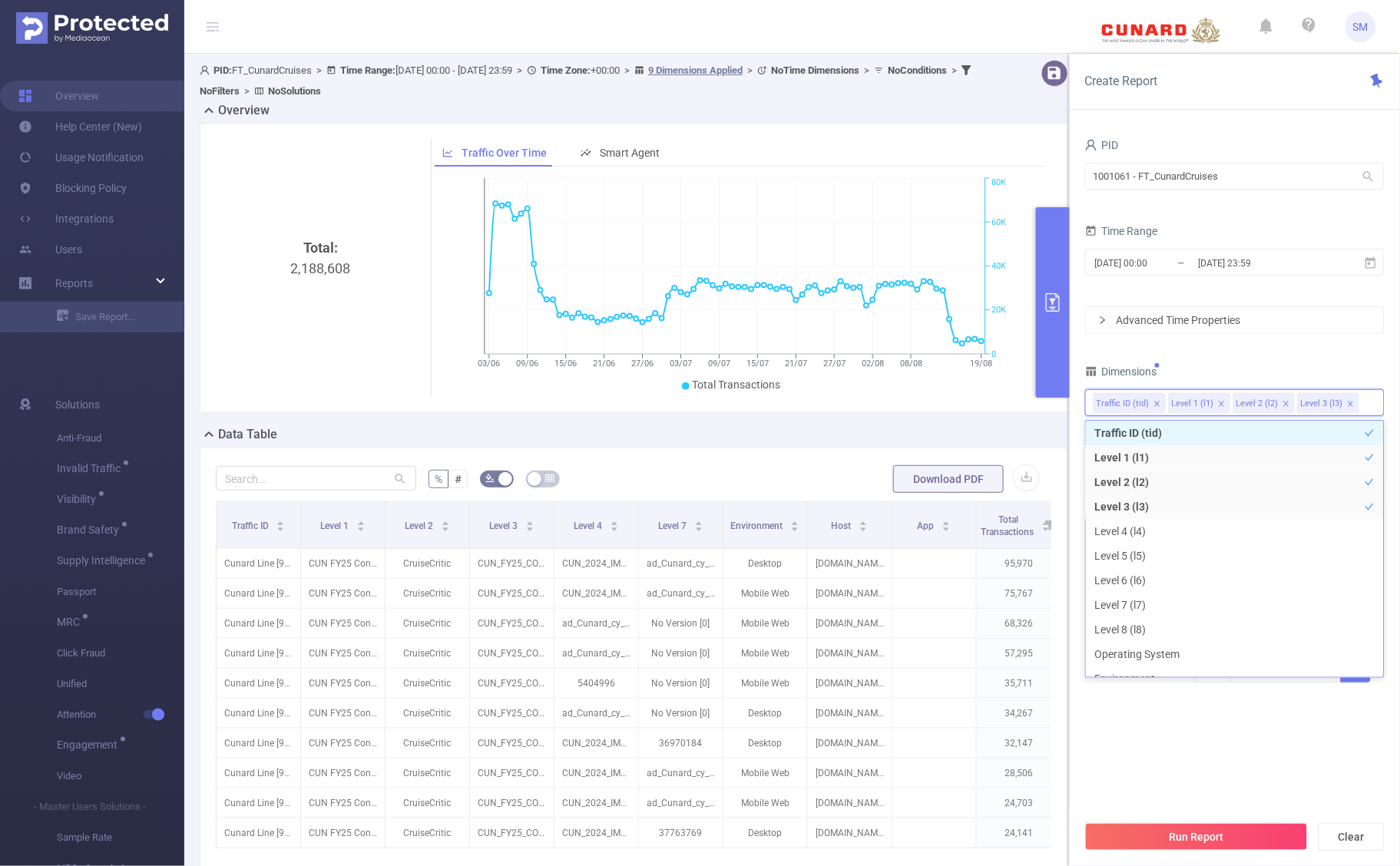
click at [1348, 402] on icon "icon: close" at bounding box center [1351, 403] width 6 height 6
click at [1284, 404] on icon "icon: close" at bounding box center [1286, 403] width 6 height 6
click at [1222, 401] on icon "icon: close" at bounding box center [1222, 403] width 8 height 8
click at [1239, 379] on div "Dimensions" at bounding box center [1235, 373] width 299 height 25
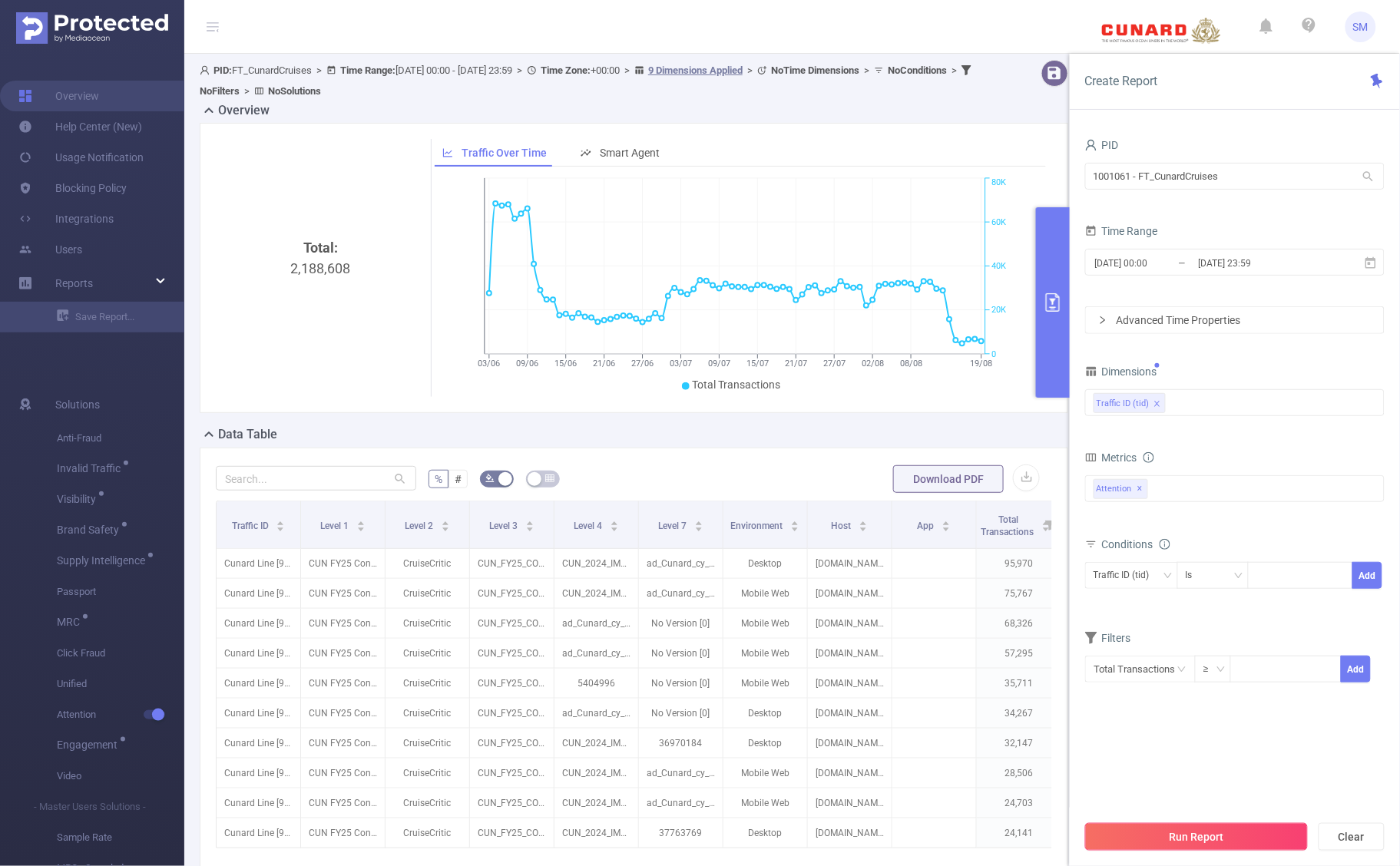
click at [1273, 831] on button "Run Report" at bounding box center [1196, 837] width 222 height 27
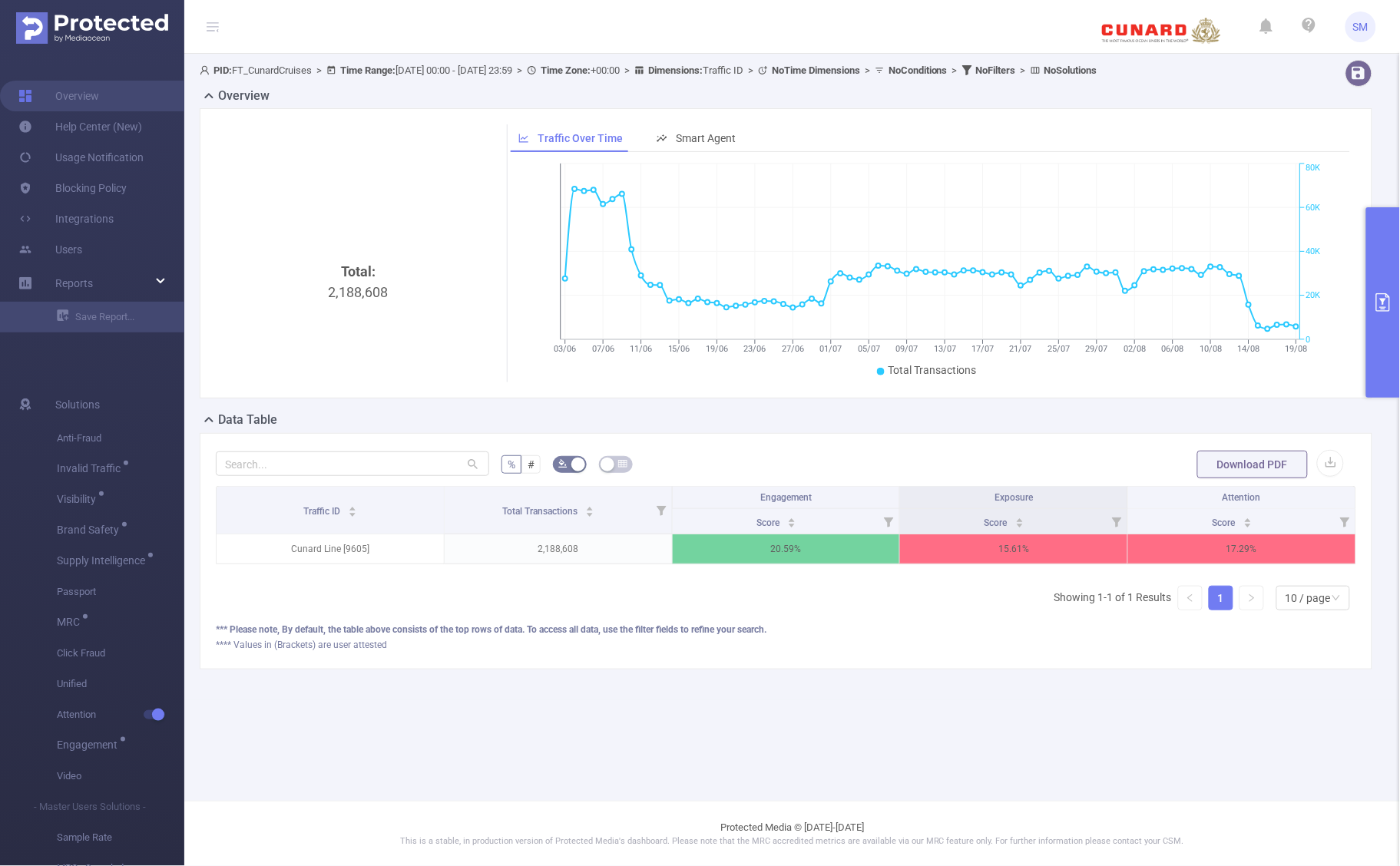
click at [1138, 790] on main "PID: FT_CunardCruises > Time Range: [DATE] 00:00 - [DATE] 23:59 > Time Zone: +0…" at bounding box center [792, 401] width 1216 height 801
click at [1379, 307] on icon "primary" at bounding box center [1383, 303] width 19 height 19
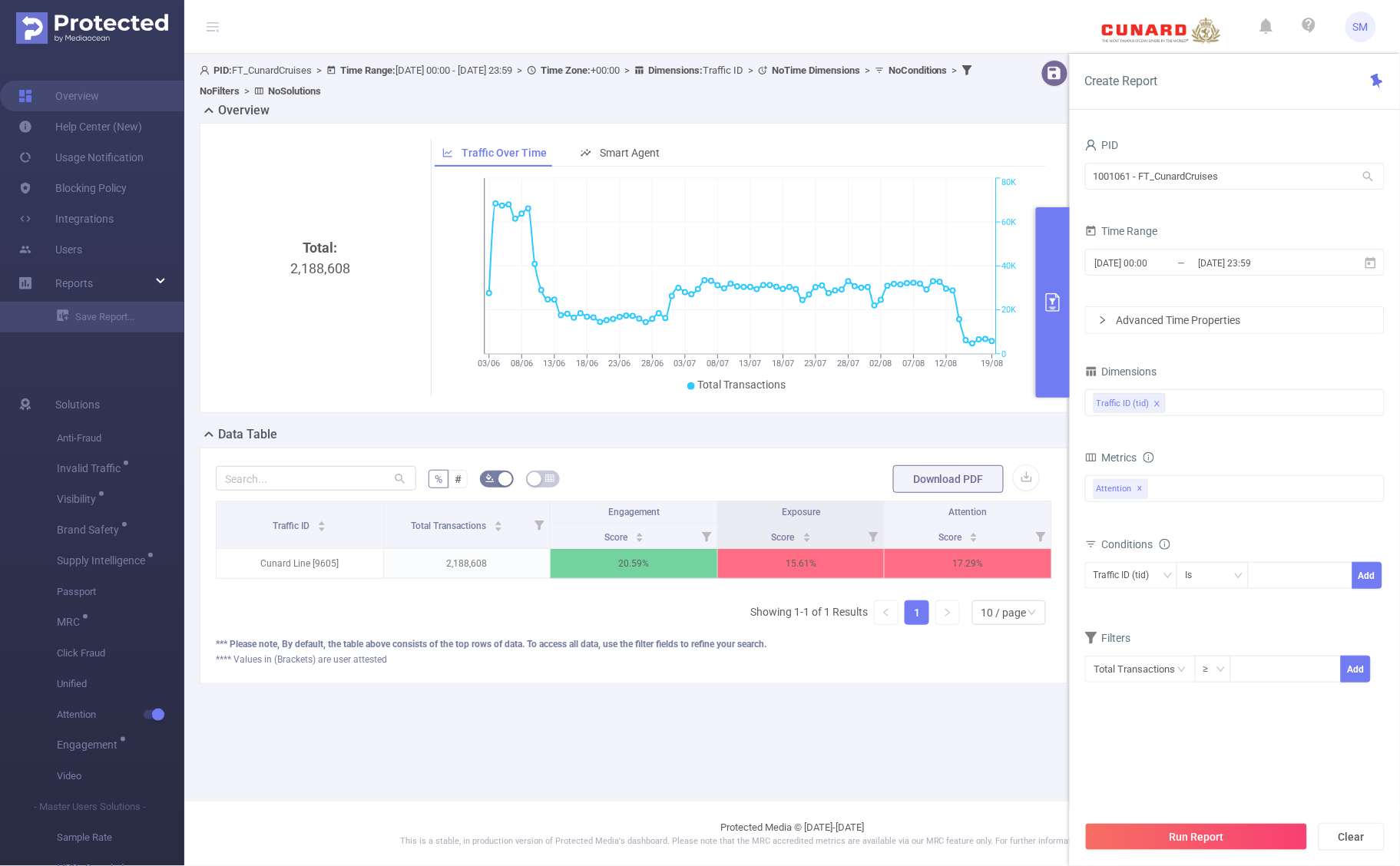
click at [903, 773] on main "PID: FT_CunardCruises > Time Range: [DATE] 00:00 - [DATE] 23:59 > Time Zone: +0…" at bounding box center [792, 401] width 1216 height 801
click at [916, 752] on main "PID: FT_CunardCruises > Time Range: [DATE] 00:00 - [DATE] 23:59 > Time Zone: +0…" at bounding box center [792, 401] width 1216 height 801
click at [1048, 296] on icon "primary" at bounding box center [1053, 303] width 19 height 19
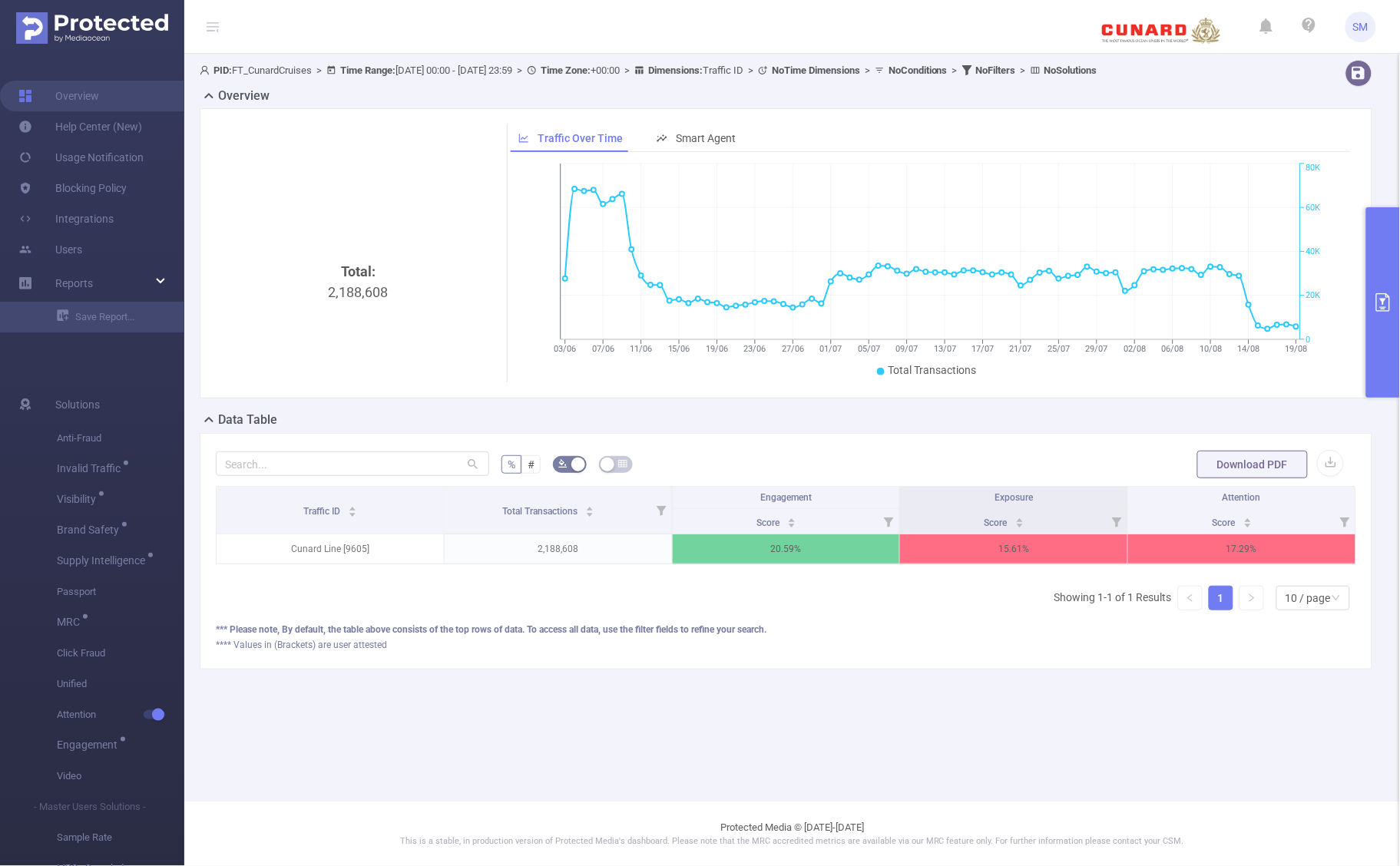
click at [1012, 735] on main "PID: FT_CunardCruises > Time Range: [DATE] 00:00 - [DATE] 23:59 > Time Zone: +0…" at bounding box center [792, 401] width 1216 height 801
click at [659, 637] on div "*** Please note, By default, the table above consists of the top rows of data. …" at bounding box center [786, 630] width 1141 height 14
click at [918, 688] on div "PID: FT_CunardCruises > Time Range: [DATE] 00:00 - [DATE] 23:59 > Time Zone: +0…" at bounding box center [792, 376] width 1216 height 646
click at [874, 652] on div "**** Values in (Brackets) are user attested" at bounding box center [786, 645] width 1141 height 14
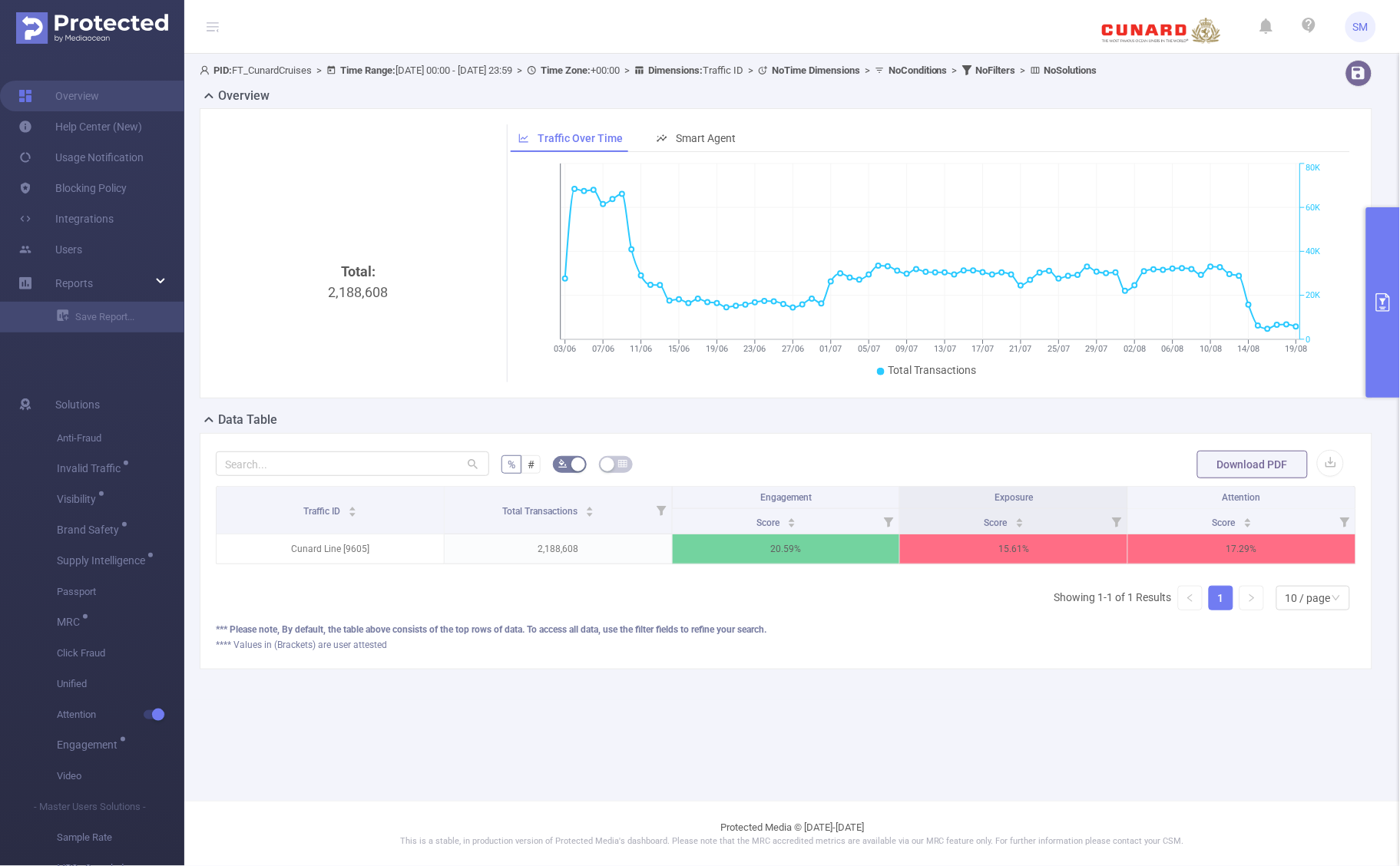
drag, startPoint x: 1376, startPoint y: 292, endPoint x: 1387, endPoint y: 296, distance: 11.7
click at [1376, 290] on button "primary" at bounding box center [1383, 302] width 34 height 190
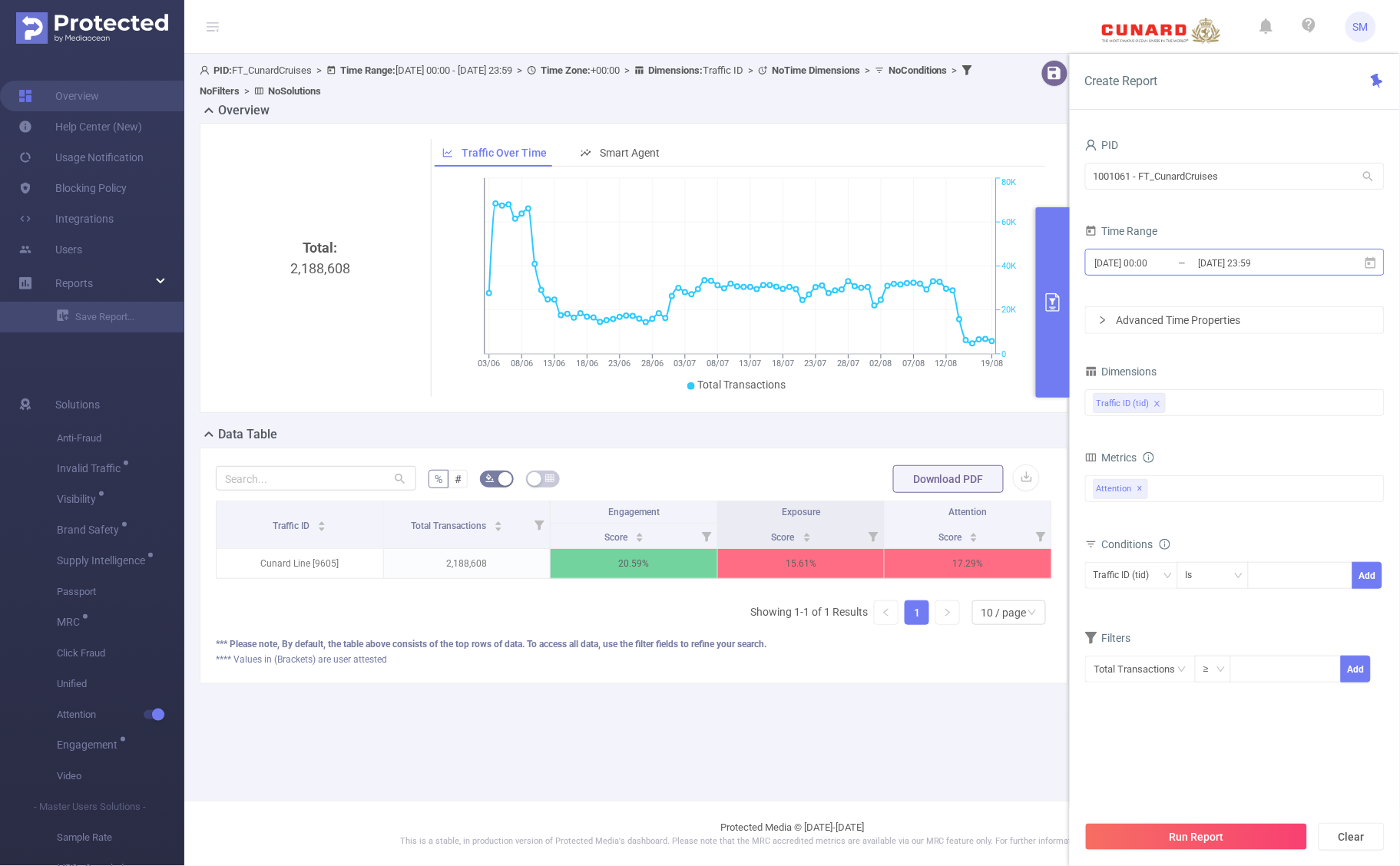
click at [1284, 263] on input "[DATE] 23:59" at bounding box center [1259, 263] width 125 height 21
click at [1265, 620] on form "Dimensions Traffic ID (tid) Metrics Score Score Score Insights Available Notifi…" at bounding box center [1235, 532] width 299 height 342
click at [1202, 407] on div "Traffic ID (tid)" at bounding box center [1235, 403] width 282 height 25
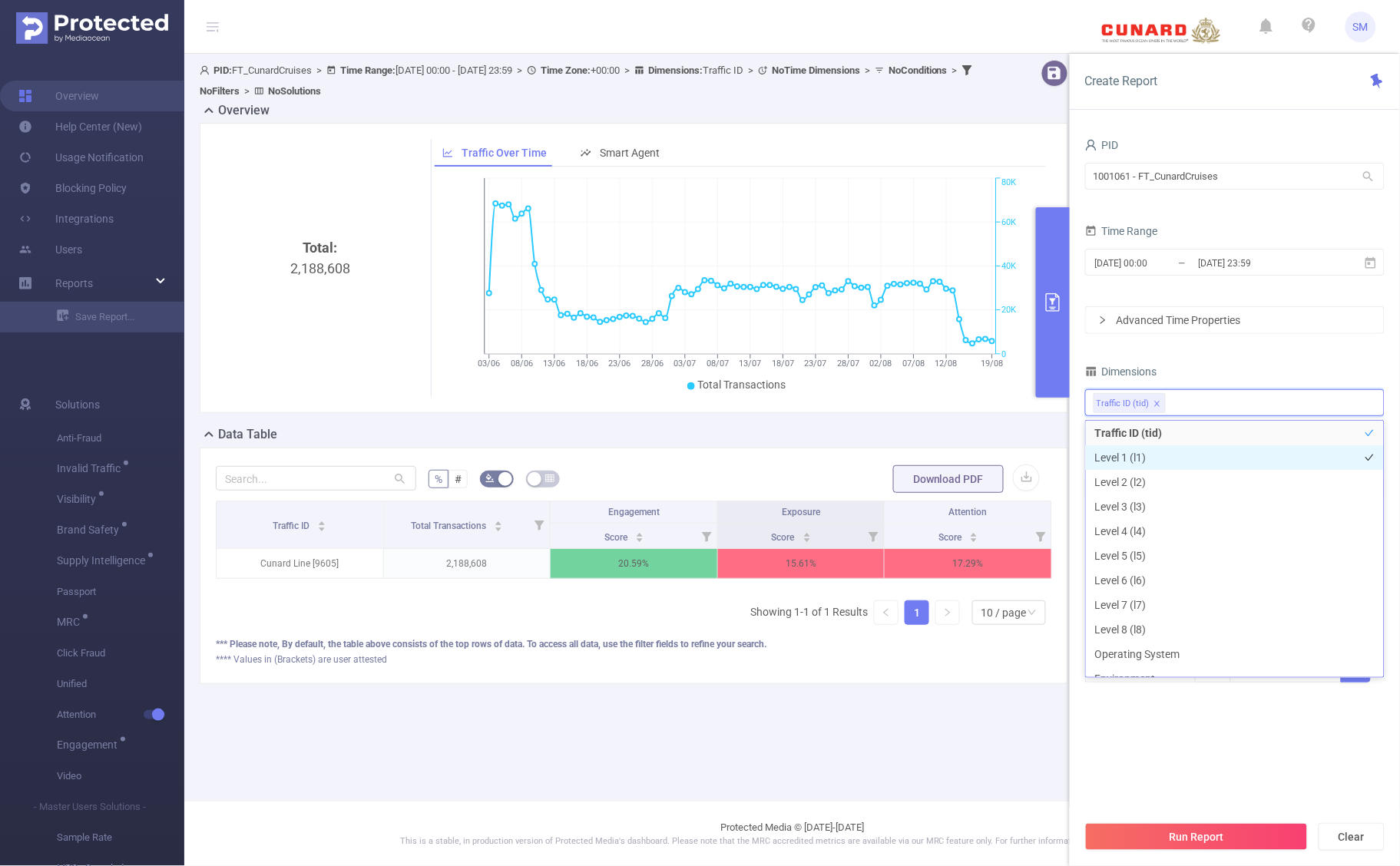
click at [1171, 457] on li "Level 1 (l1)" at bounding box center [1236, 458] width 298 height 24
click at [1172, 484] on li "Level 2 (l2)" at bounding box center [1236, 482] width 298 height 24
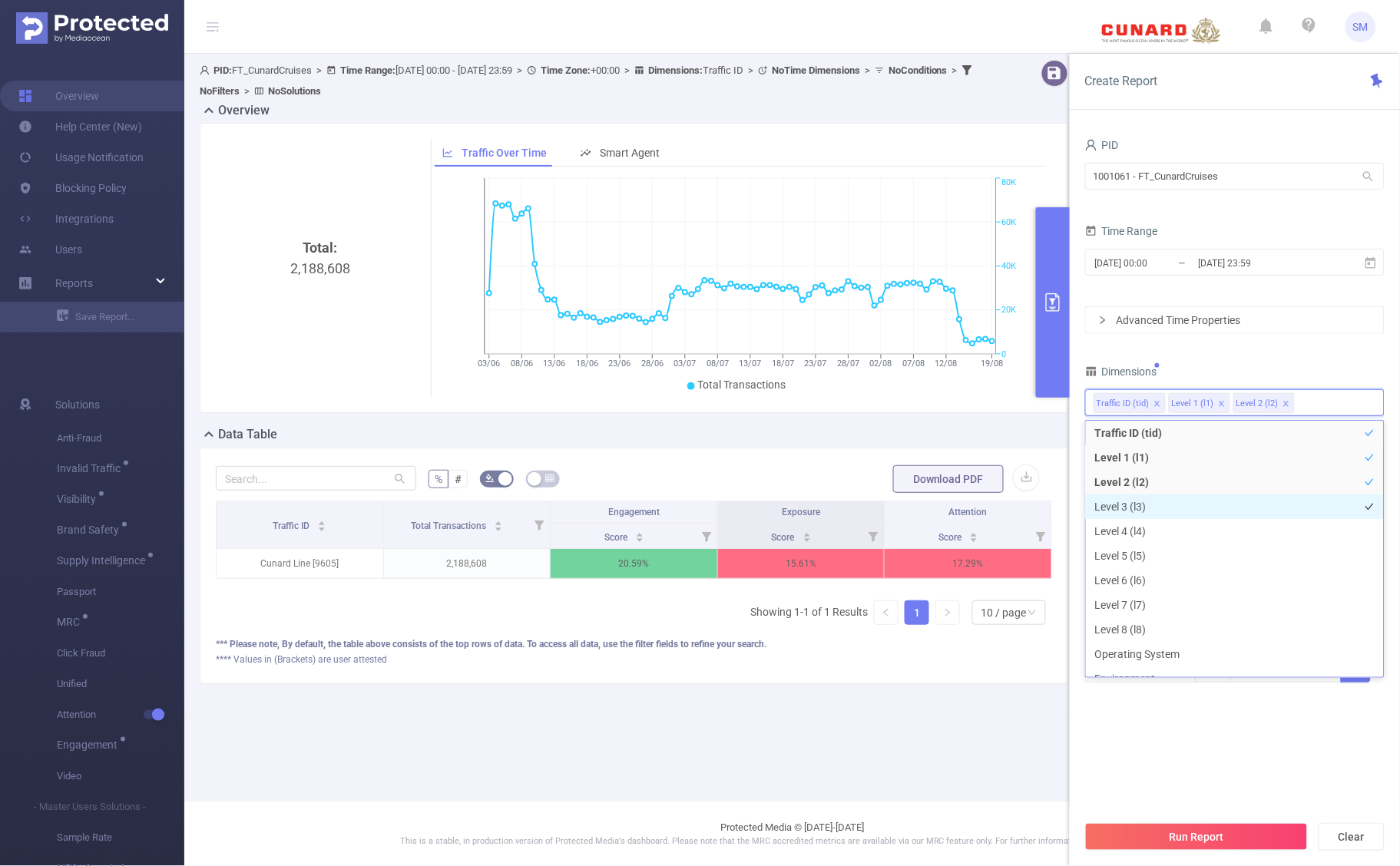
click at [1175, 504] on li "Level 3 (l3)" at bounding box center [1236, 507] width 298 height 24
click at [1175, 534] on li "Level 4 (l4)" at bounding box center [1236, 531] width 298 height 24
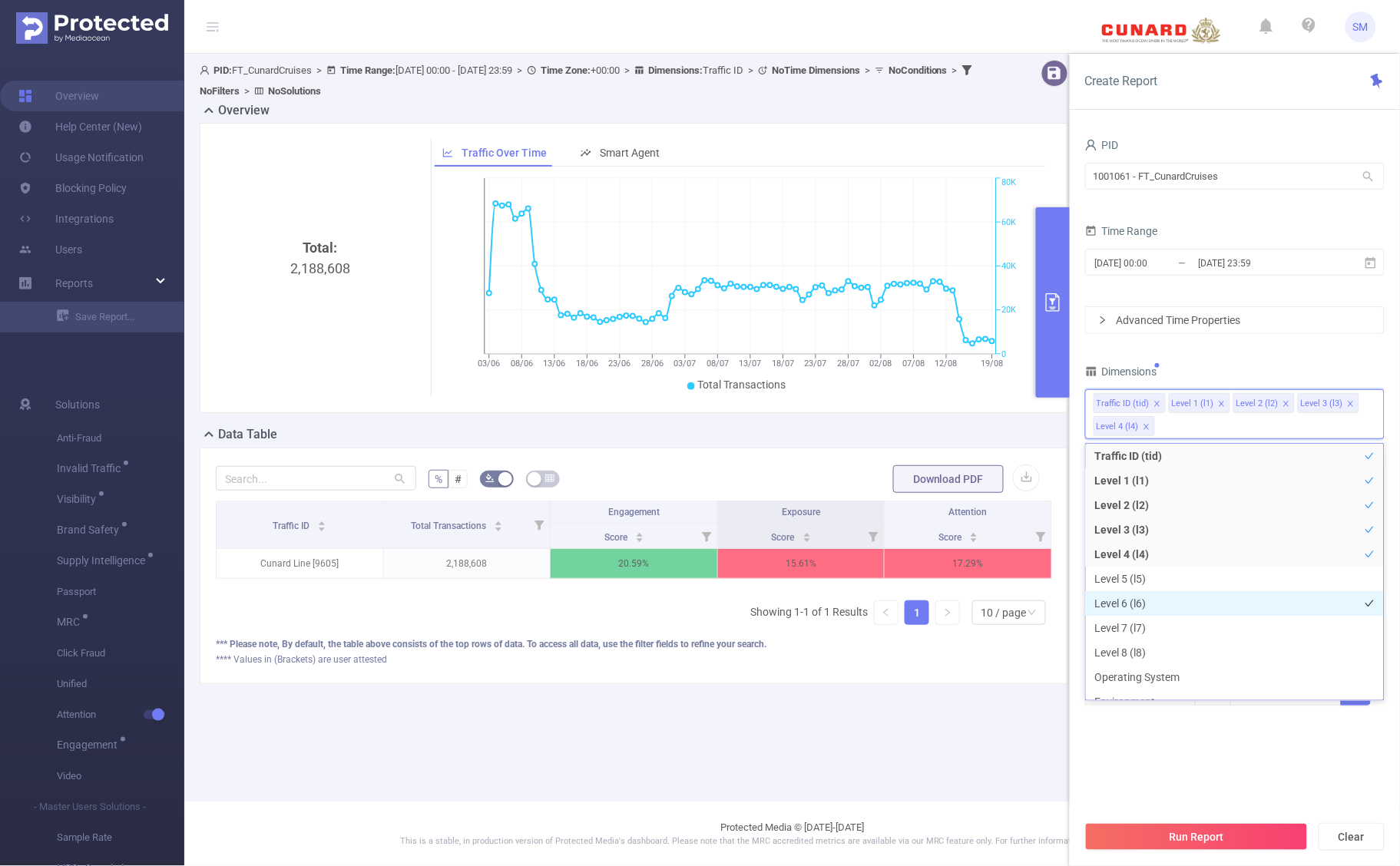
click at [1174, 612] on li "Level 6 (l6)" at bounding box center [1236, 603] width 298 height 24
click at [1192, 598] on li "Level 6 (l6)" at bounding box center [1236, 603] width 298 height 24
click at [1183, 626] on li "Level 7 (l7)" at bounding box center [1236, 629] width 298 height 24
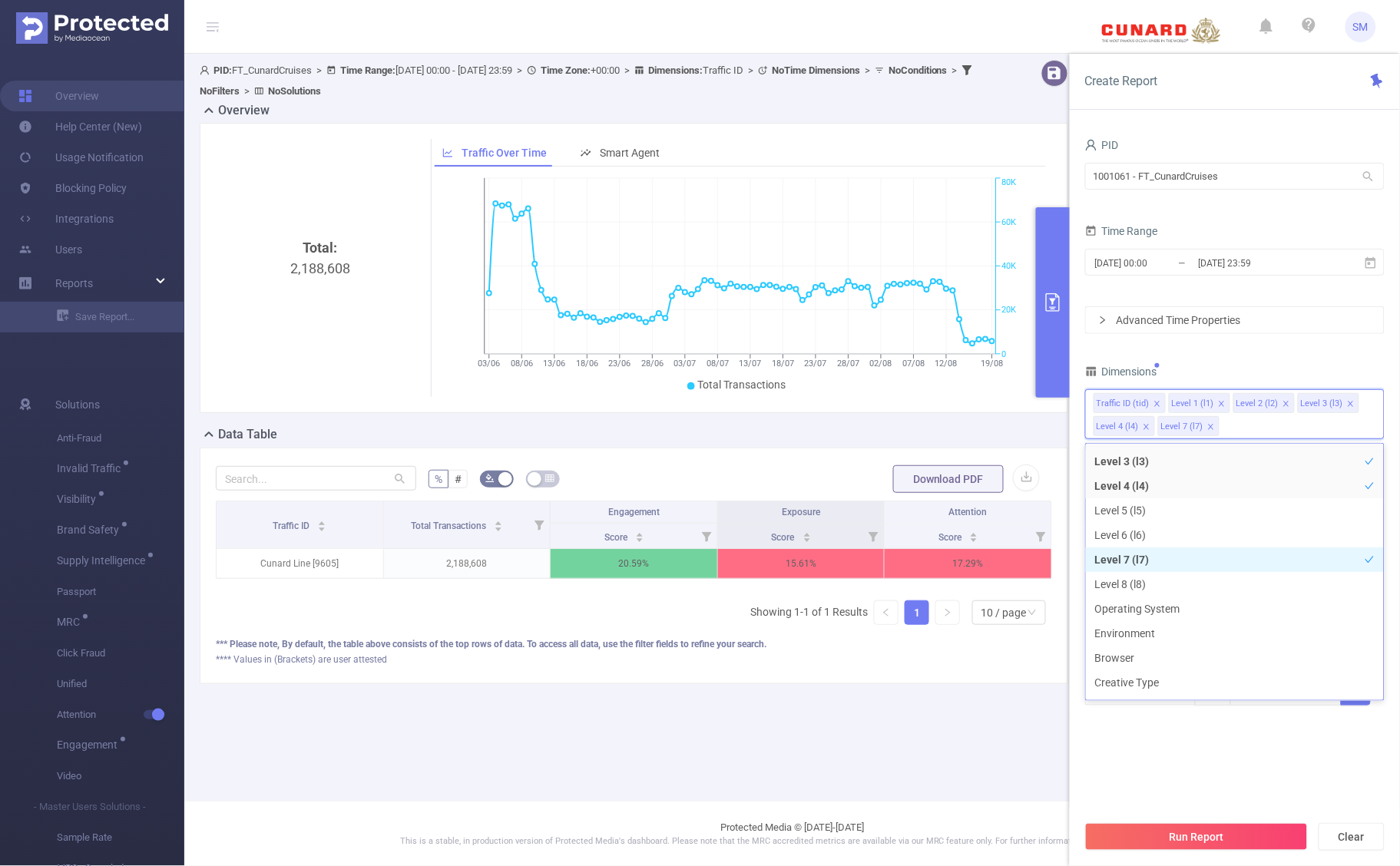
scroll to position [124, 0]
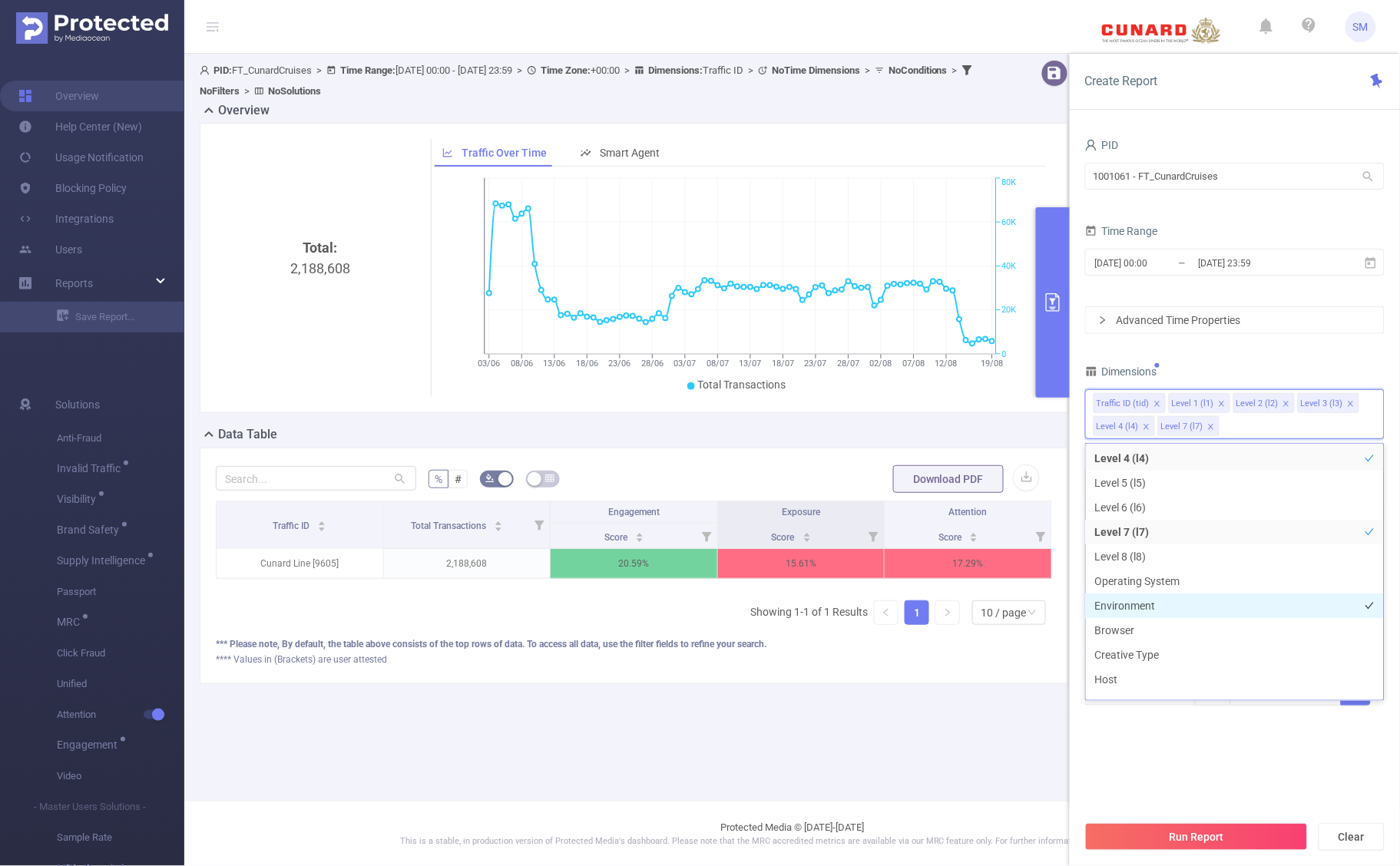
click at [1200, 600] on li "Environment" at bounding box center [1236, 606] width 298 height 24
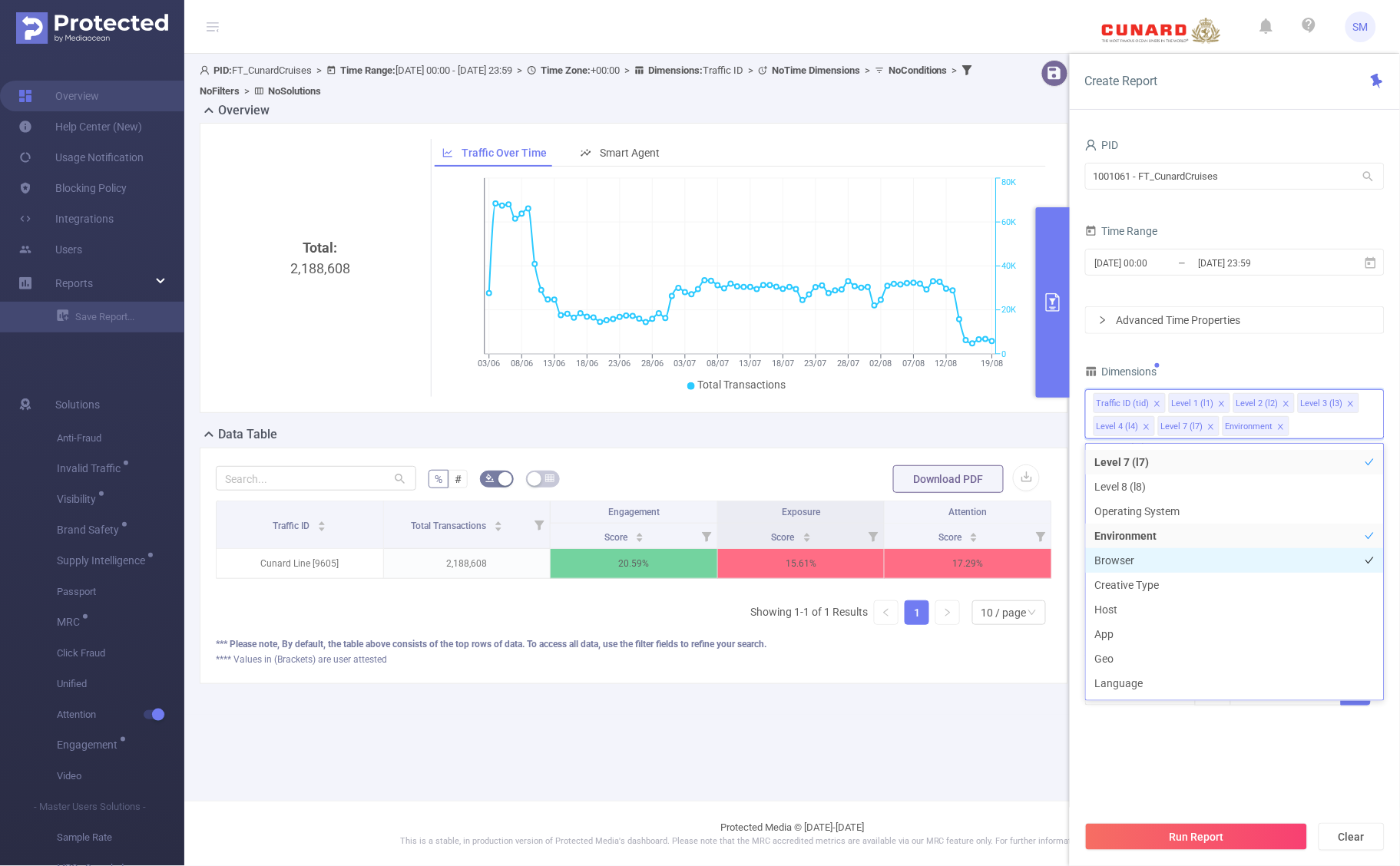
scroll to position [220, 0]
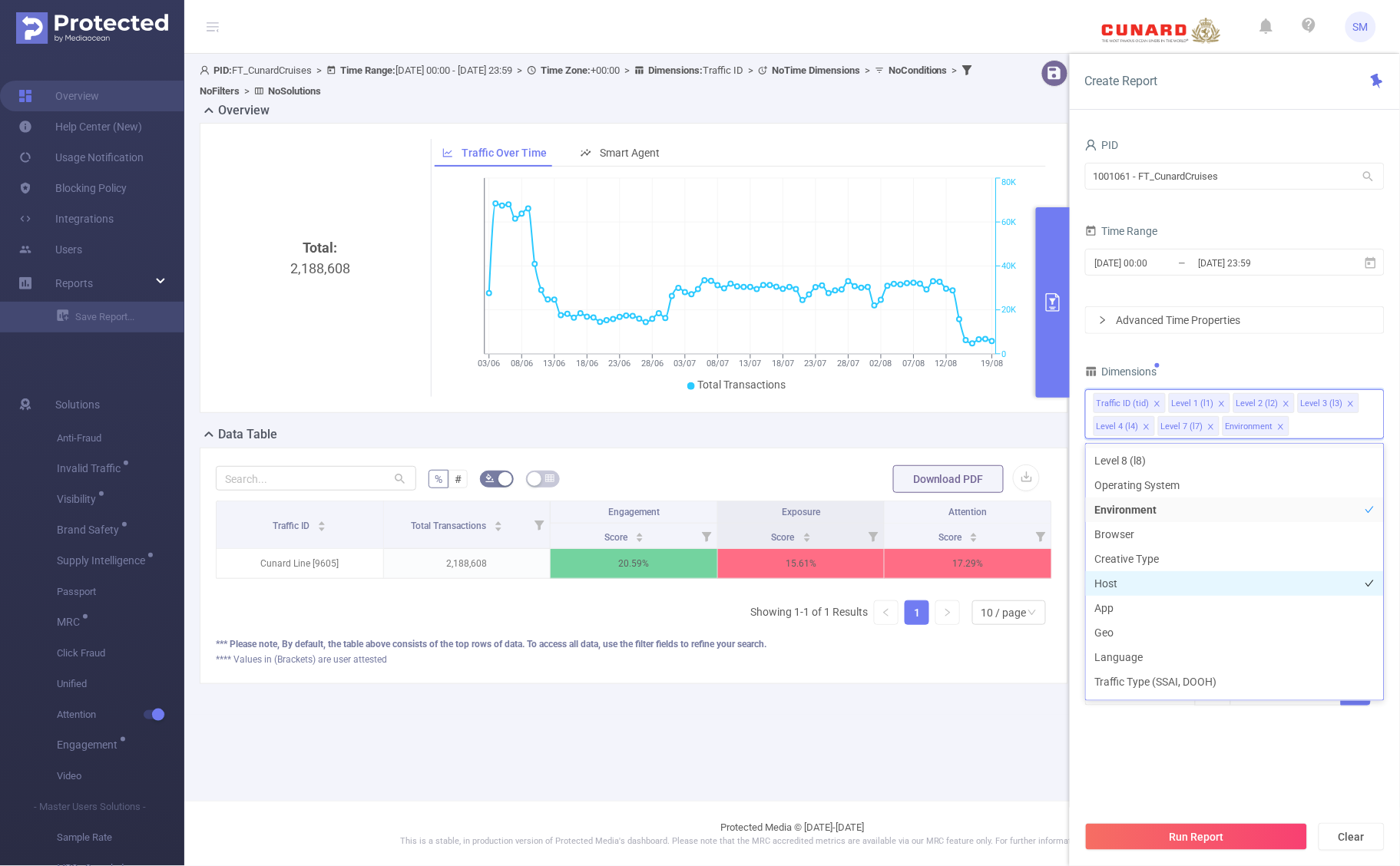
click at [1213, 578] on li "Host" at bounding box center [1236, 584] width 298 height 24
click at [1206, 604] on li "App" at bounding box center [1236, 608] width 298 height 24
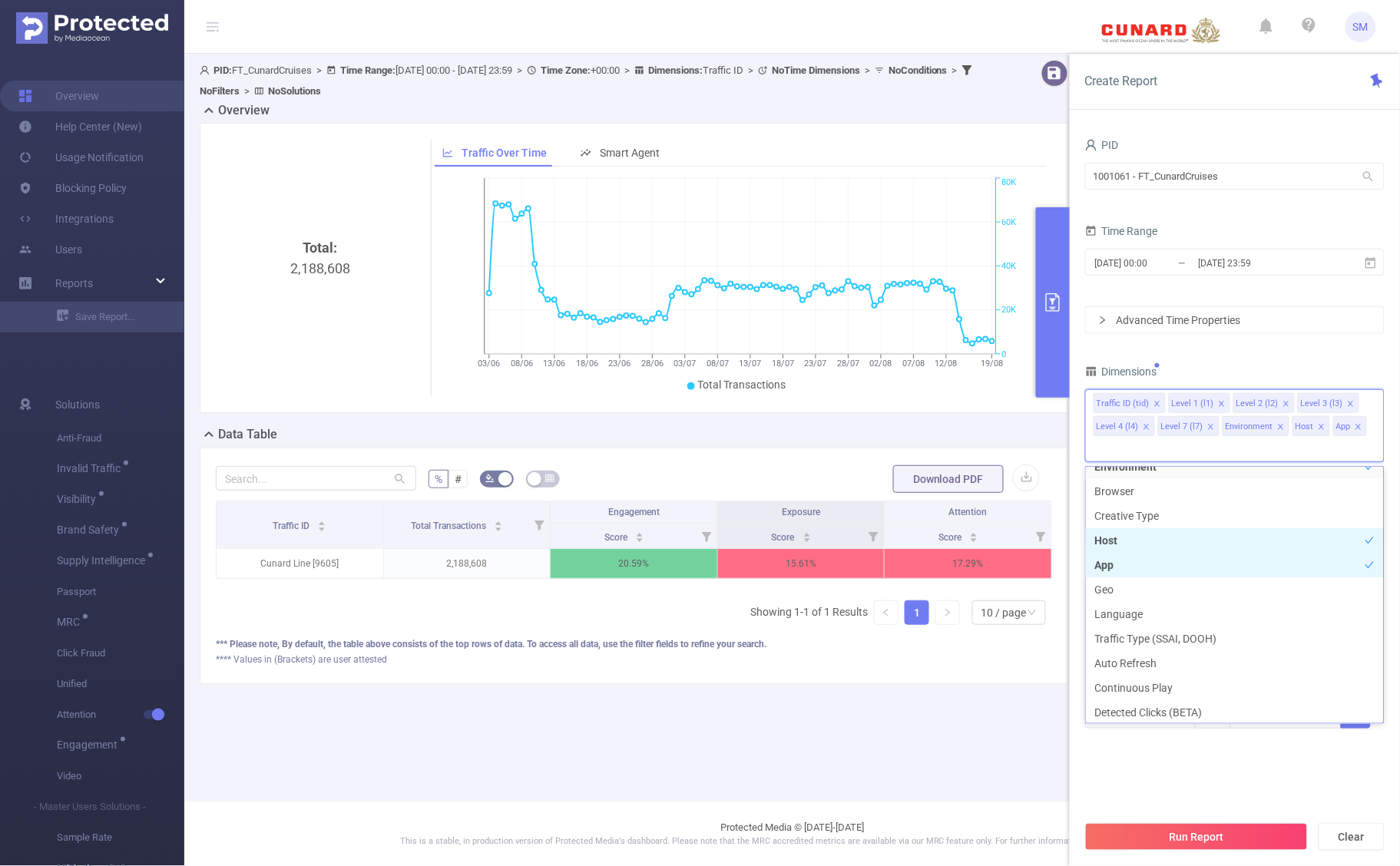
scroll to position [315, 0]
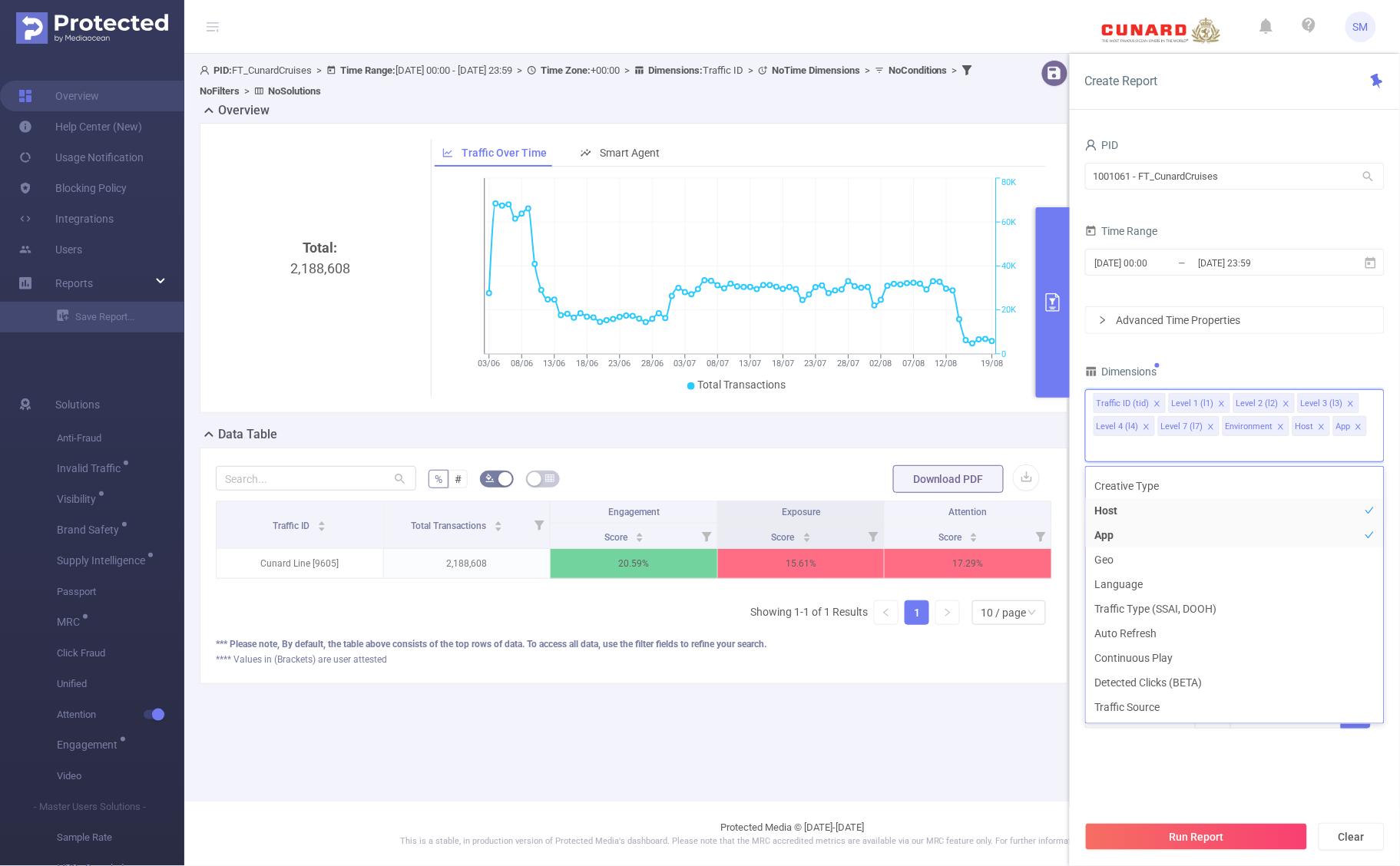
click at [1239, 773] on section "PID 1001061 - FT_CunardCruises 1001061 - FT_CunardCruises Time Range [DATE] 00:…" at bounding box center [1235, 473] width 299 height 678
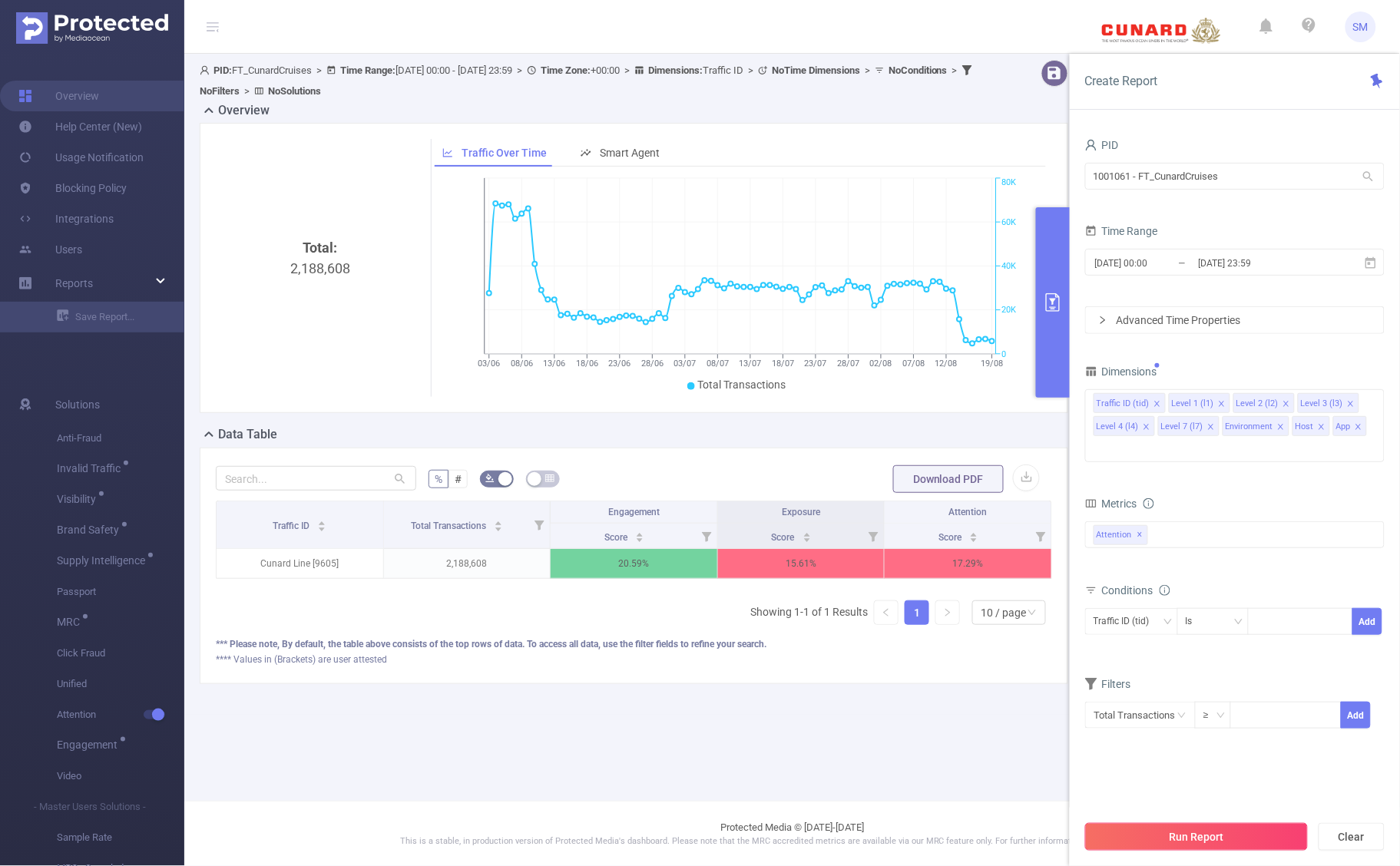
click at [1254, 836] on button "Run Report" at bounding box center [1196, 837] width 222 height 27
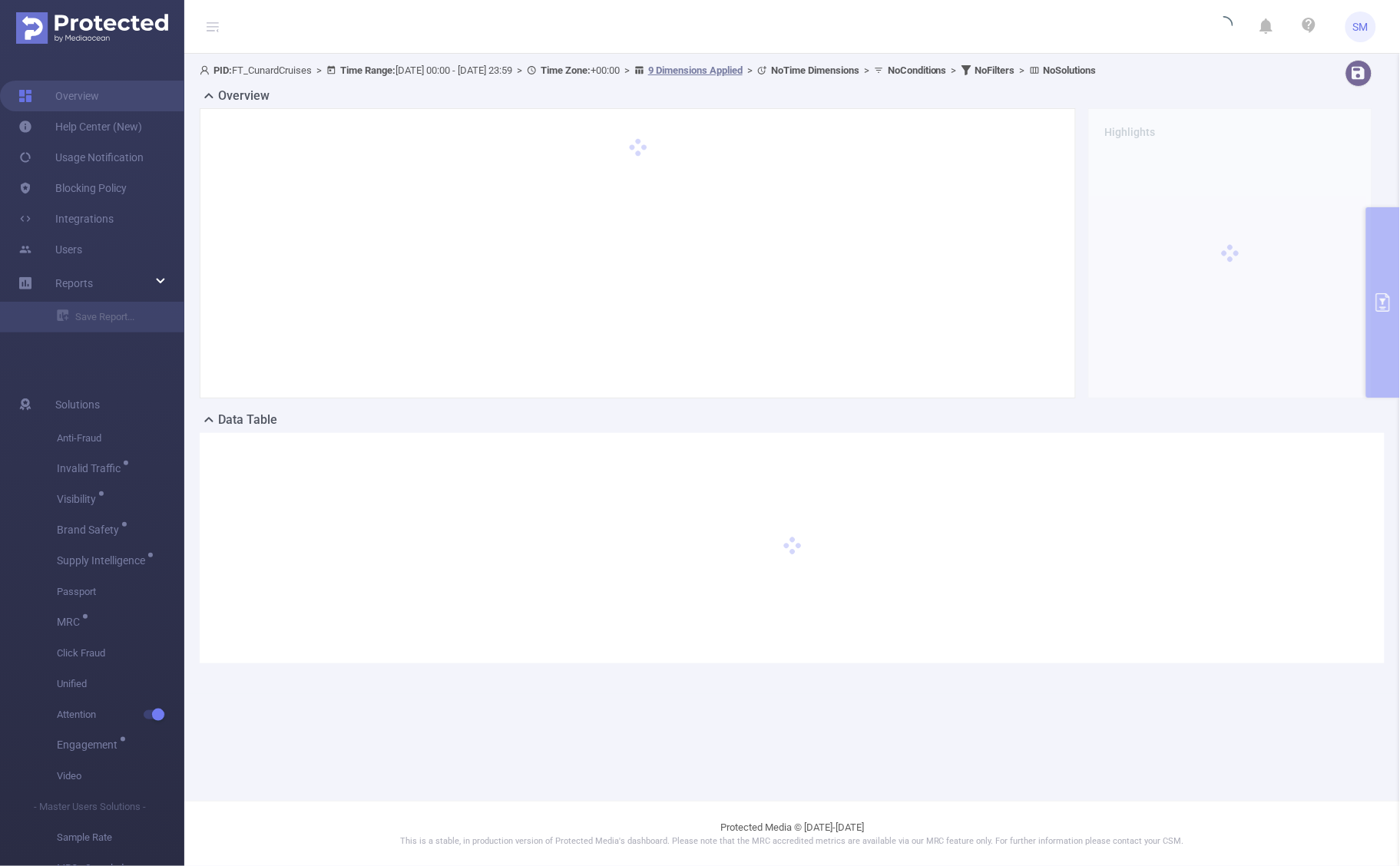
click at [1261, 739] on main "PID: FT_CunardCruises > Time Range: [DATE] 00:00 - [DATE] 23:59 > Time Zone: +0…" at bounding box center [792, 401] width 1216 height 801
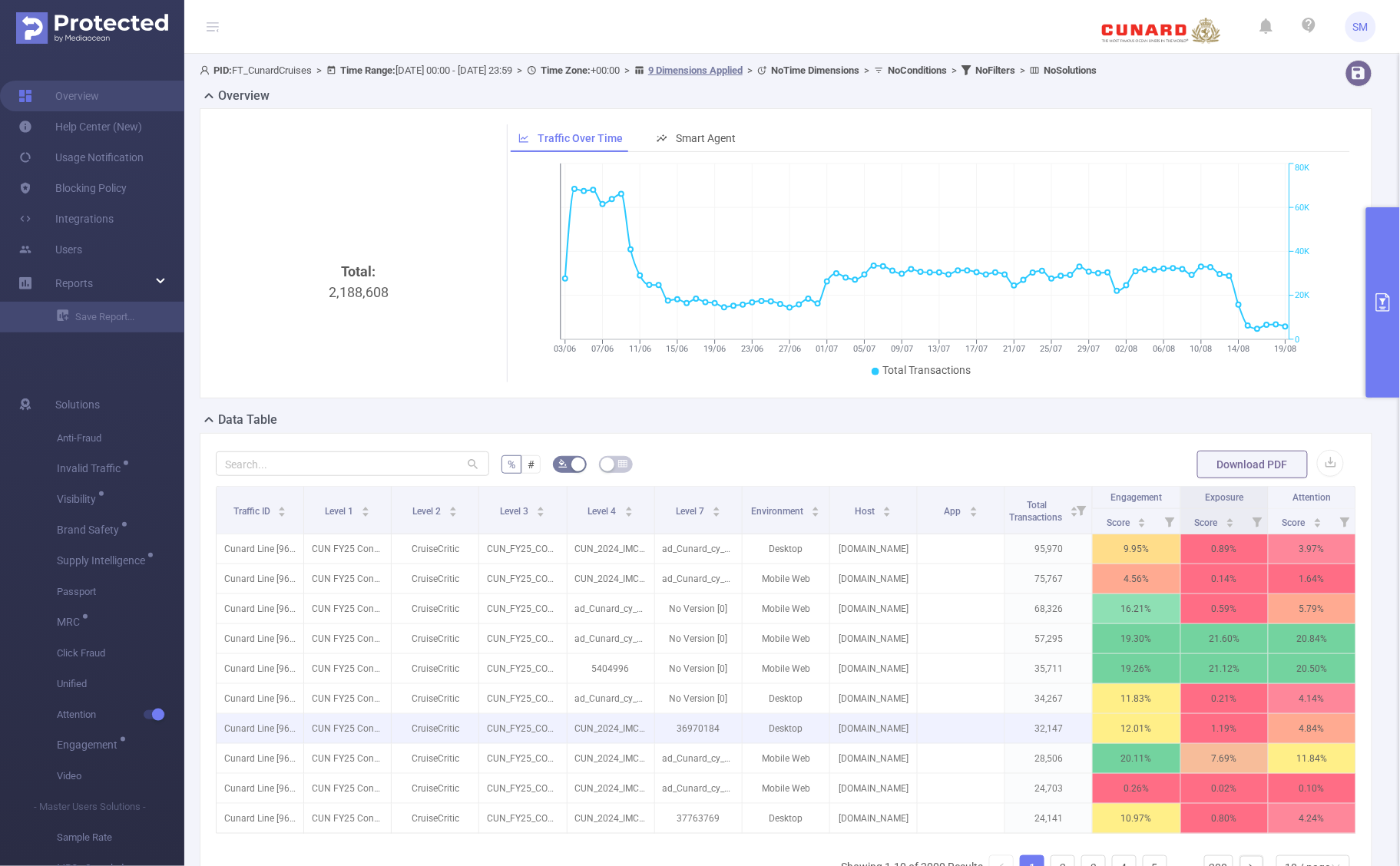
click at [972, 719] on td at bounding box center [961, 729] width 87 height 30
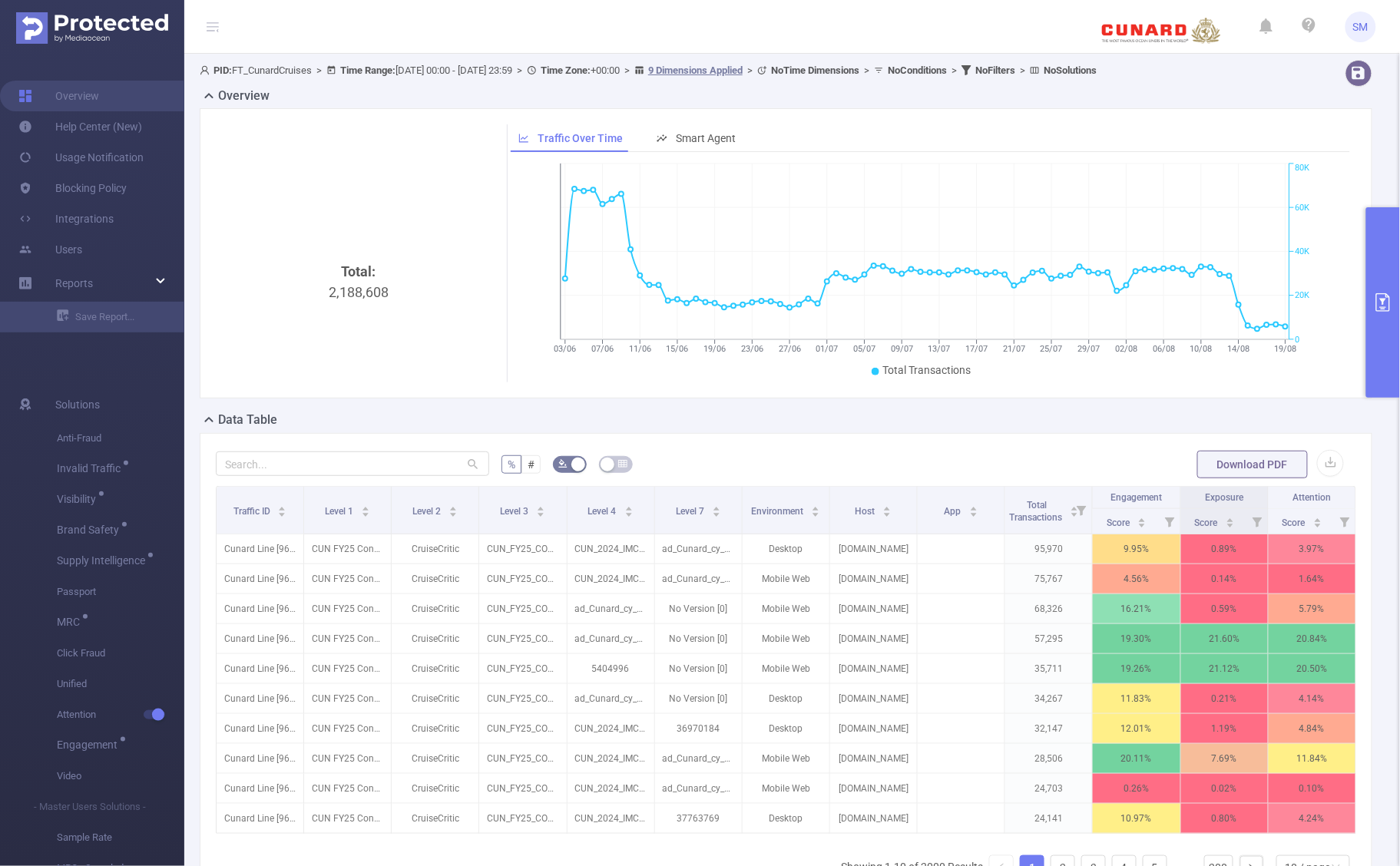
click at [967, 451] on form "% # Download PDF" at bounding box center [786, 464] width 1141 height 31
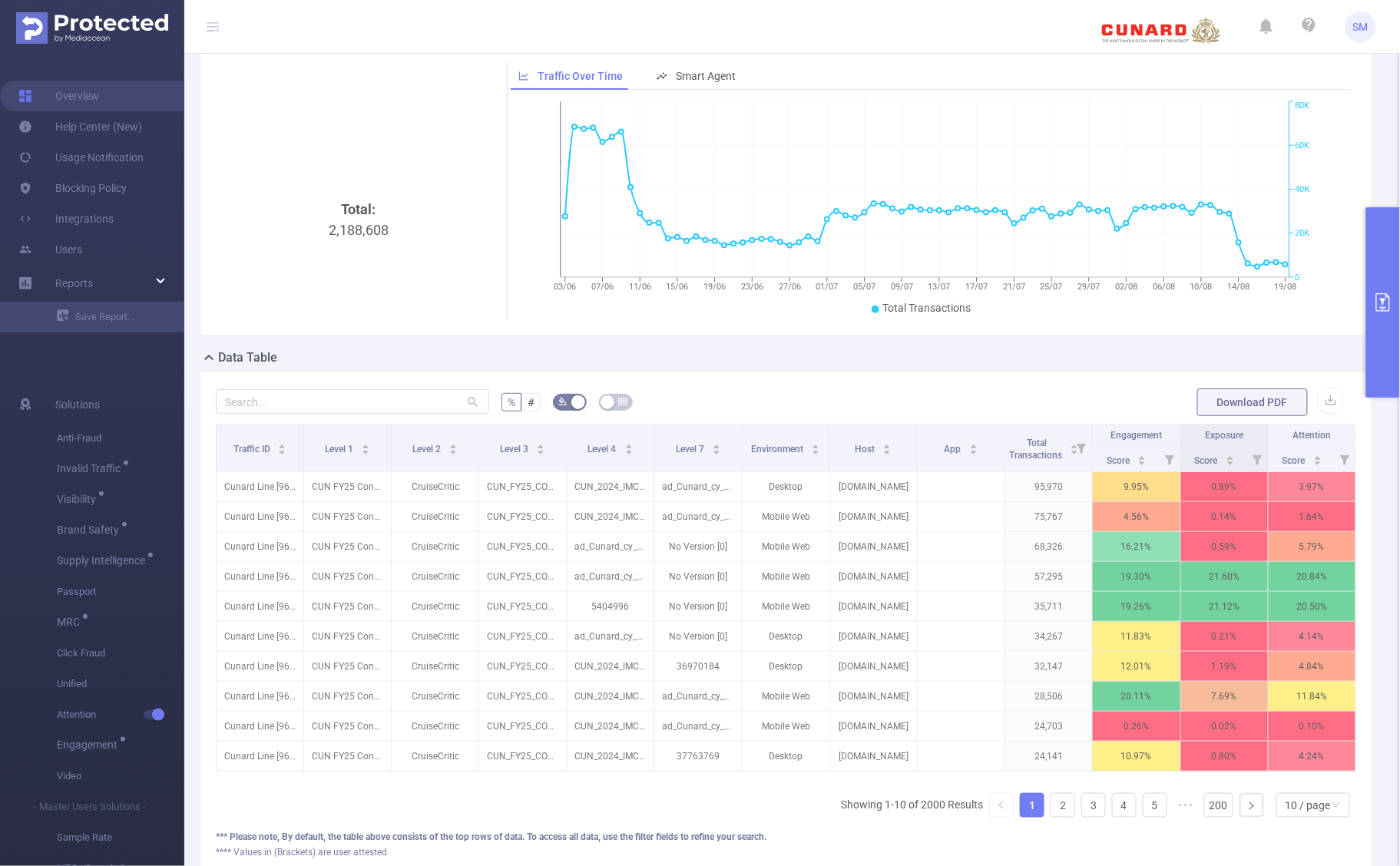
scroll to position [96, 0]
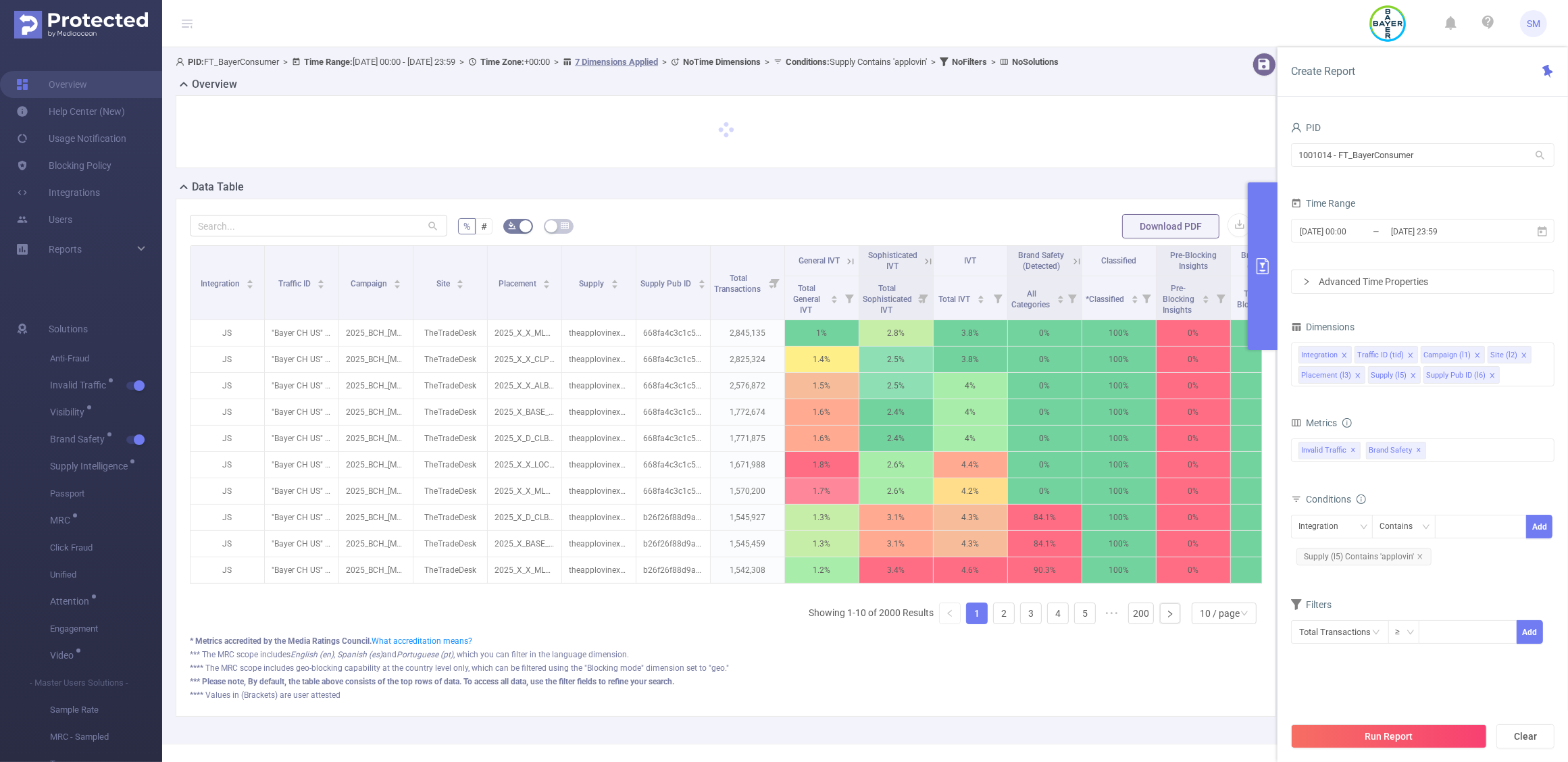
click at [776, 688] on div "*** Please note, By default, the table above consists of the top rows of data. …" at bounding box center [725, 682] width 1072 height 12
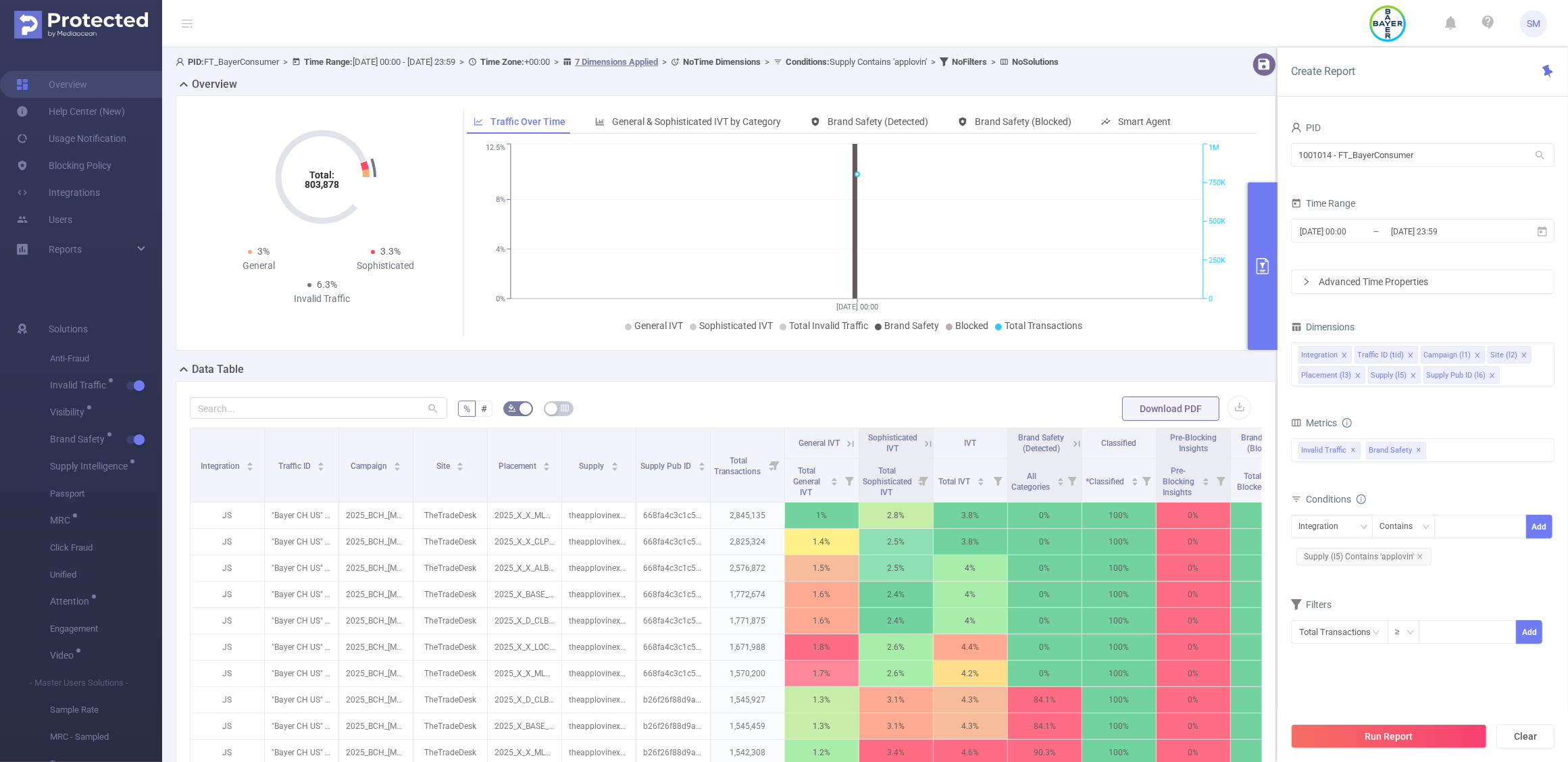
click at [1250, 15] on header "SM" at bounding box center [784, 23] width 1568 height 47
